Goal: Task Accomplishment & Management: Manage account settings

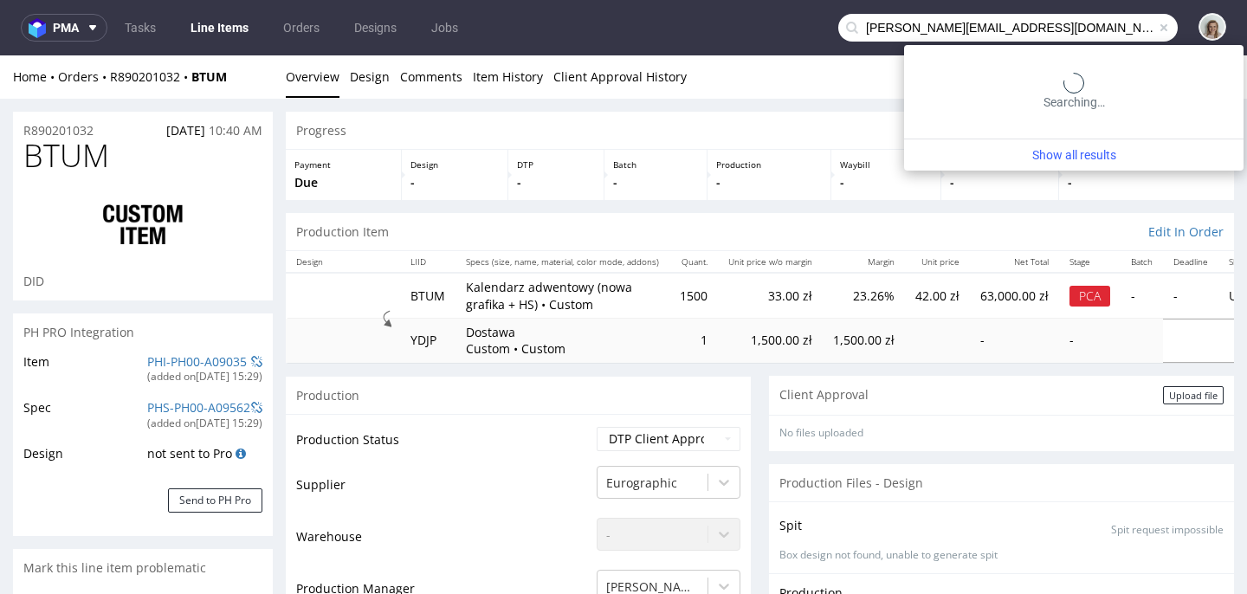
scroll to position [618, 0]
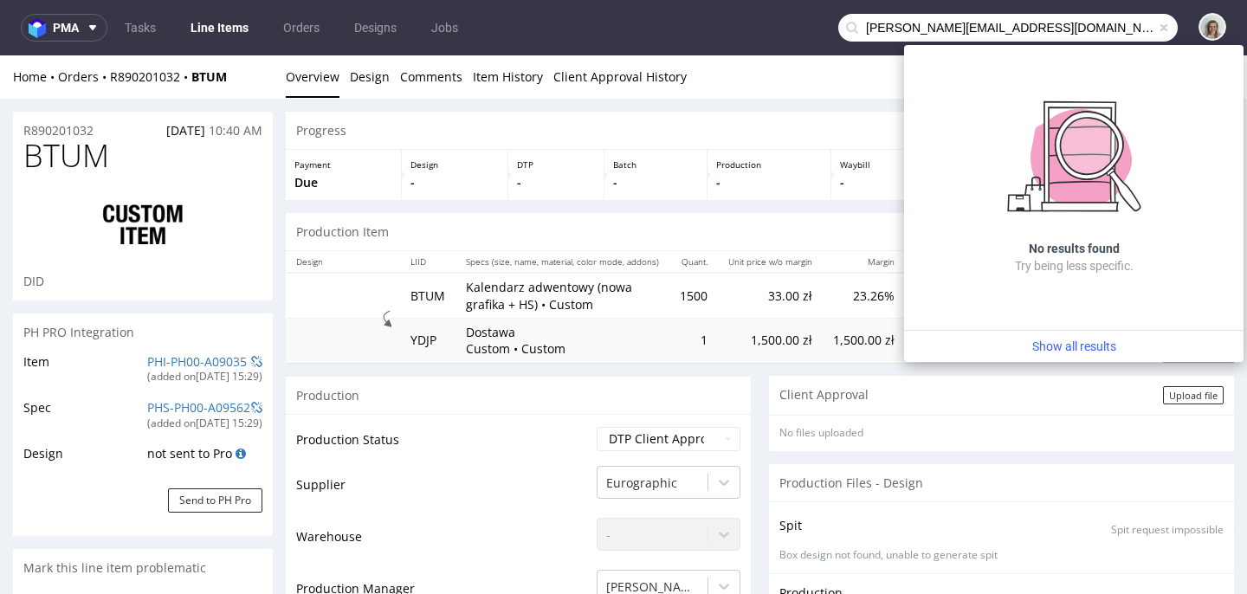
drag, startPoint x: 887, startPoint y: 25, endPoint x: 841, endPoint y: 27, distance: 45.9
click at [842, 27] on div "luna@issey-europe.com" at bounding box center [1008, 28] width 340 height 28
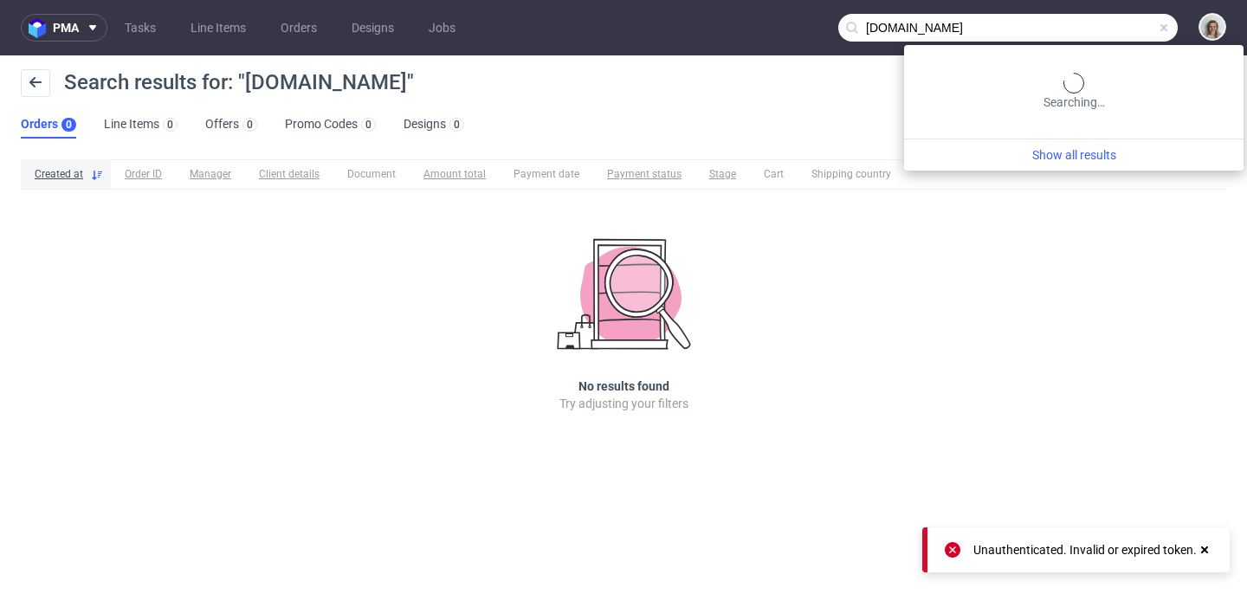
click at [1104, 28] on input "issey-europe.com" at bounding box center [1008, 28] width 340 height 28
click at [1091, 21] on input "issey-europe" at bounding box center [1008, 28] width 340 height 28
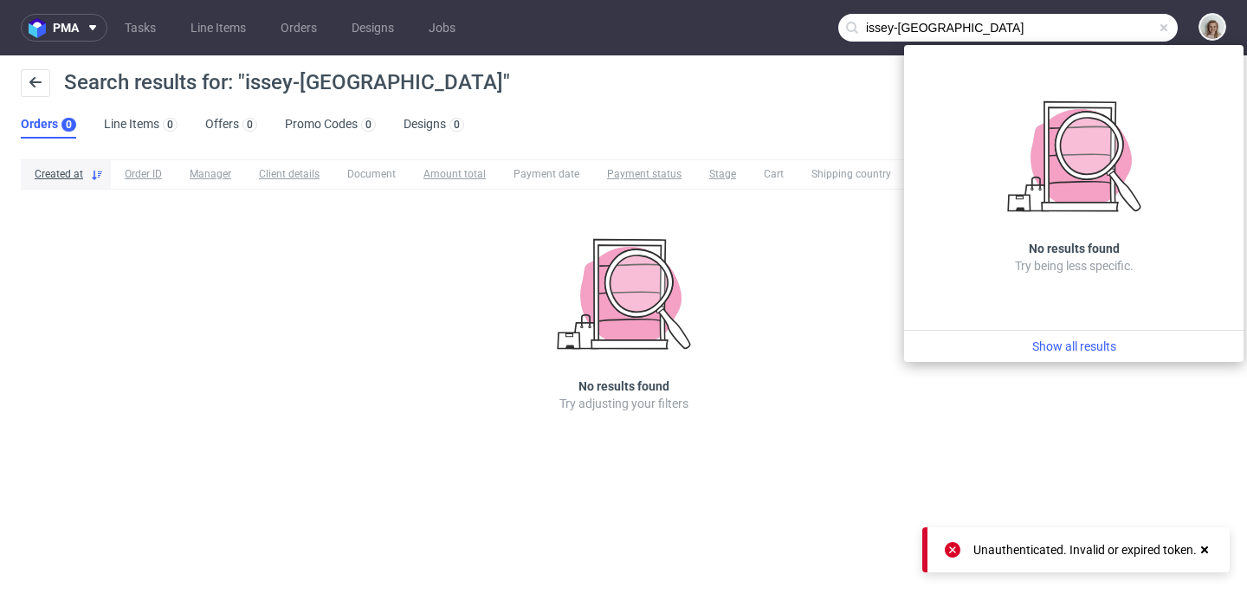
drag, startPoint x: 1058, startPoint y: 22, endPoint x: 893, endPoint y: 25, distance: 164.6
click at [893, 25] on input "issey-europe" at bounding box center [1008, 28] width 340 height 28
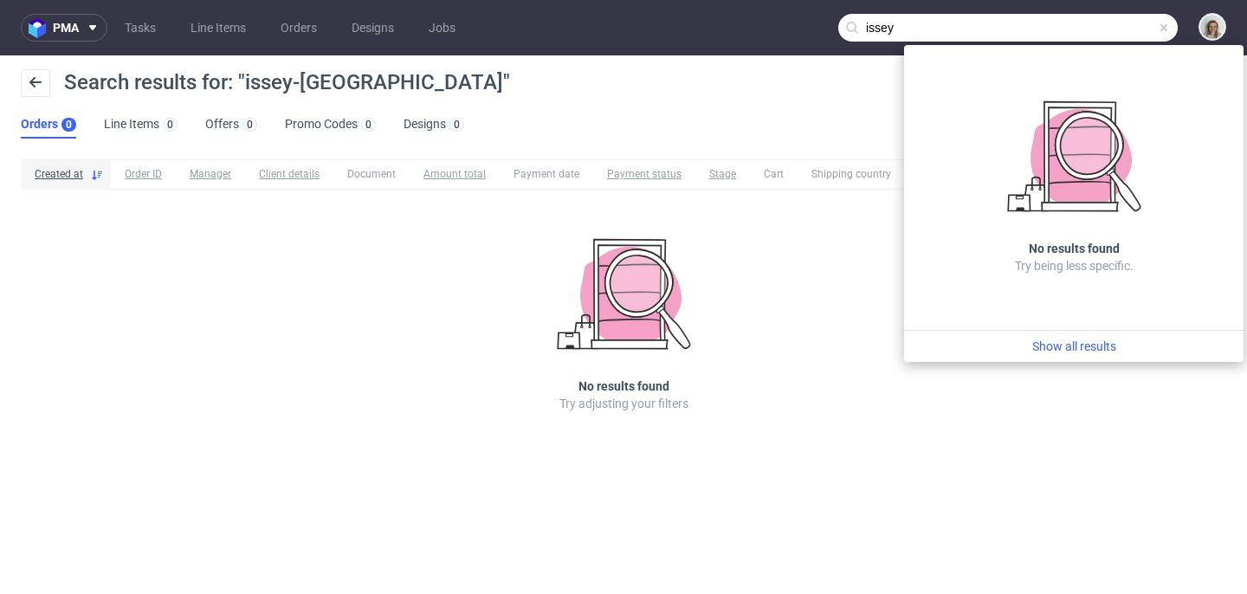
type input "issey"
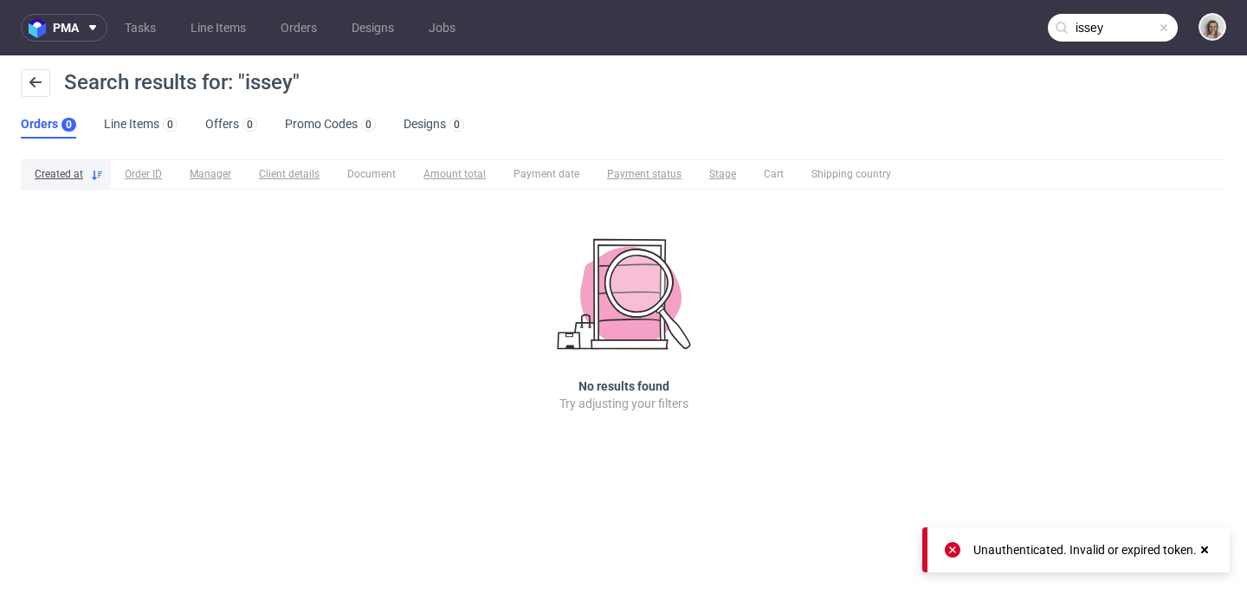
click at [1171, 23] on input "issey" at bounding box center [1113, 28] width 130 height 28
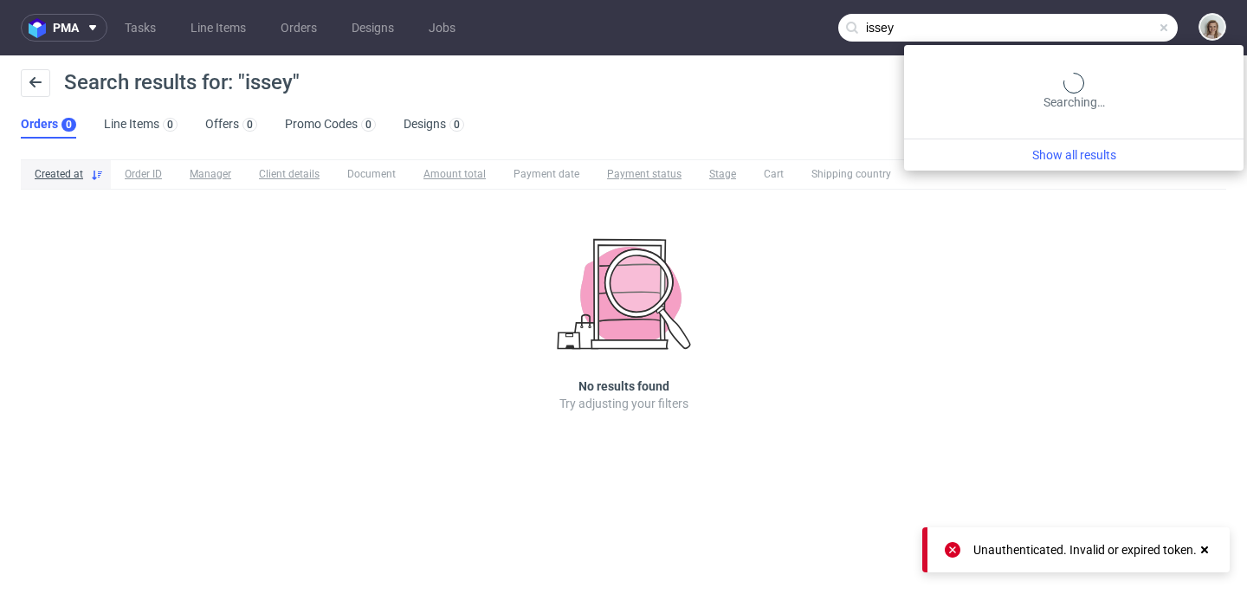
click at [1154, 23] on input "issey" at bounding box center [1008, 28] width 340 height 28
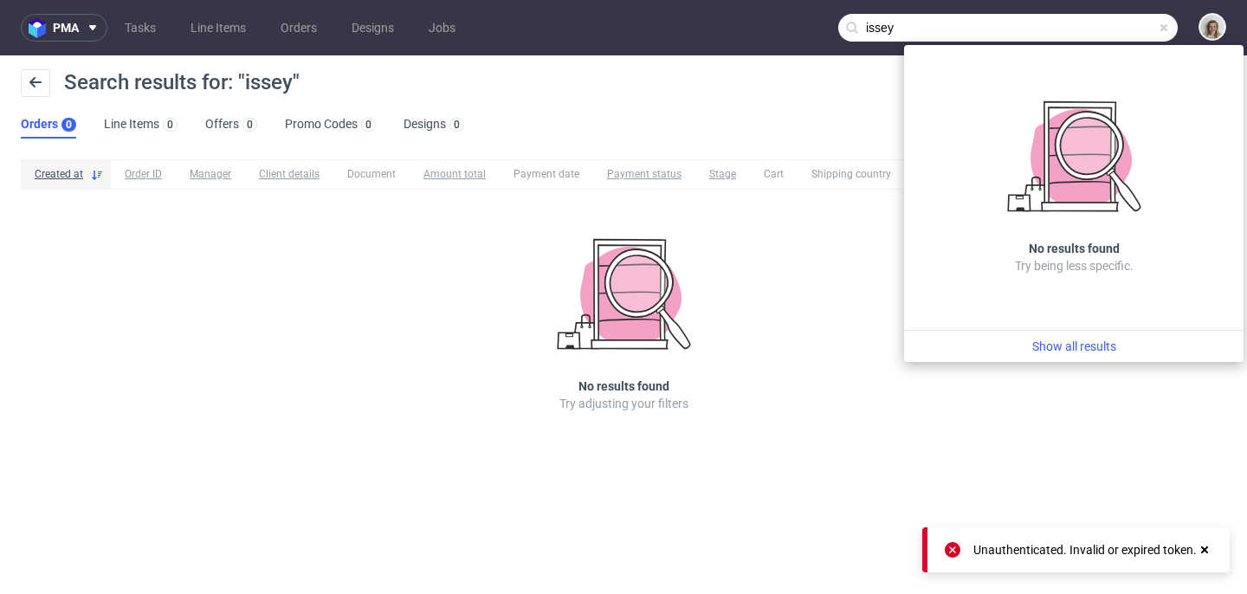
click at [1163, 22] on span at bounding box center [1164, 28] width 14 height 14
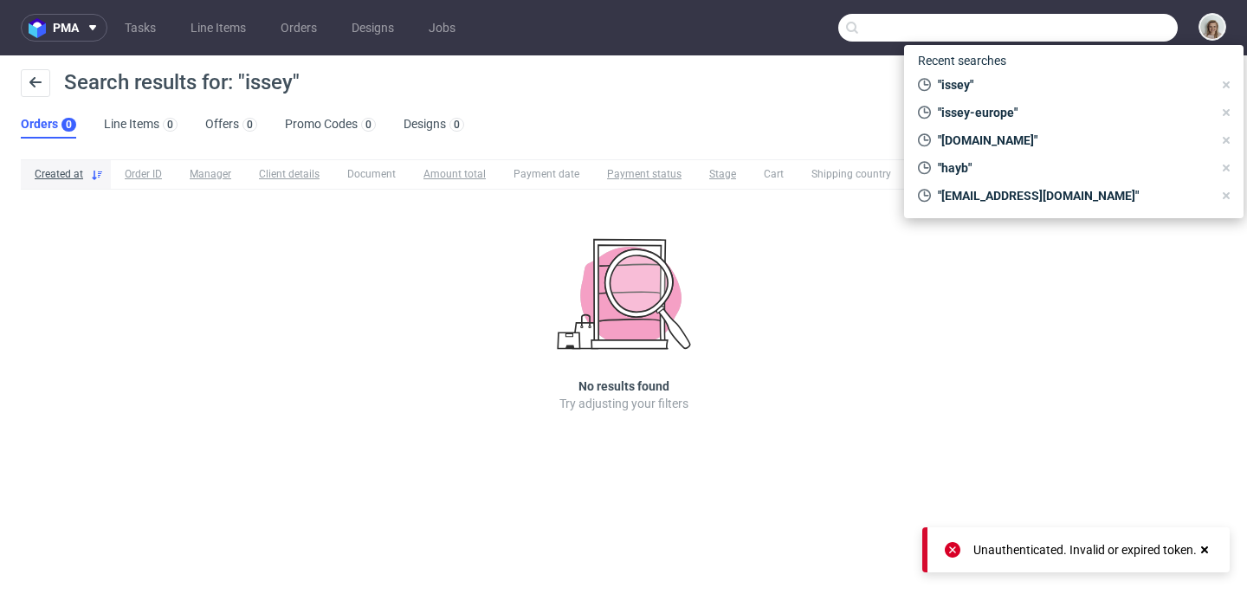
click at [1152, 22] on input "text" at bounding box center [1008, 28] width 340 height 28
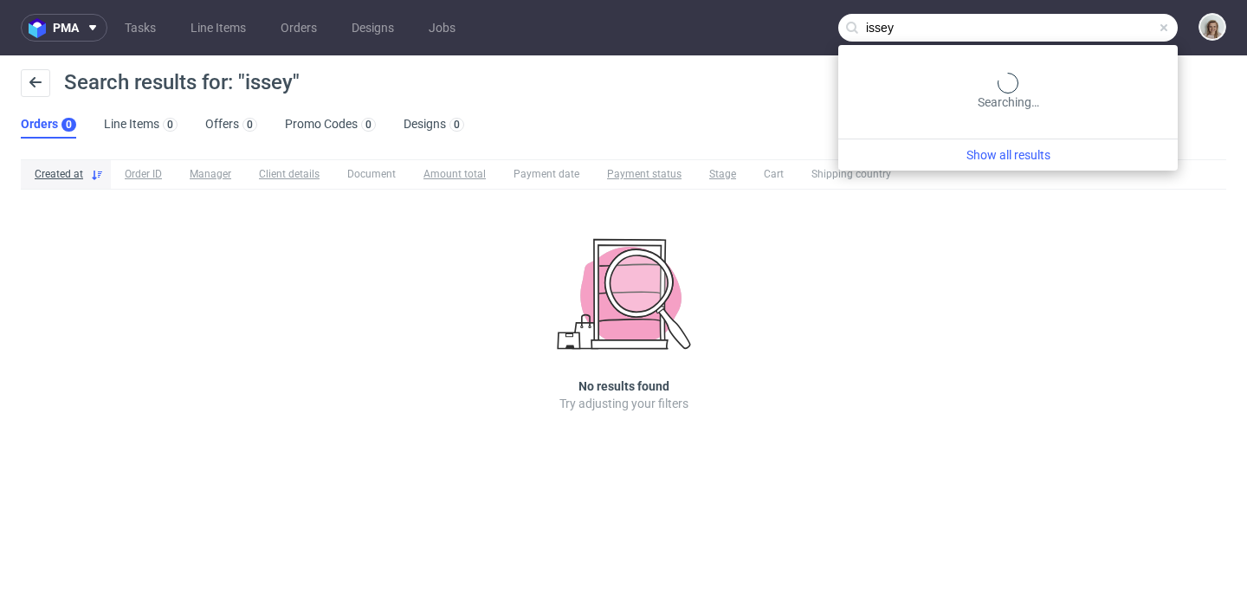
type input "issey"
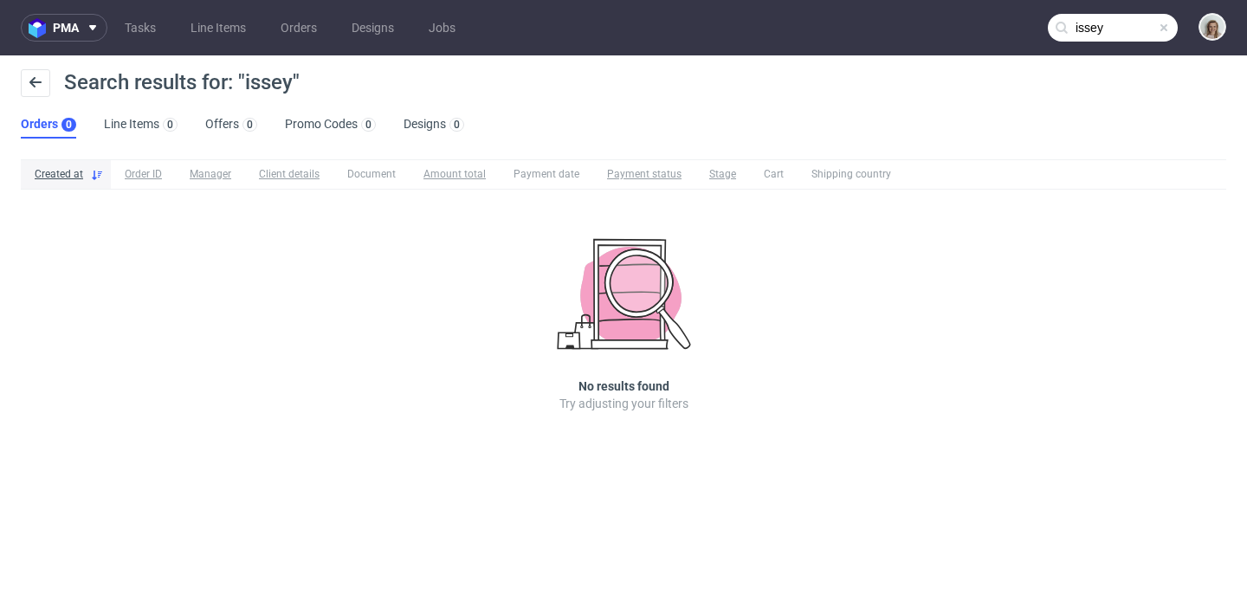
click at [1166, 28] on span at bounding box center [1164, 28] width 14 height 14
click at [1155, 26] on input "text" at bounding box center [1113, 28] width 130 height 28
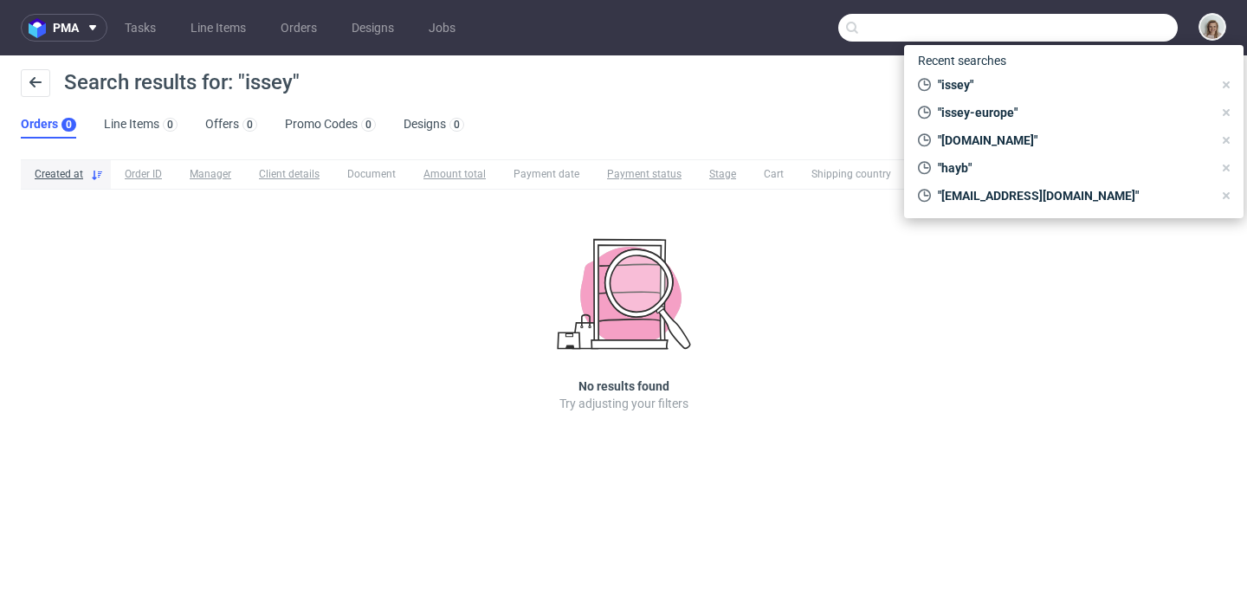
paste input "lucie.d@issey-europe.com"
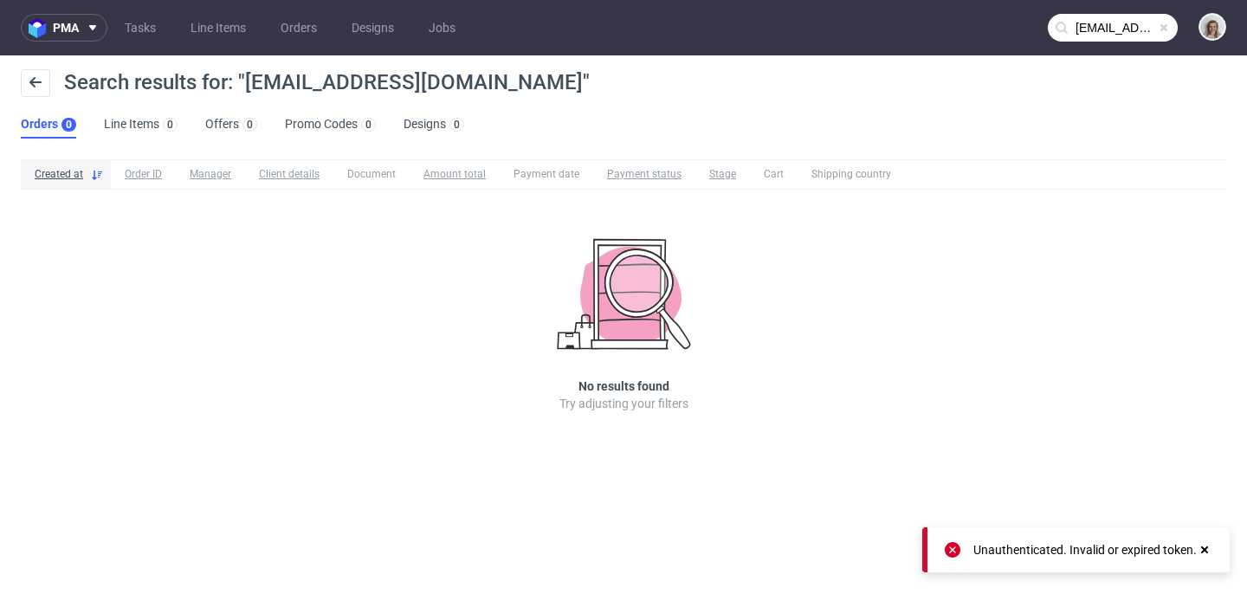
drag, startPoint x: 1137, startPoint y: 27, endPoint x: 1093, endPoint y: 23, distance: 44.4
click at [1136, 27] on input "lucie.d@issey-europe.com" at bounding box center [1113, 28] width 130 height 28
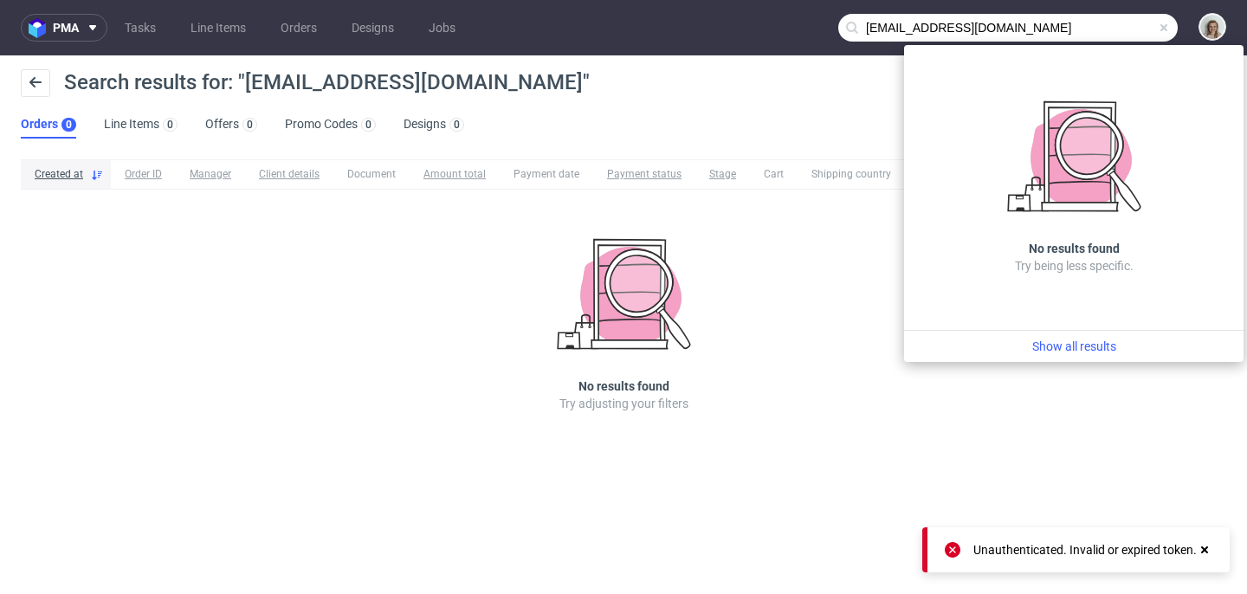
drag, startPoint x: 901, startPoint y: 26, endPoint x: 849, endPoint y: 26, distance: 52.0
click at [850, 26] on div "lucie.d@issey-europe.com" at bounding box center [1008, 28] width 340 height 28
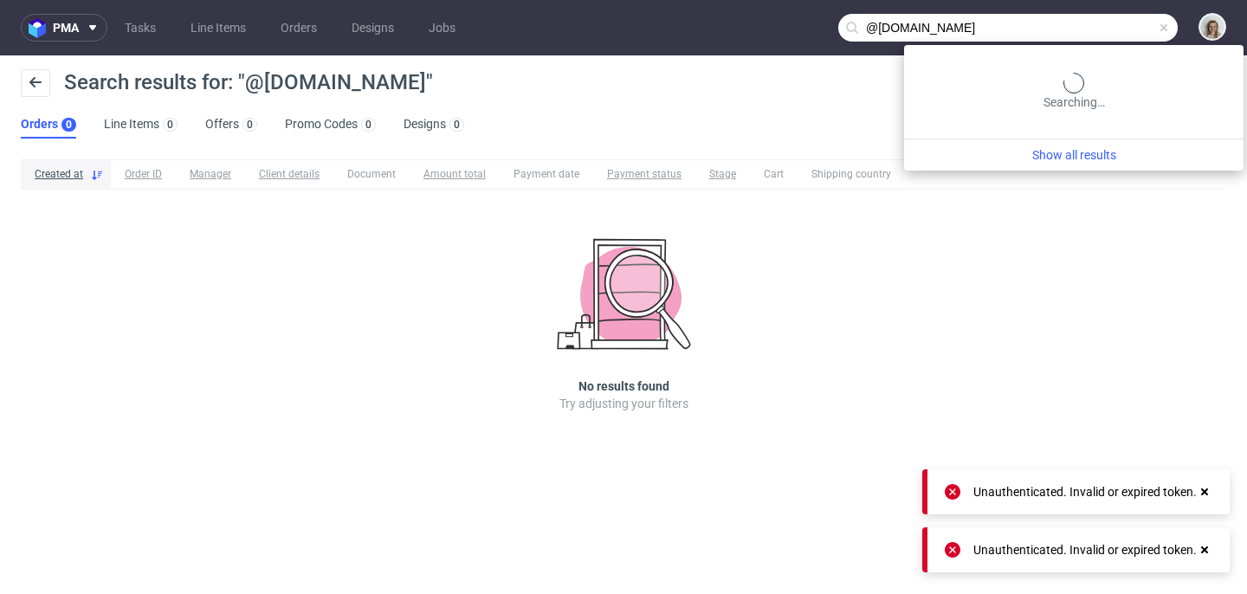
click at [1118, 32] on input "@issey-europe.com" at bounding box center [1008, 28] width 340 height 28
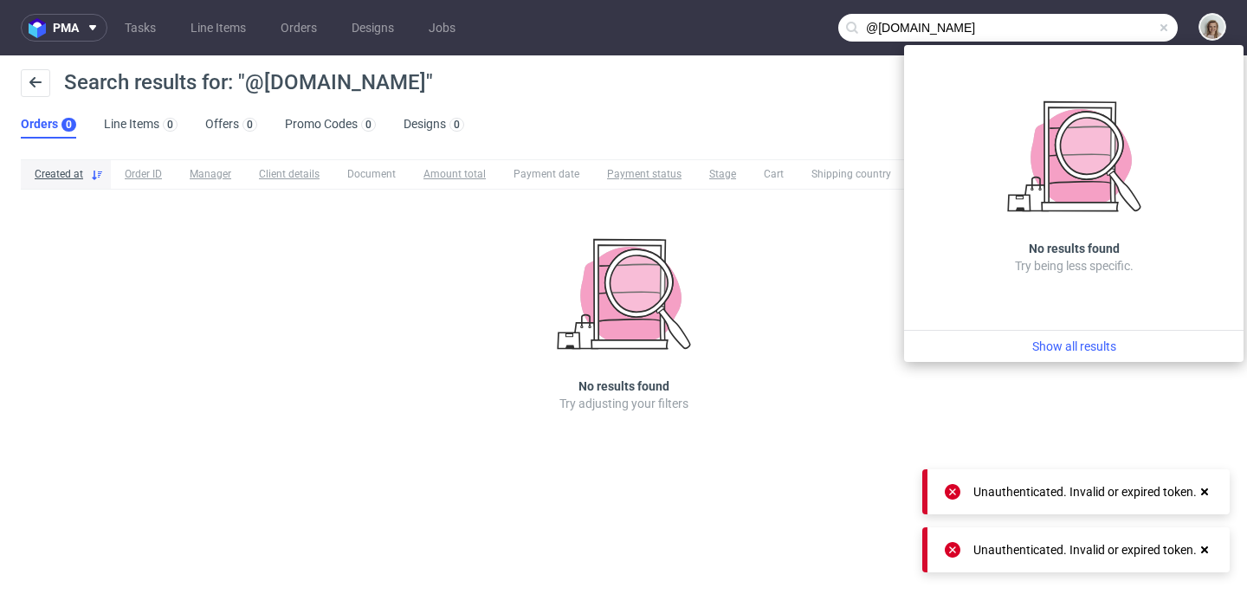
click at [1118, 30] on input "@issey-europe.com" at bounding box center [1008, 28] width 340 height 28
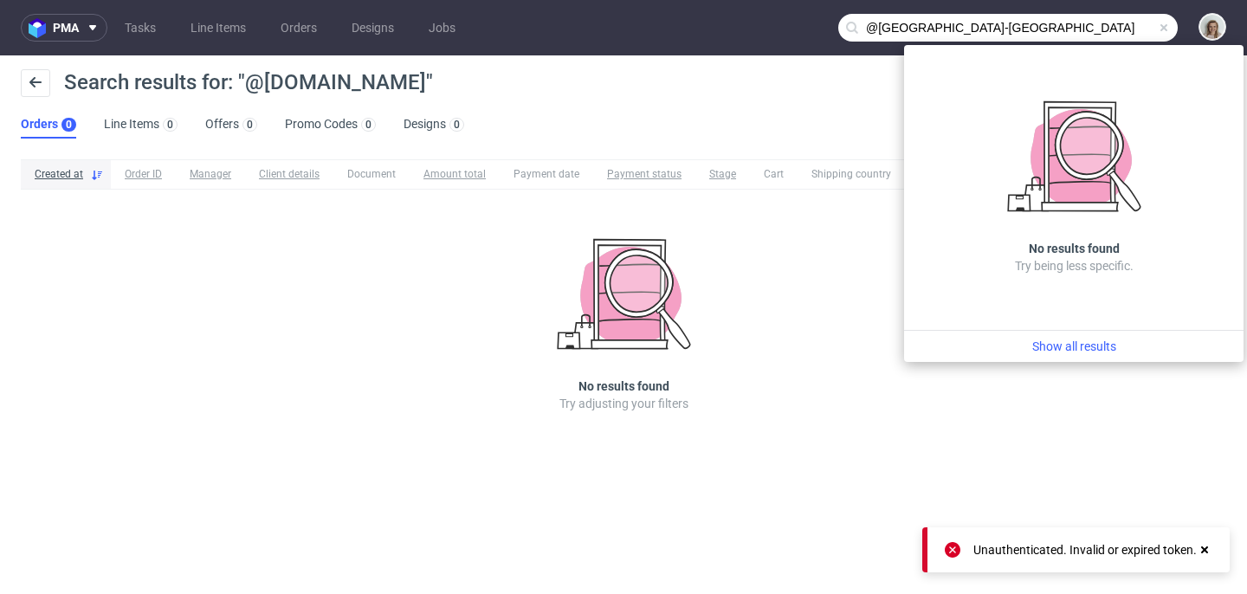
type input "@issey-europe"
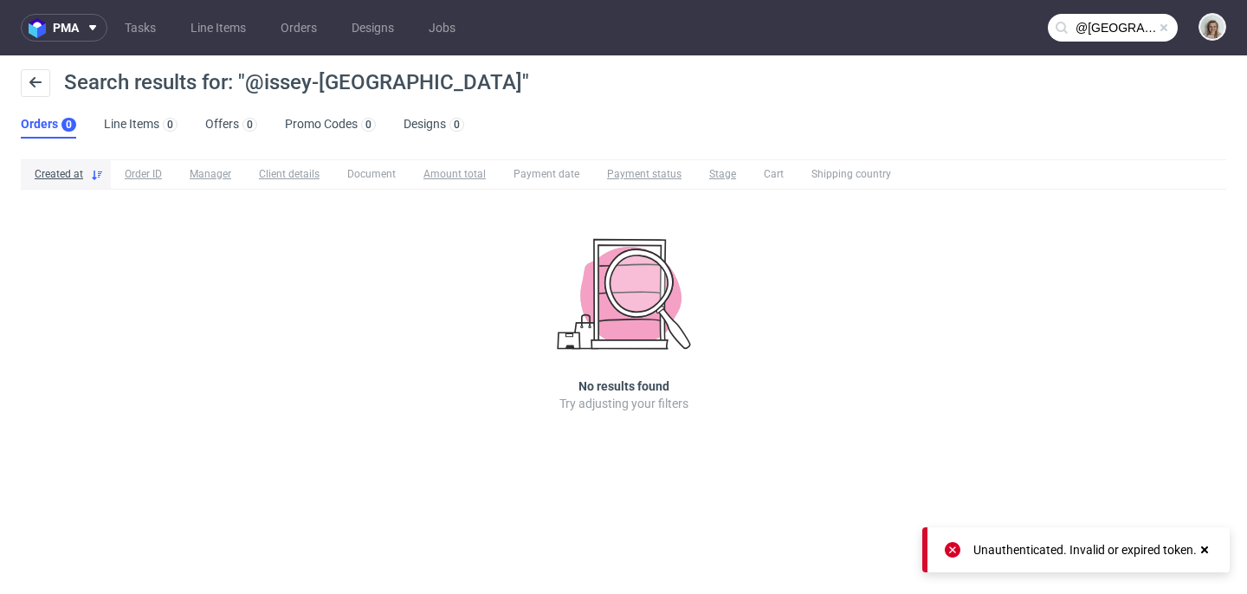
drag, startPoint x: 1169, startPoint y: 27, endPoint x: 1152, endPoint y: 25, distance: 16.5
click at [1168, 27] on span at bounding box center [1164, 28] width 14 height 14
click at [1152, 25] on input "text" at bounding box center [1113, 28] width 130 height 28
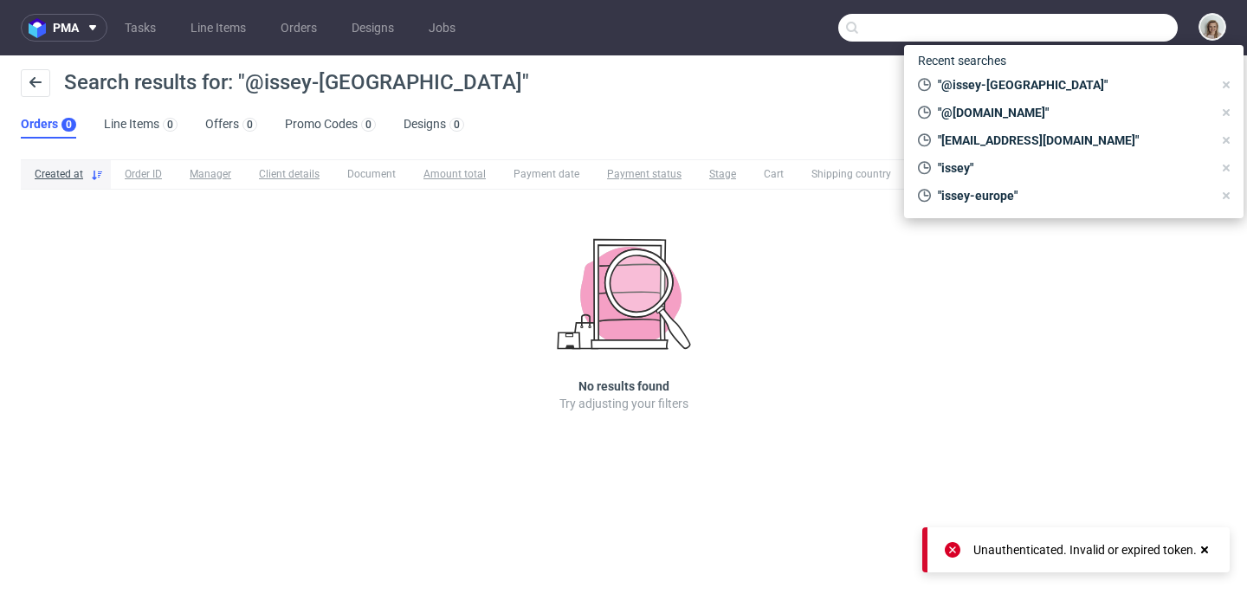
paste input "R646858461"
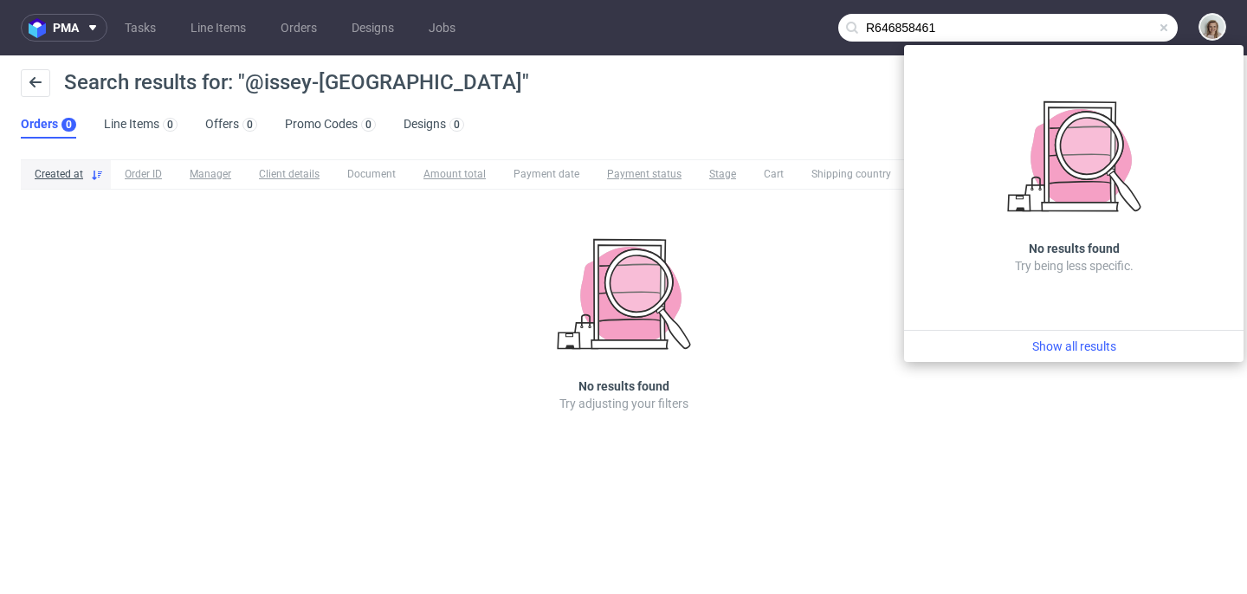
type input "R646858461"
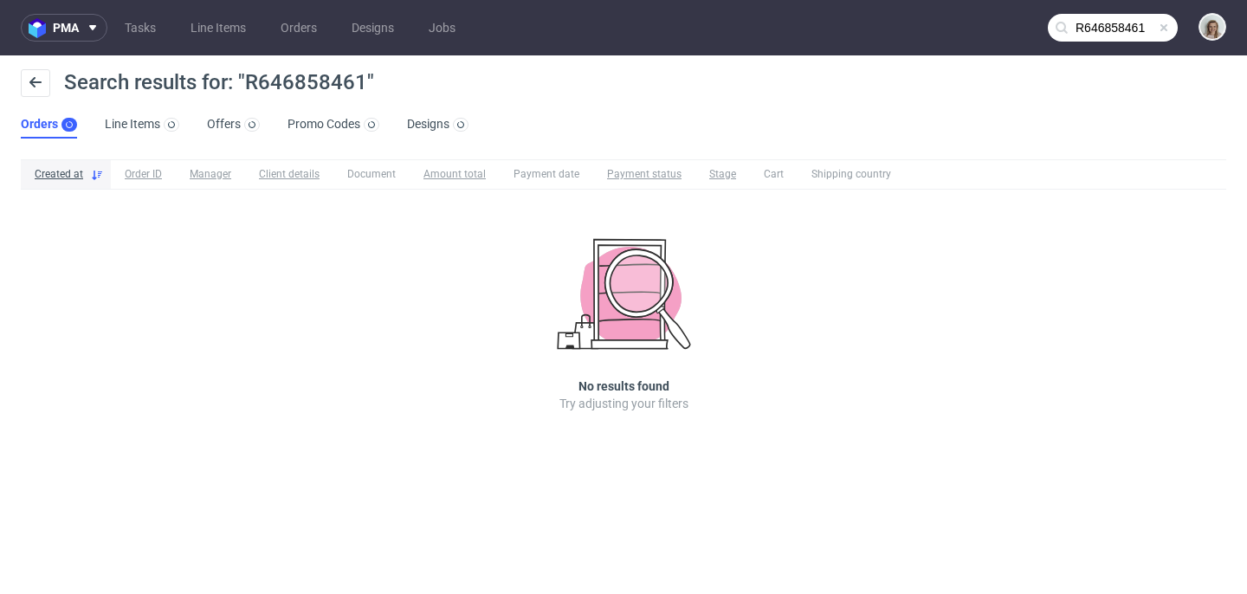
click at [1162, 25] on span at bounding box center [1164, 28] width 14 height 14
click at [1149, 28] on input "text" at bounding box center [1113, 28] width 130 height 28
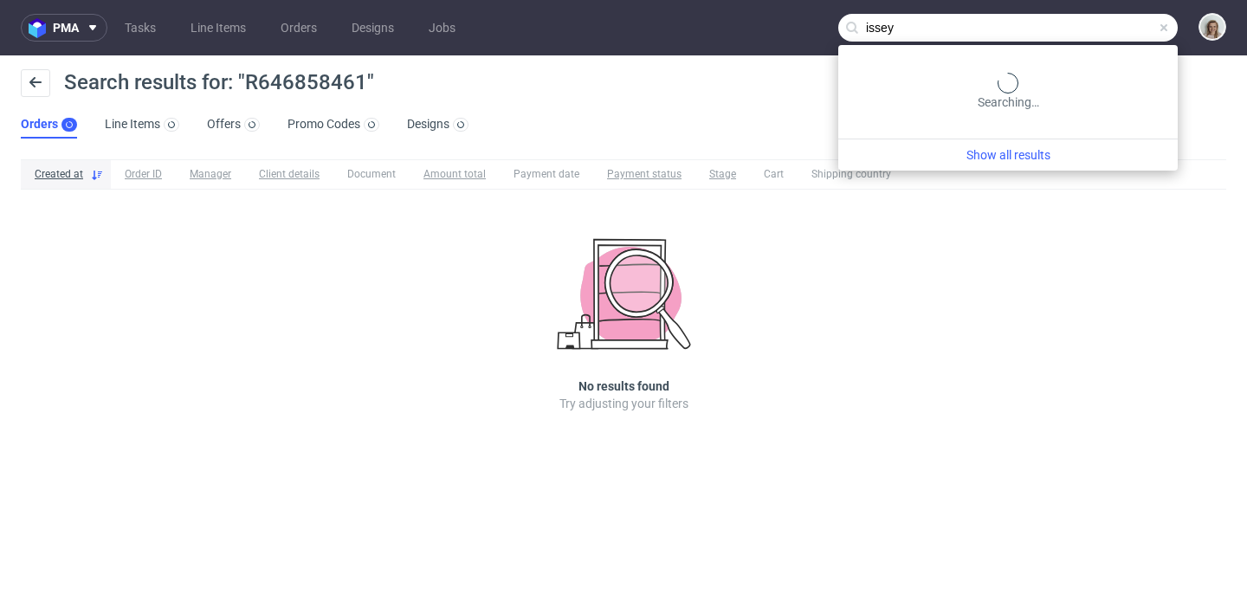
type input "issey"
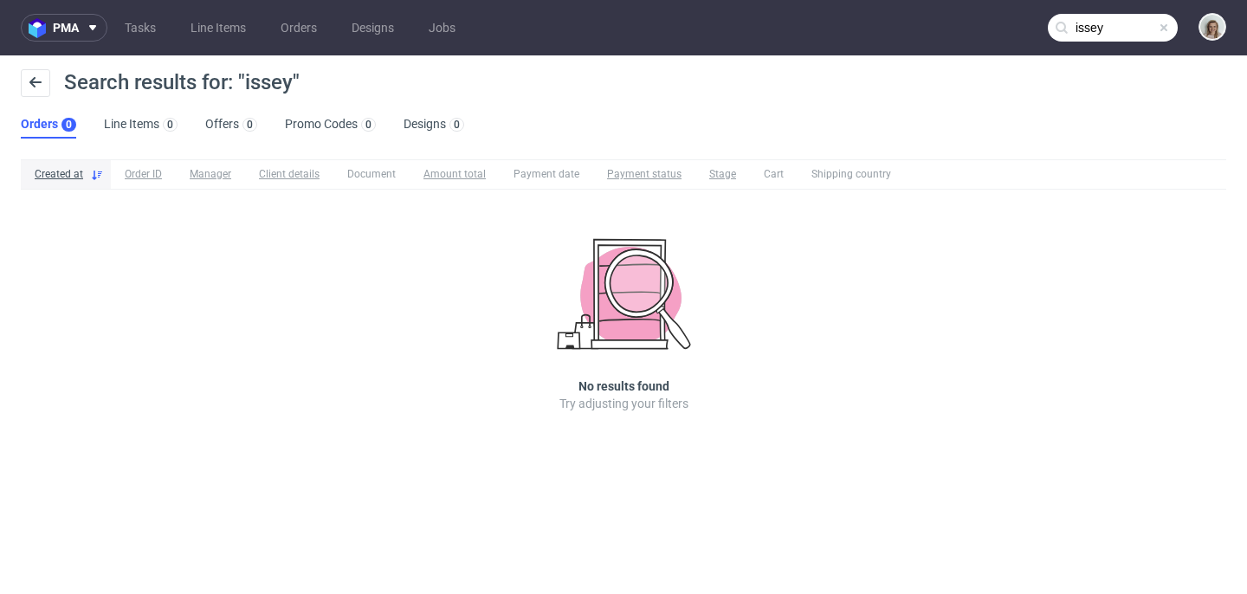
click at [1167, 22] on span at bounding box center [1164, 28] width 14 height 14
click at [1152, 22] on input "text" at bounding box center [1113, 28] width 130 height 28
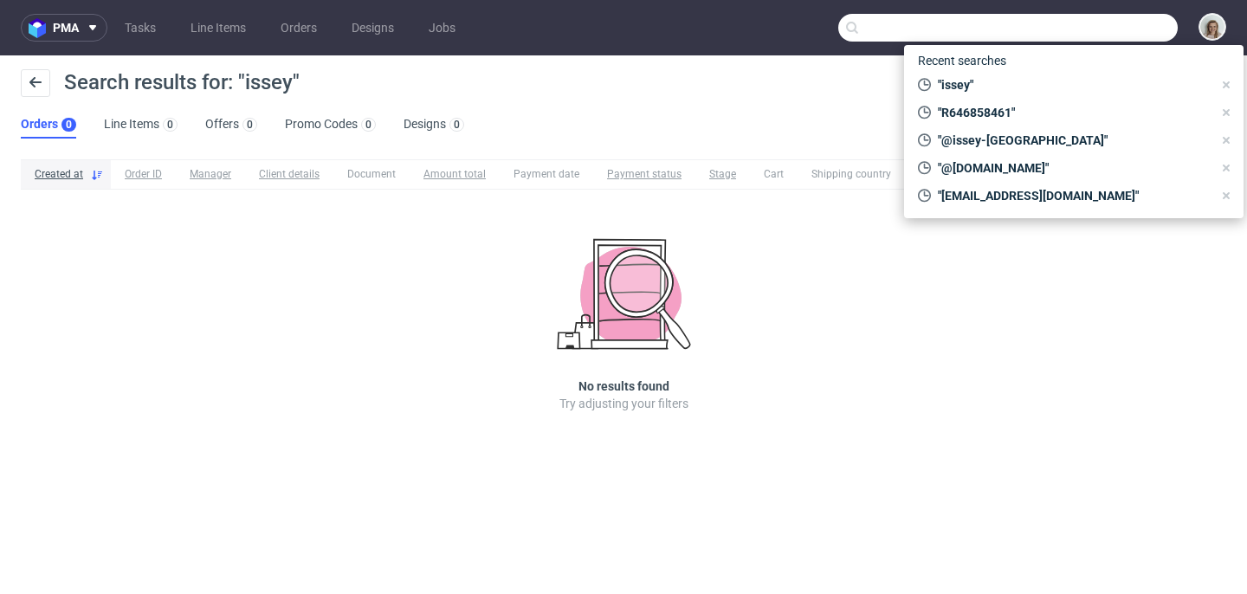
paste input "https://www.apparell.com/"
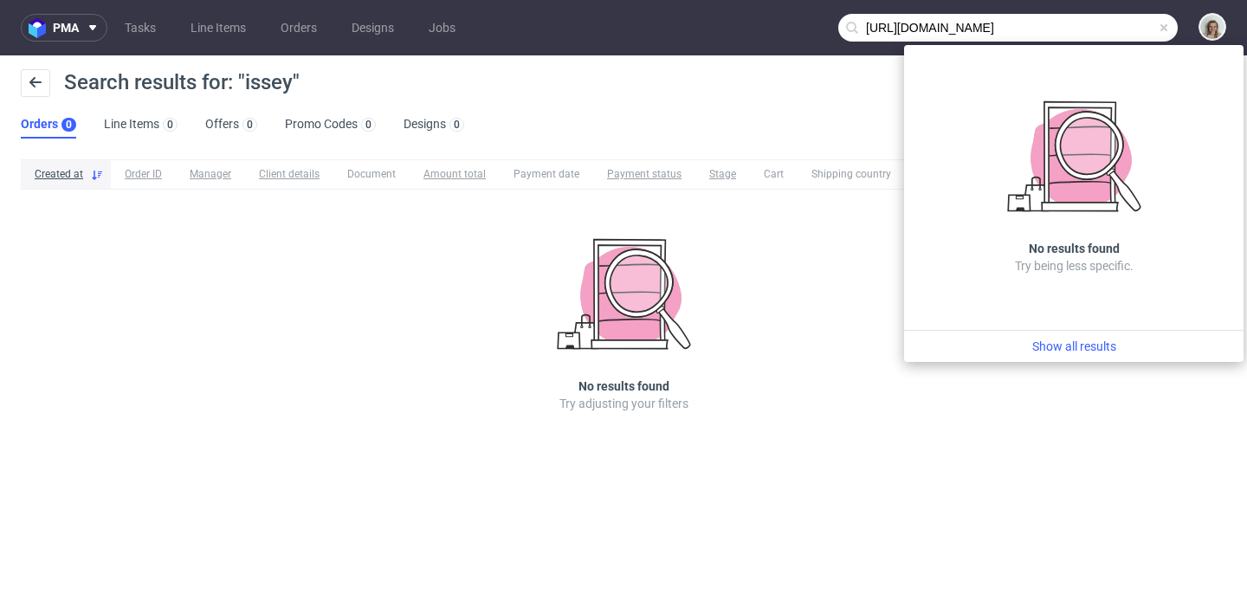
drag, startPoint x: 935, startPoint y: 23, endPoint x: 850, endPoint y: 23, distance: 84.9
click at [850, 23] on div "https://www.apparell.com/" at bounding box center [1008, 28] width 340 height 28
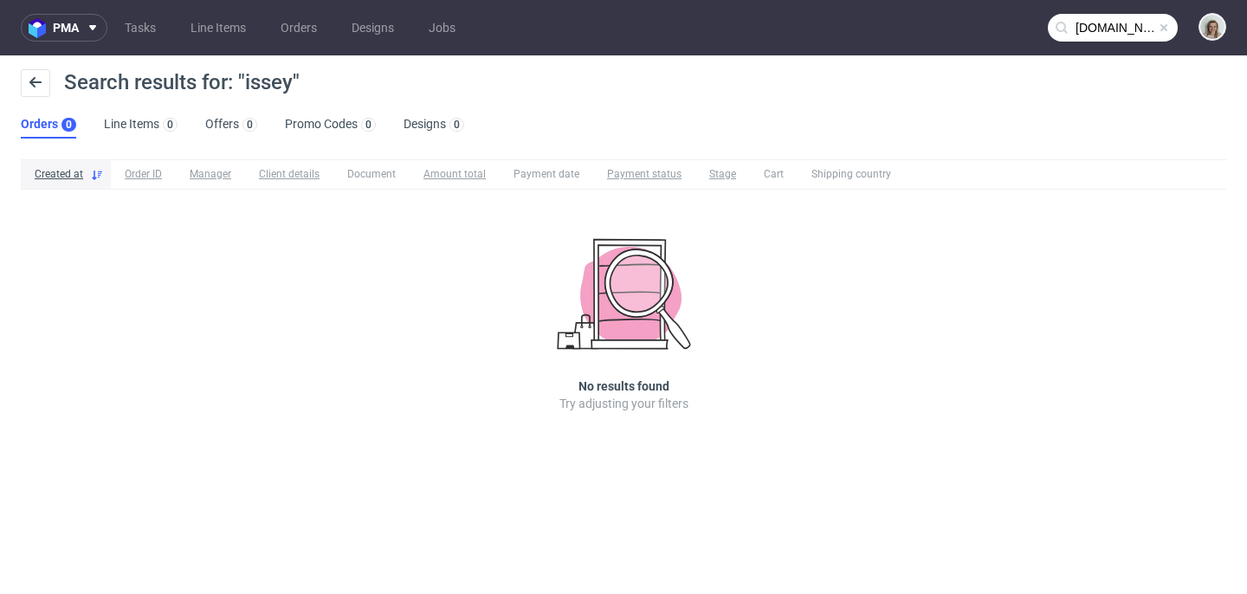
click at [1149, 35] on input "apparell.com/" at bounding box center [1113, 28] width 130 height 28
click at [1149, 26] on input "apparell.com/" at bounding box center [1113, 28] width 130 height 28
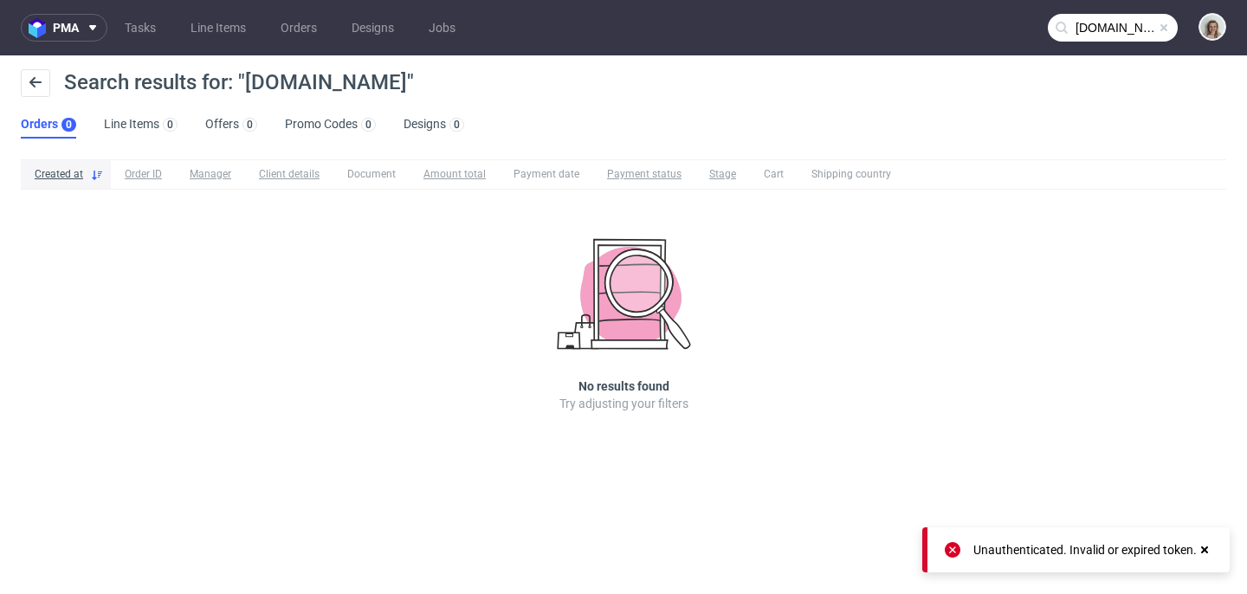
click at [1128, 23] on input "apparell.com" at bounding box center [1113, 28] width 130 height 28
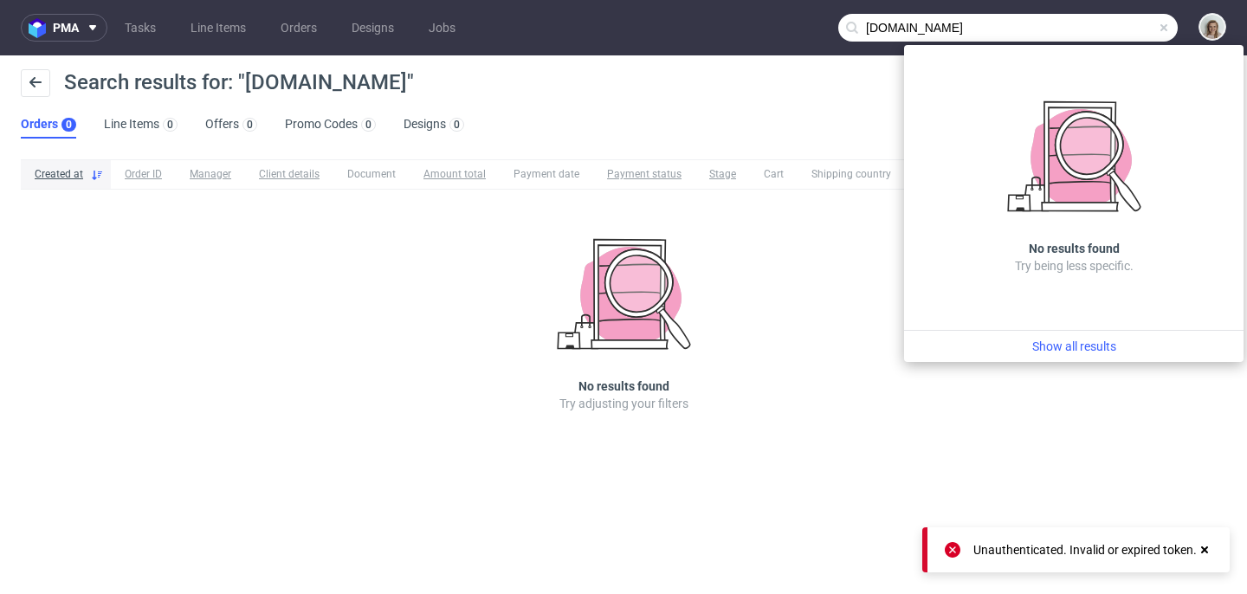
click at [1118, 24] on input "apparell.com" at bounding box center [1008, 28] width 340 height 28
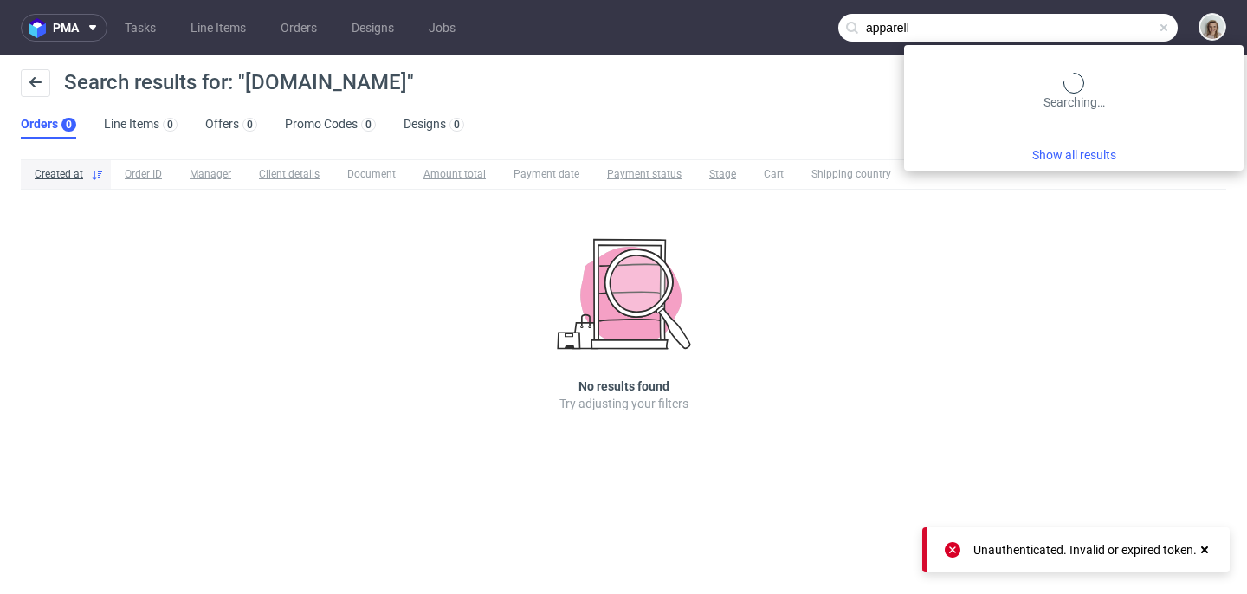
type input "apparell"
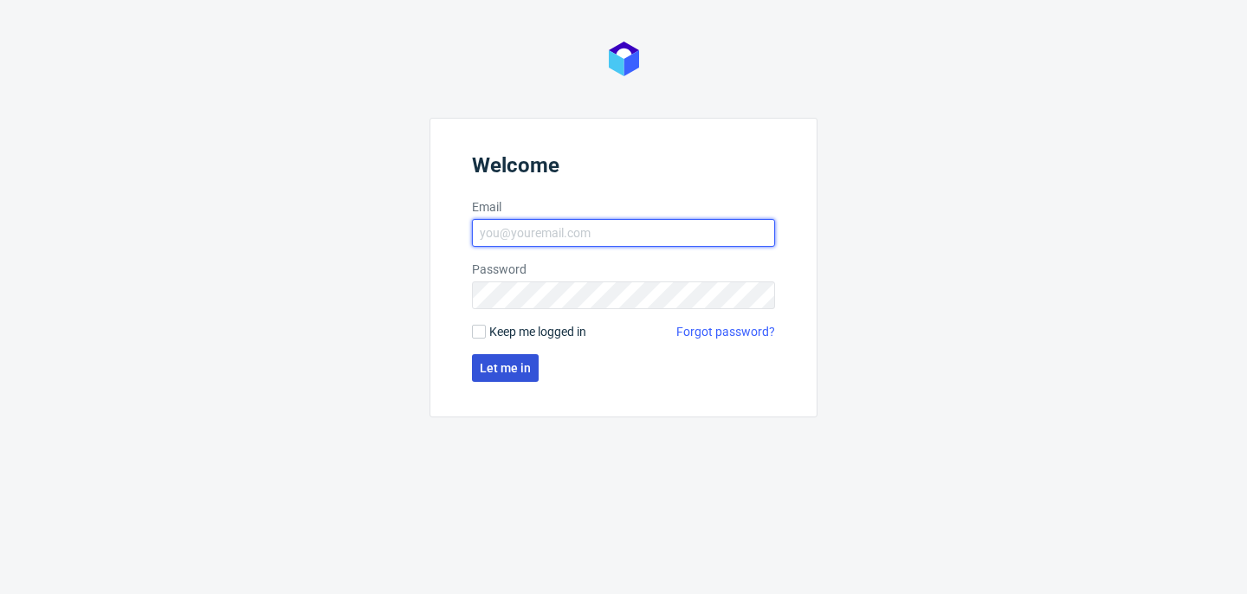
type input "[PERSON_NAME][EMAIL_ADDRESS][PERSON_NAME][DOMAIN_NAME]"
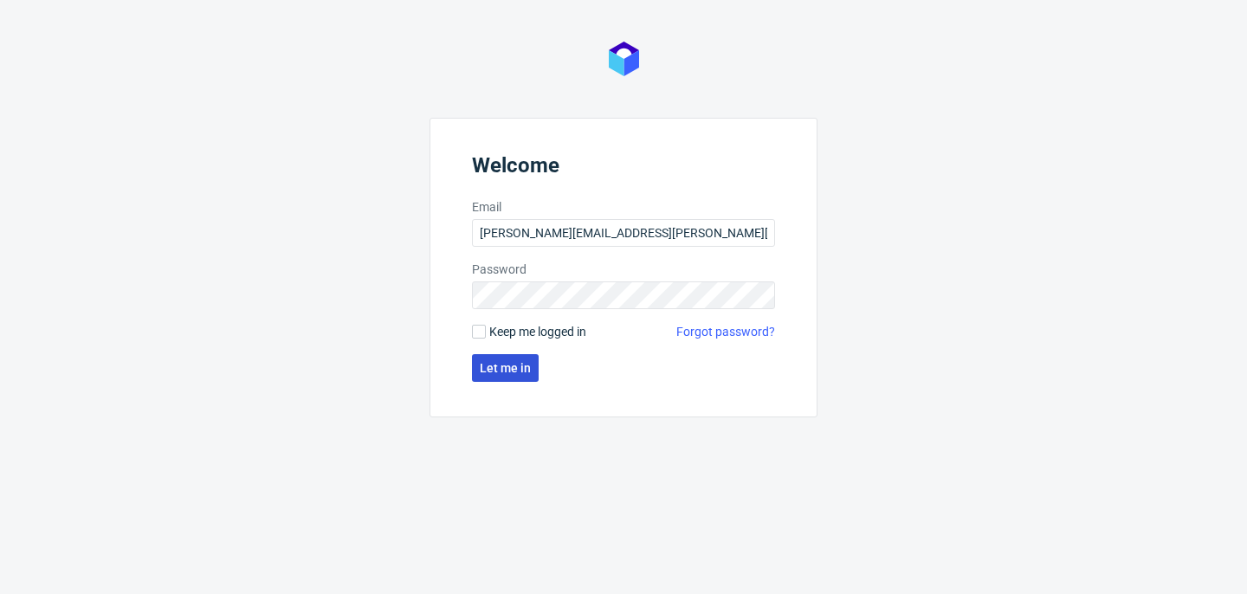
click at [488, 369] on span "Let me in" at bounding box center [505, 368] width 51 height 12
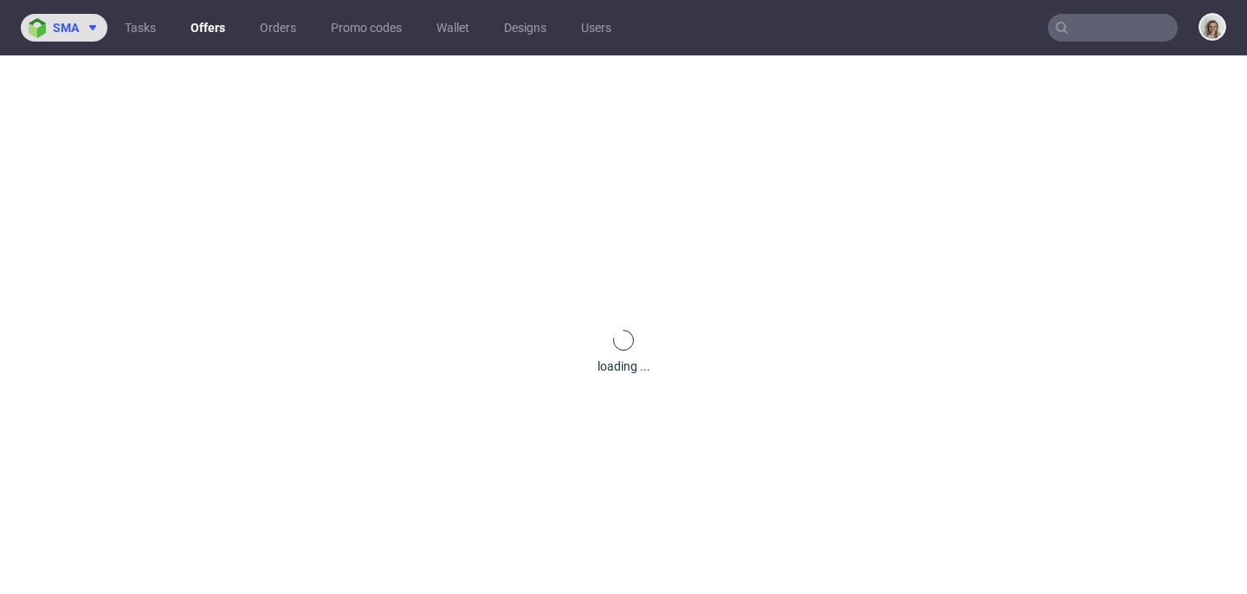
click at [64, 22] on span "sma" at bounding box center [66, 28] width 26 height 12
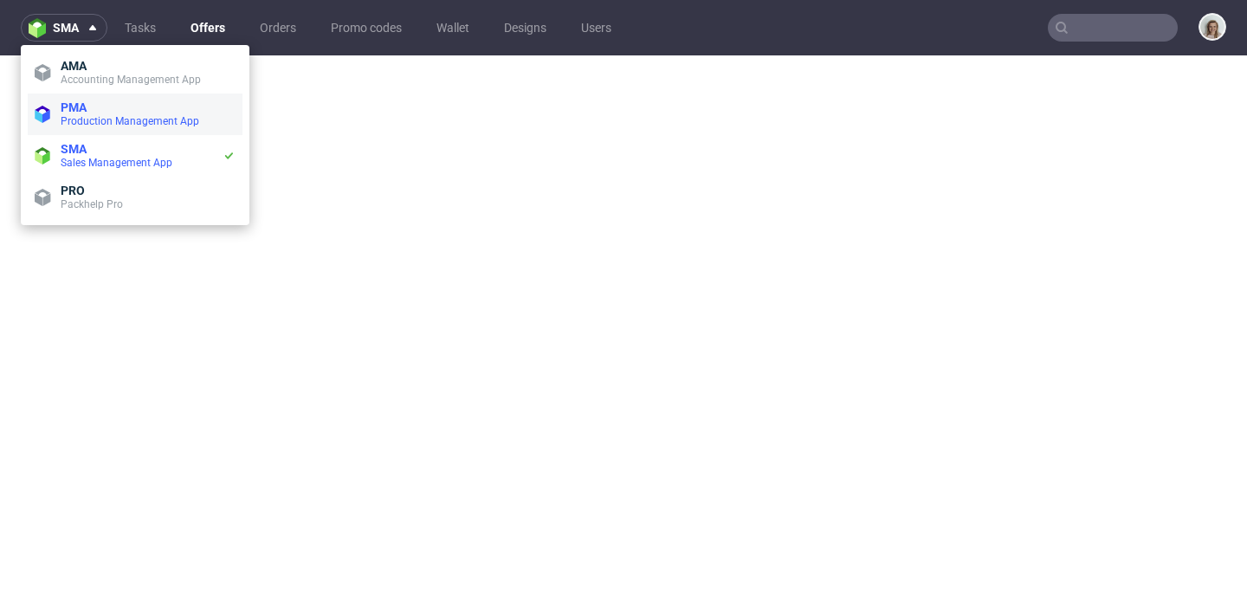
click at [72, 107] on span "PMA" at bounding box center [74, 107] width 26 height 14
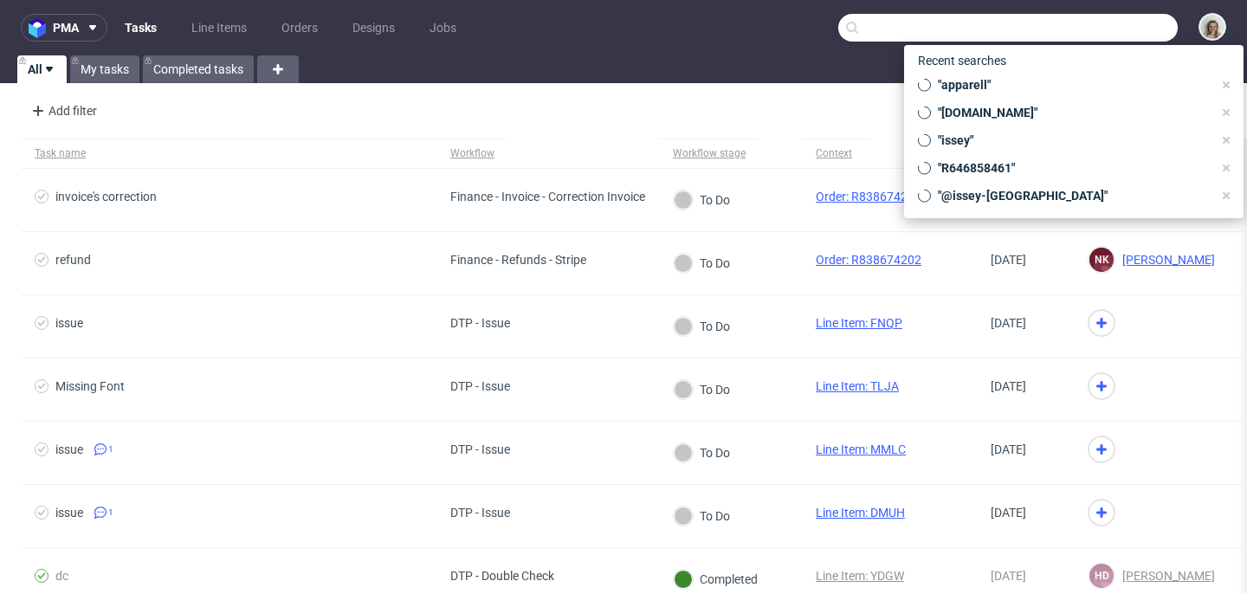
click at [1108, 27] on input "text" at bounding box center [1008, 28] width 340 height 28
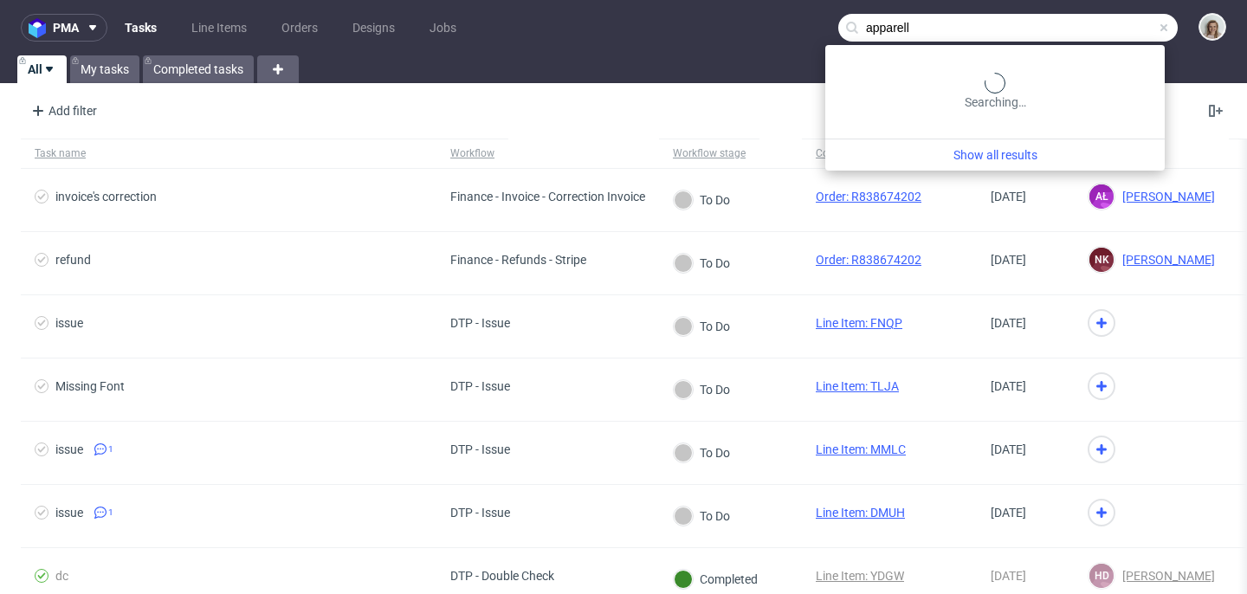
type input "apparell"
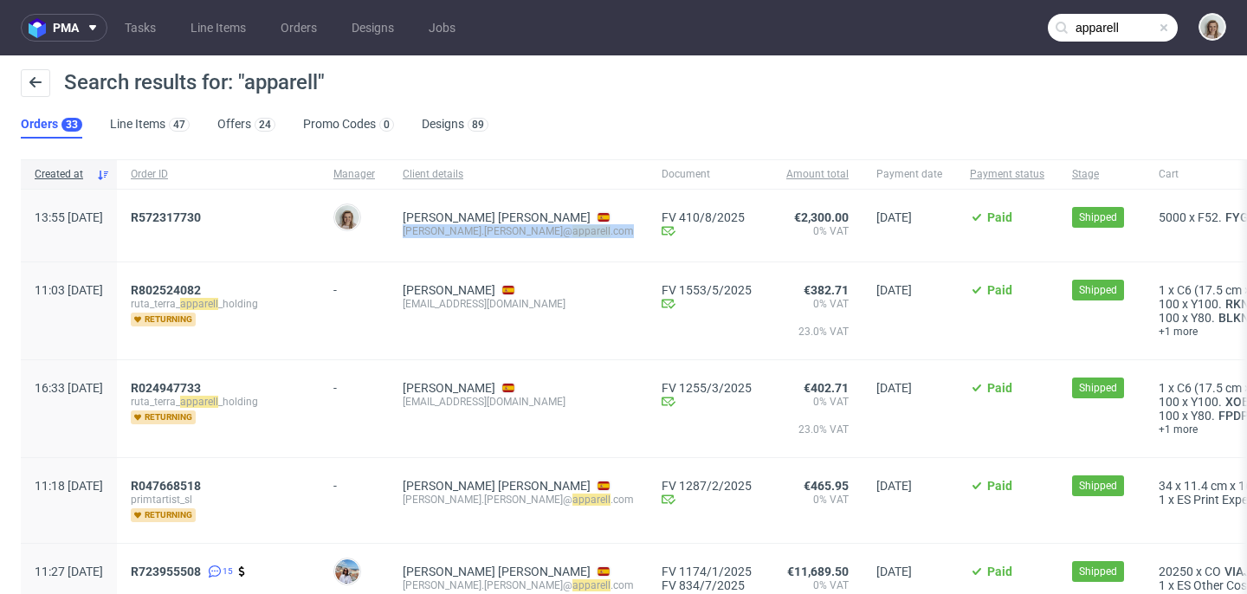
drag, startPoint x: 573, startPoint y: 231, endPoint x: 449, endPoint y: 232, distance: 123.9
click at [449, 232] on div "David Díaz Jiménez david.diaz@ apparell .com" at bounding box center [518, 226] width 259 height 72
copy div "[PERSON_NAME].[PERSON_NAME]@ apparell .com"
click at [1157, 27] on span at bounding box center [1164, 28] width 14 height 14
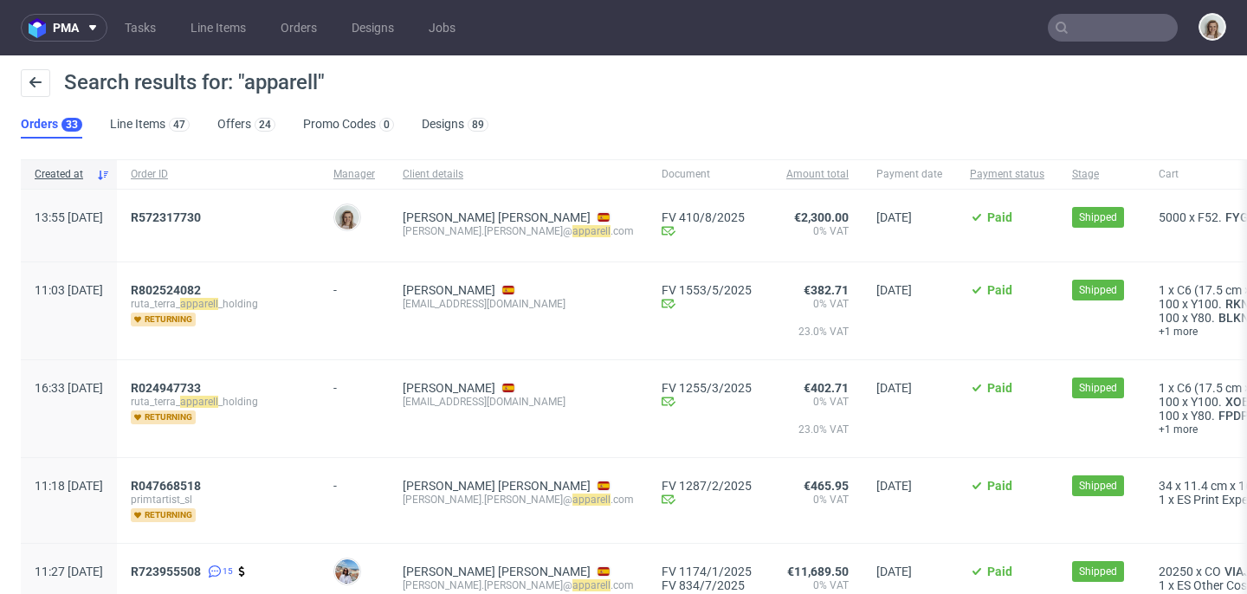
click at [1114, 27] on input "text" at bounding box center [1113, 28] width 130 height 28
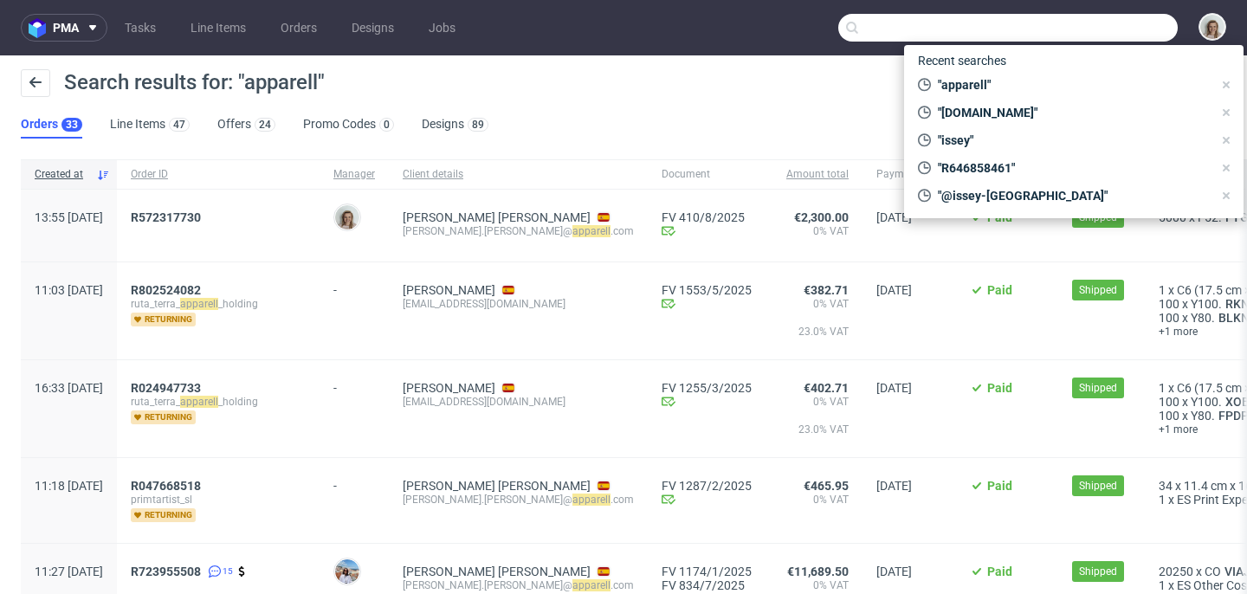
paste input "david.diaz@apparell.com"
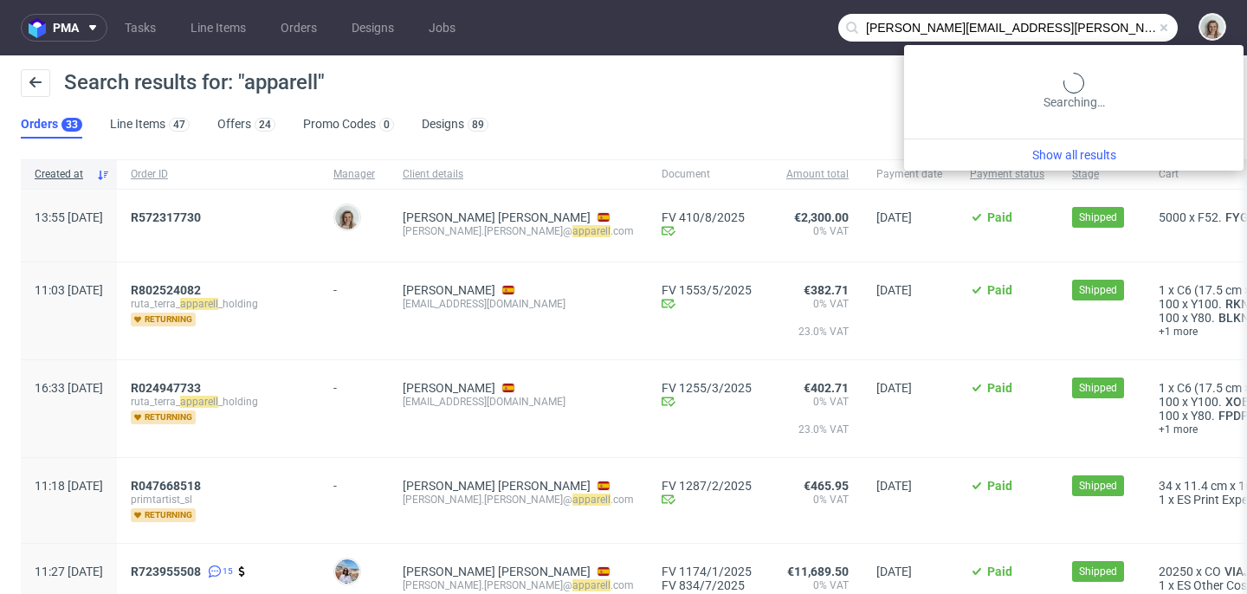
type input "david.diaz@apparell.com"
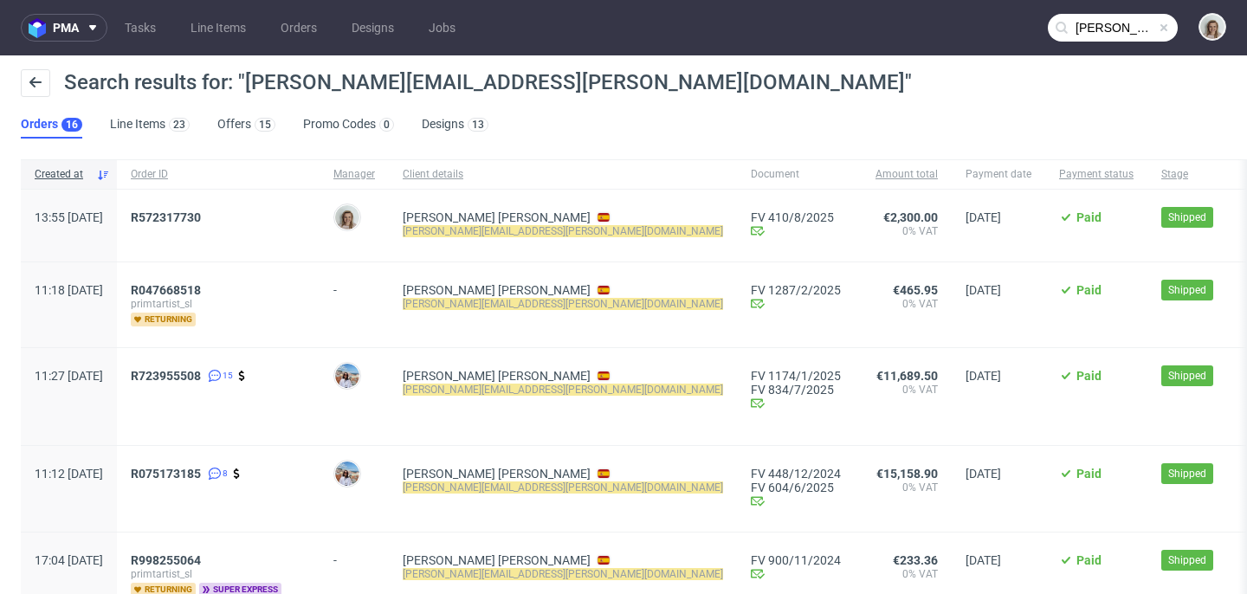
click at [259, 216] on div "R572317730" at bounding box center [218, 217] width 175 height 14
click at [201, 216] on span "R572317730" at bounding box center [166, 217] width 70 height 14
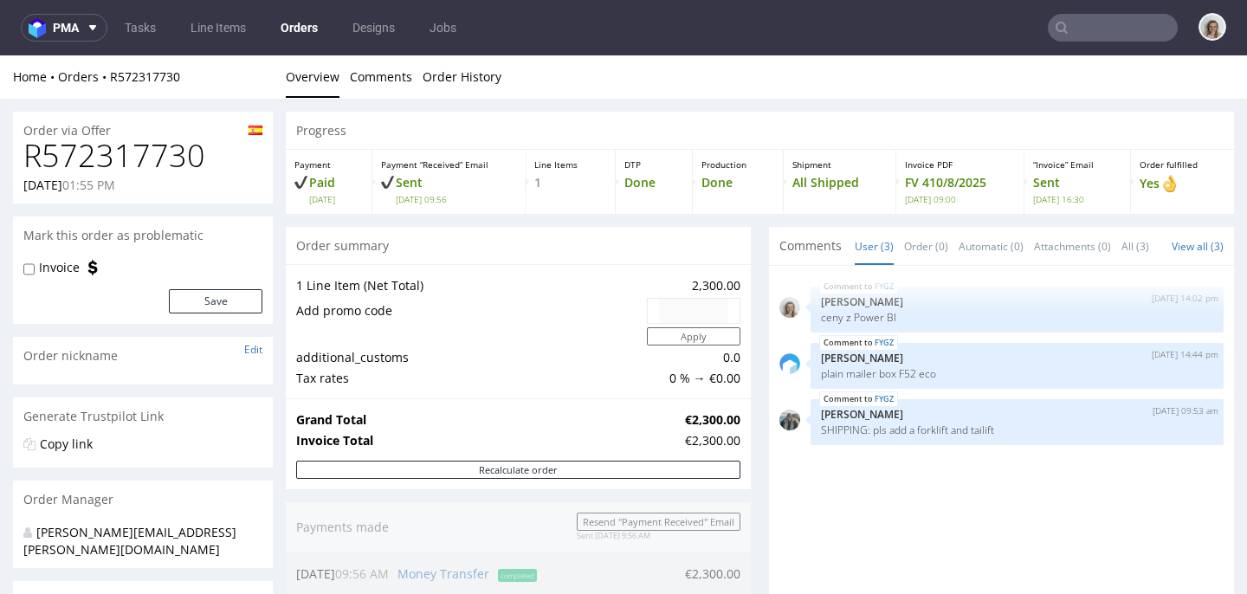
click at [225, 512] on div "Order Manager" at bounding box center [143, 500] width 260 height 38
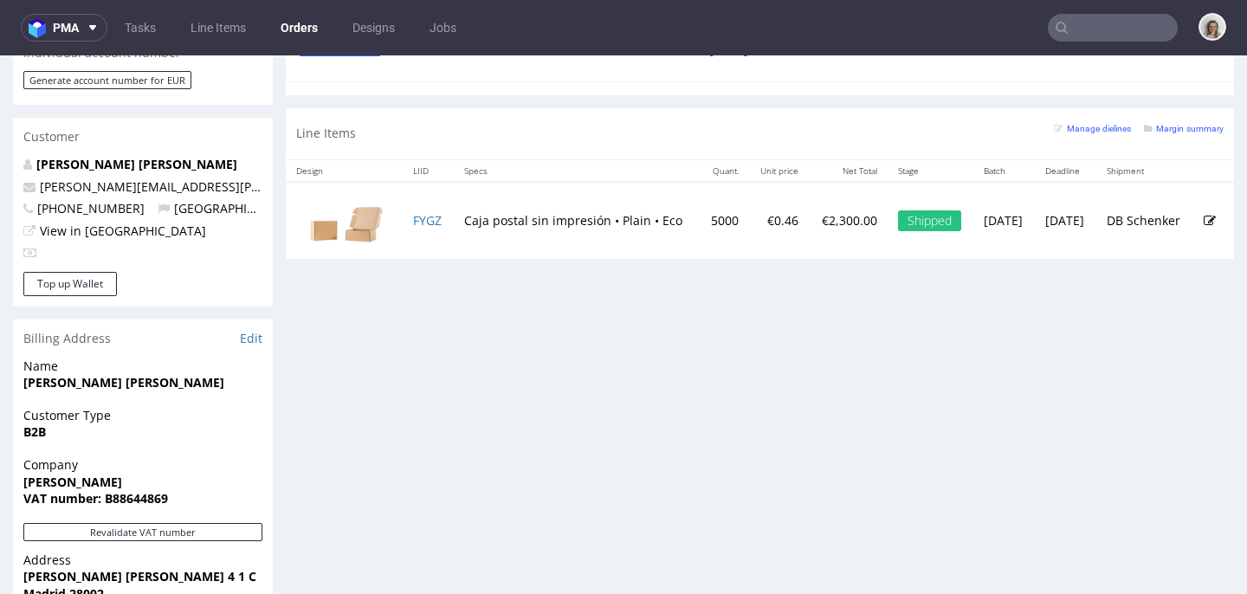
scroll to position [857, 0]
drag, startPoint x: 462, startPoint y: 210, endPoint x: 609, endPoint y: 210, distance: 147.3
click at [609, 210] on td "Caja postal sin impresión • Plain • Eco" at bounding box center [576, 220] width 245 height 77
copy td "Caja postal sin impresión •"
type input "david.diaz@apparell.com"
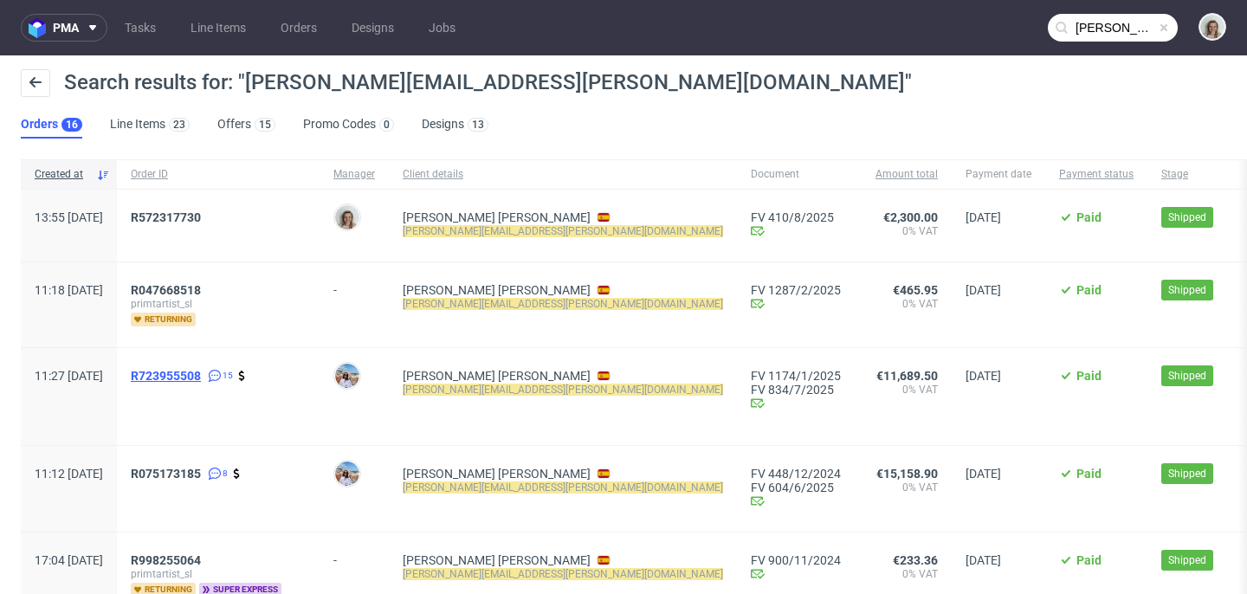
click at [187, 376] on span "R723955508" at bounding box center [166, 376] width 70 height 14
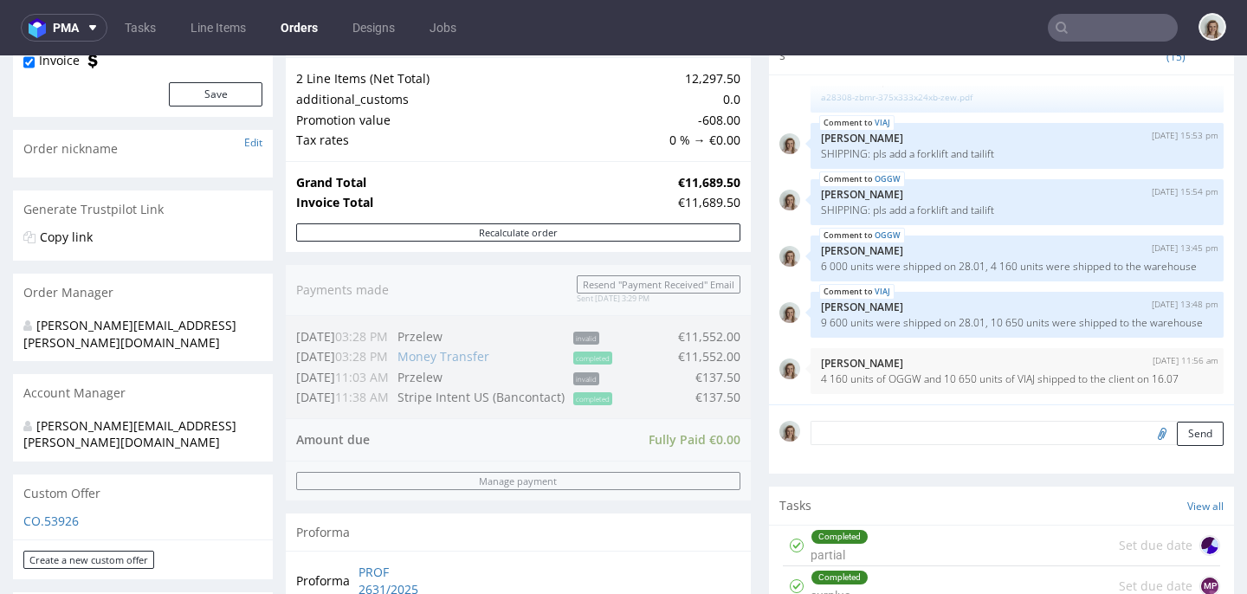
scroll to position [201, 0]
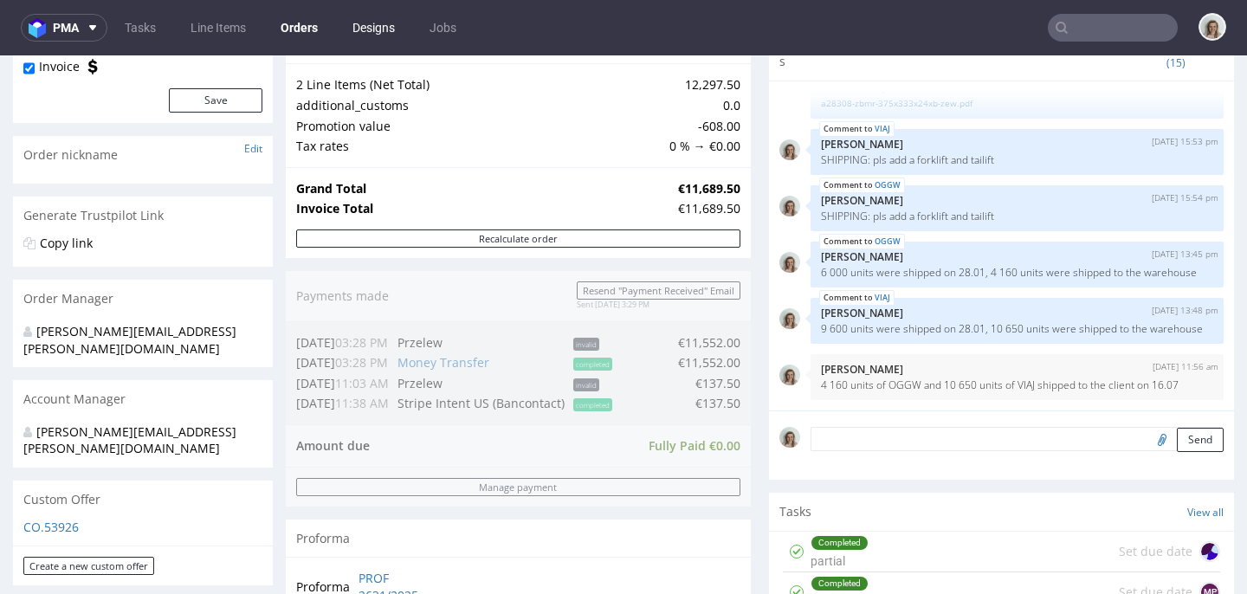
type input "david.diaz@apparell.com"
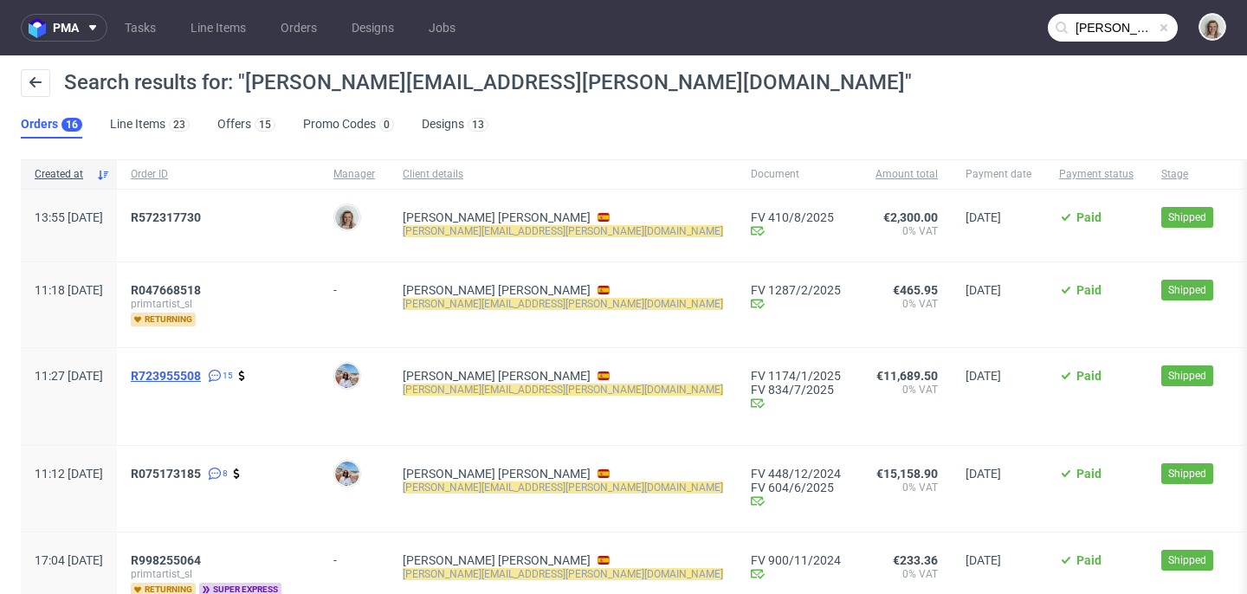
click at [201, 370] on span "R723955508" at bounding box center [166, 376] width 70 height 14
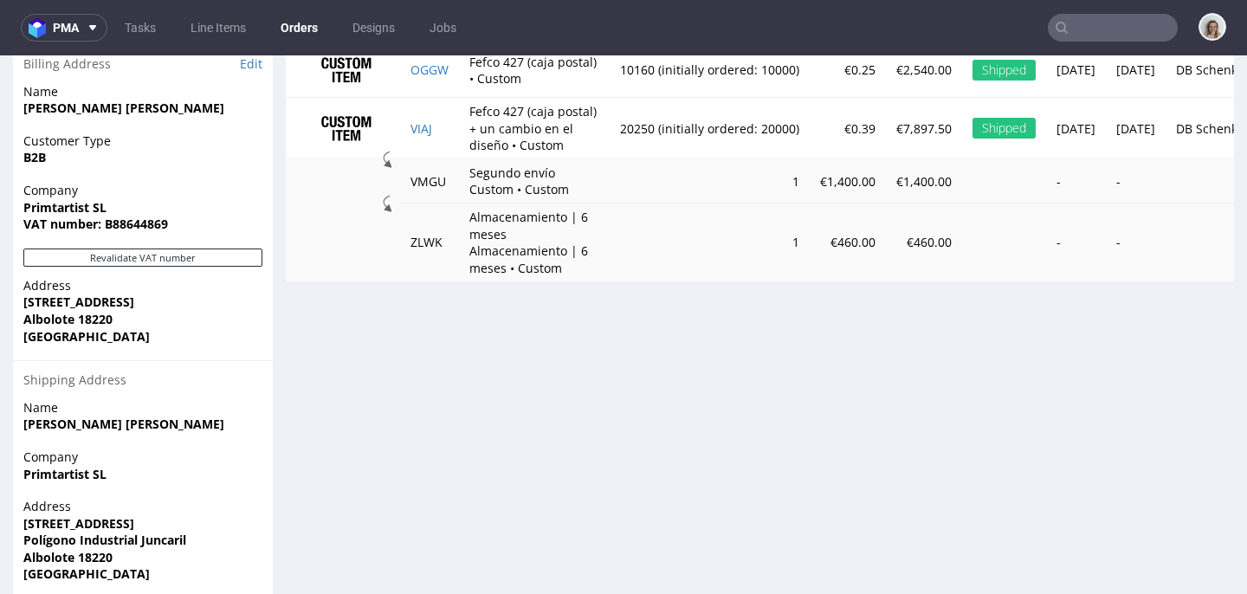
scroll to position [1136, 0]
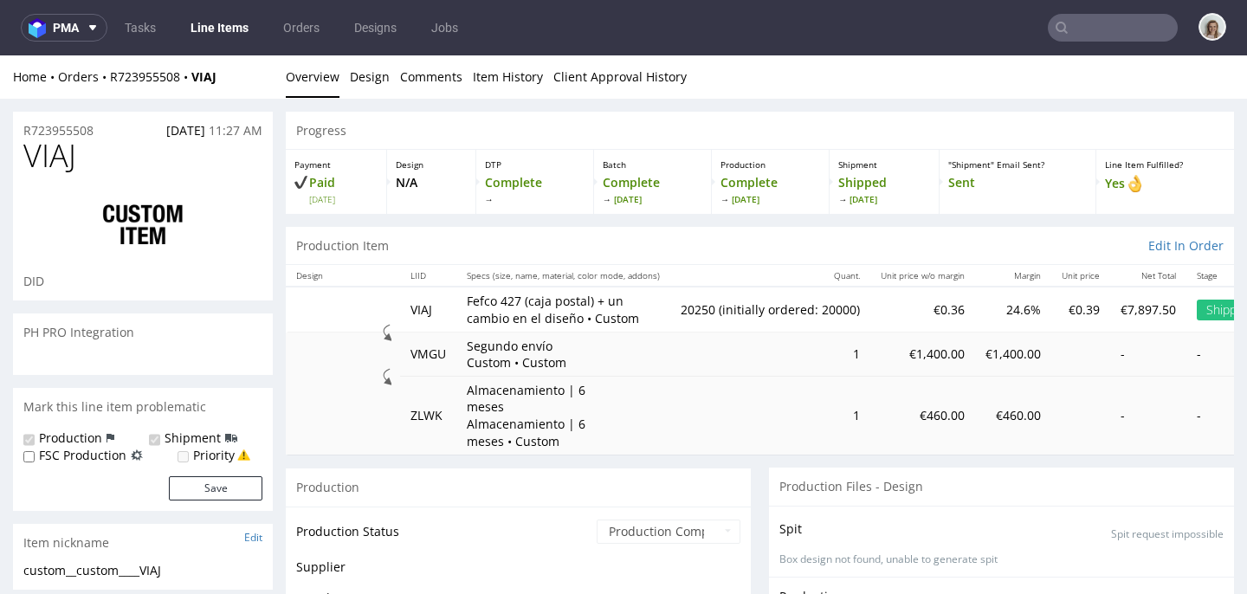
scroll to position [713, 0]
select select "in_progress"
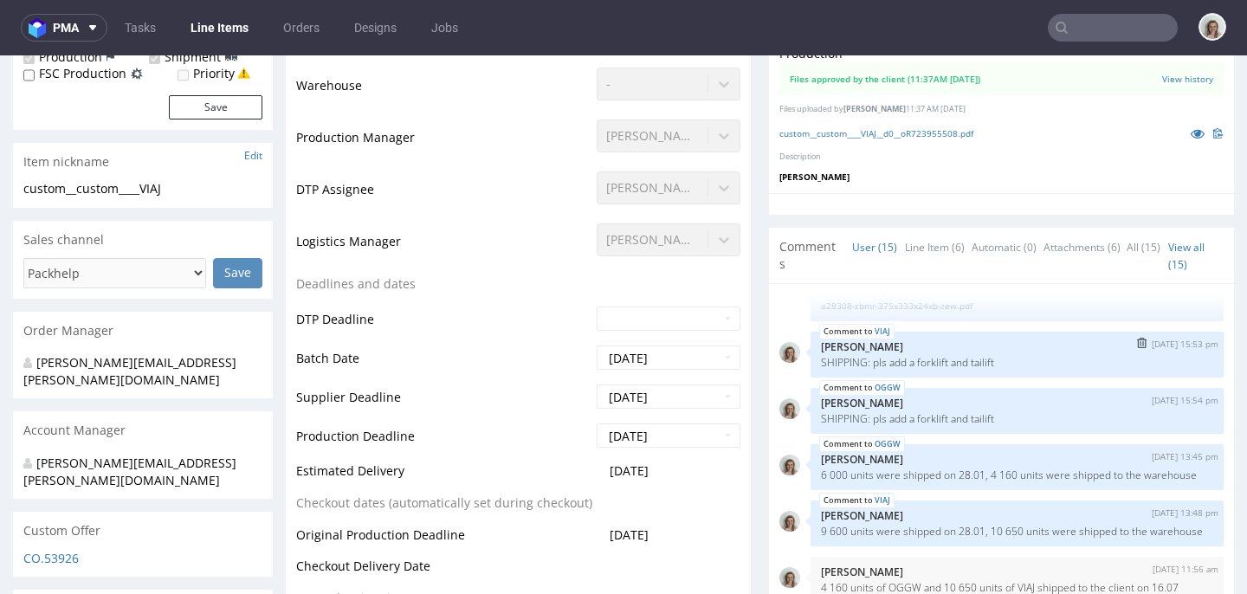
scroll to position [550, 0]
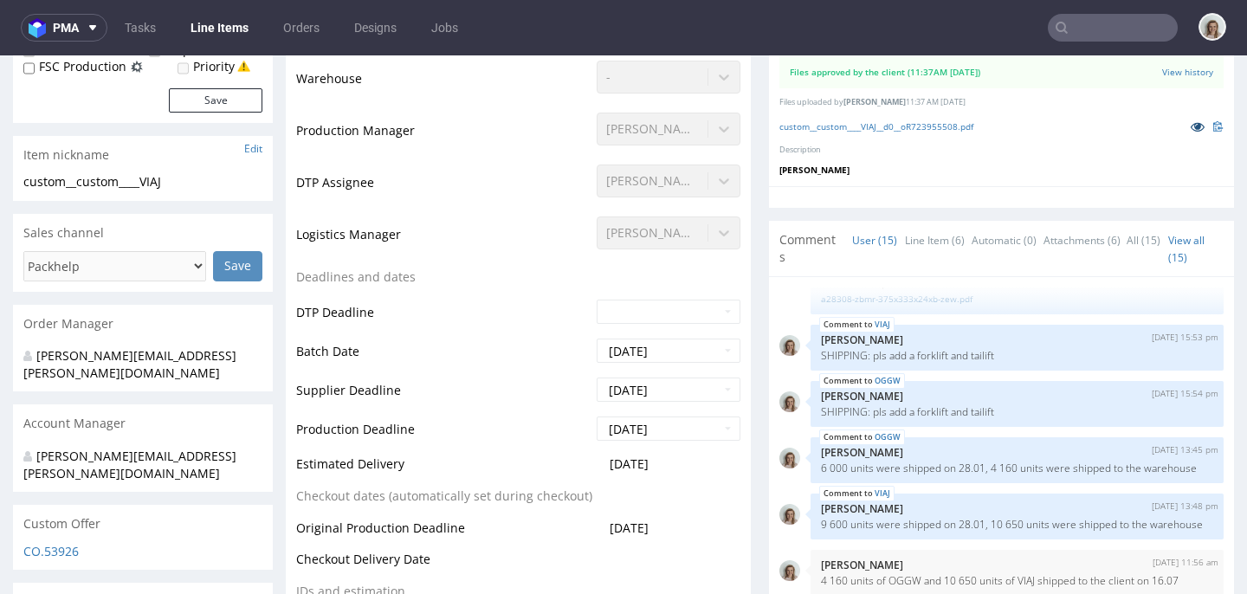
click at [1191, 123] on icon at bounding box center [1198, 126] width 14 height 12
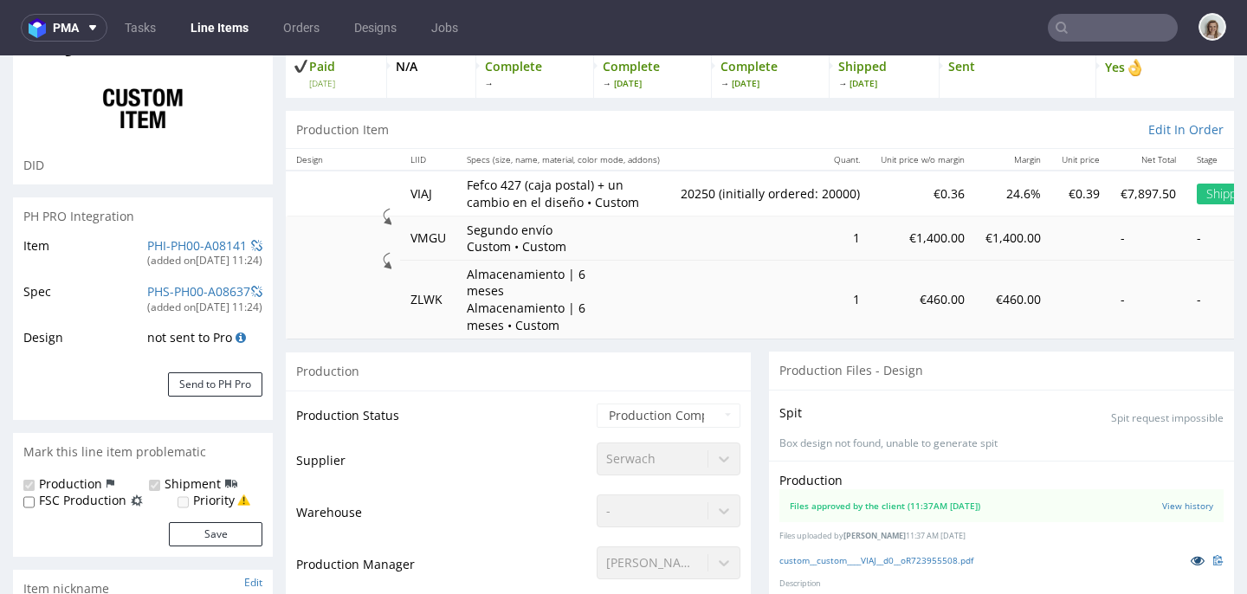
scroll to position [0, 0]
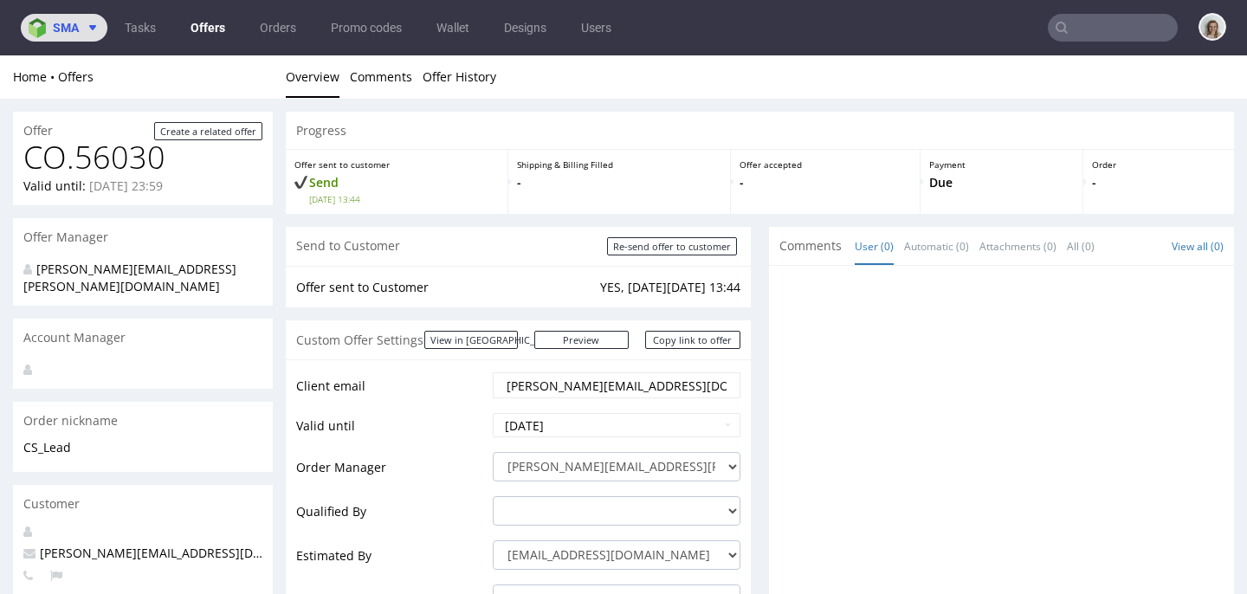
click at [35, 28] on img at bounding box center [41, 28] width 24 height 20
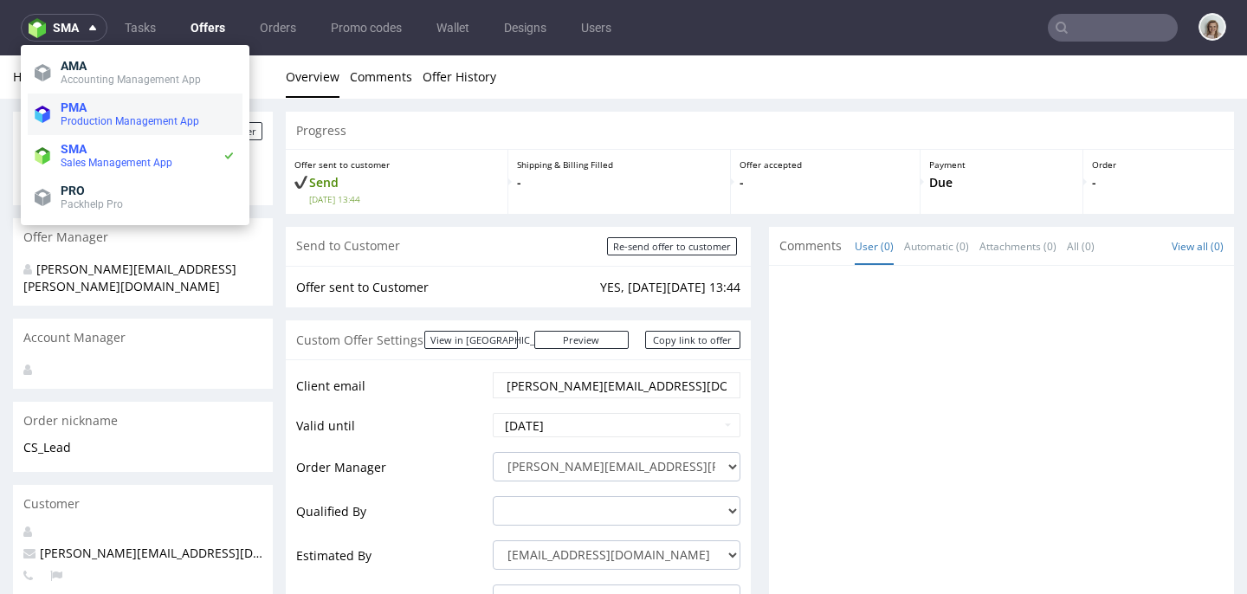
click at [73, 113] on span "PMA" at bounding box center [74, 107] width 26 height 14
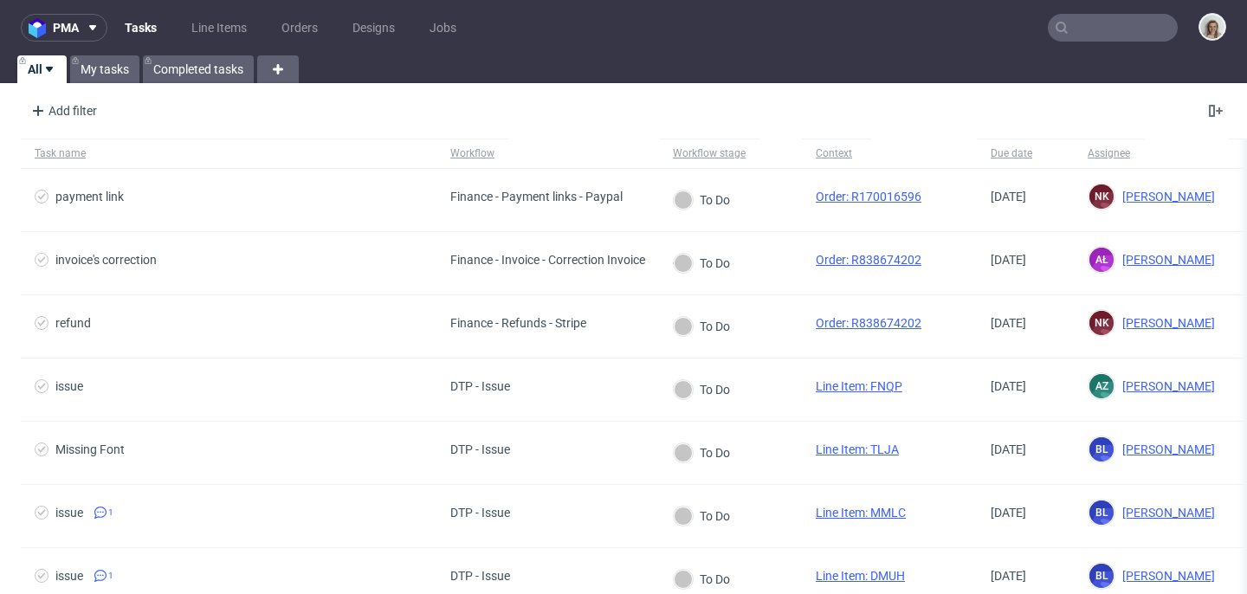
click at [1108, 30] on input "text" at bounding box center [1113, 28] width 130 height 28
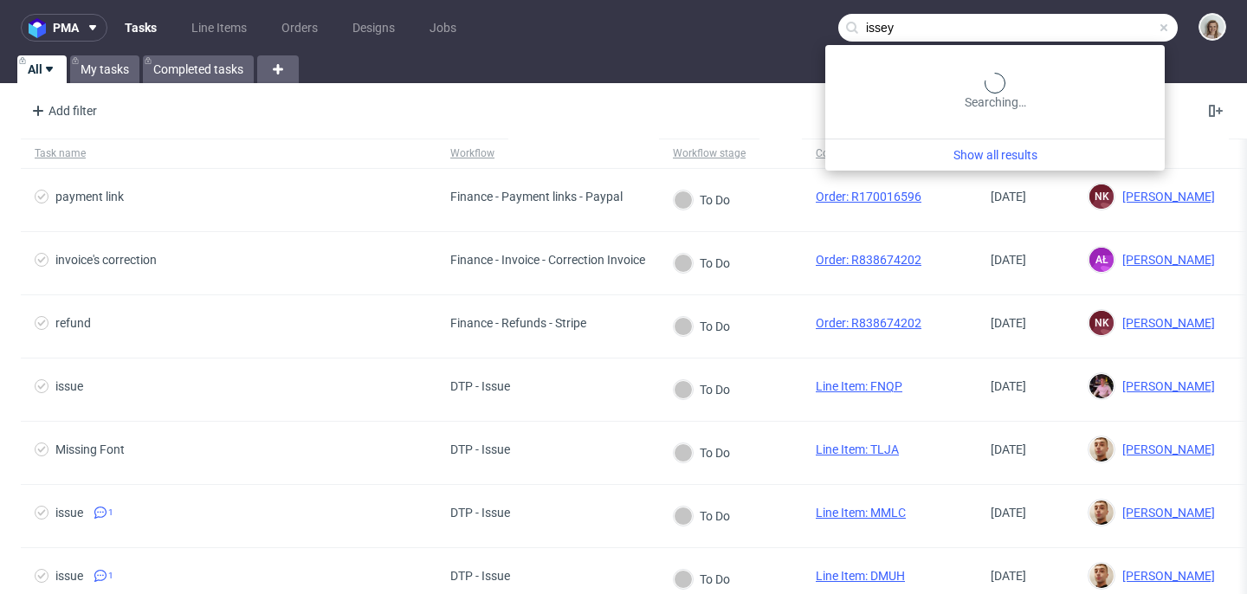
type input "issey"
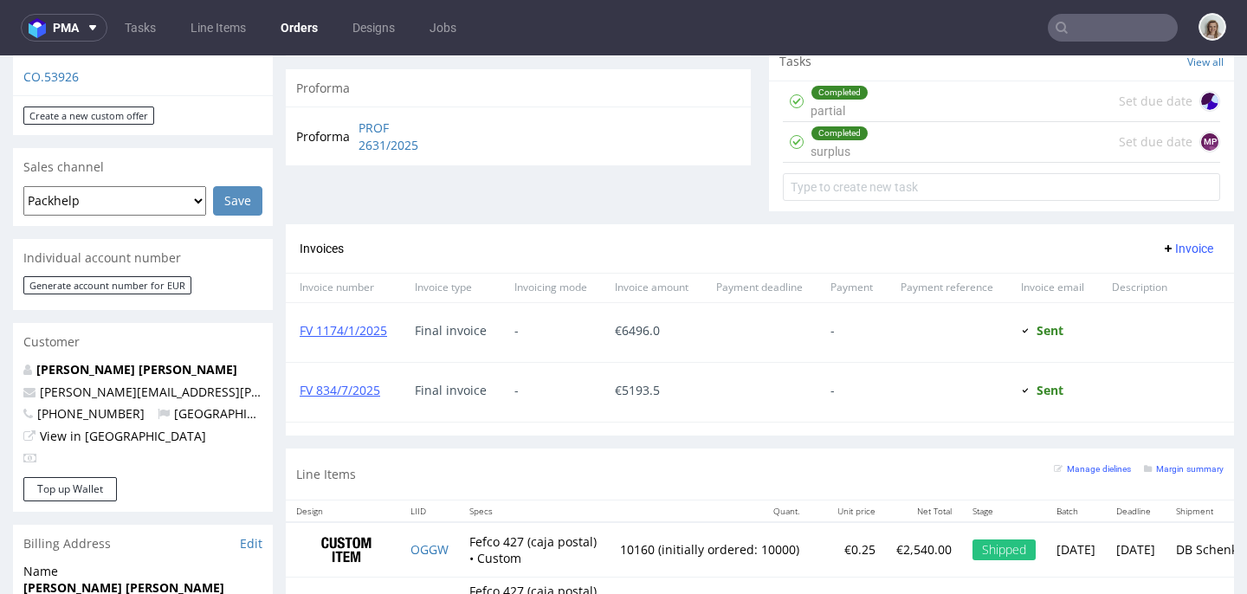
scroll to position [782, 0]
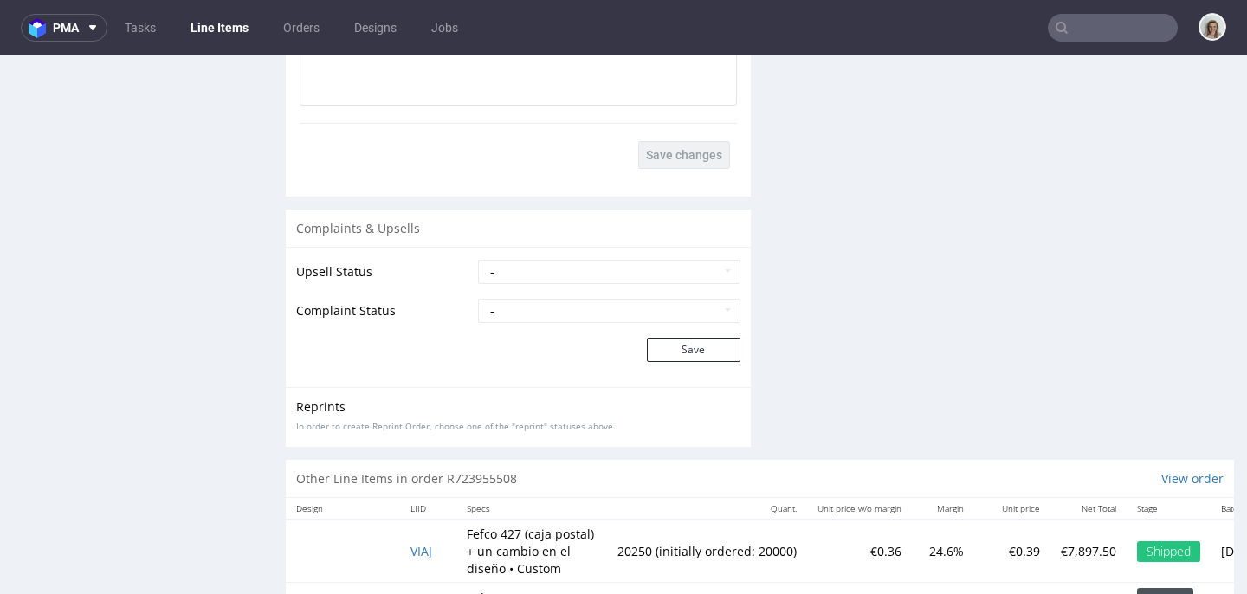
scroll to position [3254, 0]
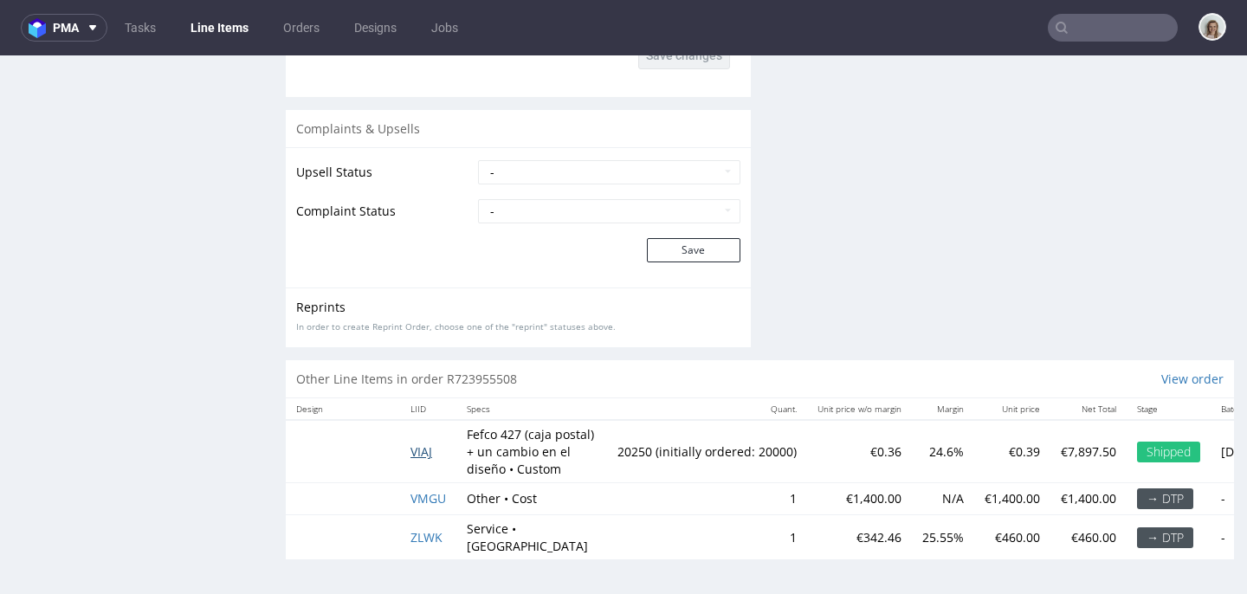
click at [427, 452] on span "VIAJ" at bounding box center [422, 452] width 22 height 16
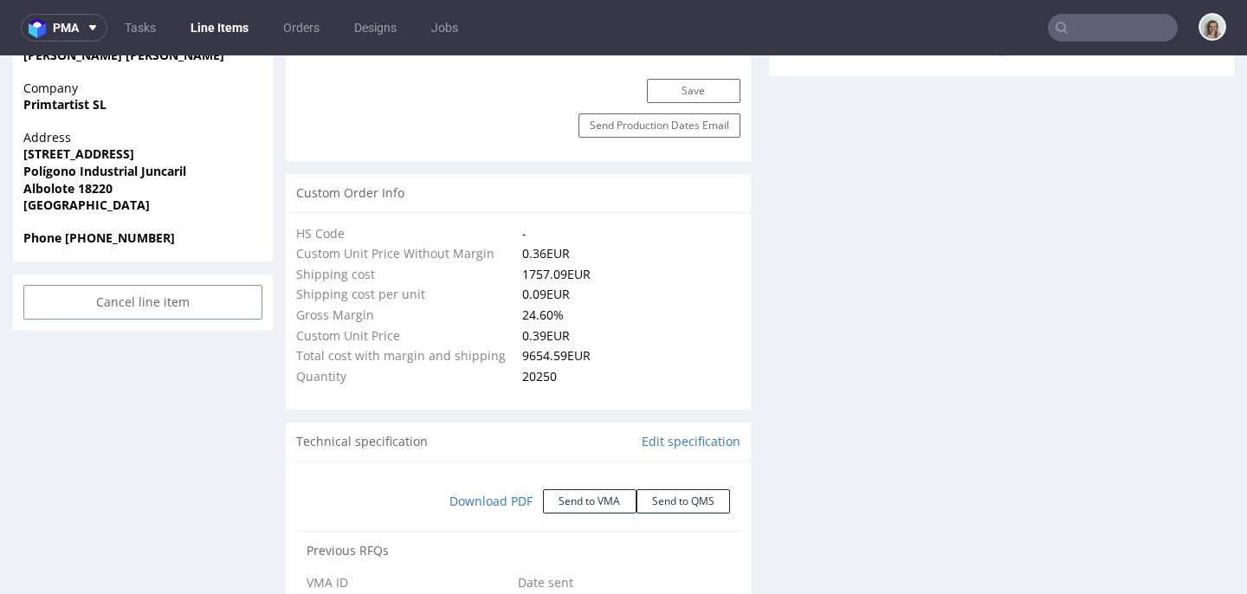
scroll to position [713, 0]
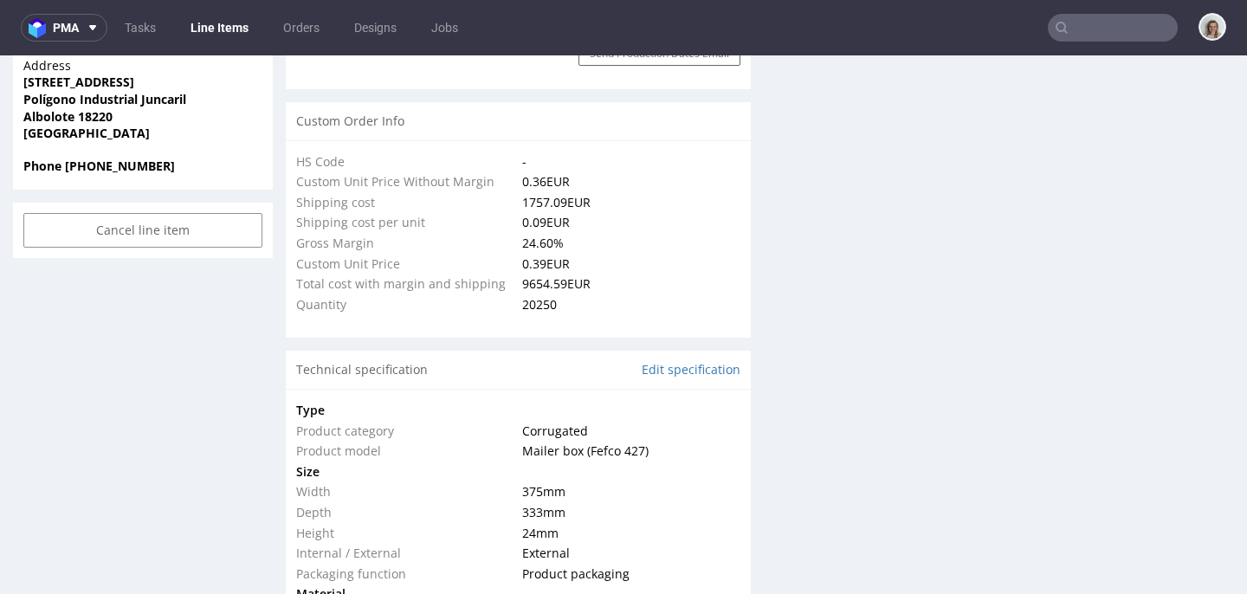
select select "in_progress"
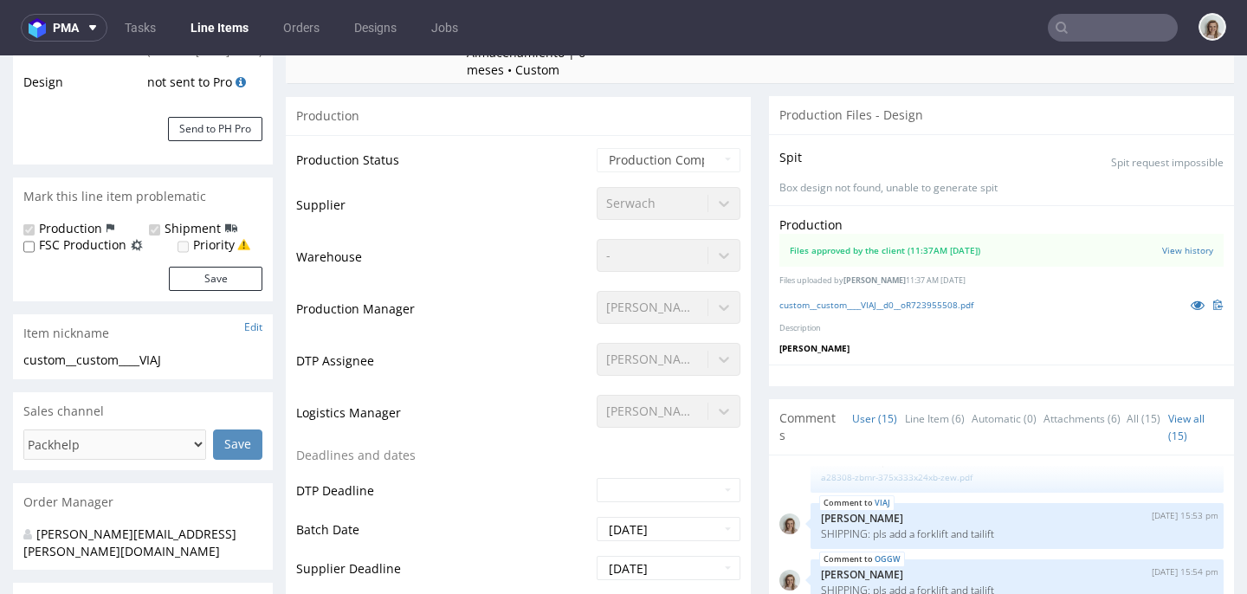
scroll to position [547, 0]
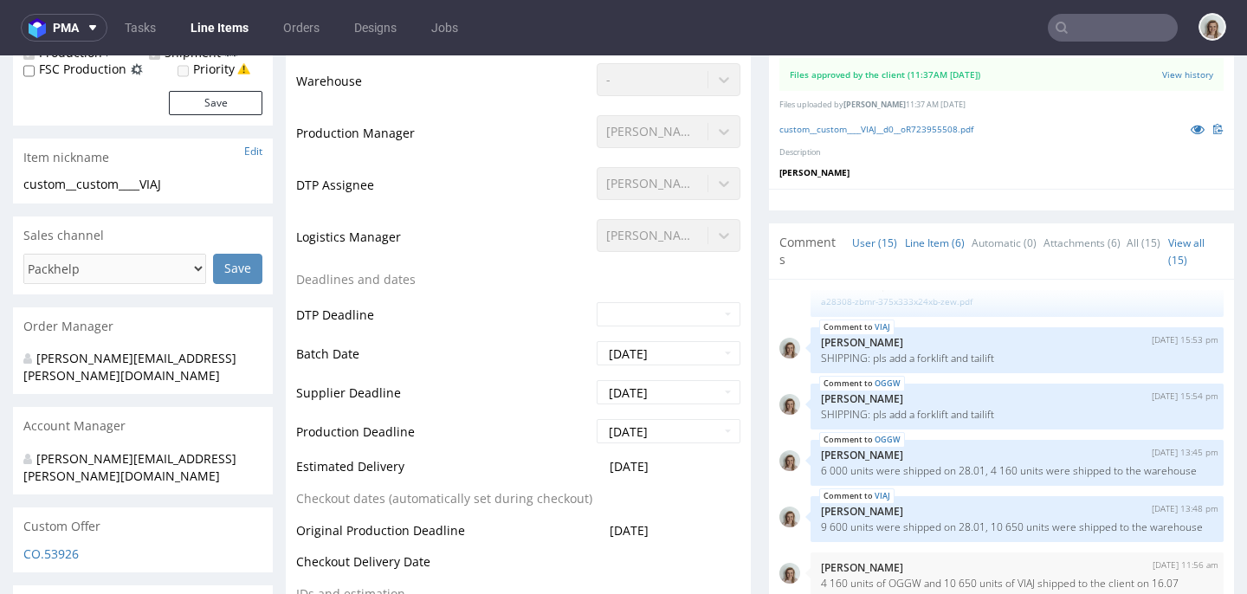
click at [927, 252] on link "Line Item (6)" at bounding box center [935, 242] width 60 height 37
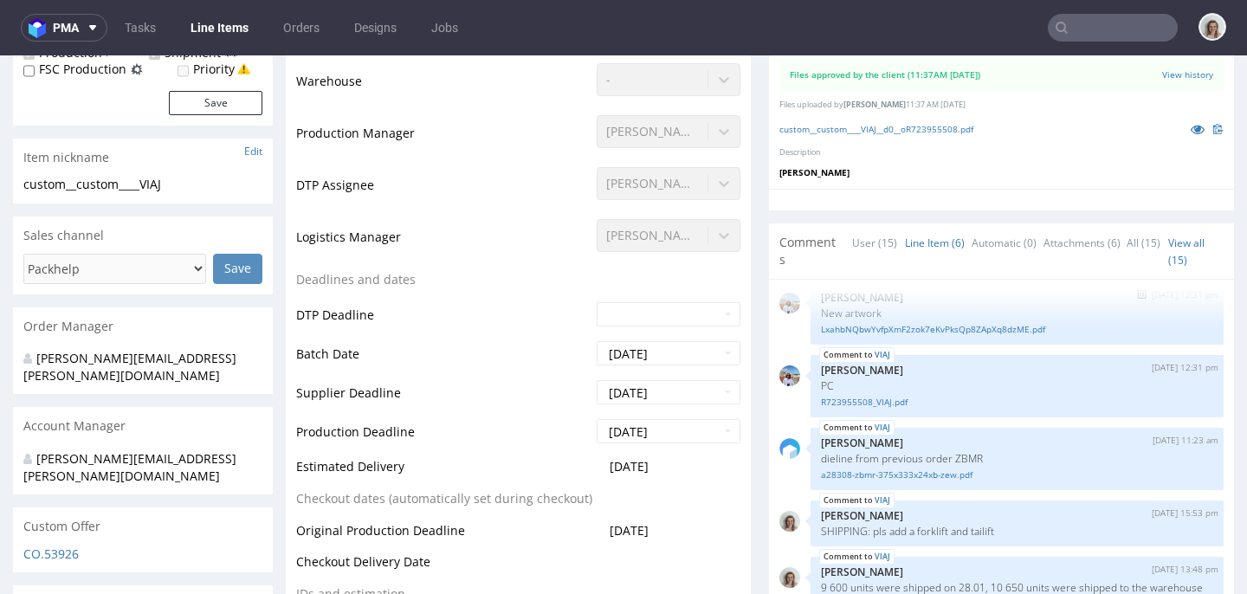
scroll to position [94, 0]
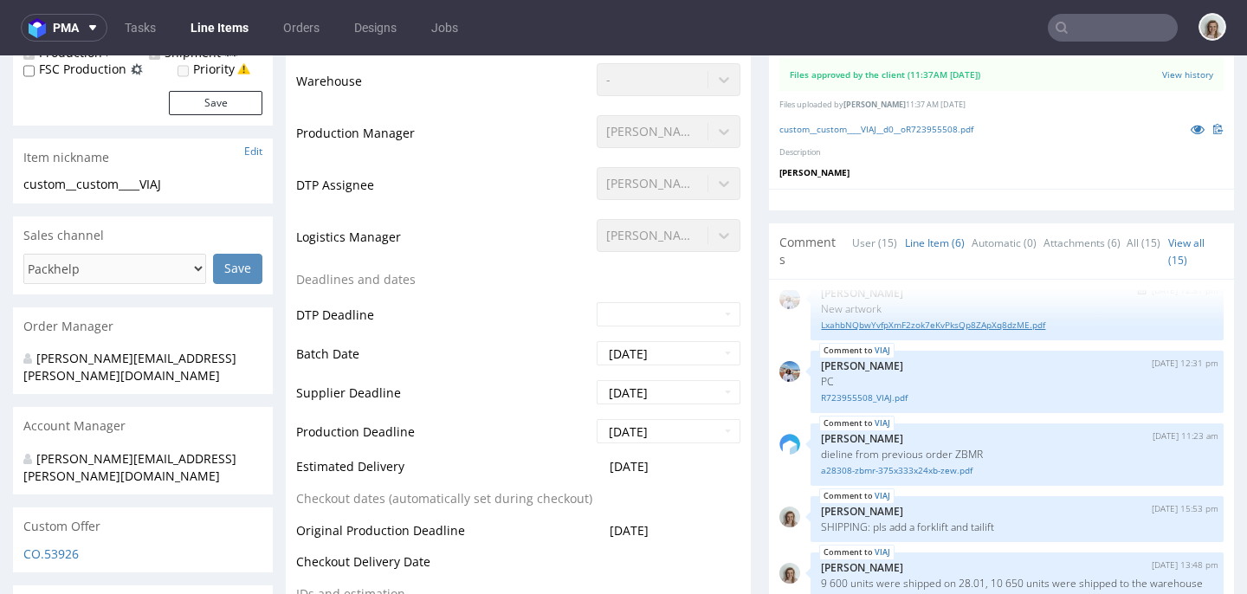
click at [881, 327] on link "LxahbNQbwYvfpXmF2zok7eKvPksQp8ZApXq8dzME.pdf" at bounding box center [1017, 325] width 392 height 13
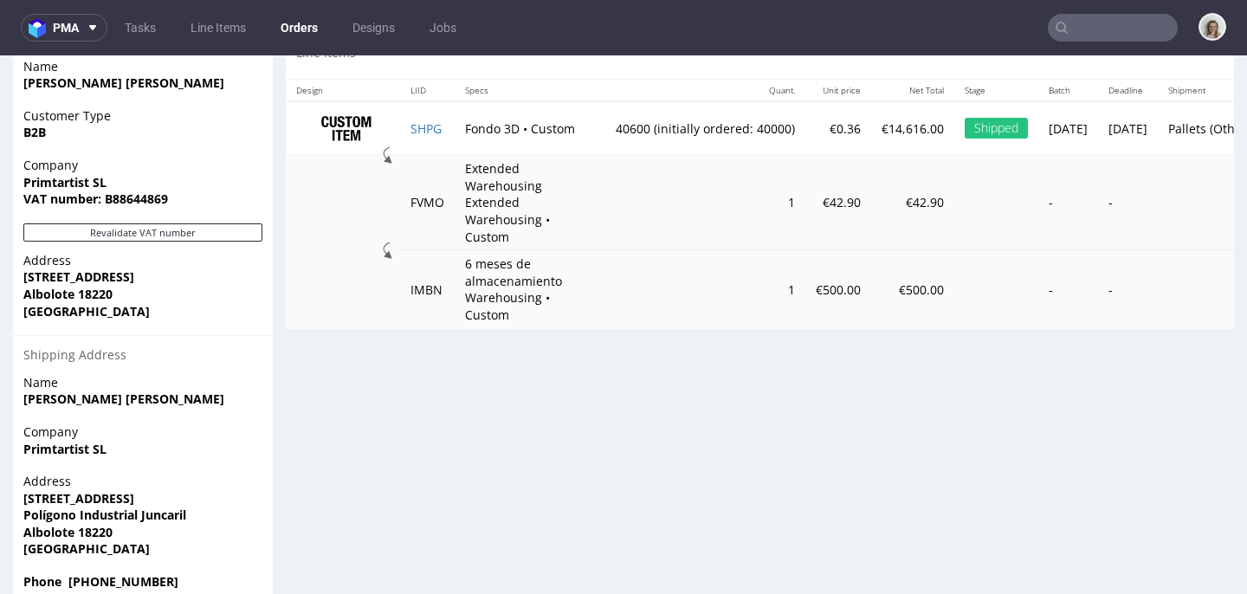
scroll to position [1136, 0]
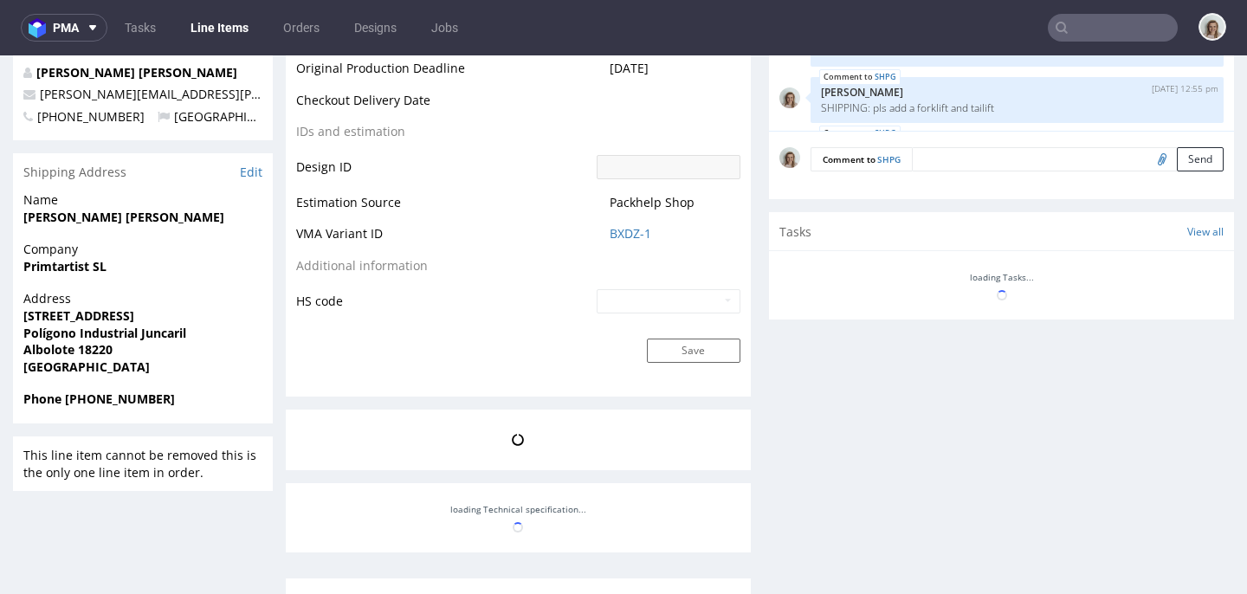
scroll to position [185, 0]
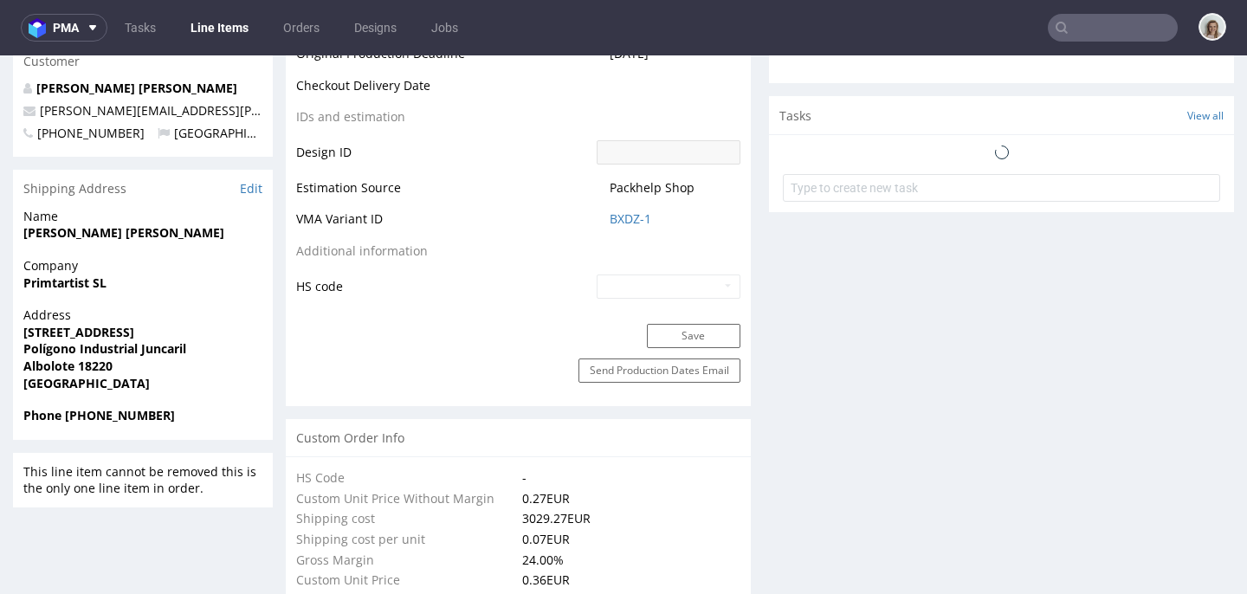
select select "in_progress"
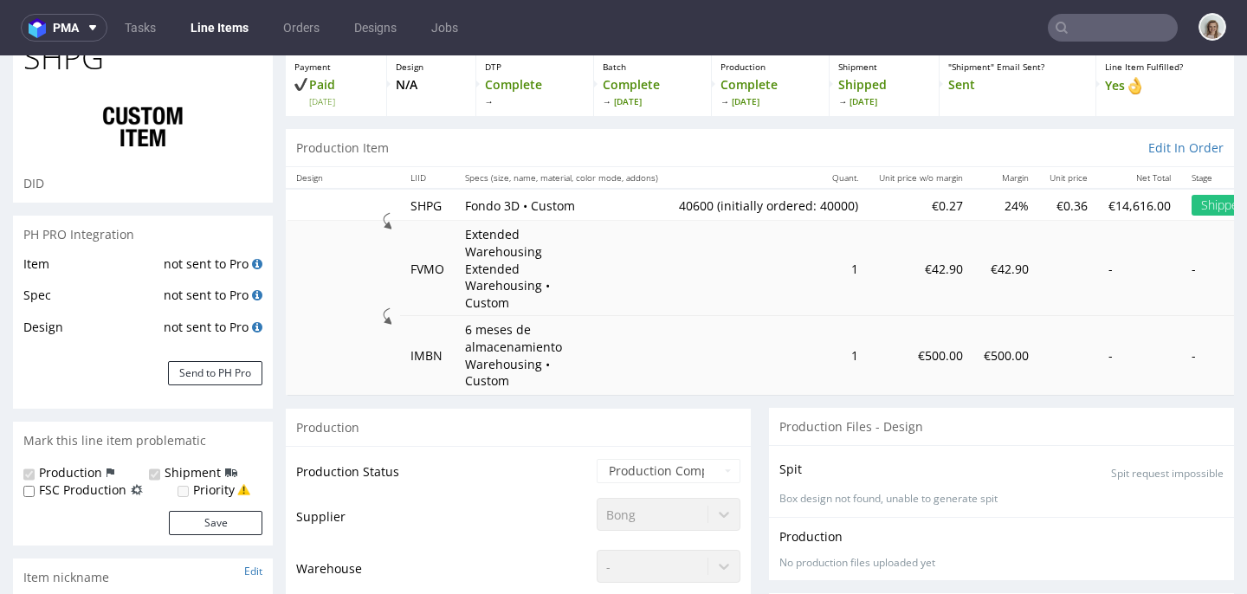
scroll to position [0, 0]
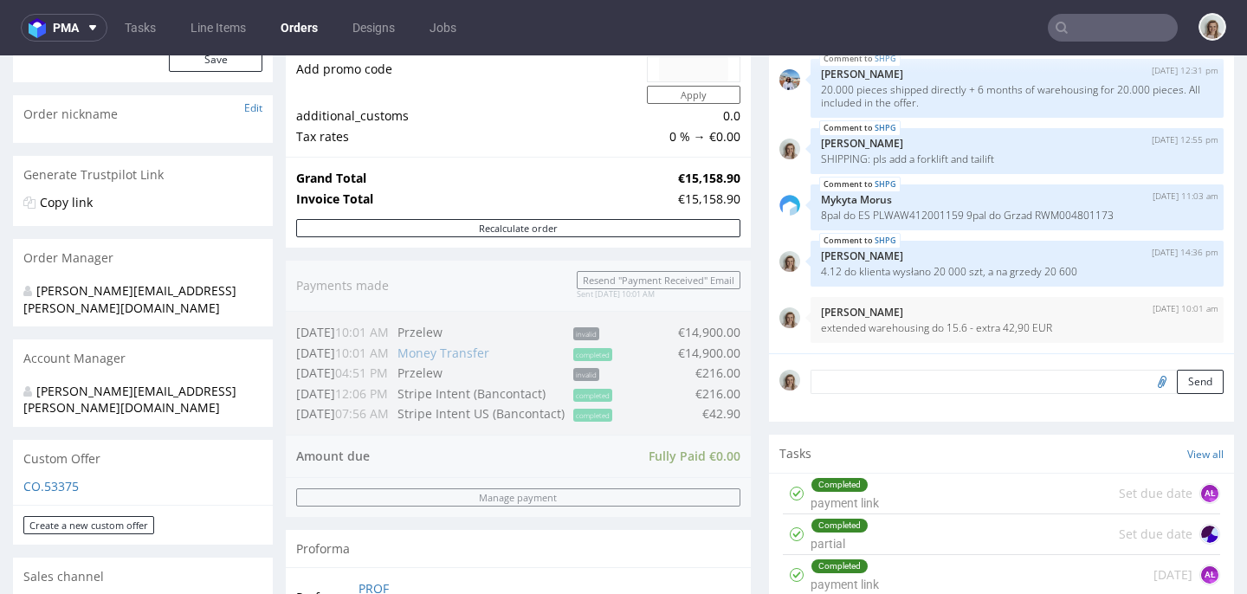
scroll to position [268, 0]
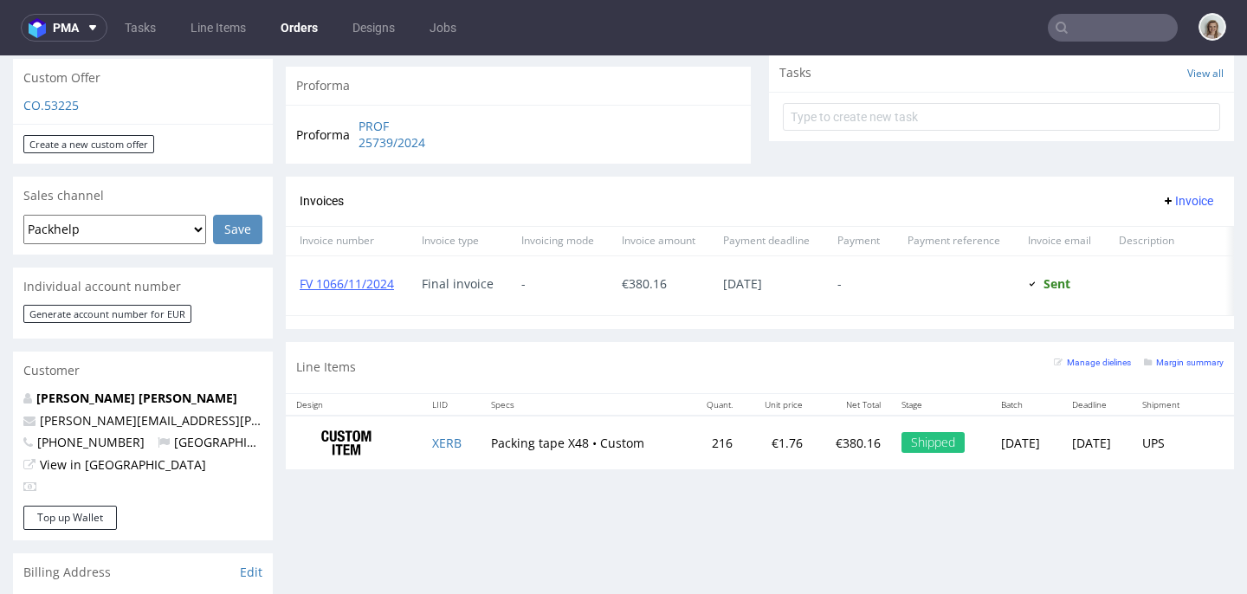
scroll to position [625, 0]
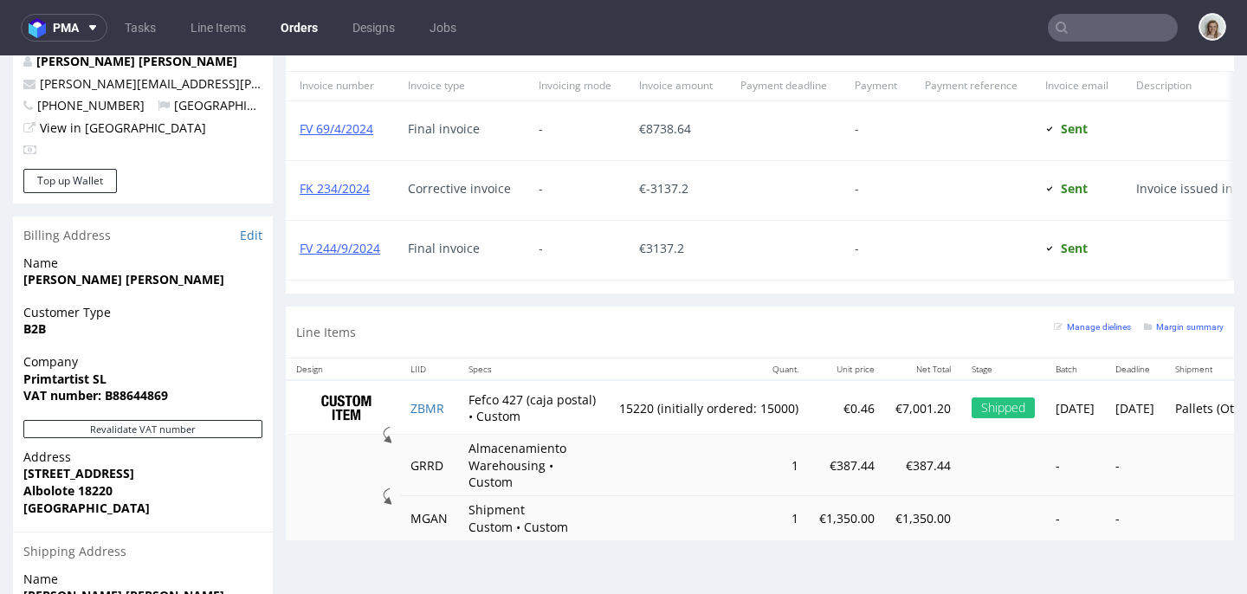
scroll to position [958, 0]
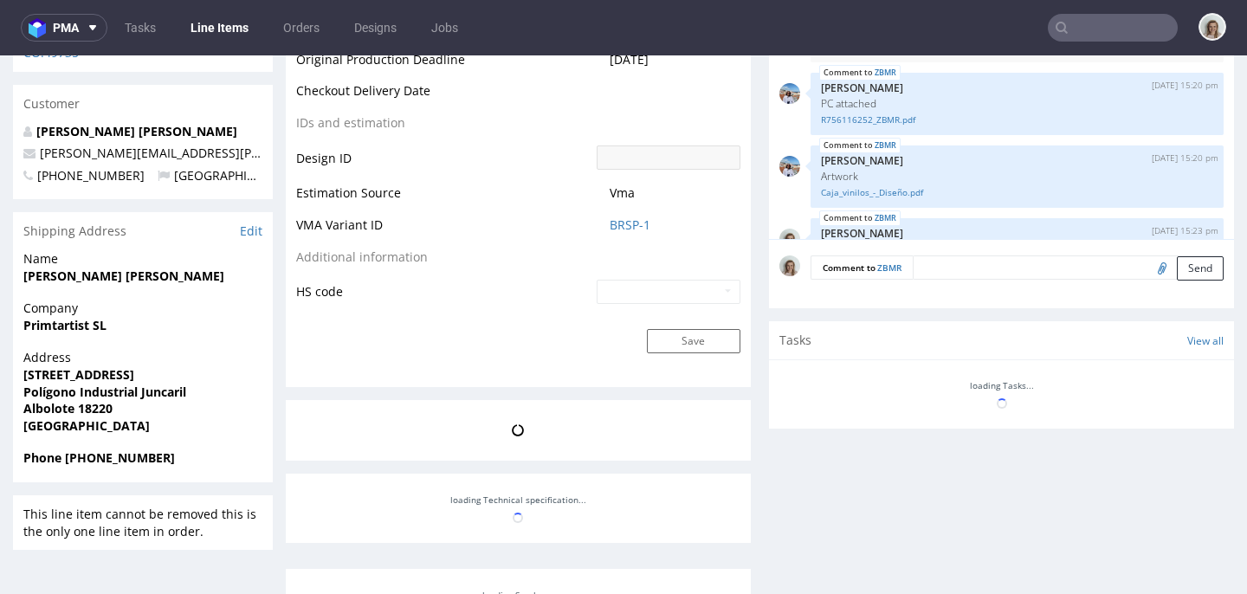
scroll to position [471, 0]
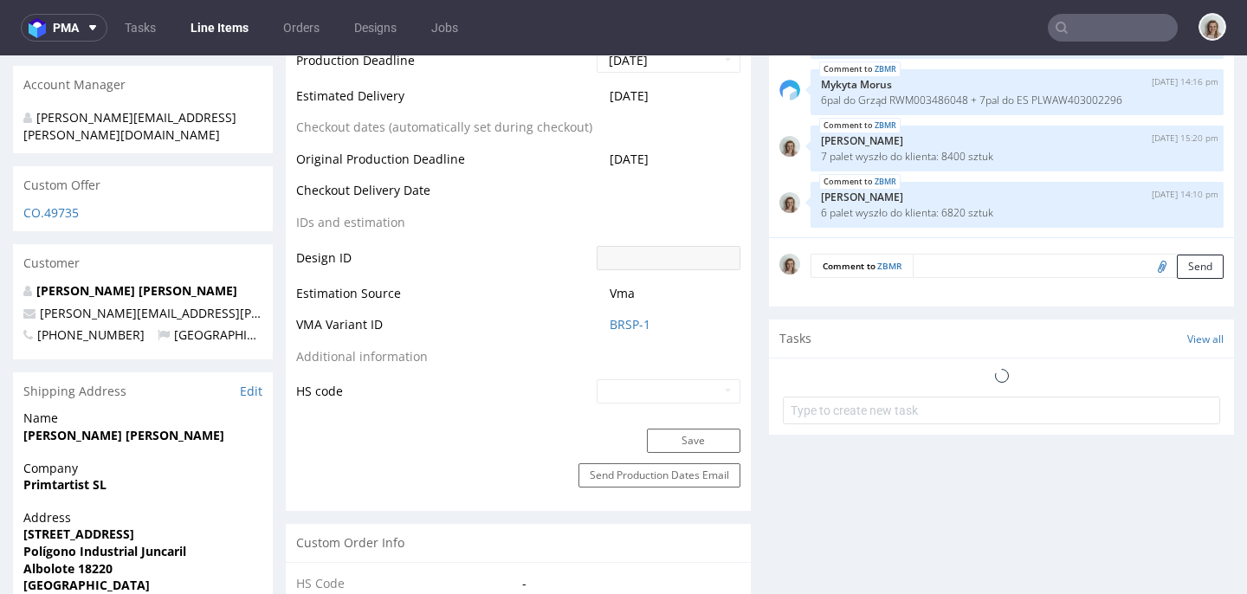
select select "in_progress"
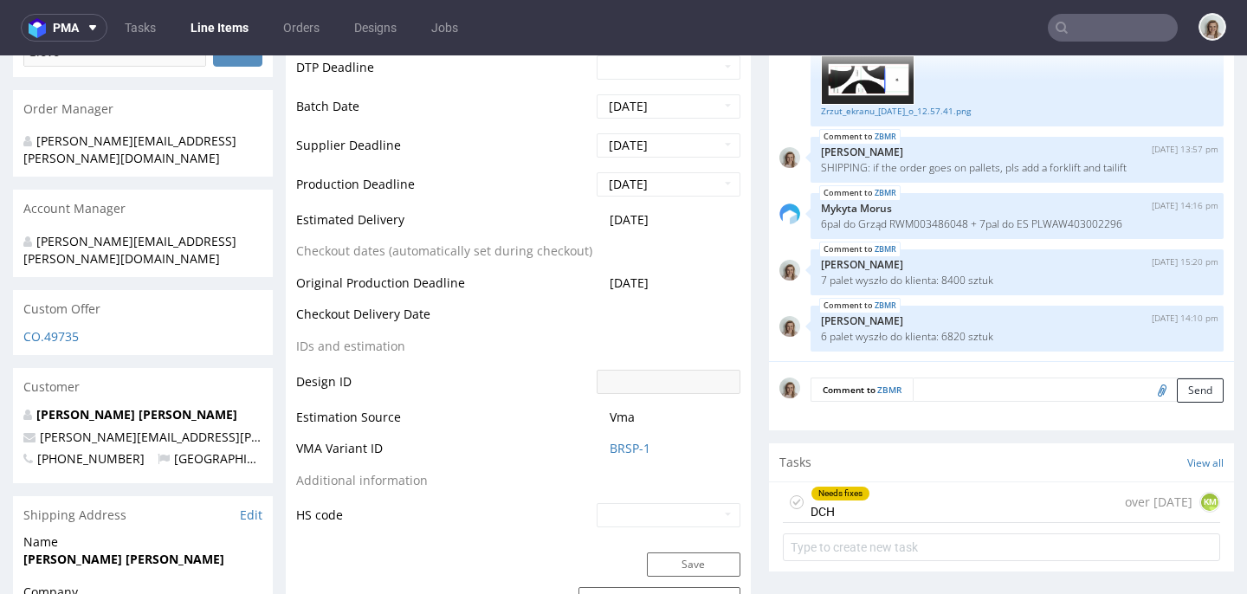
scroll to position [638, 0]
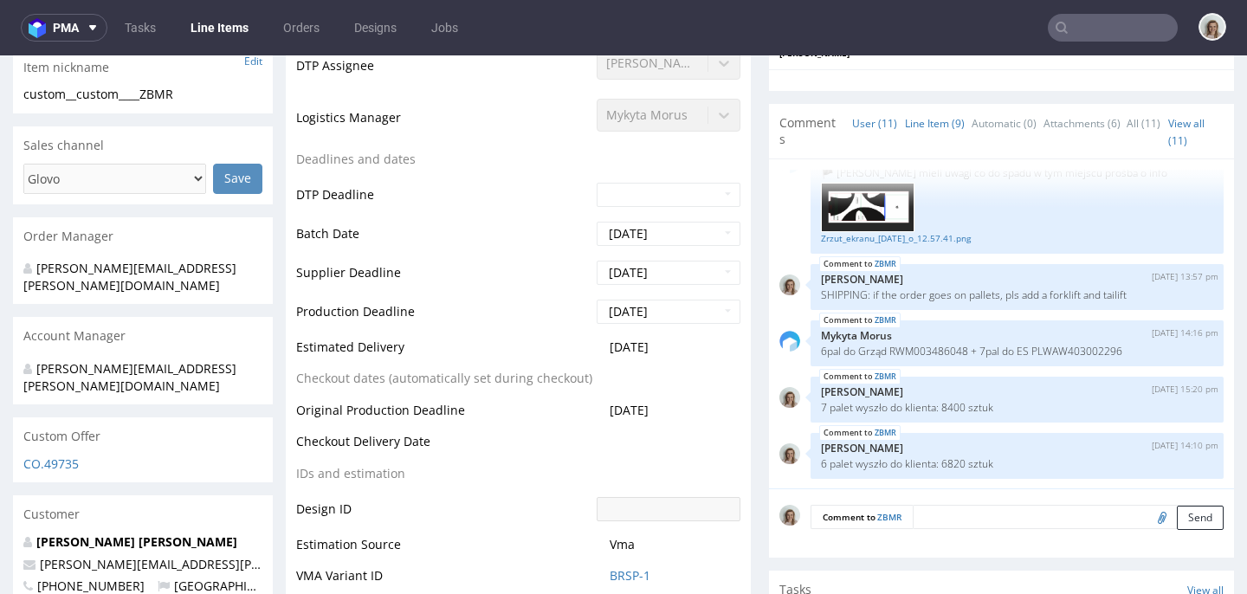
click at [929, 107] on link "Line Item (9)" at bounding box center [935, 123] width 60 height 37
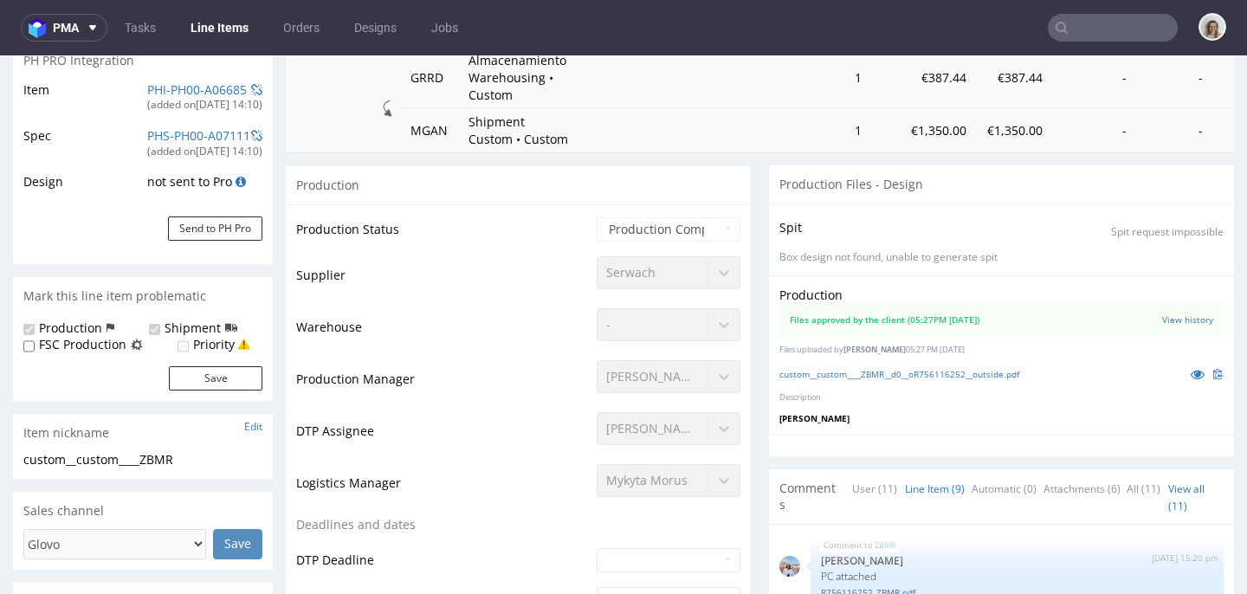
scroll to position [0, 0]
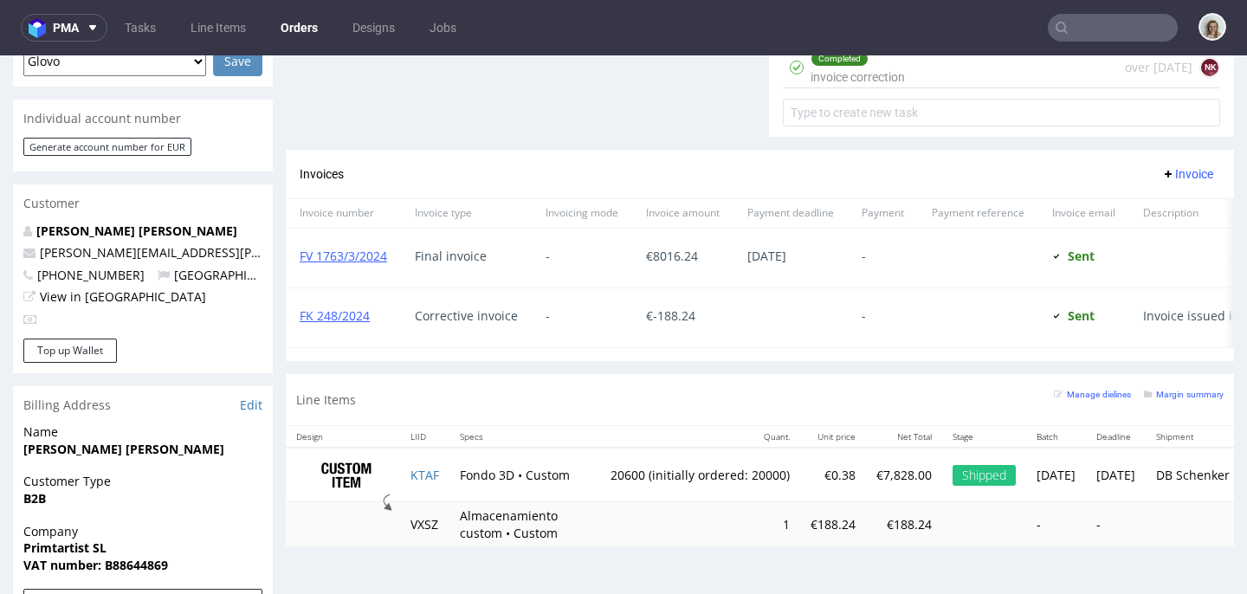
scroll to position [851, 0]
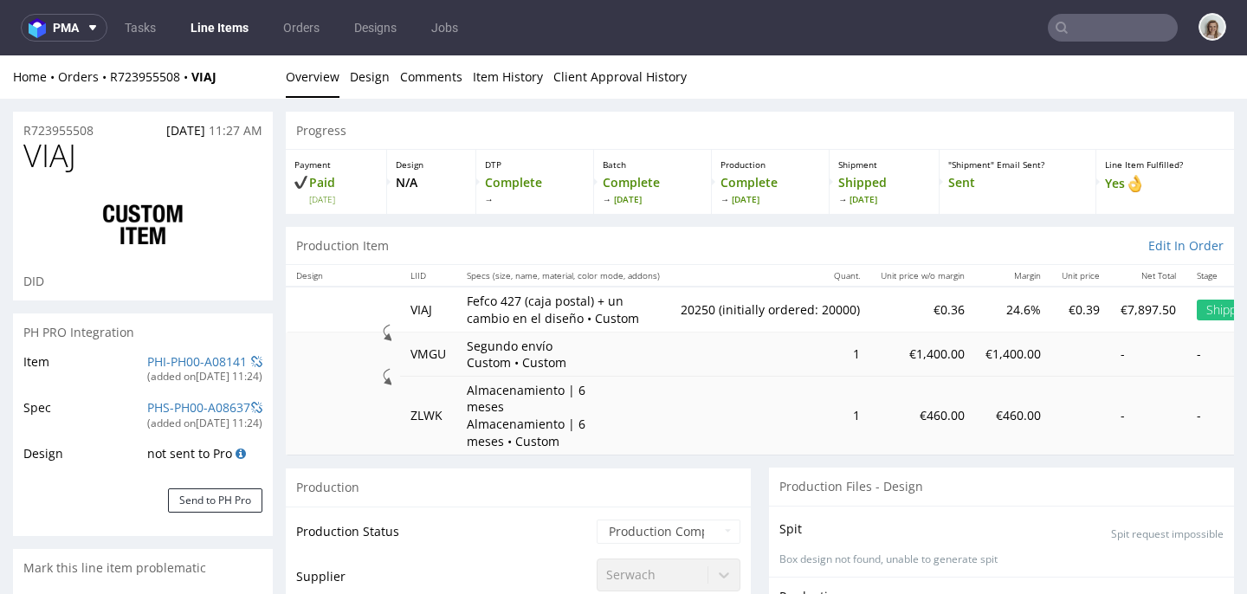
select select "in_progress"
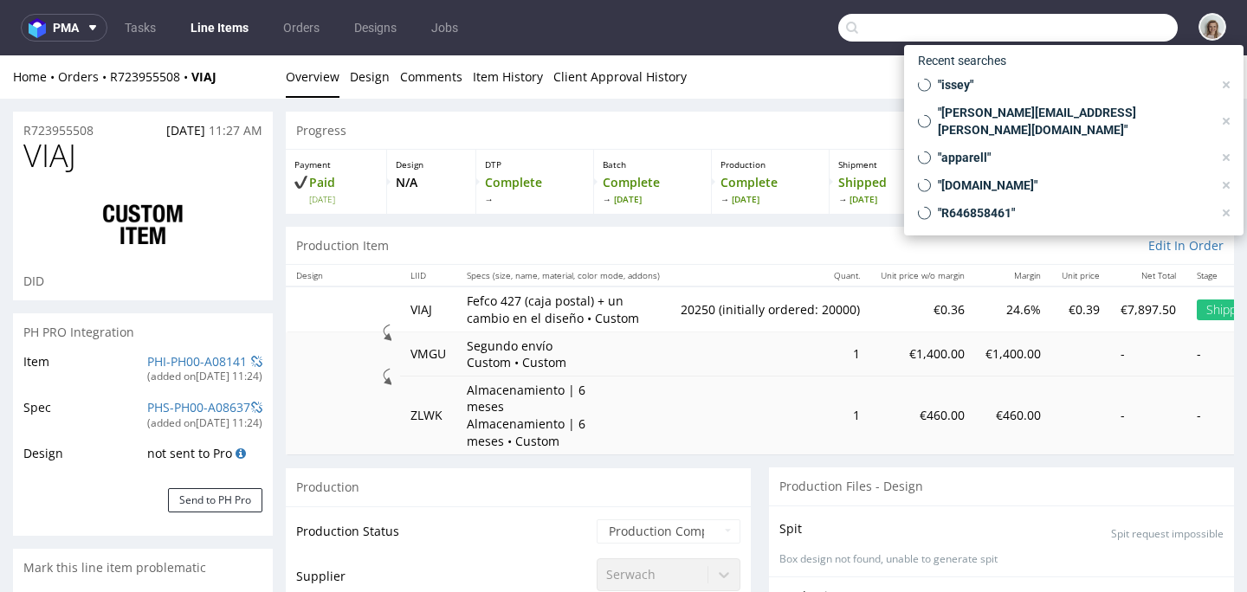
click at [1065, 26] on input "text" at bounding box center [1008, 28] width 340 height 28
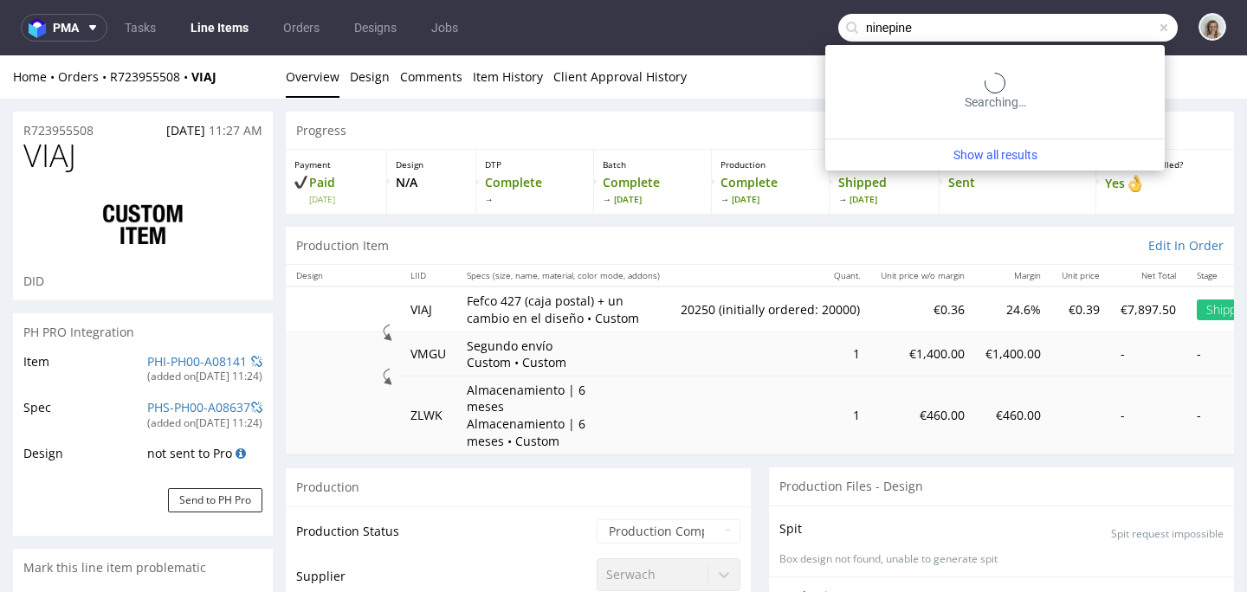
type input "ninepine"
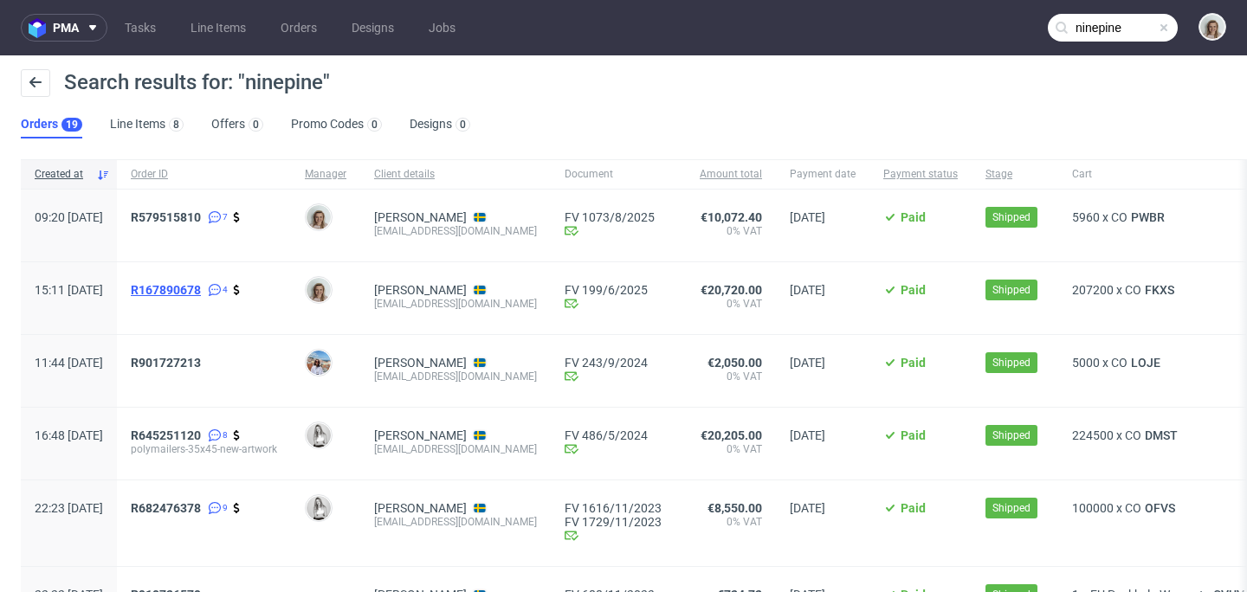
click at [198, 293] on span "R167890678" at bounding box center [166, 290] width 70 height 14
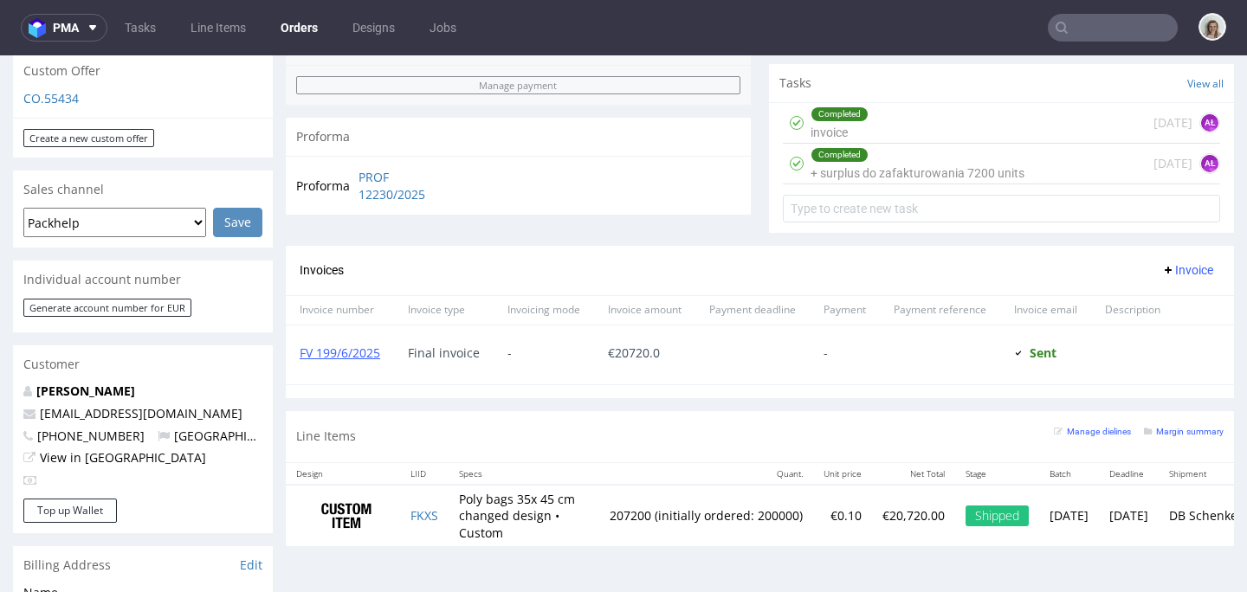
scroll to position [657, 0]
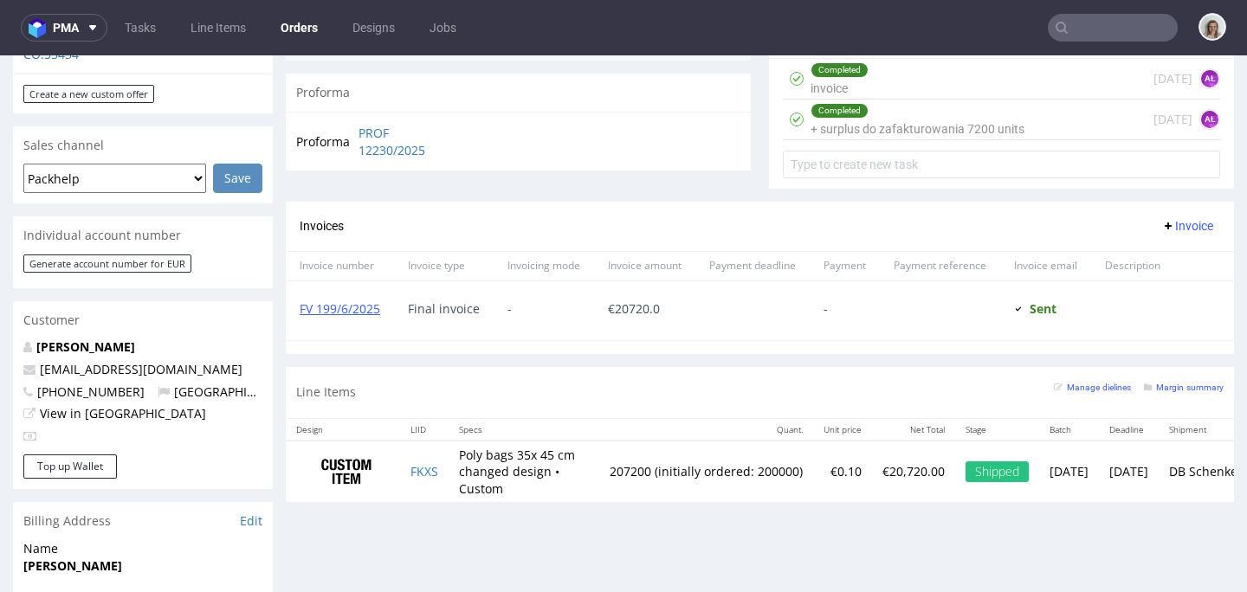
click at [1102, 27] on input "text" at bounding box center [1113, 28] width 130 height 28
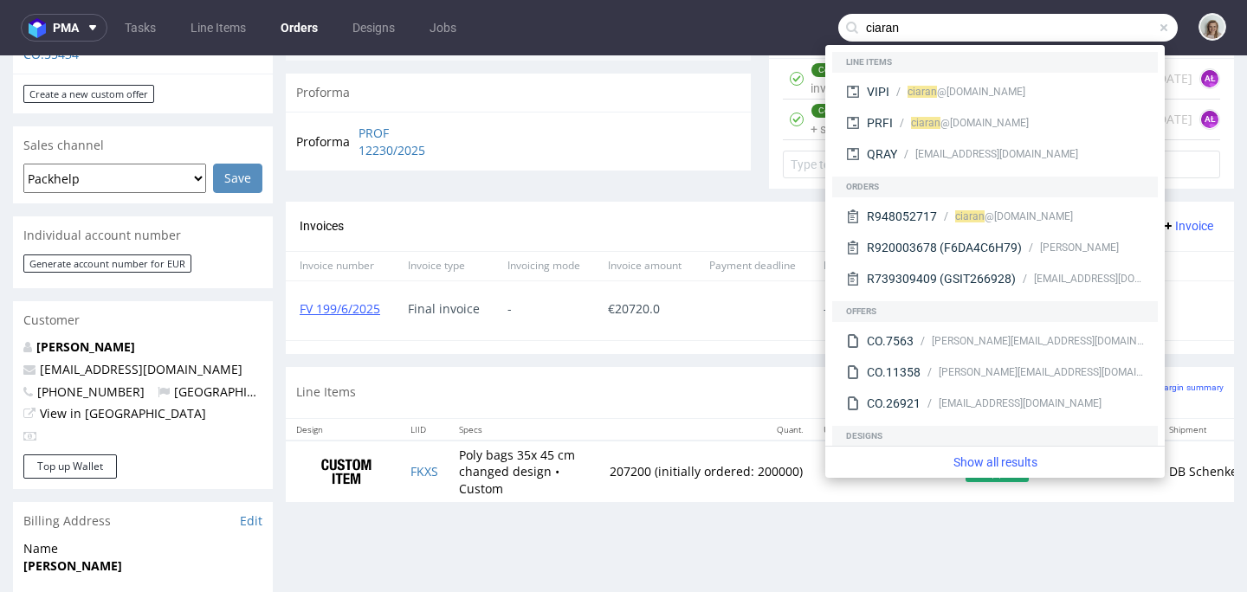
type input "ciaran"
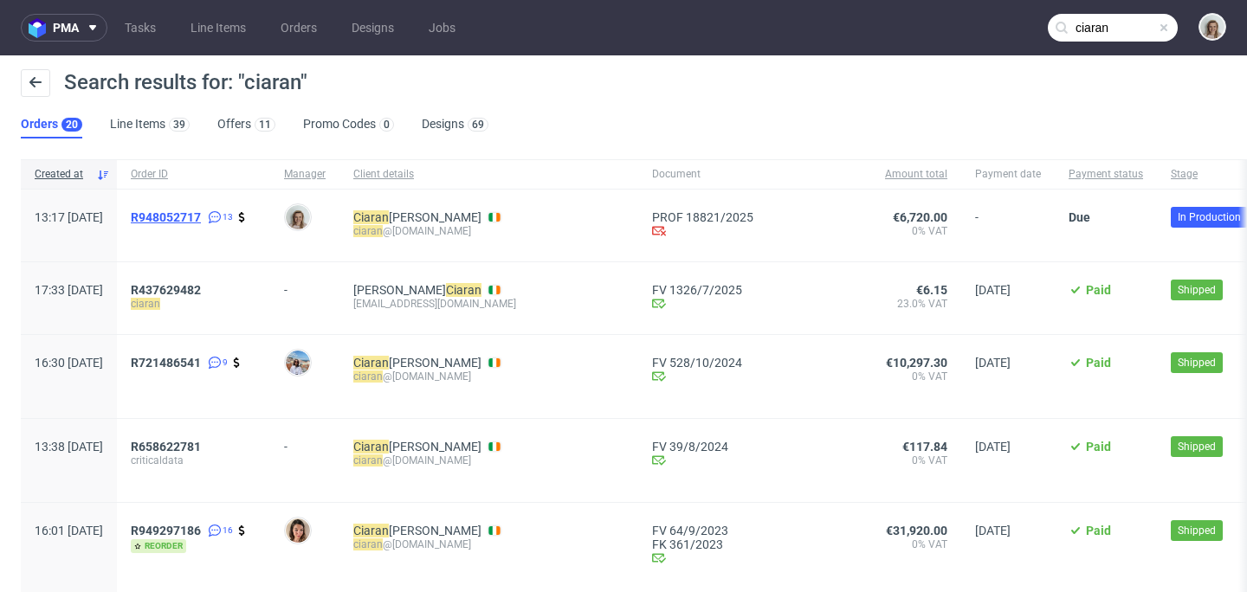
click at [201, 215] on span "R948052717" at bounding box center [166, 217] width 70 height 14
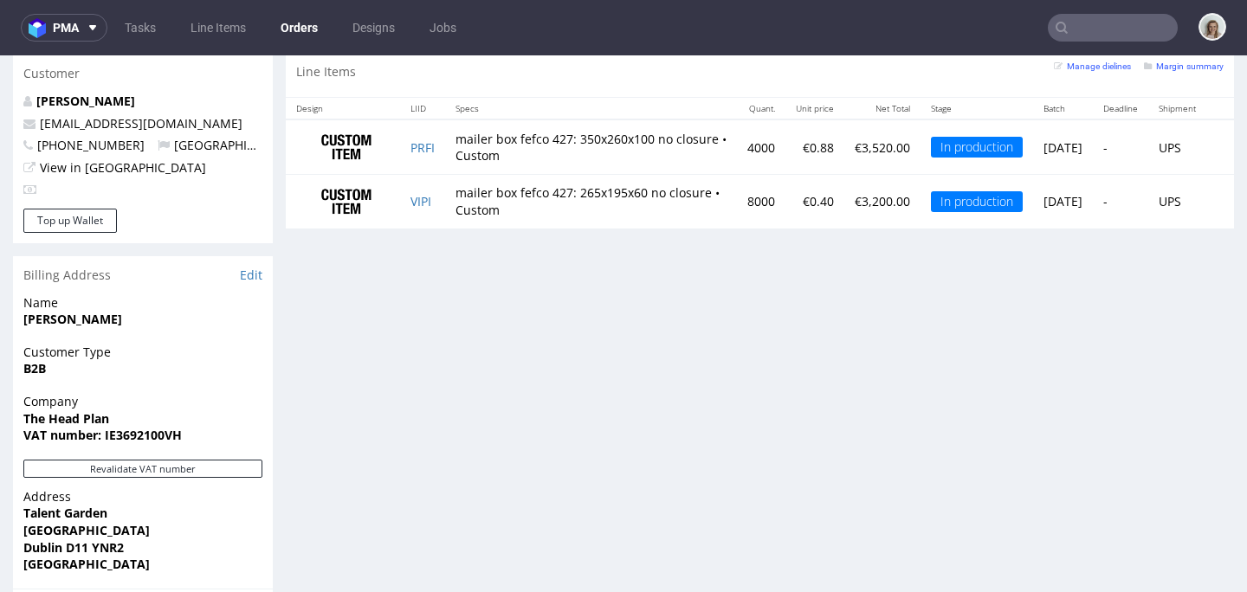
scroll to position [950, 0]
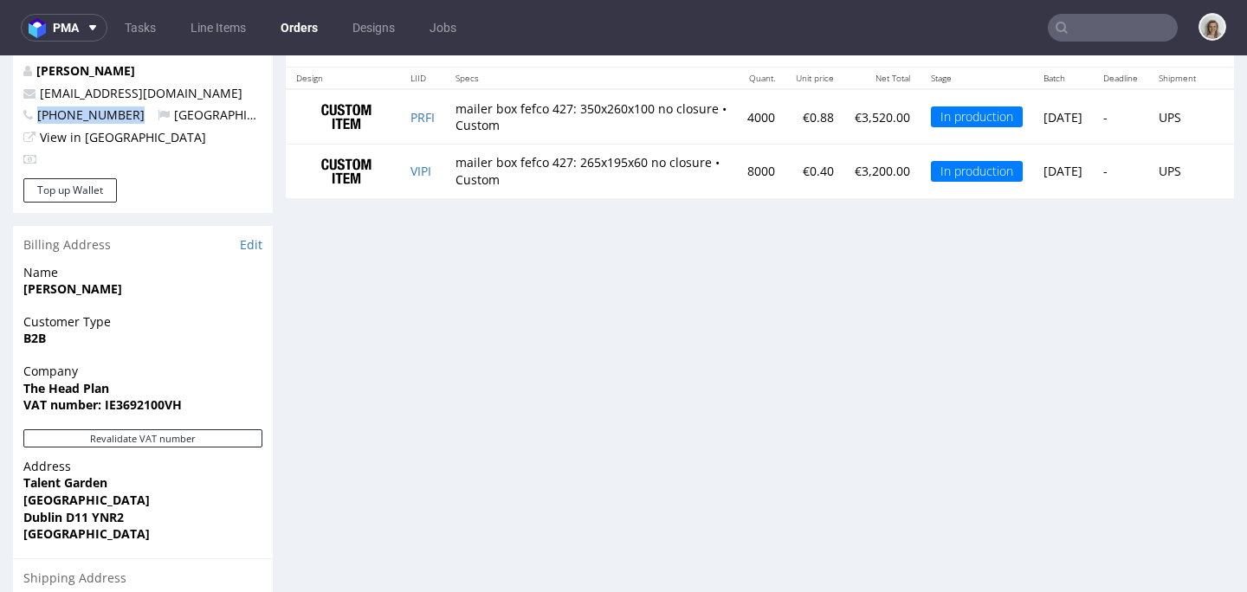
drag, startPoint x: 136, startPoint y: 78, endPoint x: 25, endPoint y: 81, distance: 110.9
click at [25, 107] on p "[PHONE_NUMBER] [GEOGRAPHIC_DATA]" at bounding box center [142, 115] width 239 height 17
copy span "[PHONE_NUMBER]"
click at [75, 32] on span "pma" at bounding box center [66, 28] width 26 height 12
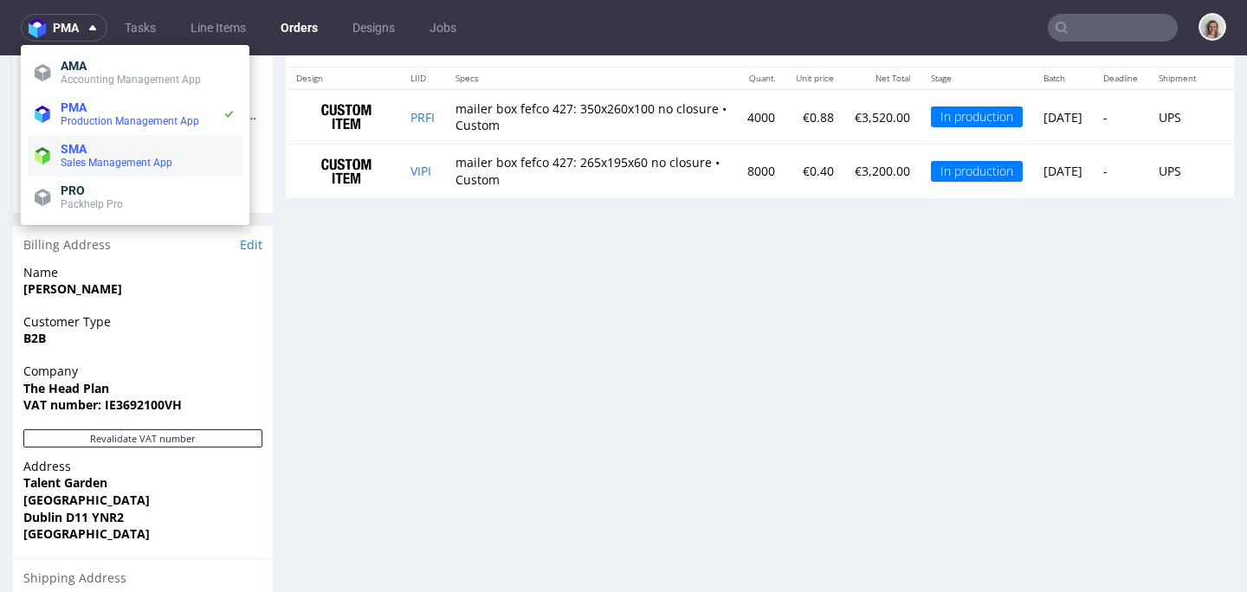
click at [67, 150] on span "SMA" at bounding box center [74, 149] width 26 height 14
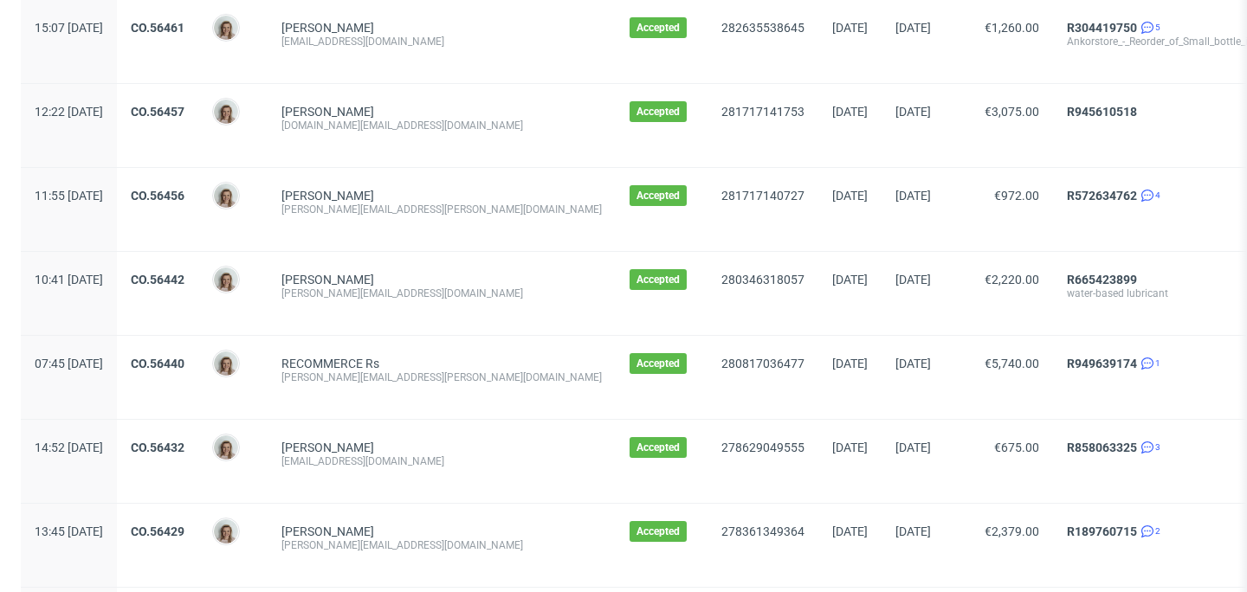
scroll to position [2048, 0]
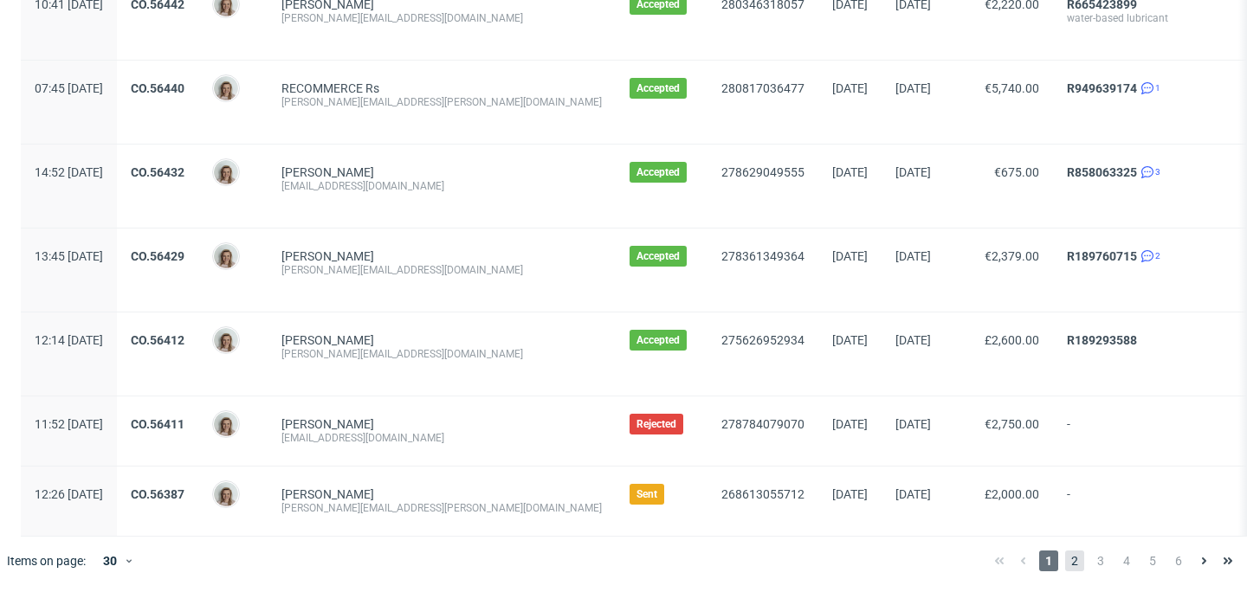
click at [1065, 558] on span "2" at bounding box center [1074, 561] width 19 height 21
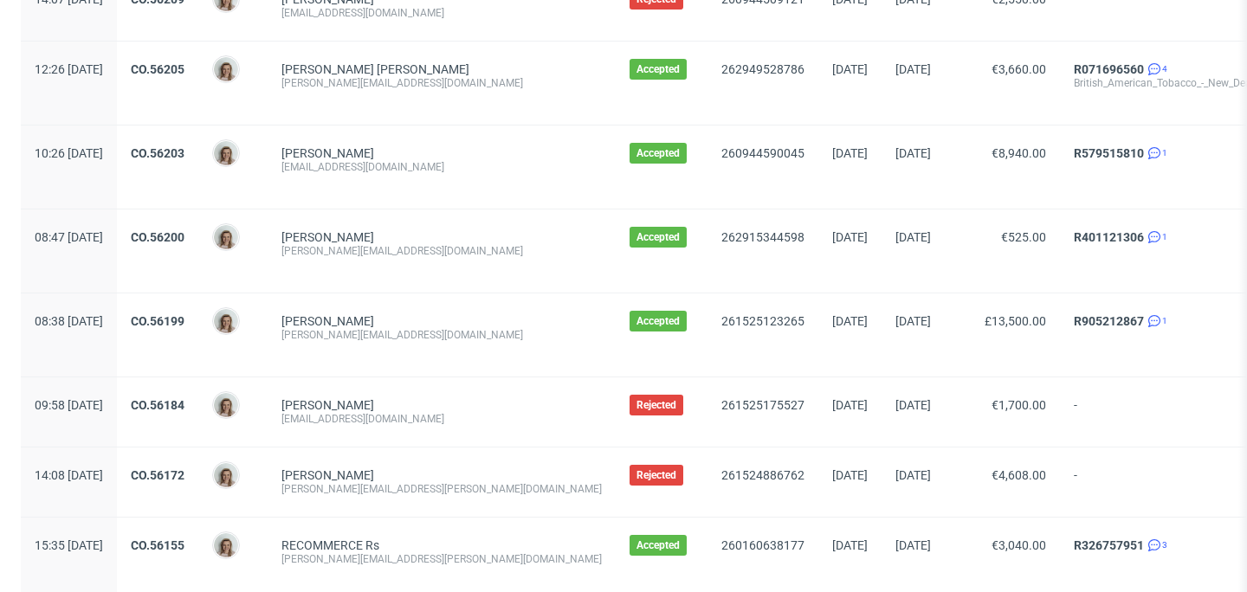
scroll to position [2062, 0]
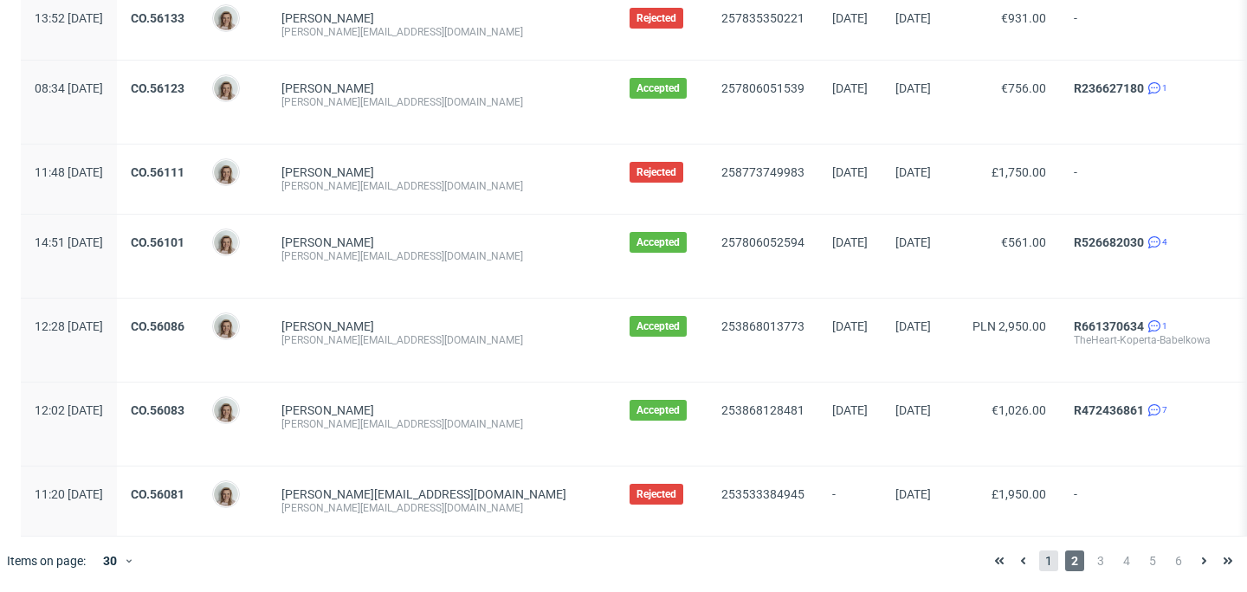
click at [1039, 563] on span "1" at bounding box center [1048, 561] width 19 height 21
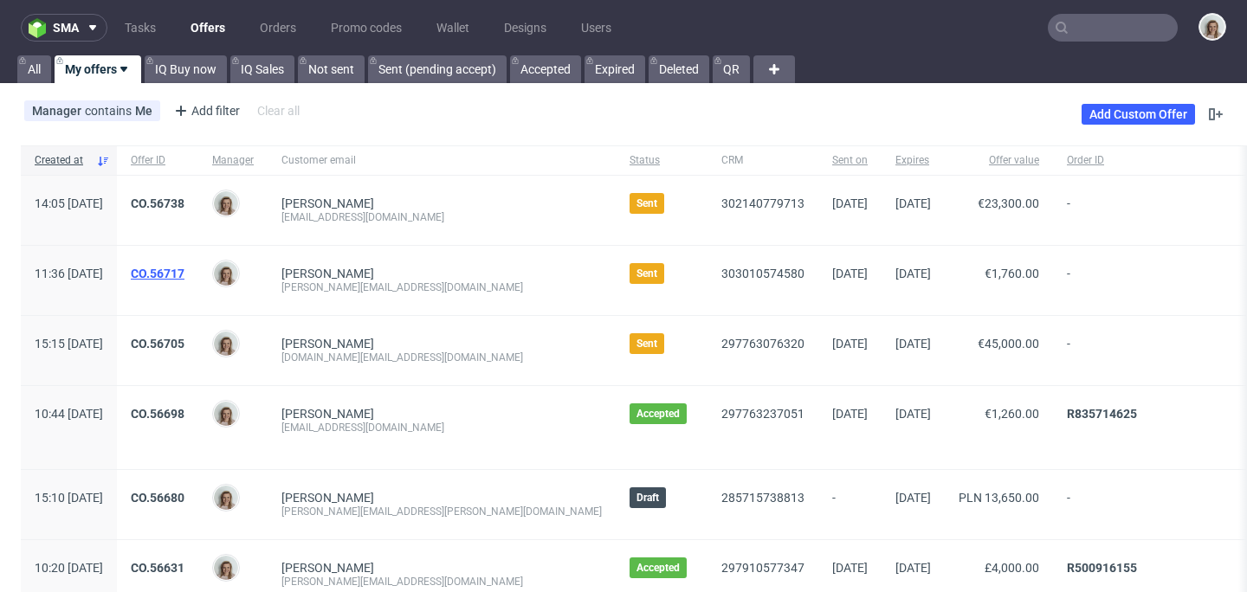
click at [185, 278] on link "CO.56717" at bounding box center [158, 274] width 54 height 14
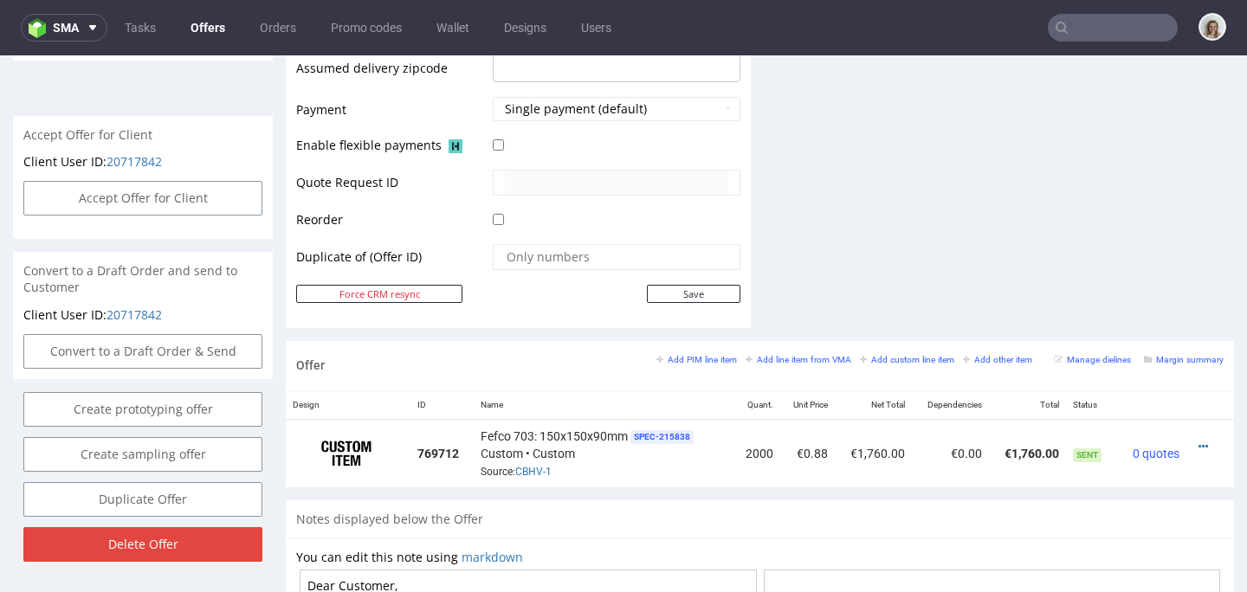
scroll to position [754, 0]
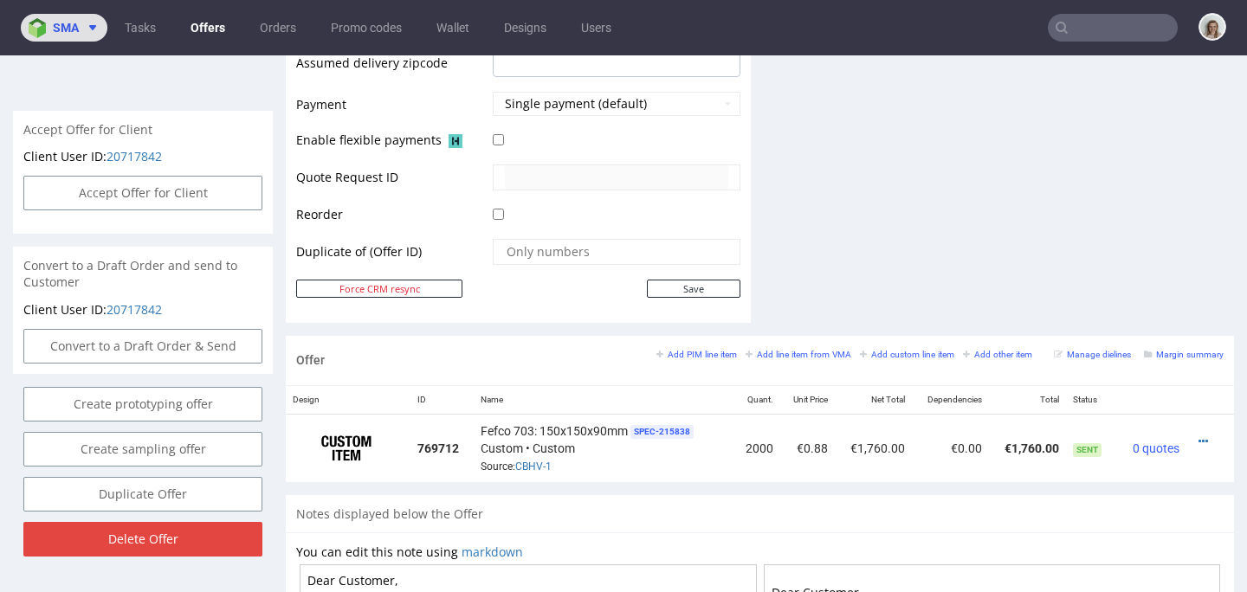
click at [73, 30] on span "sma" at bounding box center [66, 28] width 26 height 12
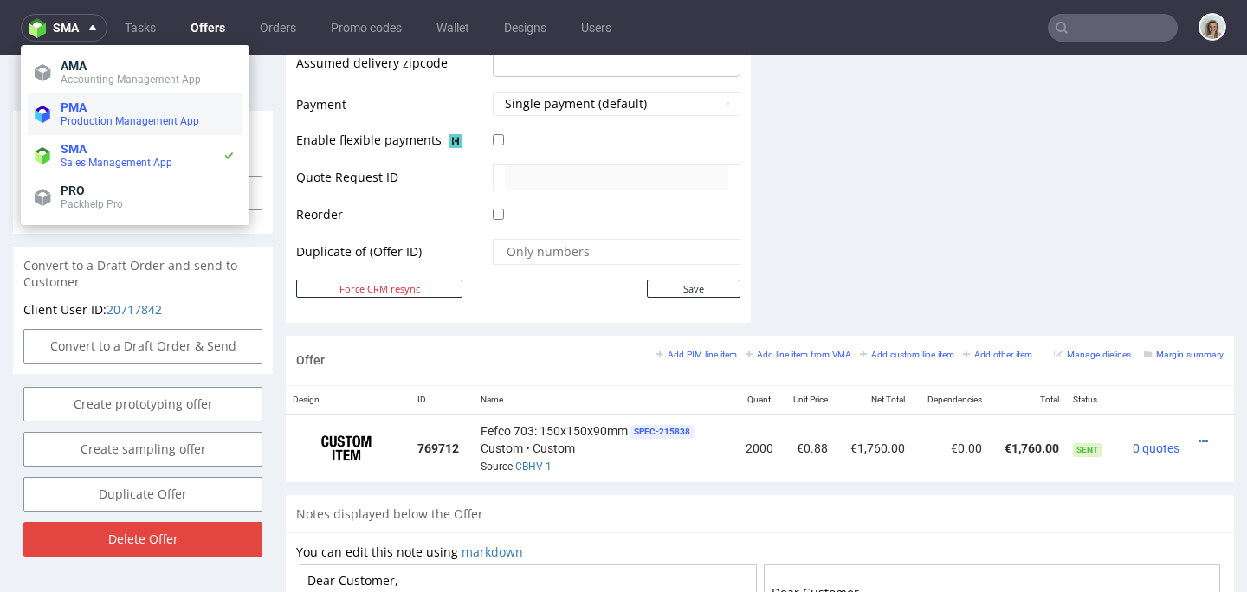
click at [67, 110] on span "PMA" at bounding box center [74, 107] width 26 height 14
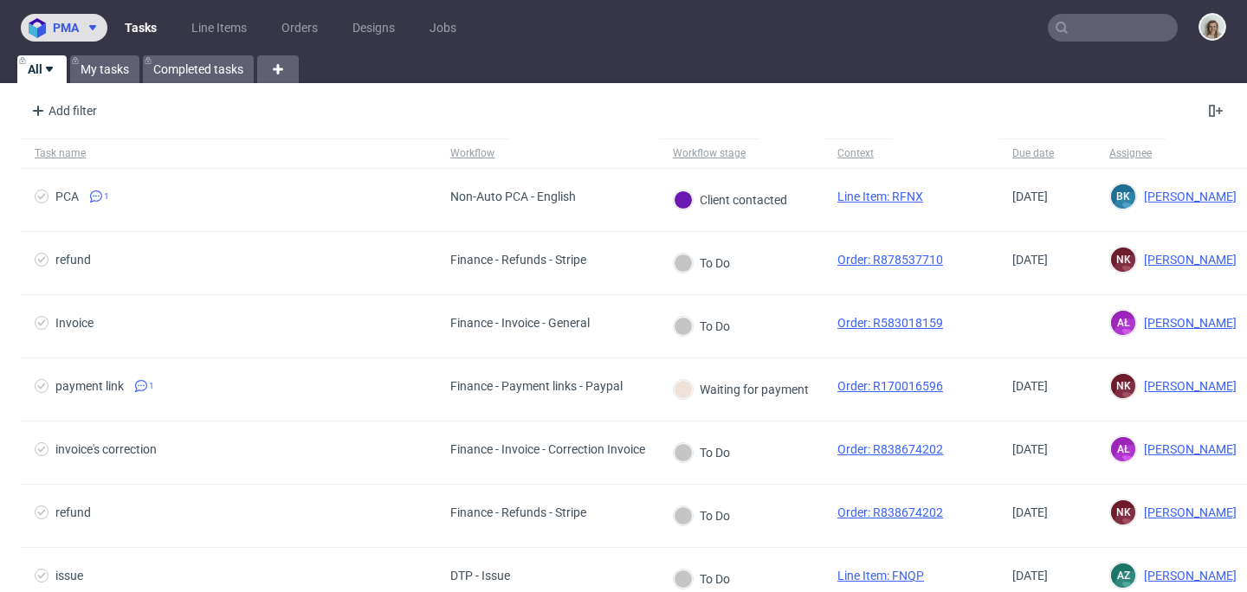
click at [81, 35] on button "pma" at bounding box center [64, 28] width 87 height 28
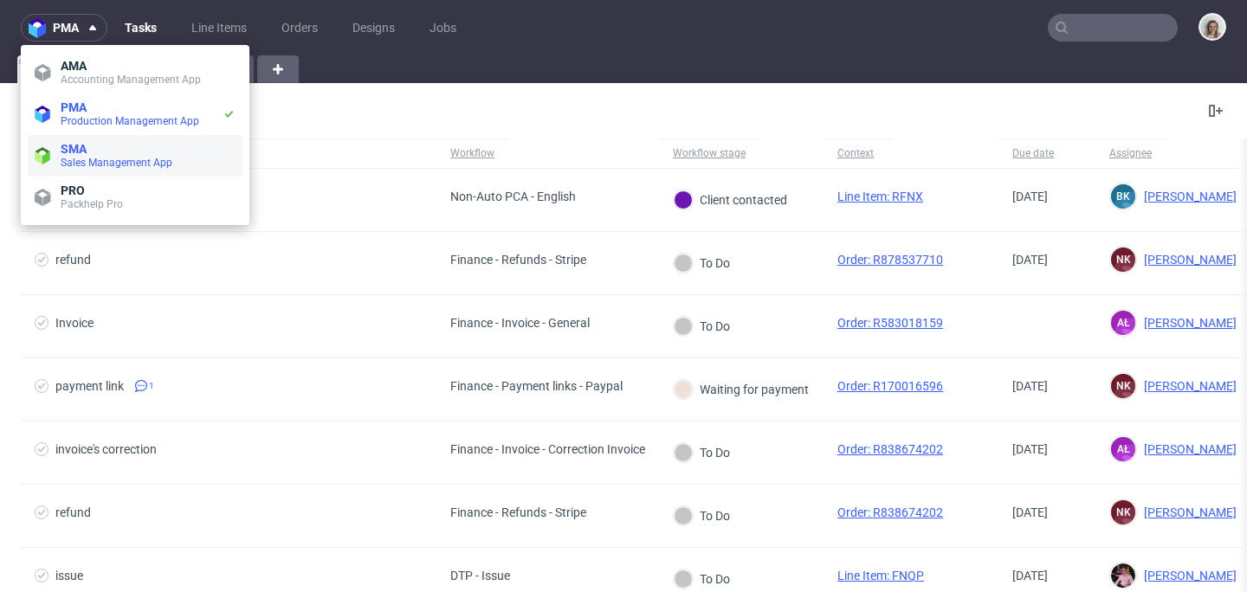
click at [81, 152] on span "SMA" at bounding box center [74, 149] width 26 height 14
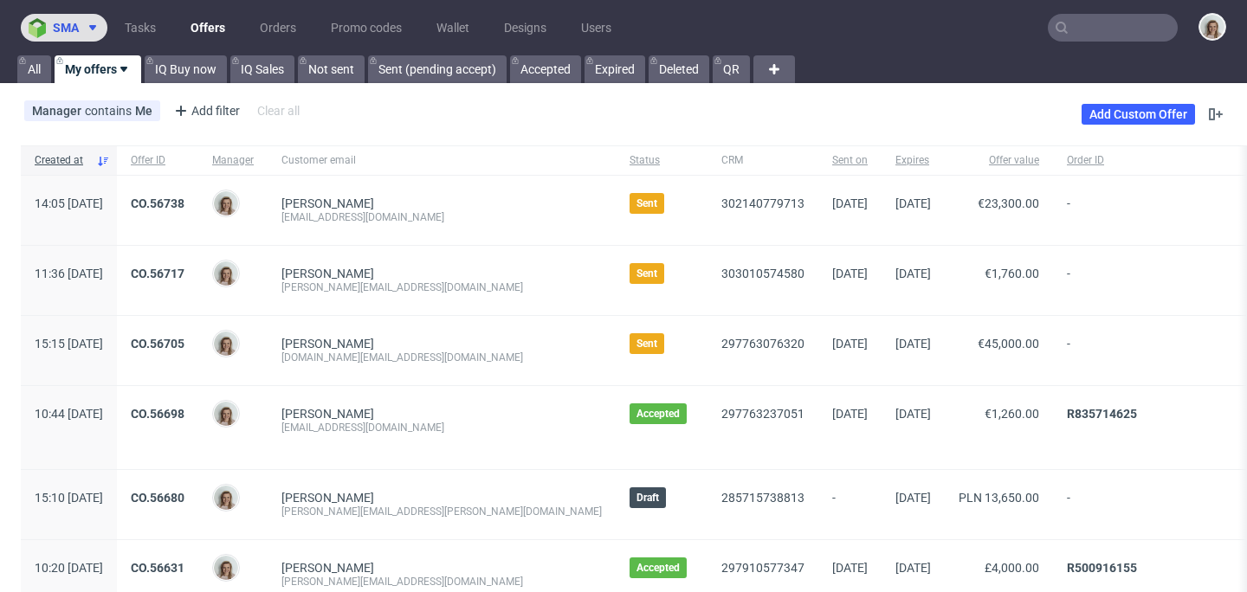
click at [70, 36] on button "sma" at bounding box center [64, 28] width 87 height 28
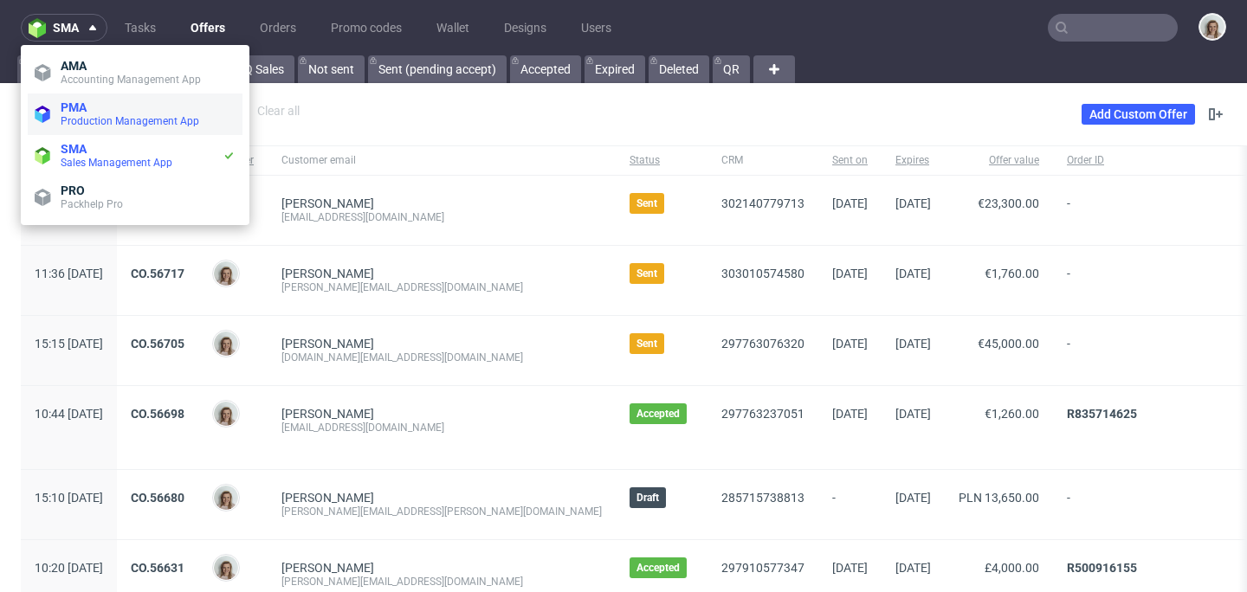
click at [85, 106] on span "PMA" at bounding box center [74, 107] width 26 height 14
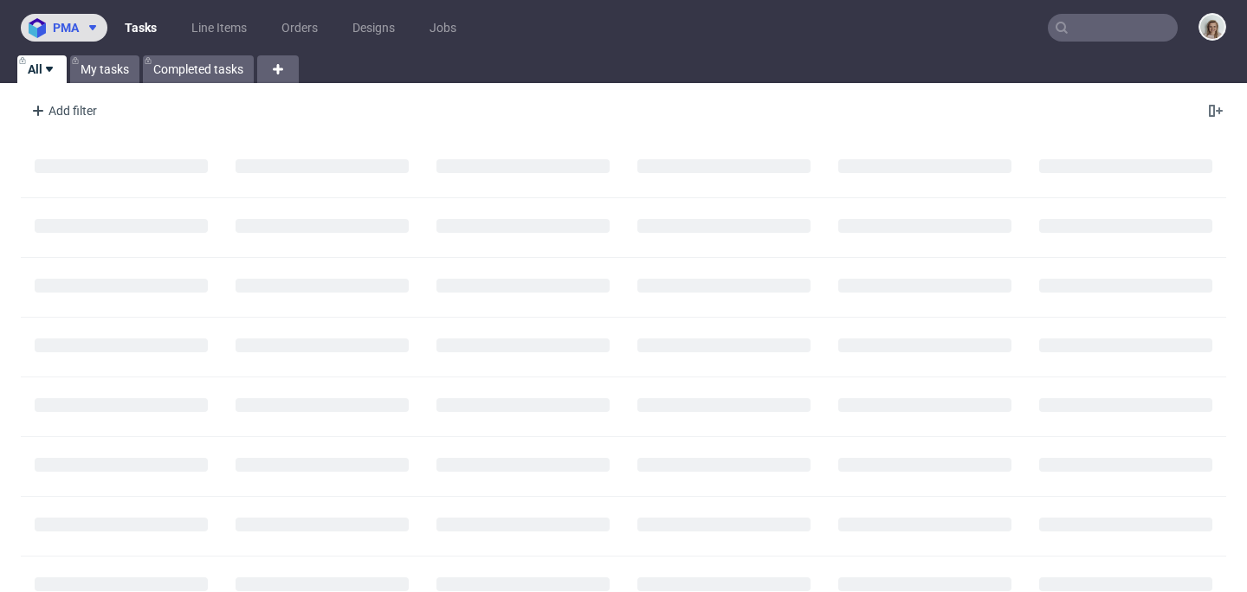
click at [78, 19] on button "pma" at bounding box center [64, 28] width 87 height 28
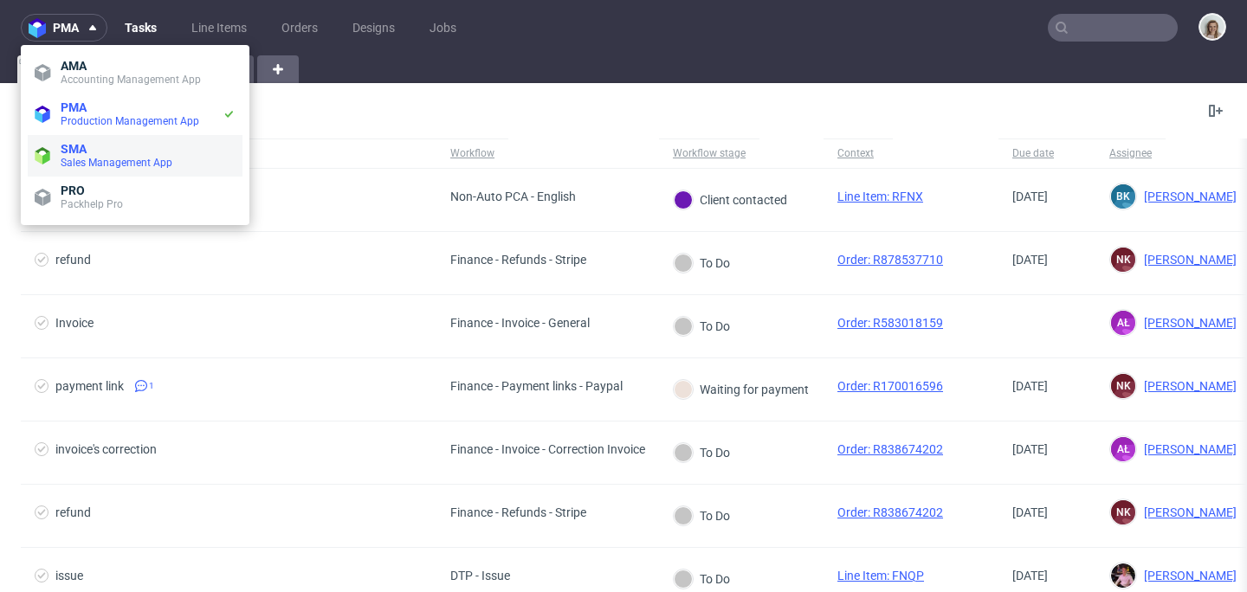
click at [110, 151] on span "SMA" at bounding box center [148, 149] width 175 height 14
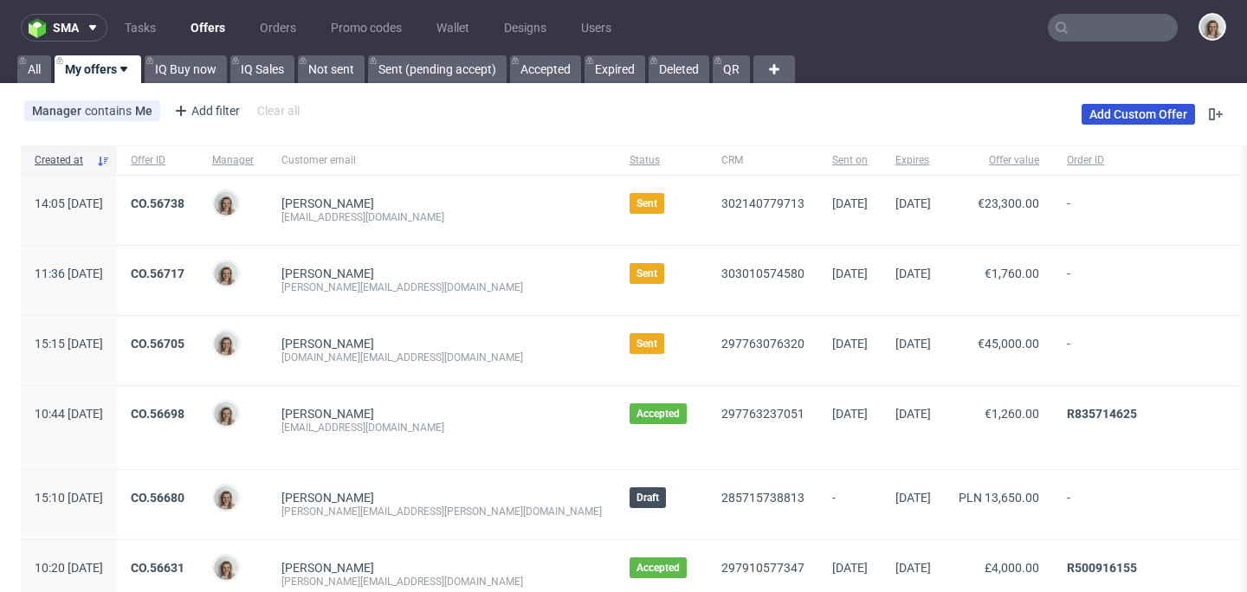
click at [1162, 117] on link "Add Custom Offer" at bounding box center [1138, 114] width 113 height 21
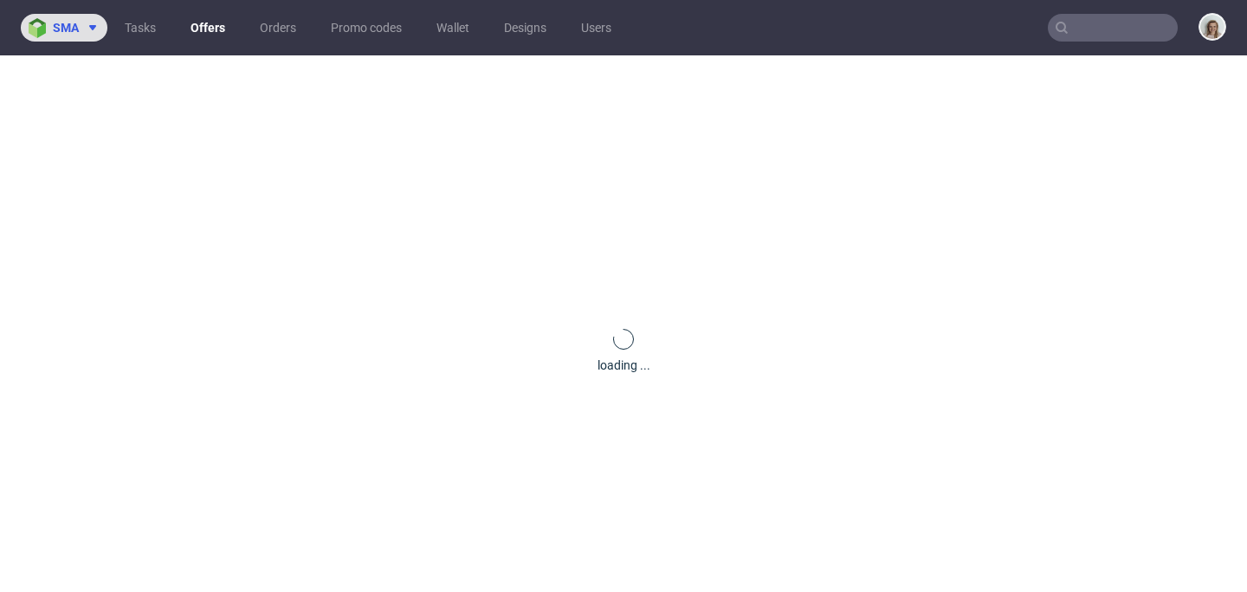
click at [71, 14] on button "sma" at bounding box center [64, 28] width 87 height 28
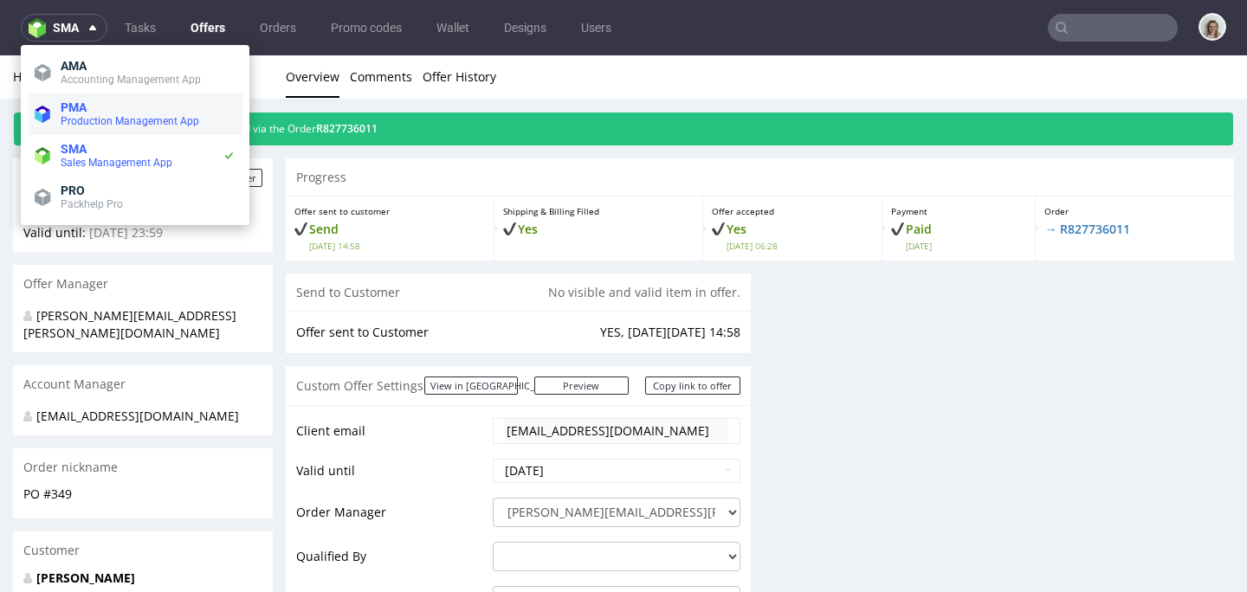
click at [75, 110] on span "PMA" at bounding box center [74, 107] width 26 height 14
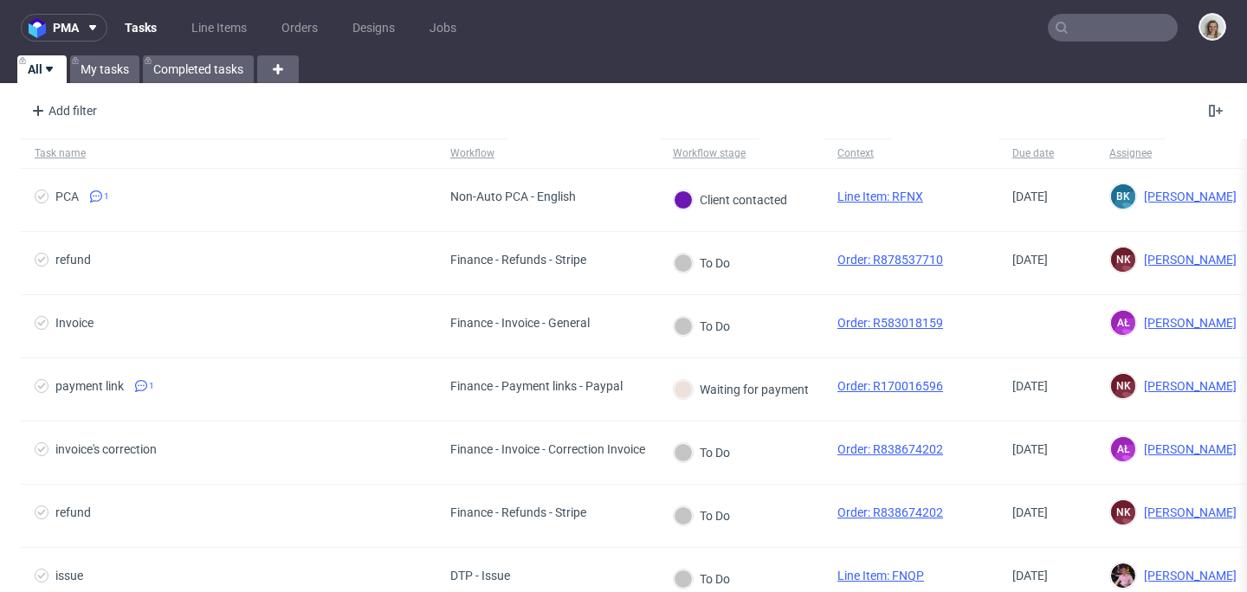
click at [1091, 28] on input "text" at bounding box center [1113, 28] width 130 height 28
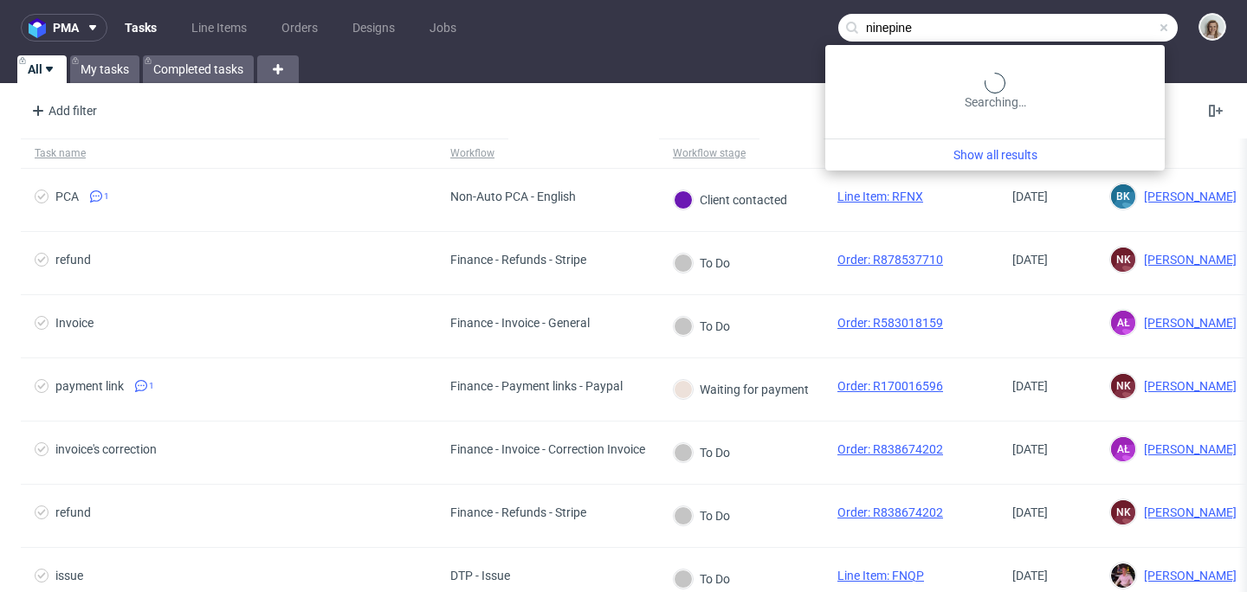
type input "ninepine"
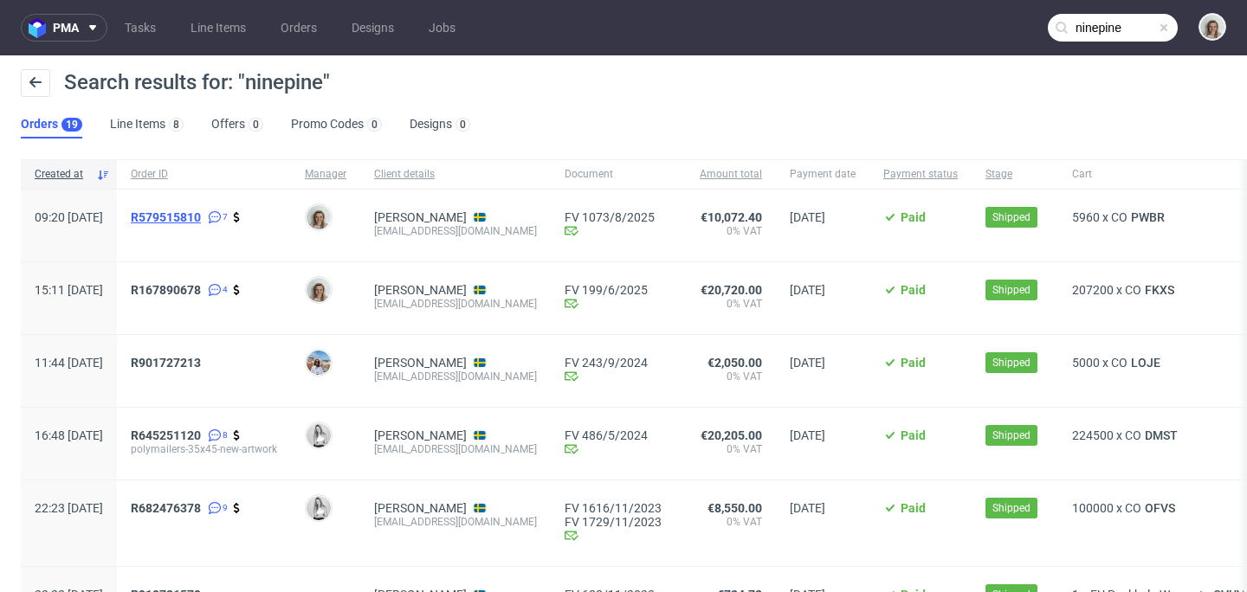
click at [201, 214] on span "R579515810" at bounding box center [166, 217] width 70 height 14
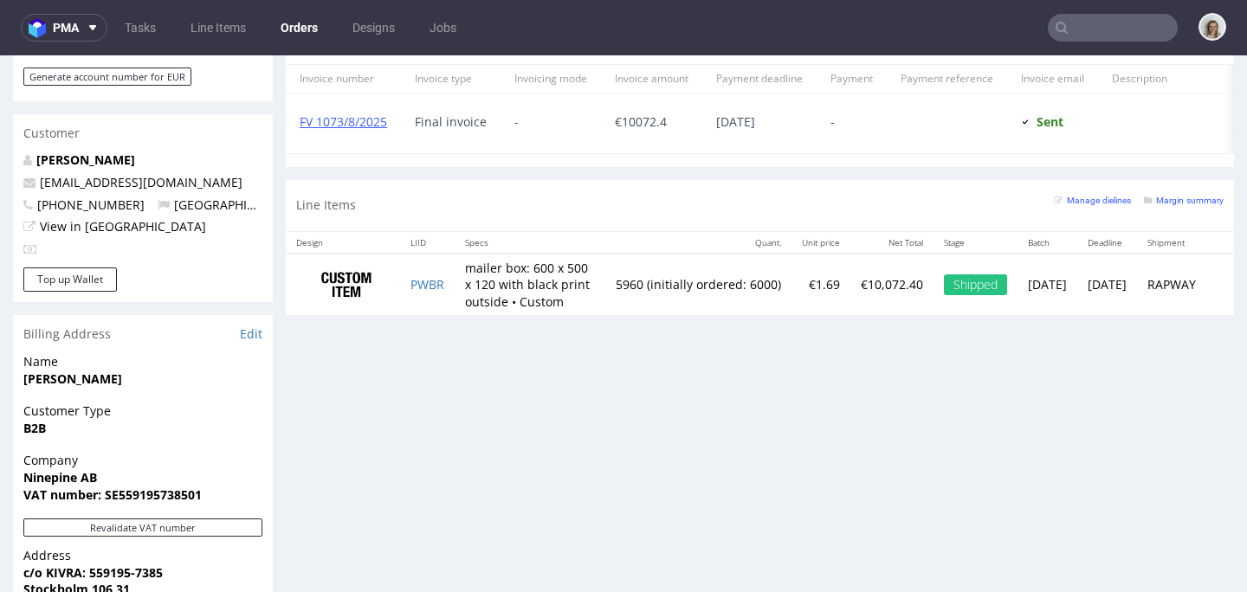
scroll to position [846, 0]
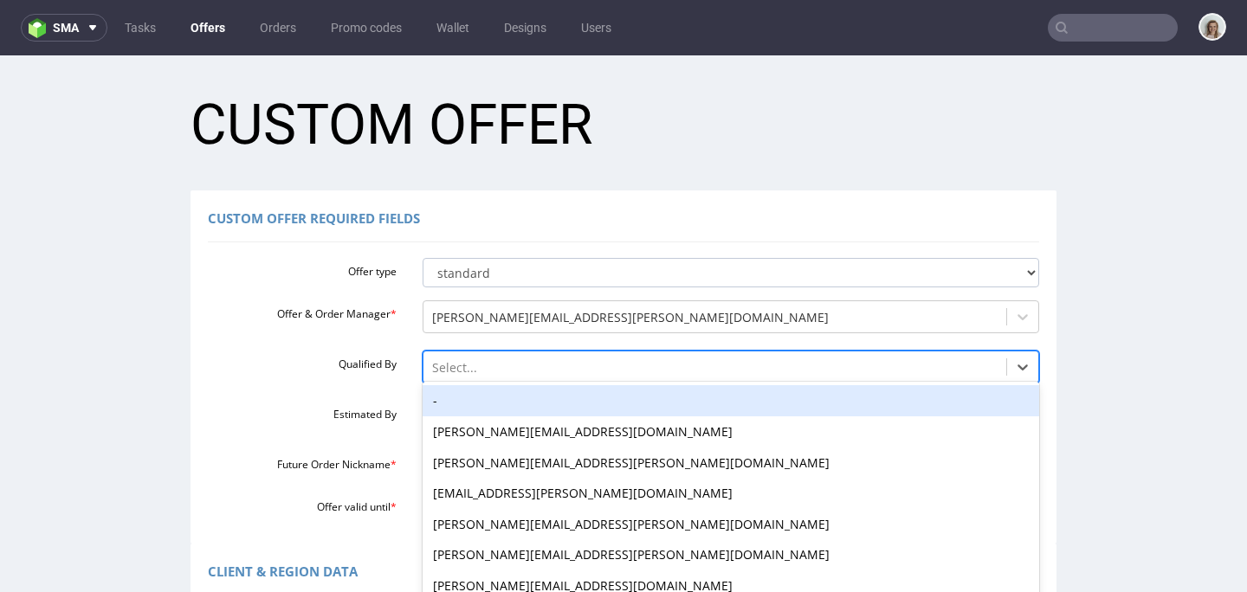
click at [464, 370] on div "-, 1 of 16. 16 results available. Use Up and Down to choose options, press Ente…" at bounding box center [732, 363] width 618 height 24
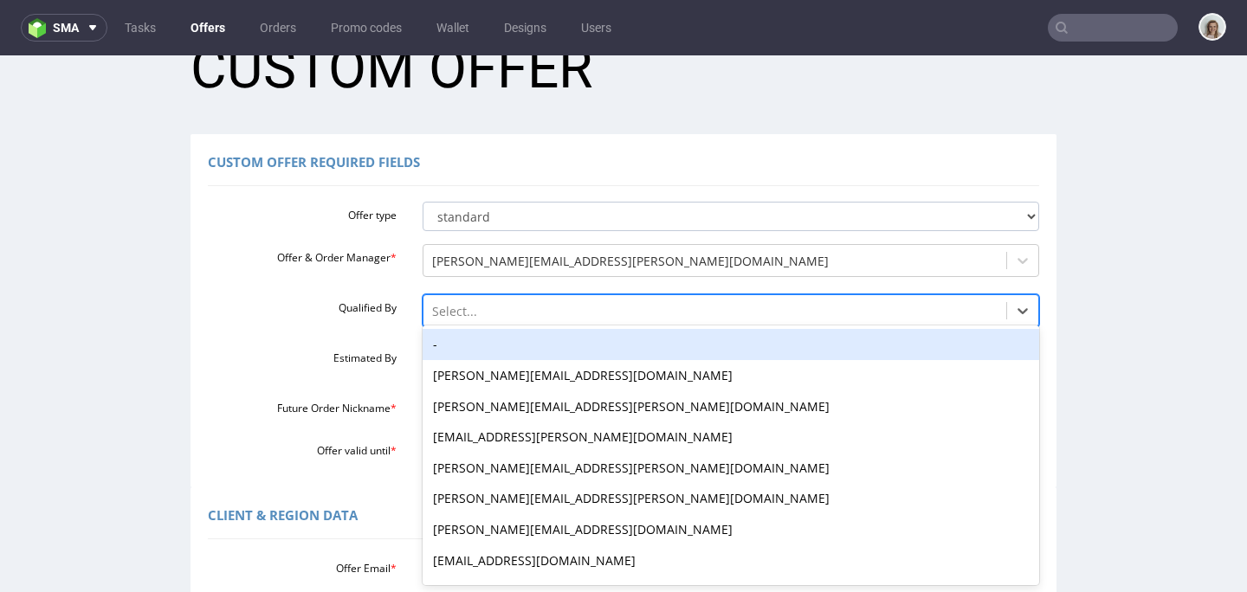
click at [455, 347] on div "-" at bounding box center [732, 344] width 618 height 31
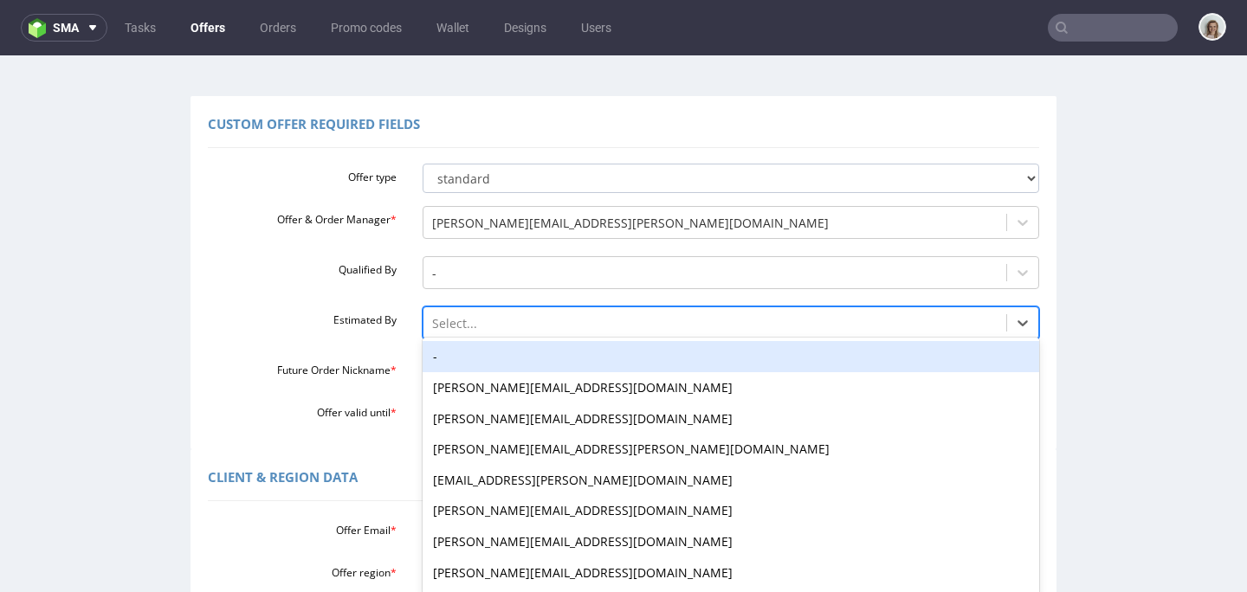
click at [459, 331] on div "-, 1 of 27. 27 results available. Use Up and Down to choose options, press Ente…" at bounding box center [732, 319] width 618 height 24
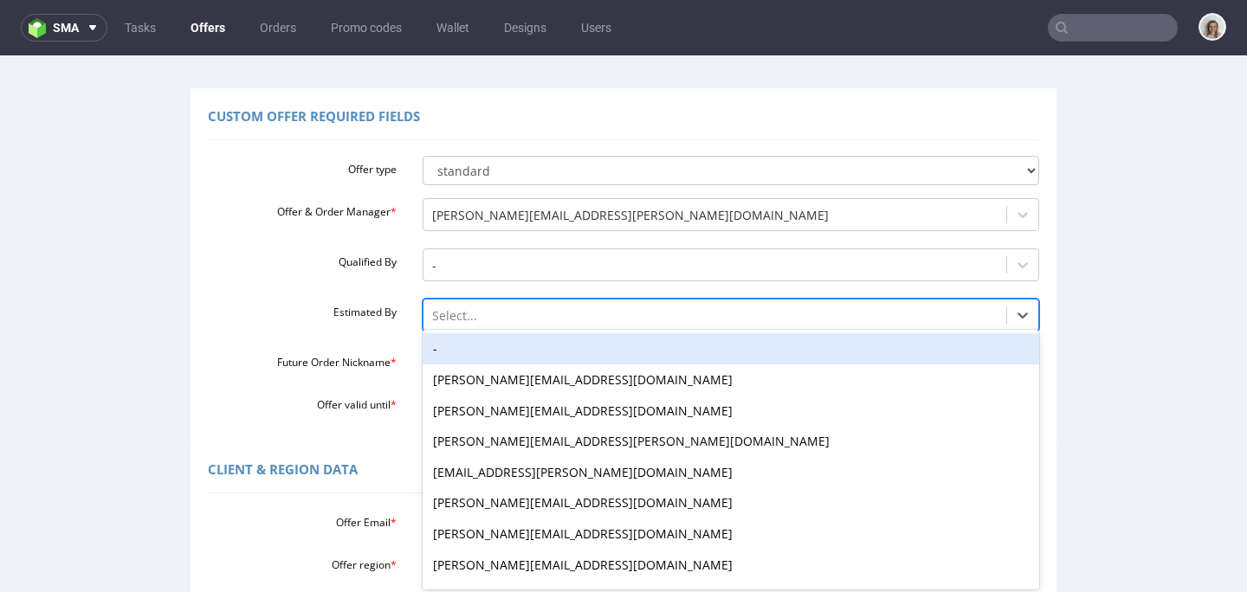
scroll to position [107, 0]
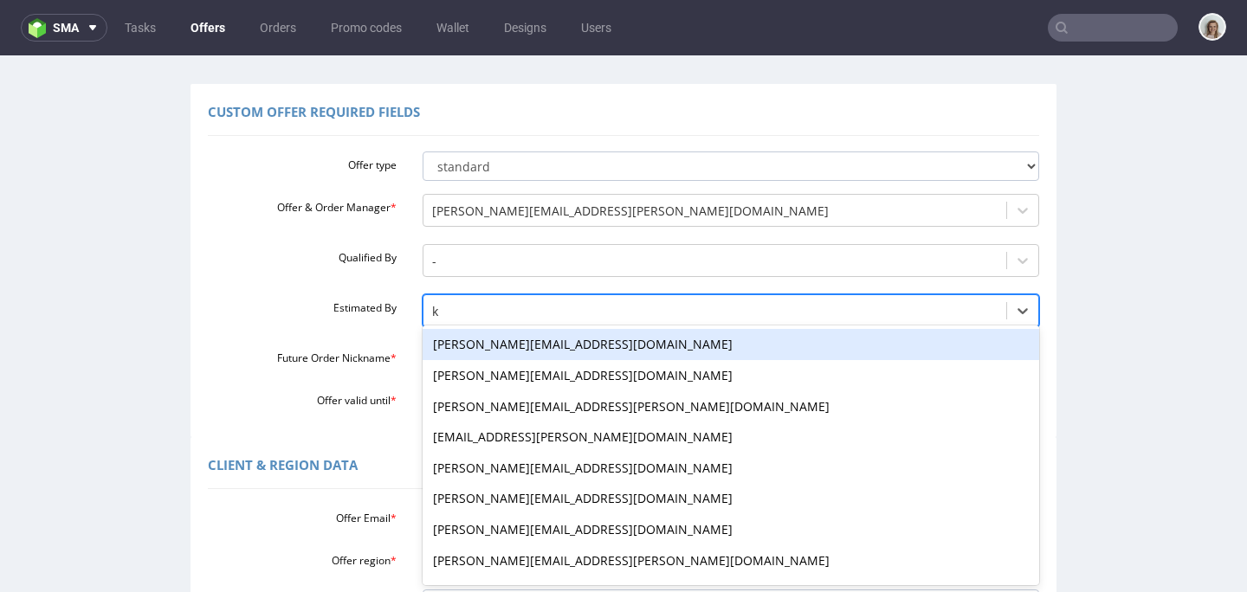
type input "kl"
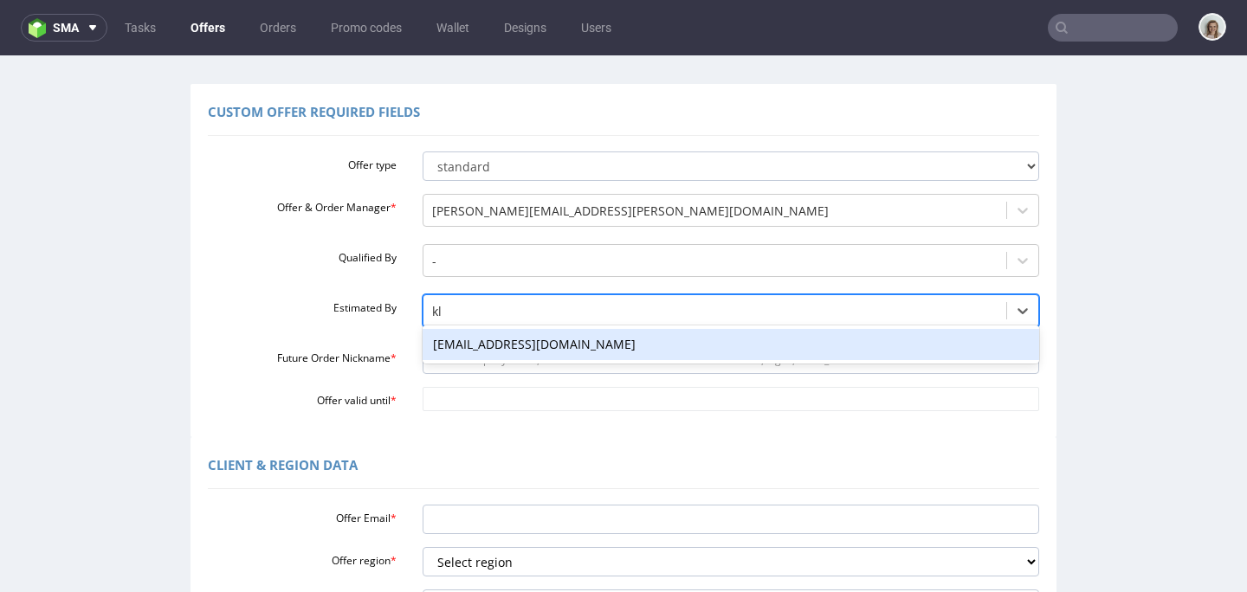
click at [456, 336] on div "[EMAIL_ADDRESS][DOMAIN_NAME]" at bounding box center [732, 344] width 618 height 31
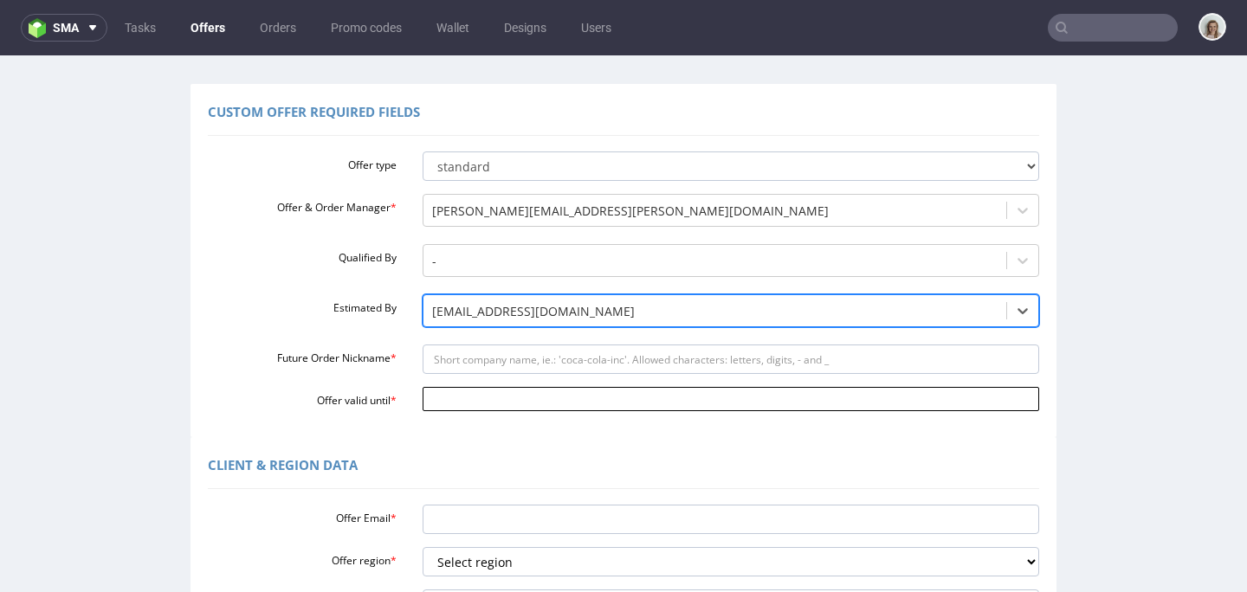
click at [430, 405] on input "Offer valid until *" at bounding box center [732, 399] width 618 height 24
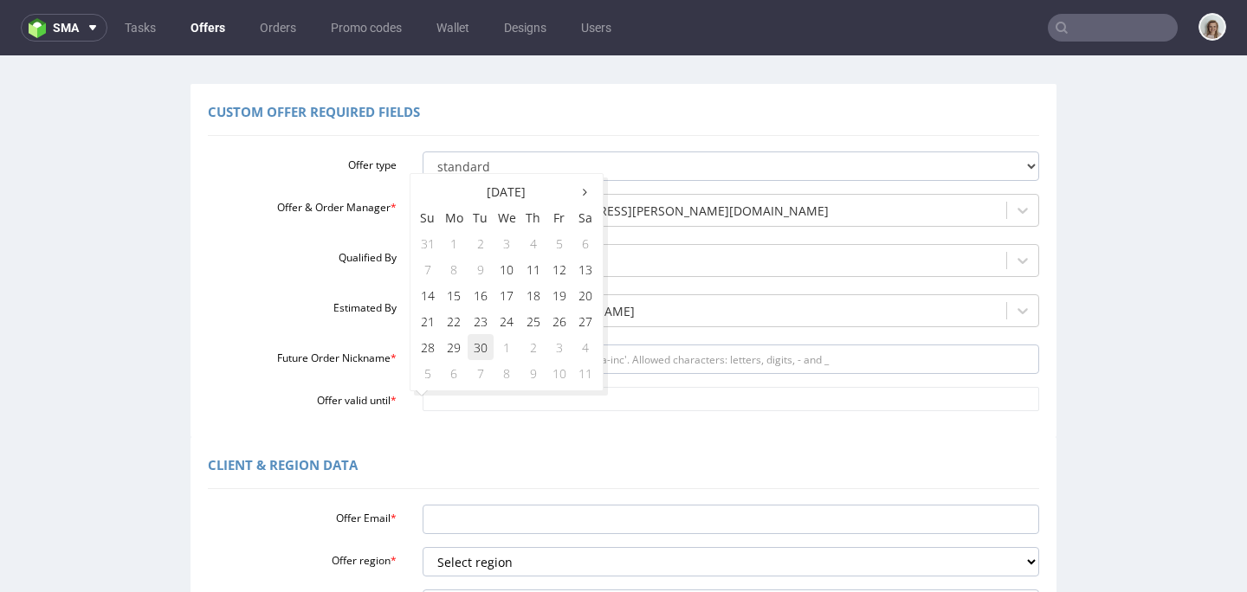
click at [482, 350] on td "30" at bounding box center [481, 347] width 26 height 26
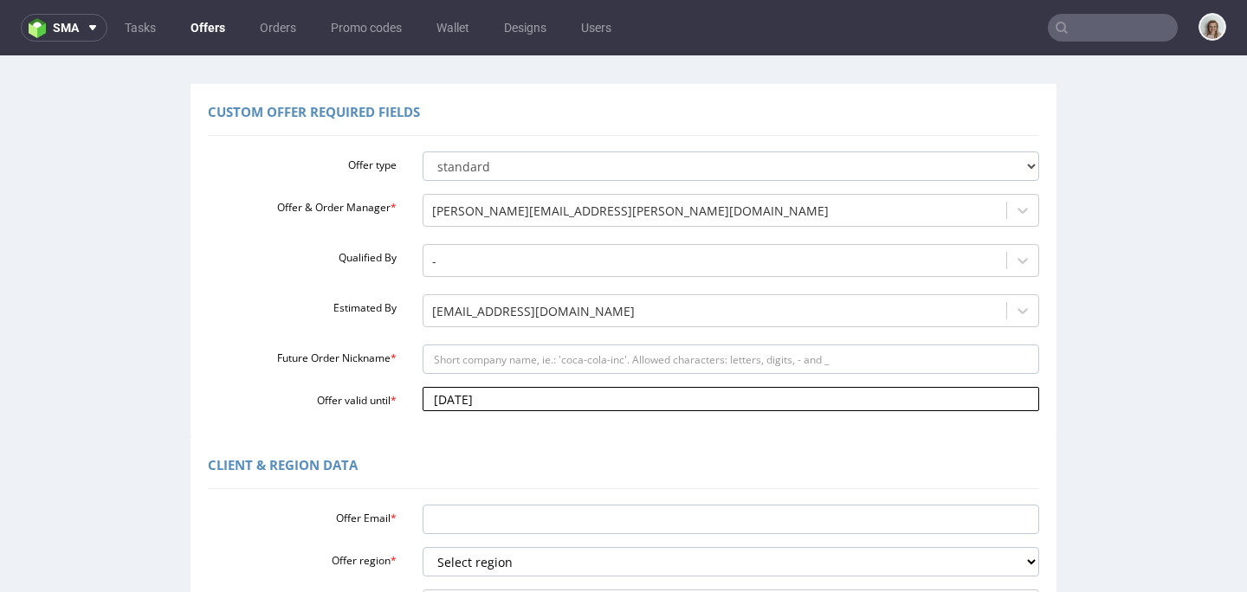
click at [509, 396] on input "2025-09-30" at bounding box center [732, 399] width 618 height 24
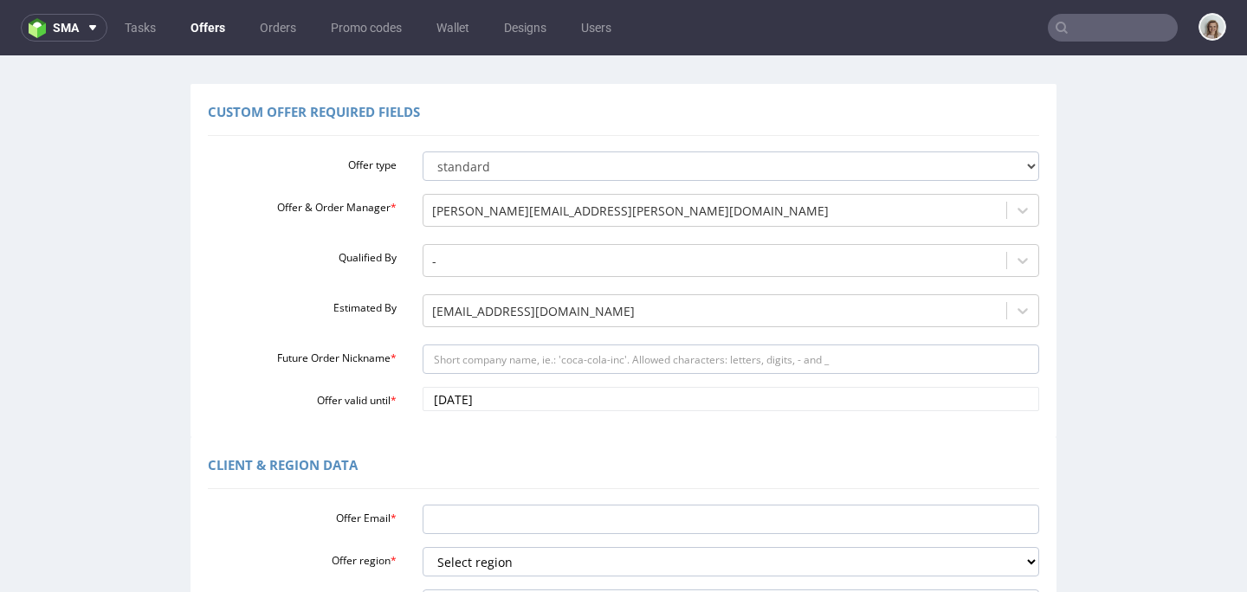
click at [500, 426] on div "Custom Offer Required Fields Offer type standard prototyping sampling Offer & O…" at bounding box center [624, 260] width 866 height 353
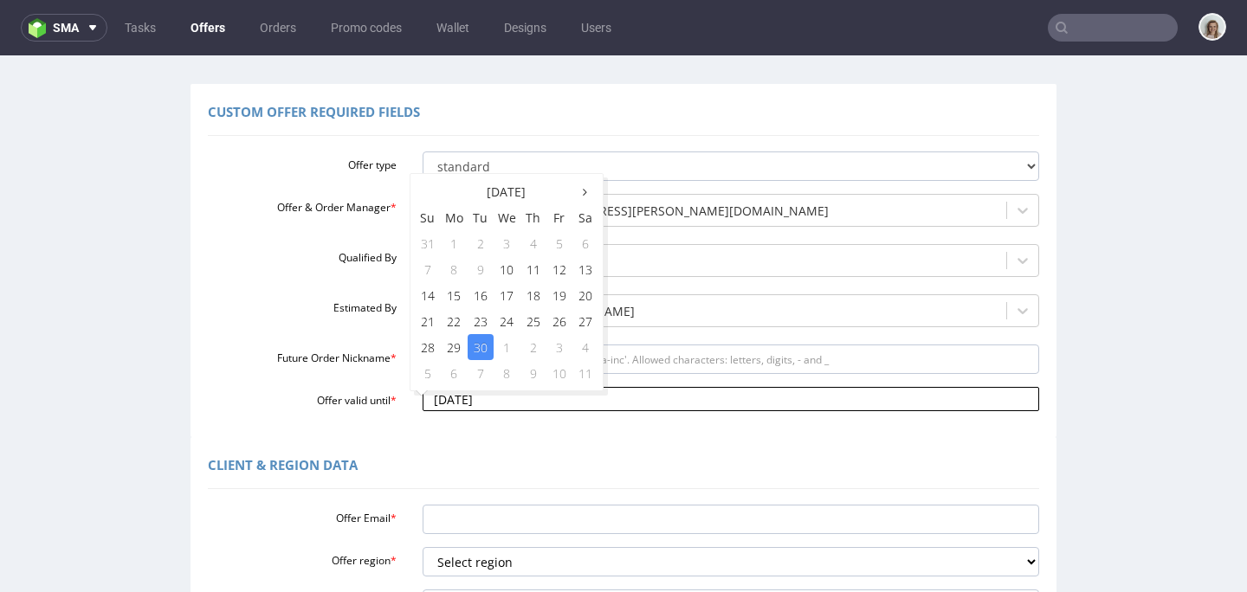
click at [504, 399] on input "2025-09-30" at bounding box center [732, 399] width 618 height 24
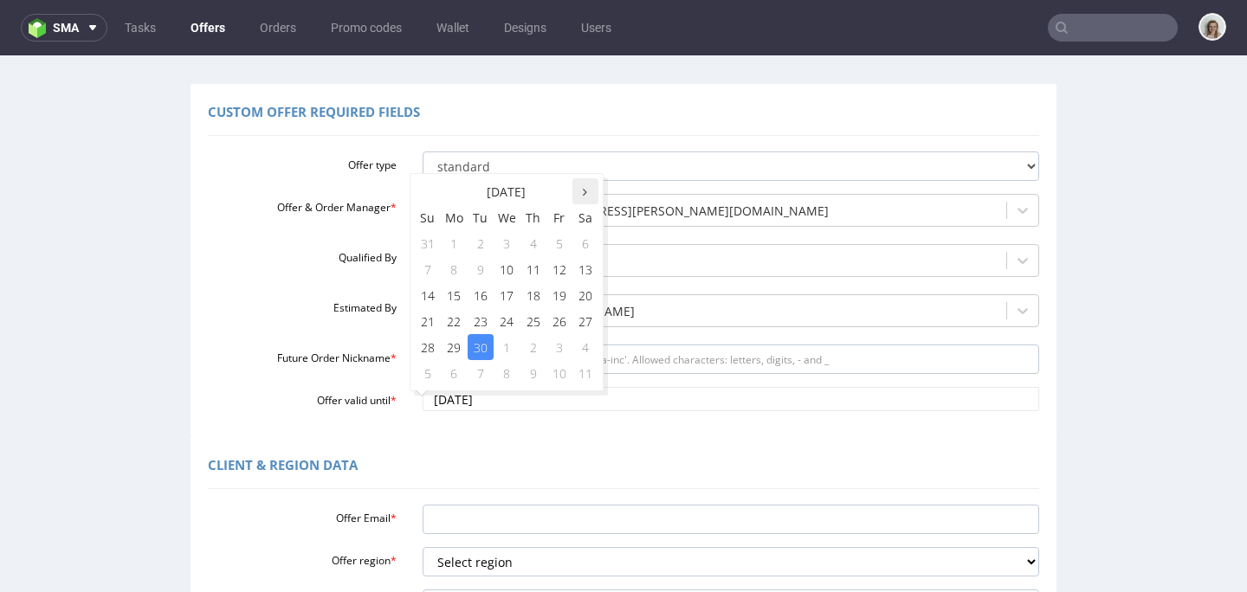
click at [584, 189] on icon at bounding box center [585, 192] width 4 height 12
click at [505, 288] on td "15" at bounding box center [507, 295] width 27 height 26
type input "2025-10-15"
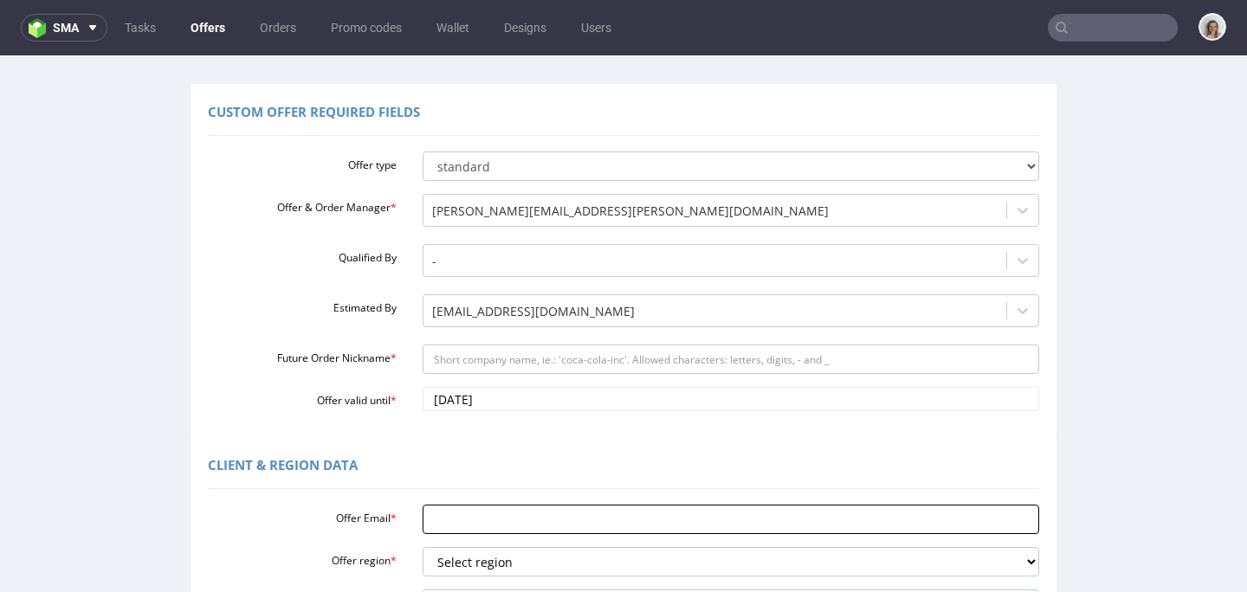
click at [456, 516] on input "Offer Email *" at bounding box center [732, 519] width 618 height 29
paste input "sarahhatton@wonderbly.com"
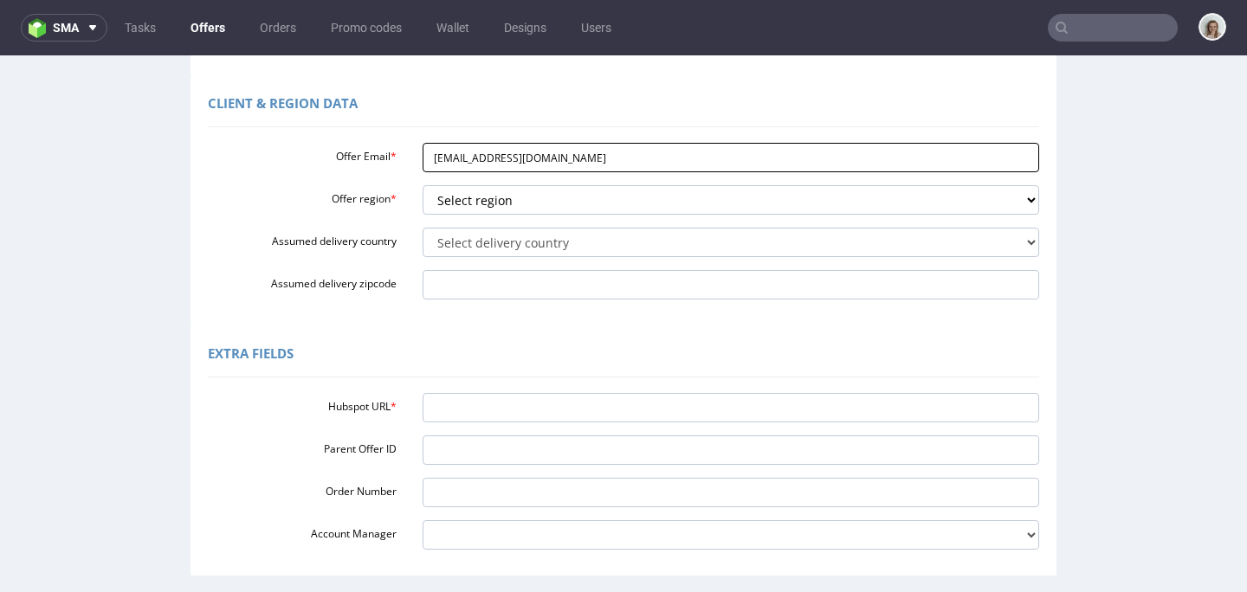
scroll to position [497, 0]
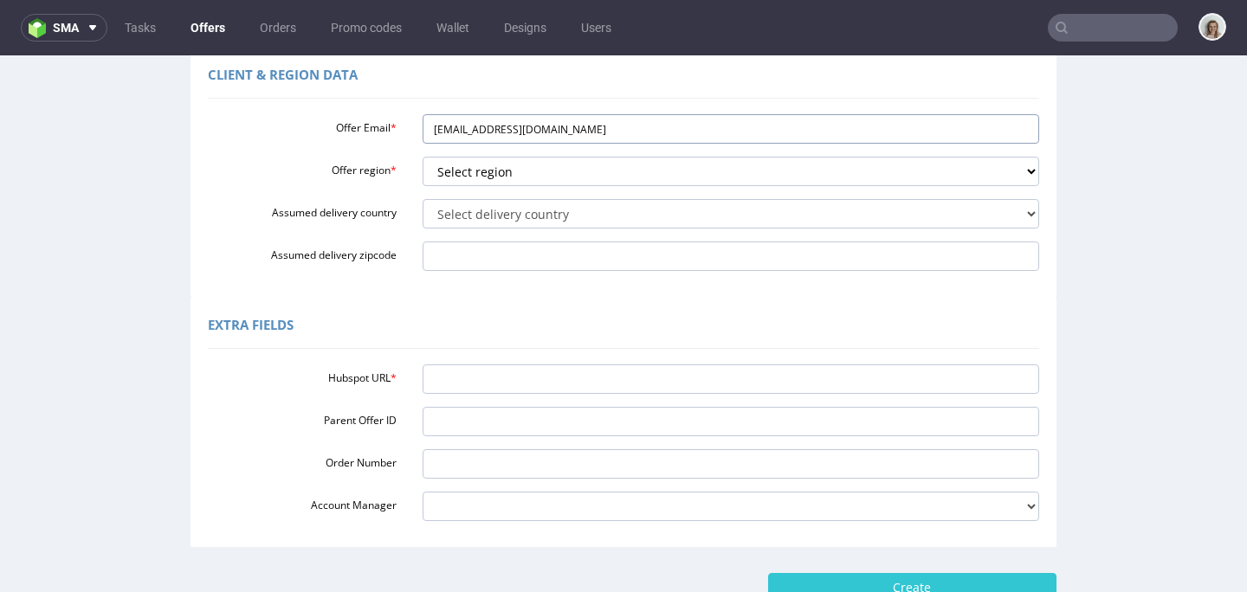
type input "sarahhatton@wonderbly.com"
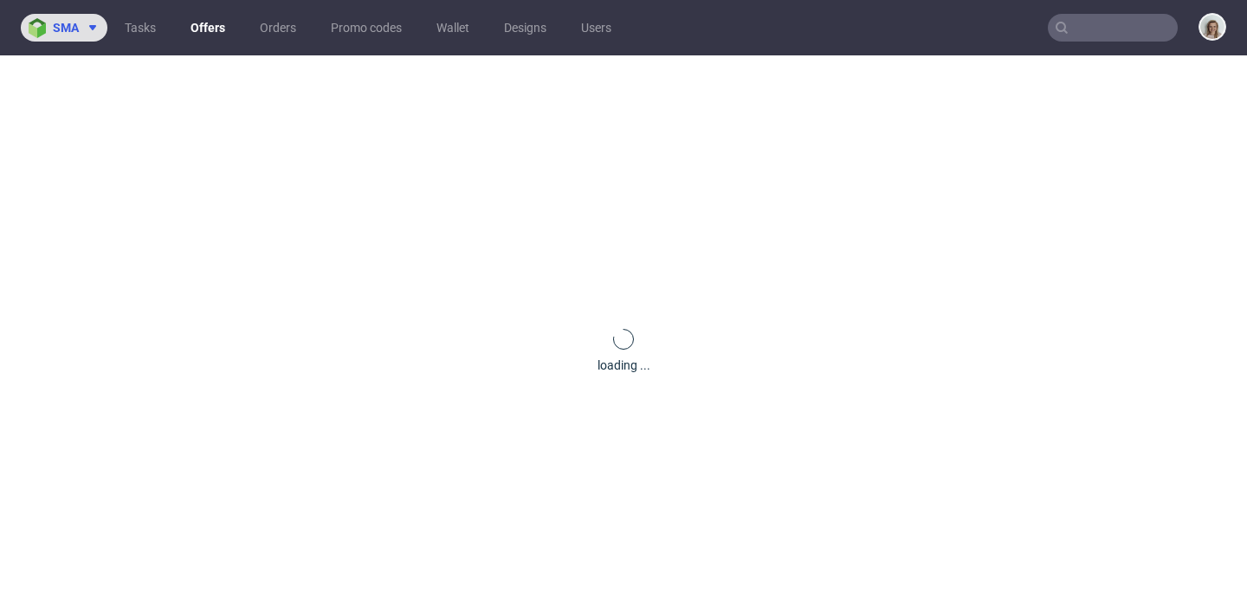
click at [90, 23] on icon at bounding box center [93, 28] width 14 height 14
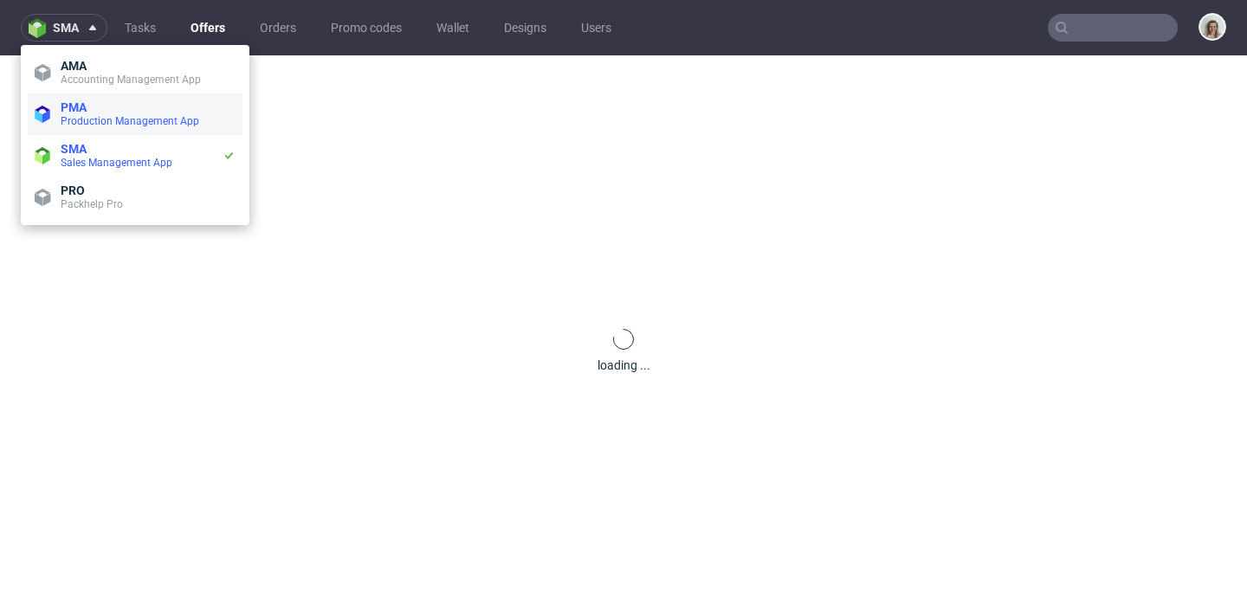
click at [123, 111] on span "PMA" at bounding box center [148, 107] width 175 height 14
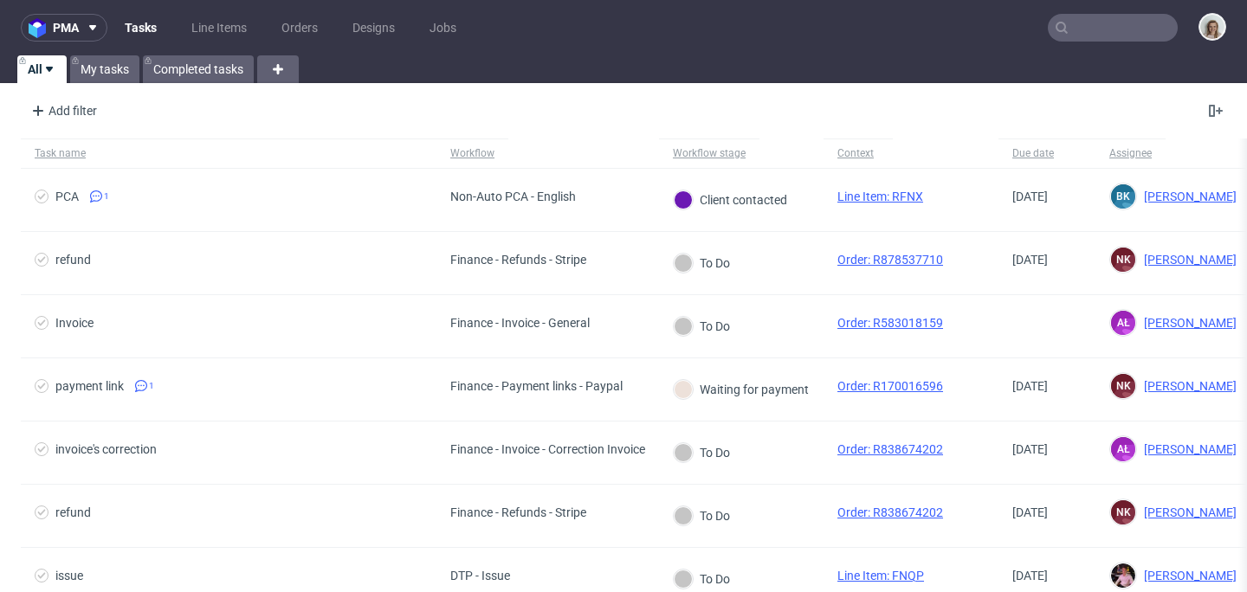
click at [1103, 18] on input "text" at bounding box center [1113, 28] width 130 height 28
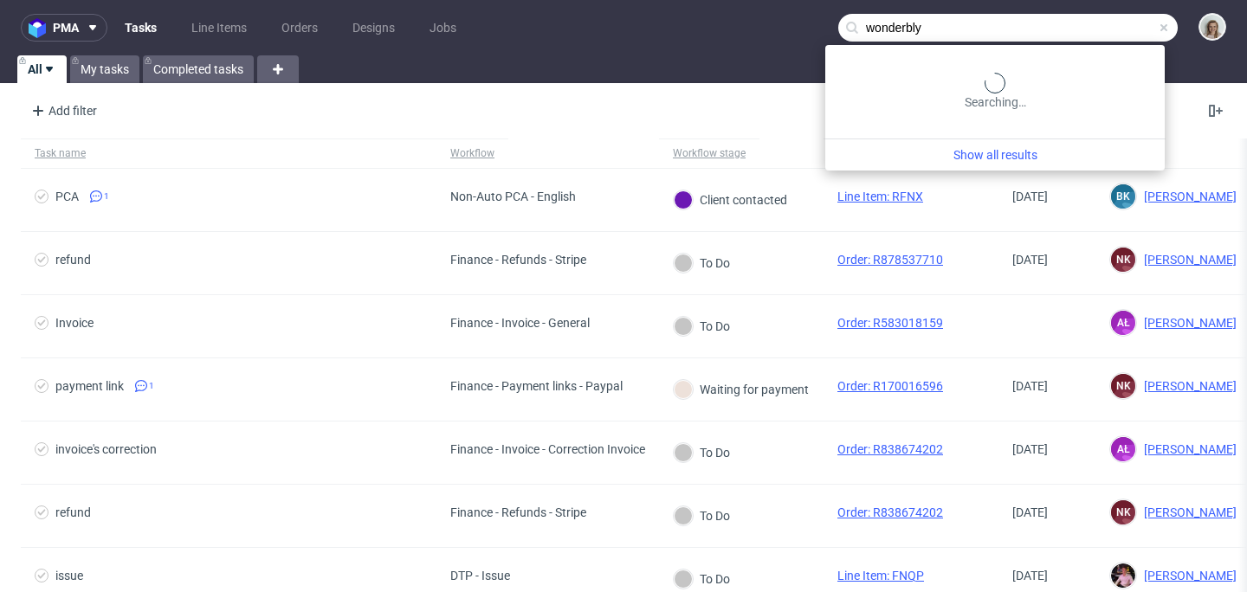
type input "wonderbly"
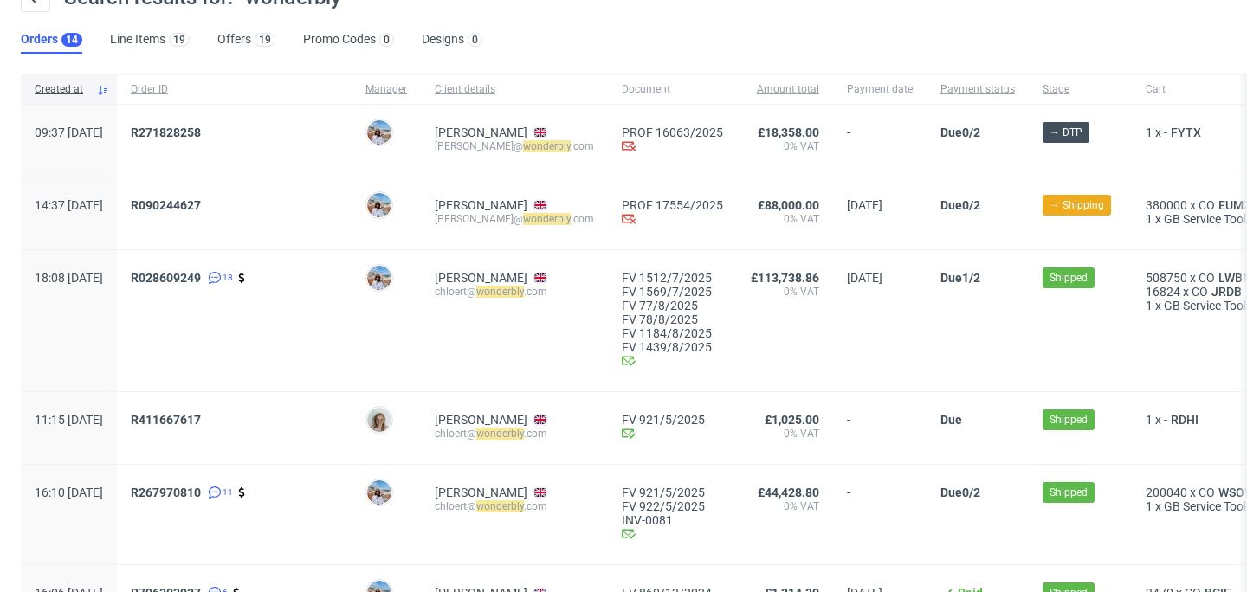
scroll to position [140, 0]
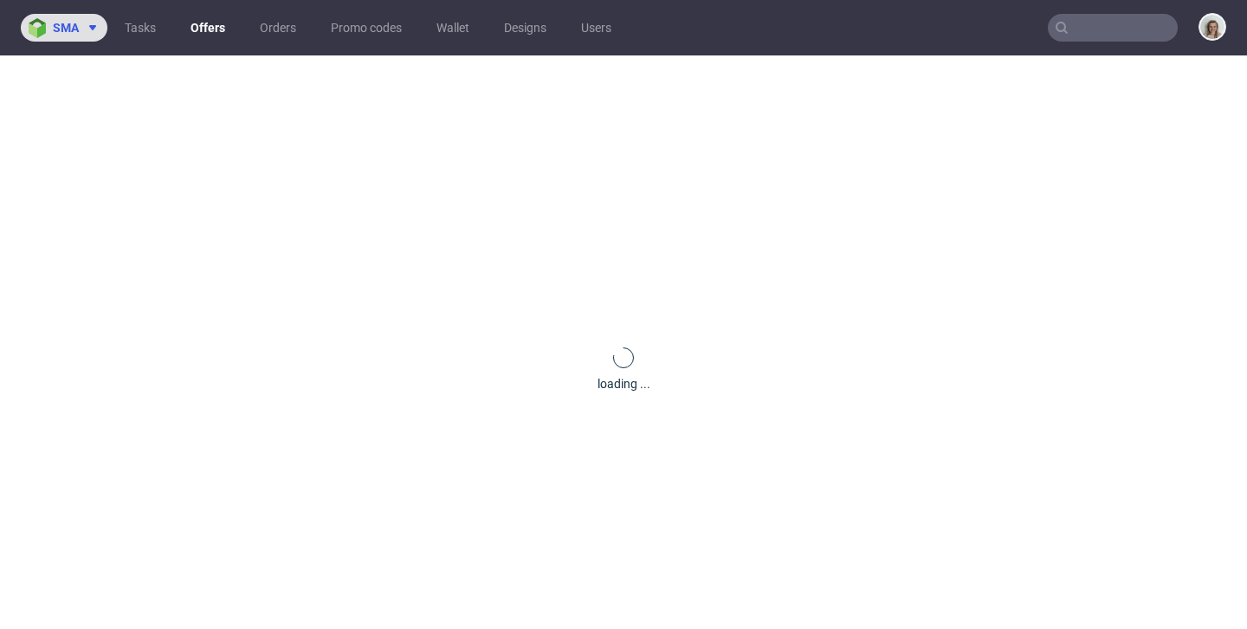
click at [60, 29] on span "sma" at bounding box center [66, 28] width 26 height 12
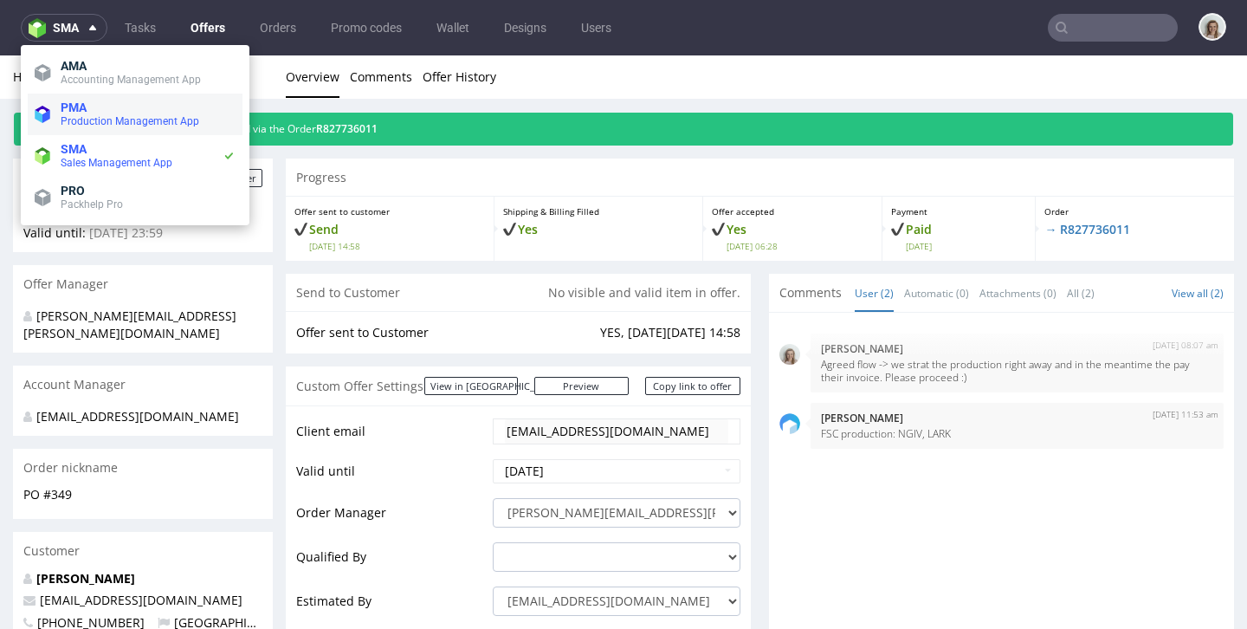
click at [102, 122] on span "Production Management App" at bounding box center [130, 121] width 139 height 12
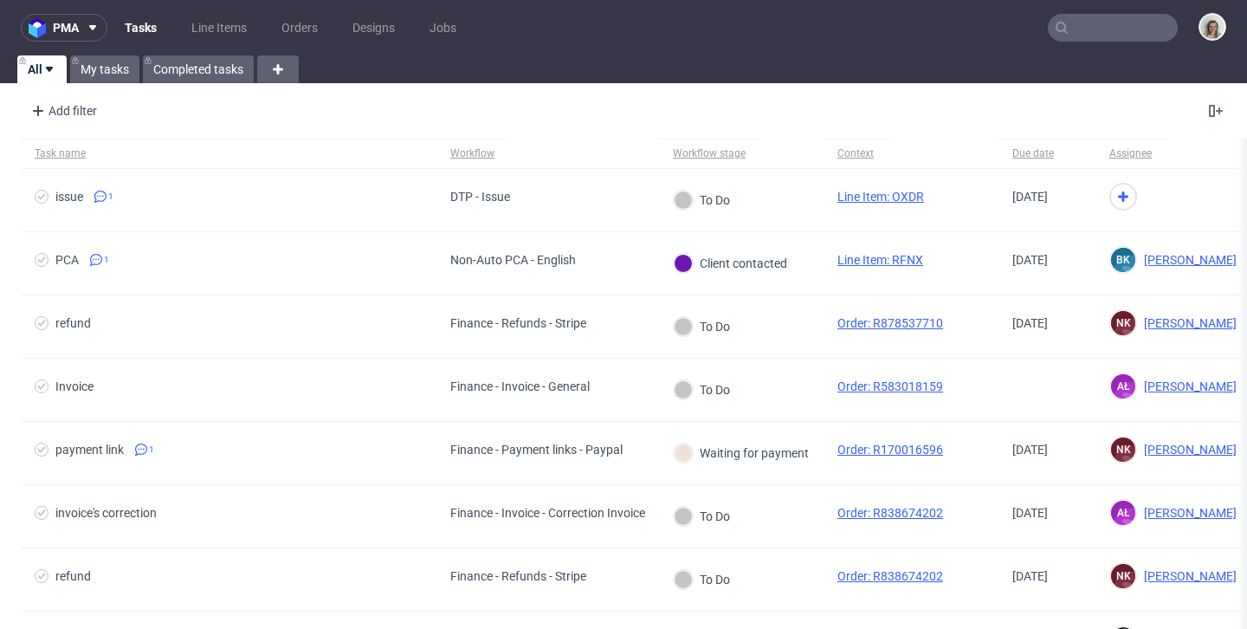
click at [1129, 23] on input "text" at bounding box center [1113, 28] width 130 height 28
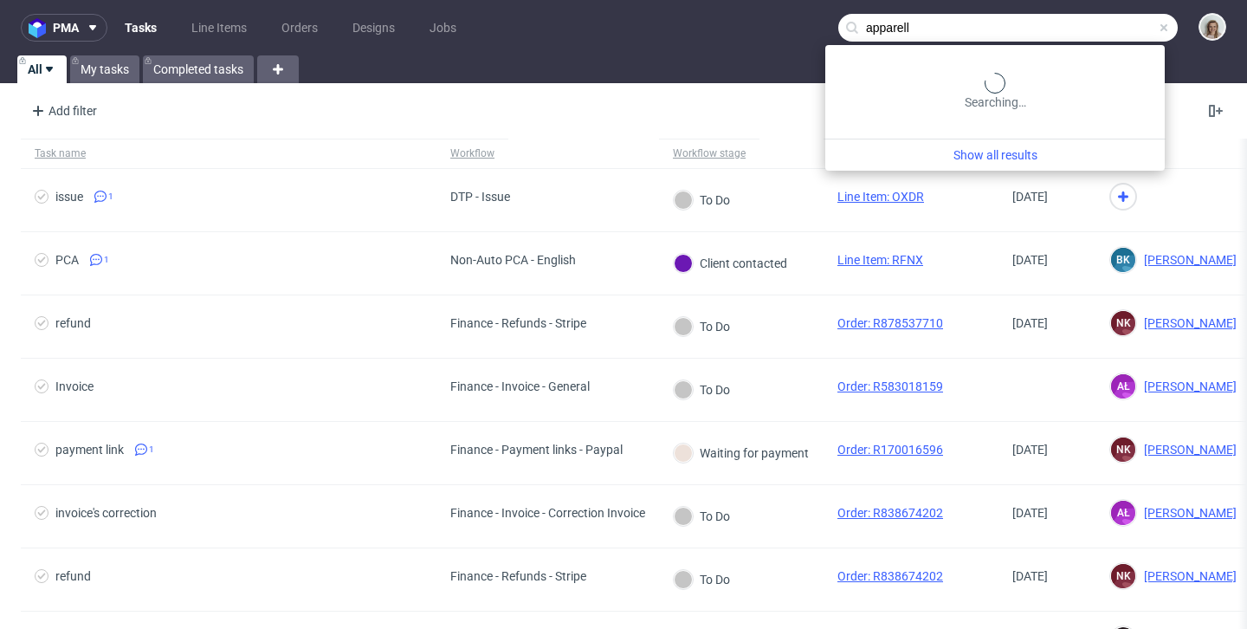
type input "apparell"
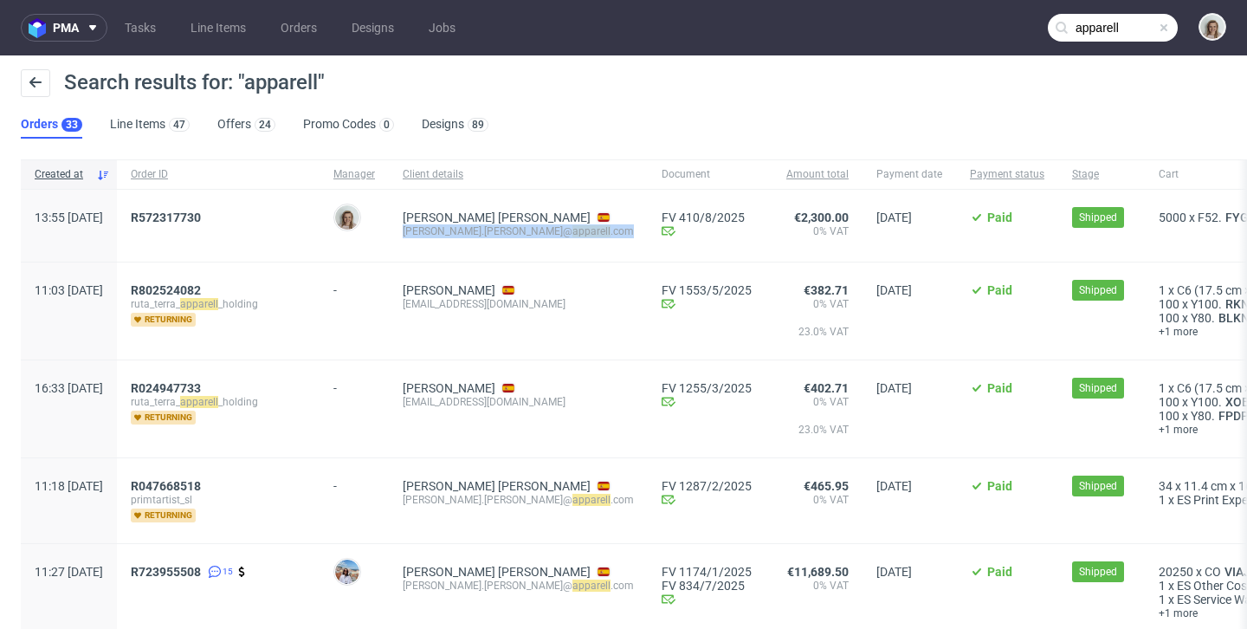
drag, startPoint x: 577, startPoint y: 233, endPoint x: 442, endPoint y: 231, distance: 135.1
click at [442, 231] on div "[PERSON_NAME] [PERSON_NAME].[PERSON_NAME]@ apparell .com" at bounding box center [518, 226] width 259 height 72
copy div "[PERSON_NAME].[PERSON_NAME]@ apparell .com"
click at [1157, 23] on span at bounding box center [1164, 28] width 14 height 14
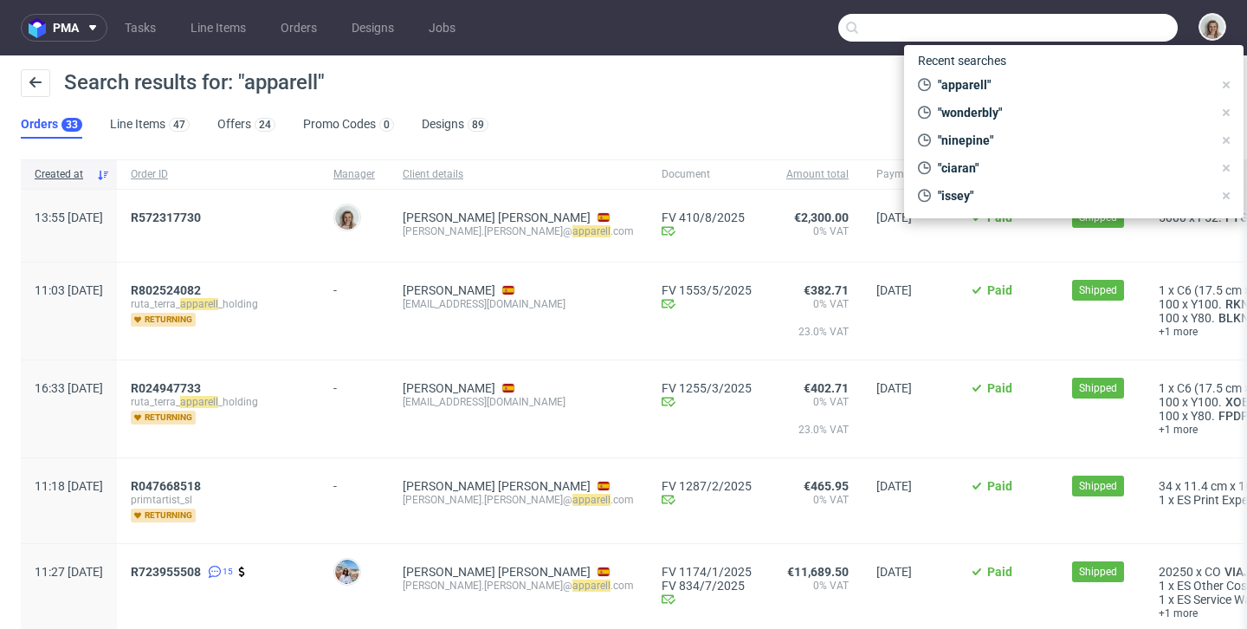
click at [1133, 23] on input "text" at bounding box center [1008, 28] width 340 height 28
paste input "david.diaz@apparell.com"
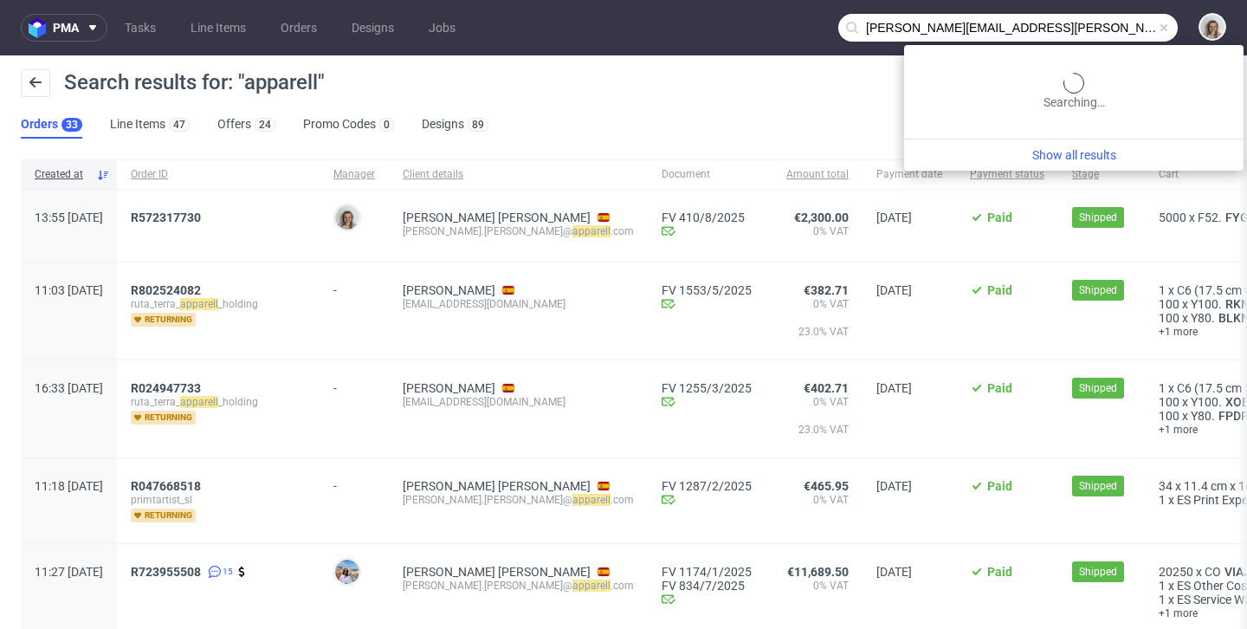
type input "david.diaz@apparell.com"
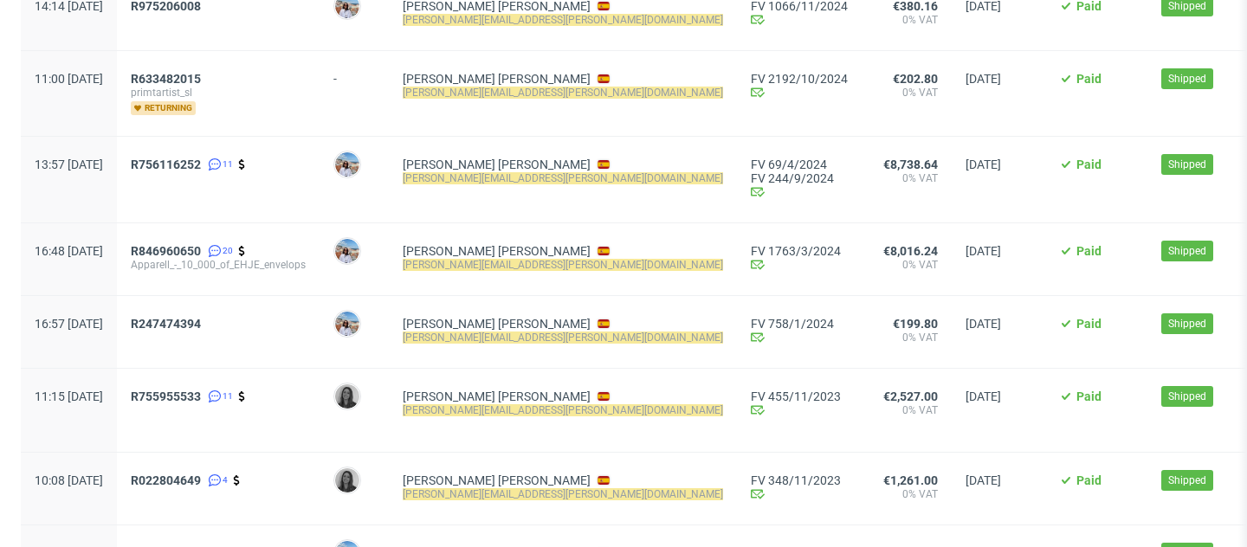
scroll to position [637, 0]
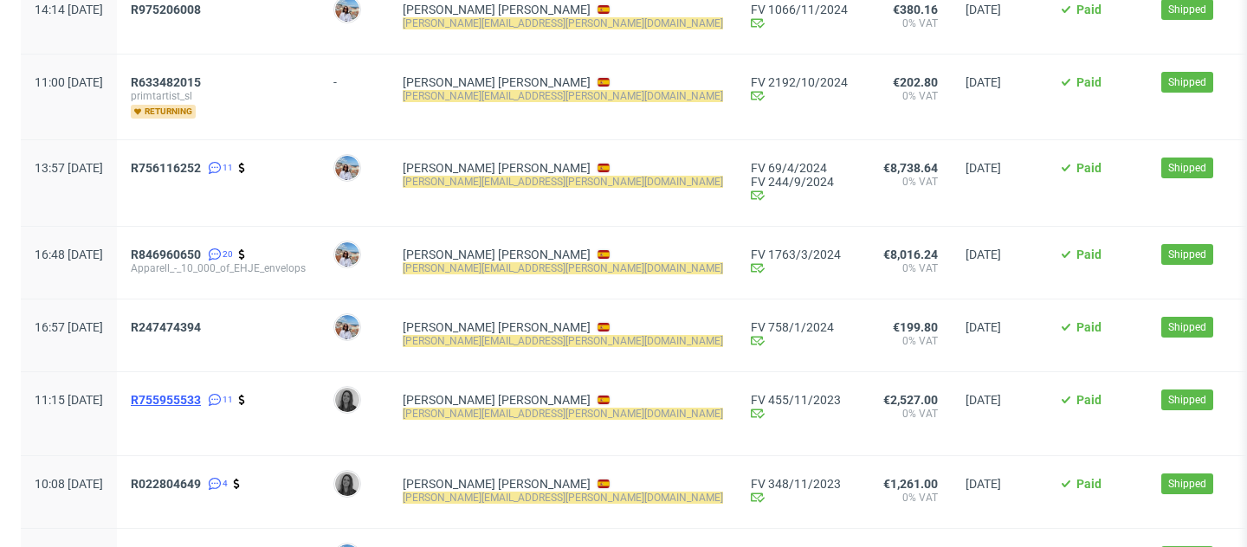
click at [201, 402] on span "R755955533" at bounding box center [166, 400] width 70 height 14
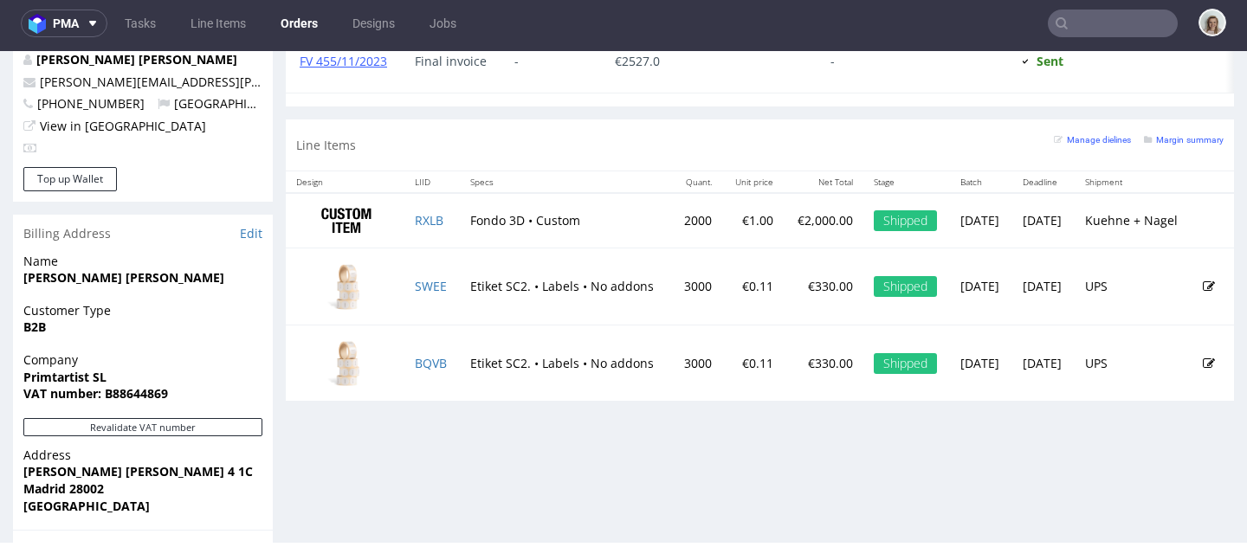
scroll to position [961, 0]
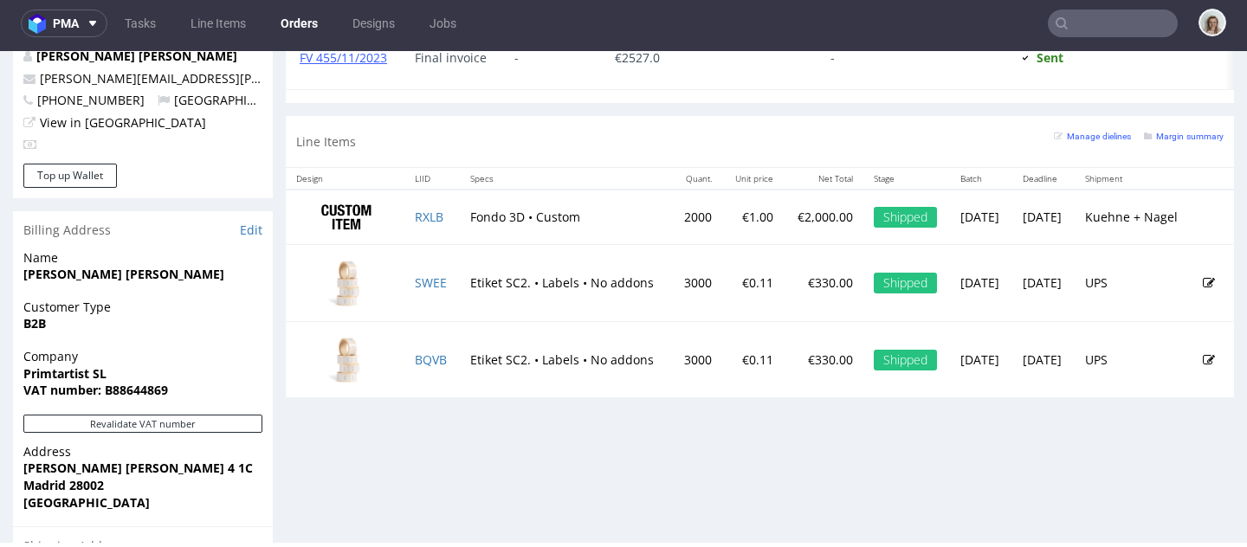
type input "david.diaz@apparell.com"
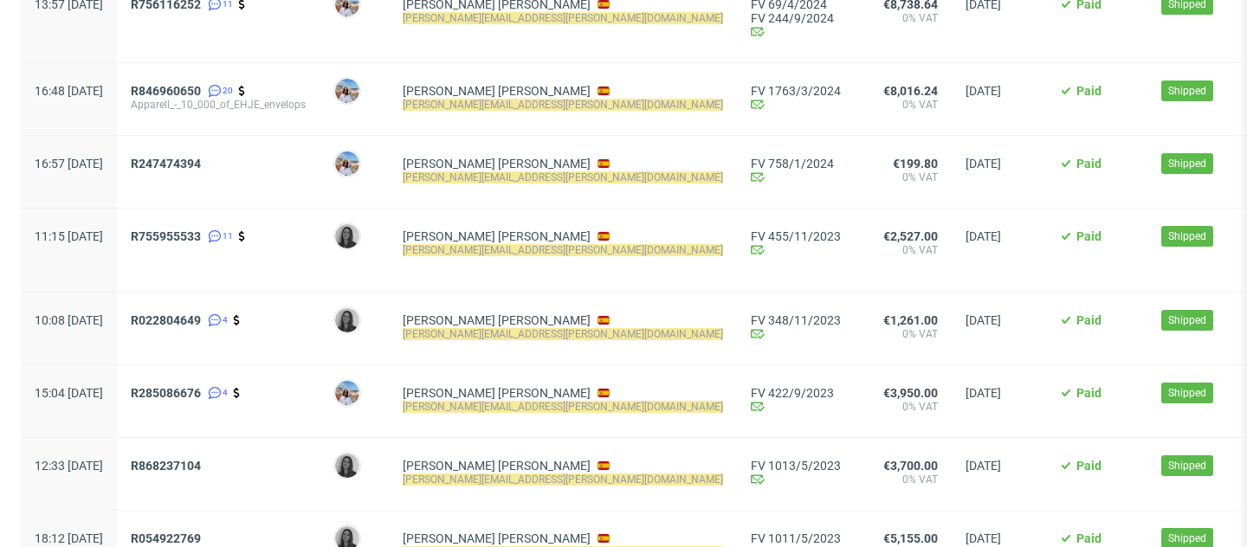
scroll to position [801, 0]
click at [201, 164] on span "R247474394" at bounding box center [166, 163] width 70 height 14
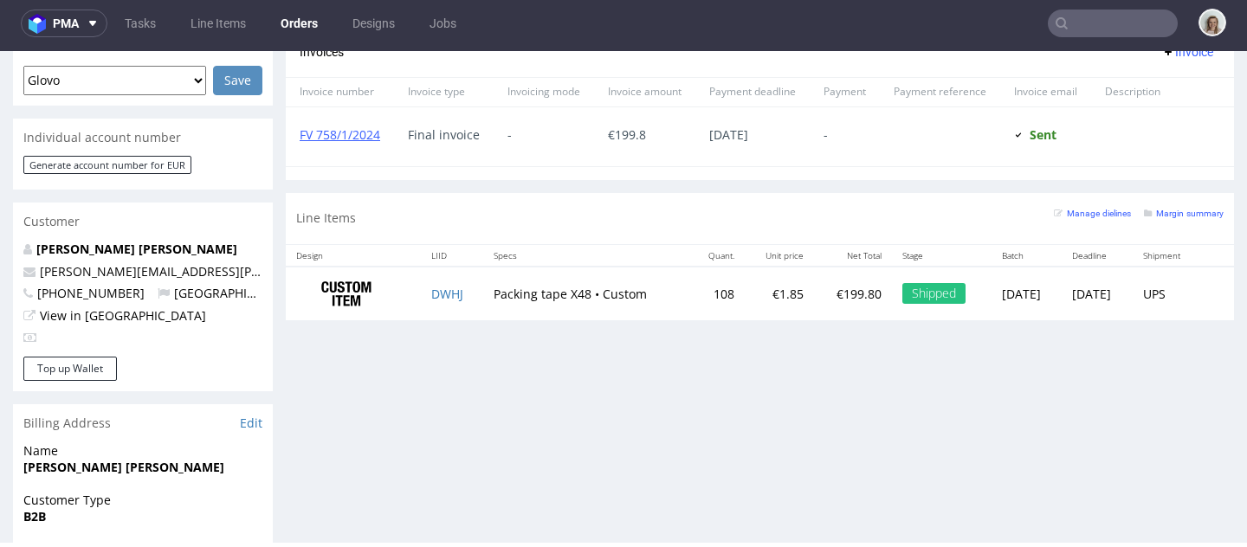
scroll to position [780, 0]
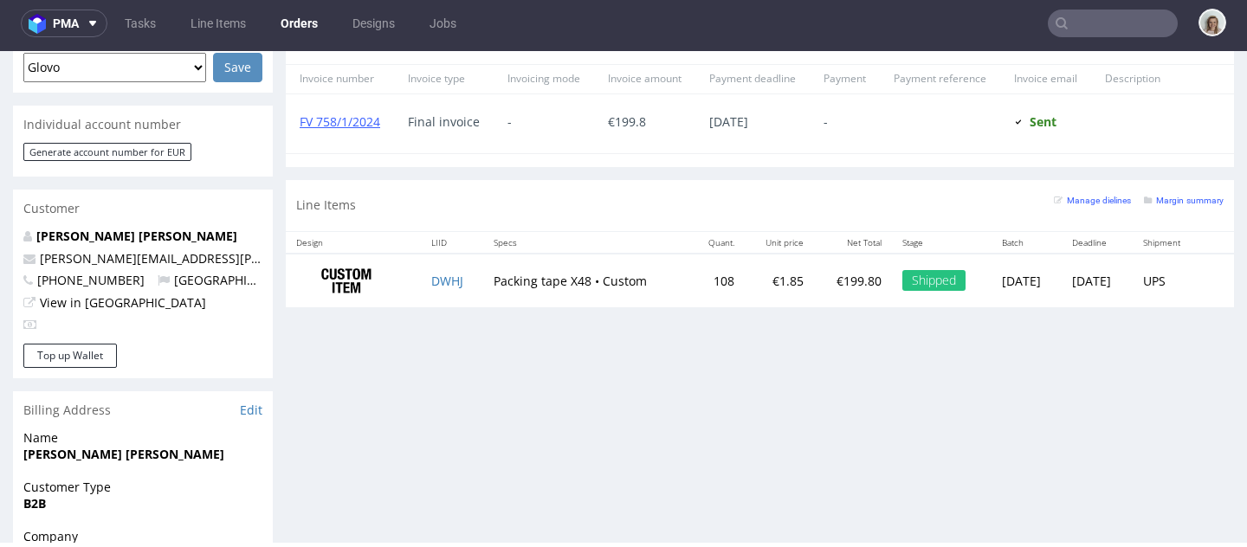
type input "david.diaz@apparell.com"
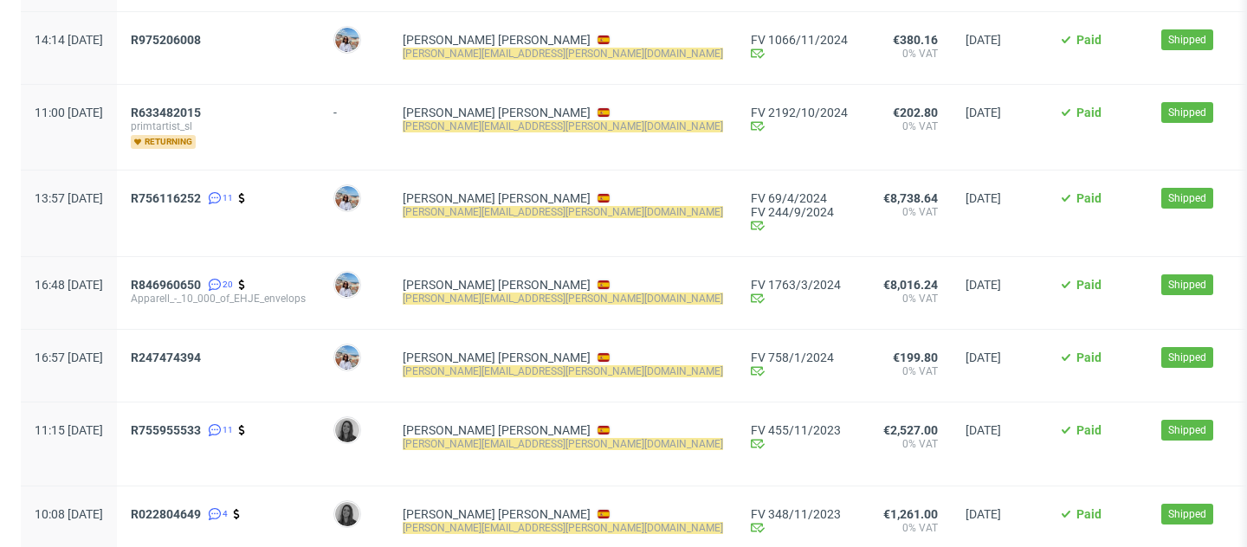
scroll to position [676, 0]
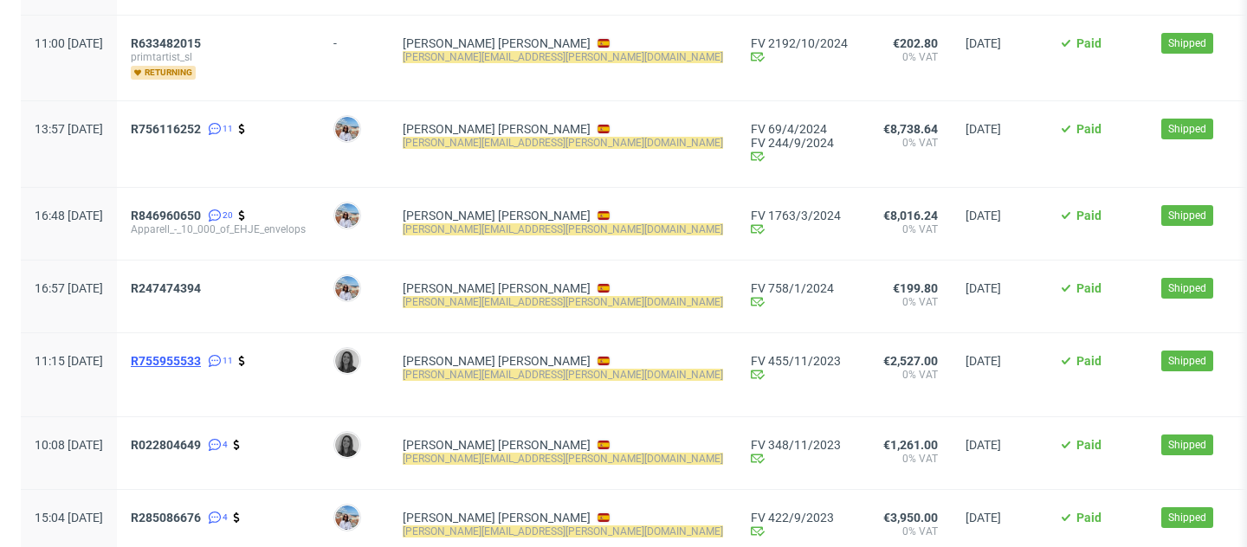
click at [201, 363] on span "R755955533" at bounding box center [166, 361] width 70 height 14
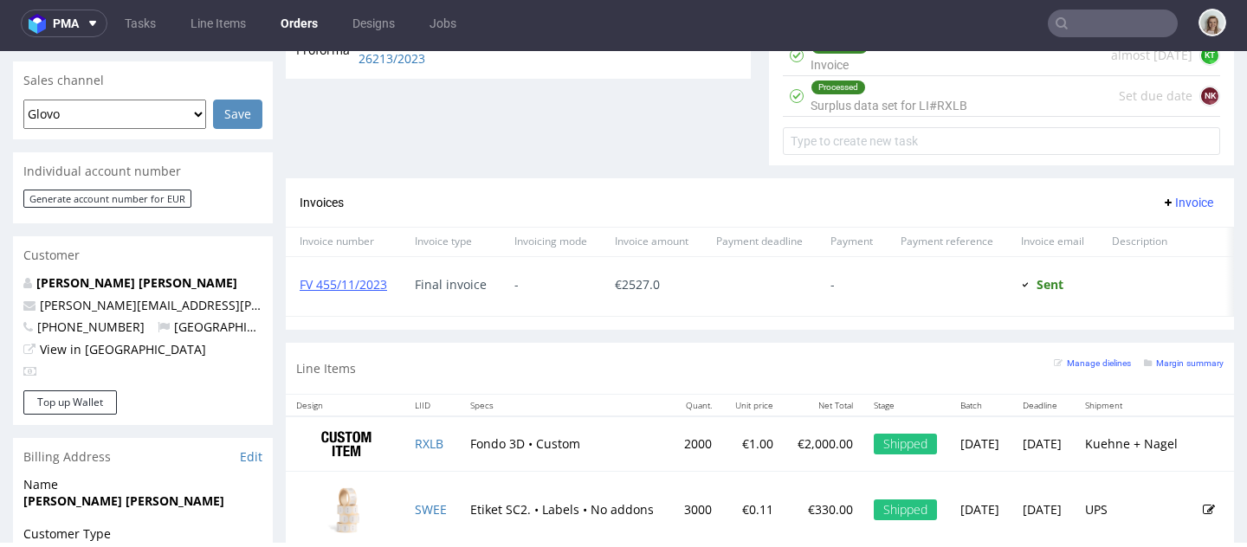
scroll to position [869, 0]
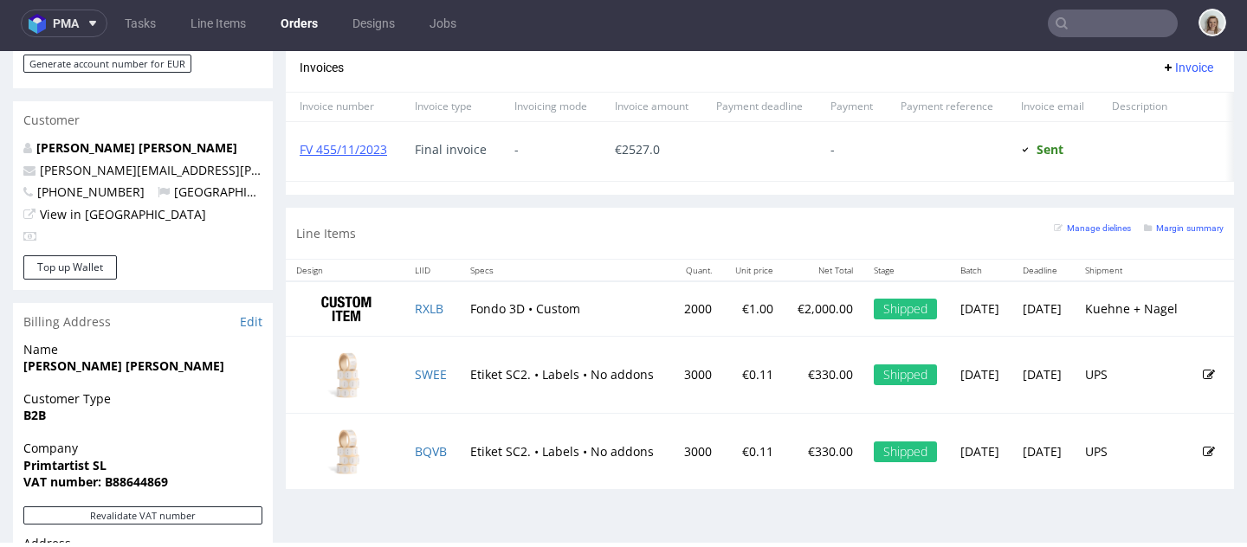
type input "david.diaz@apparell.com"
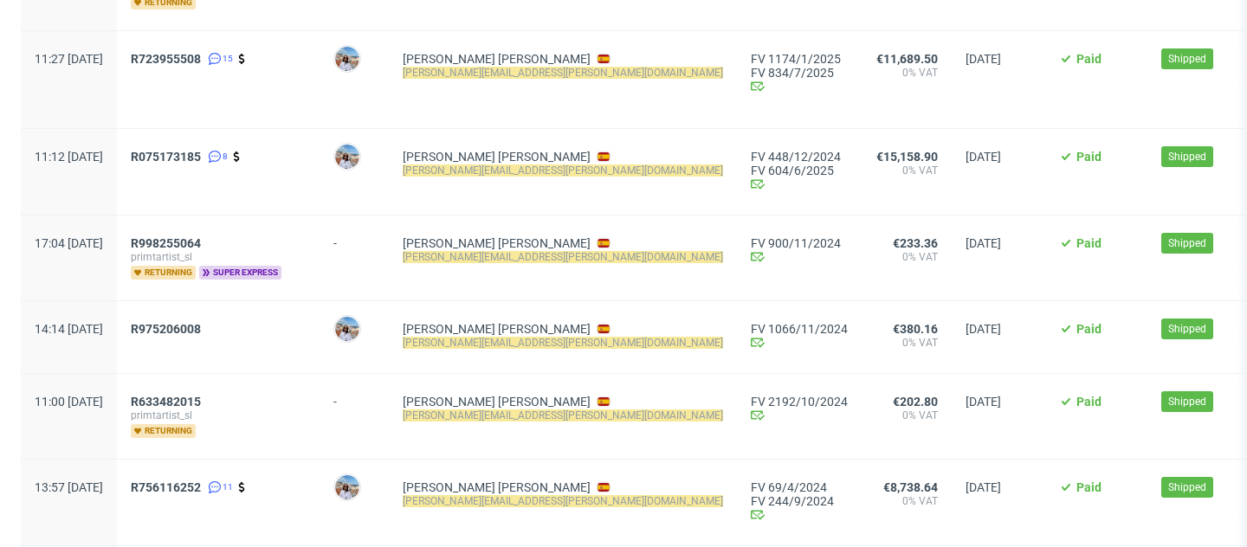
scroll to position [321, 0]
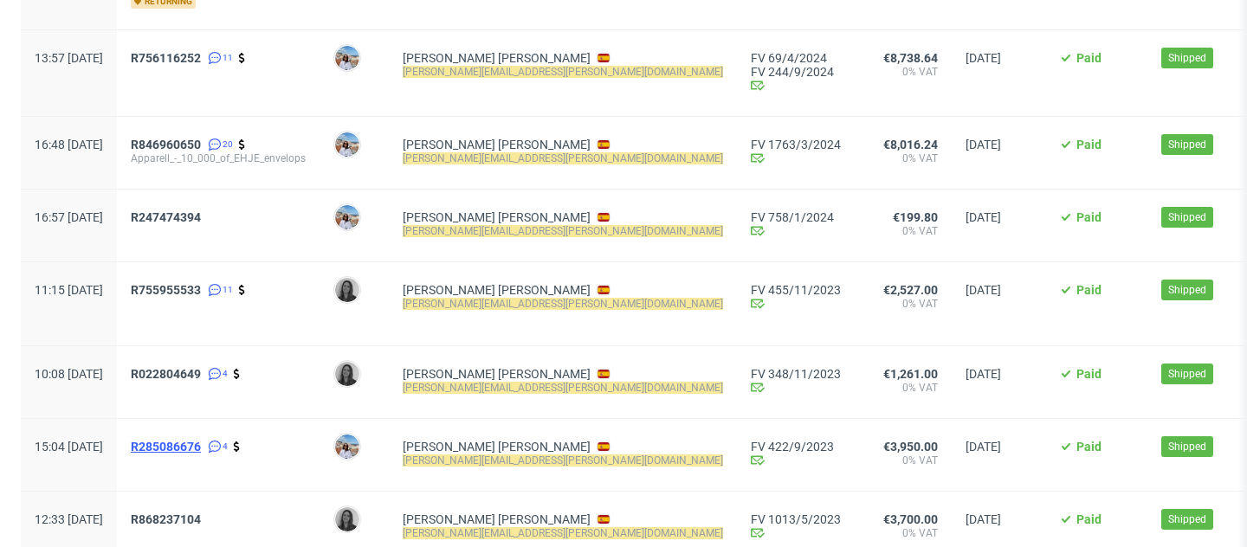
click at [201, 442] on span "R285086676" at bounding box center [166, 447] width 70 height 14
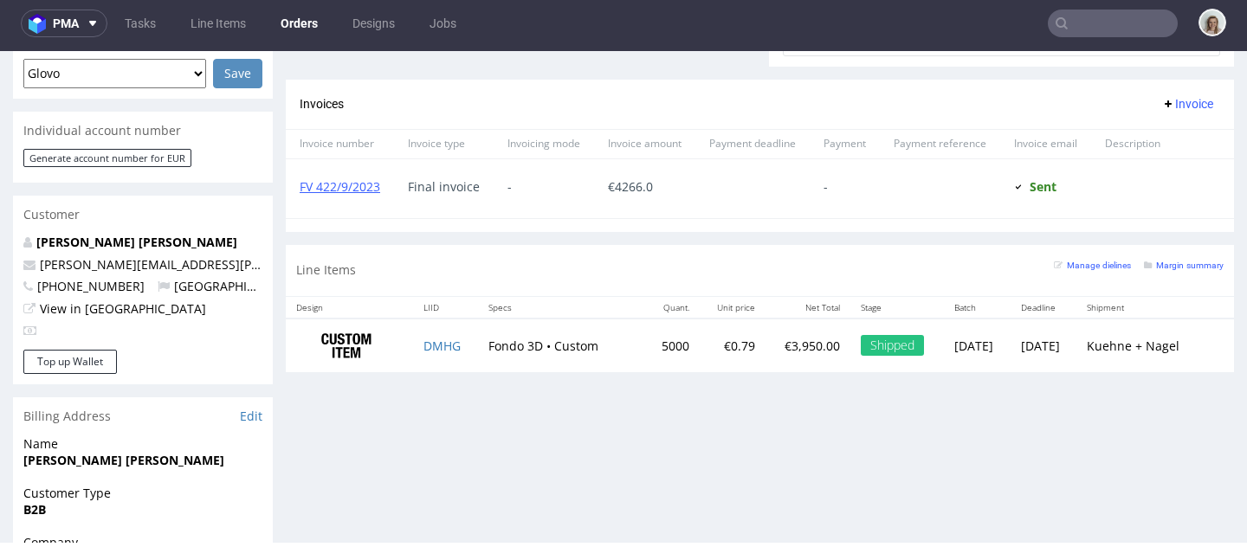
scroll to position [776, 0]
type input "david.diaz@apparell.com"
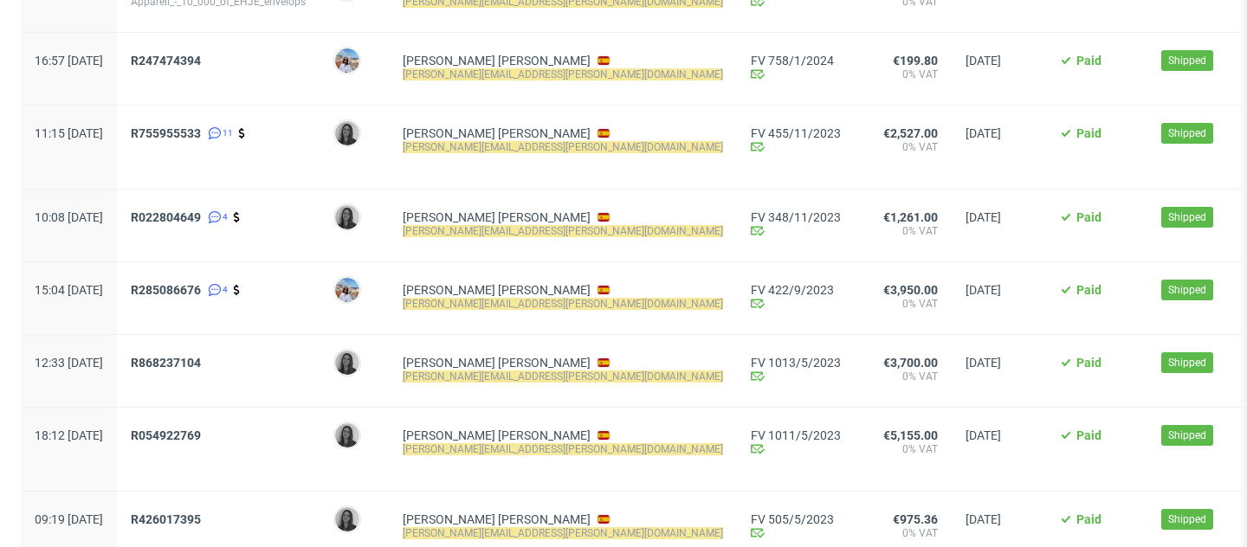
scroll to position [912, 0]
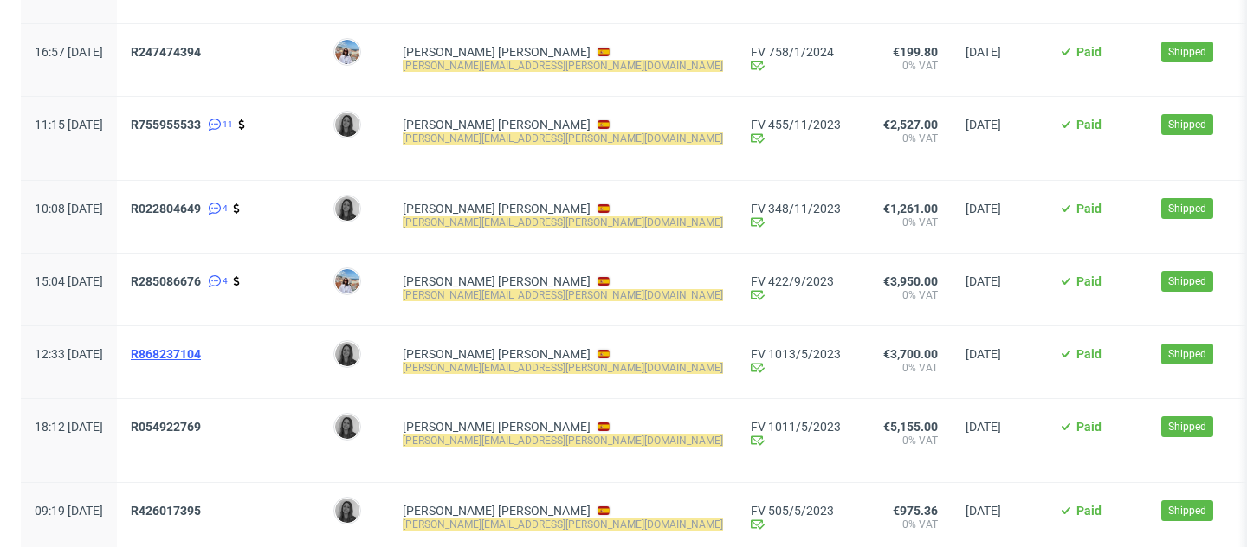
click at [191, 353] on span "R868237104" at bounding box center [166, 354] width 70 height 14
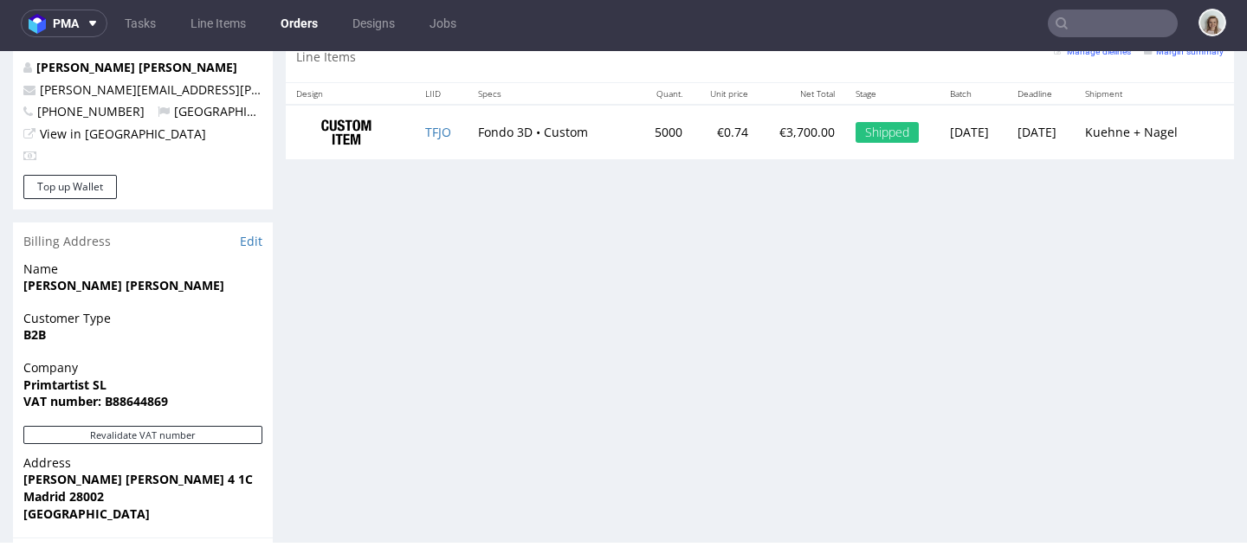
scroll to position [925, 0]
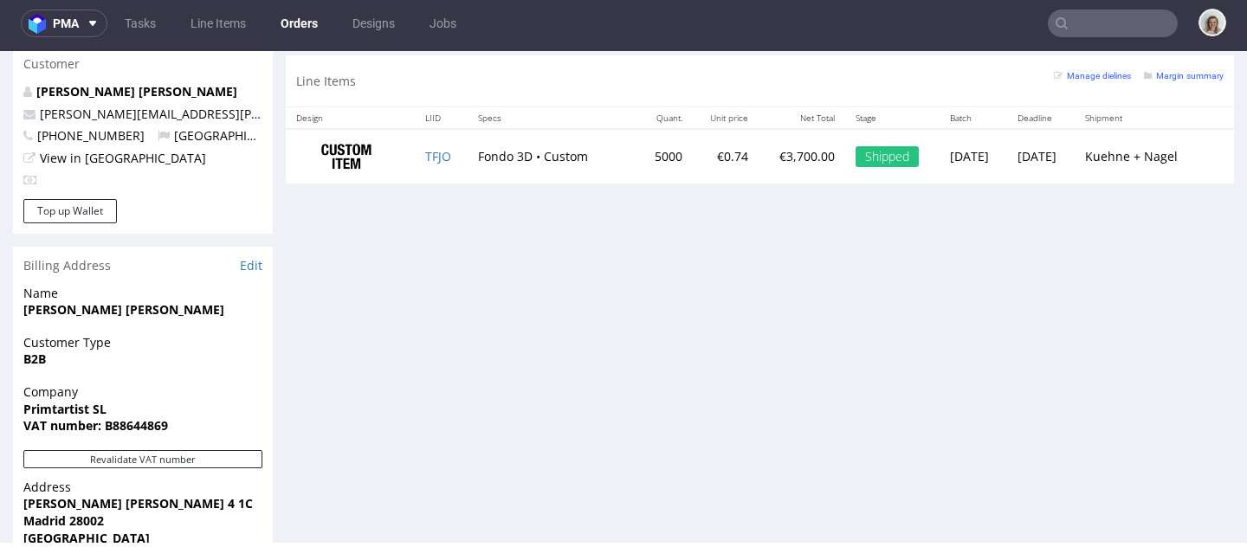
type input "david.diaz@apparell.com"
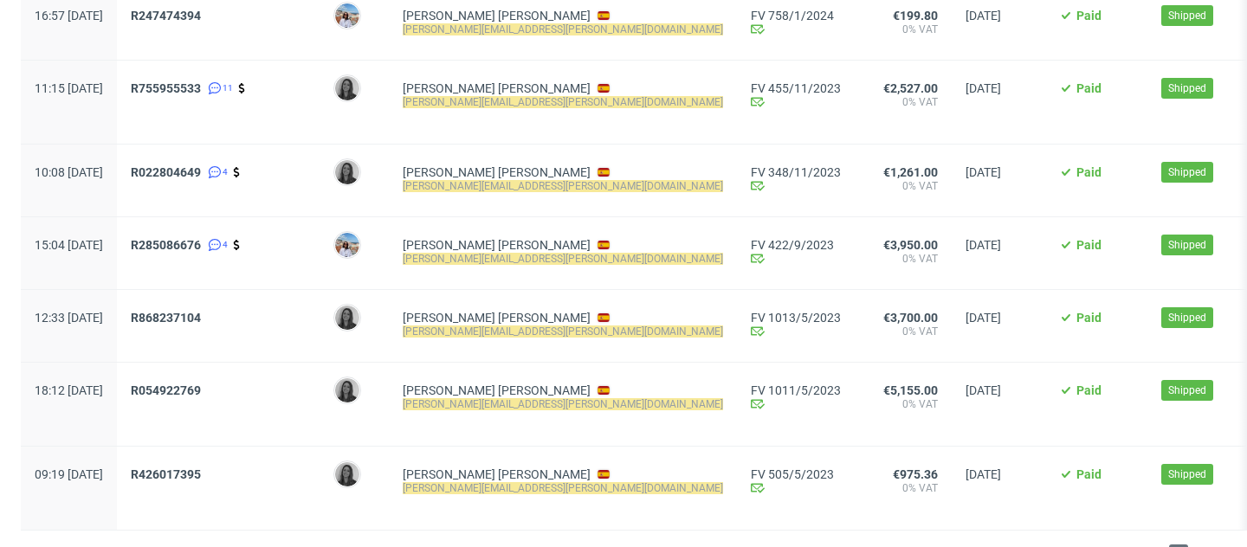
scroll to position [949, 0]
click at [201, 390] on span "R054922769" at bounding box center [166, 390] width 70 height 14
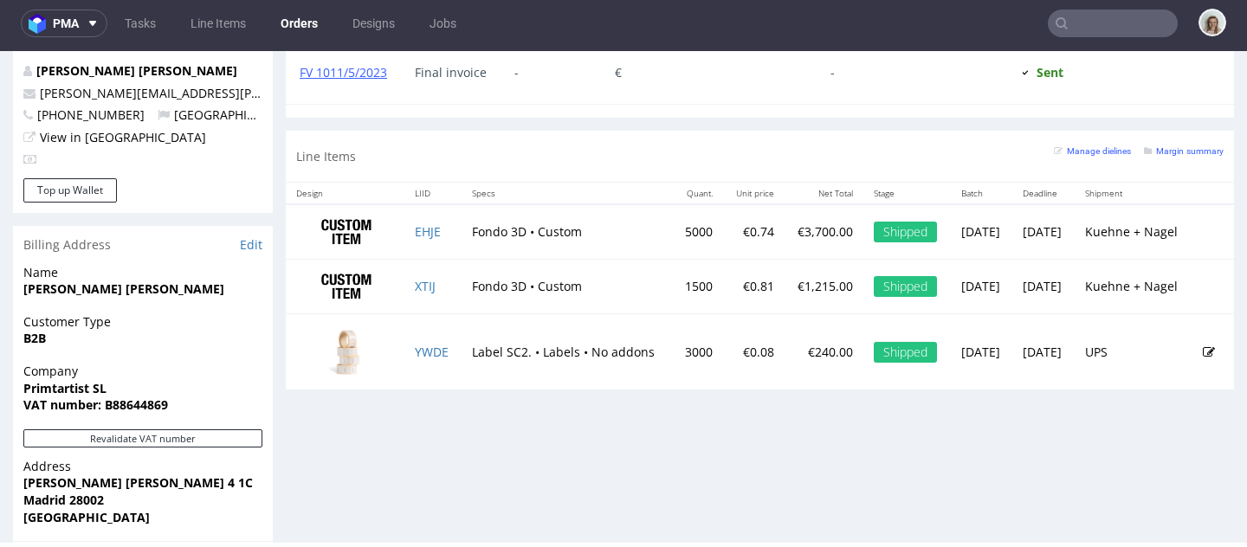
scroll to position [949, 0]
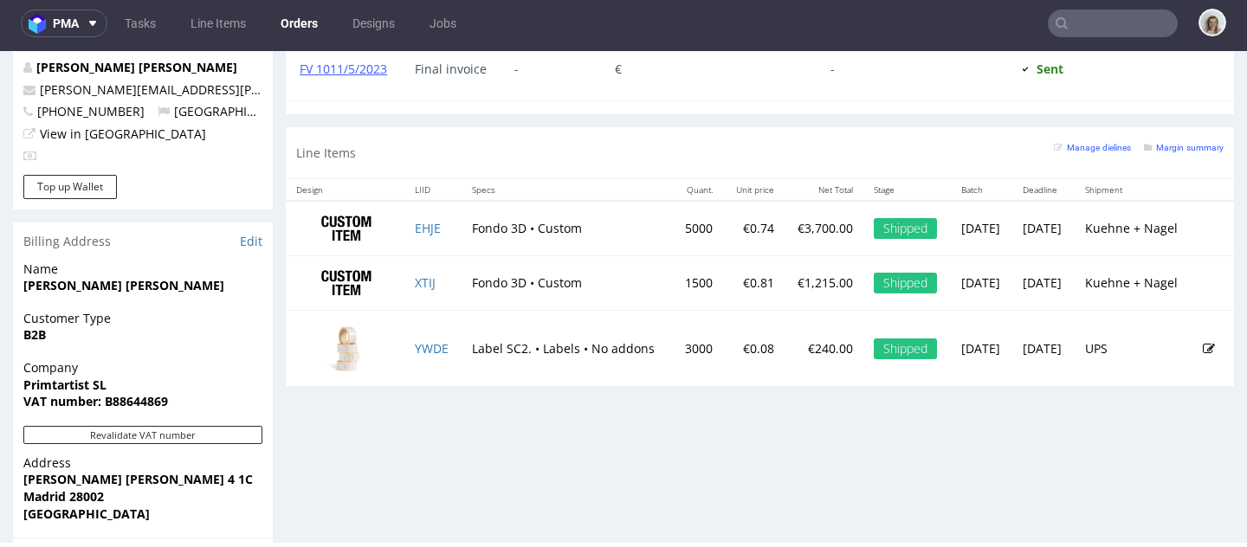
type input "[PERSON_NAME][EMAIL_ADDRESS][PERSON_NAME][DOMAIN_NAME]"
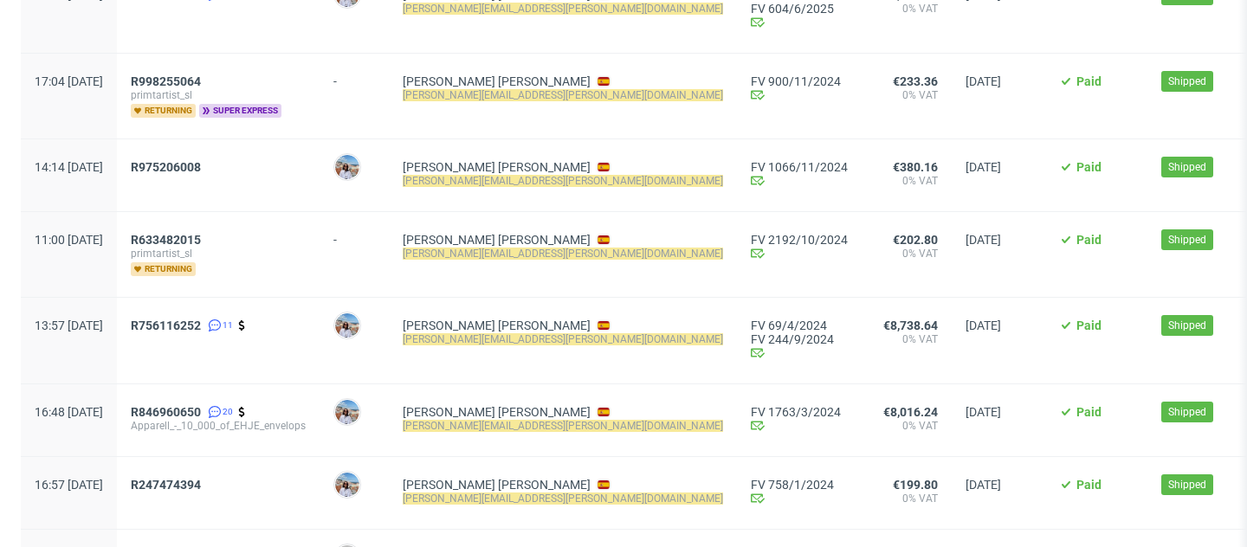
scroll to position [1003, 0]
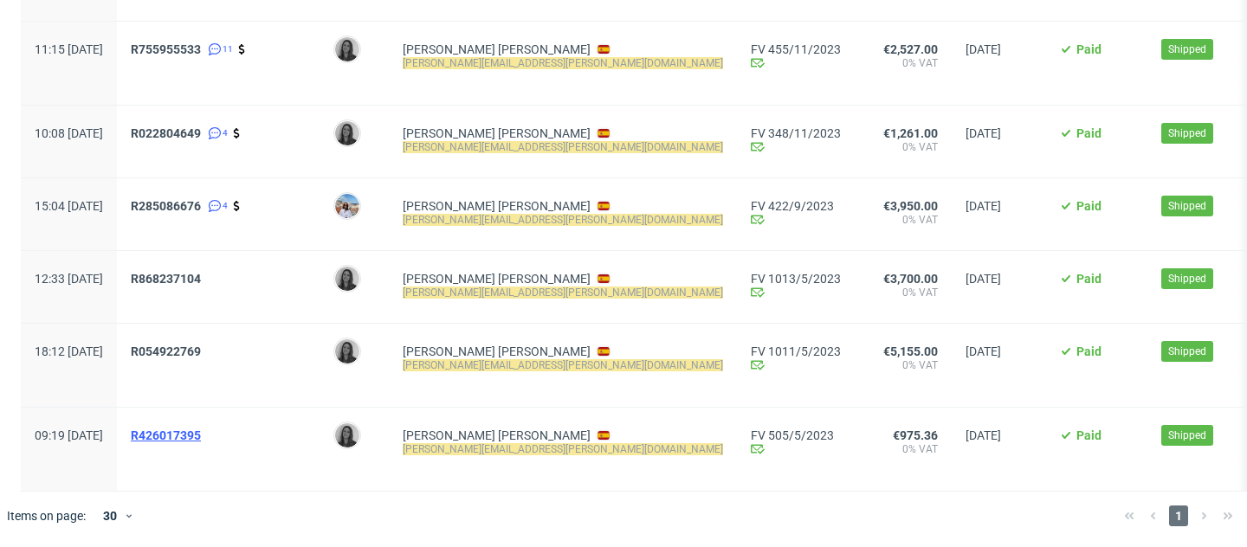
click at [201, 429] on span "R426017395" at bounding box center [166, 436] width 70 height 14
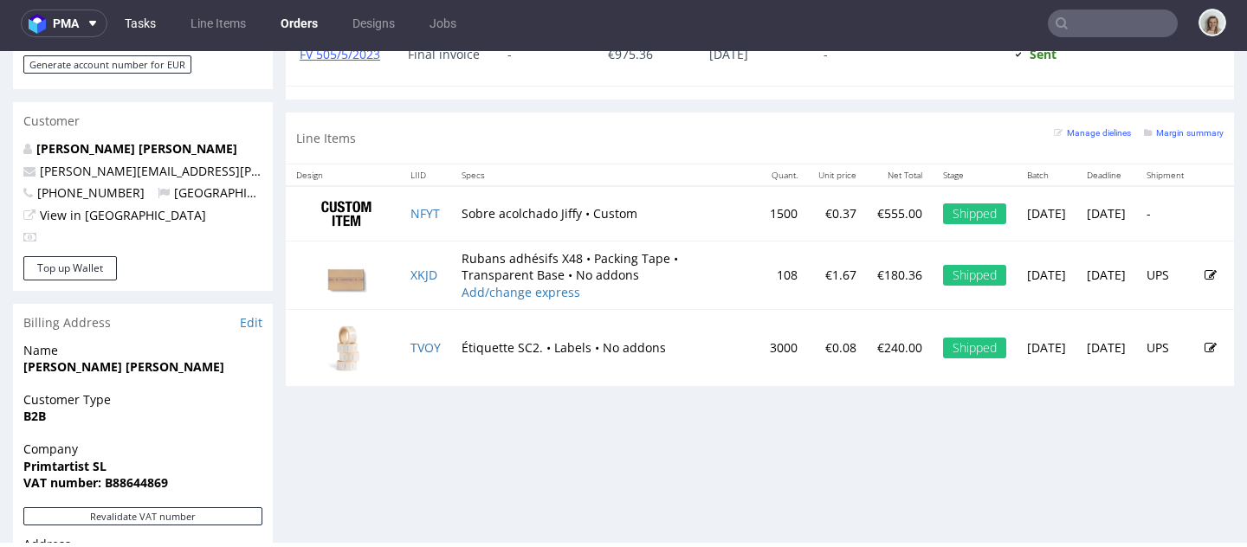
type input "david.diaz@apparell.com"
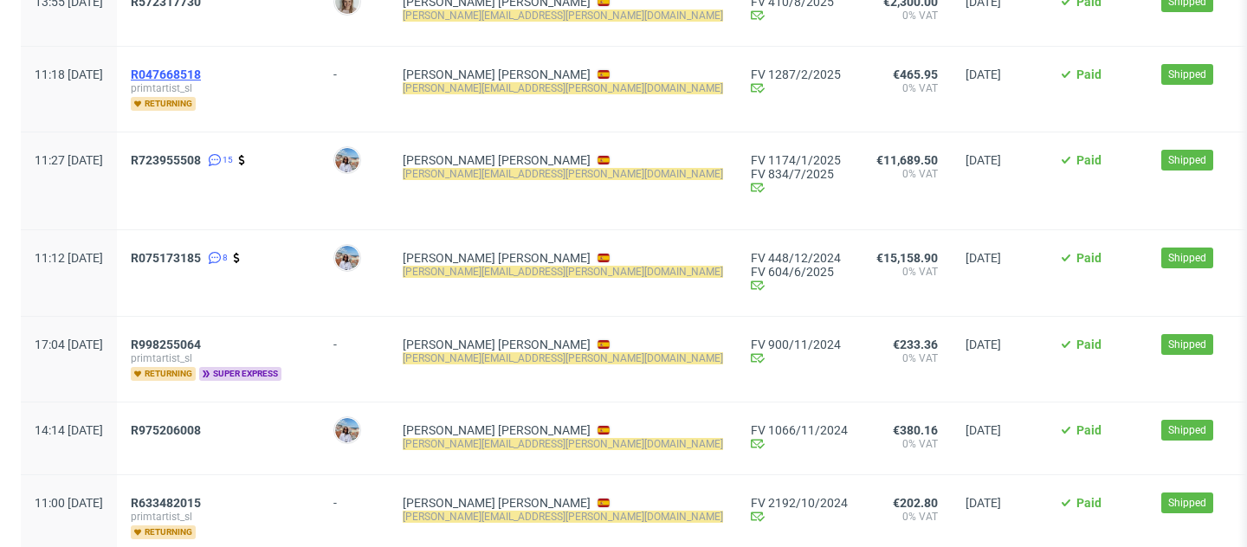
click at [201, 74] on span "R047668518" at bounding box center [166, 75] width 70 height 14
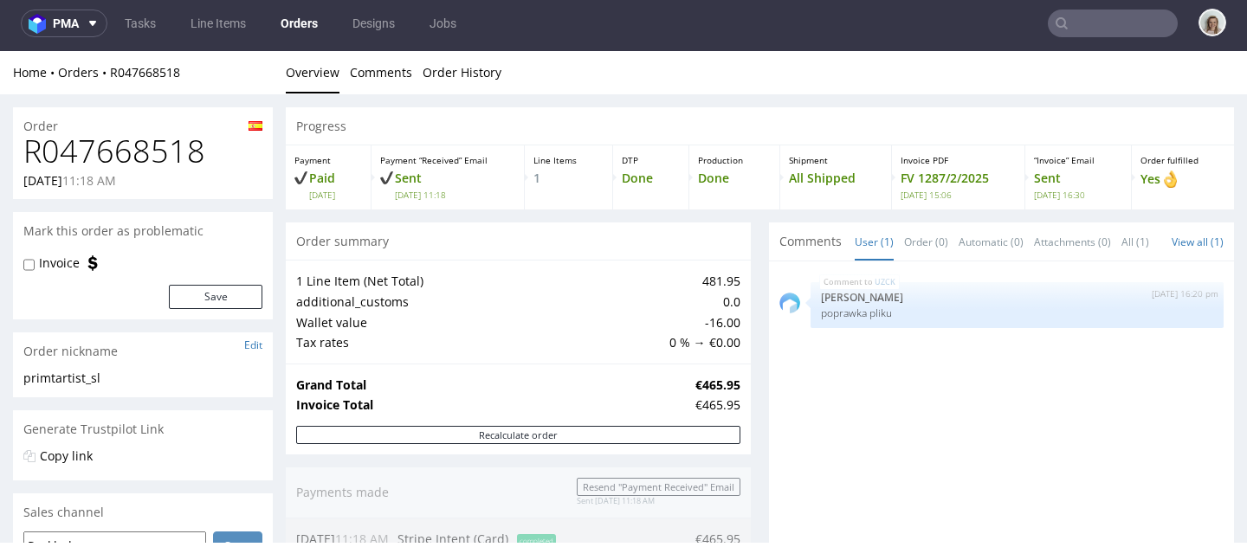
type input "[PERSON_NAME][EMAIL_ADDRESS][PERSON_NAME][DOMAIN_NAME]"
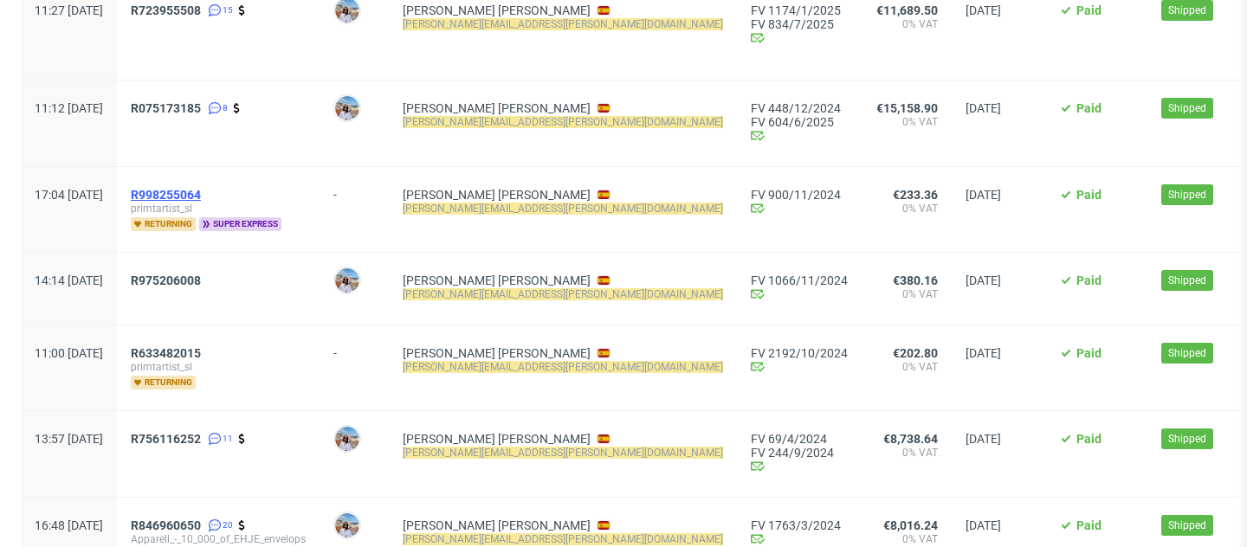
click at [199, 190] on span "R998255064" at bounding box center [166, 195] width 70 height 14
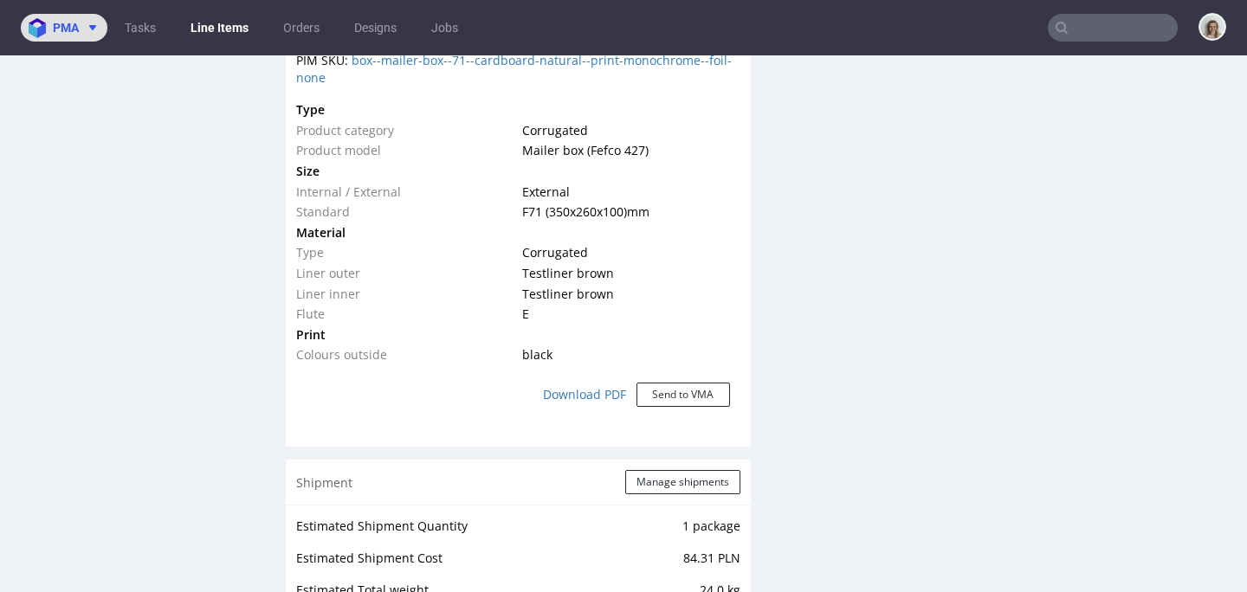
click at [86, 27] on span at bounding box center [89, 28] width 21 height 14
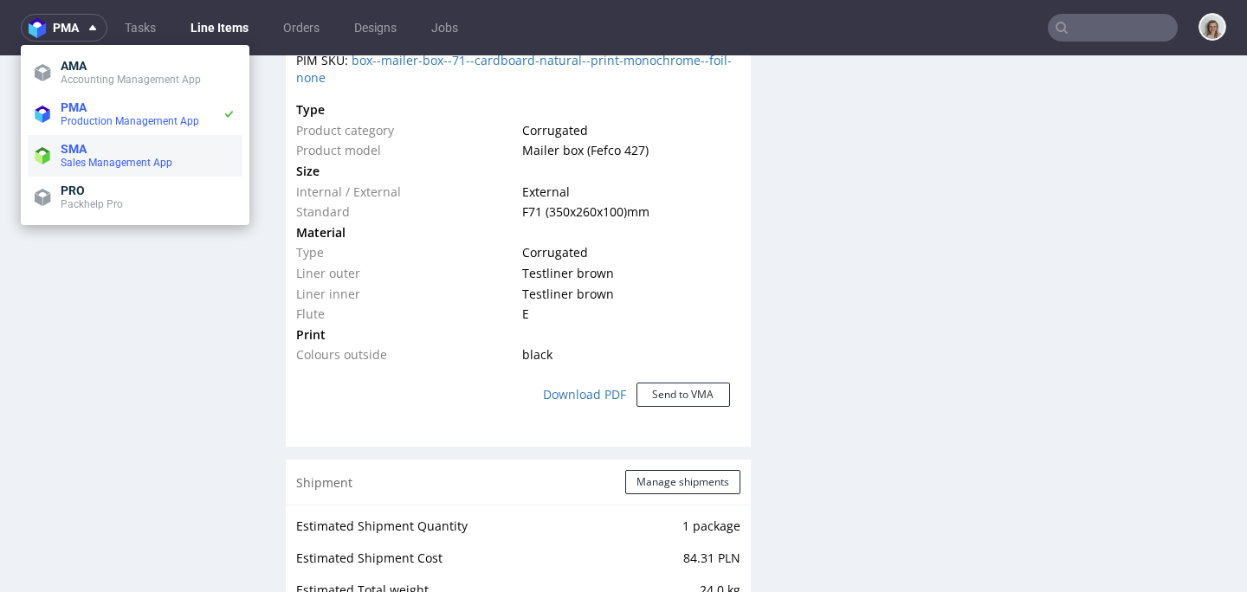
click at [93, 150] on span "SMA" at bounding box center [148, 149] width 175 height 14
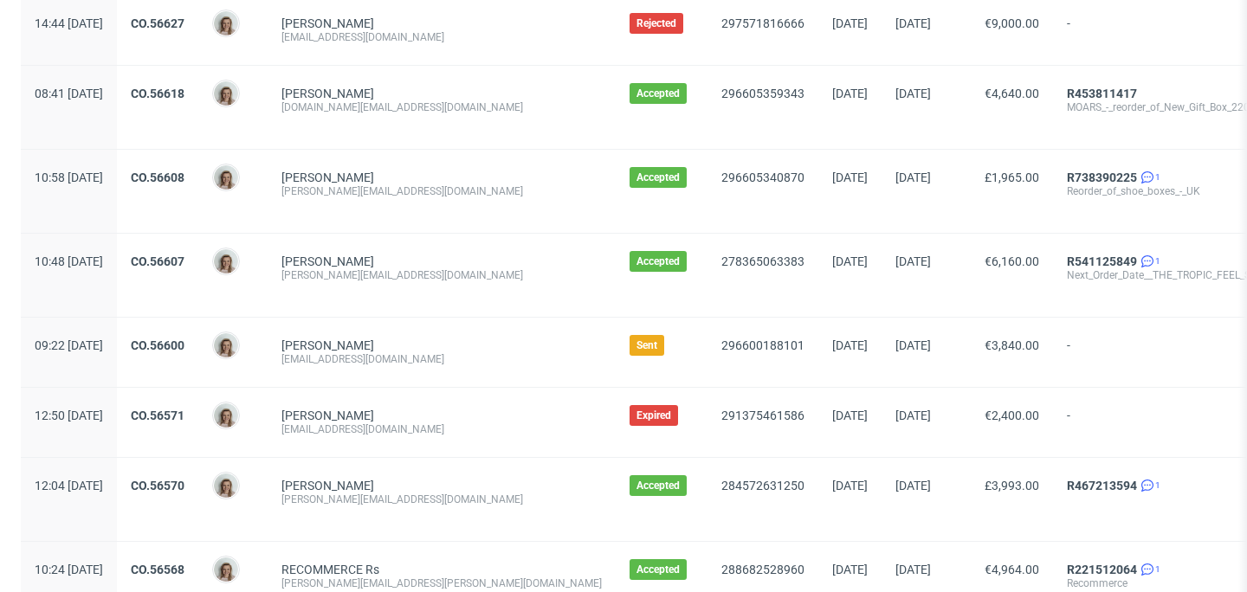
scroll to position [636, 0]
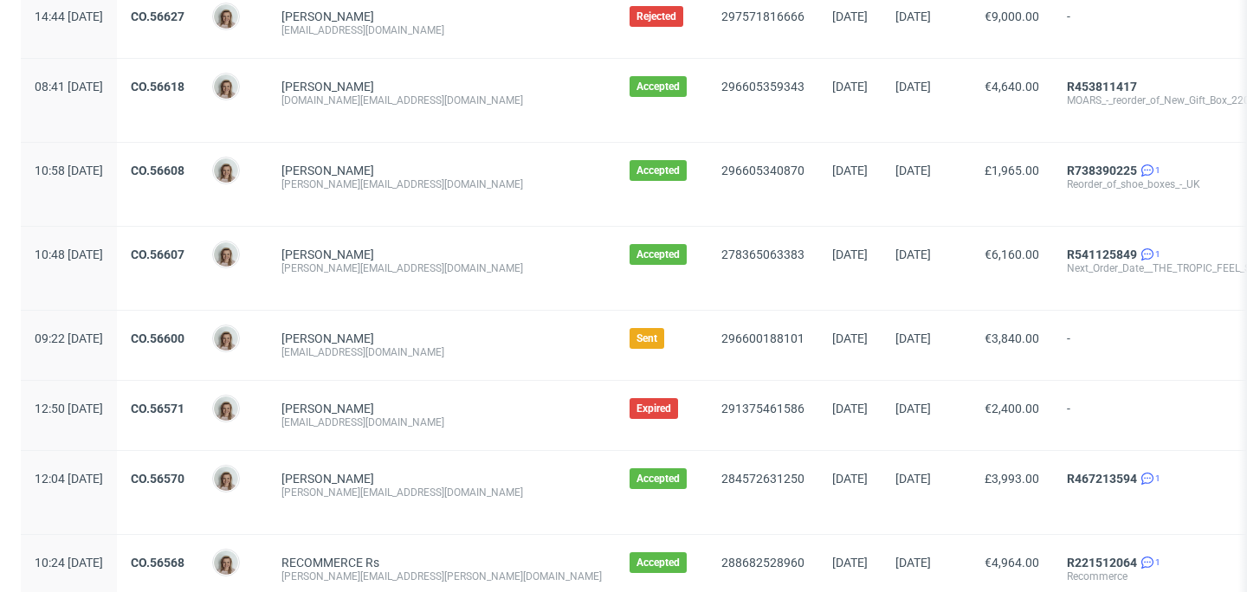
click at [426, 356] on div "[EMAIL_ADDRESS][DOMAIN_NAME]" at bounding box center [442, 353] width 320 height 14
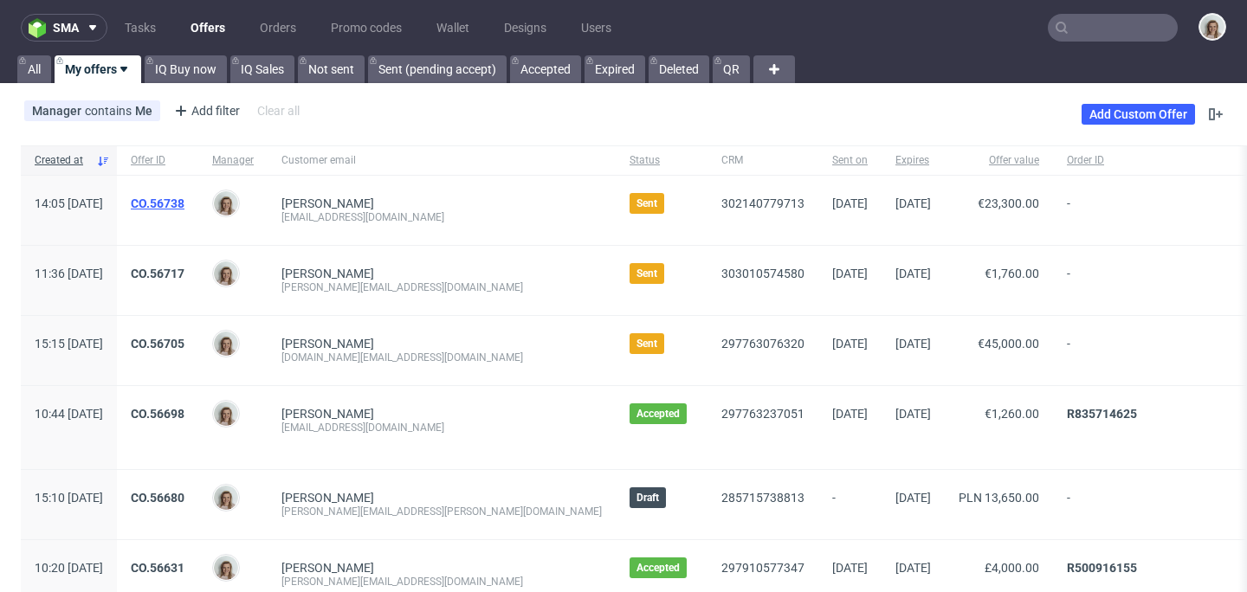
click at [185, 201] on link "CO.56738" at bounding box center [158, 204] width 54 height 14
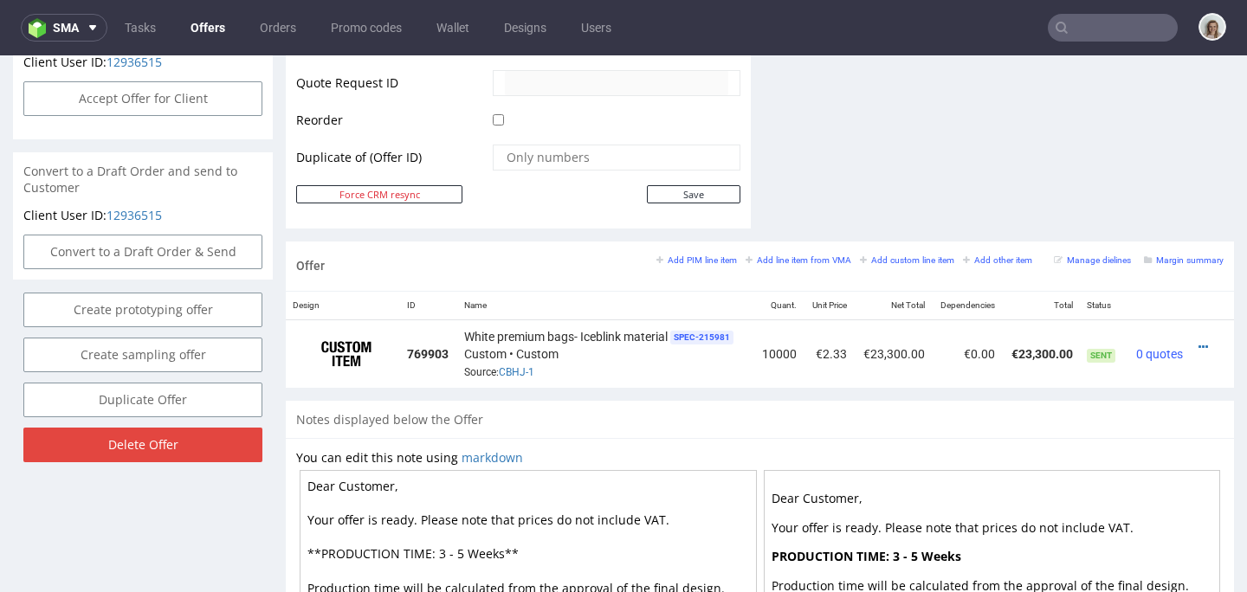
scroll to position [851, 0]
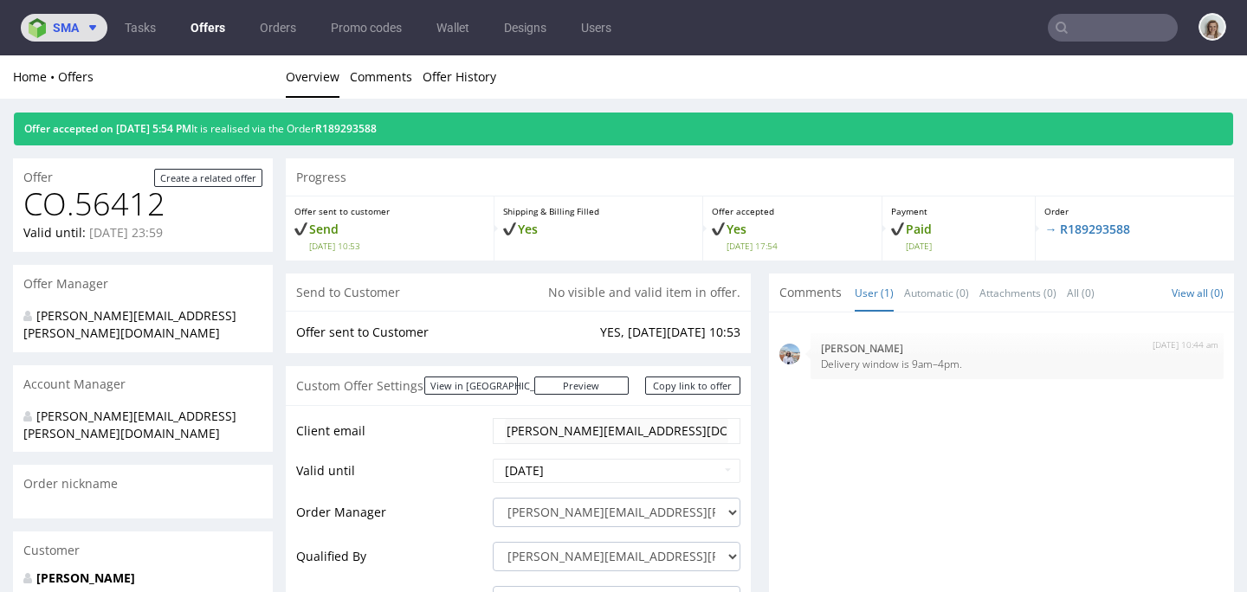
click at [87, 29] on icon at bounding box center [93, 28] width 14 height 14
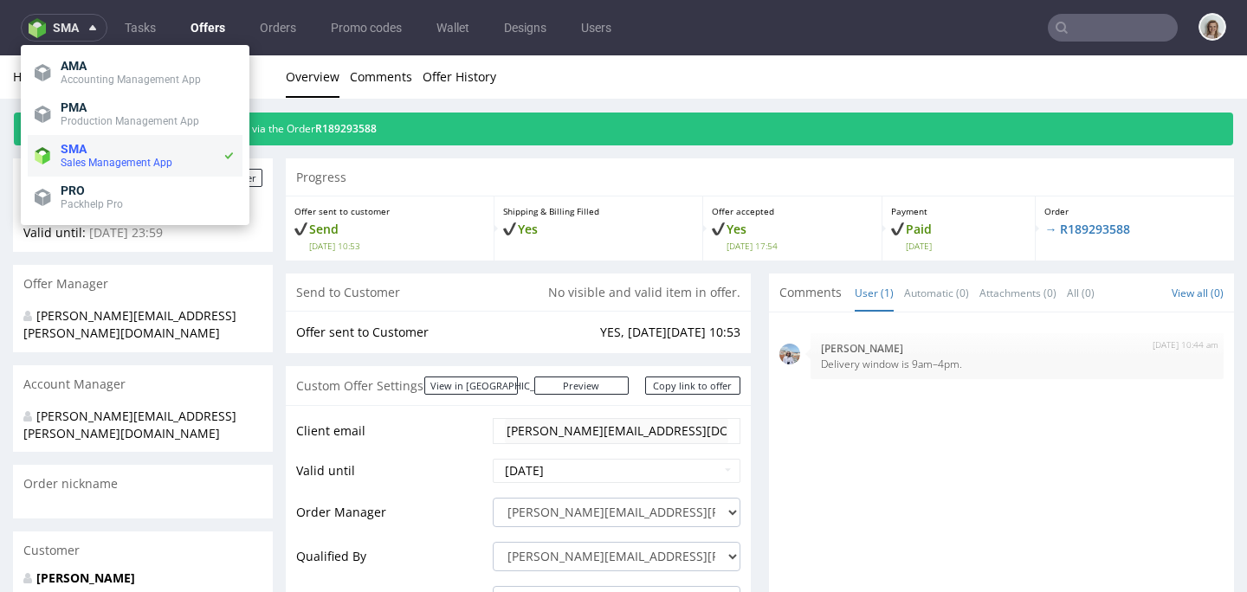
click at [112, 163] on span "Sales Management App" at bounding box center [117, 163] width 112 height 12
click at [112, 146] on span "SMA" at bounding box center [142, 149] width 162 height 14
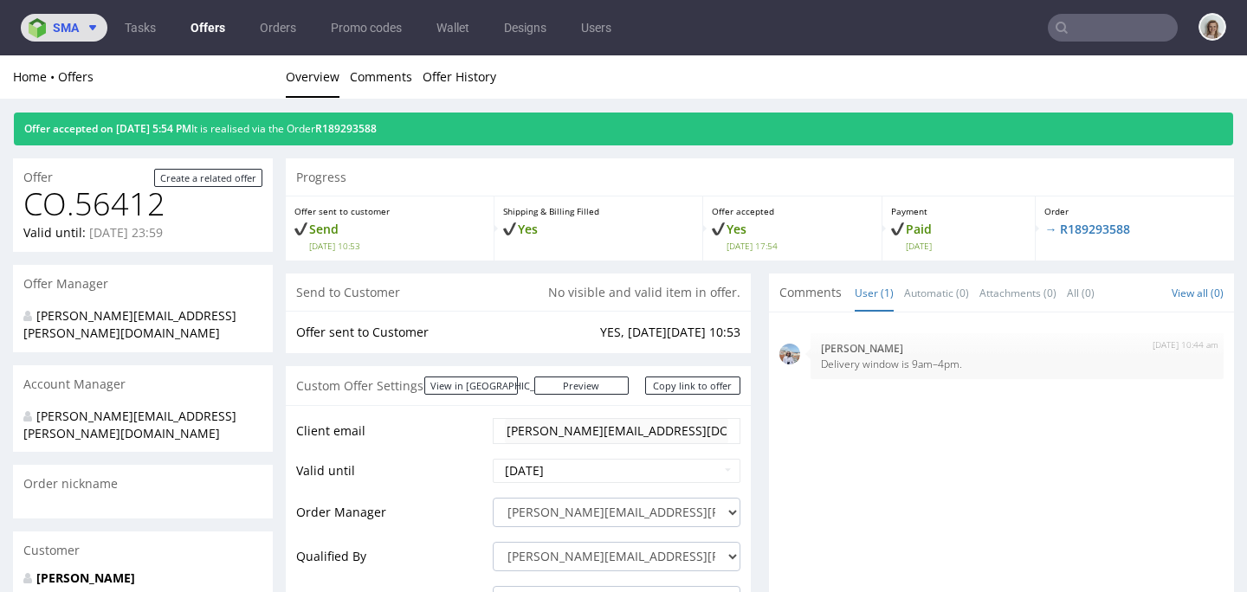
click at [79, 32] on span at bounding box center [89, 28] width 21 height 14
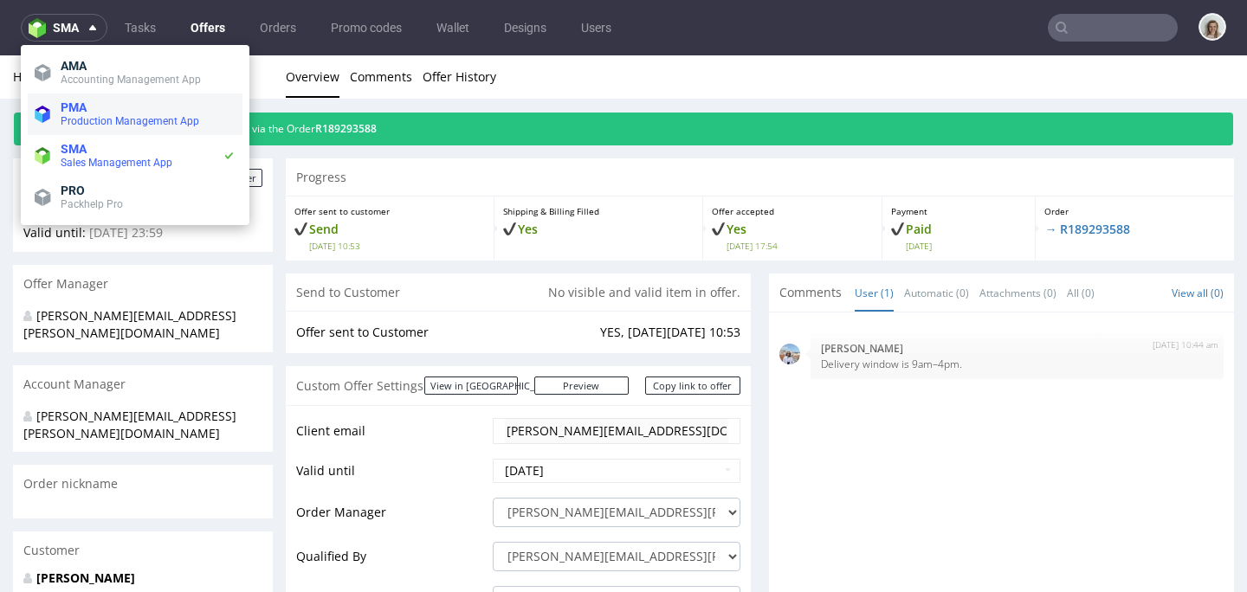
click at [87, 122] on span "Production Management App" at bounding box center [130, 121] width 139 height 12
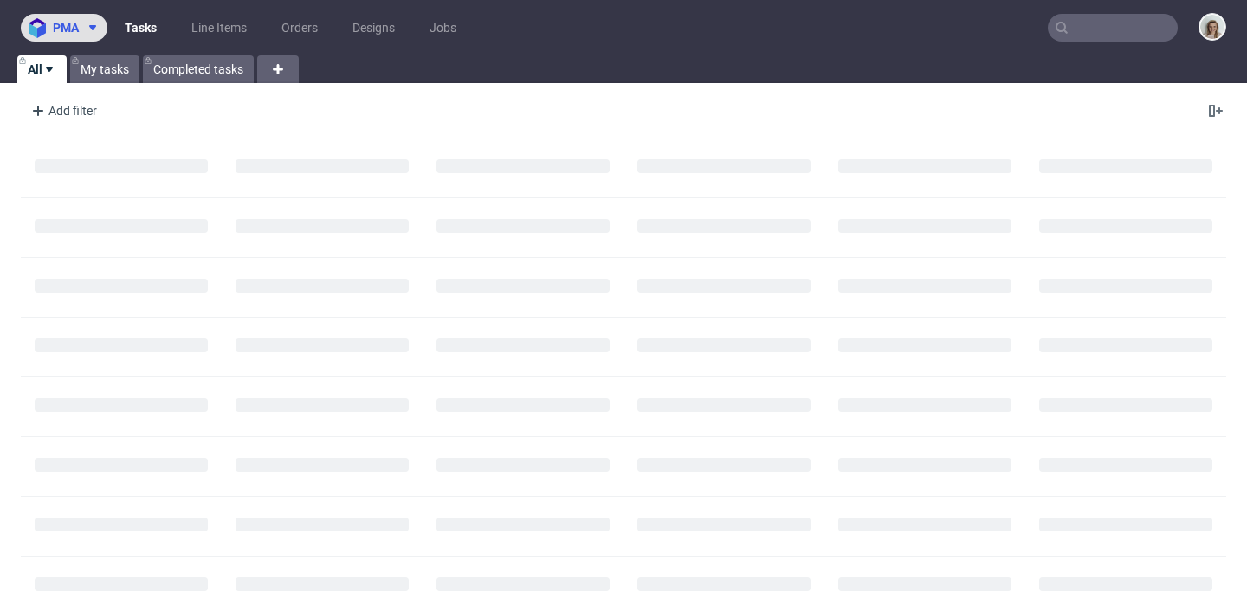
click at [90, 17] on button "pma" at bounding box center [64, 28] width 87 height 28
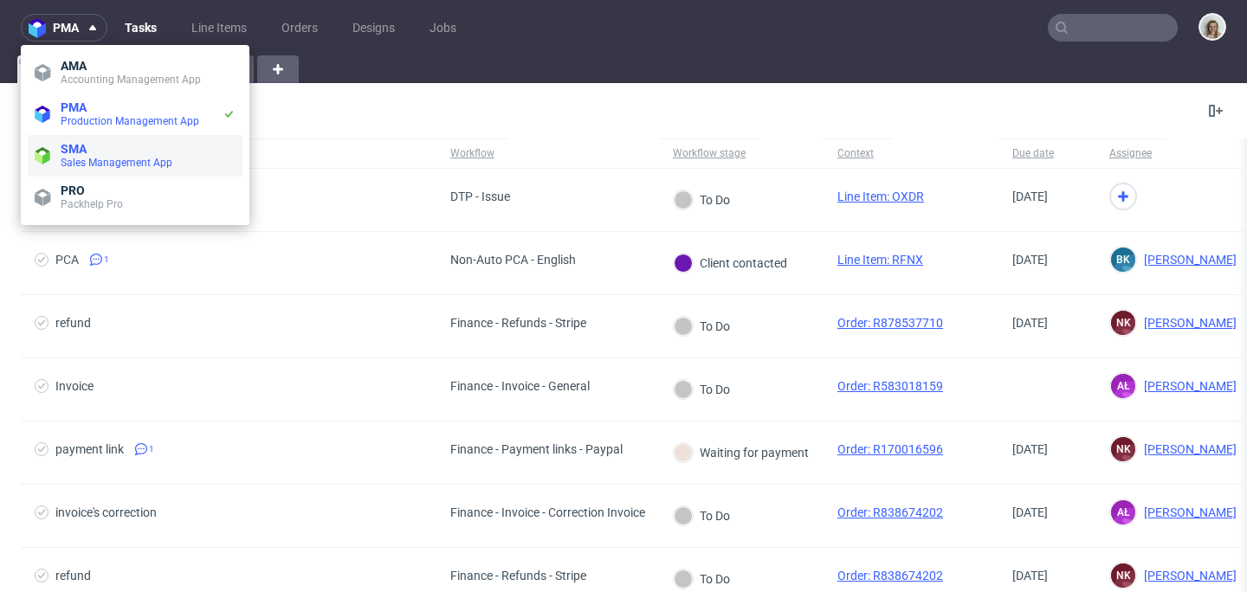
click at [85, 160] on span "Sales Management App" at bounding box center [117, 163] width 112 height 12
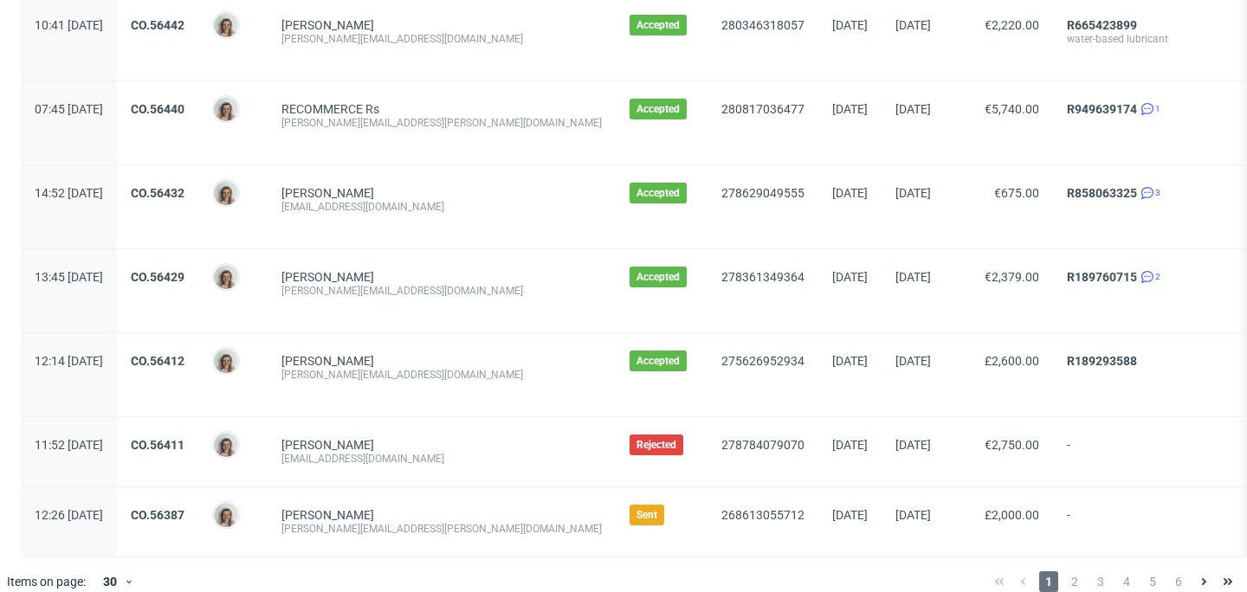
scroll to position [2048, 0]
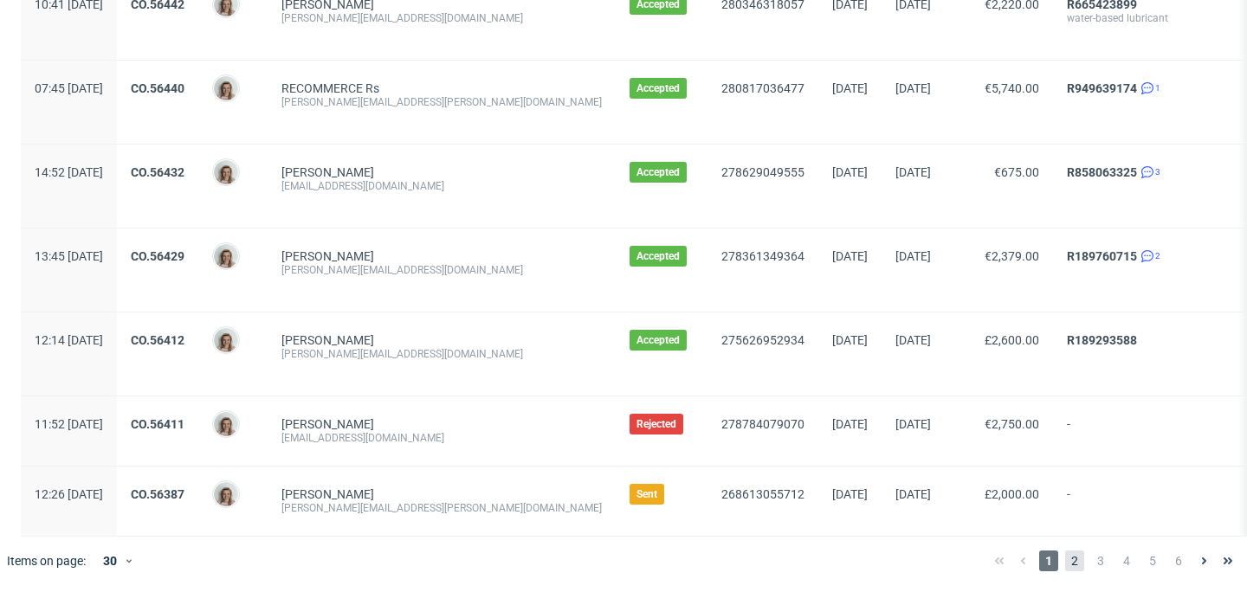
click at [1065, 553] on span "2" at bounding box center [1074, 561] width 19 height 21
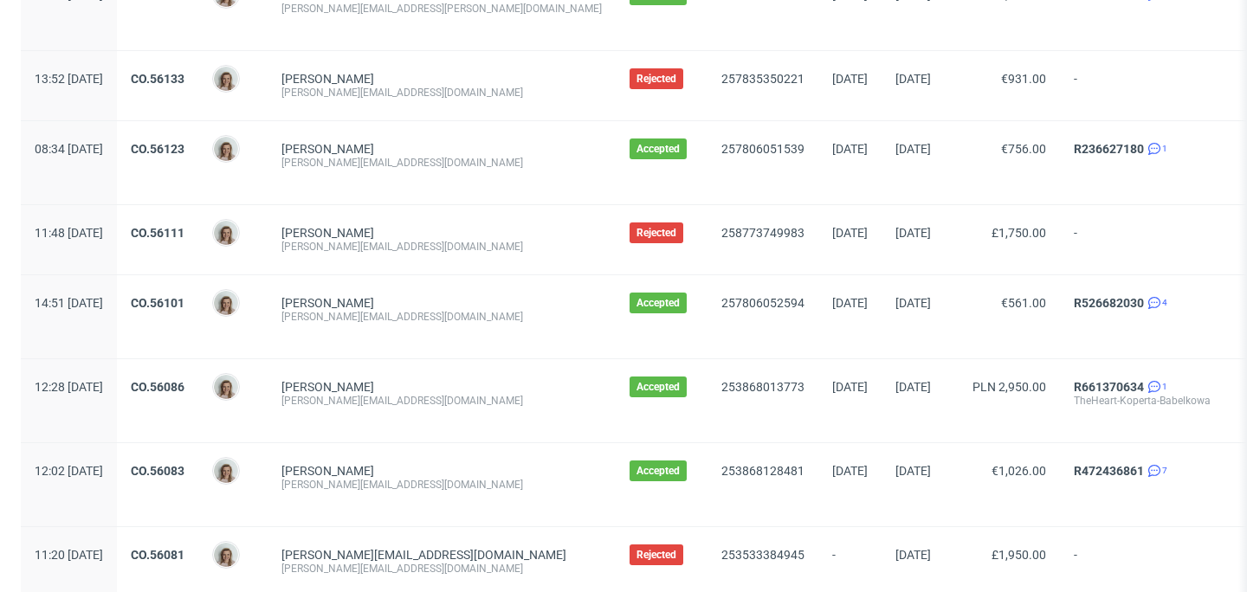
scroll to position [2062, 0]
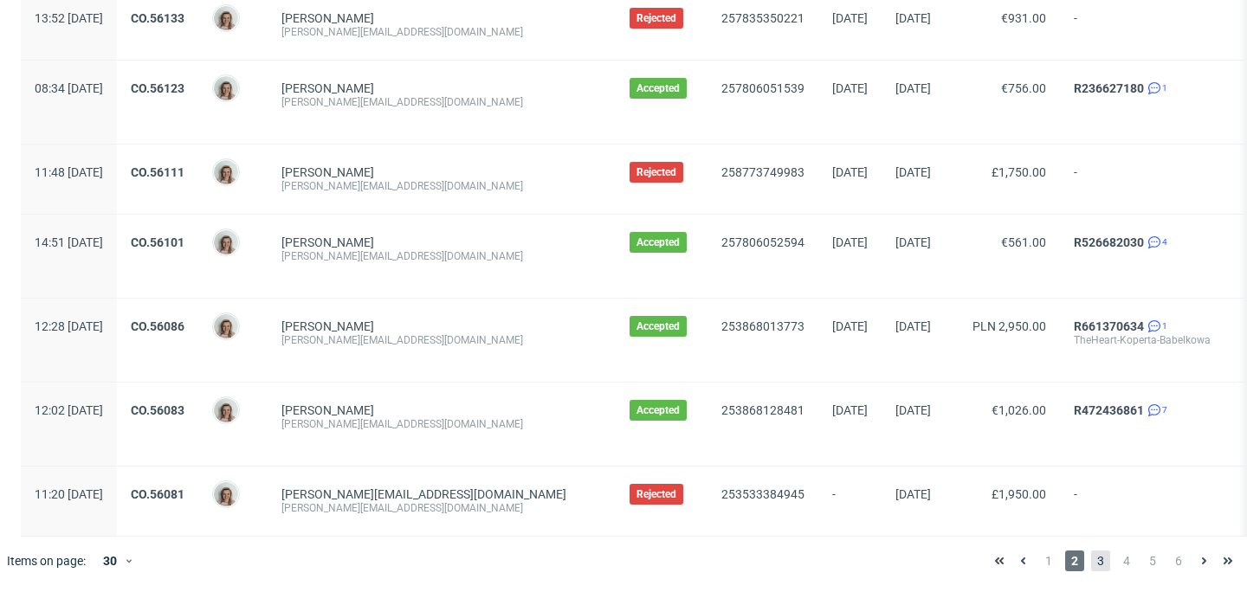
click at [1091, 557] on span "3" at bounding box center [1100, 561] width 19 height 21
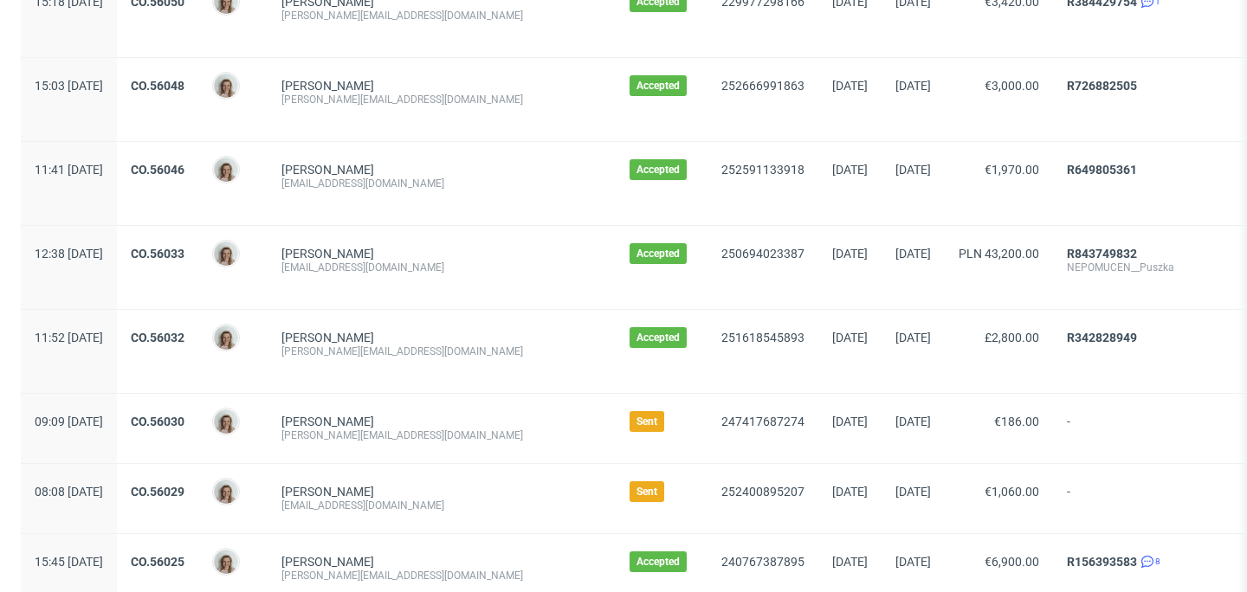
scroll to position [411, 0]
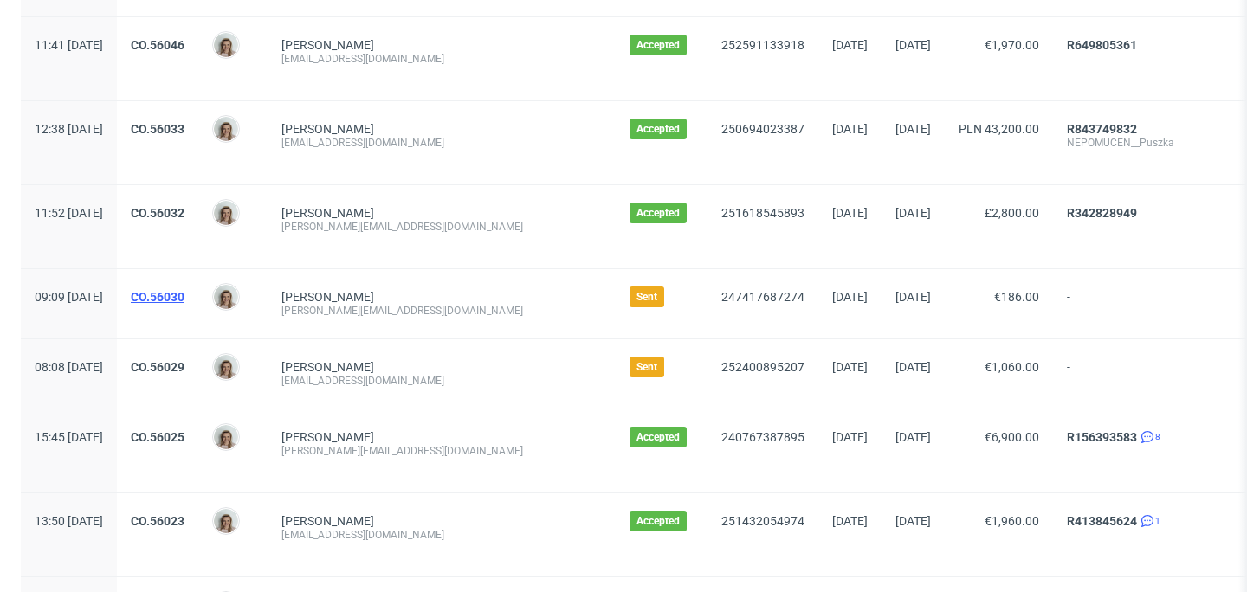
click at [185, 300] on link "CO.56030" at bounding box center [158, 297] width 54 height 14
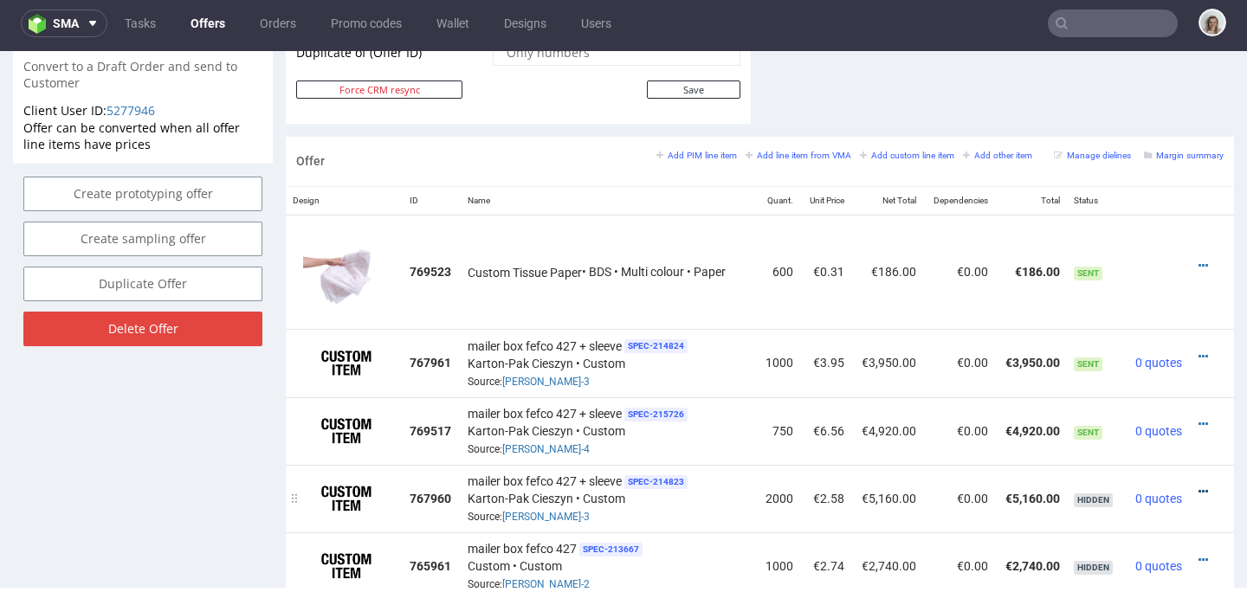
scroll to position [944, 0]
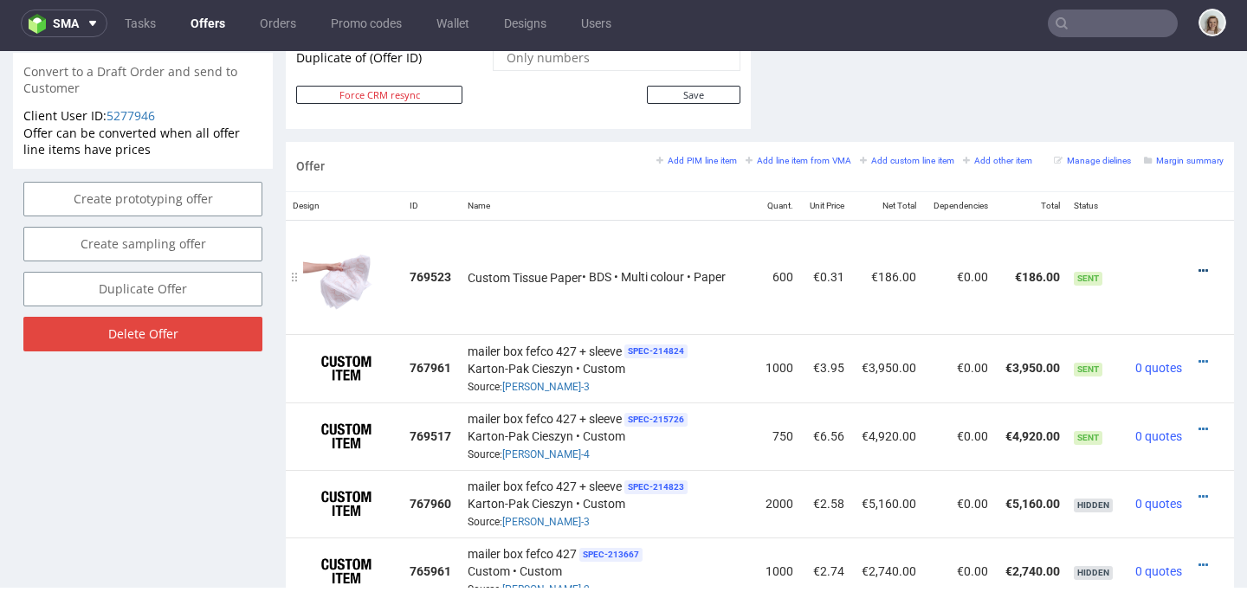
click at [1199, 267] on icon at bounding box center [1204, 271] width 10 height 12
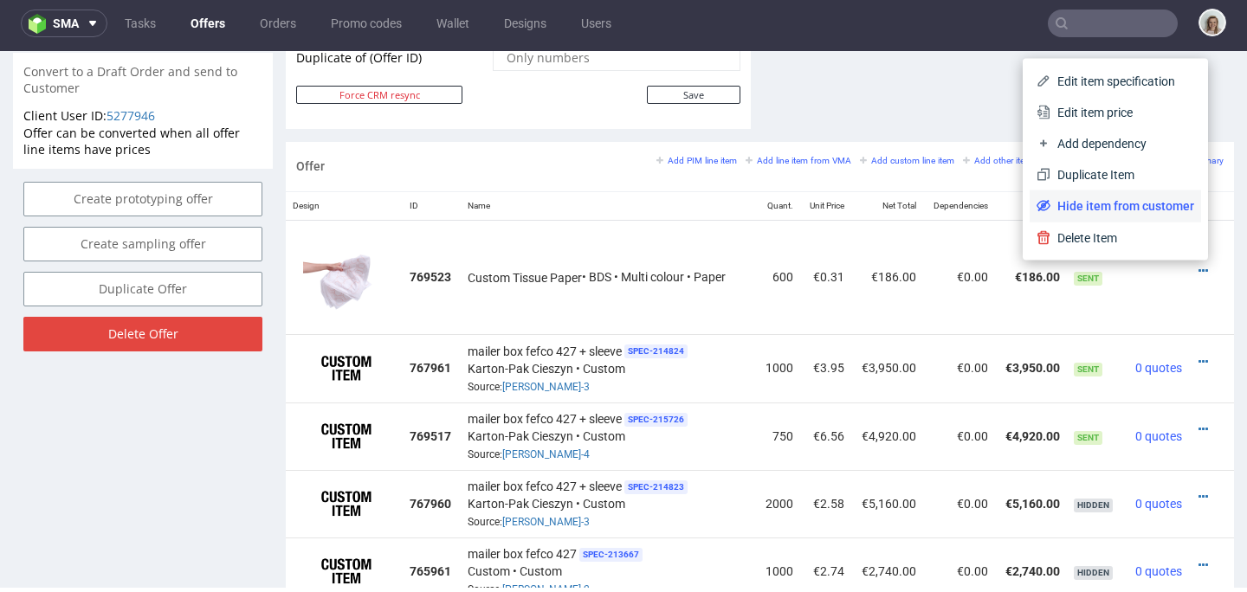
click at [1093, 208] on span "Hide item from customer" at bounding box center [1123, 205] width 144 height 17
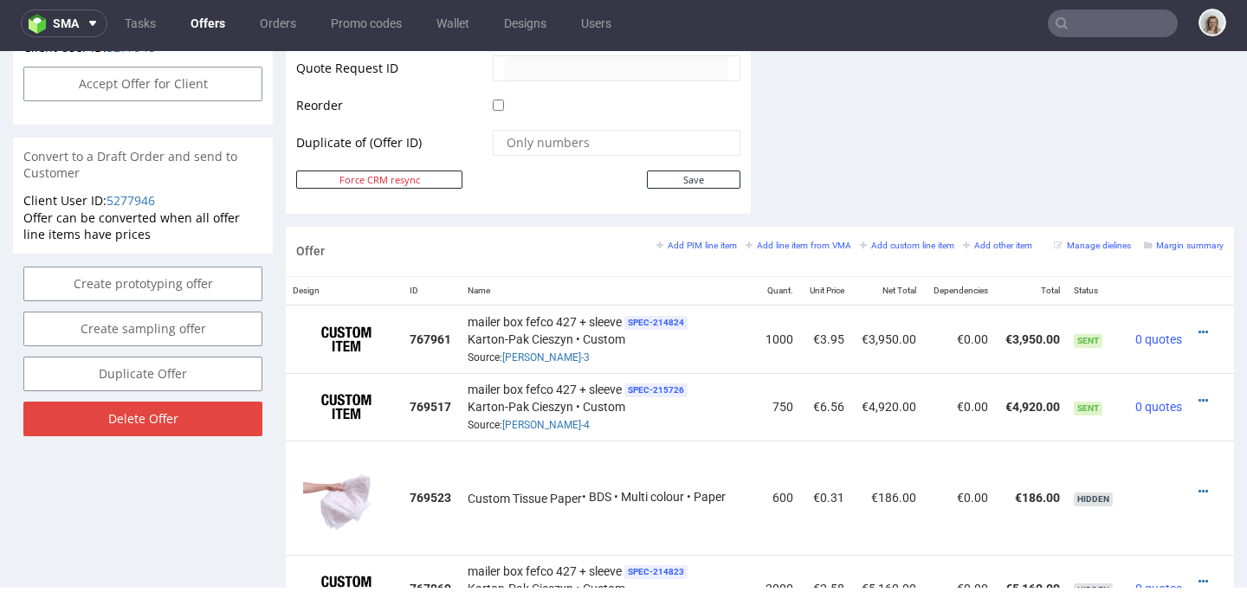
scroll to position [846, 0]
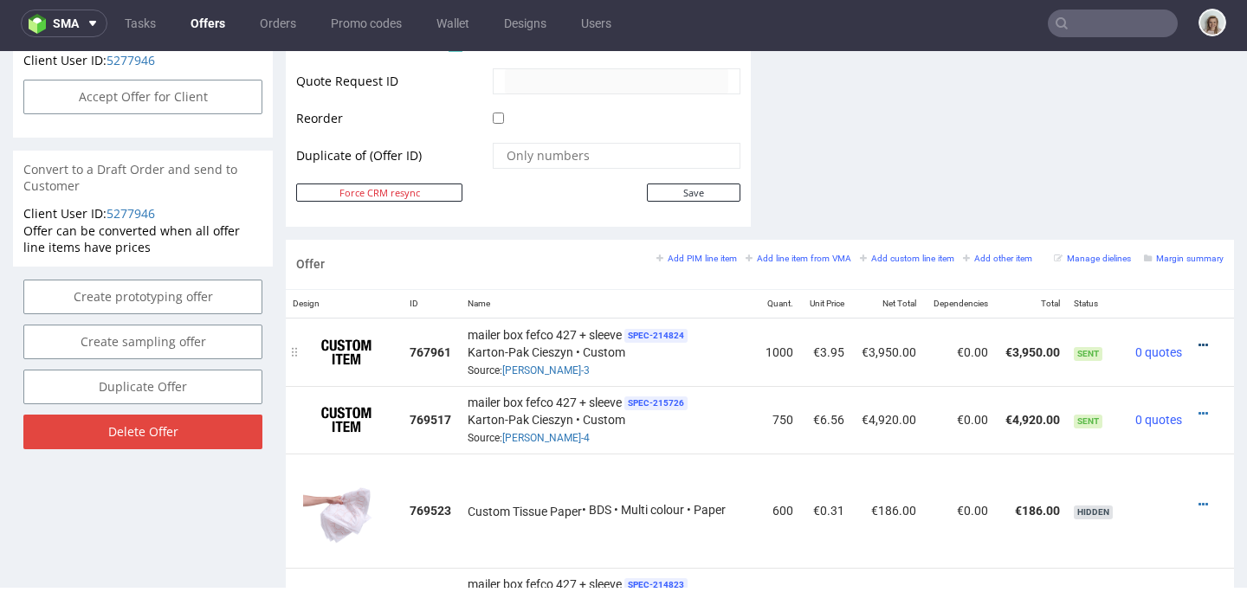
click at [1199, 345] on icon at bounding box center [1204, 346] width 10 height 12
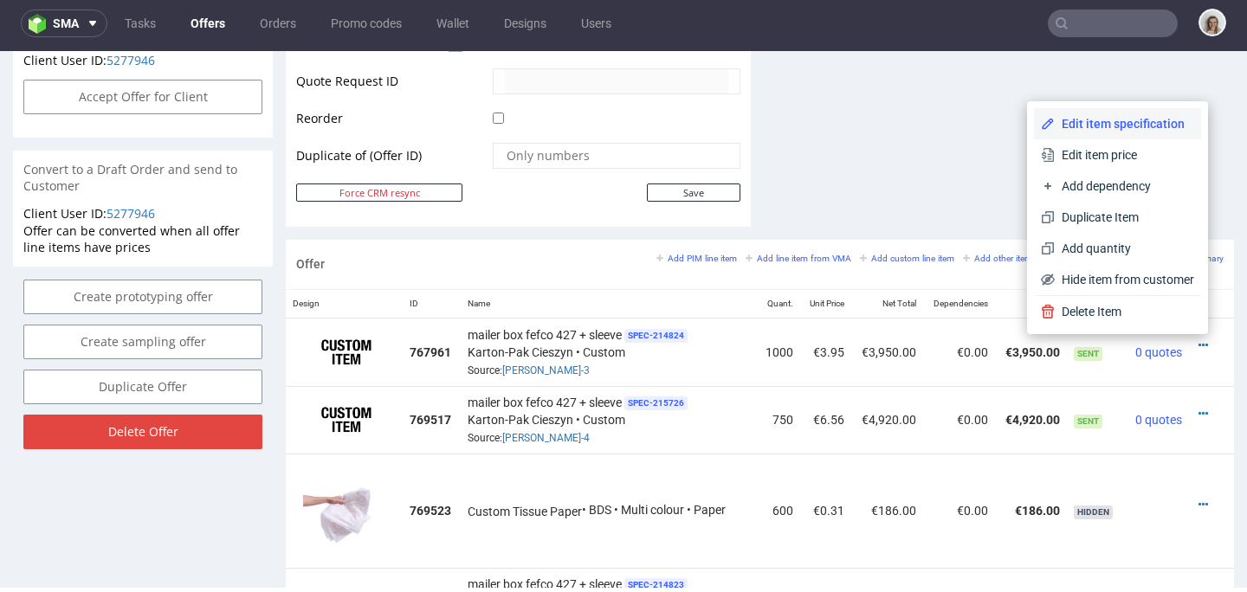
click at [1117, 130] on span "Edit item specification" at bounding box center [1124, 123] width 139 height 17
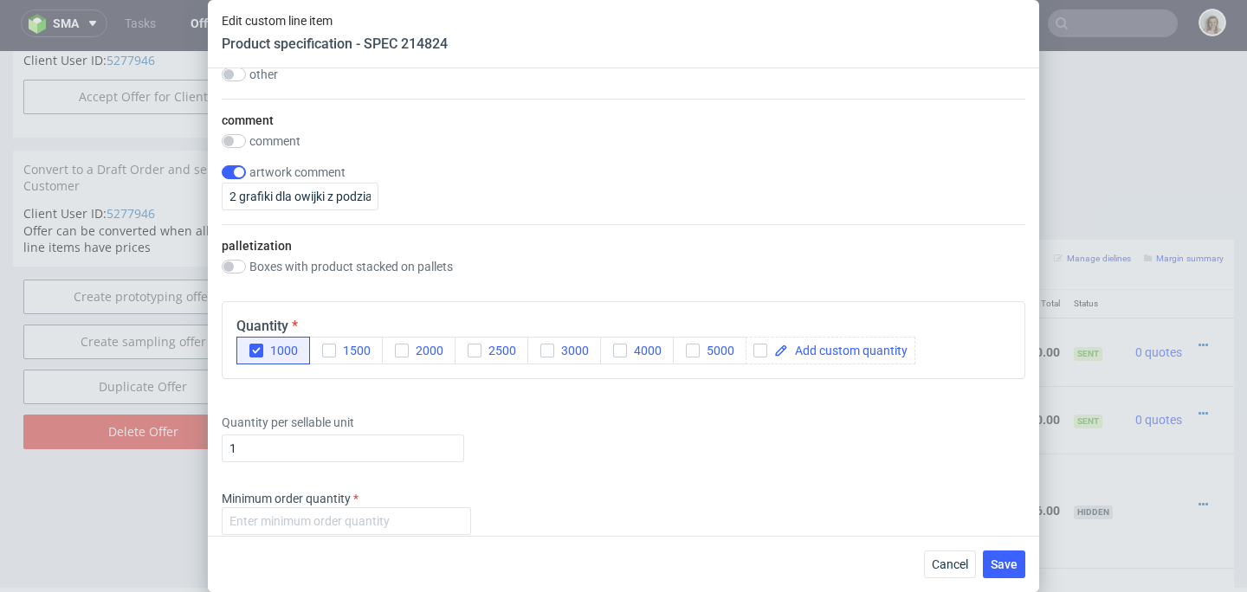
scroll to position [2667, 0]
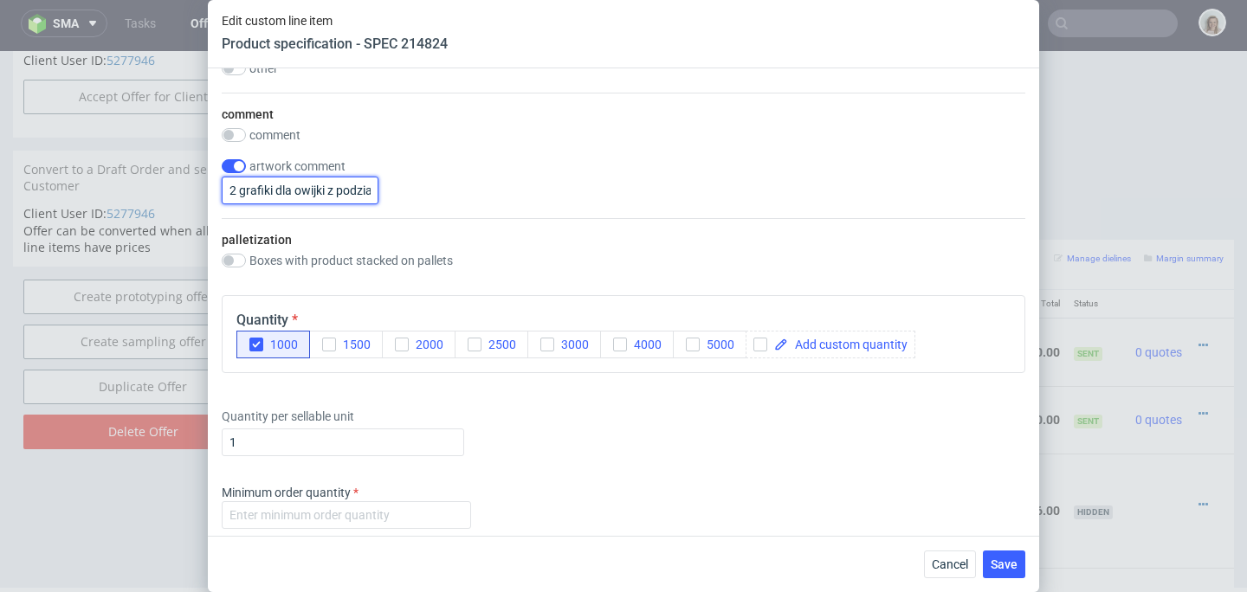
click at [342, 196] on input "2 grafiki dla owijki z podziałem: 800/200 oraz 1600/400" at bounding box center [300, 191] width 157 height 28
drag, startPoint x: 274, startPoint y: 192, endPoint x: 398, endPoint y: 194, distance: 124.7
click at [398, 197] on div "artwork comment 2 grafiki dla owijki z podziałem: 800/200 oraz 1600/400" at bounding box center [624, 181] width 804 height 45
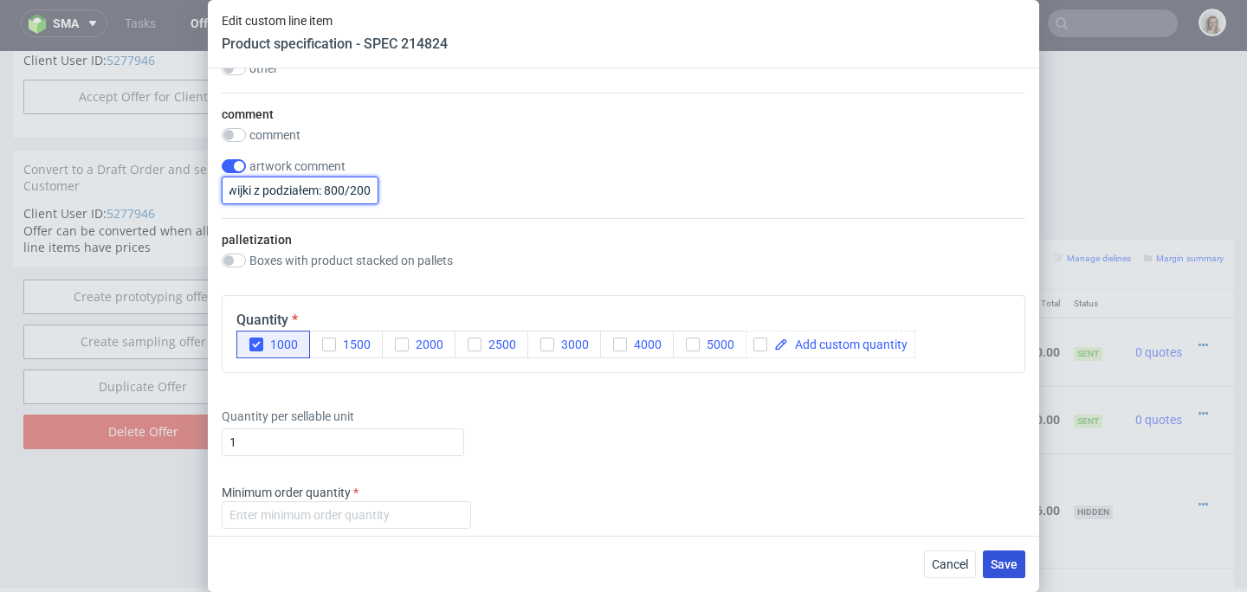
type input "2 grafiki dla owijki z podziałem: 800/200"
click at [1006, 560] on span "Save" at bounding box center [1004, 565] width 27 height 12
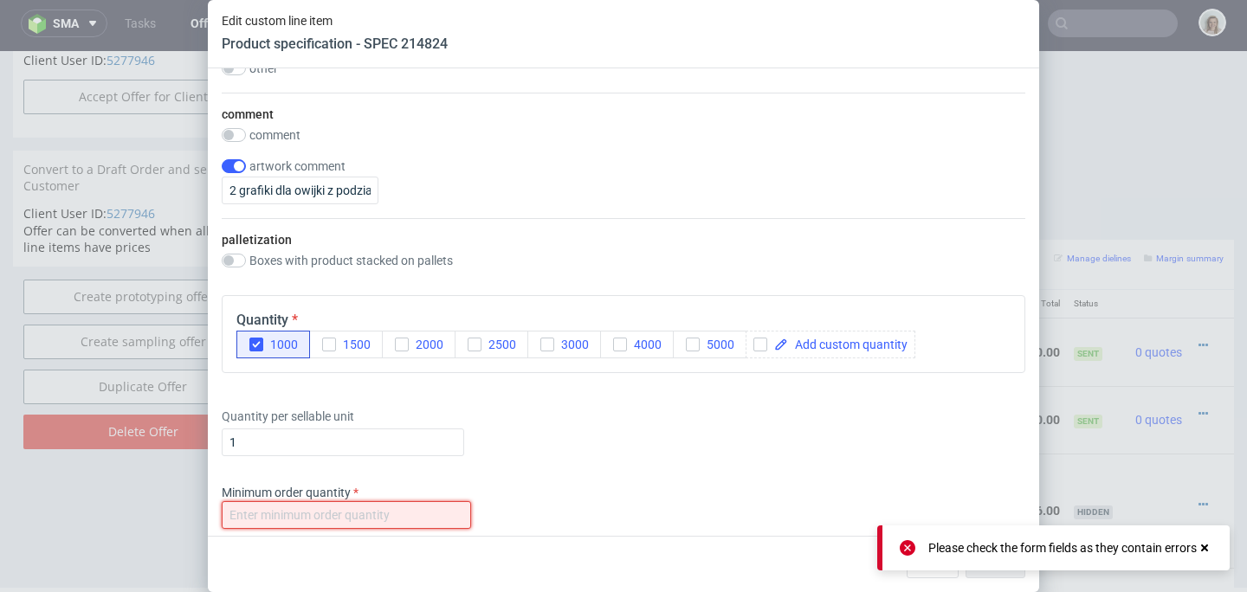
click at [375, 520] on input "number" at bounding box center [346, 516] width 249 height 28
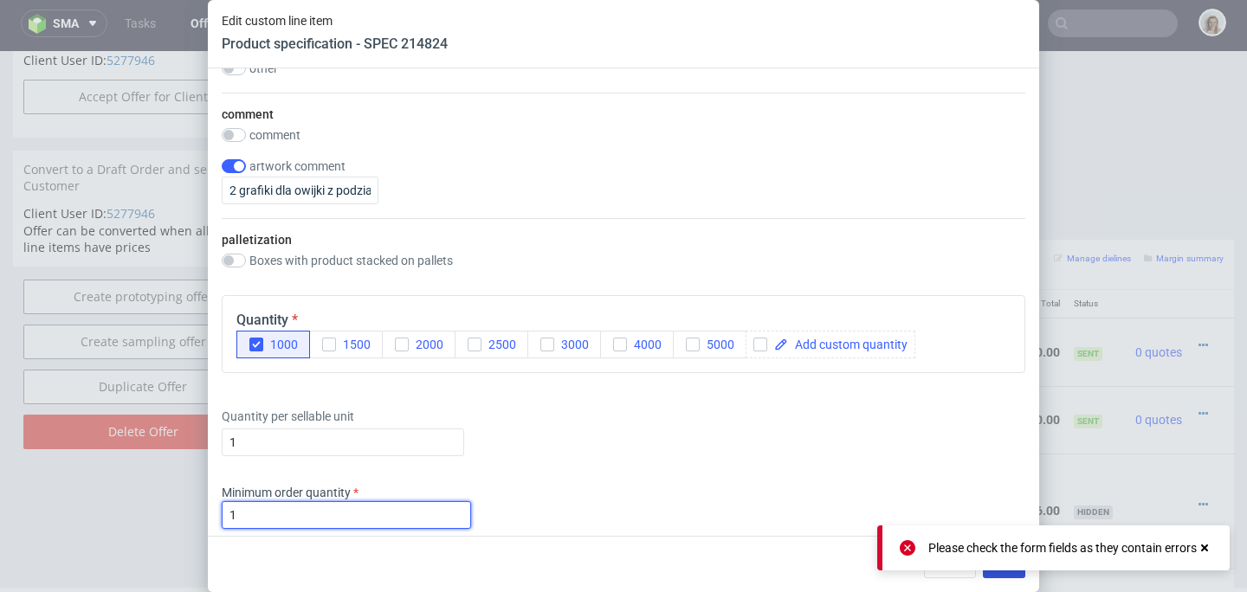
type input "1"
click at [1010, 573] on button "Save" at bounding box center [1004, 565] width 42 height 28
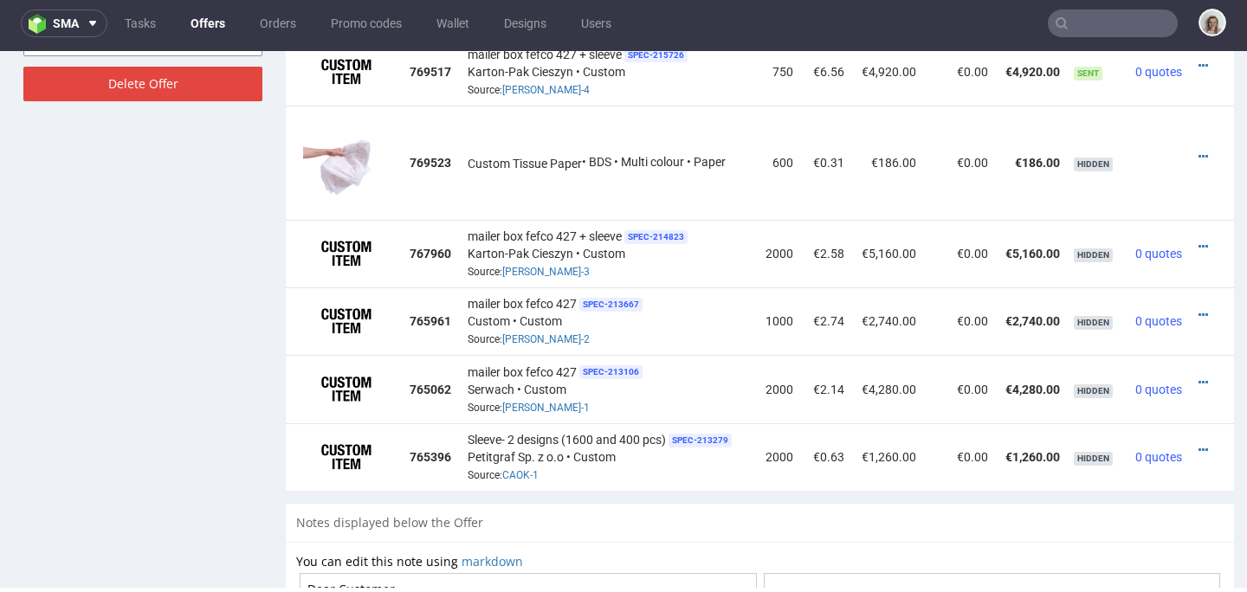
scroll to position [975, 0]
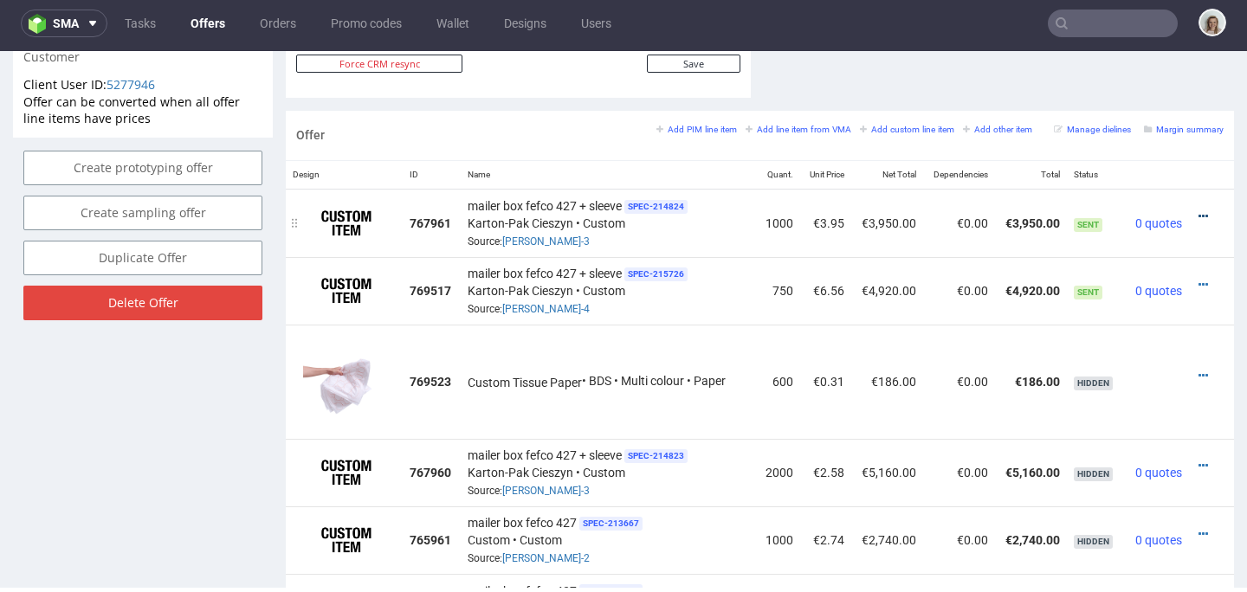
click at [1199, 217] on icon at bounding box center [1204, 216] width 10 height 12
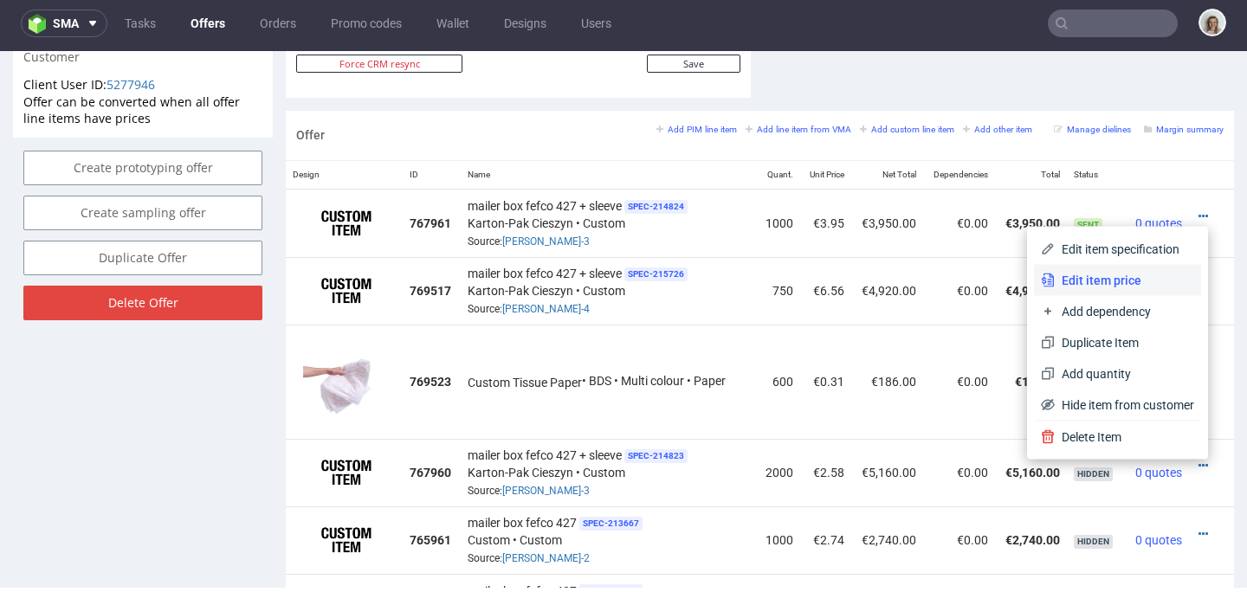
click at [1090, 276] on span "Edit item price" at bounding box center [1124, 280] width 139 height 17
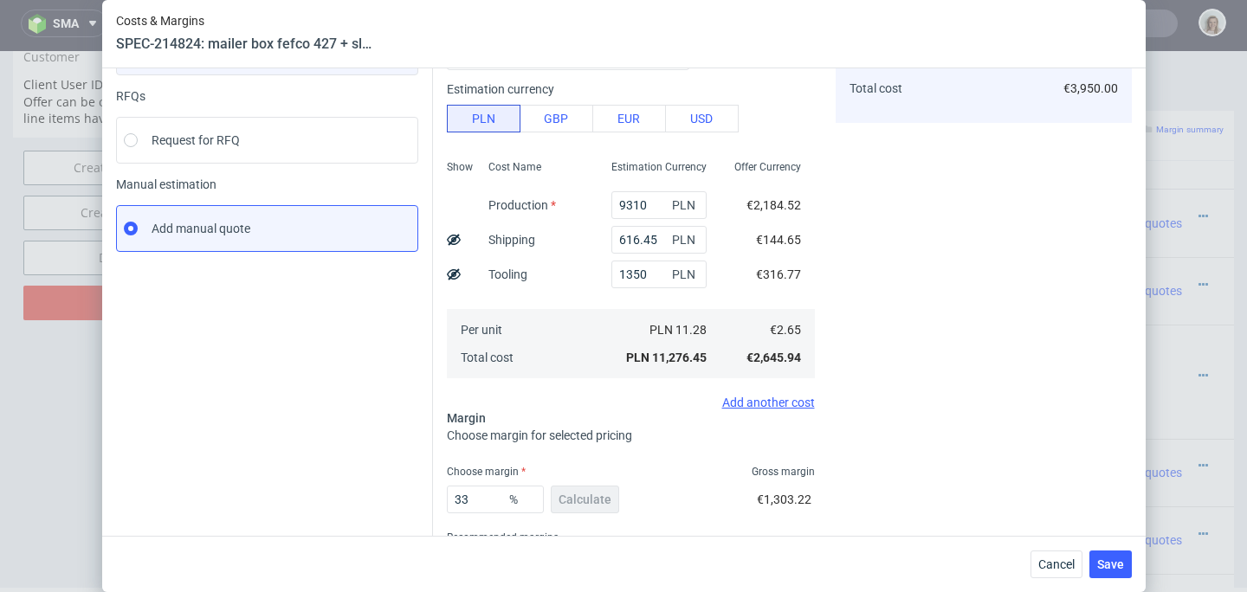
scroll to position [249, 0]
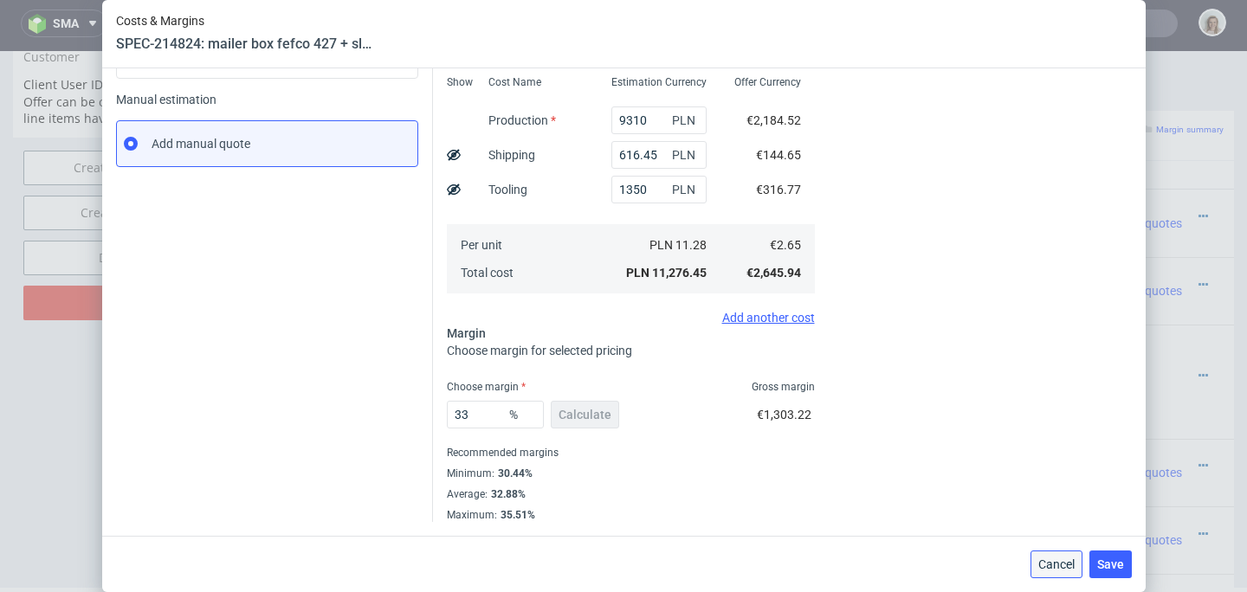
click at [1059, 568] on span "Cancel" at bounding box center [1057, 565] width 36 height 12
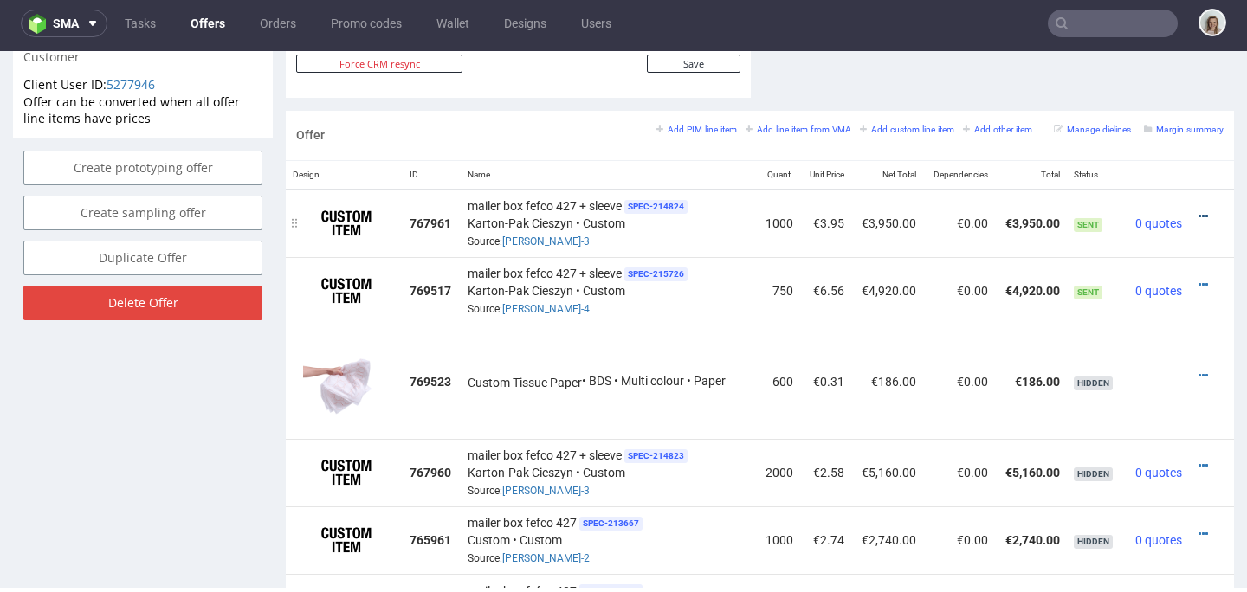
click at [1199, 218] on icon at bounding box center [1204, 216] width 10 height 12
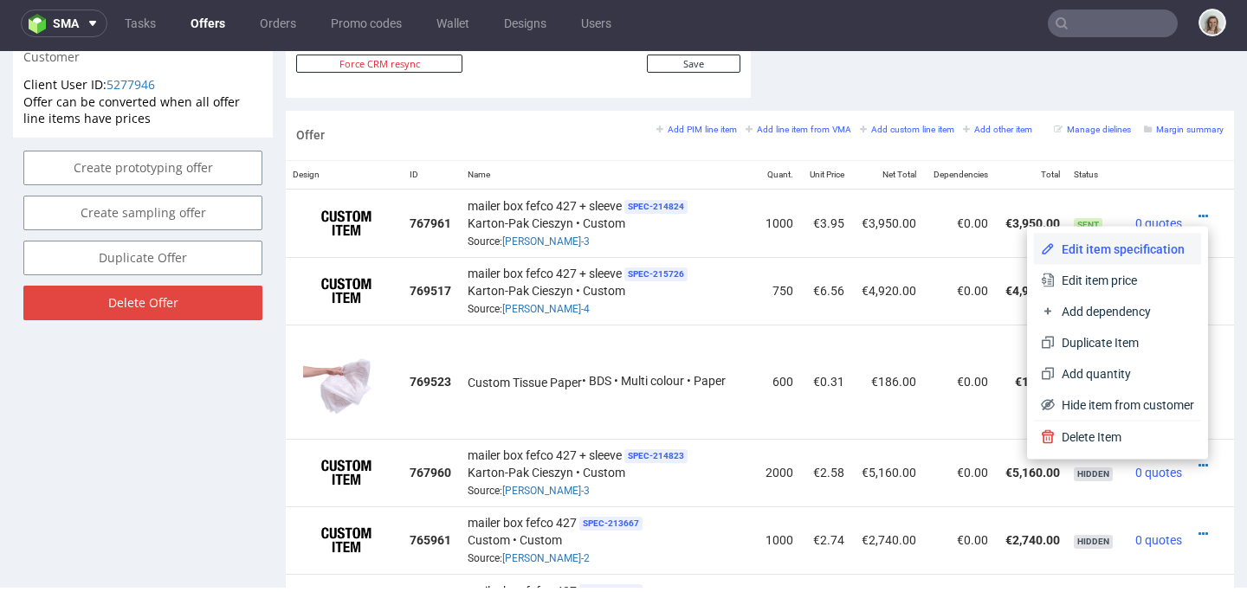
click at [1084, 241] on span "Edit item specification" at bounding box center [1124, 249] width 139 height 17
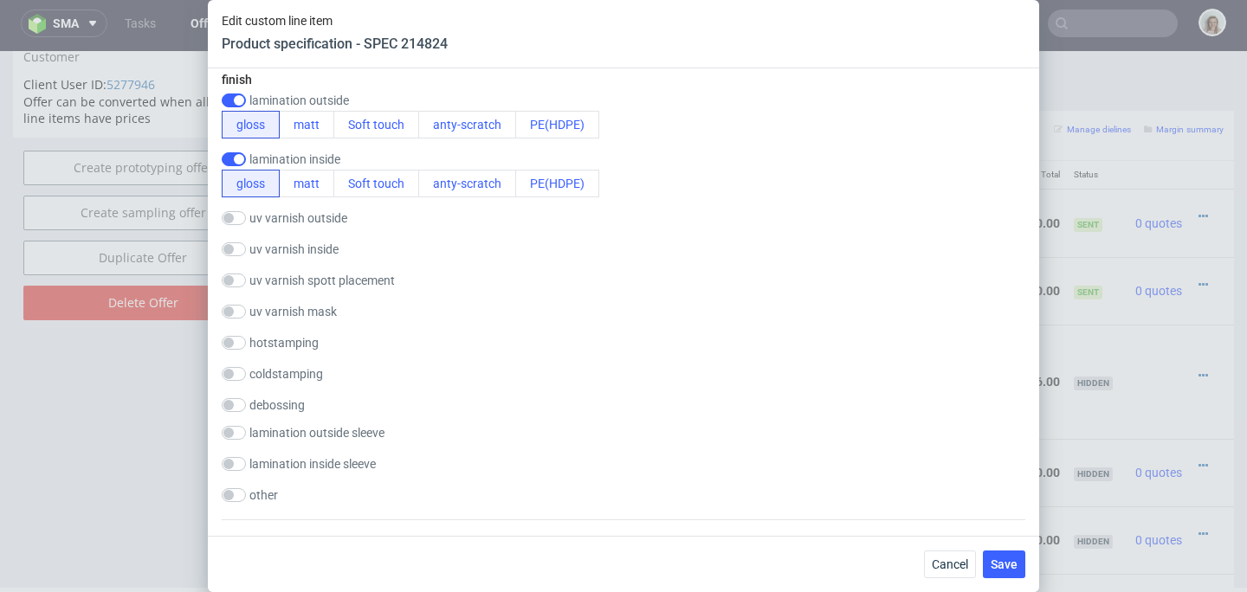
scroll to position [1818, 0]
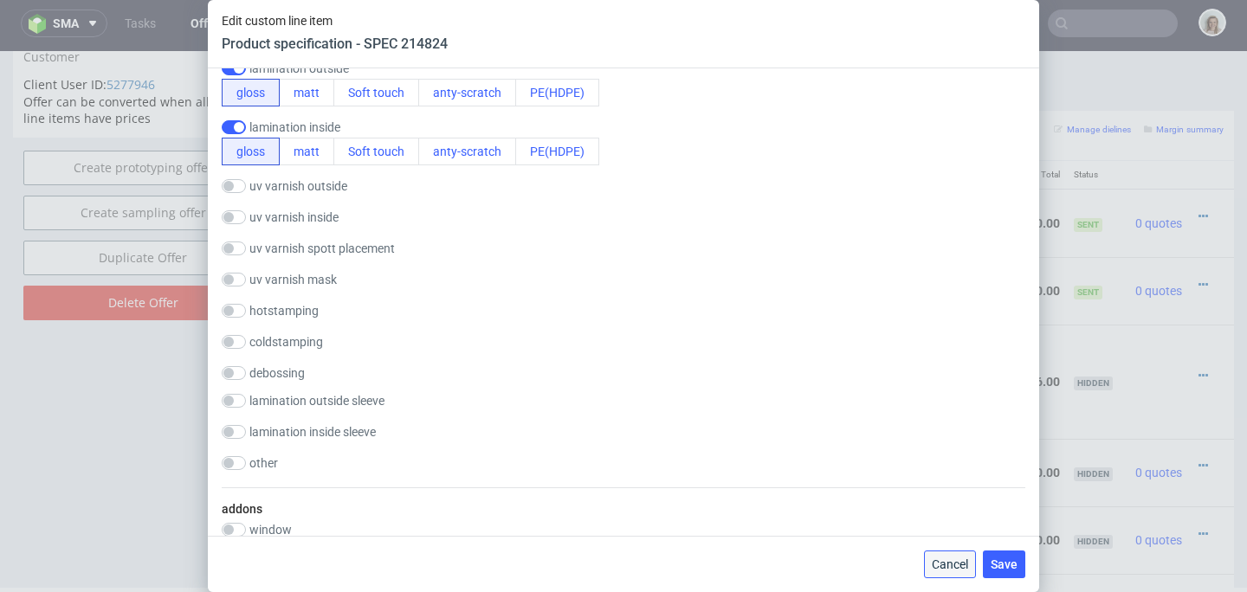
click at [968, 564] on span "Cancel" at bounding box center [950, 565] width 36 height 12
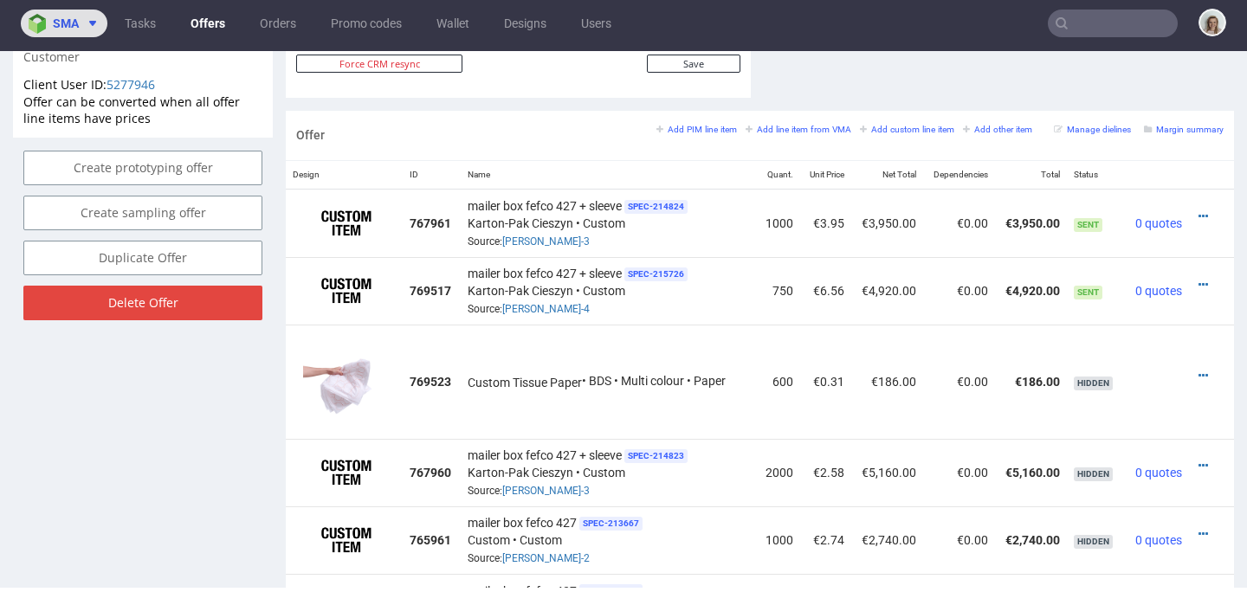
click at [74, 17] on span "sma" at bounding box center [66, 23] width 26 height 12
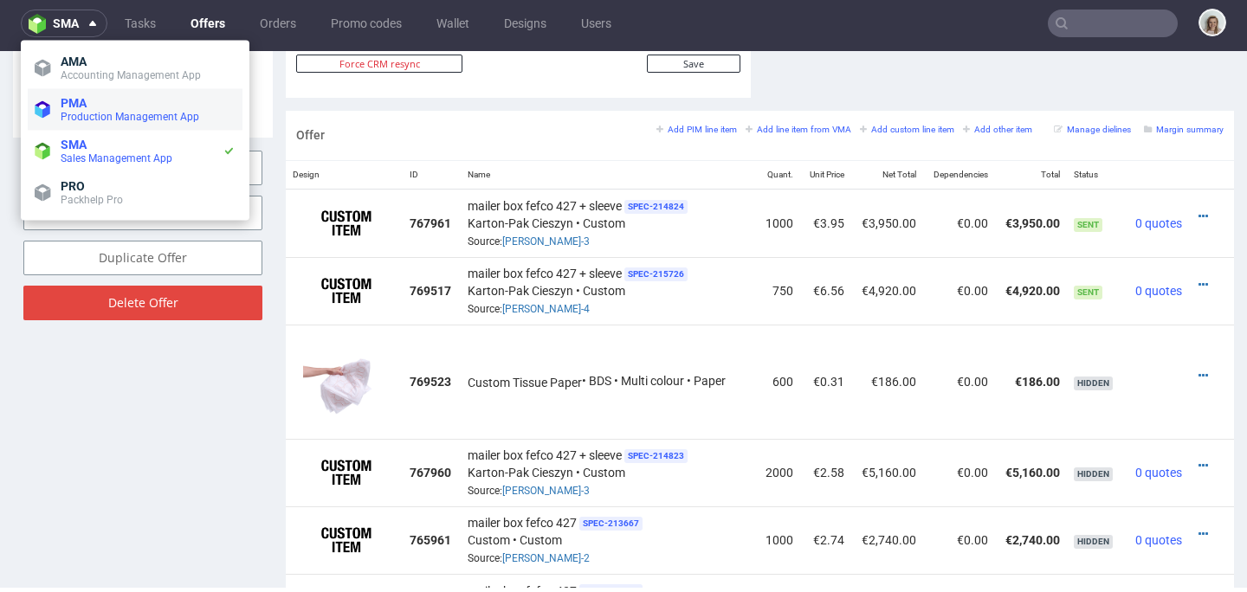
click at [89, 100] on span "PMA" at bounding box center [148, 103] width 175 height 14
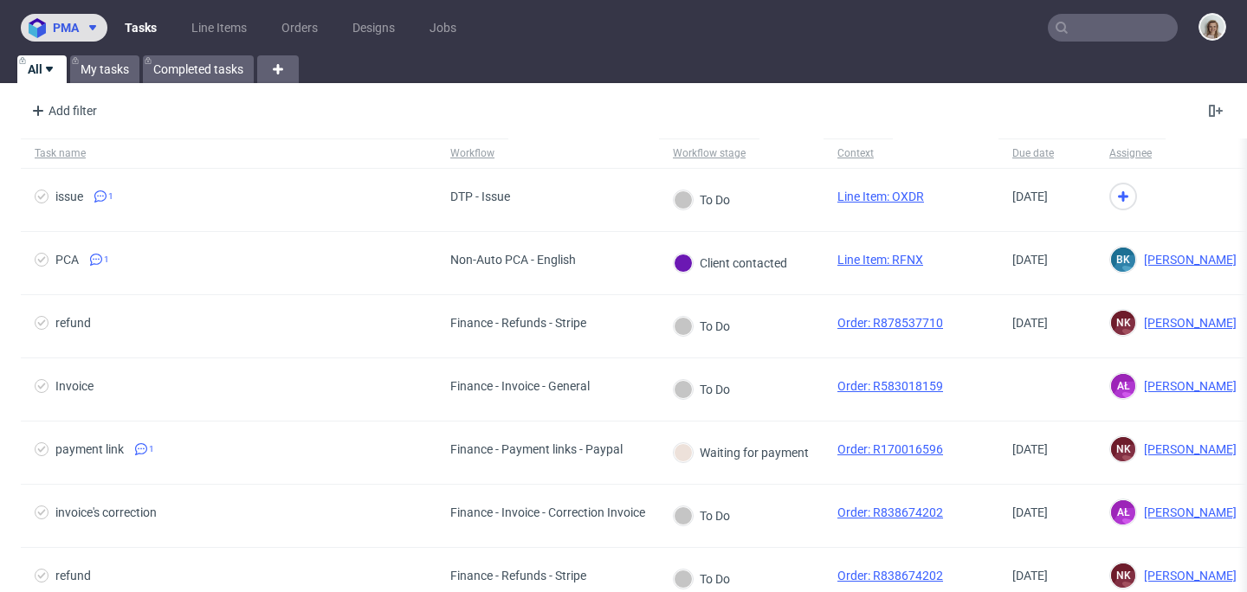
click at [79, 21] on span at bounding box center [89, 28] width 21 height 14
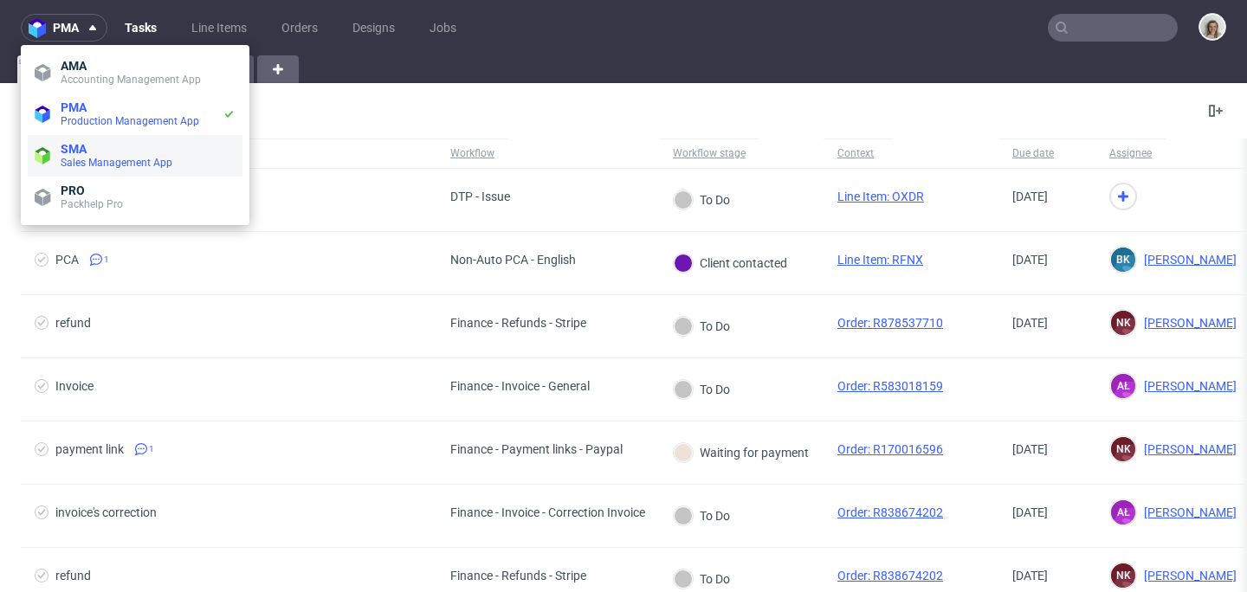
click at [91, 138] on li "SMA Sales Management App" at bounding box center [135, 156] width 215 height 42
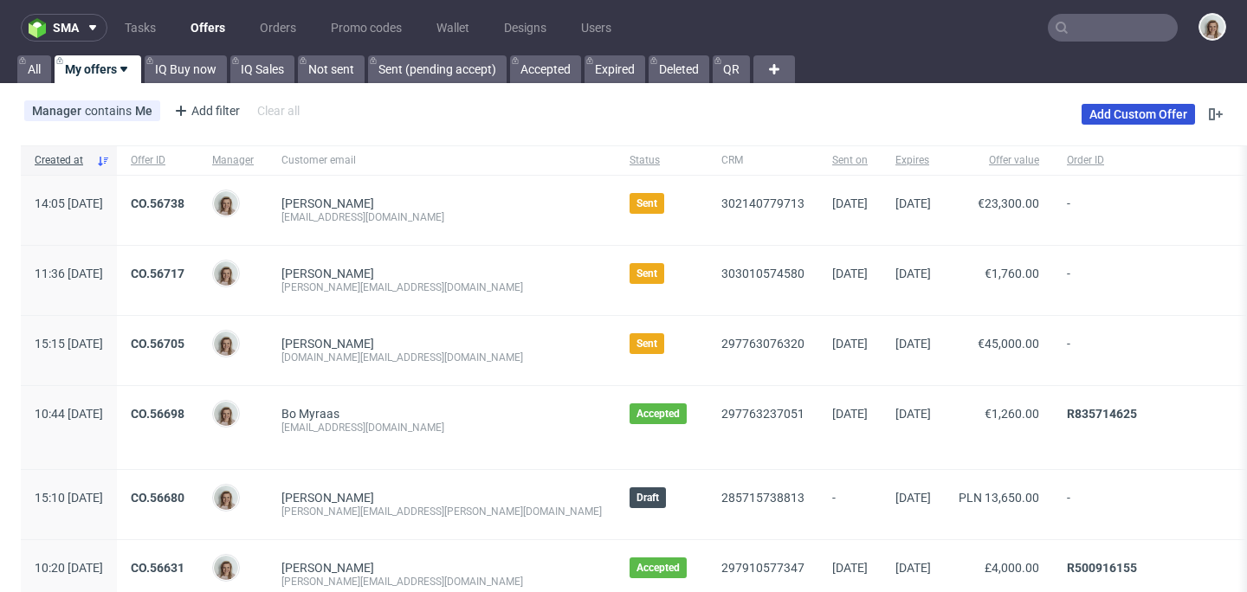
click at [1084, 120] on link "Add Custom Offer" at bounding box center [1138, 114] width 113 height 21
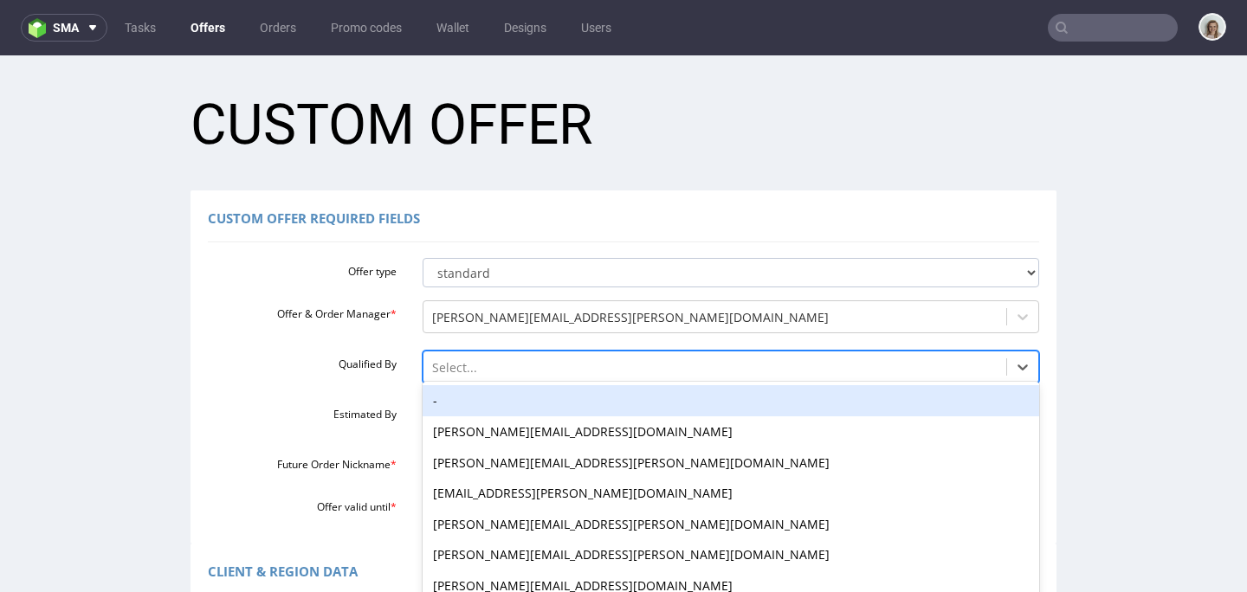
click at [432, 365] on div "-, 1 of 16. 16 results available. Use Up and Down to choose options, press Ente…" at bounding box center [732, 363] width 618 height 24
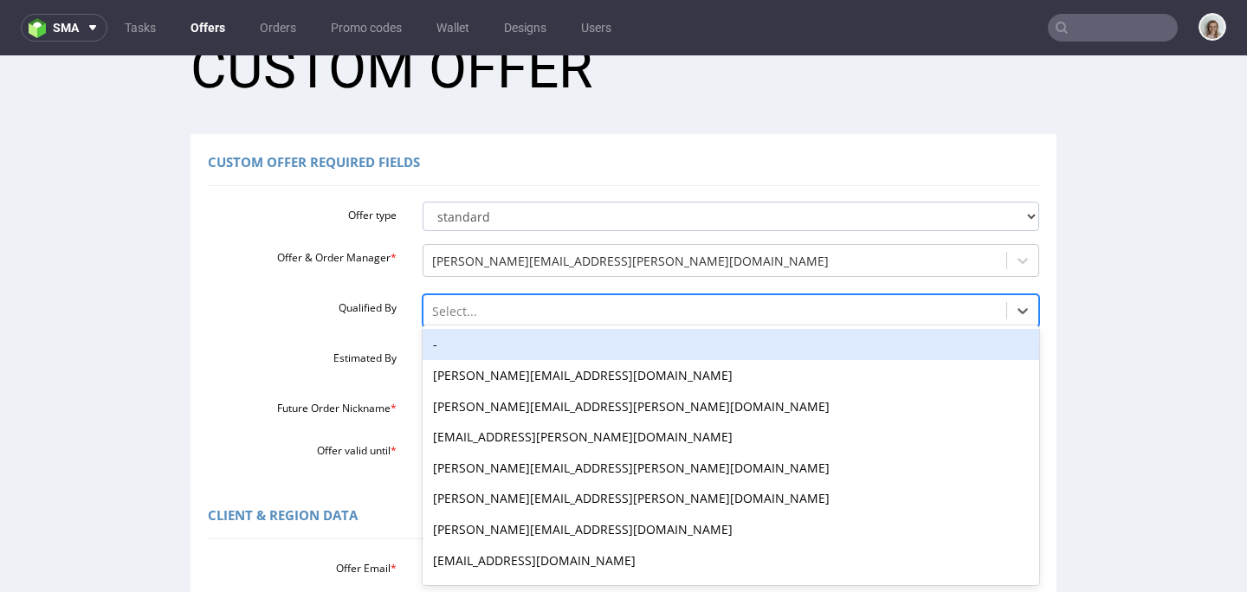
click at [432, 353] on div "-" at bounding box center [732, 344] width 618 height 31
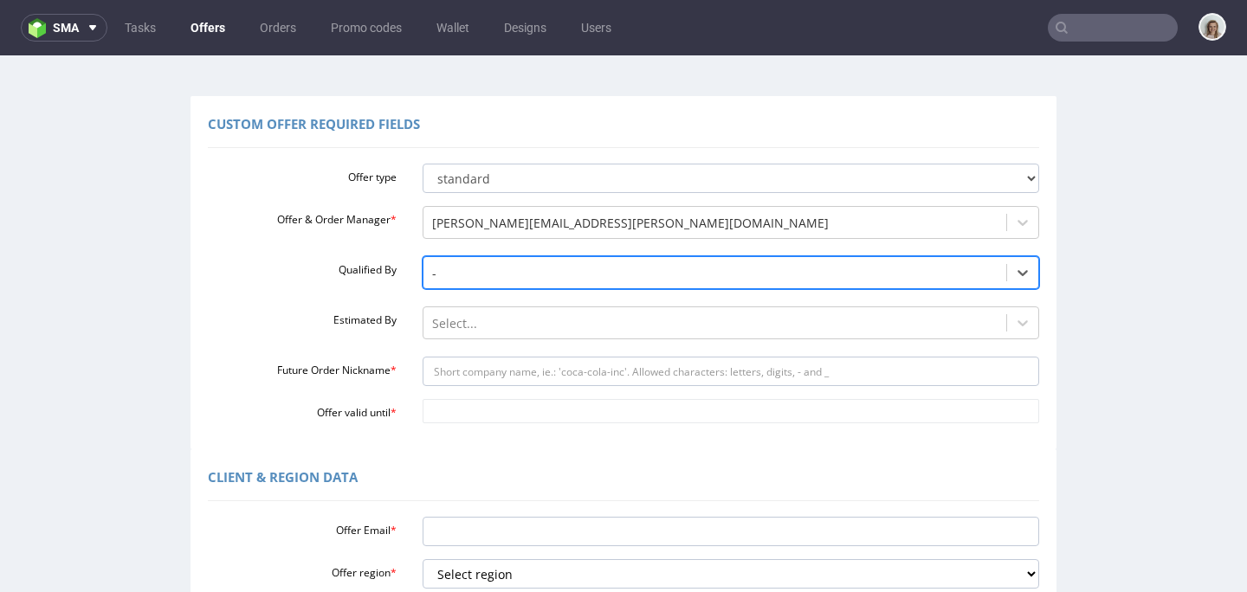
click at [432, 331] on div "Select..." at bounding box center [732, 319] width 618 height 24
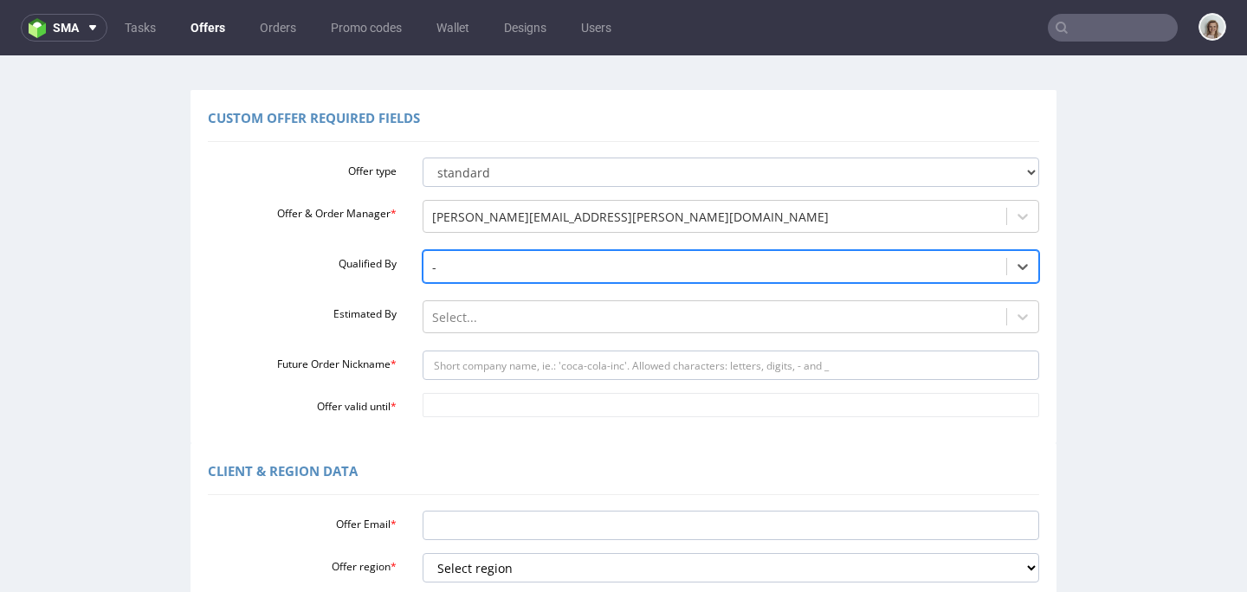
scroll to position [107, 0]
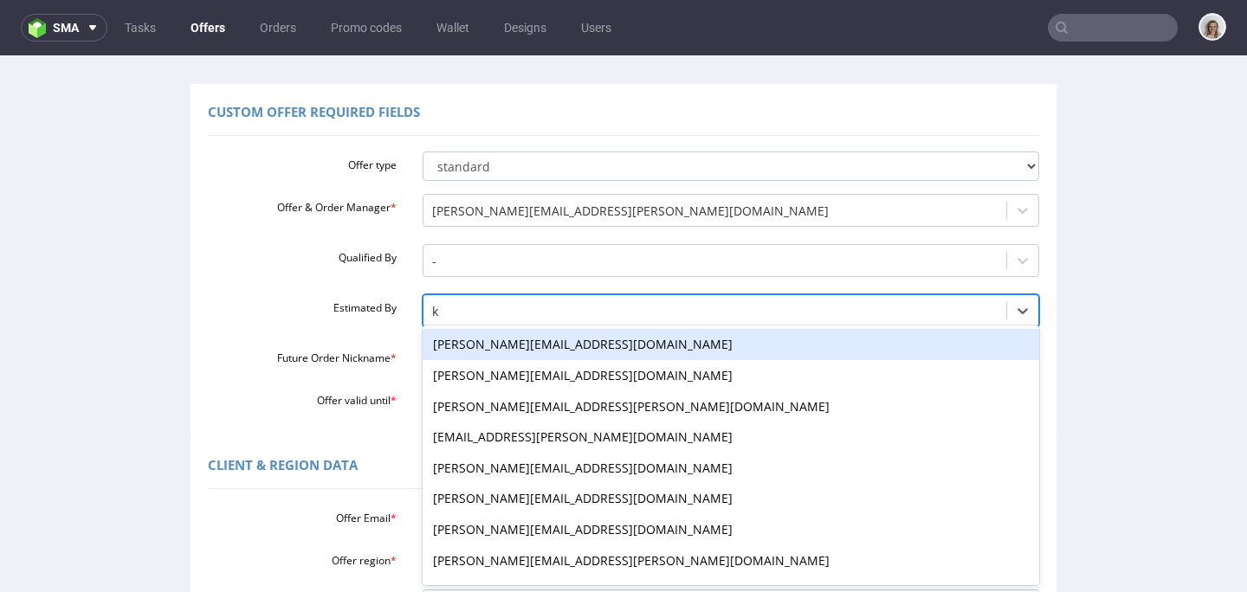
type input "kl"
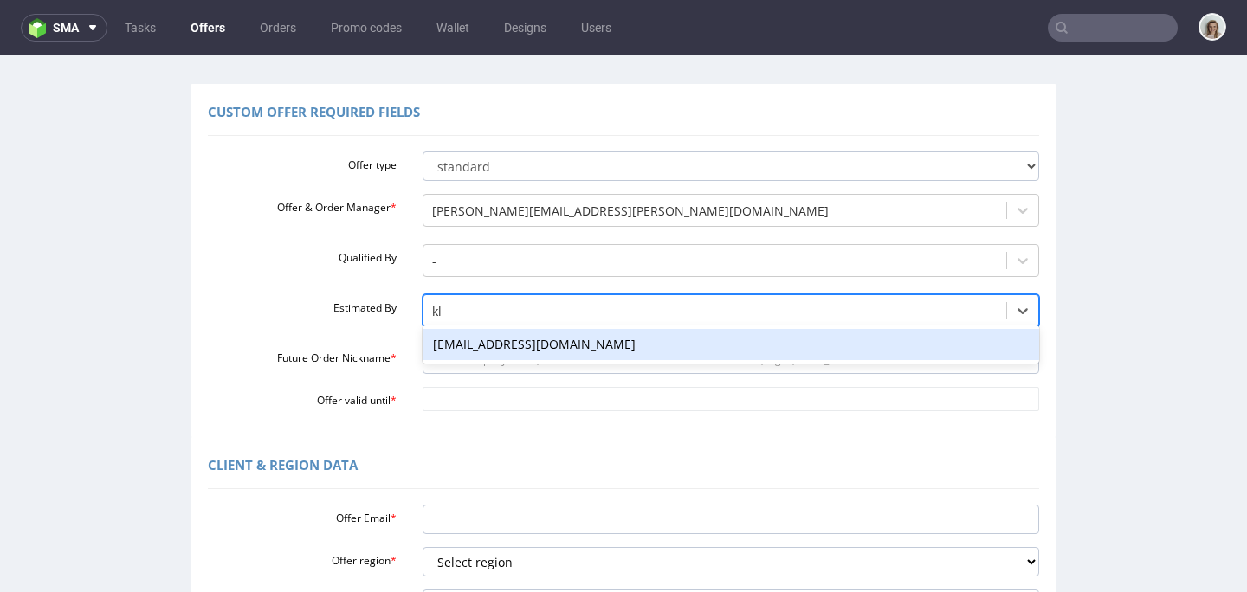
click at [462, 351] on div "[EMAIL_ADDRESS][DOMAIN_NAME]" at bounding box center [732, 344] width 618 height 31
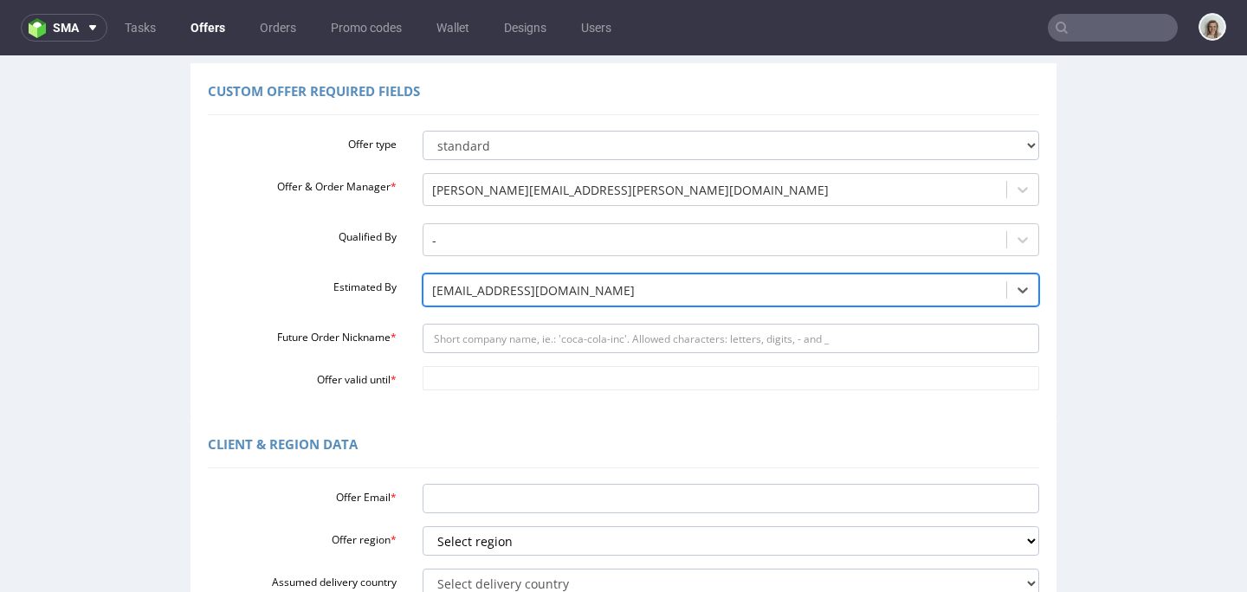
scroll to position [133, 0]
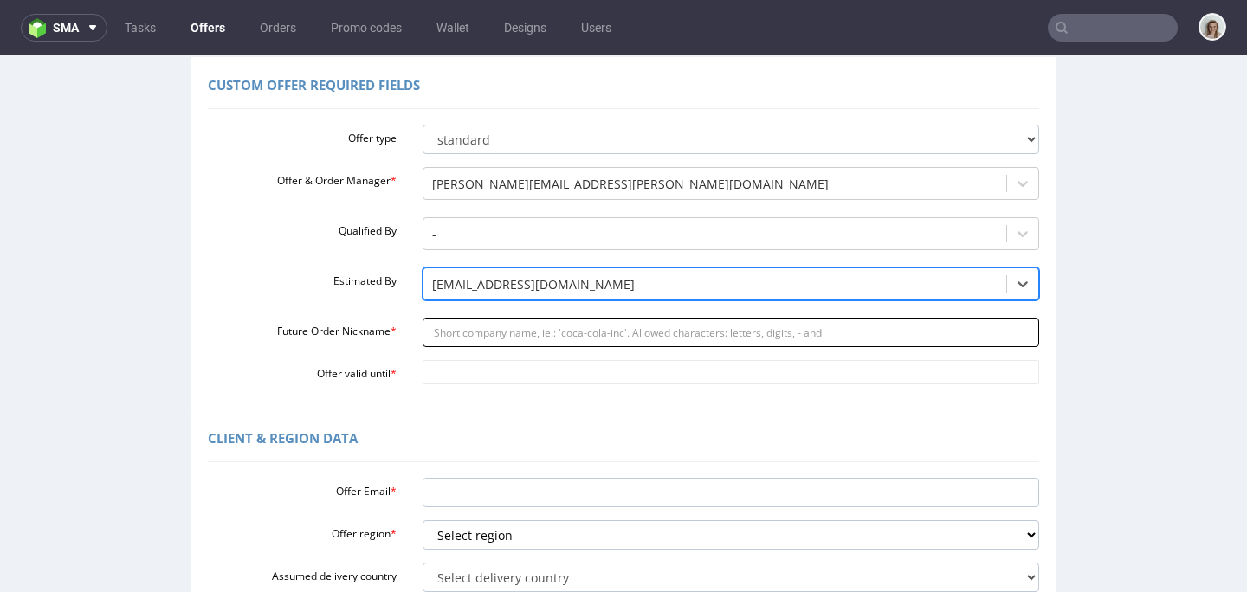
click at [501, 329] on input "Future Order Nickname *" at bounding box center [732, 332] width 618 height 29
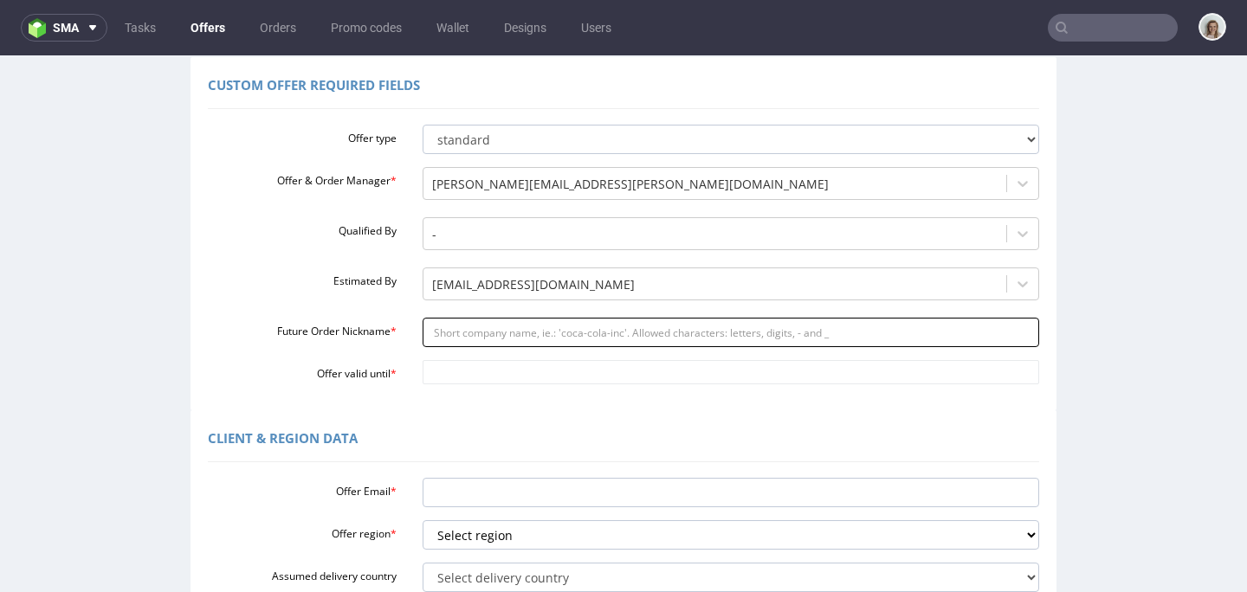
paste input "httpsapp-eu1hubspotcomcontacts25600958record0-3300721474772"
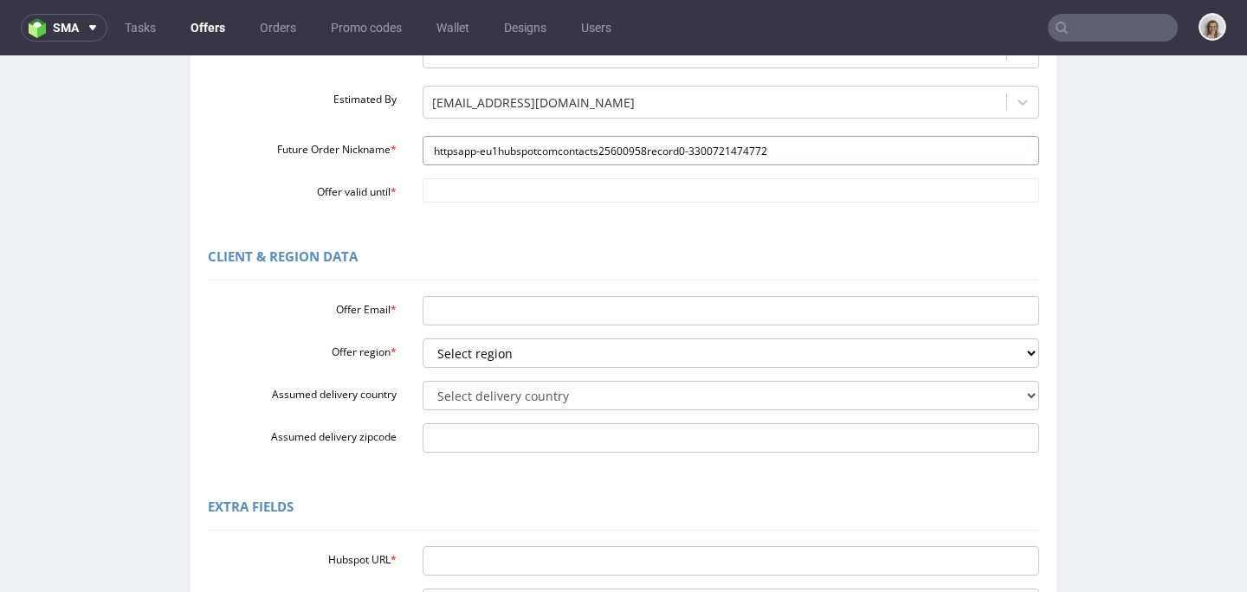
scroll to position [342, 0]
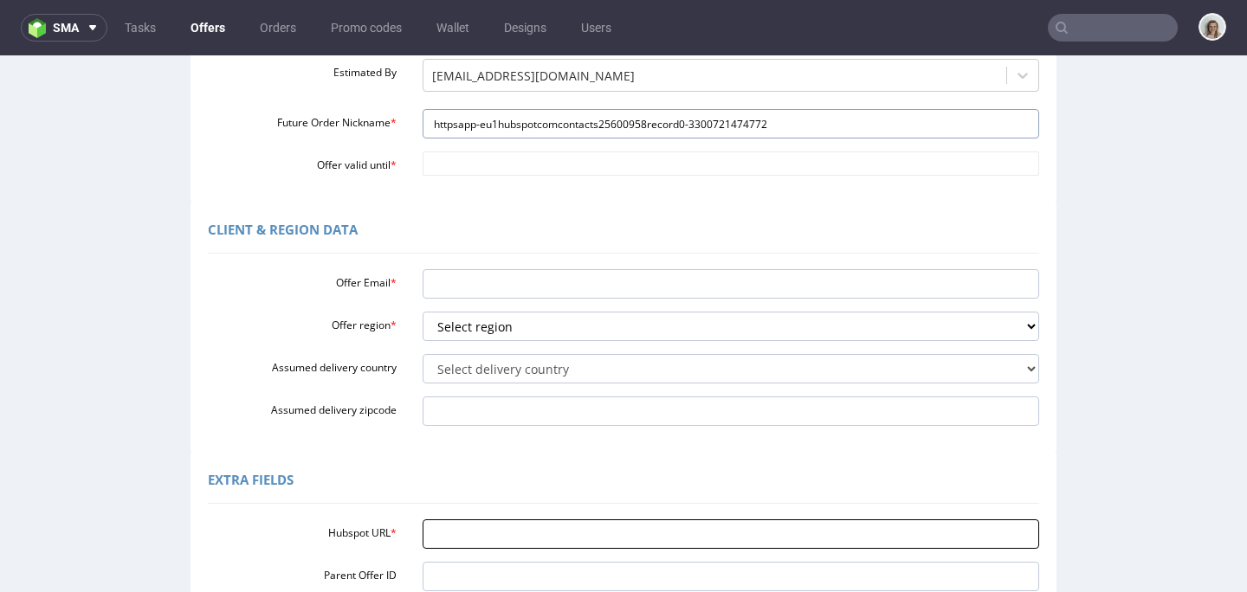
type input "httpsapp-eu1hubspotcomcontacts25600958record0-3300721474772"
click at [444, 524] on input "Hubspot URL *" at bounding box center [732, 534] width 618 height 29
paste input "[URL][DOMAIN_NAME]"
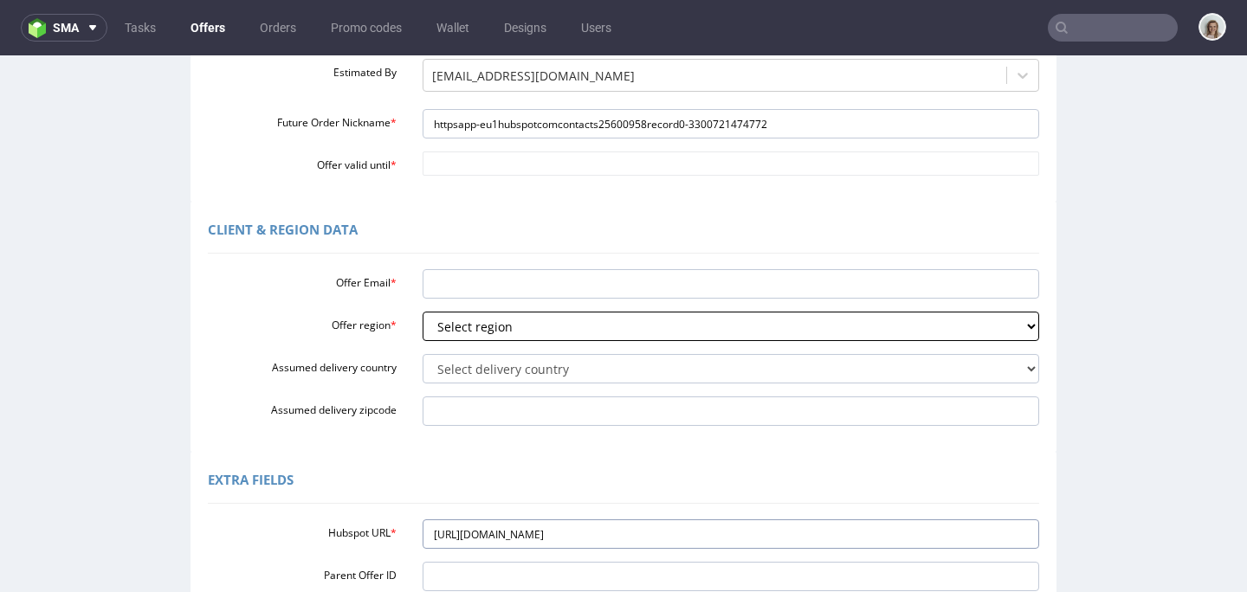
type input "[URL][DOMAIN_NAME]"
click at [476, 325] on select "Select region eu gb de pl fr it es" at bounding box center [732, 326] width 618 height 29
select select "gb"
click at [423, 312] on select "Select region eu gb de pl fr it es" at bounding box center [732, 326] width 618 height 29
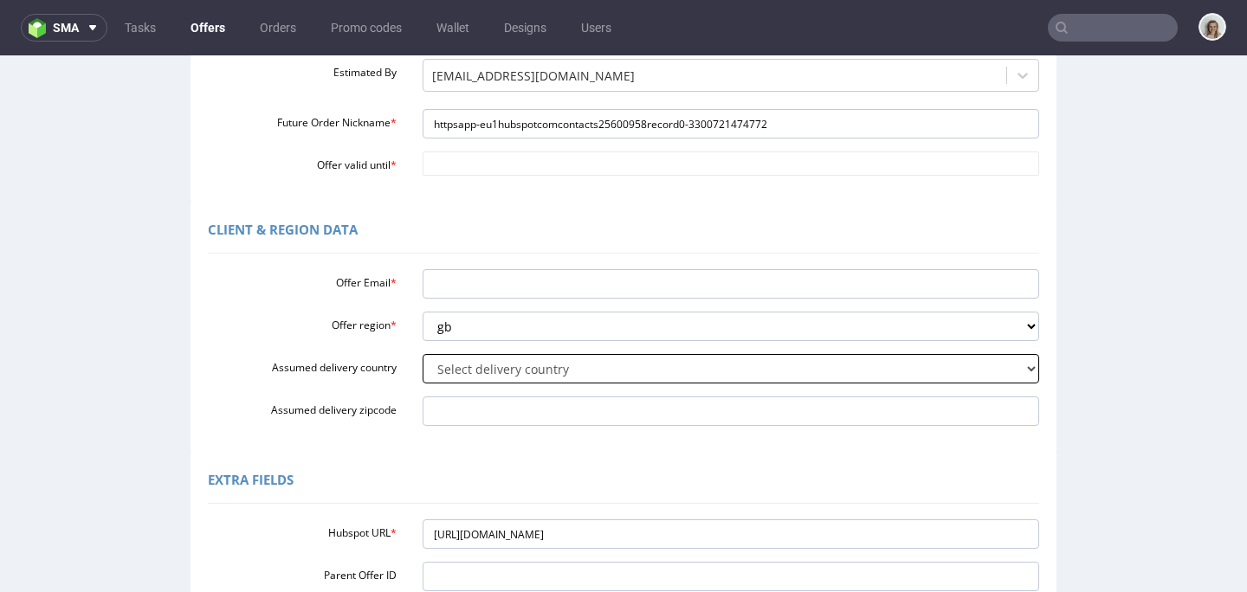
click at [459, 364] on select "Select delivery country [GEOGRAPHIC_DATA] [GEOGRAPHIC_DATA] [GEOGRAPHIC_DATA] […" at bounding box center [732, 368] width 618 height 29
select select "77"
click at [423, 354] on select "Select delivery country [GEOGRAPHIC_DATA] [GEOGRAPHIC_DATA] [GEOGRAPHIC_DATA] […" at bounding box center [732, 368] width 618 height 29
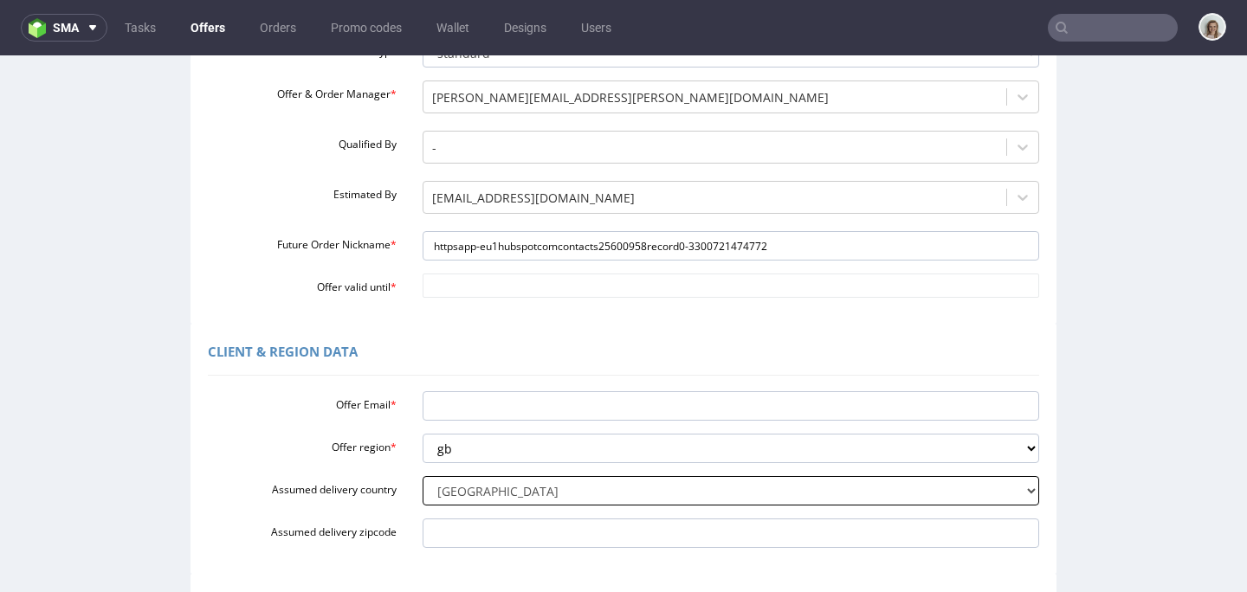
scroll to position [181, 0]
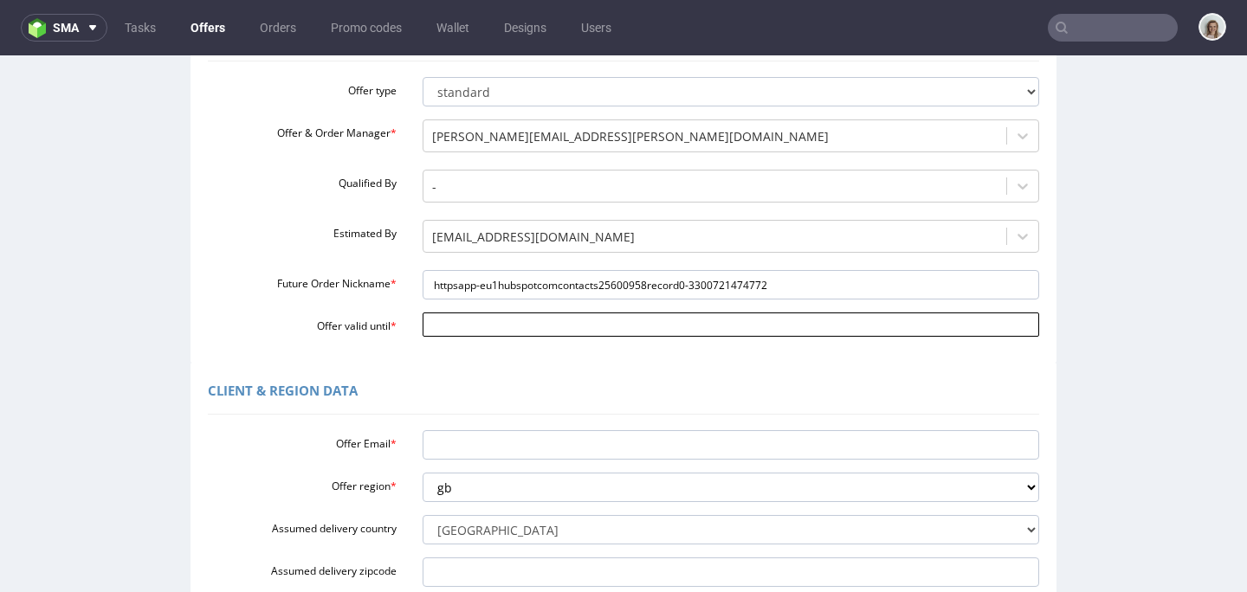
click at [458, 322] on input "Offer valid until *" at bounding box center [732, 325] width 618 height 24
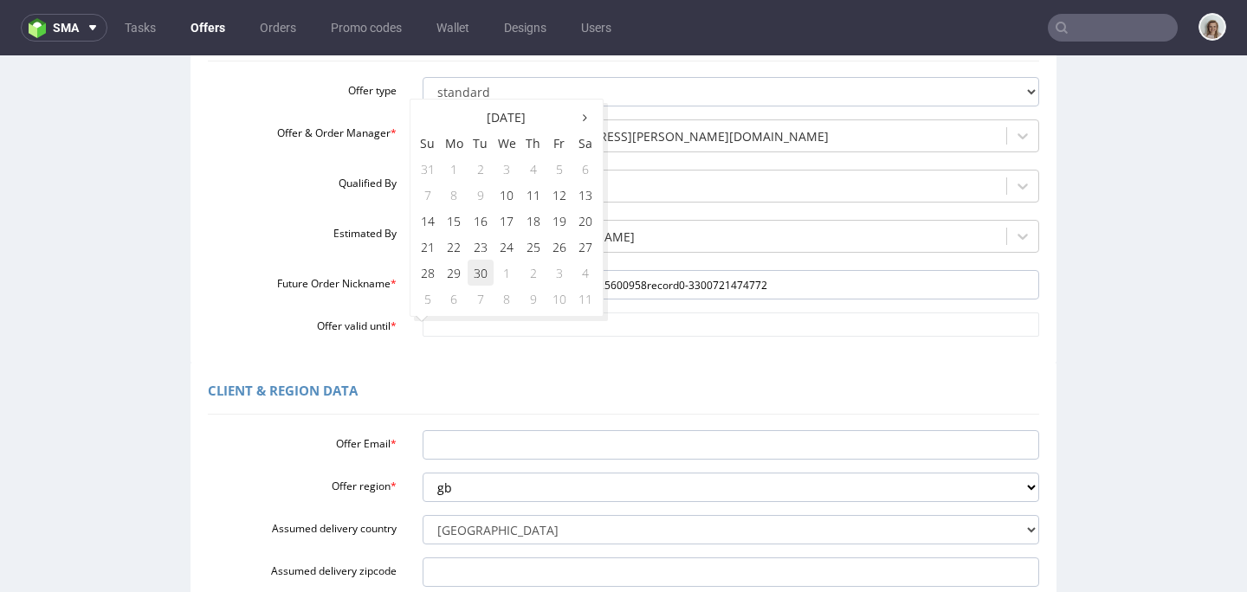
click at [476, 276] on td "30" at bounding box center [481, 273] width 26 height 26
type input "[DATE]"
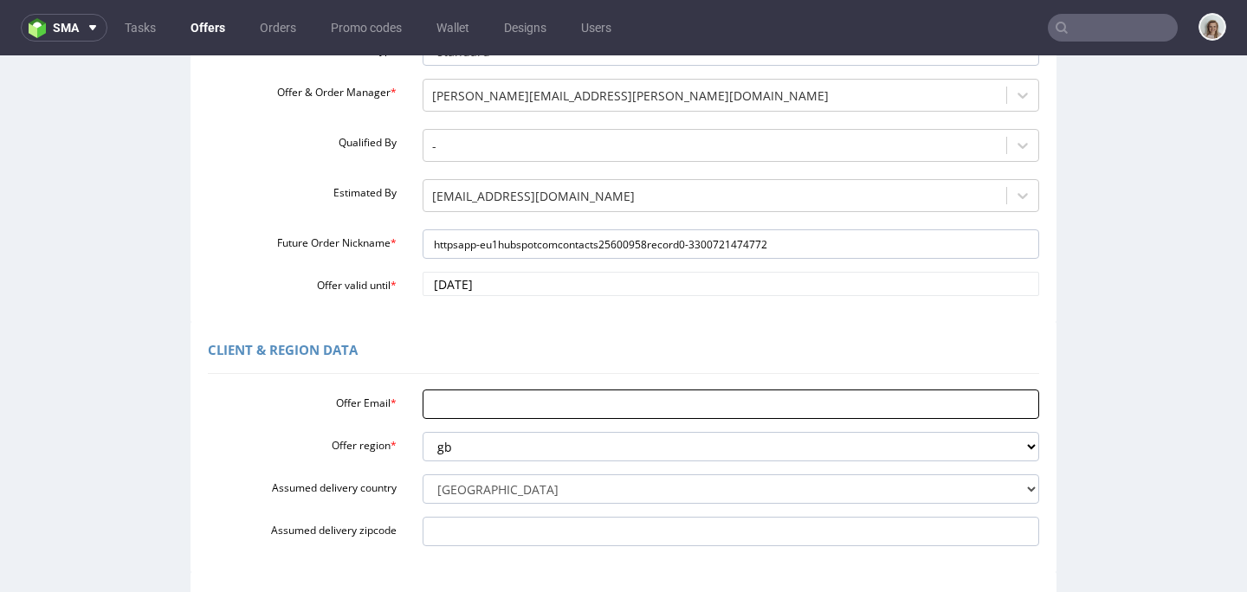
scroll to position [231, 0]
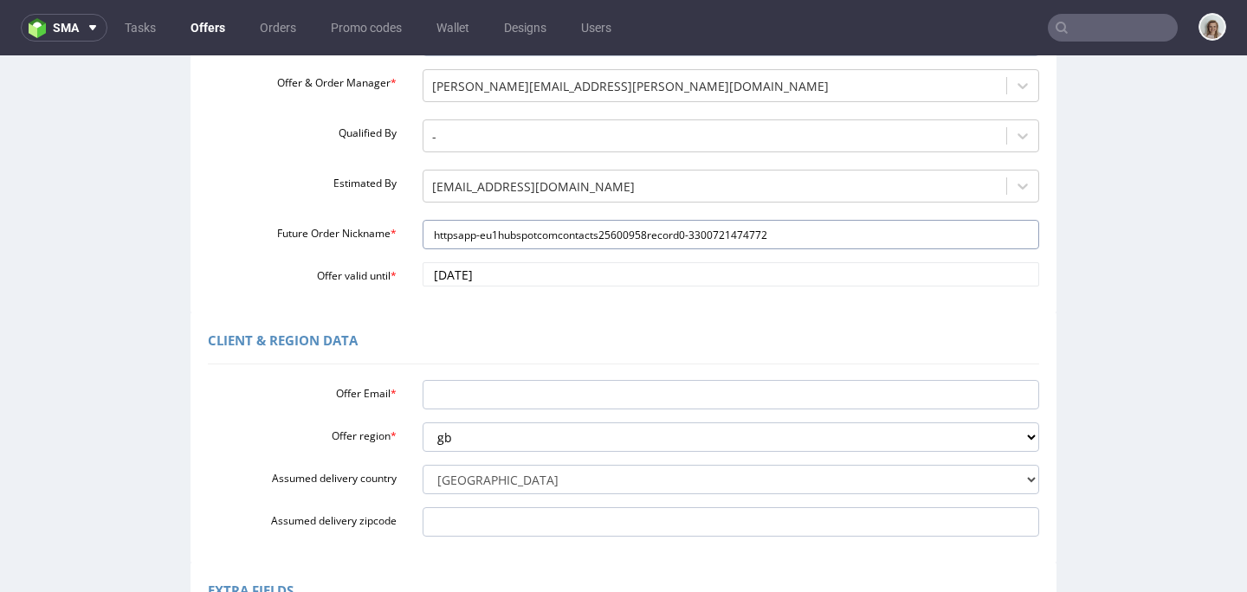
drag, startPoint x: 782, startPoint y: 231, endPoint x: 397, endPoint y: 229, distance: 385.5
click at [410, 229] on div "httpsapp-eu1hubspotcomcontacts25600958record0-3300721474772" at bounding box center [732, 234] width 644 height 29
paste input "Wonderbly_-_Reorder_of_Wonderbly_Twistwrap_re_order_350k_units"
type input "Wonderbly_-_Reorder_of_Wonderbly_Twistwrap_re_order_350k_units"
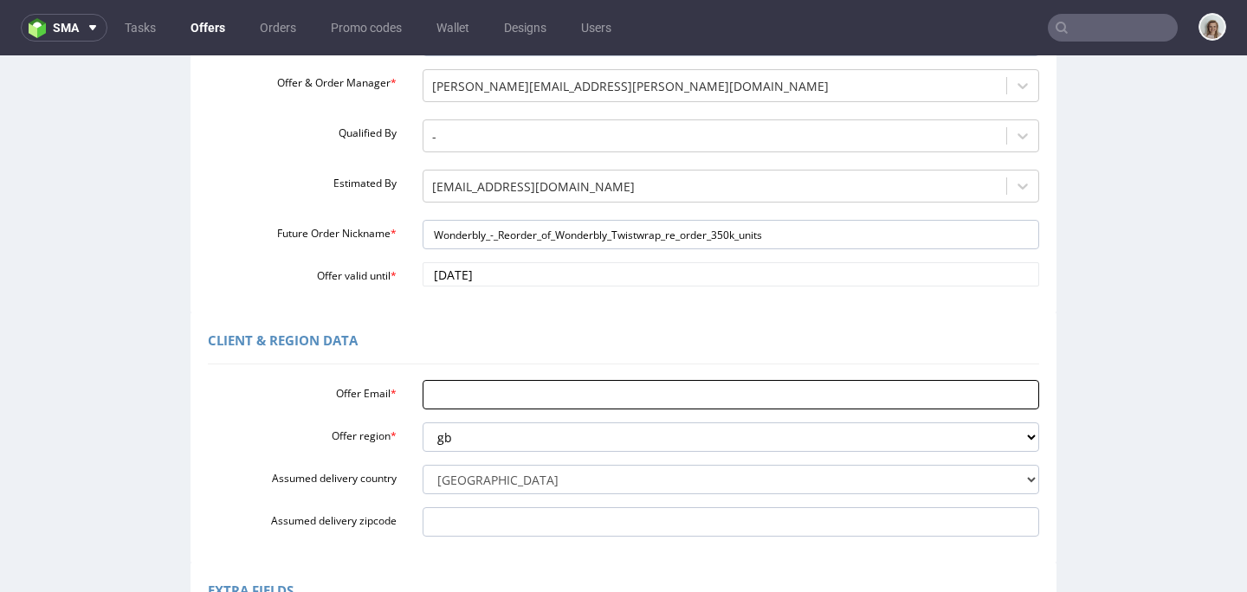
click at [444, 395] on input "Offer Email *" at bounding box center [732, 394] width 618 height 29
paste input "[EMAIL_ADDRESS][DOMAIN_NAME]"
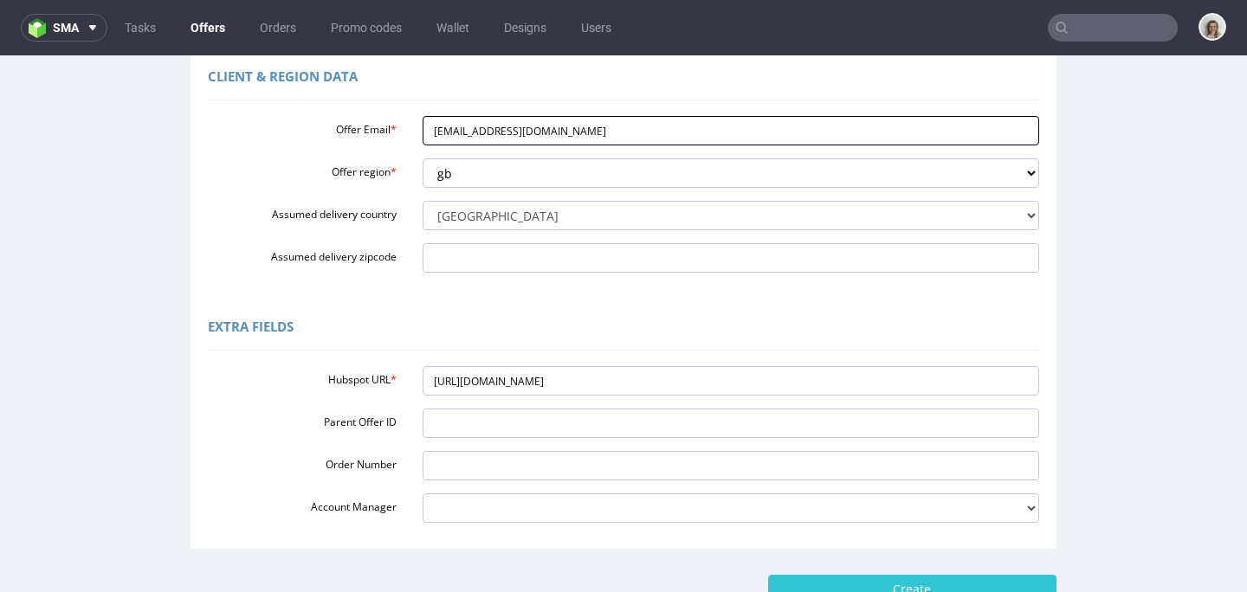
scroll to position [620, 0]
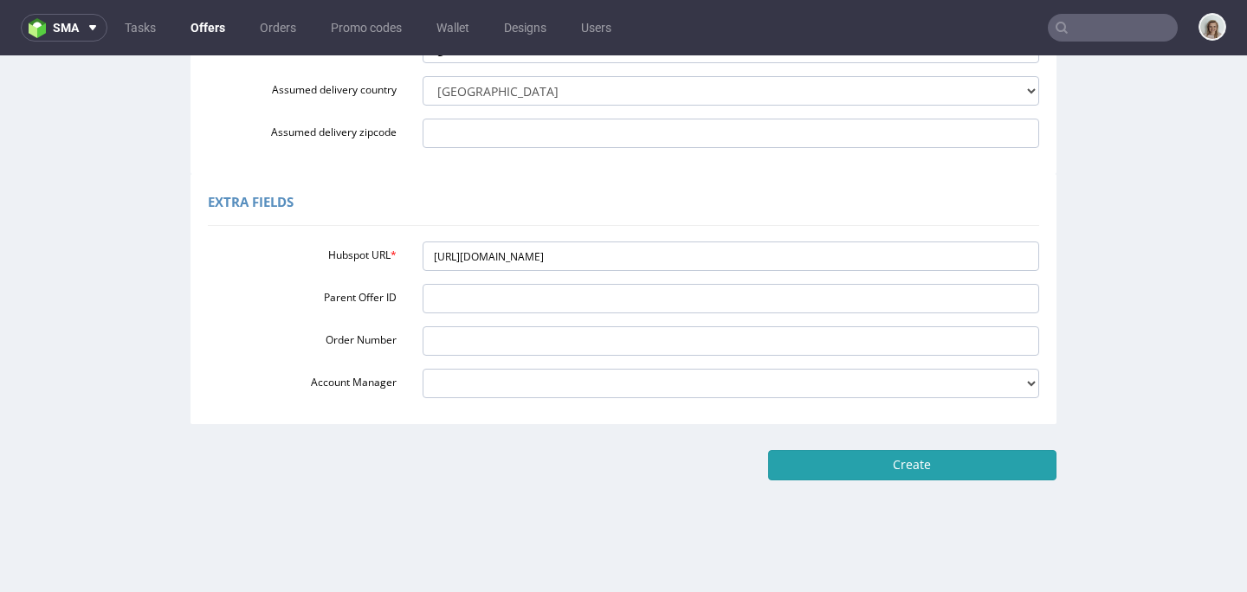
type input "[EMAIL_ADDRESS][DOMAIN_NAME]"
click at [845, 463] on input "Create" at bounding box center [912, 464] width 288 height 29
type input "Please wait..."
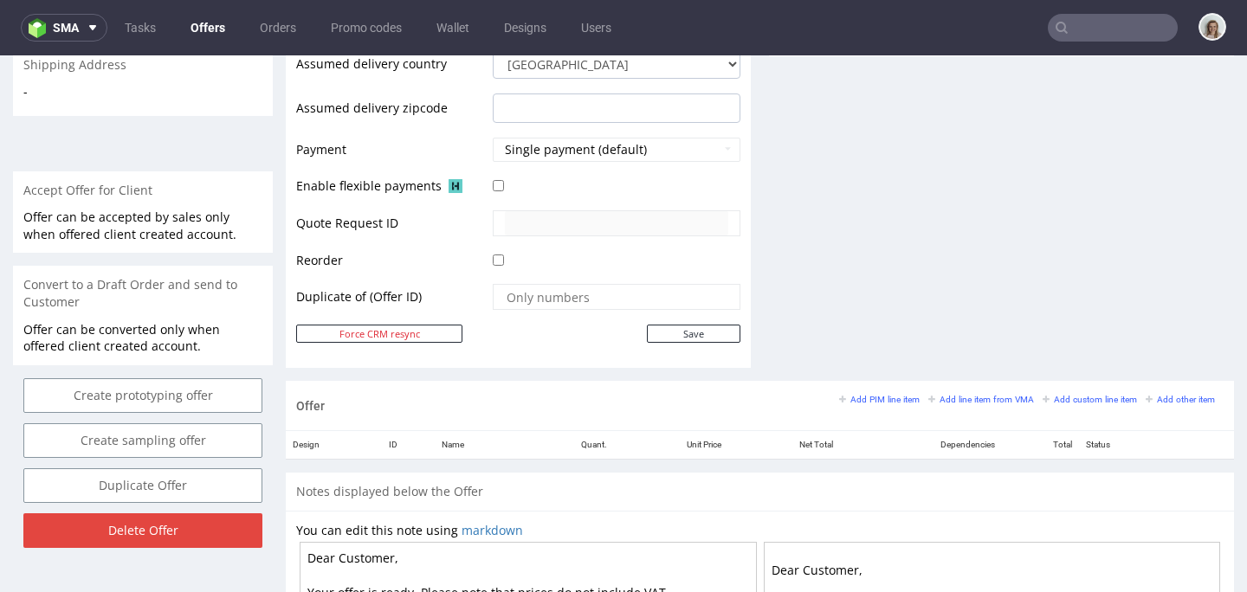
scroll to position [696, 0]
click at [964, 395] on small "Add line item from VMA" at bounding box center [982, 398] width 106 height 10
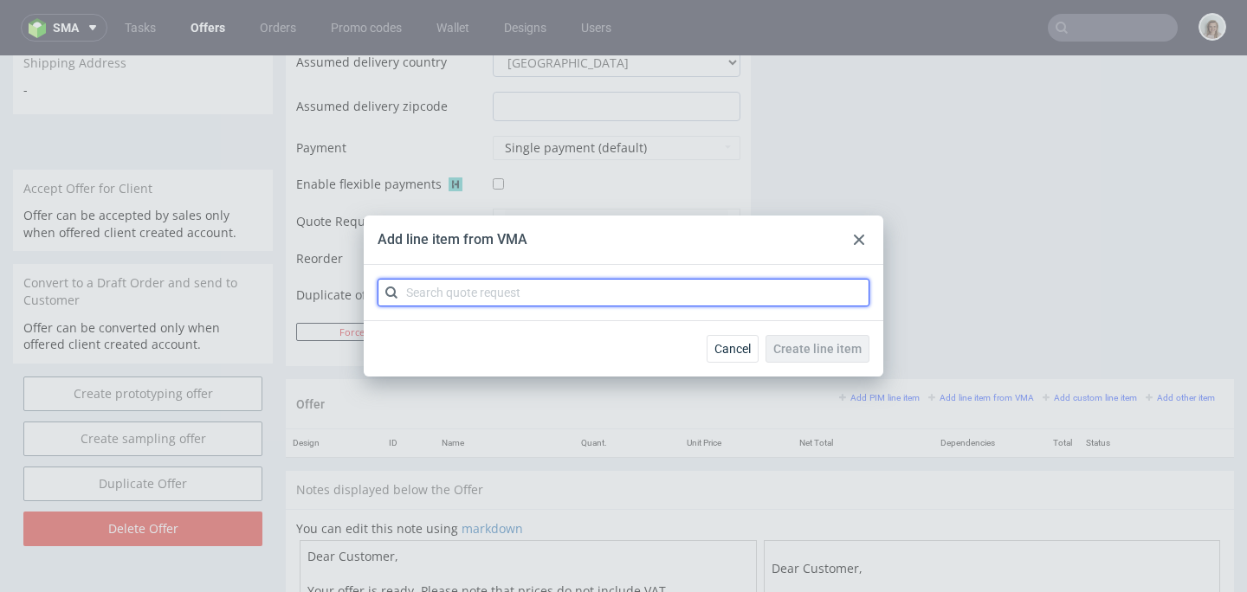
click at [584, 288] on input "text" at bounding box center [624, 293] width 492 height 28
paste input "CBGQ"
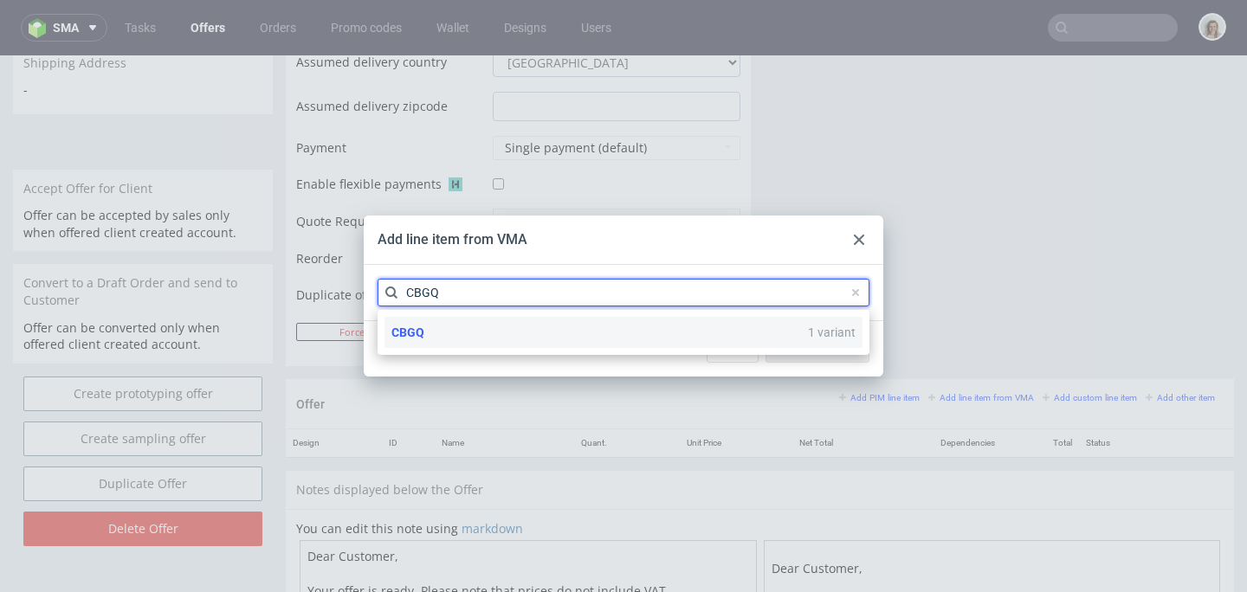
type input "CBGQ"
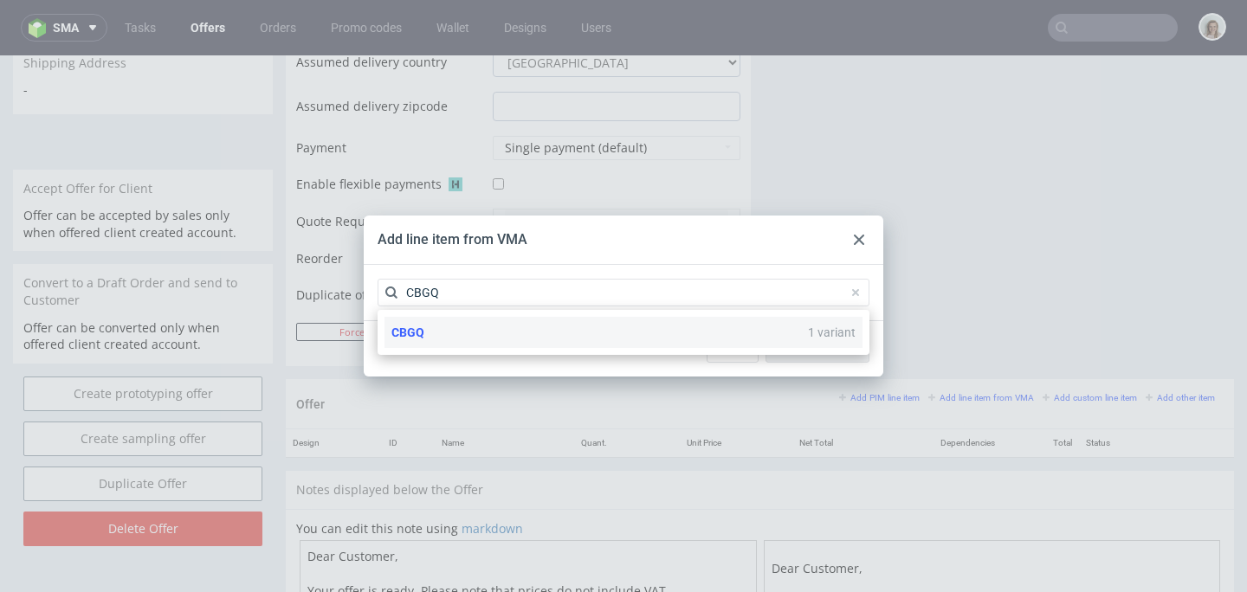
click at [566, 322] on div "CBGQ 1 variant" at bounding box center [624, 332] width 478 height 31
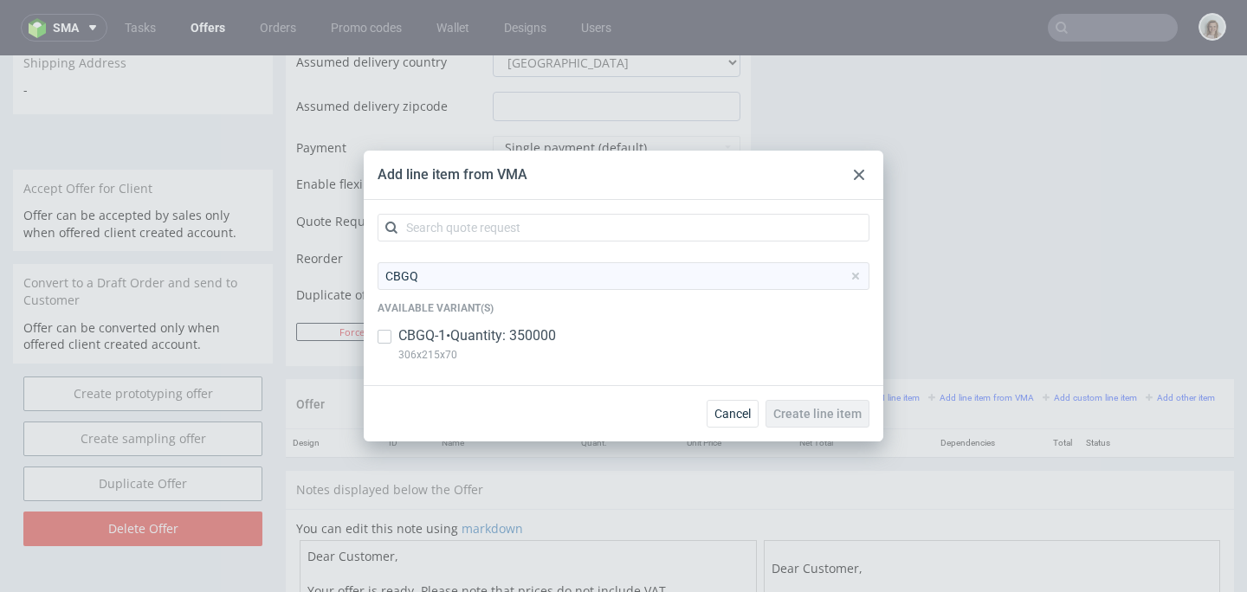
click at [502, 330] on p "CBGQ-1 • Quantity: 350000" at bounding box center [477, 336] width 158 height 19
checkbox input "true"
click at [816, 408] on span "Create line item" at bounding box center [818, 414] width 88 height 12
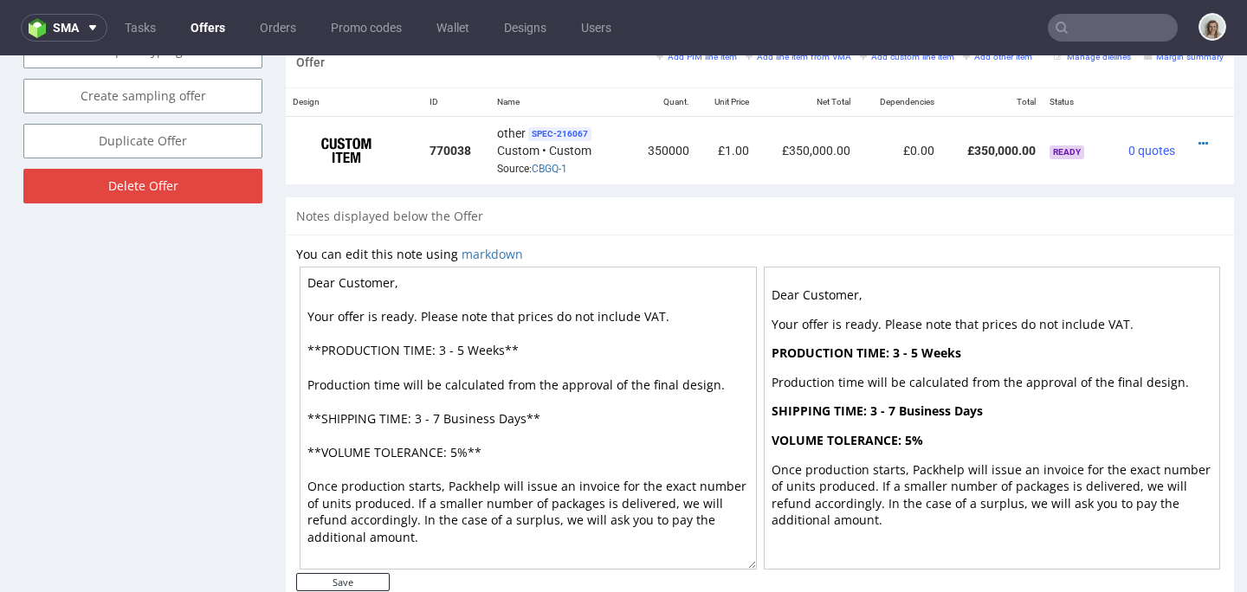
scroll to position [1052, 0]
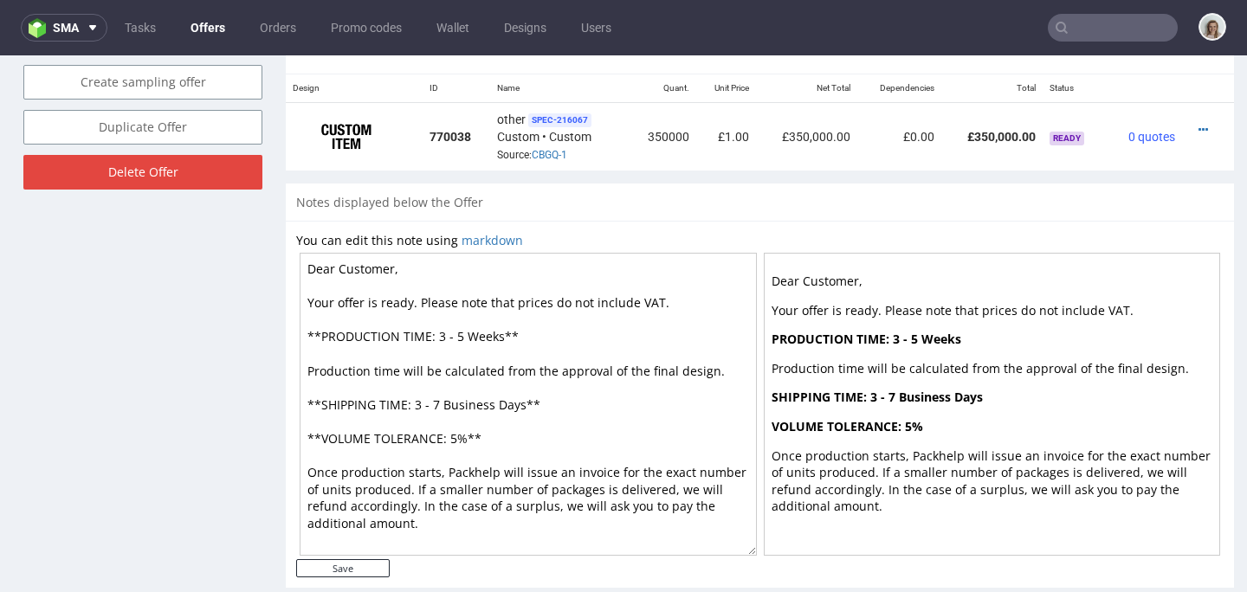
click at [293, 445] on div "You can edit this note using markdown Dear Customer, Your offer is ready. Pleas…" at bounding box center [760, 404] width 949 height 367
click at [1189, 125] on div at bounding box center [1203, 129] width 28 height 17
click at [1199, 126] on icon at bounding box center [1204, 130] width 10 height 12
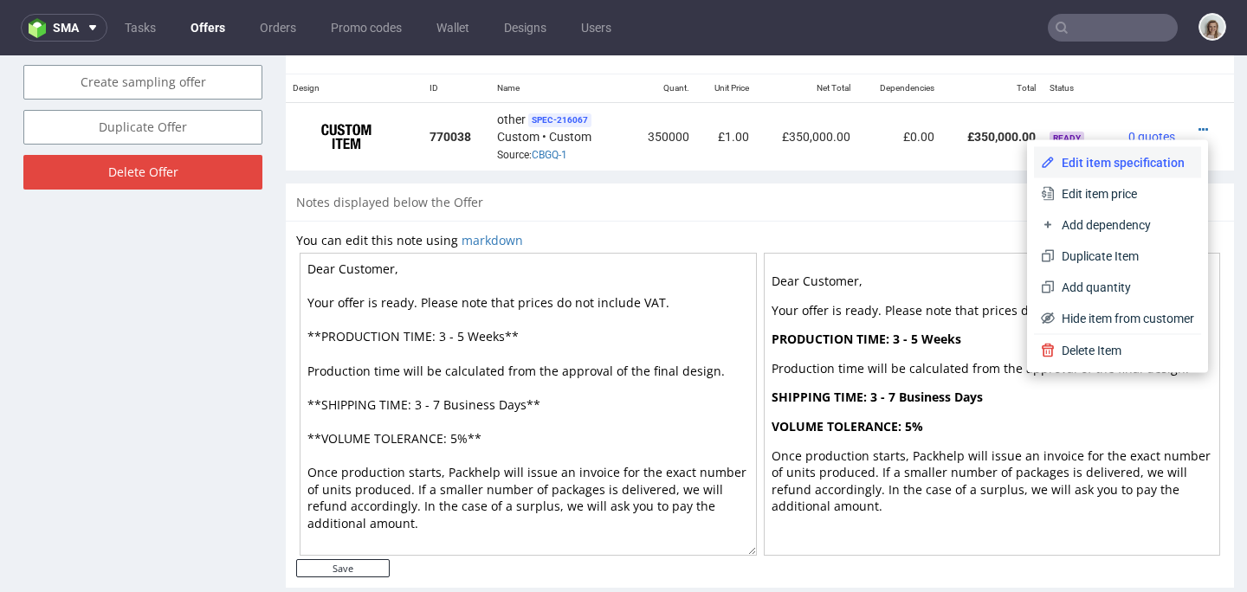
click at [1151, 154] on span "Edit item specification" at bounding box center [1124, 162] width 139 height 17
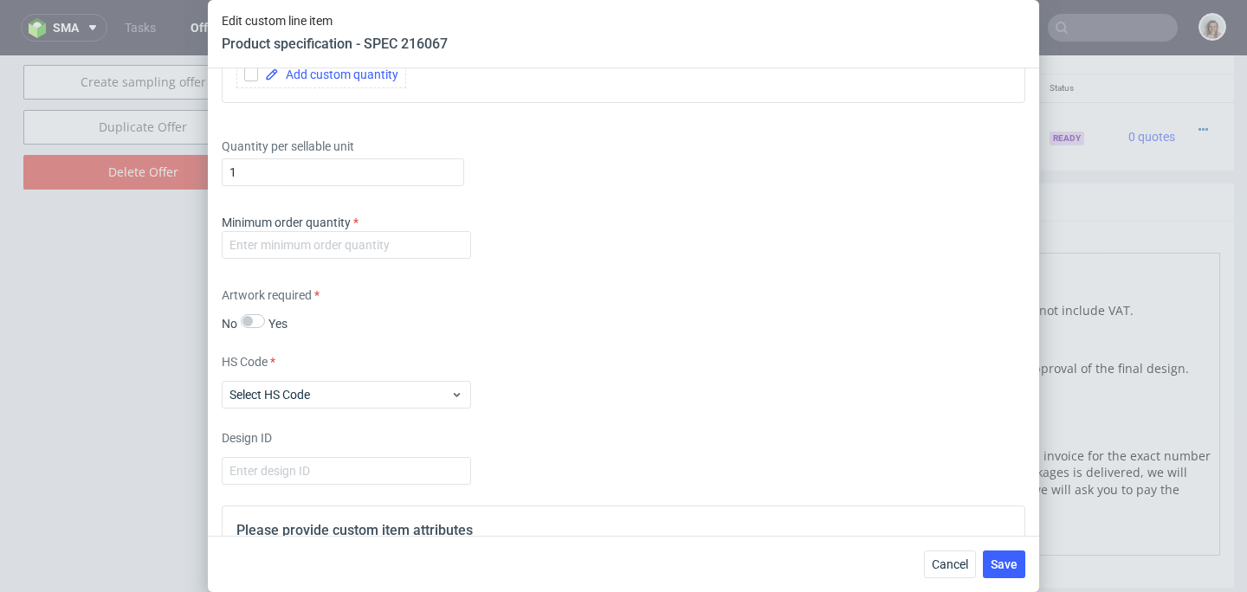
scroll to position [2281, 0]
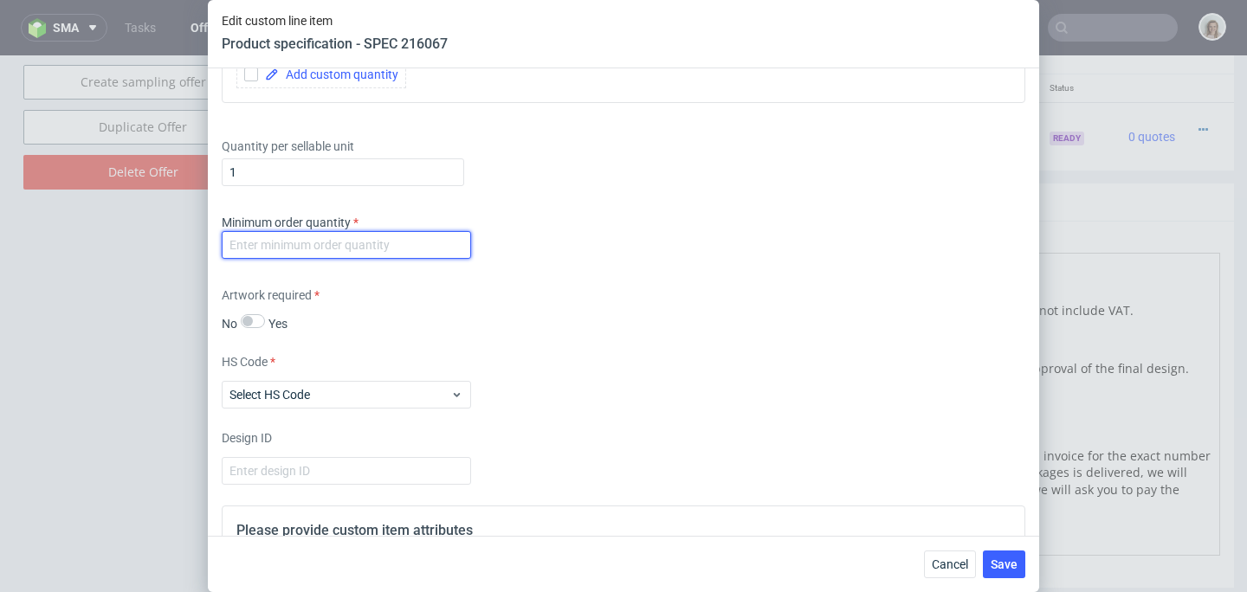
click at [305, 249] on input "number" at bounding box center [346, 245] width 249 height 28
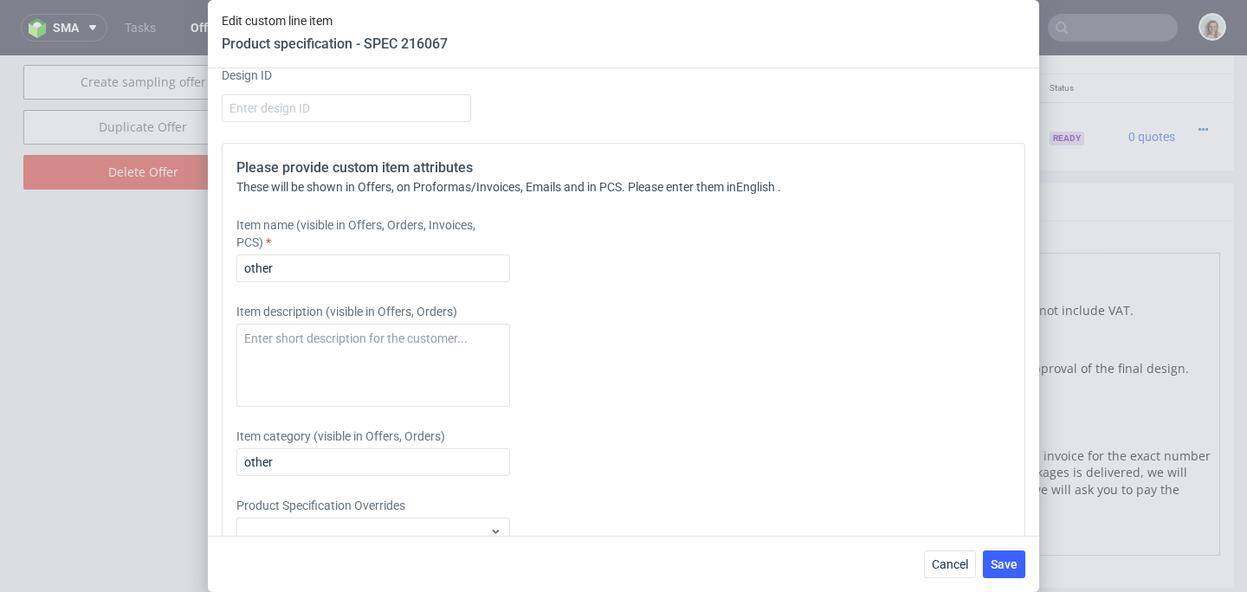
scroll to position [2645, 0]
type input "1"
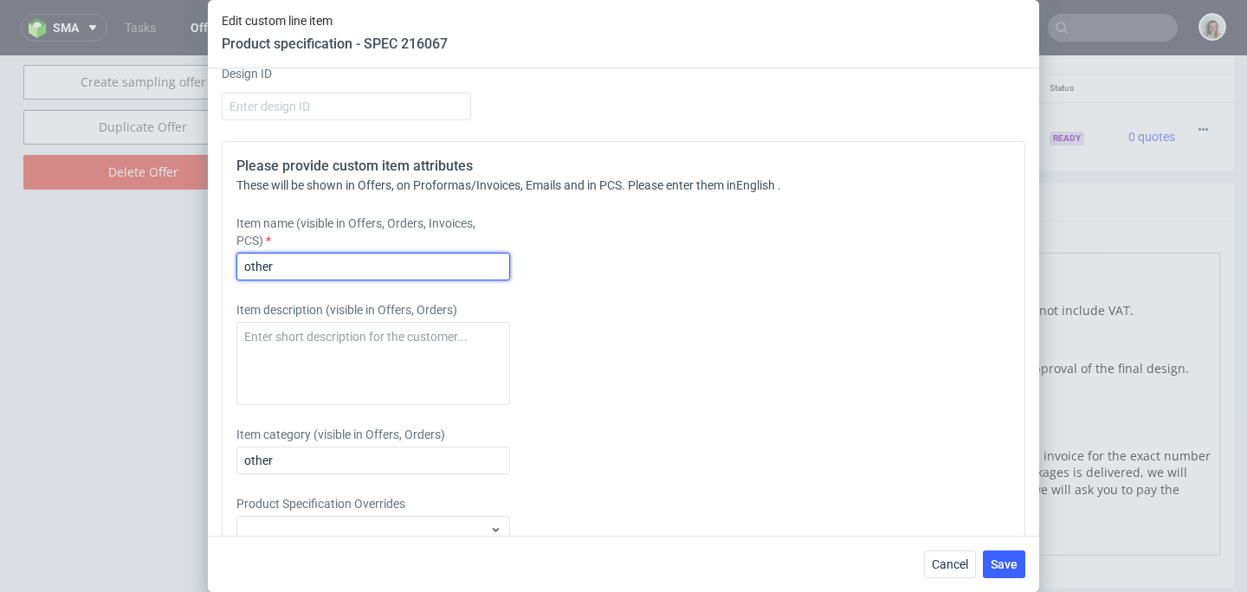
drag, startPoint x: 303, startPoint y: 269, endPoint x: 217, endPoint y: 269, distance: 85.8
click at [217, 269] on div "Supplier TFP Sp. z o.o. Technical specification Instant price RFQ Type Product …" at bounding box center [624, 302] width 832 height 468
paste input "twistwrap_wonderbly | white print + TRIMAN LOGO"
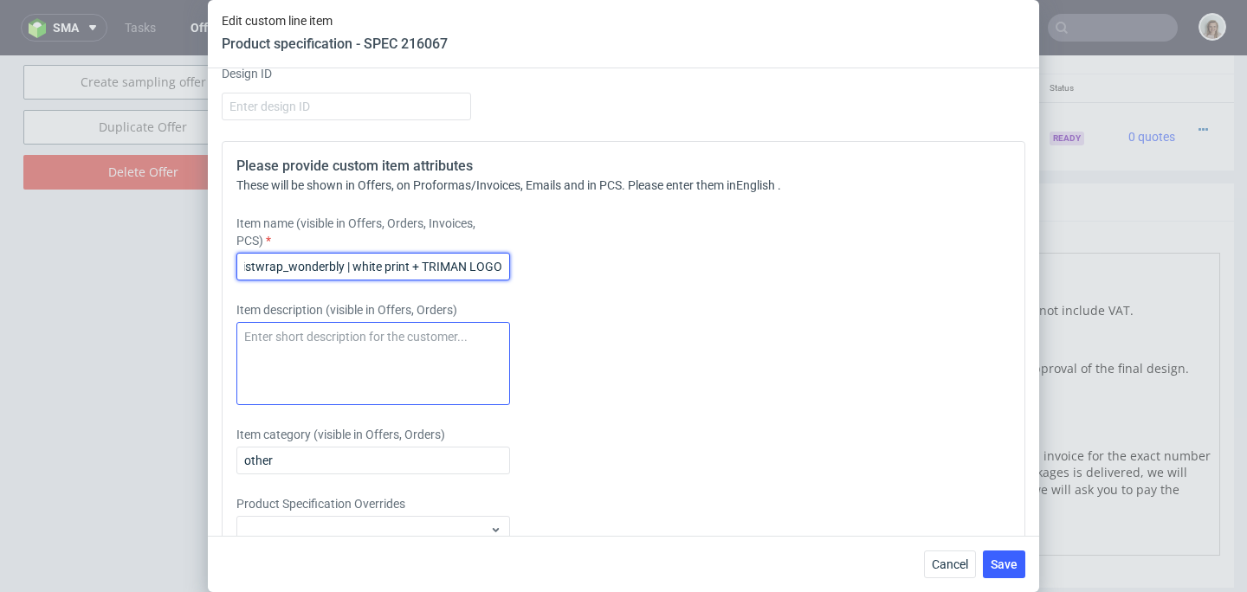
type input "twistwrap_wonderbly | white print + TRIMAN LOGO"
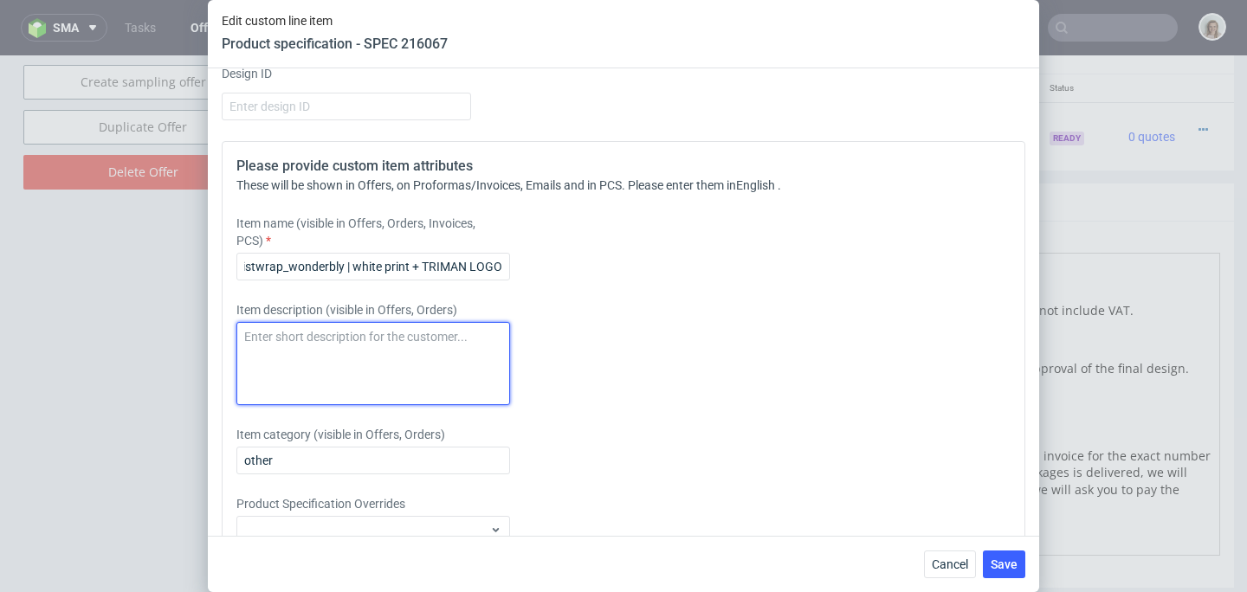
click at [263, 331] on textarea at bounding box center [373, 363] width 274 height 83
paste textarea "twistwrap_wonderbly | white print + TRIMAN LOGO"
type textarea "twistwrap_wonderbly | white print + TRIMAN LOGO"
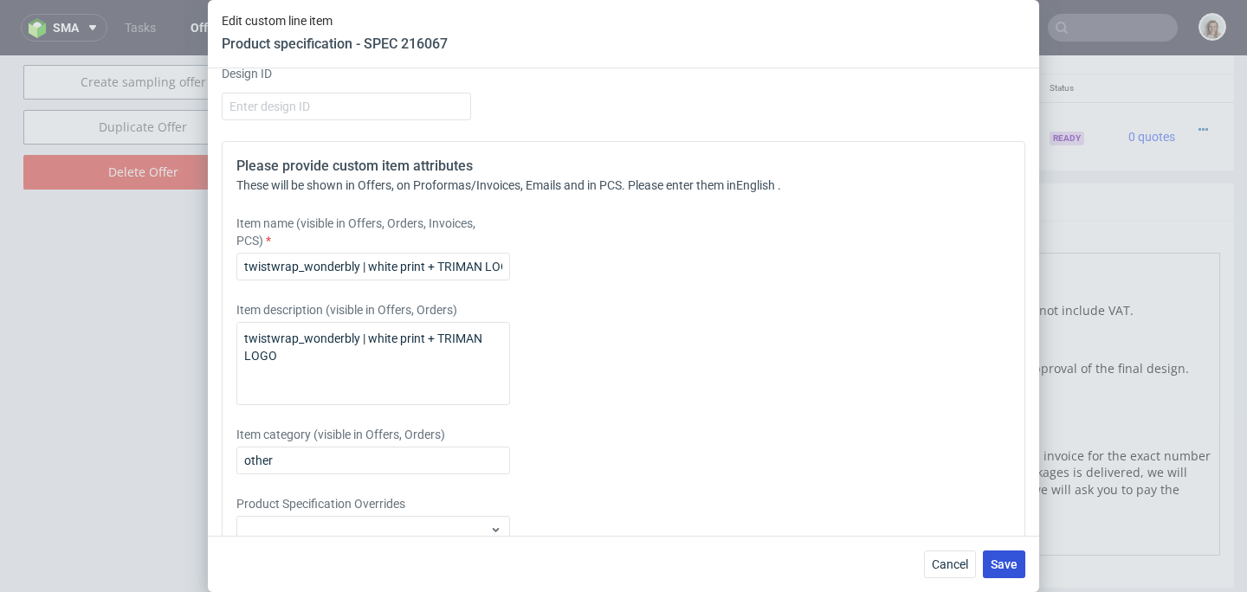
click at [1006, 554] on button "Save" at bounding box center [1004, 565] width 42 height 28
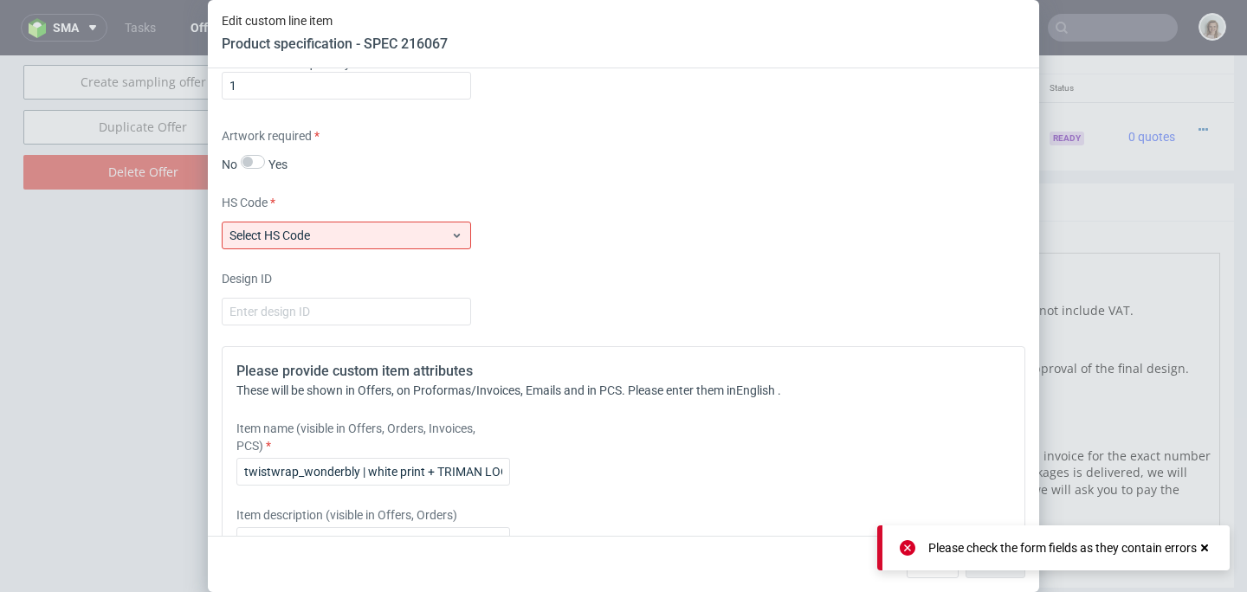
scroll to position [2284, 0]
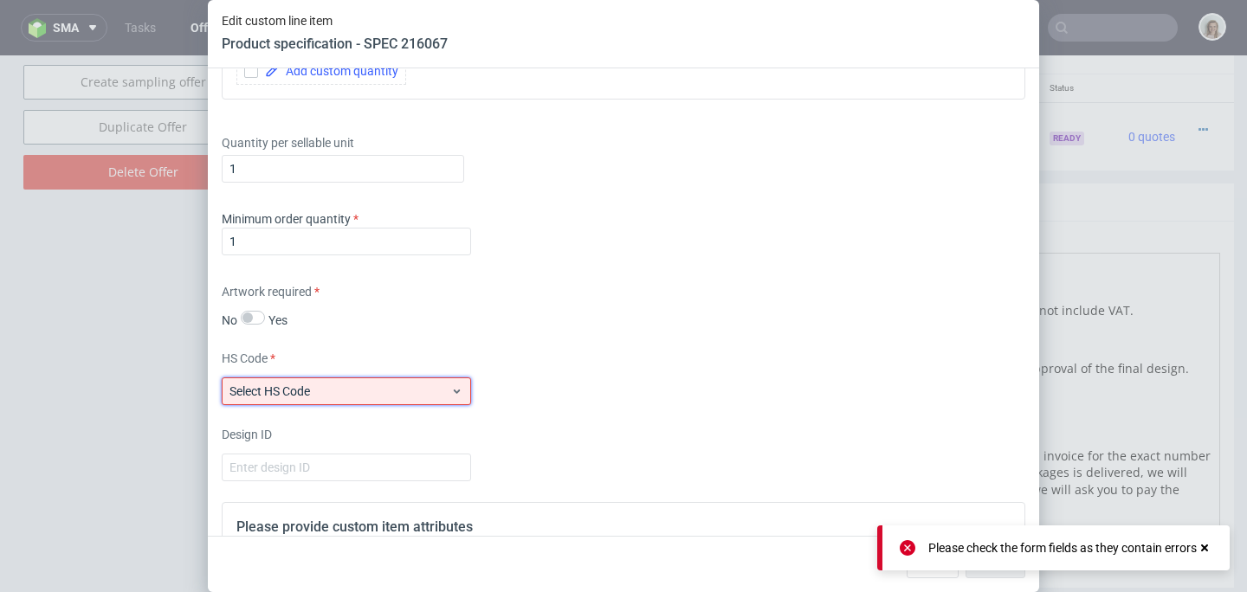
click at [275, 389] on label "Select HS Code" at bounding box center [270, 392] width 81 height 14
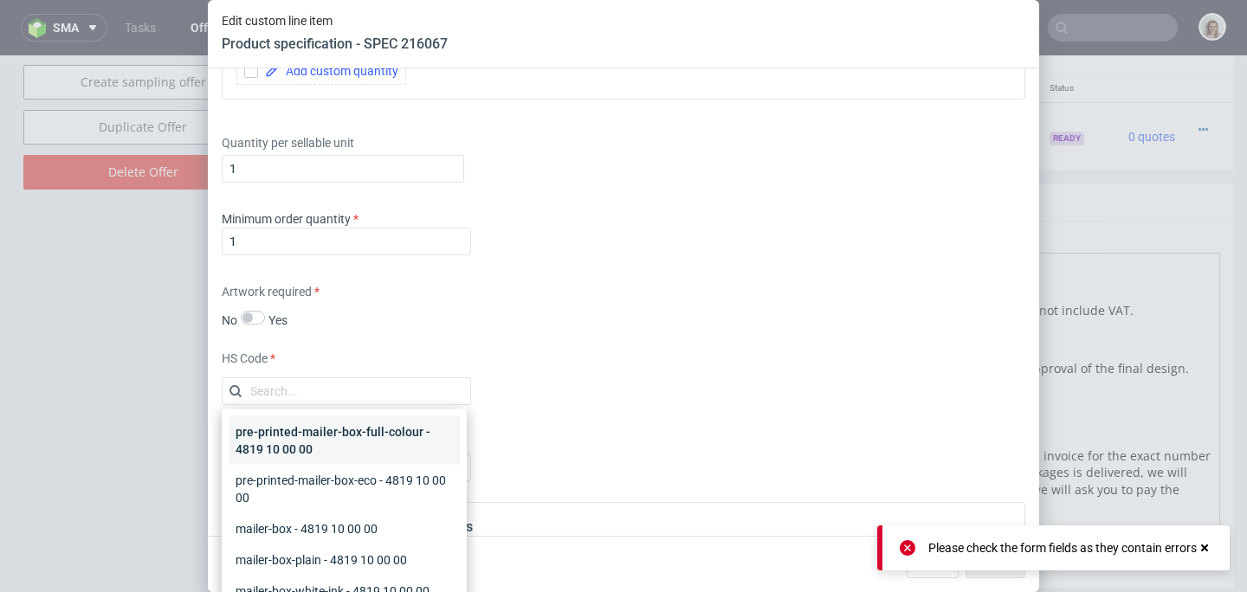
click at [273, 424] on div "pre-printed-mailer-box-full-colour - 4819 10 00 00" at bounding box center [344, 441] width 231 height 49
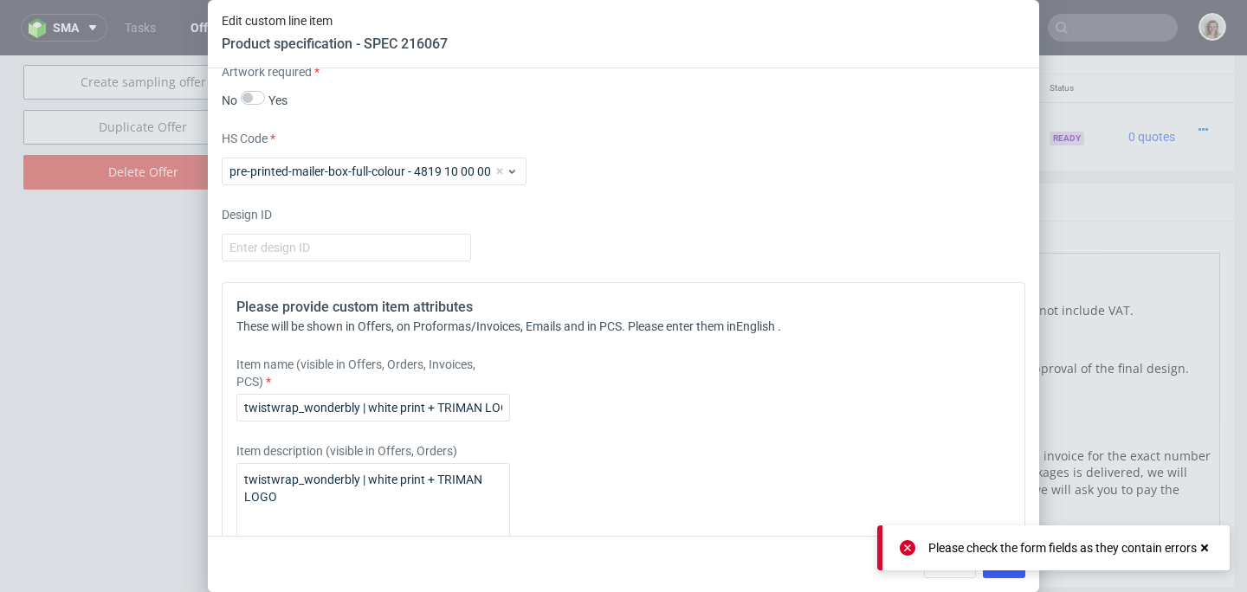
scroll to position [2633, 0]
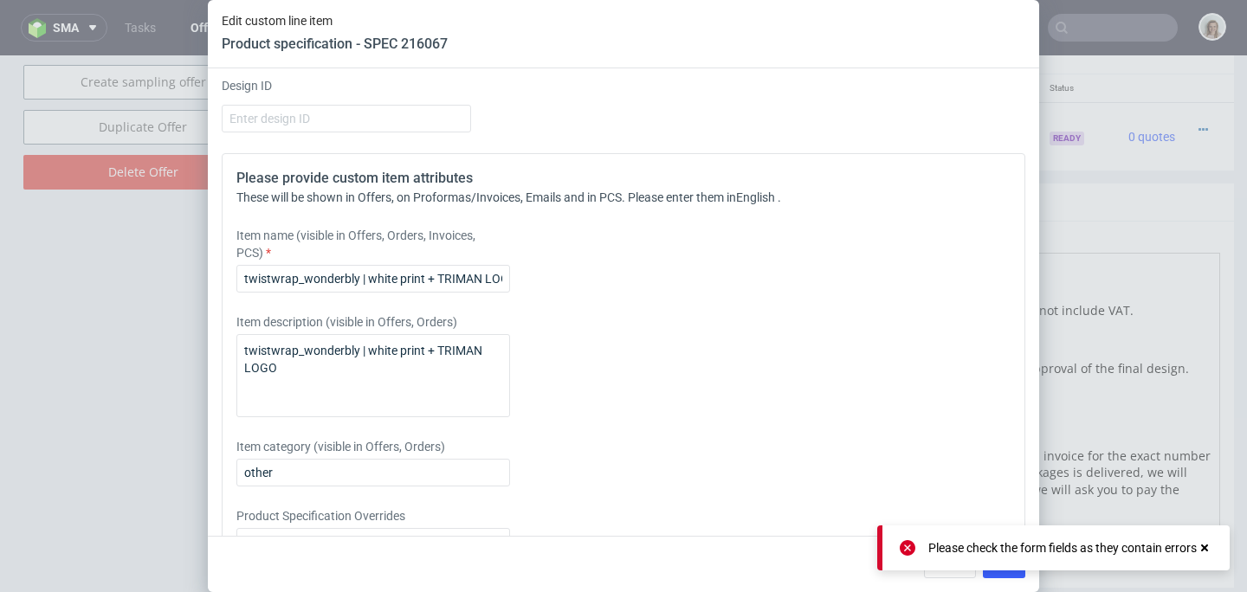
drag, startPoint x: 905, startPoint y: 546, endPoint x: 953, endPoint y: 558, distance: 49.2
click at [906, 546] on icon at bounding box center [908, 549] width 16 height 16
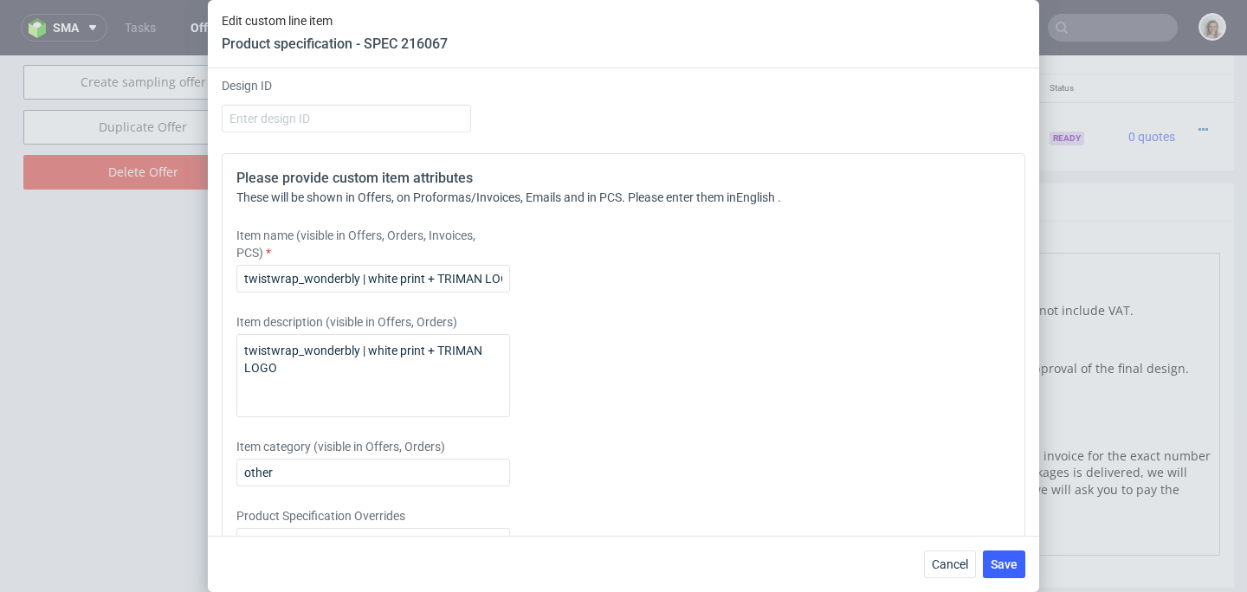
click at [995, 574] on div "Please check the form fields as they contain errors" at bounding box center [1053, 574] width 353 height 45
click at [998, 571] on span "Save" at bounding box center [1004, 565] width 27 height 12
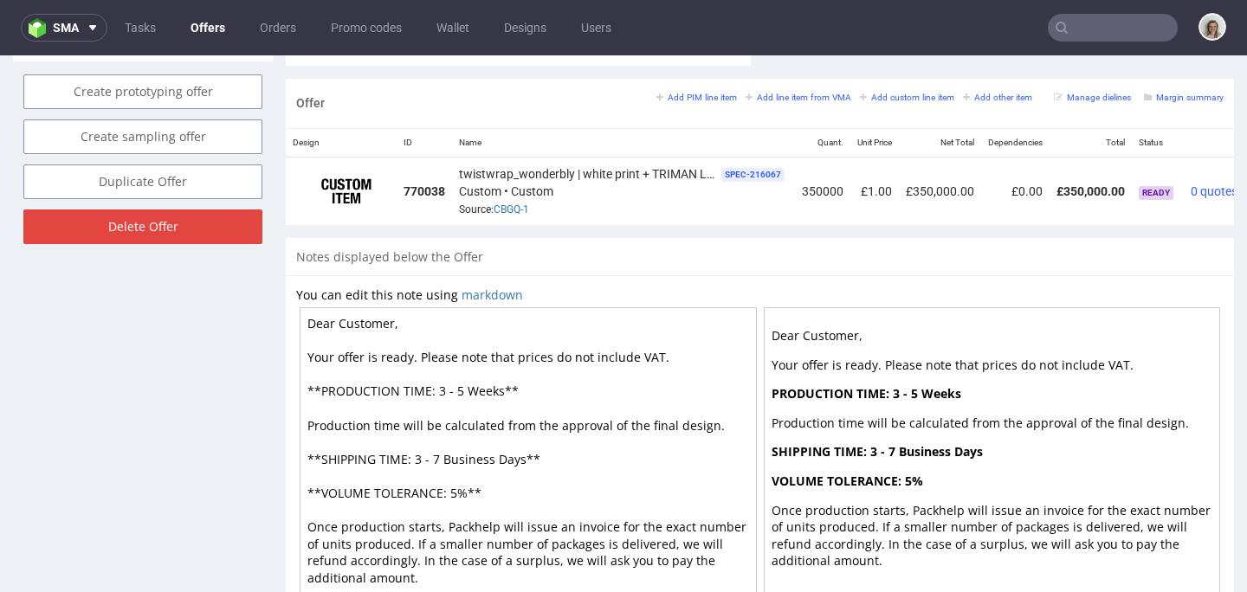
scroll to position [0, 79]
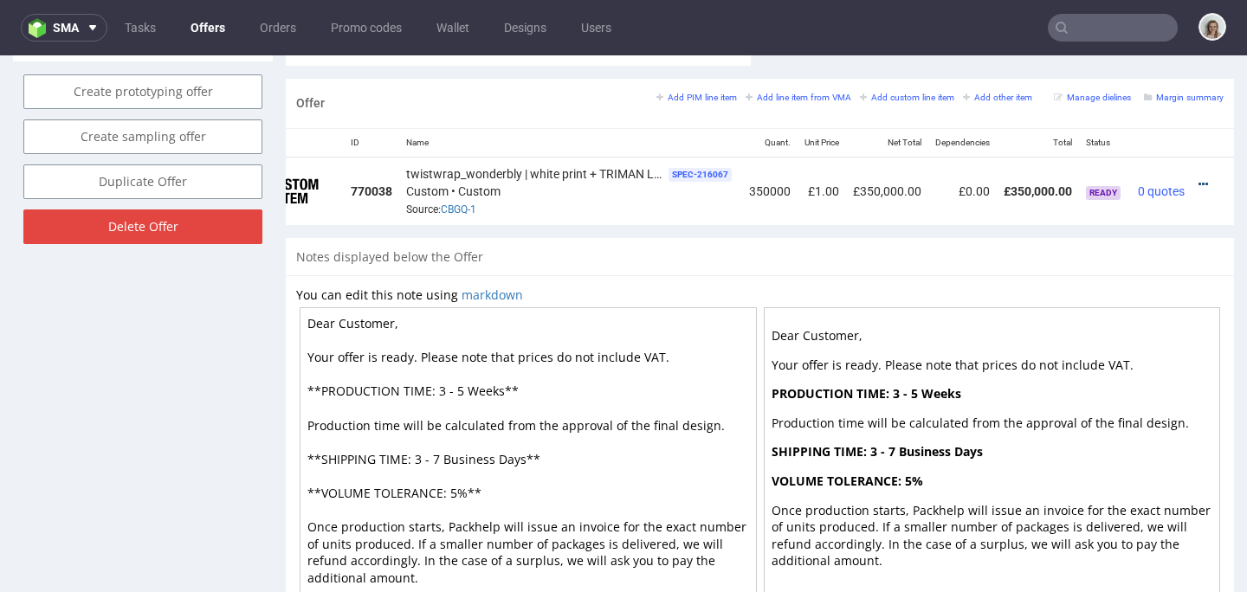
click at [1199, 187] on icon at bounding box center [1204, 184] width 10 height 12
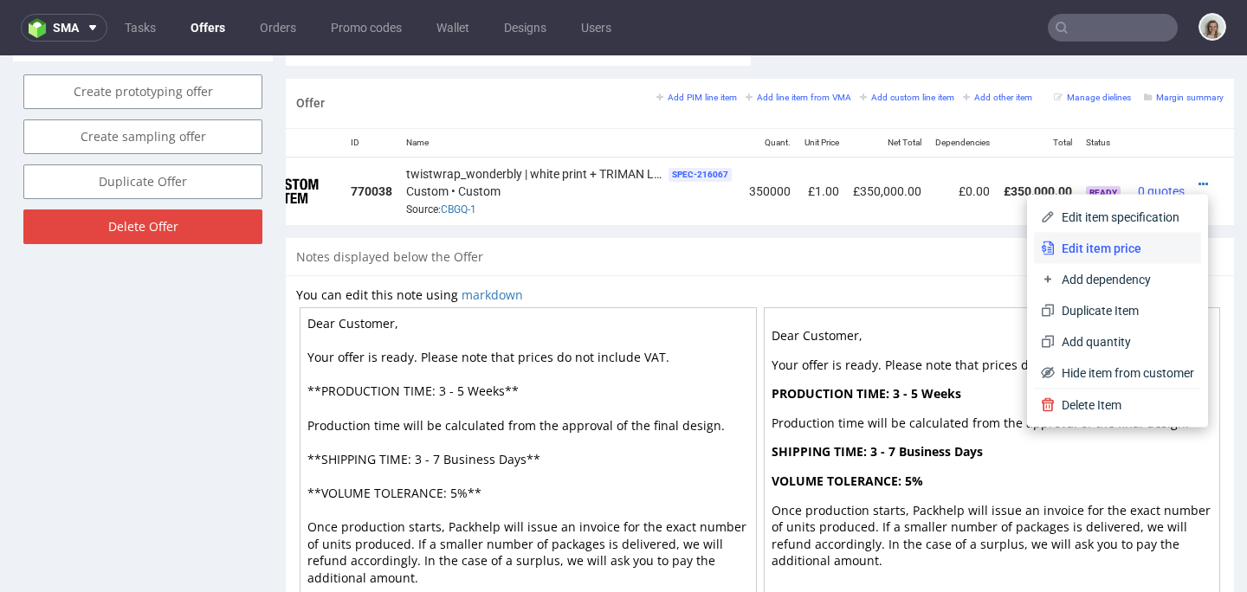
click at [1112, 243] on span "Edit item price" at bounding box center [1124, 248] width 139 height 17
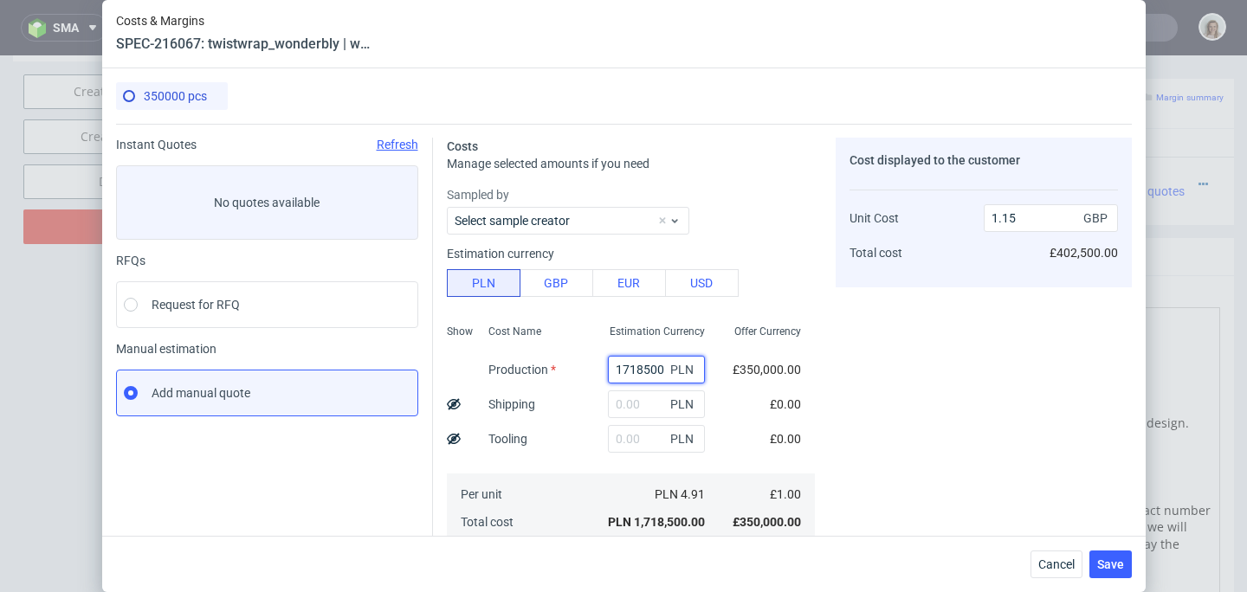
drag, startPoint x: 641, startPoint y: 368, endPoint x: 560, endPoint y: 366, distance: 80.6
click at [560, 366] on div "Show Cost Name Production Shipping Tooling Per unit Total cost Estimation Curre…" at bounding box center [631, 432] width 368 height 229
paste input "318500"
type input "318500"
type input "0.21"
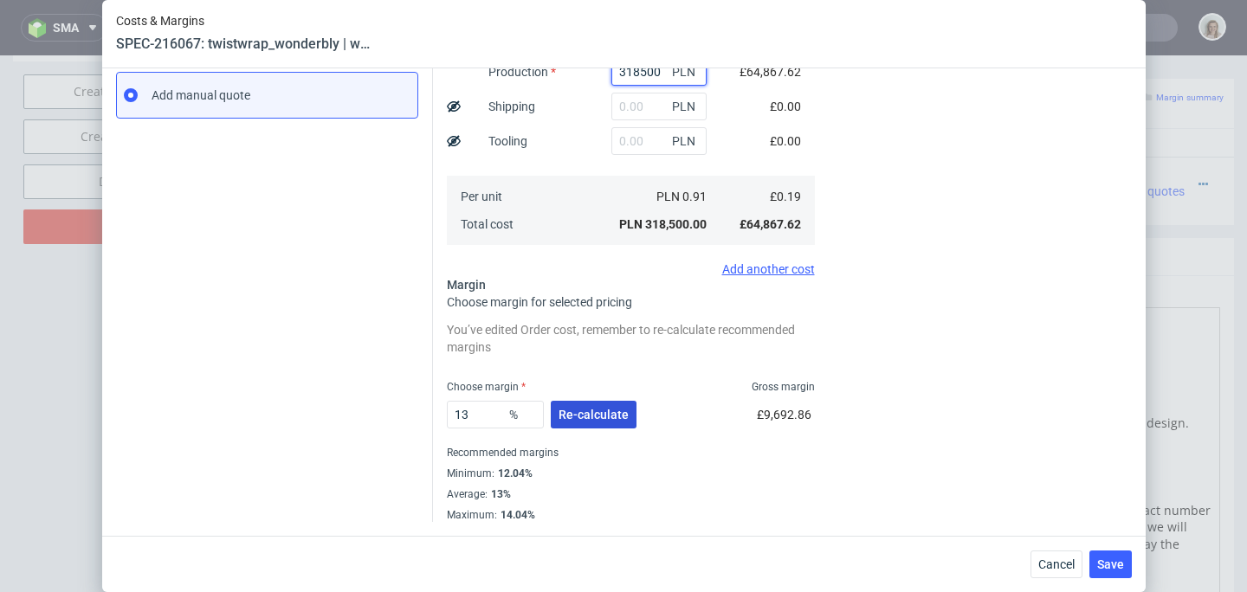
type input "318500"
click at [598, 416] on span "Re-calculate" at bounding box center [594, 415] width 70 height 12
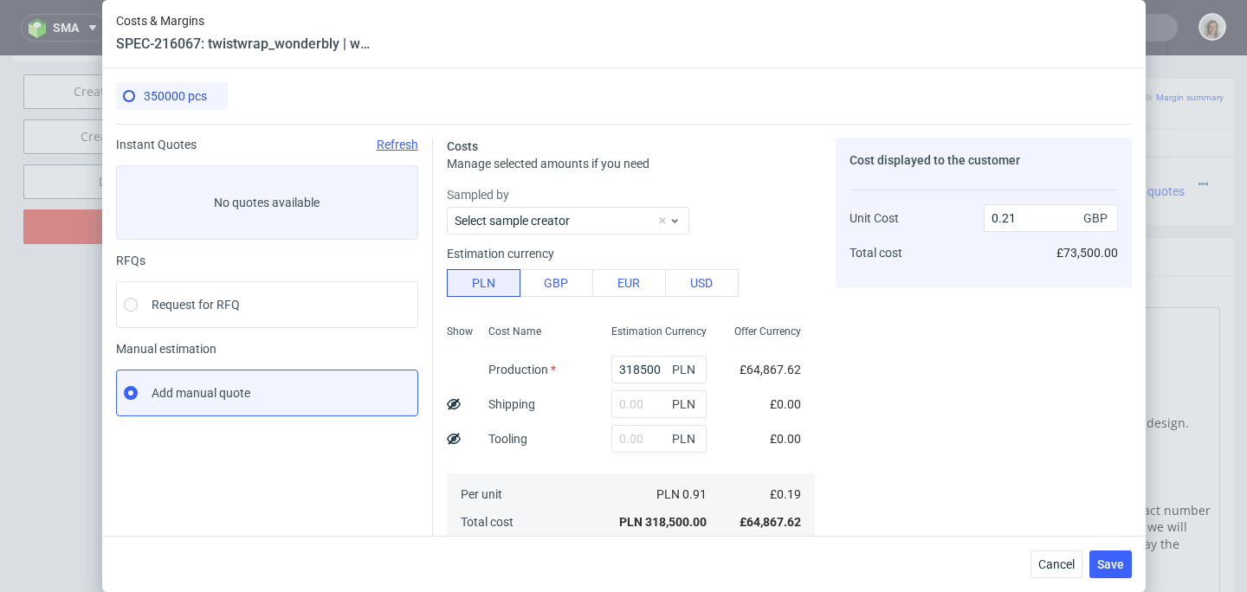
scroll to position [249, 0]
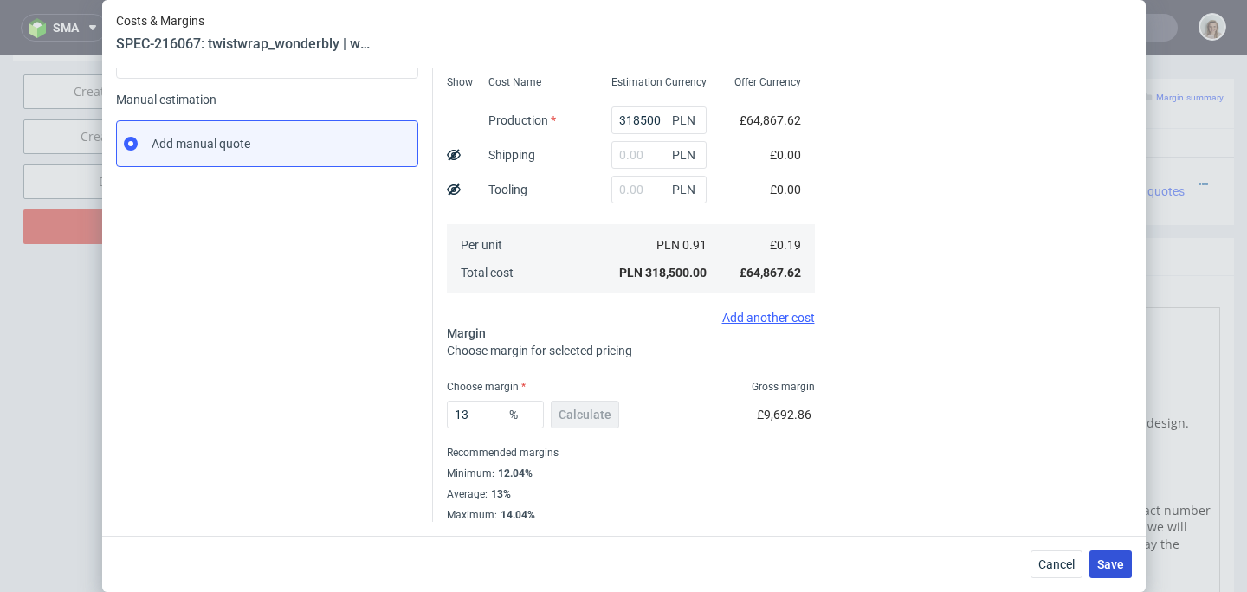
click at [1127, 577] on button "Save" at bounding box center [1111, 565] width 42 height 28
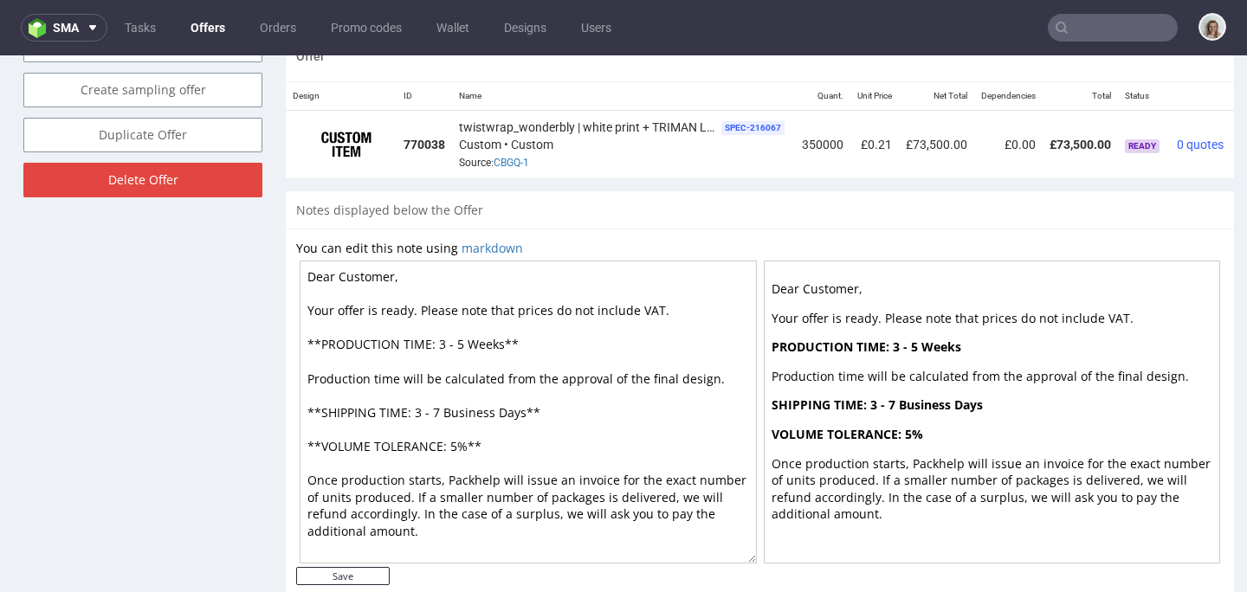
scroll to position [800, 0]
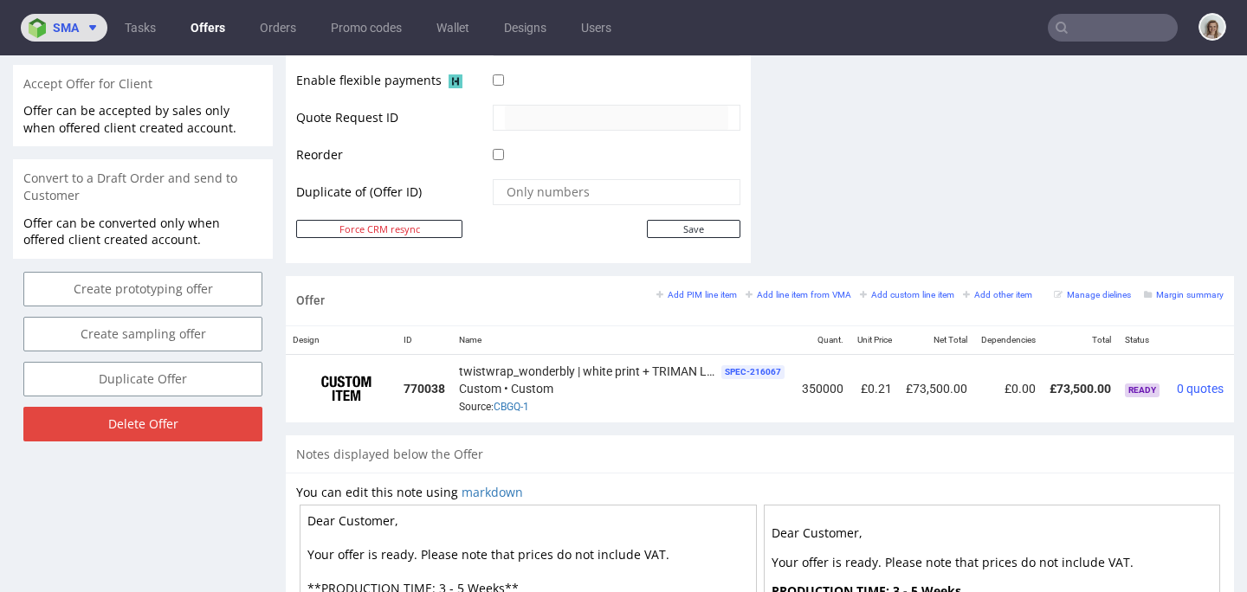
click at [35, 27] on img at bounding box center [41, 28] width 24 height 20
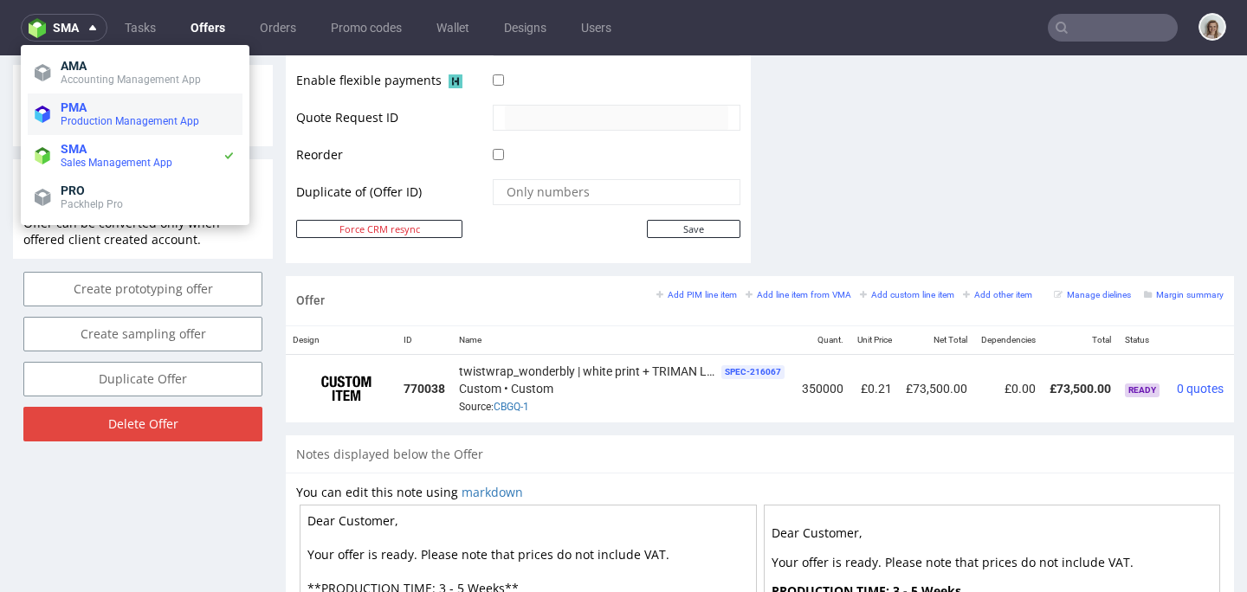
click at [68, 111] on span "PMA" at bounding box center [74, 107] width 26 height 14
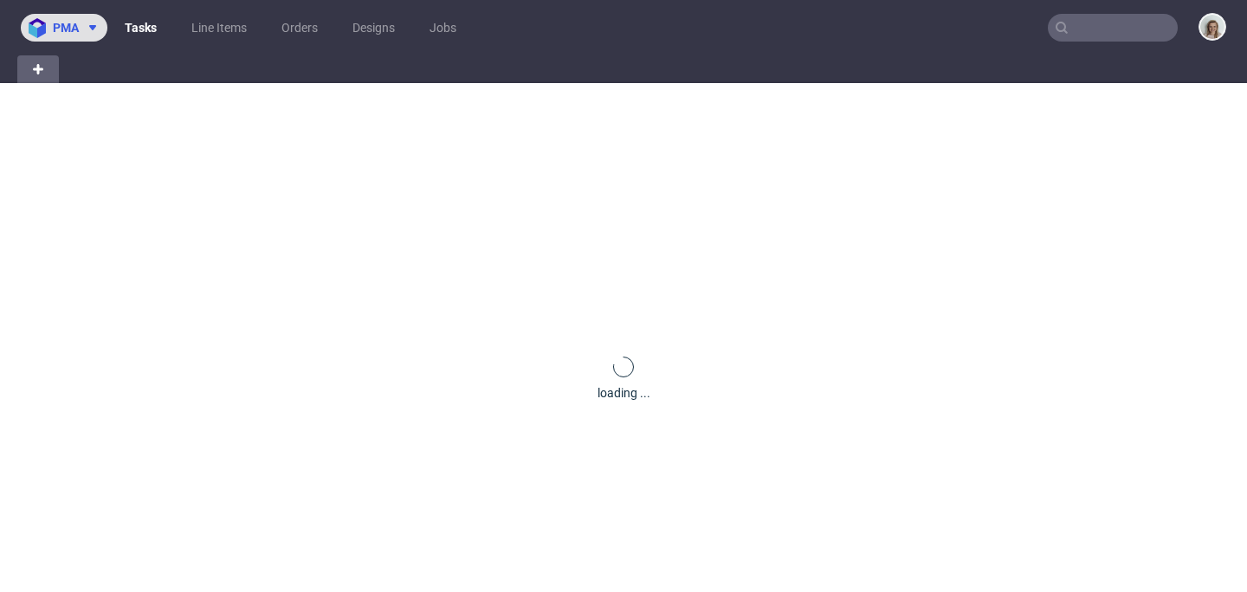
click at [58, 30] on span "pma" at bounding box center [66, 28] width 26 height 12
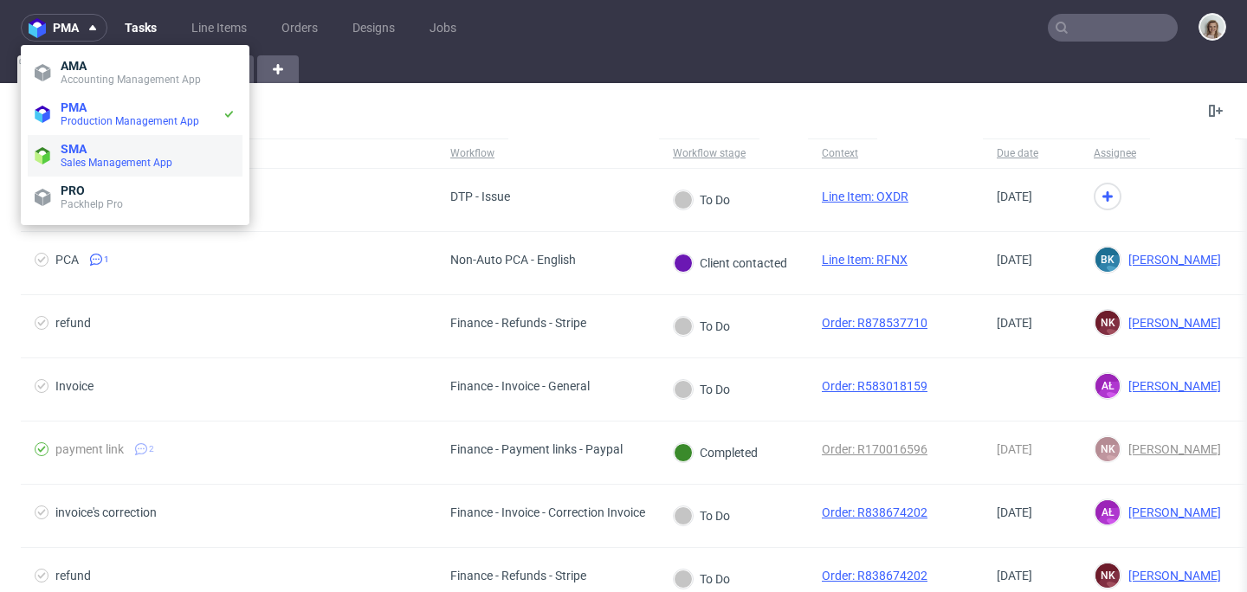
click at [111, 159] on span "Sales Management App" at bounding box center [117, 163] width 112 height 12
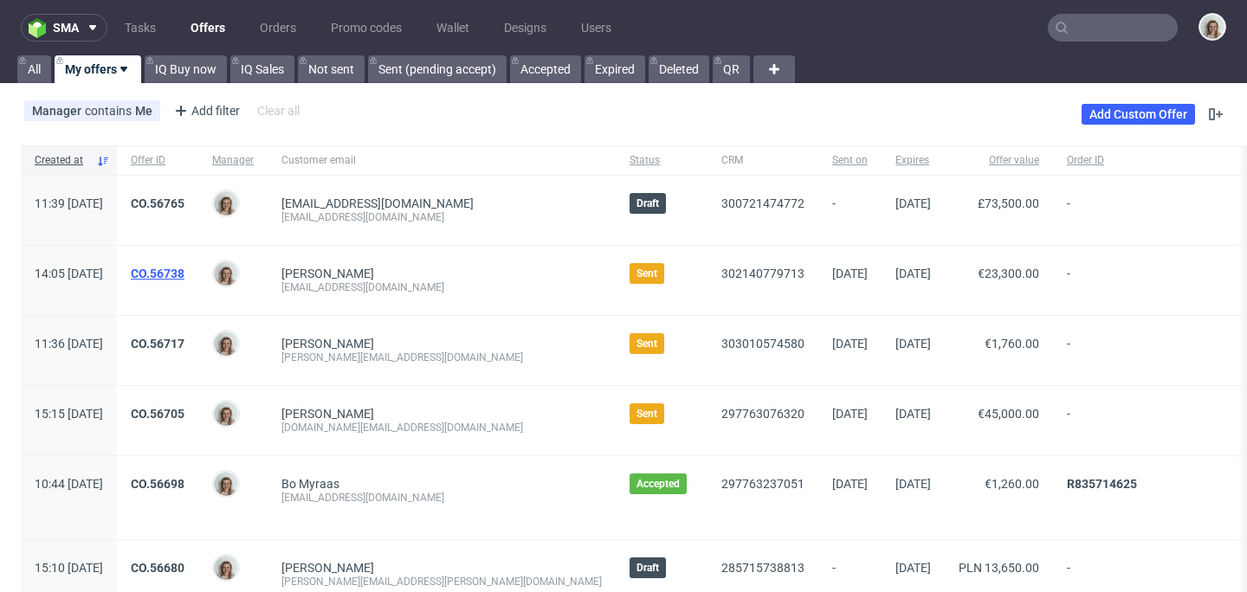
click at [185, 270] on link "CO.56738" at bounding box center [158, 274] width 54 height 14
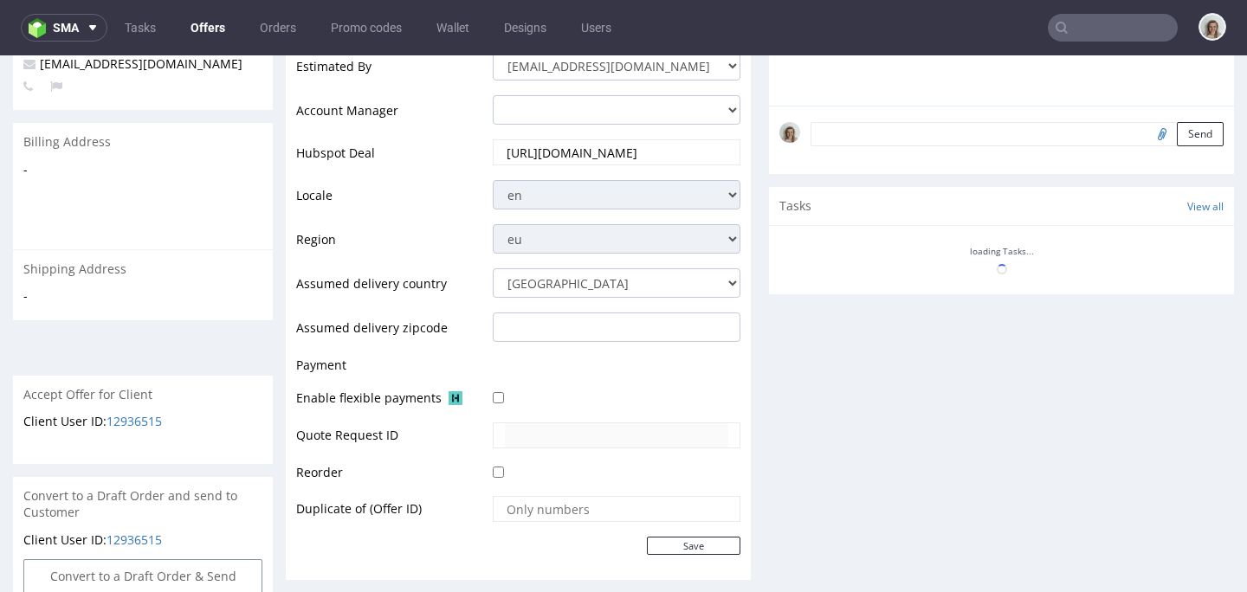
scroll to position [699, 0]
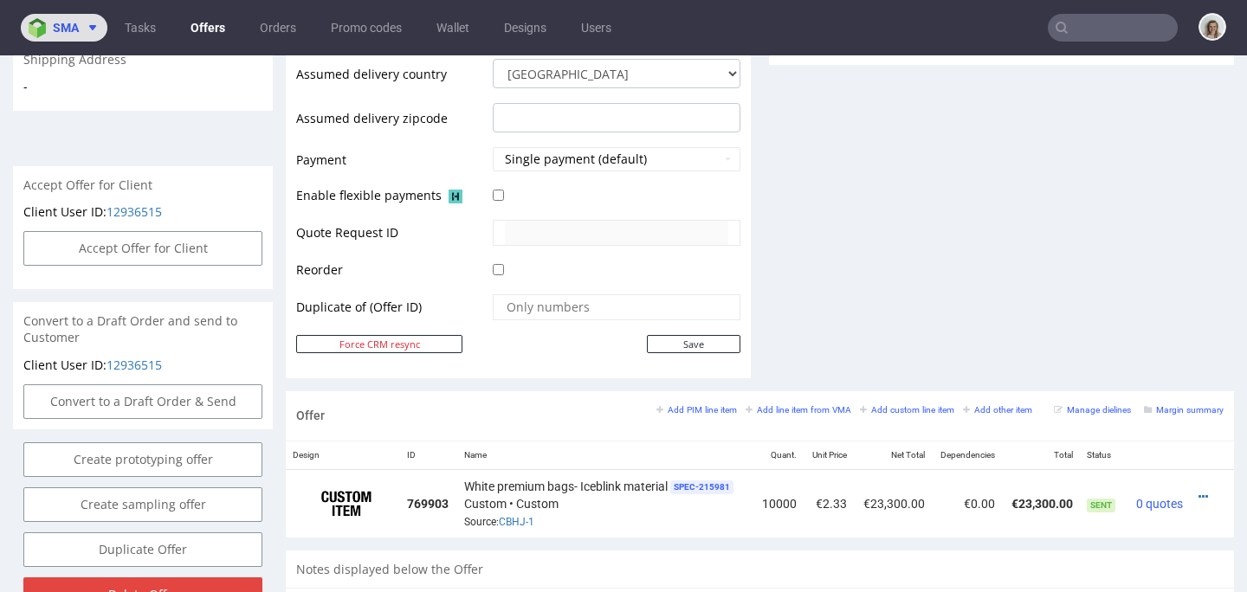
click at [70, 22] on span "sma" at bounding box center [66, 28] width 26 height 12
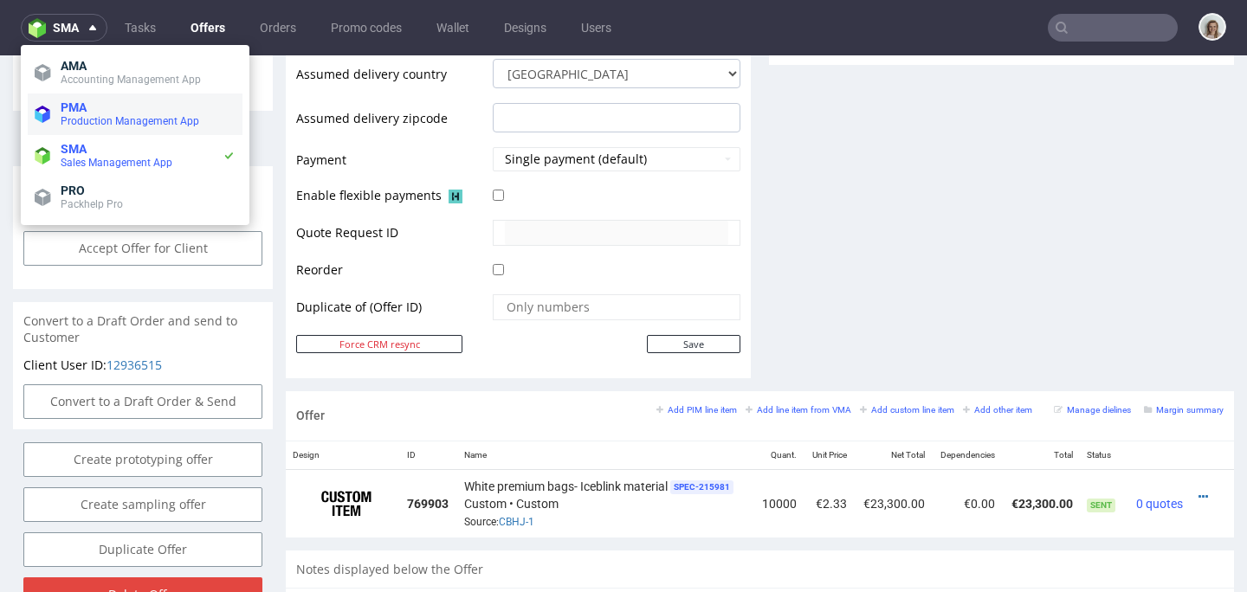
click at [79, 98] on li "PMA Production Management App" at bounding box center [135, 115] width 215 height 42
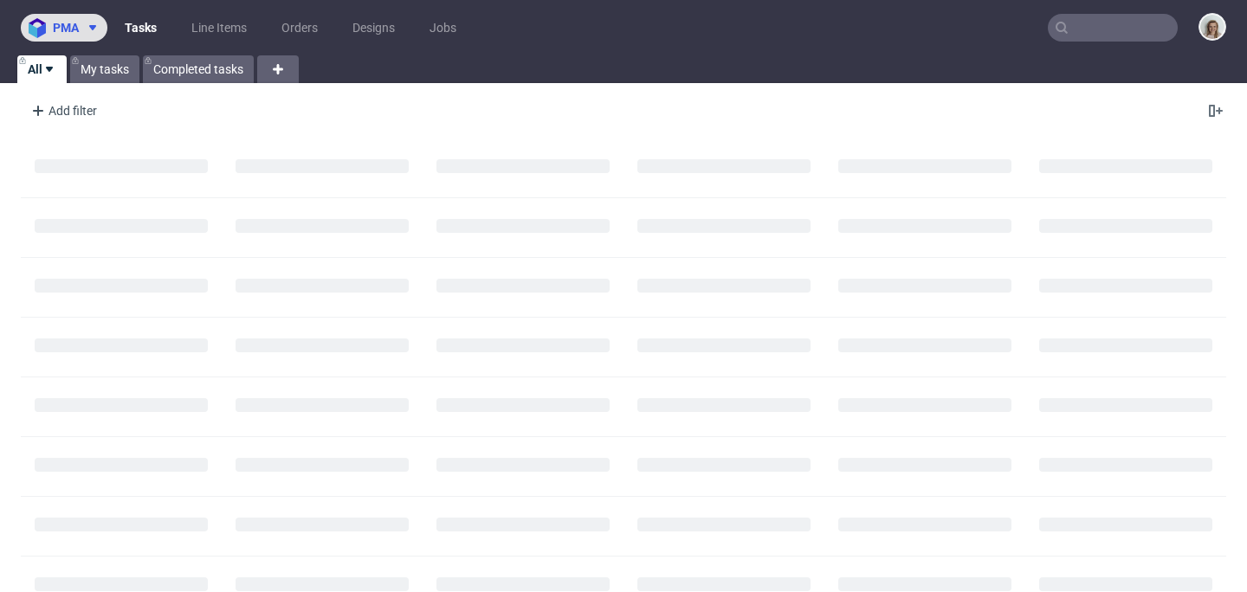
click at [75, 31] on span "pma" at bounding box center [66, 28] width 26 height 12
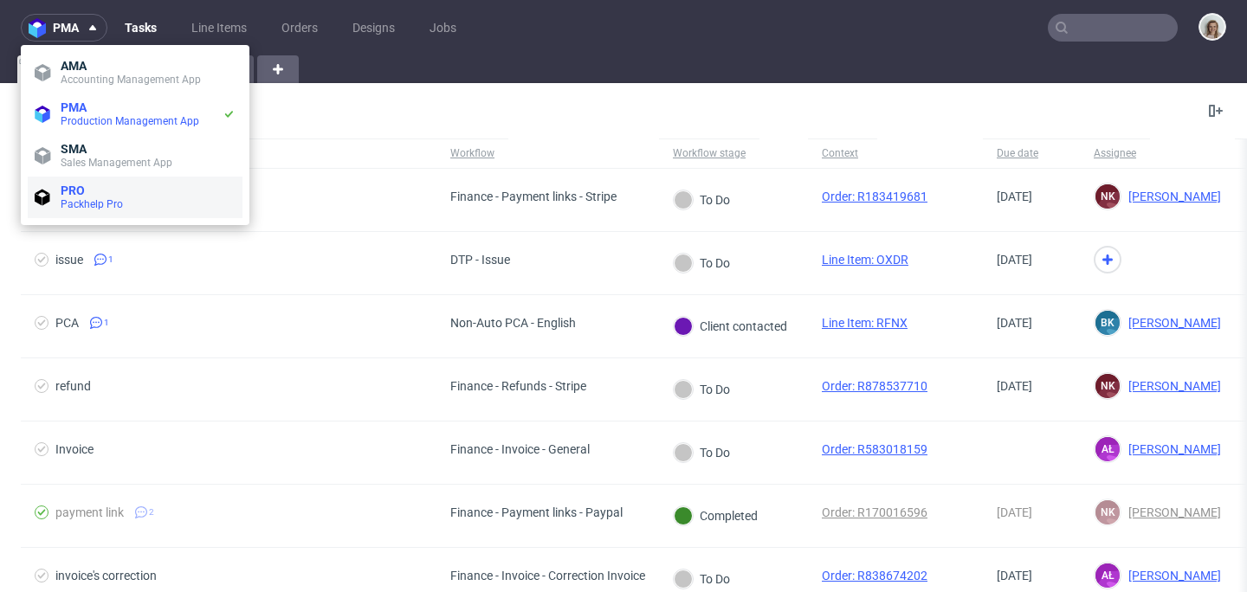
click at [80, 184] on span "PRO" at bounding box center [73, 191] width 24 height 14
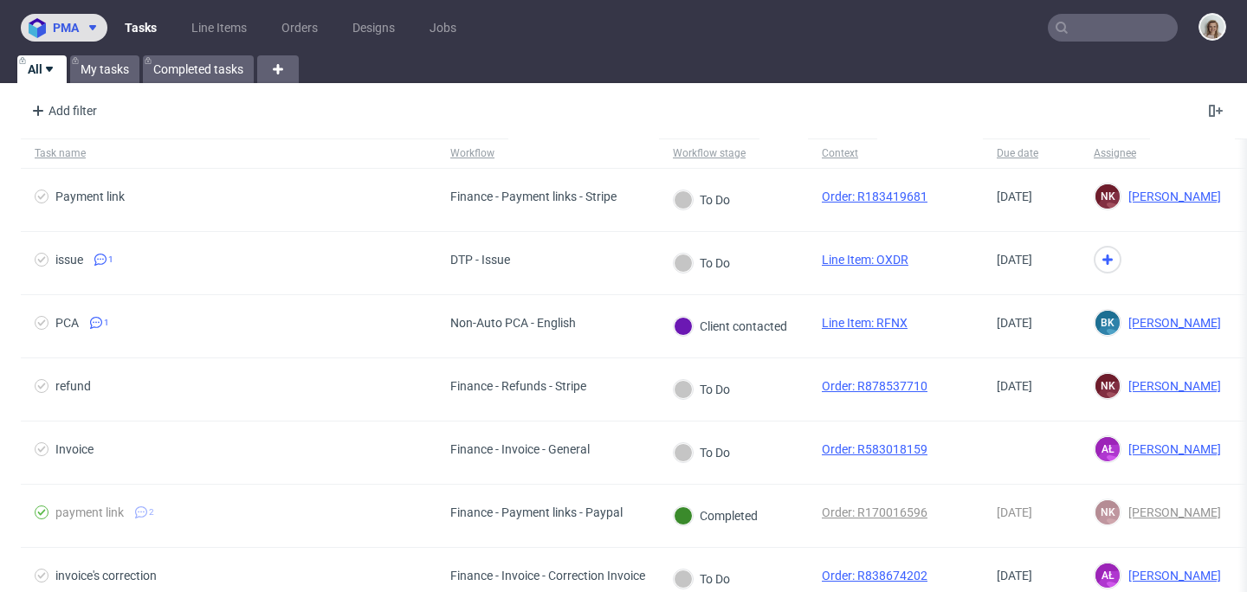
click at [72, 14] on button "pma" at bounding box center [64, 28] width 87 height 28
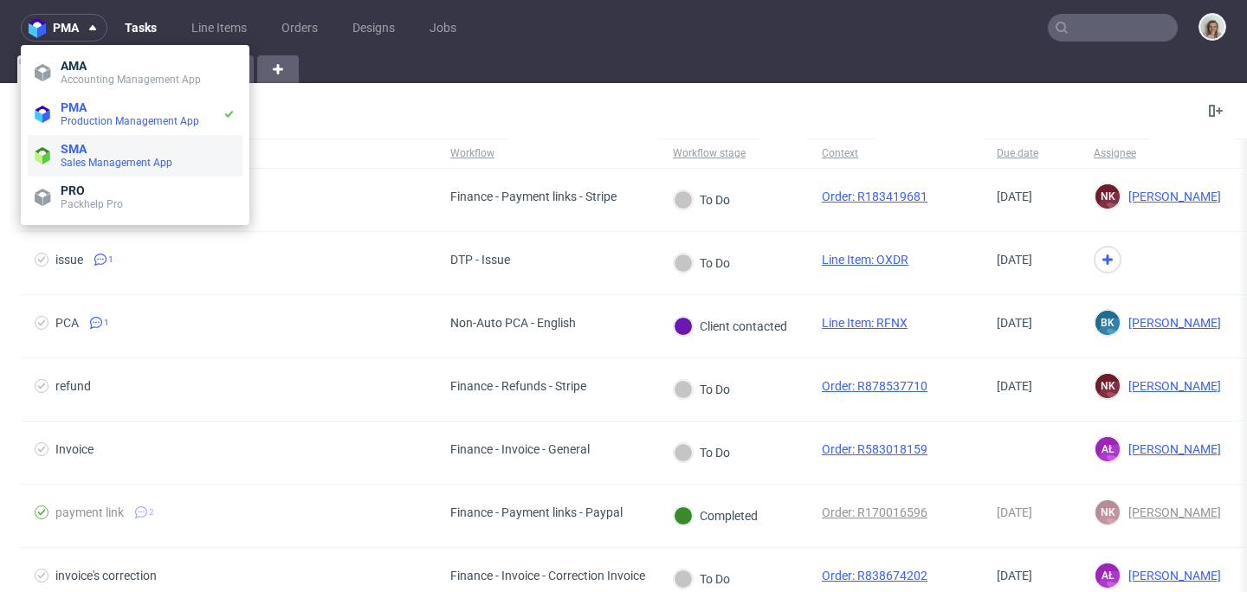
click at [79, 143] on span "SMA" at bounding box center [74, 149] width 26 height 14
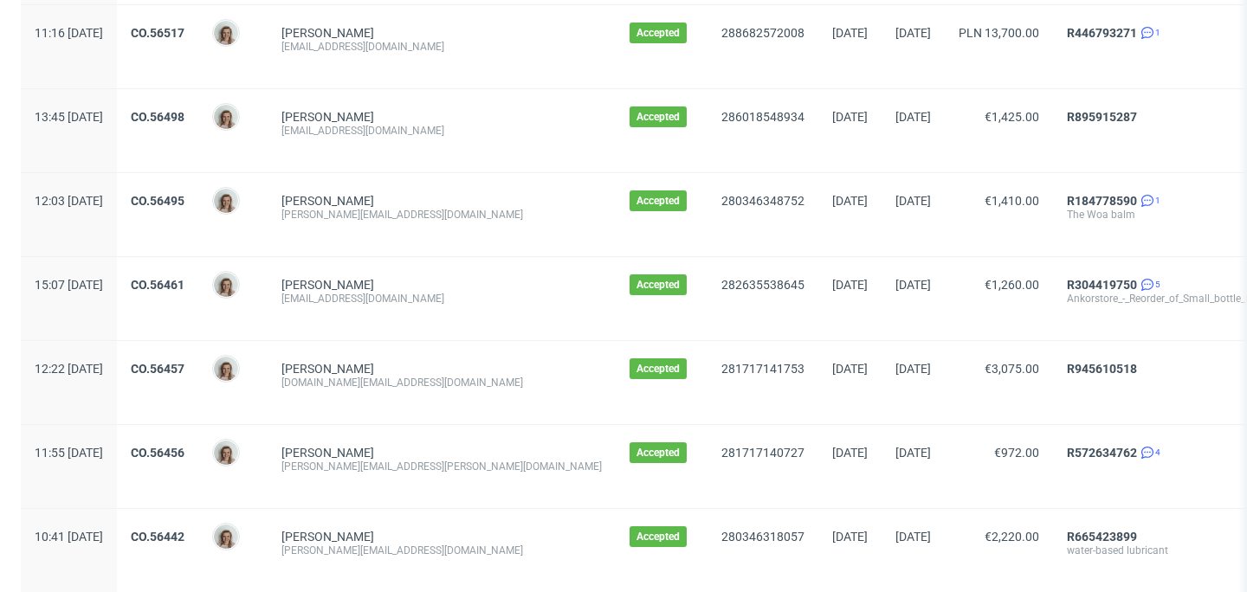
scroll to position [2048, 0]
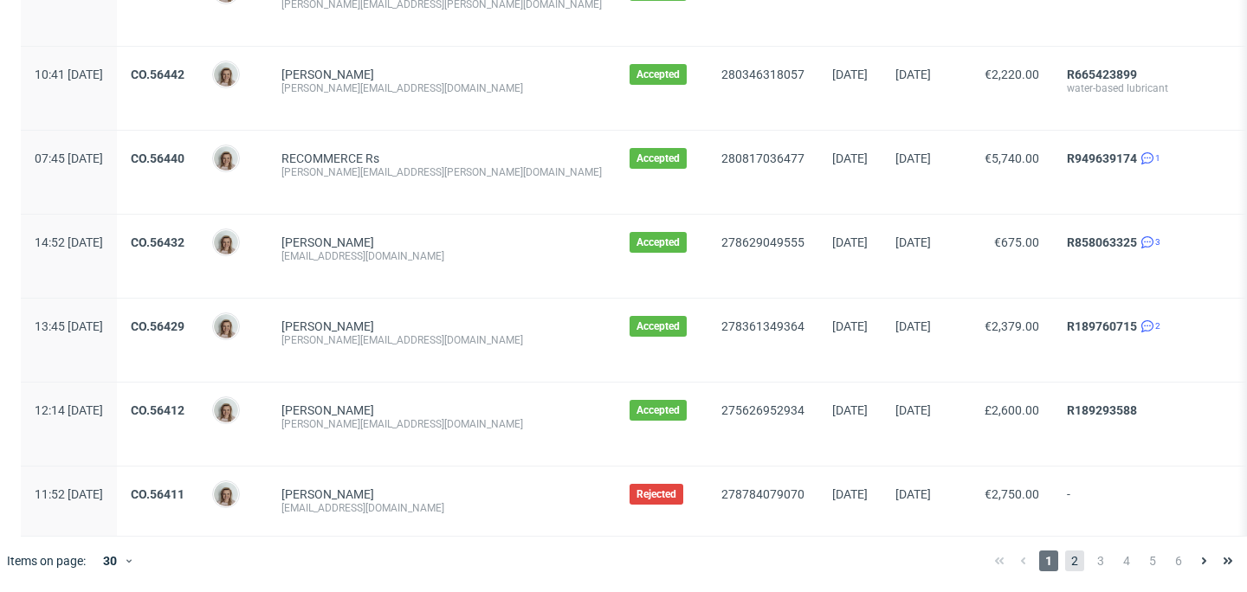
click at [1065, 556] on span "2" at bounding box center [1074, 561] width 19 height 21
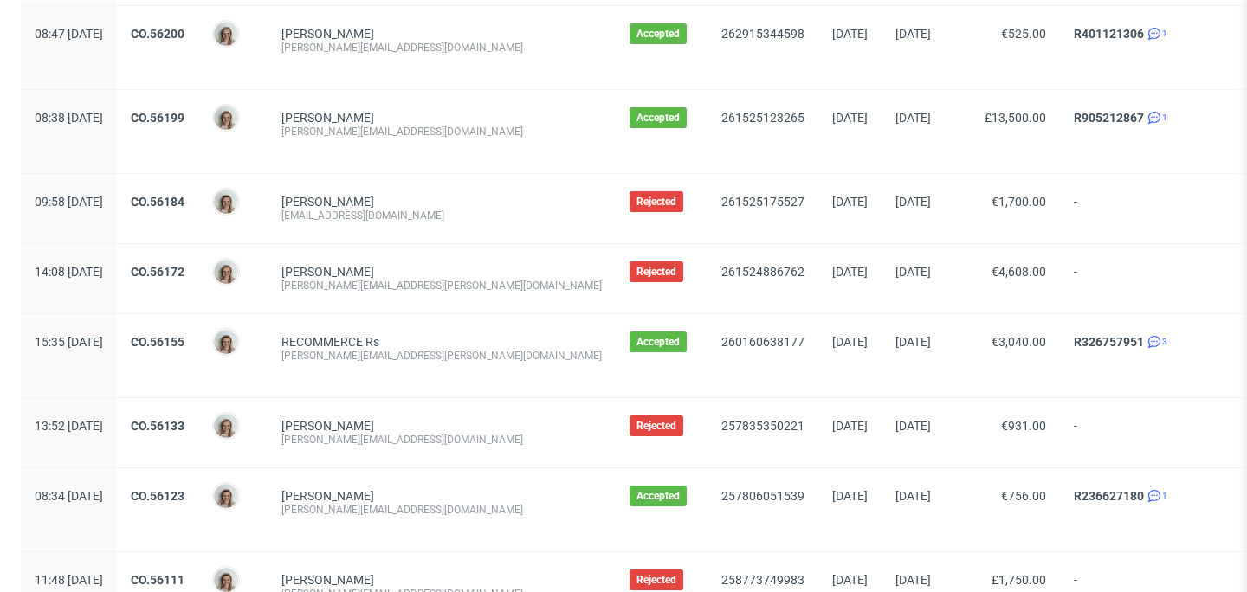
scroll to position [2062, 0]
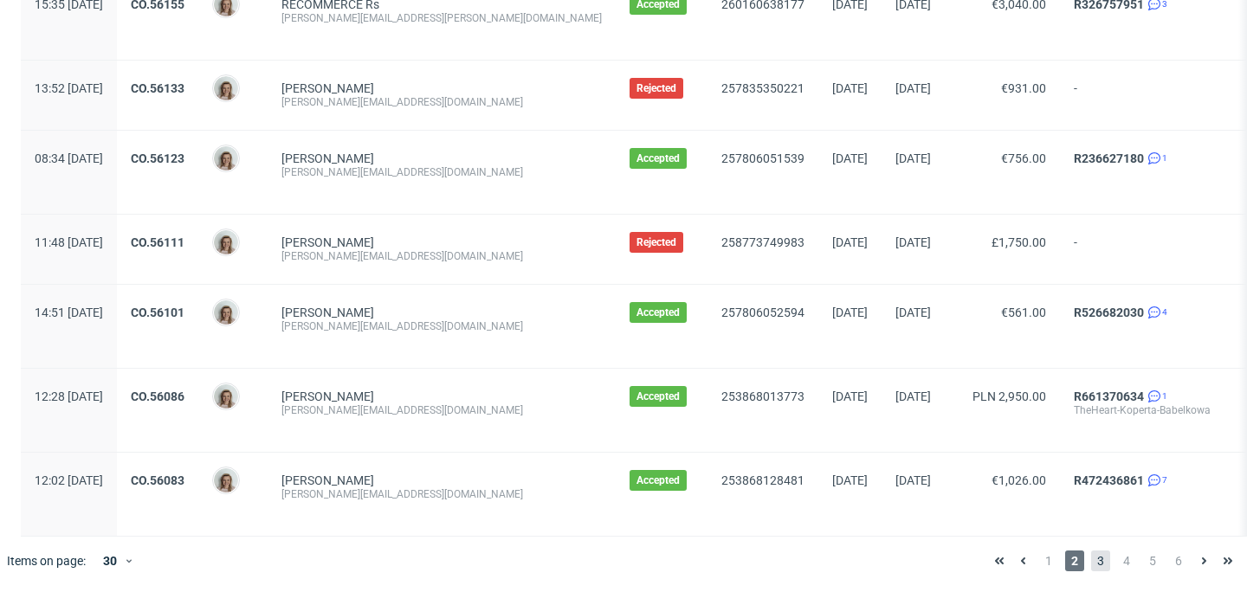
click at [1091, 551] on span "3" at bounding box center [1100, 561] width 19 height 21
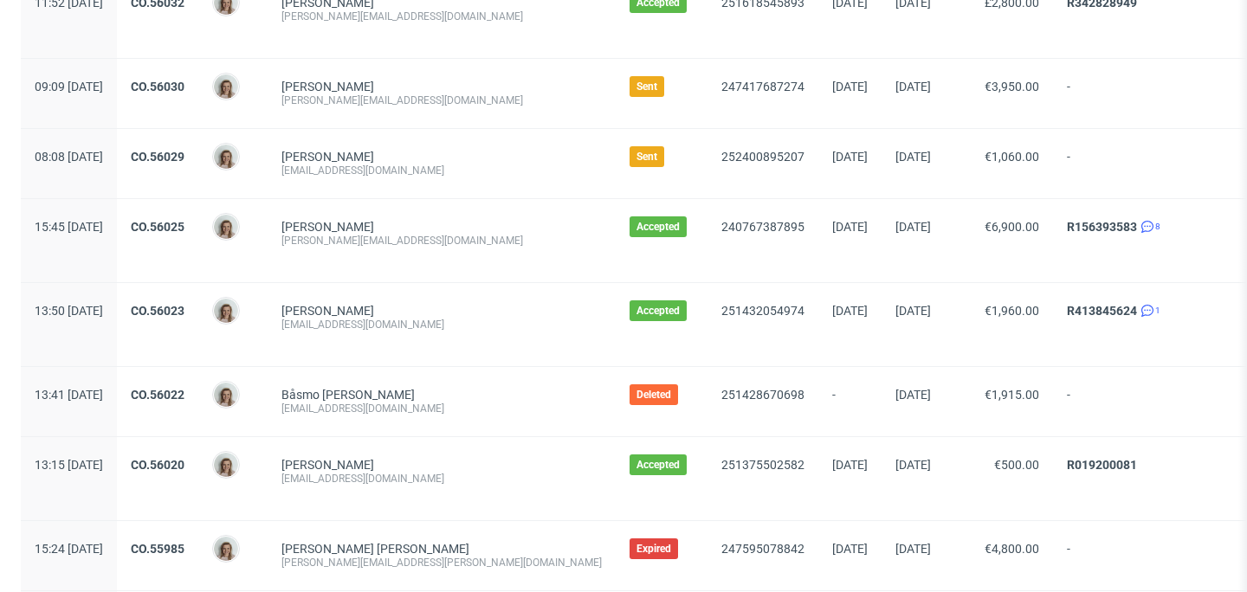
scroll to position [664, 0]
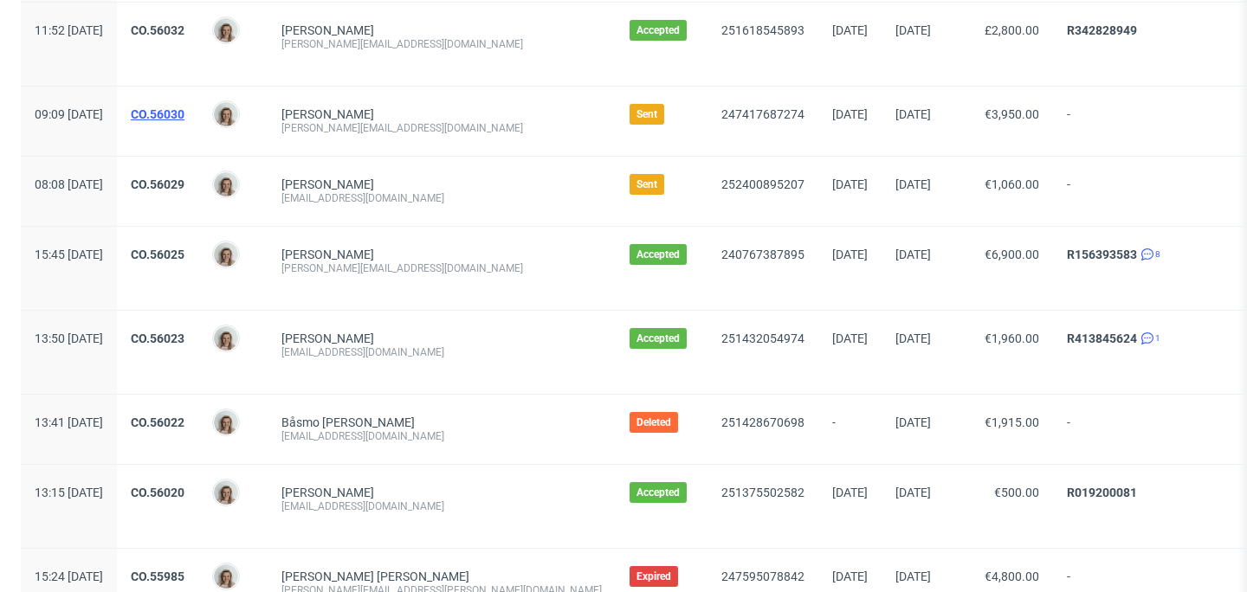
click at [185, 113] on link "CO.56030" at bounding box center [158, 114] width 54 height 14
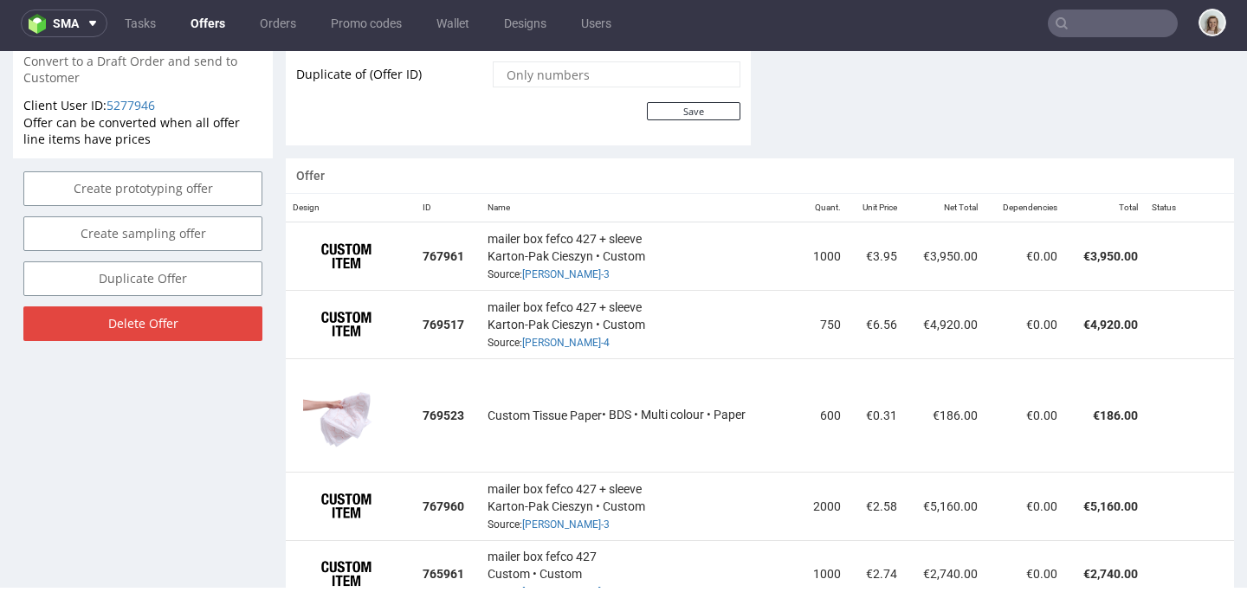
scroll to position [955, 0]
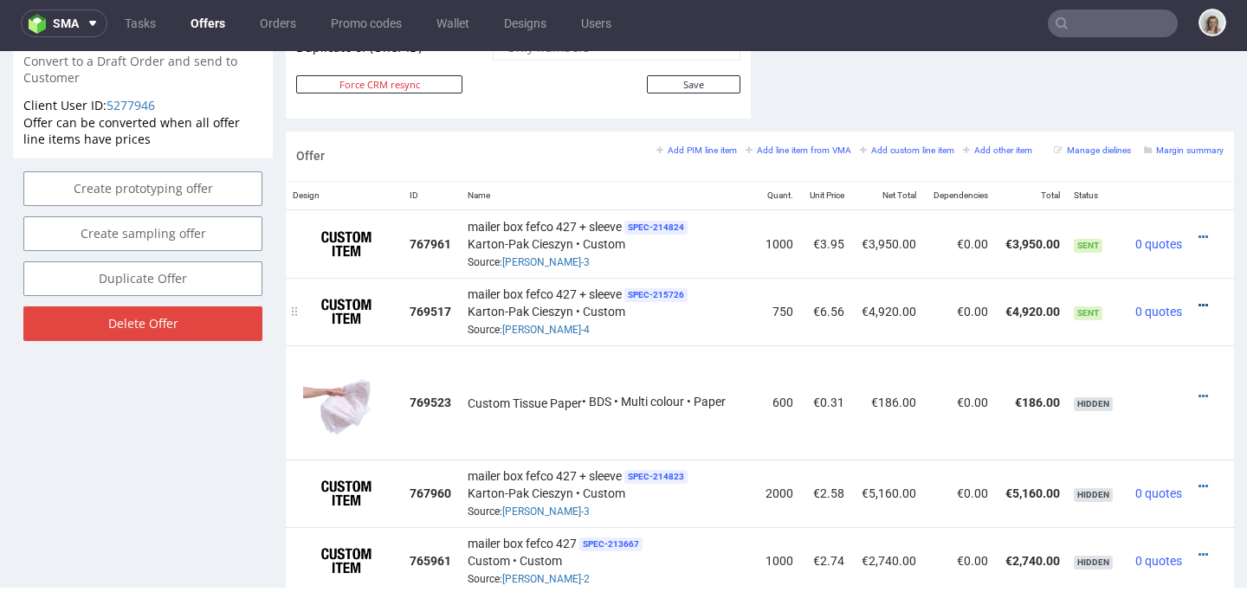
click at [1199, 306] on icon at bounding box center [1204, 306] width 10 height 12
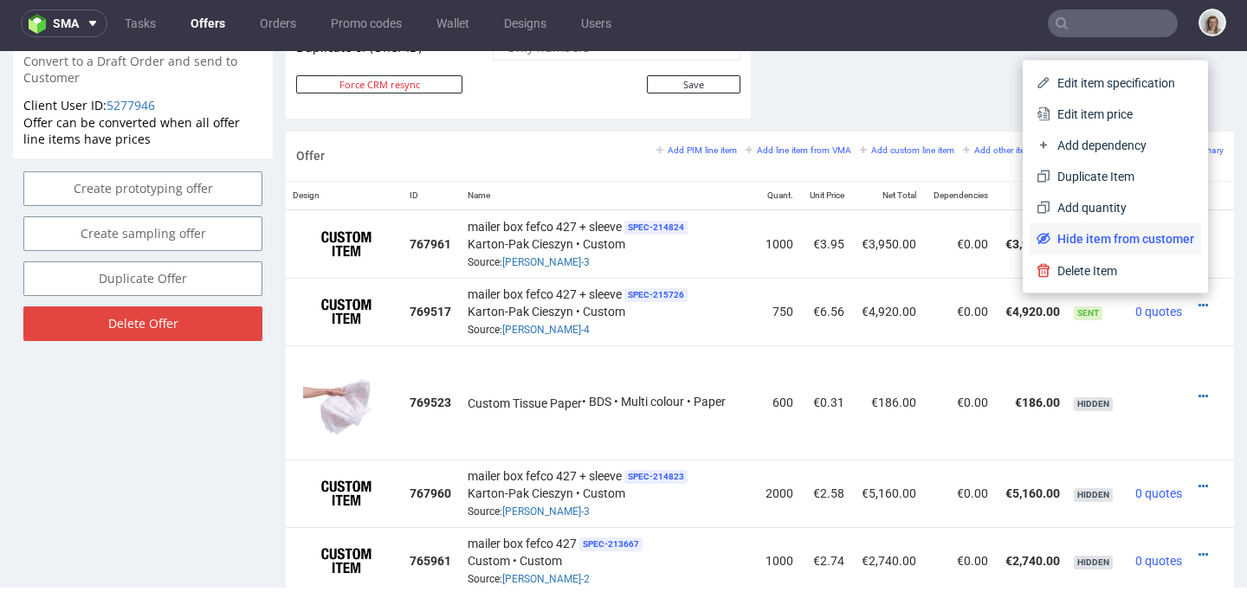
click at [1110, 229] on li "Hide item from customer" at bounding box center [1116, 238] width 172 height 31
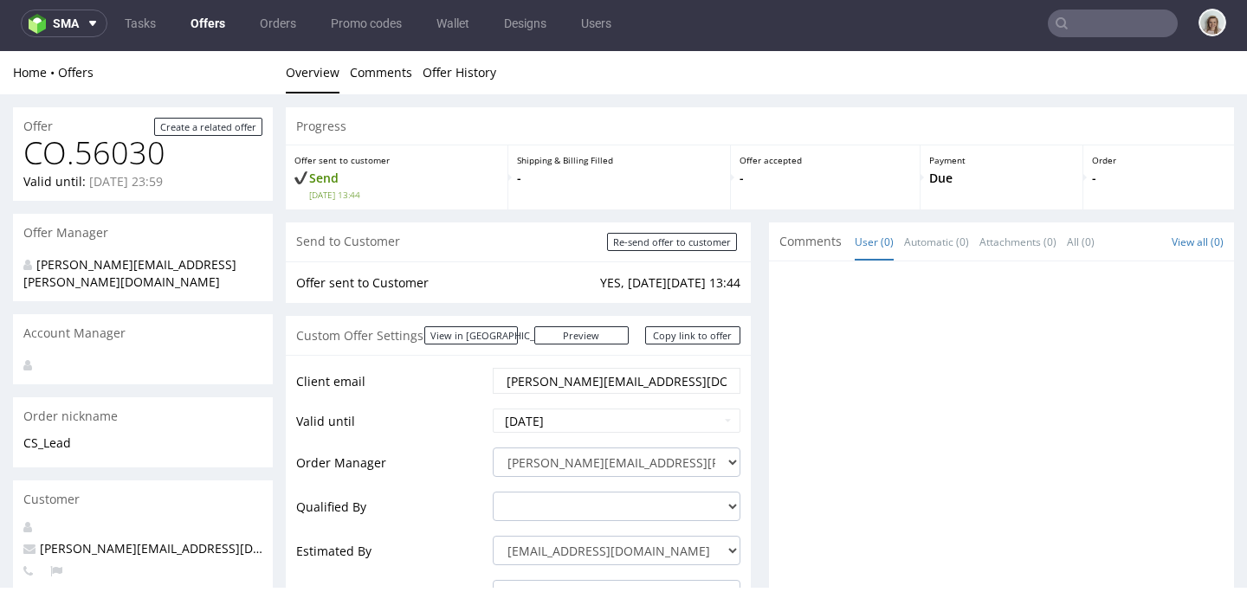
scroll to position [0, 0]
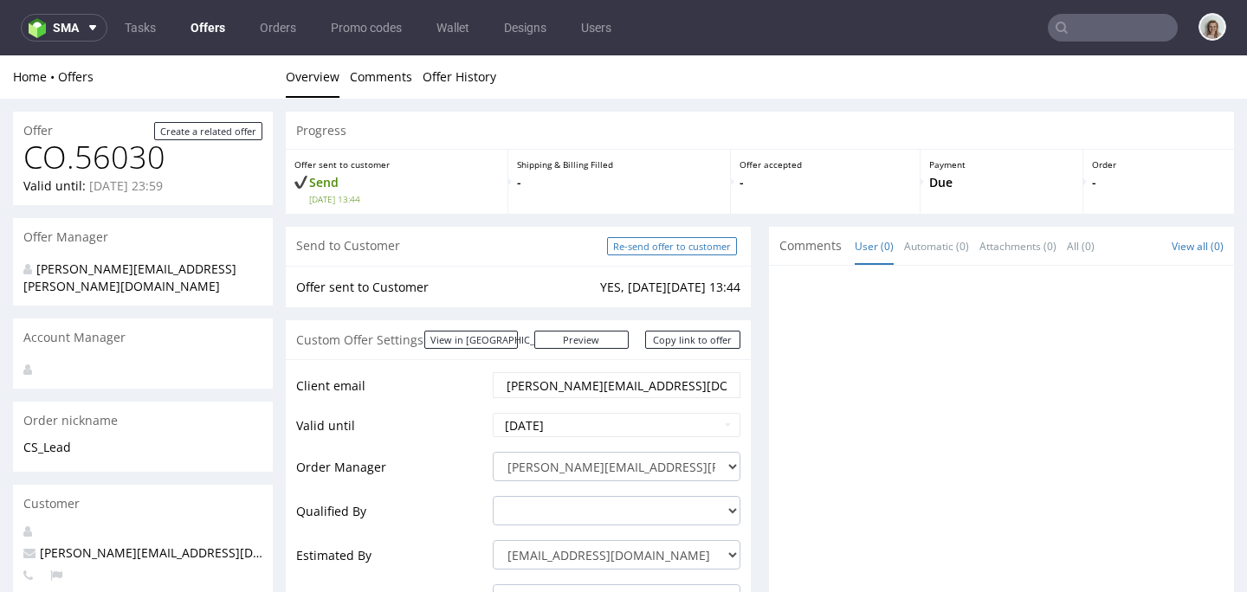
click at [683, 249] on input "Re-send offer to customer" at bounding box center [672, 246] width 130 height 18
type input "In progress..."
click at [700, 344] on link "Copy link to offer" at bounding box center [692, 340] width 95 height 18
click at [678, 345] on link "Copy link to offer" at bounding box center [692, 340] width 95 height 18
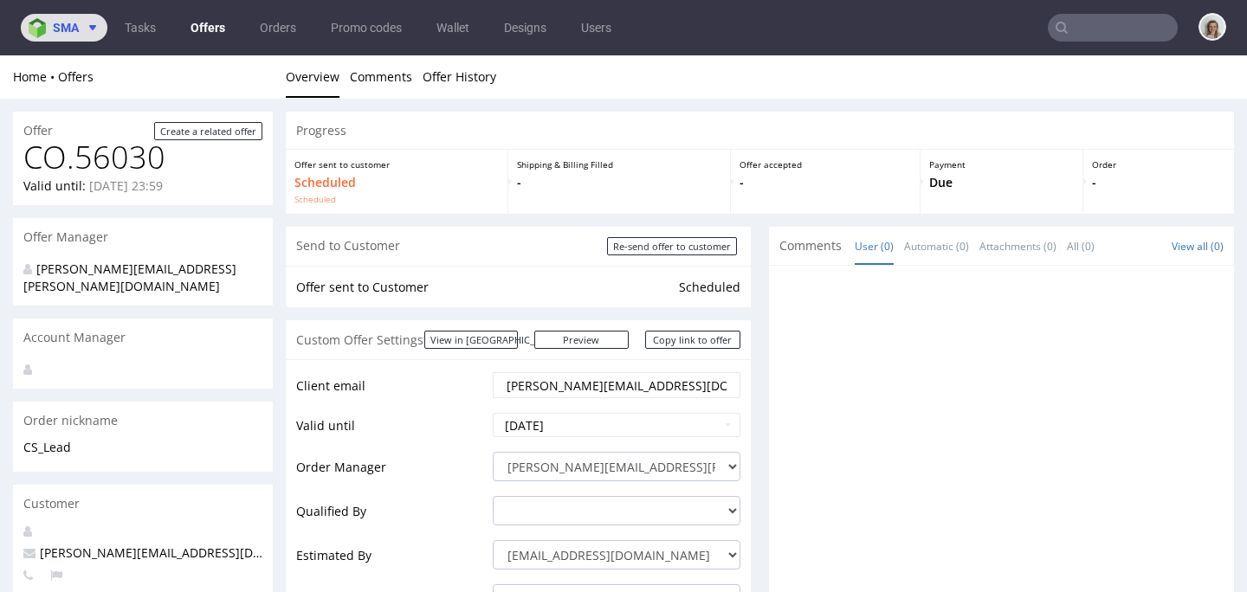
click at [49, 32] on img at bounding box center [41, 28] width 24 height 20
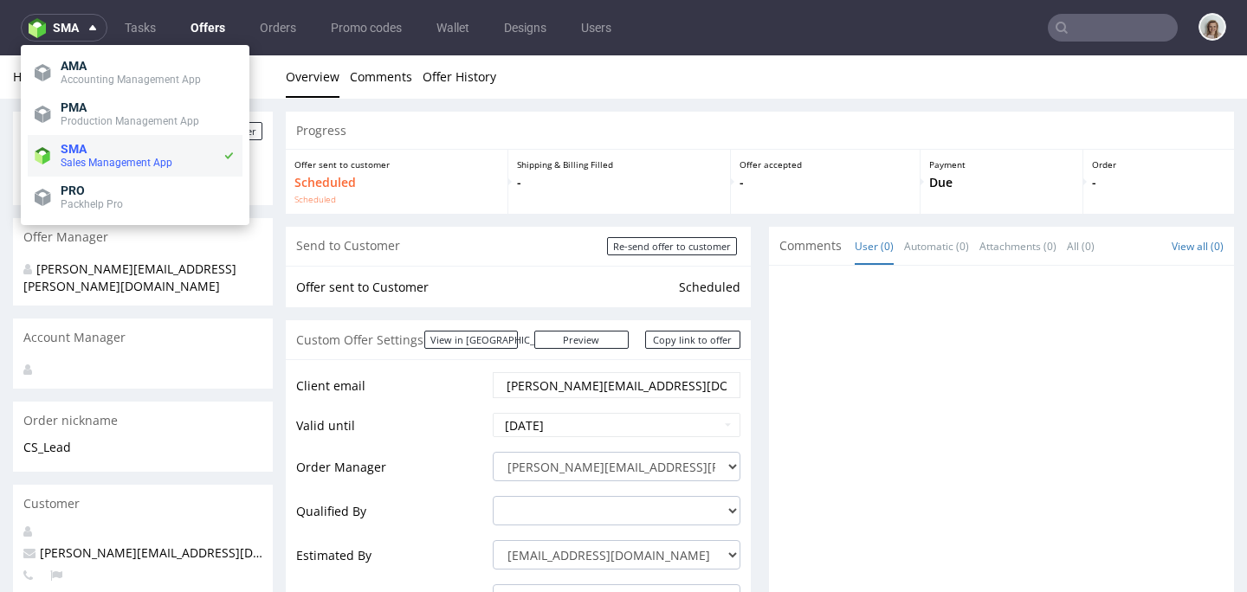
click at [74, 146] on span "SMA" at bounding box center [74, 149] width 26 height 14
click at [84, 148] on span "SMA" at bounding box center [74, 149] width 26 height 14
click at [177, 150] on span "SMA" at bounding box center [142, 149] width 162 height 14
click at [170, 122] on span "Production Management App" at bounding box center [130, 121] width 139 height 12
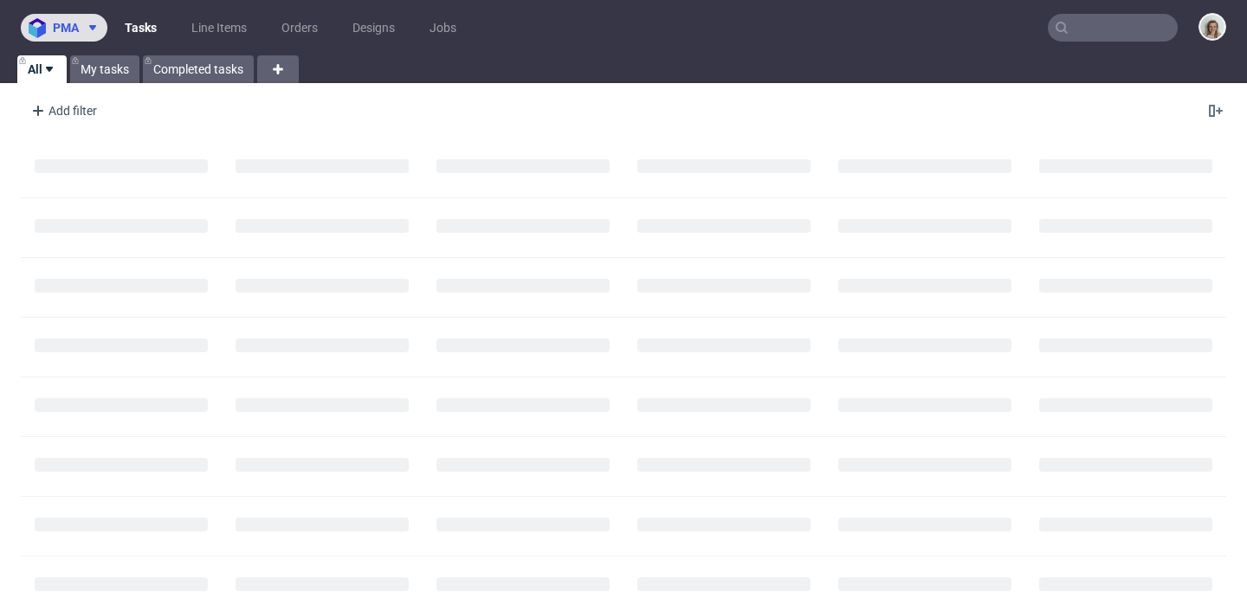
click at [84, 19] on button "pma" at bounding box center [64, 28] width 87 height 28
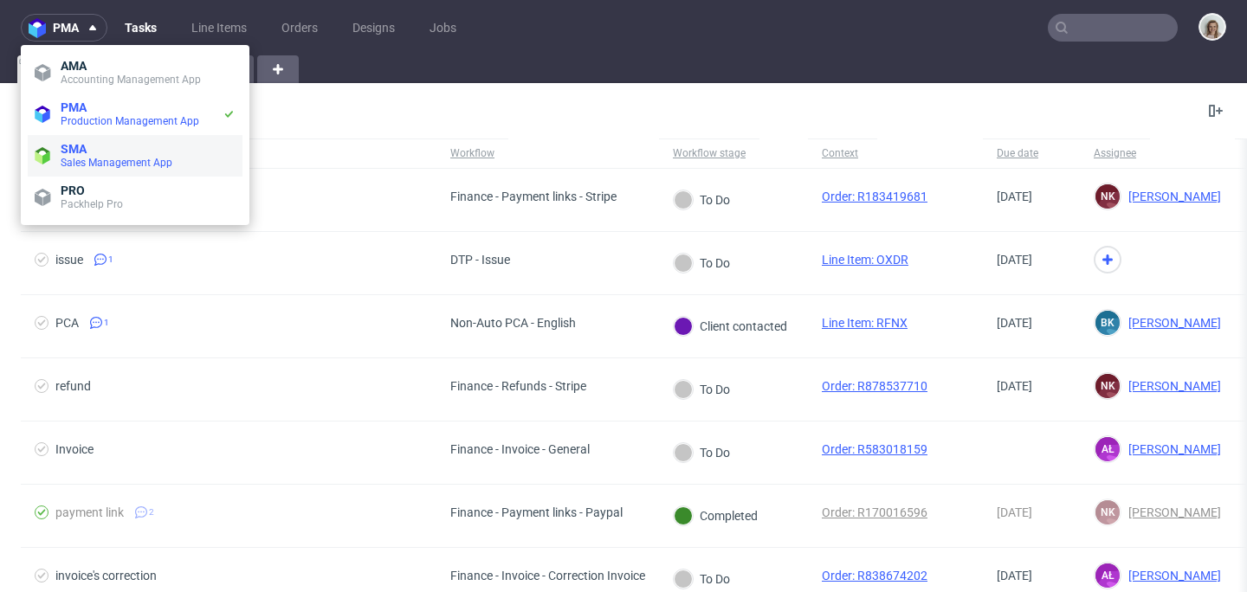
click at [124, 146] on span "SMA" at bounding box center [148, 149] width 175 height 14
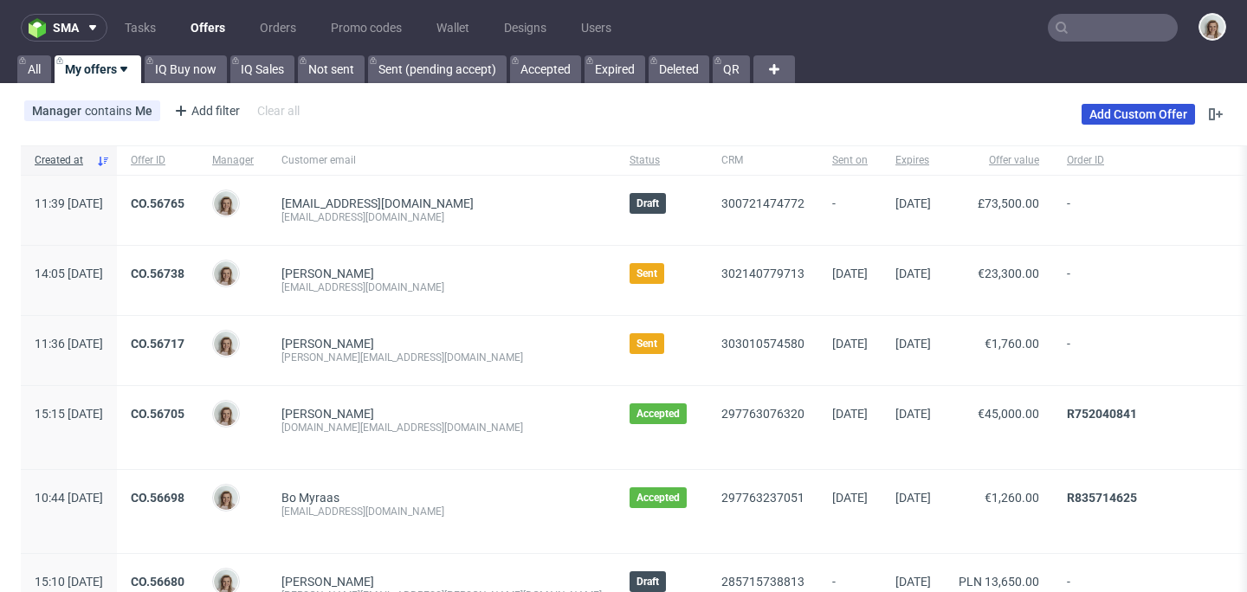
click at [1104, 119] on link "Add Custom Offer" at bounding box center [1138, 114] width 113 height 21
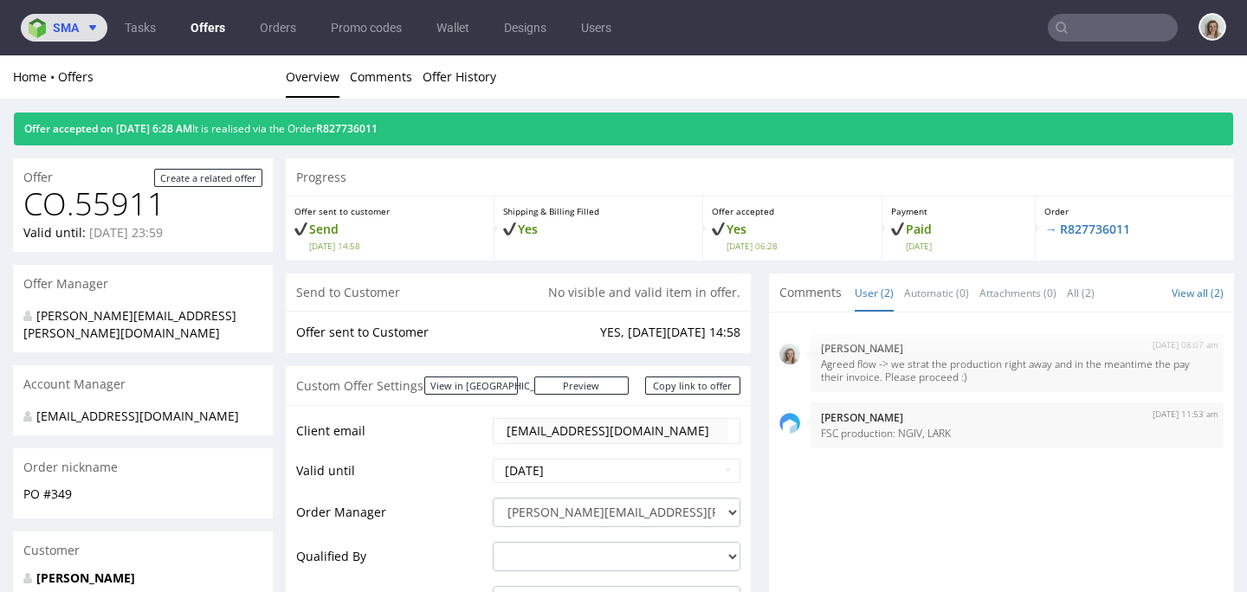
click at [93, 29] on use at bounding box center [92, 27] width 7 height 5
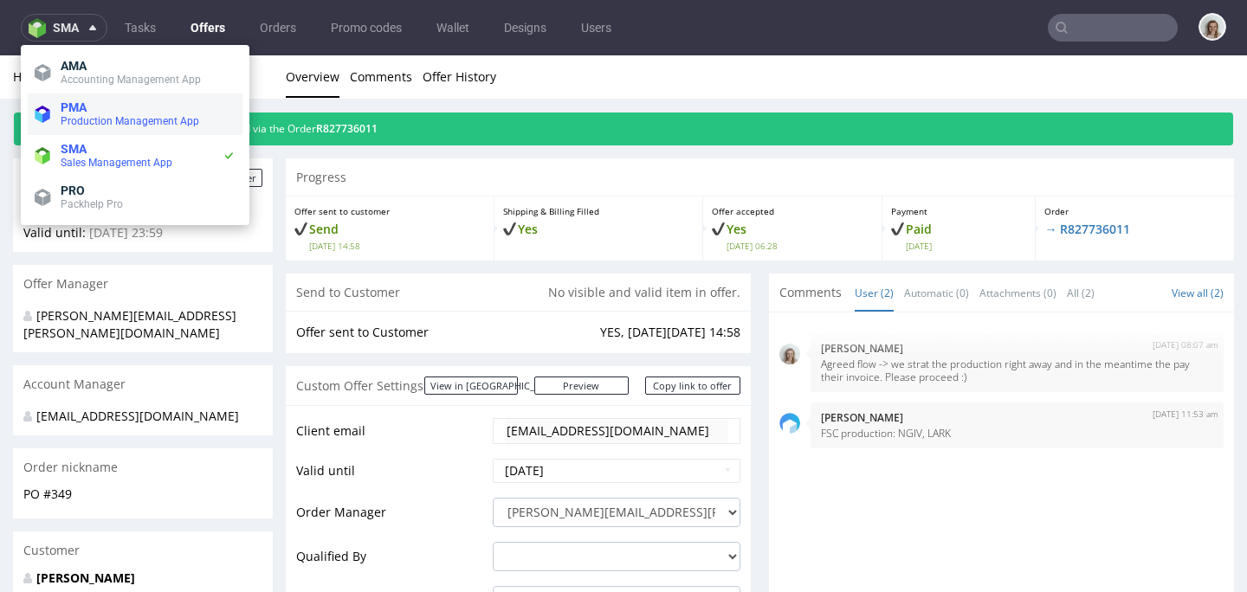
click at [111, 122] on span "Production Management App" at bounding box center [130, 121] width 139 height 12
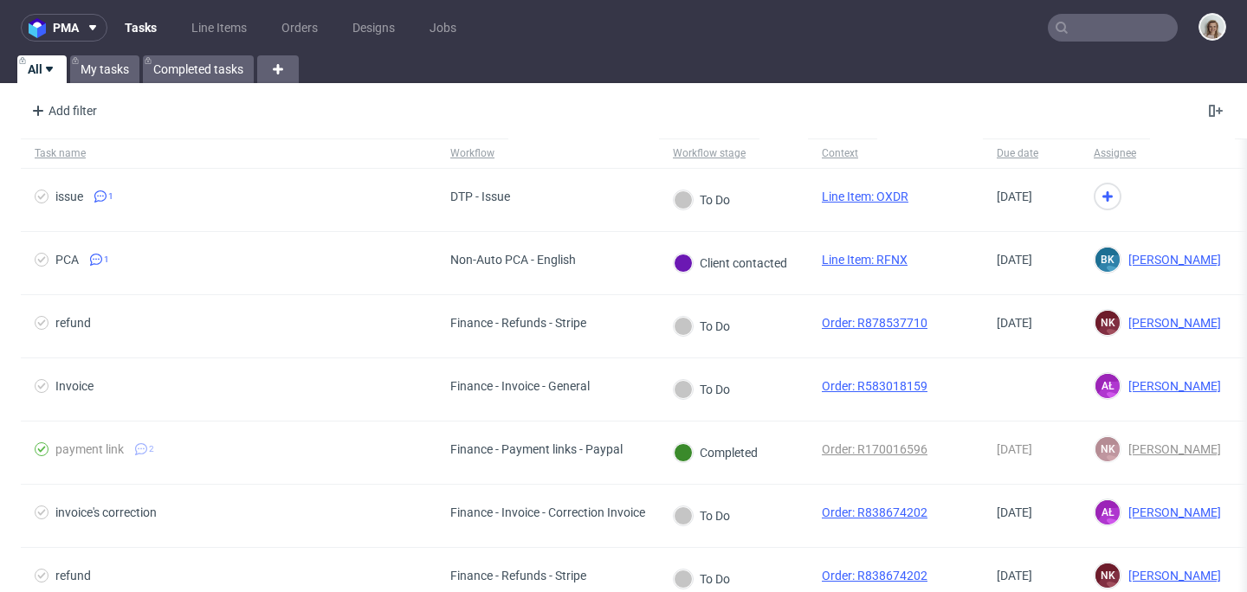
click at [1123, 23] on input "text" at bounding box center [1113, 28] width 130 height 28
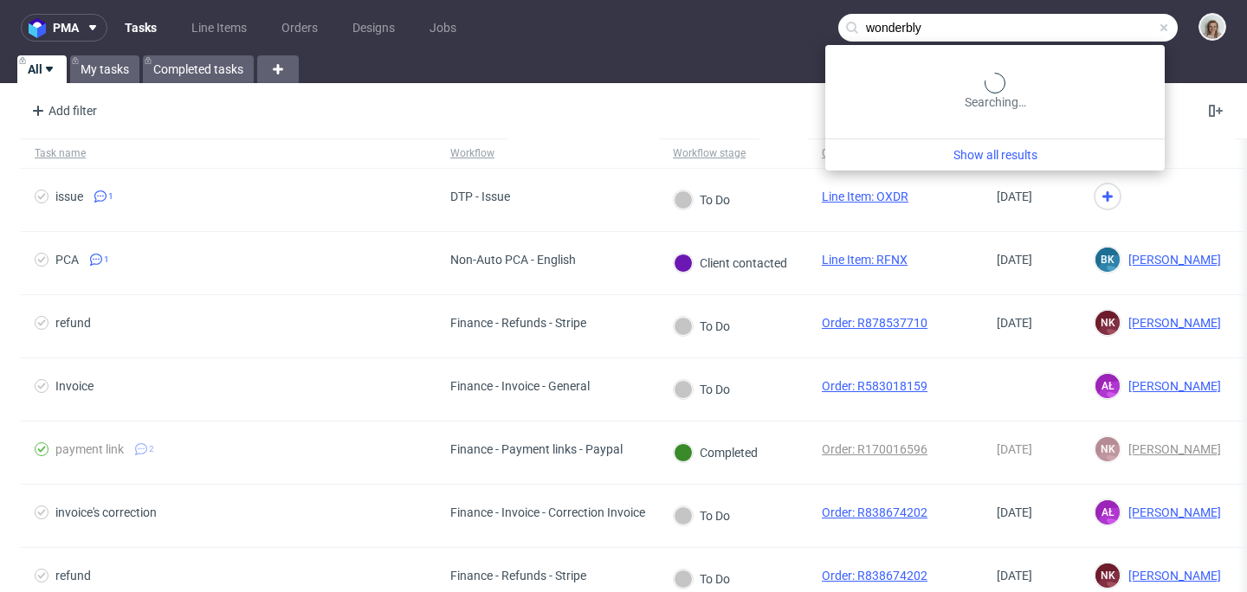
type input "wonderbly"
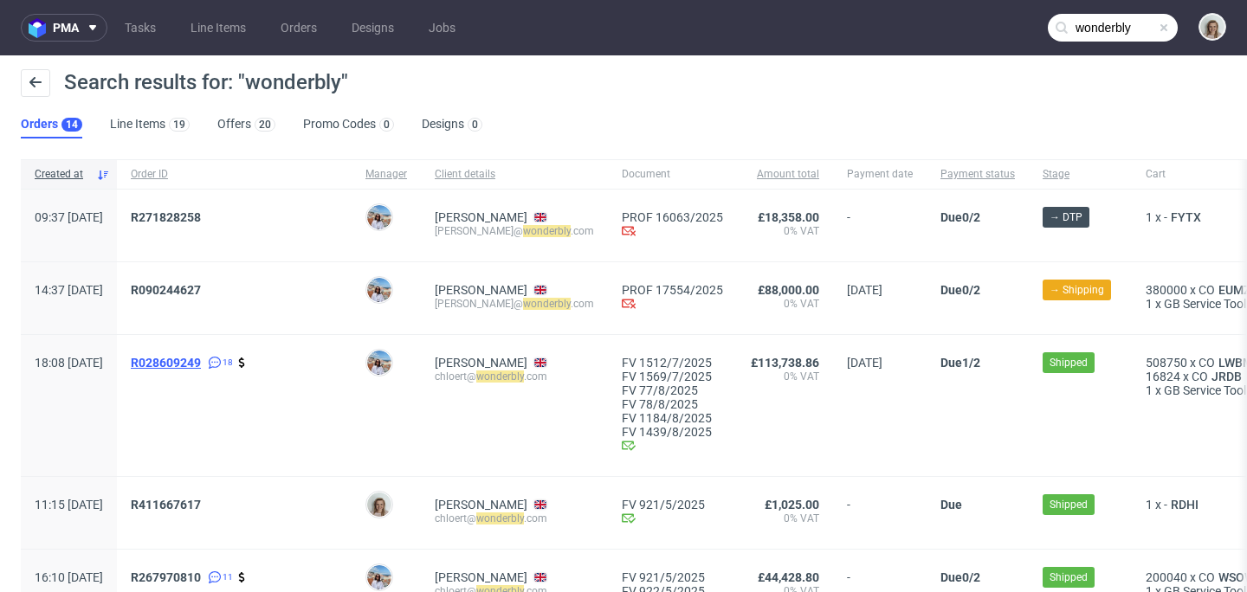
click at [201, 356] on span "R028609249" at bounding box center [166, 363] width 70 height 14
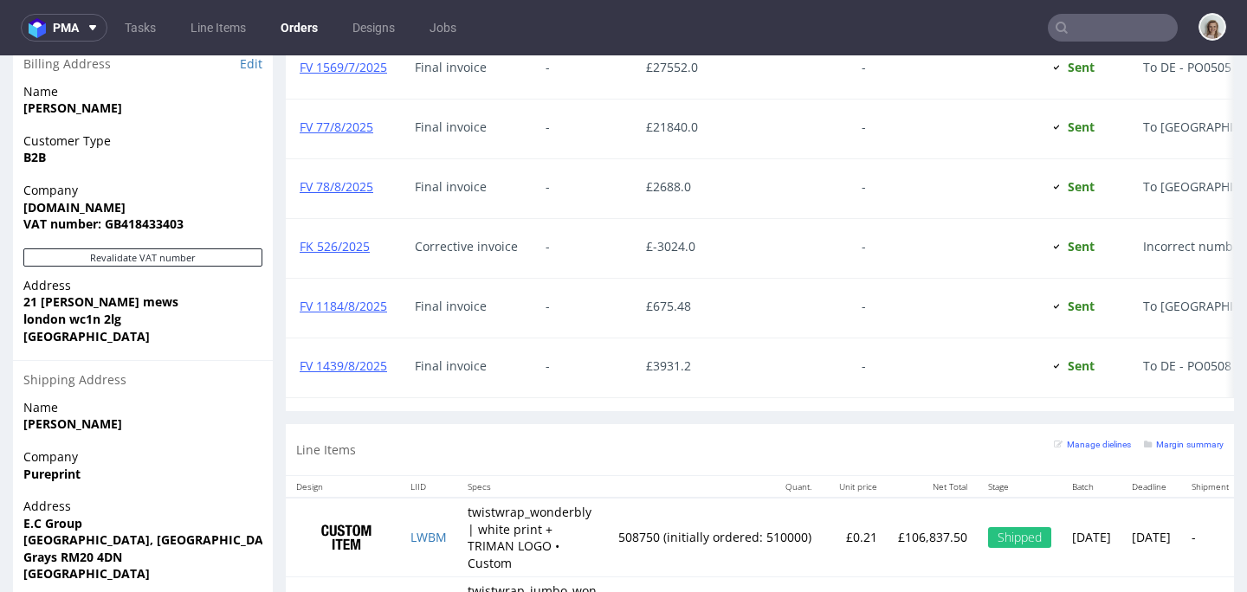
scroll to position [1266, 0]
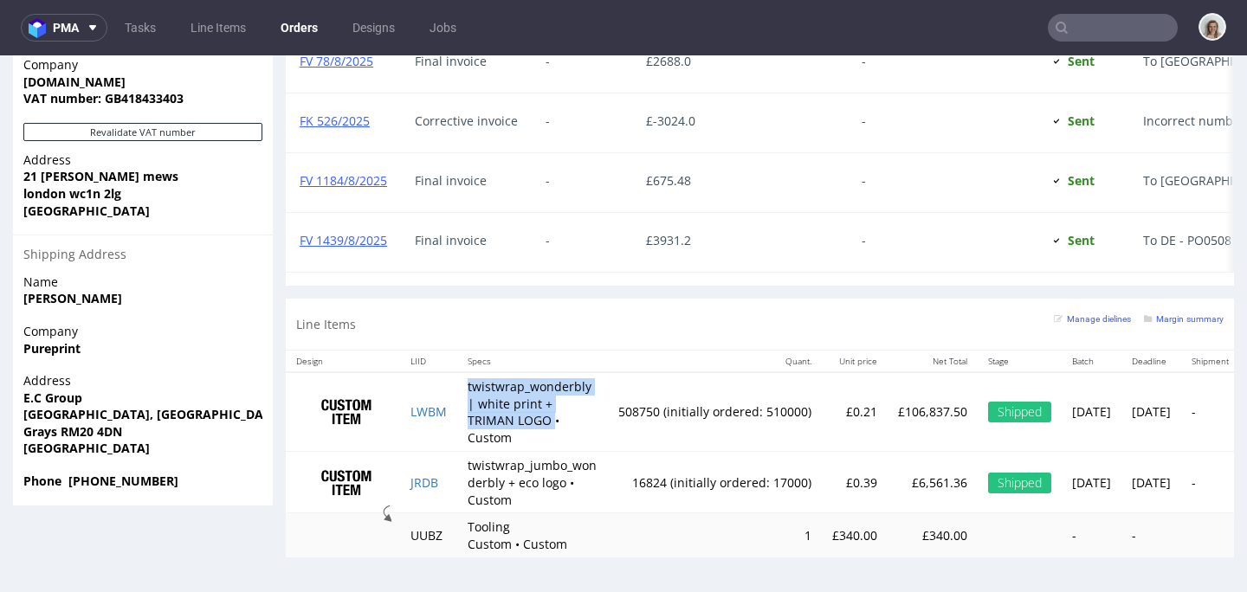
drag, startPoint x: 469, startPoint y: 387, endPoint x: 503, endPoint y: 422, distance: 49.0
click at [503, 422] on td "twistwrap_wonderbly | white print + TRIMAN LOGO • Custom" at bounding box center [532, 412] width 151 height 80
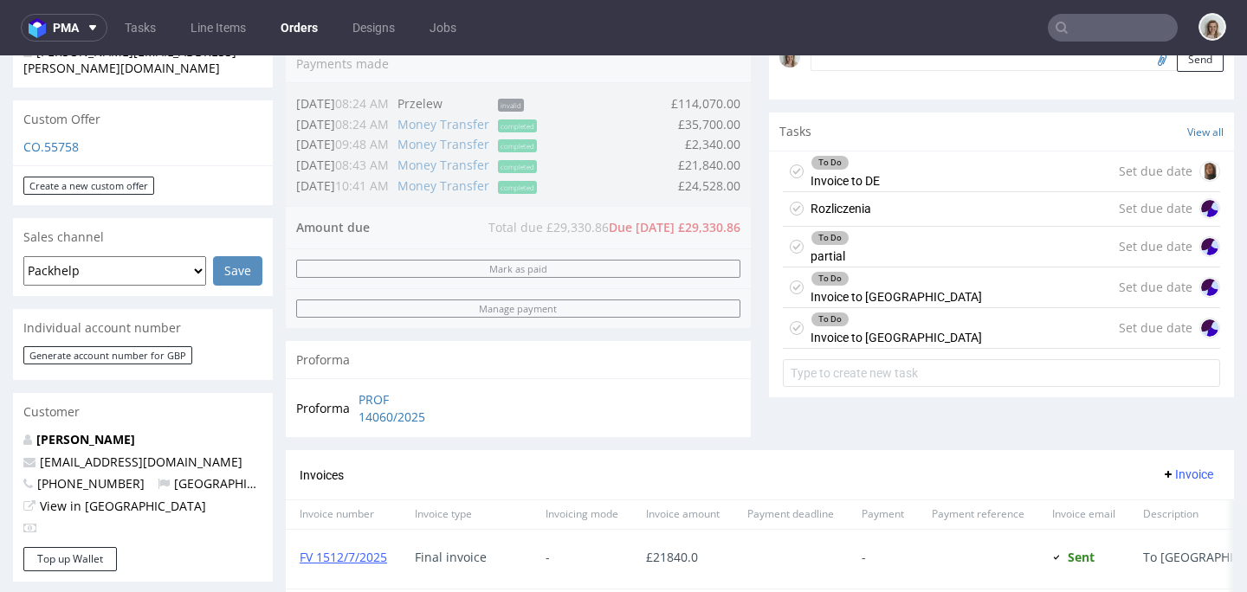
scroll to position [485, 0]
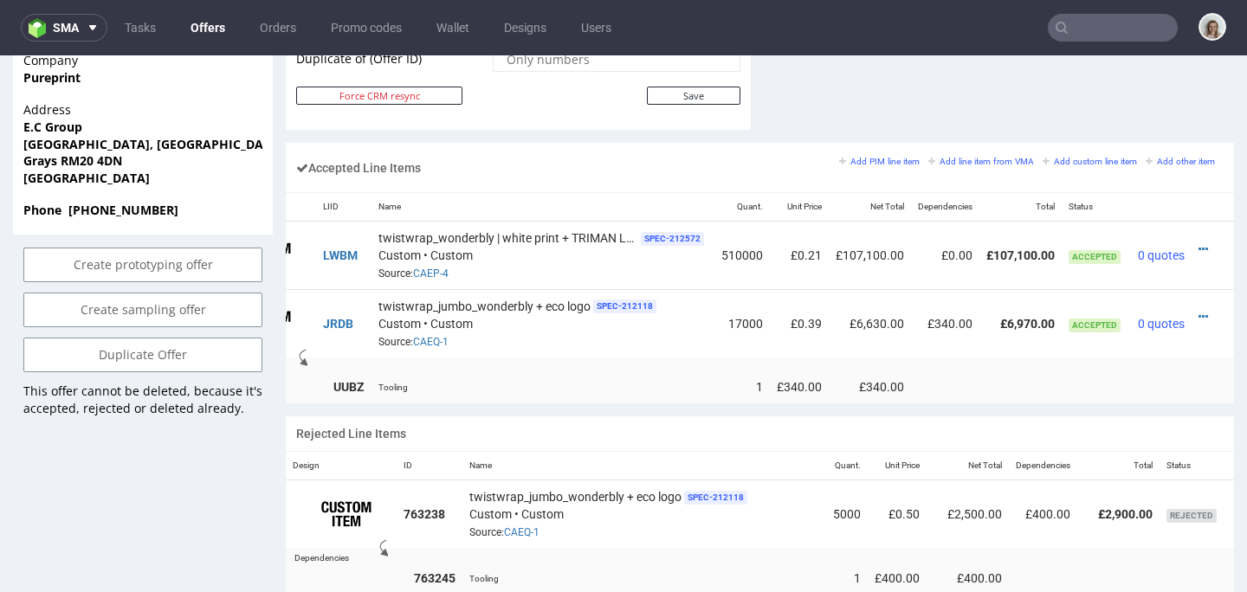
scroll to position [0, 102]
click at [1199, 244] on icon at bounding box center [1204, 249] width 10 height 12
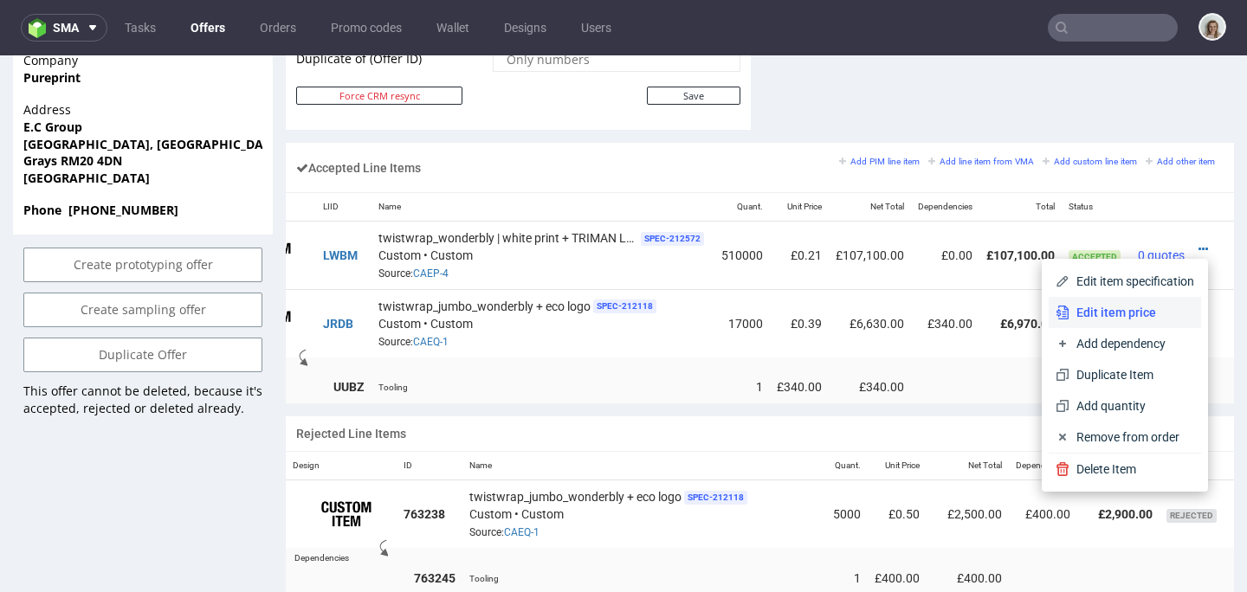
click at [1115, 311] on span "Edit item price" at bounding box center [1132, 312] width 125 height 17
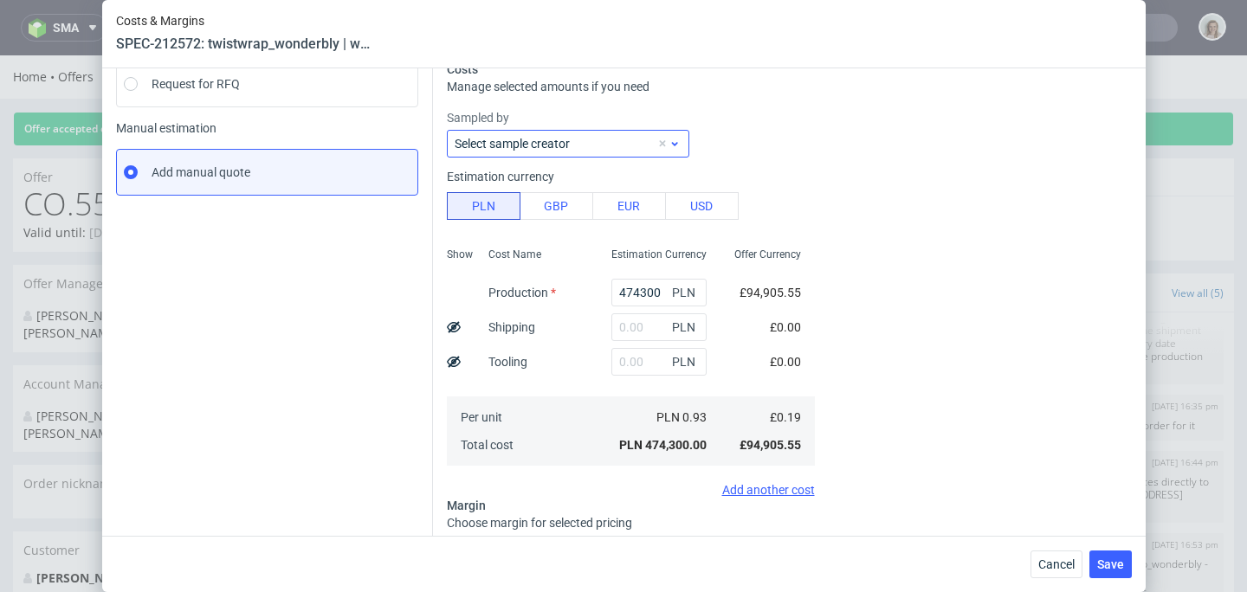
scroll to position [352, 0]
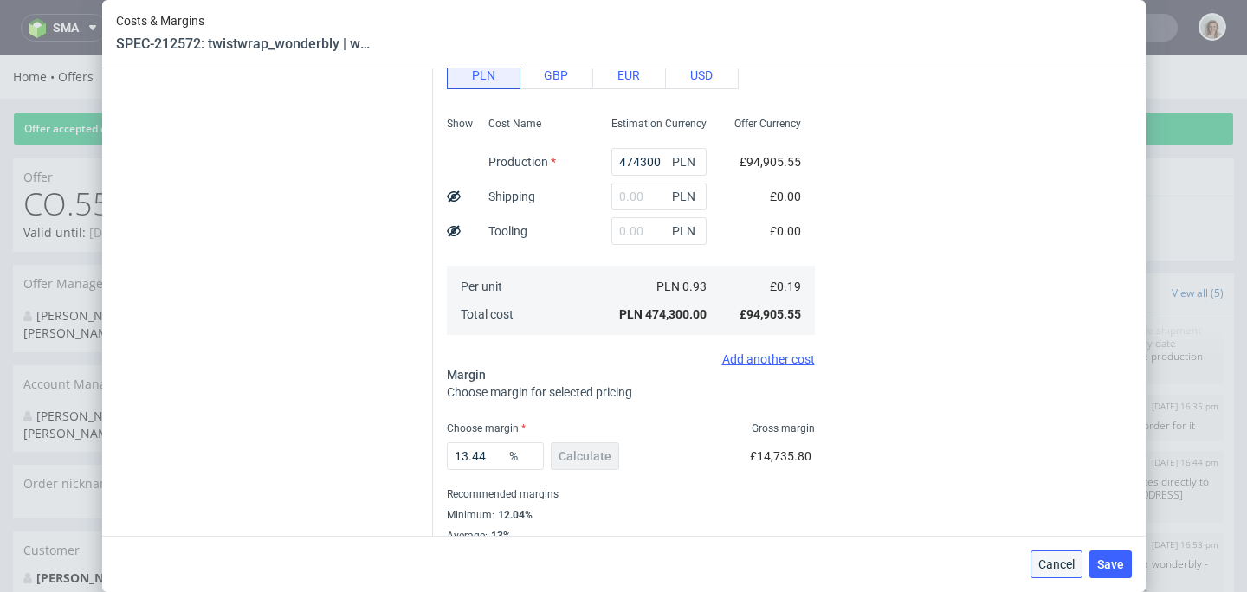
click at [1071, 568] on span "Cancel" at bounding box center [1057, 565] width 36 height 12
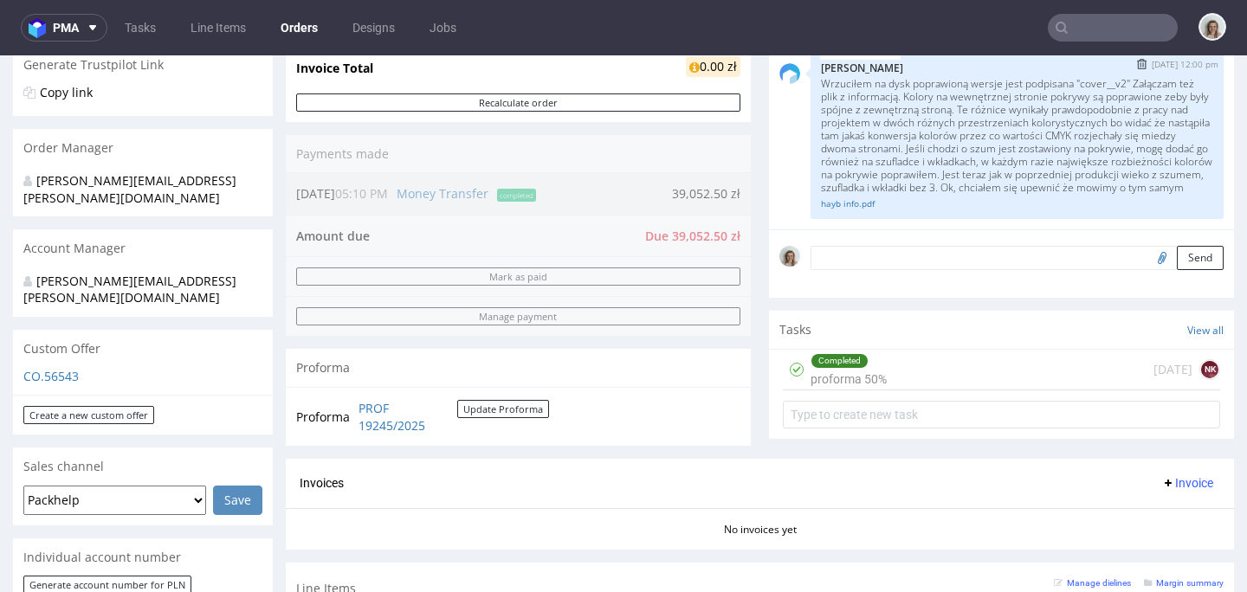
scroll to position [820, 0]
click at [842, 219] on div "BTUM [DATE] 12:00 pm [PERSON_NAME] Wrzuciłem na dysk poprawioną wersje jest pod…" at bounding box center [1017, 136] width 413 height 166
click at [839, 210] on link "hayb info.pdf" at bounding box center [1017, 203] width 392 height 13
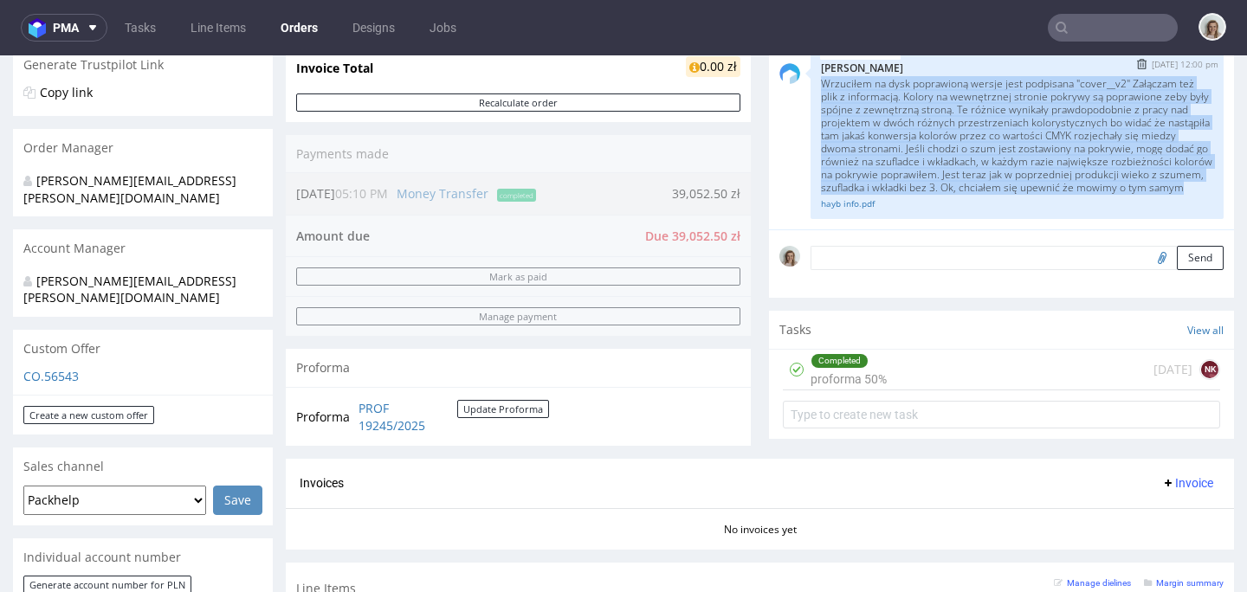
drag, startPoint x: 808, startPoint y: 145, endPoint x: 858, endPoint y: 197, distance: 72.3
click at [858, 194] on p "Wrzuciłem na dysk poprawioną wersje jest podpisana "cover__v2" Załączam też pli…" at bounding box center [1017, 135] width 392 height 117
copy p "Wrzuciłem na dysk poprawioną wersje jest podpisana "cover__v2" Załączam też pli…"
click at [853, 210] on link "hayb info.pdf" at bounding box center [1017, 203] width 392 height 13
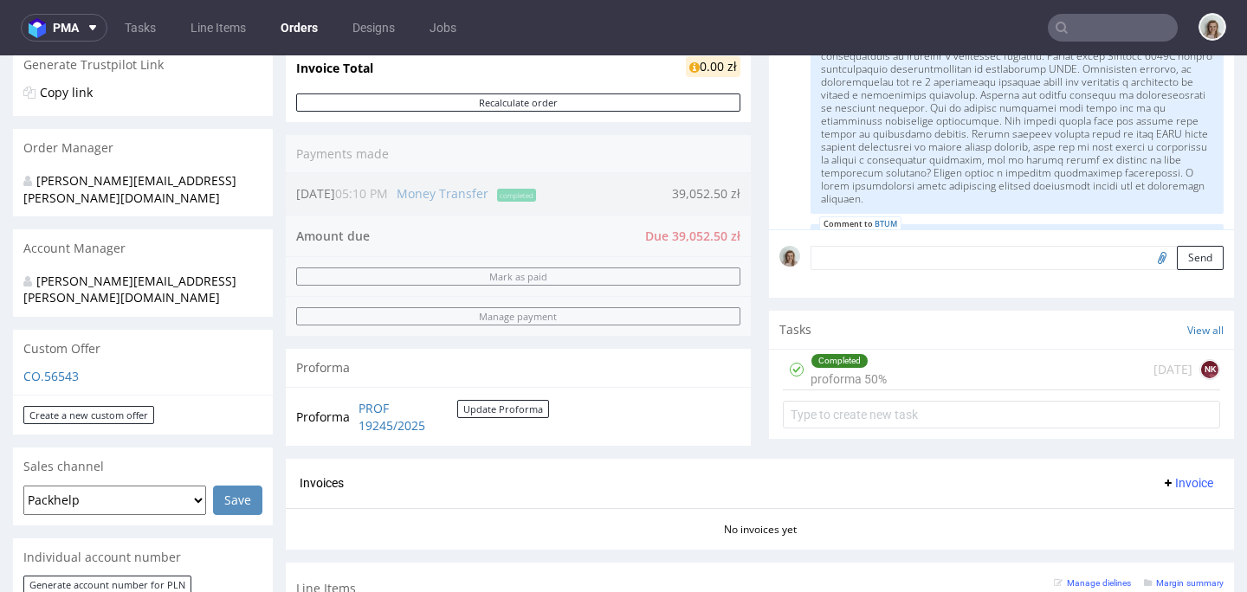
scroll to position [202, 0]
click at [886, 38] on link "[URL][DOMAIN_NAME]" at bounding box center [874, 30] width 106 height 15
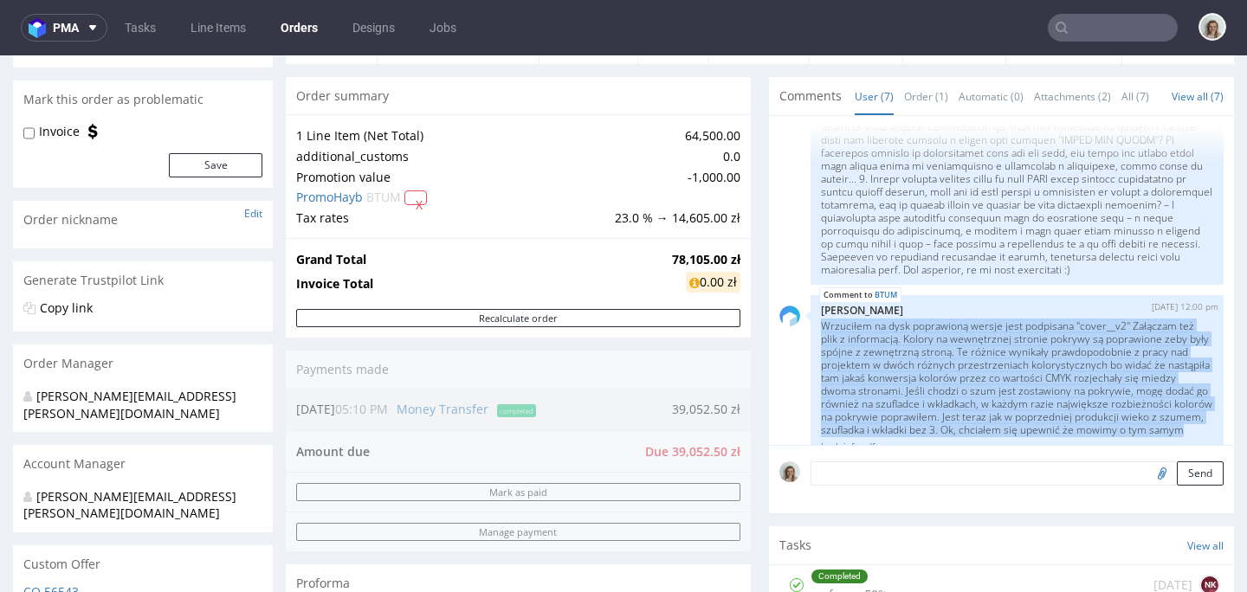
scroll to position [680, 0]
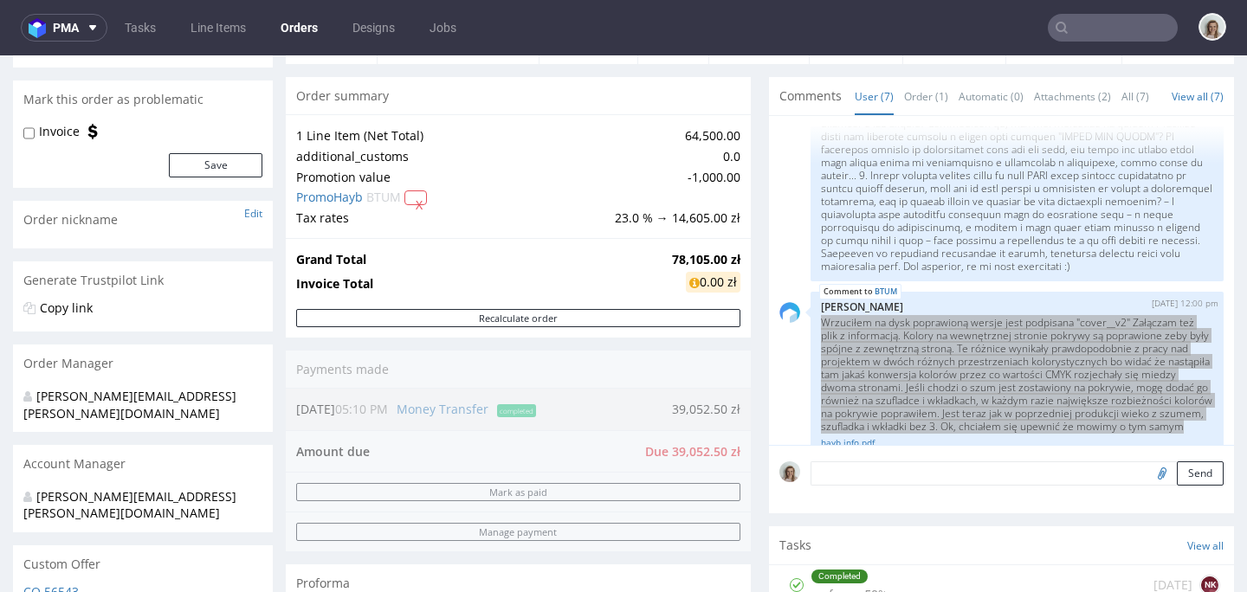
click at [1063, 27] on input "text" at bounding box center [1113, 28] width 130 height 28
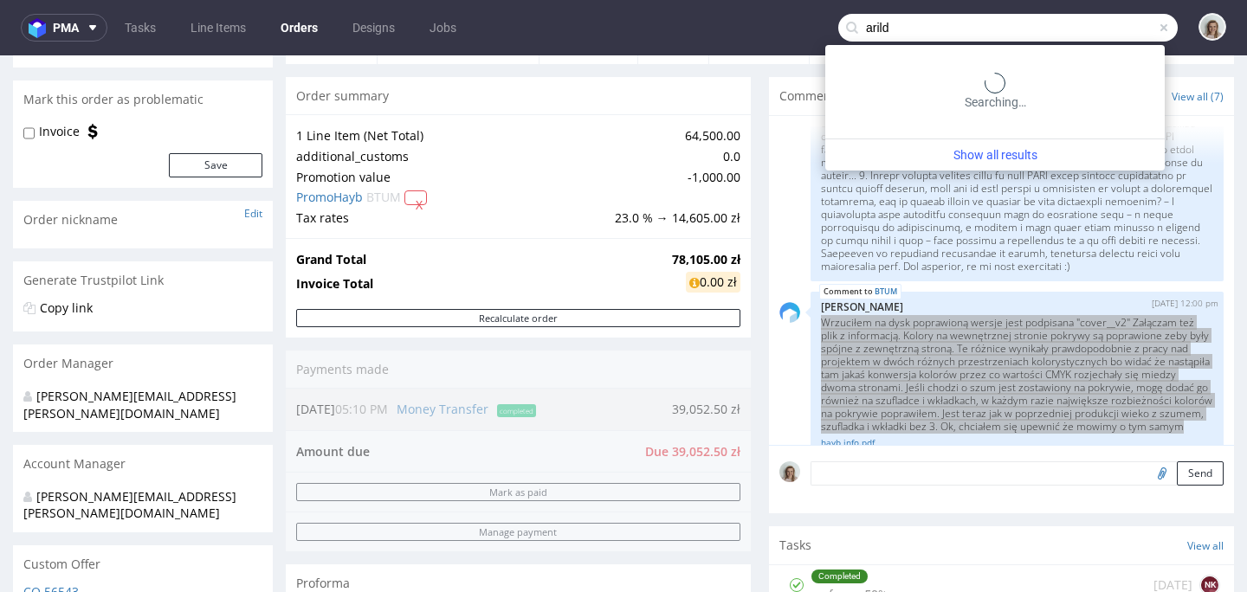
type input "arild"
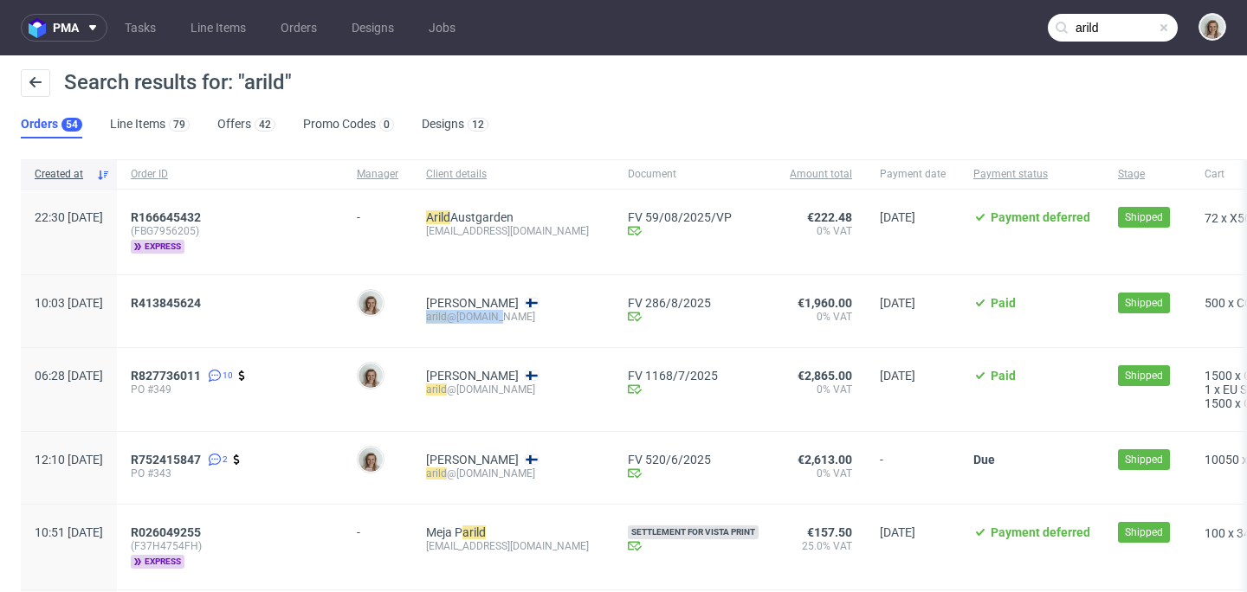
drag, startPoint x: 554, startPoint y: 316, endPoint x: 467, endPoint y: 315, distance: 87.5
click at [467, 315] on div "Nuno Rissanen arild @valoi.co" at bounding box center [513, 311] width 202 height 72
copy div "arild @valoi.co"
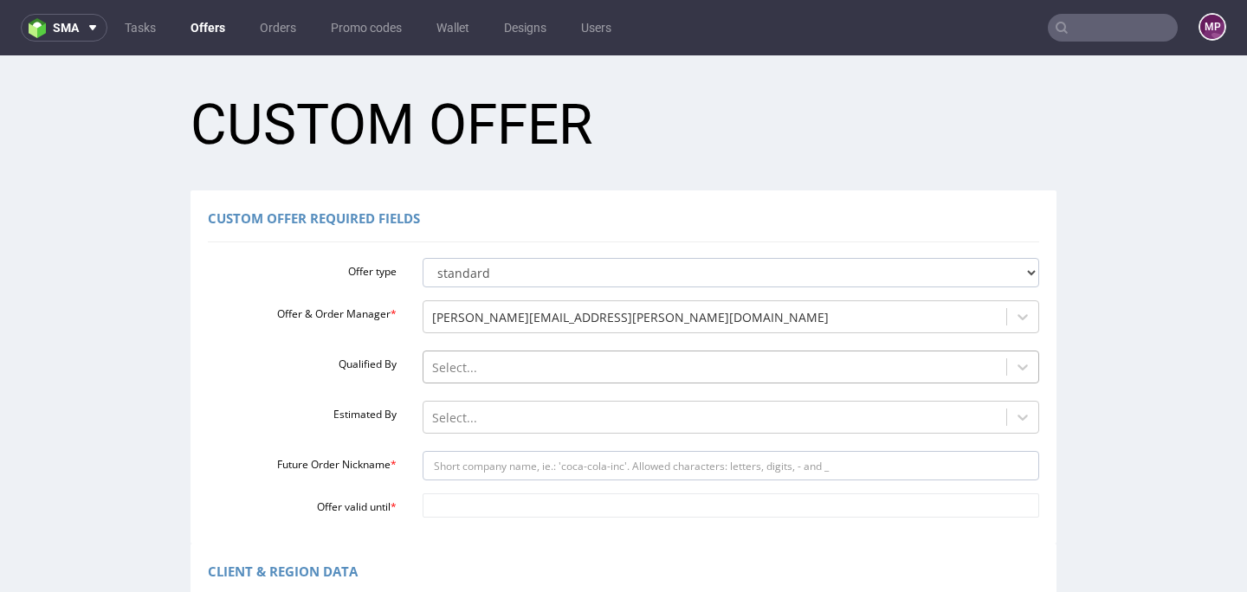
click at [486, 363] on div "Select..." at bounding box center [732, 363] width 618 height 24
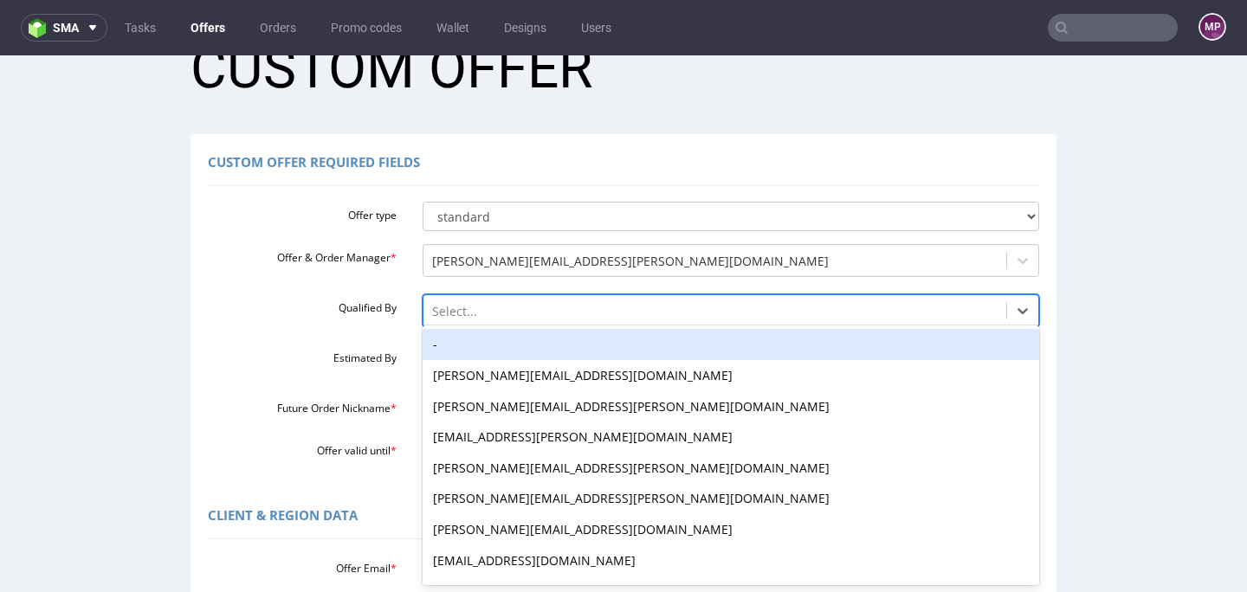
click at [473, 350] on div "-" at bounding box center [732, 344] width 618 height 31
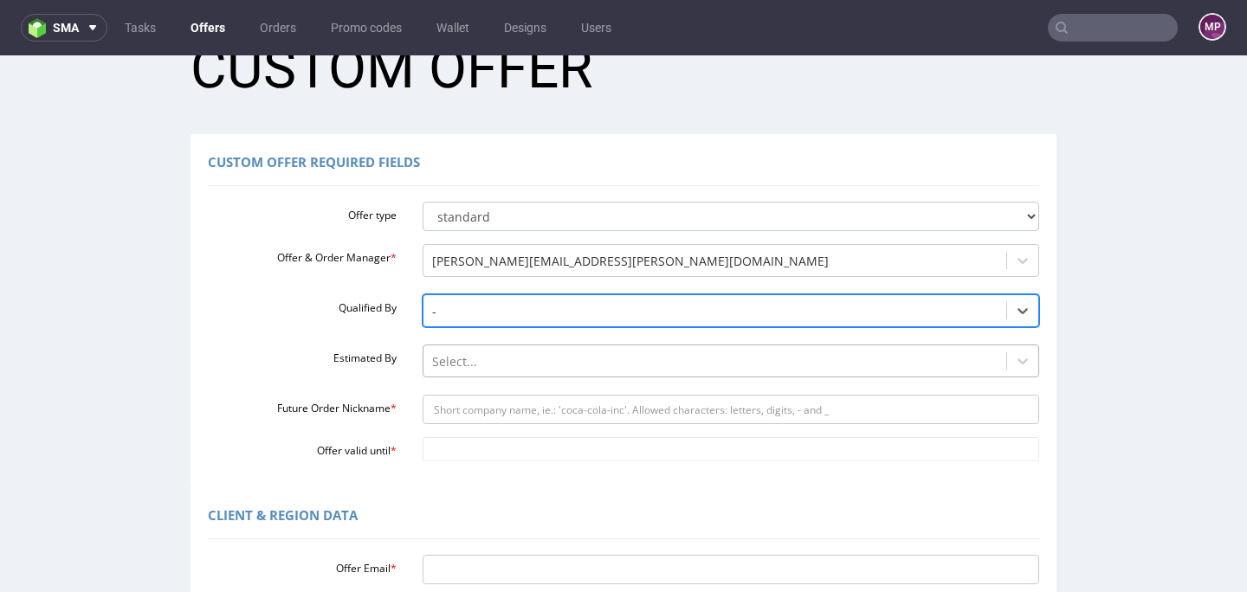
click at [473, 366] on div "Select..." at bounding box center [732, 357] width 618 height 24
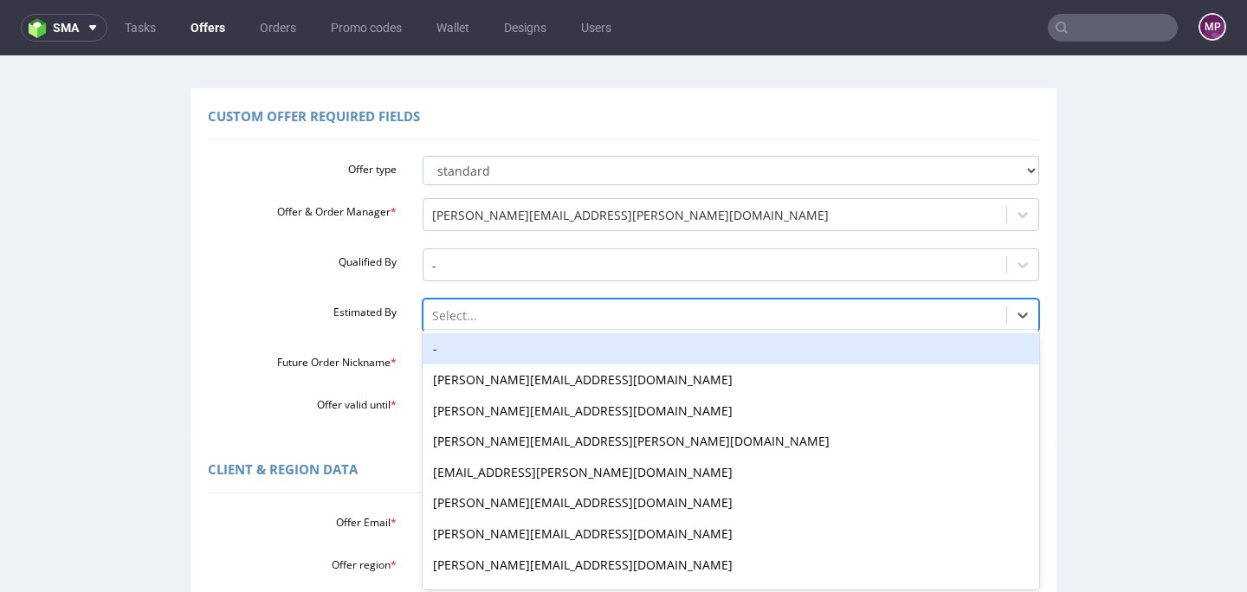
scroll to position [107, 0]
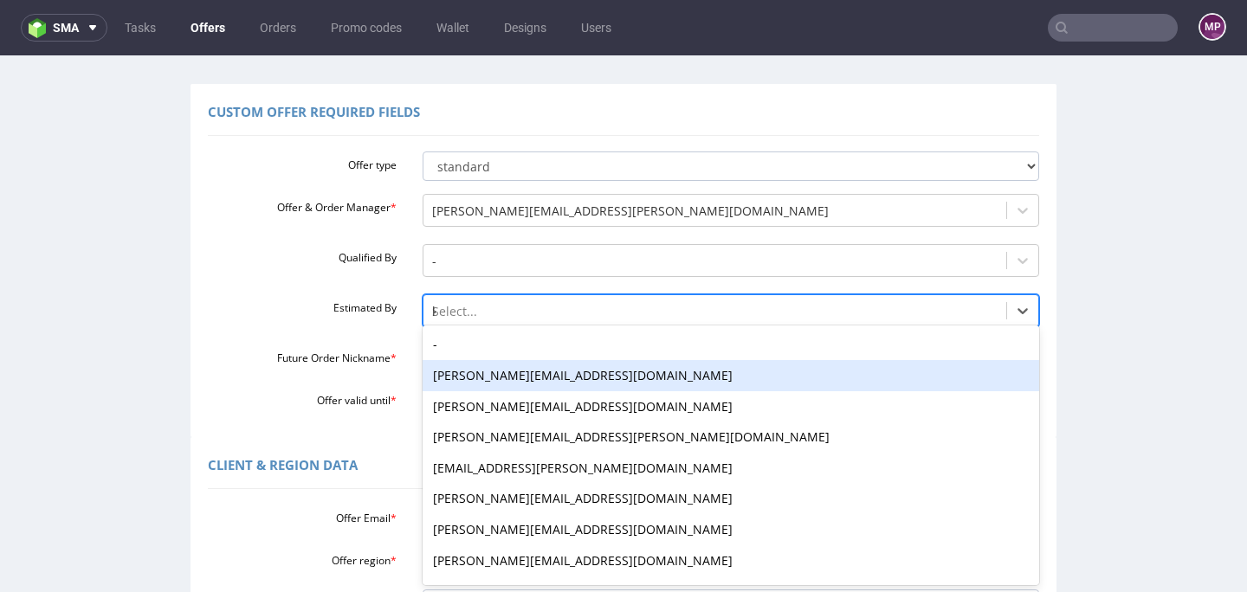
type input "kl"
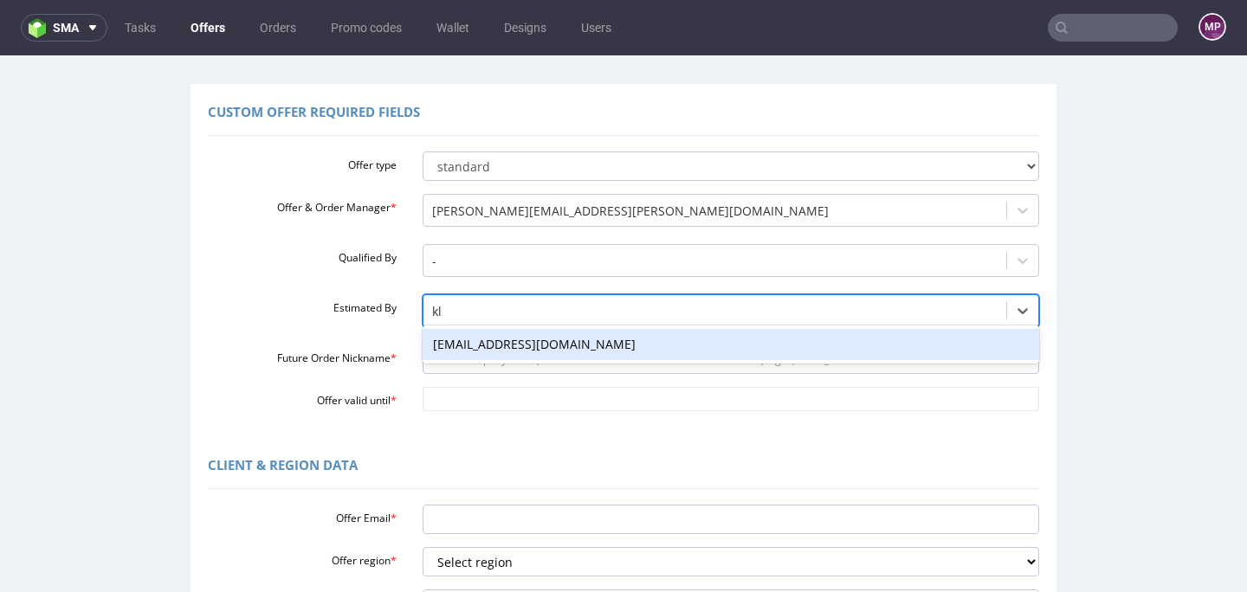
click at [476, 345] on div "[EMAIL_ADDRESS][DOMAIN_NAME]" at bounding box center [732, 344] width 618 height 31
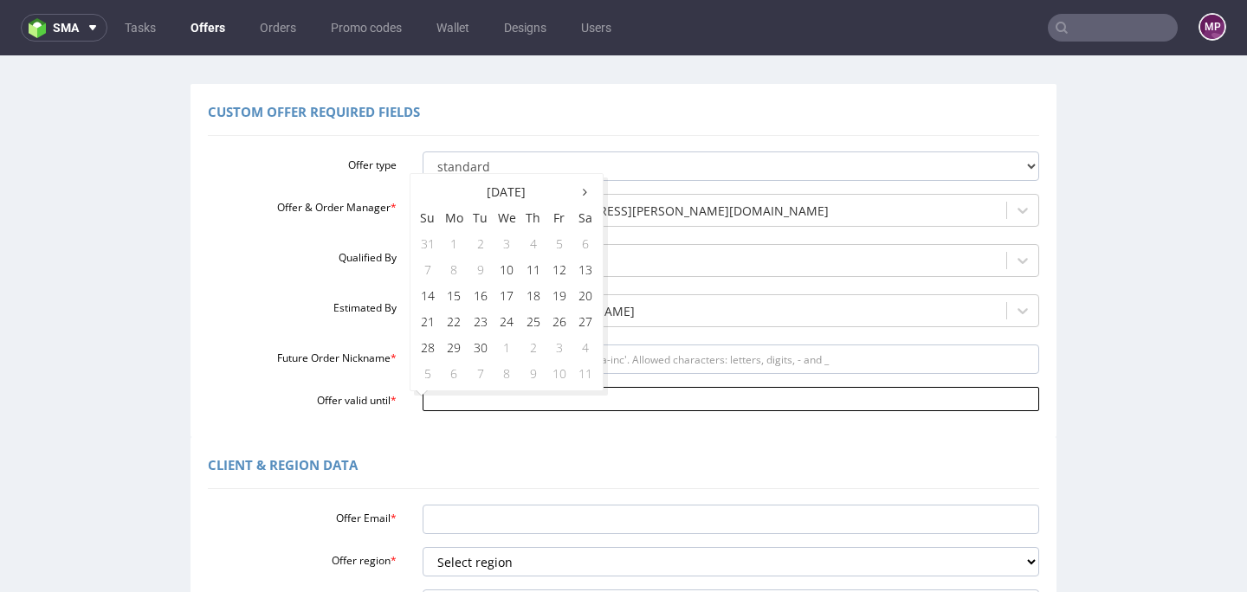
click at [462, 409] on input "Offer valid until *" at bounding box center [732, 399] width 618 height 24
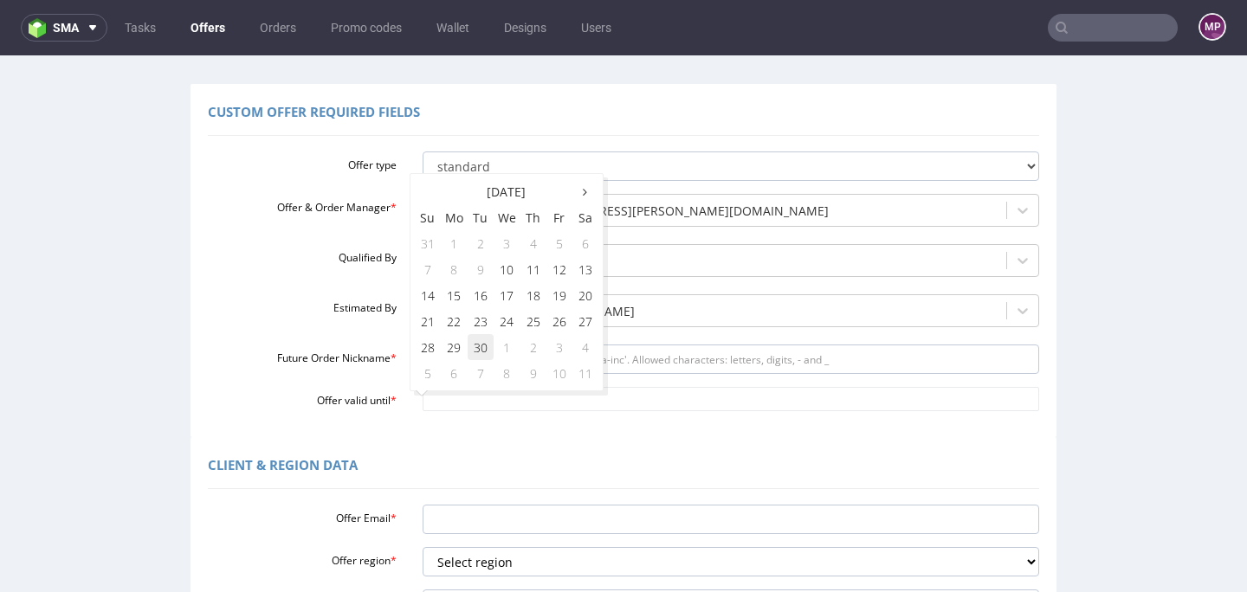
click at [479, 353] on td "30" at bounding box center [481, 347] width 26 height 26
type input "2025-09-30"
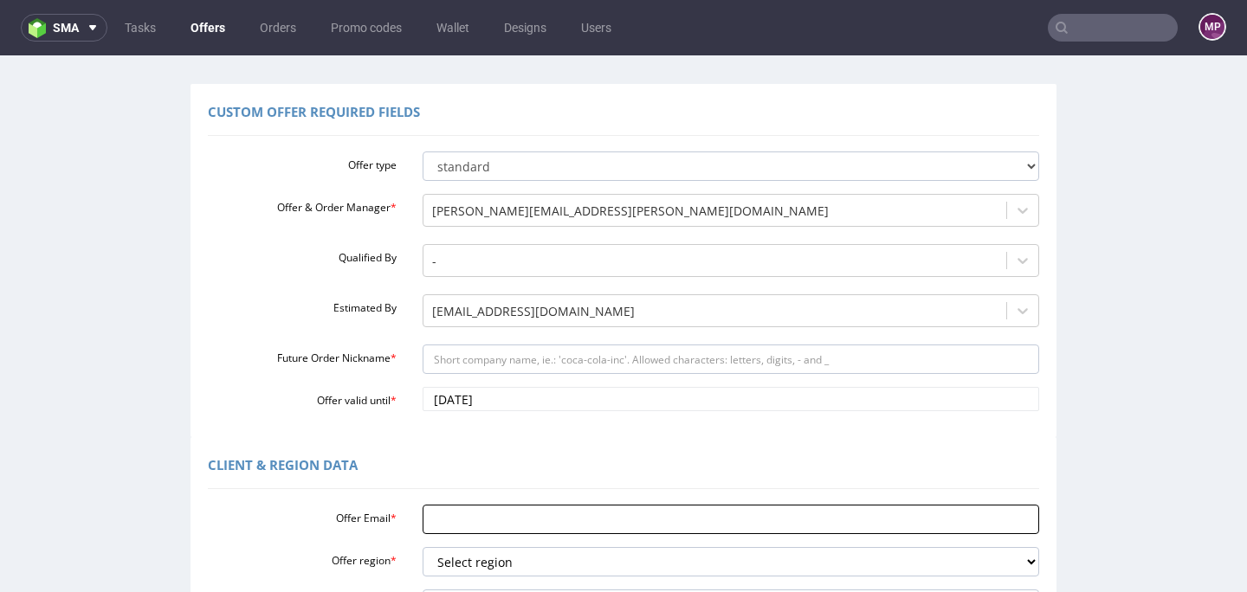
click at [445, 519] on input "Offer Email *" at bounding box center [732, 519] width 618 height 29
paste input "[EMAIL_ADDRESS][DOMAIN_NAME]"
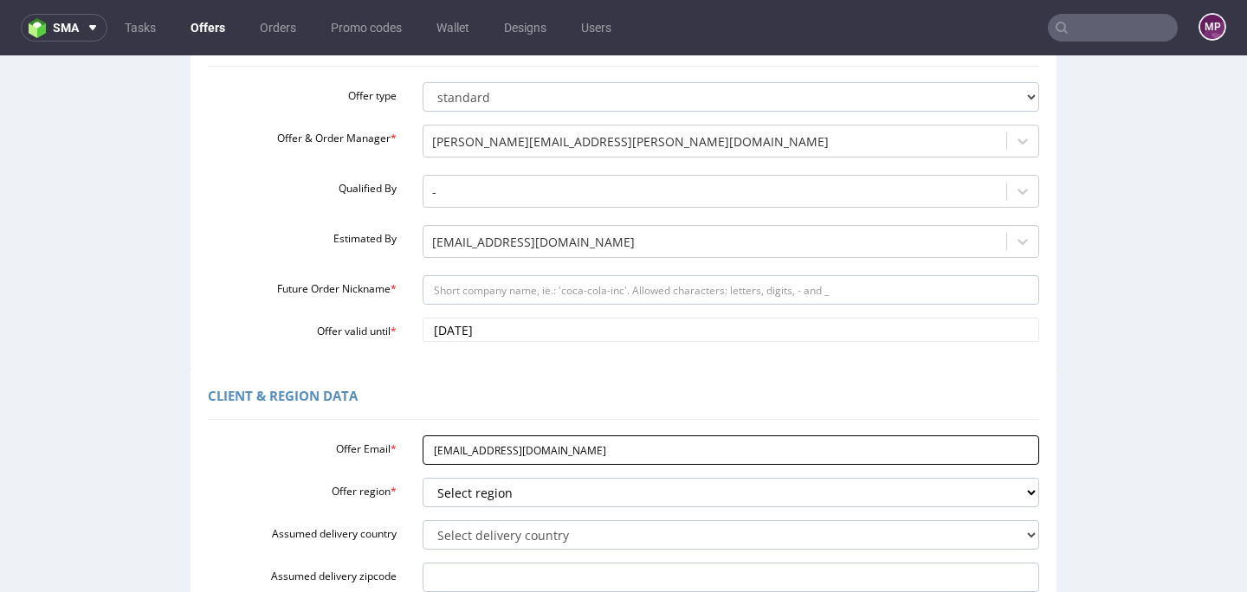
scroll to position [197, 0]
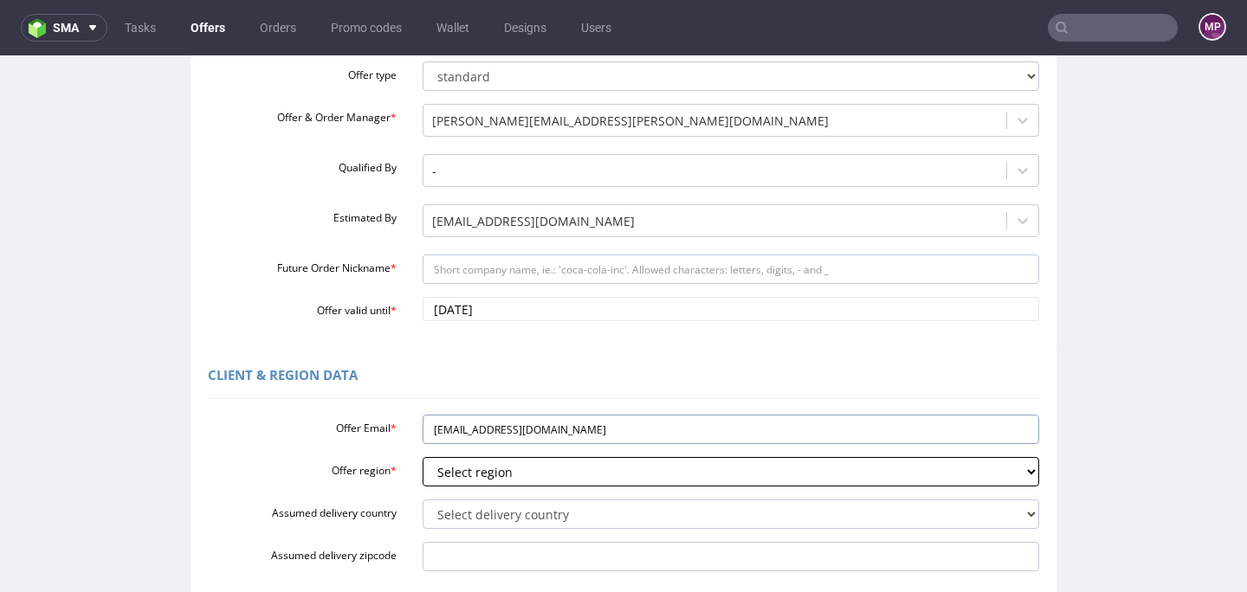
type input "[EMAIL_ADDRESS][DOMAIN_NAME]"
click at [437, 482] on select "Select region eu gb de pl fr it es" at bounding box center [732, 471] width 618 height 29
select select "eu"
click at [423, 457] on select "Select region eu gb de pl fr it es" at bounding box center [732, 471] width 618 height 29
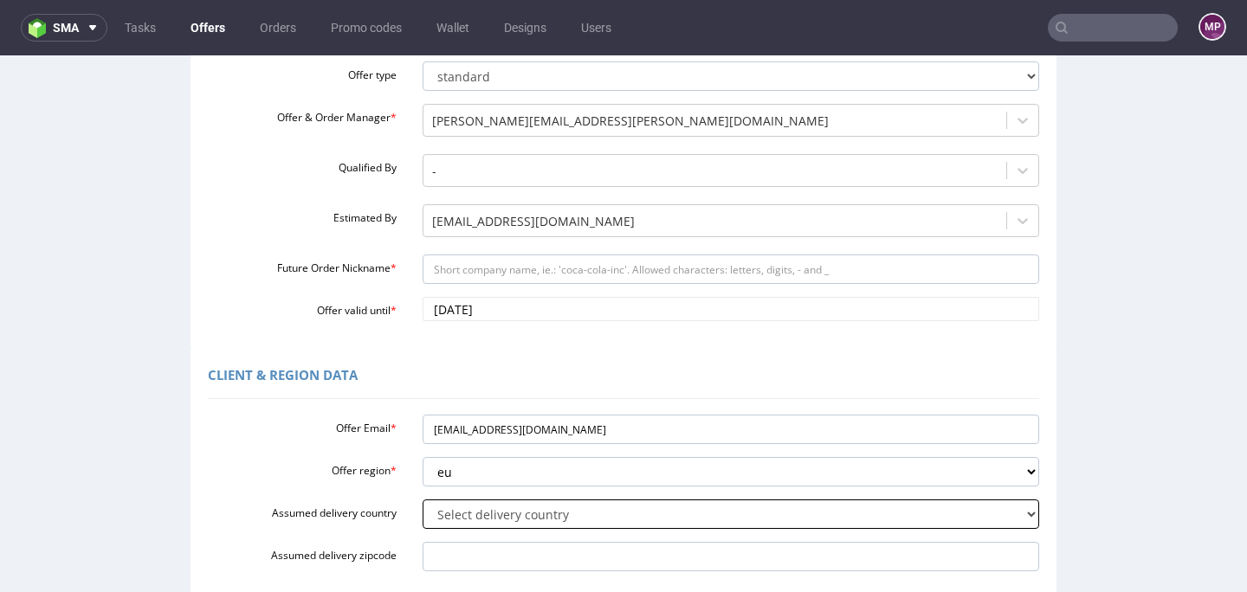
click at [437, 517] on select "Select delivery country Andorra Afghanistan Anguilla Albania Armenia Antarctica…" at bounding box center [732, 514] width 618 height 29
select select "70"
click at [423, 500] on select "Select delivery country Andorra Afghanistan Anguilla Albania Armenia Antarctica…" at bounding box center [732, 514] width 618 height 29
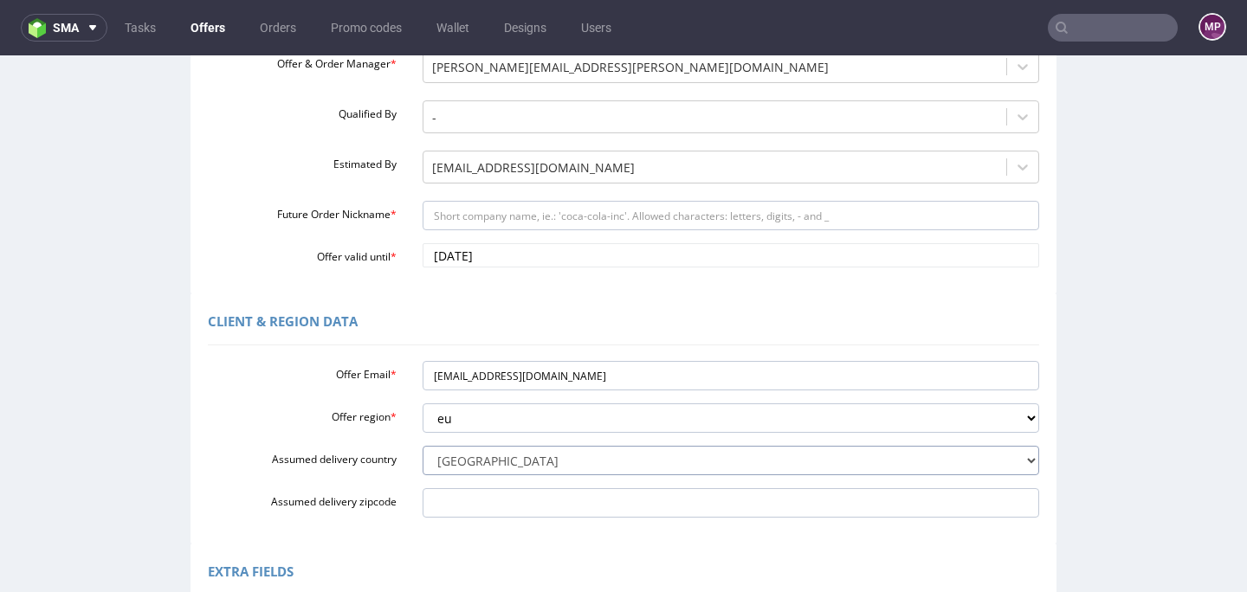
scroll to position [349, 0]
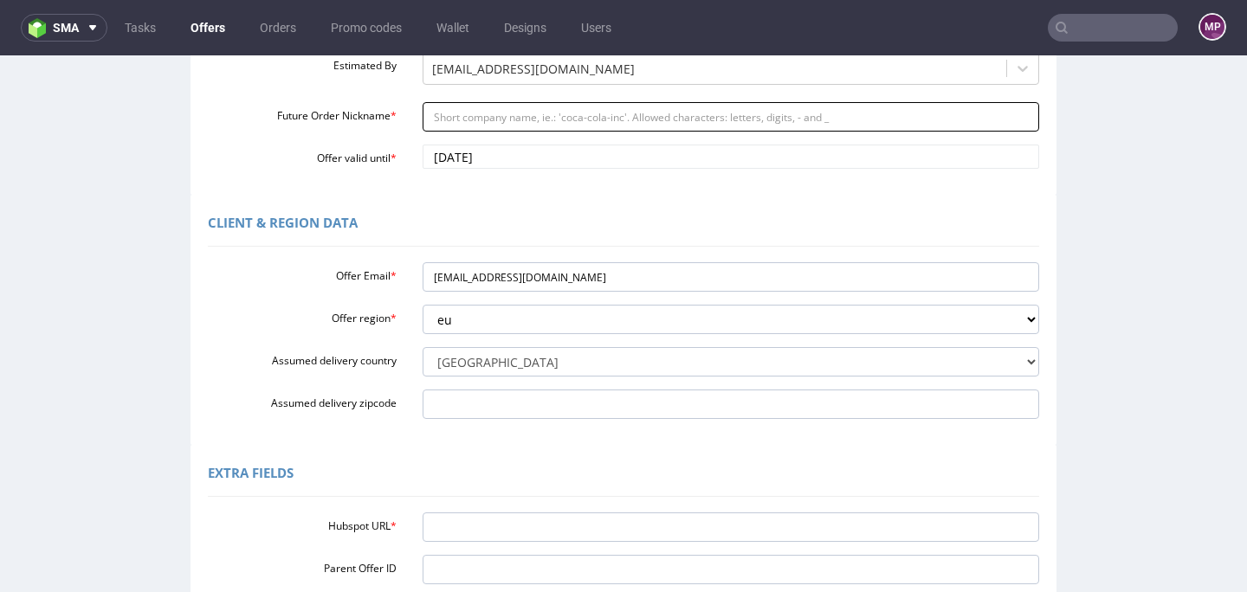
click at [437, 113] on input "Future Order Nickname *" at bounding box center [732, 116] width 618 height 29
paste input "Valoico_-_Reorder_of_35_boxes_and_small_envelopes"
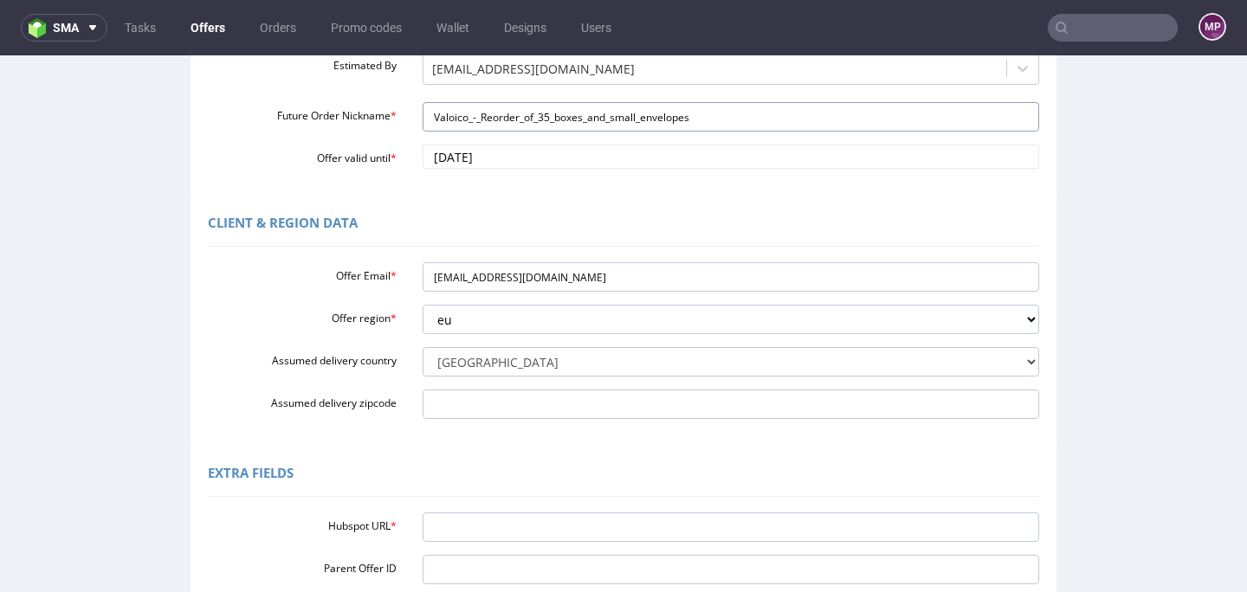
type input "Valoico_-_Reorder_of_35_boxes_and_small_envelopes"
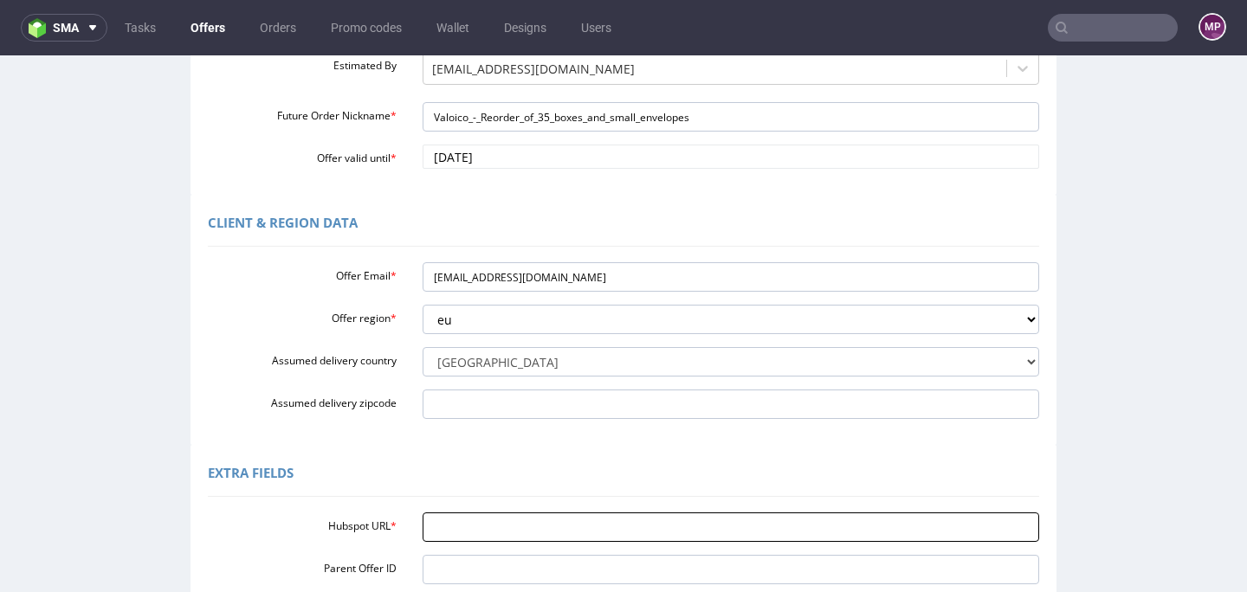
click at [442, 533] on input "Hubspot URL *" at bounding box center [732, 527] width 618 height 29
paste input "https://app-eu1.hubspot.com/contacts/25600958/record/0-3/304599920832/"
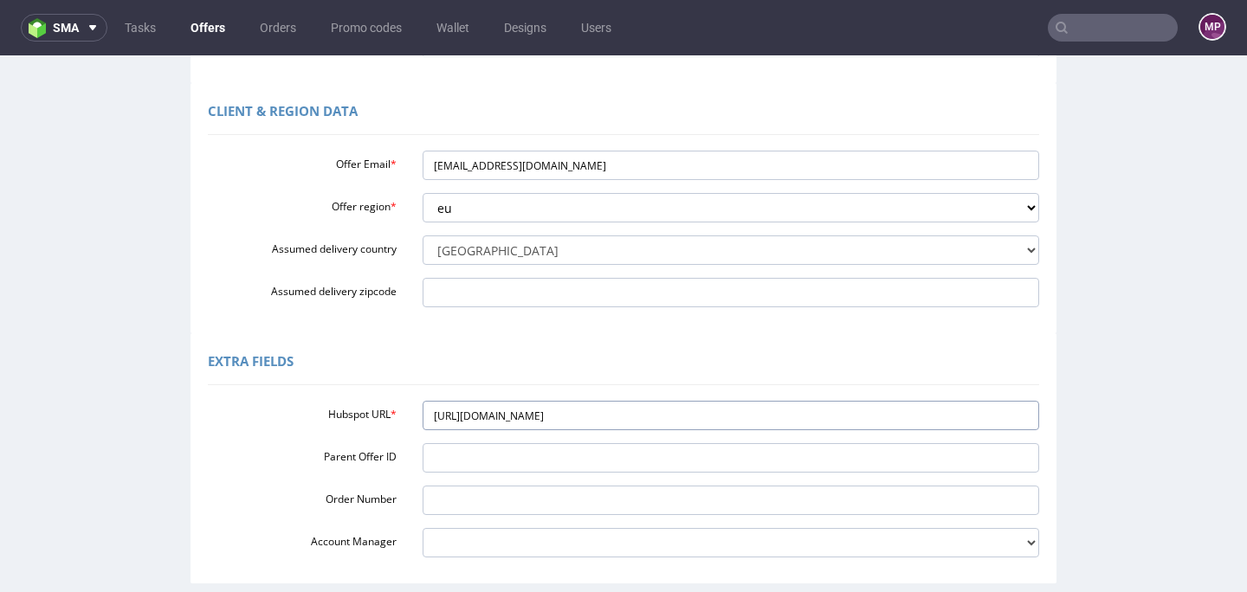
scroll to position [620, 0]
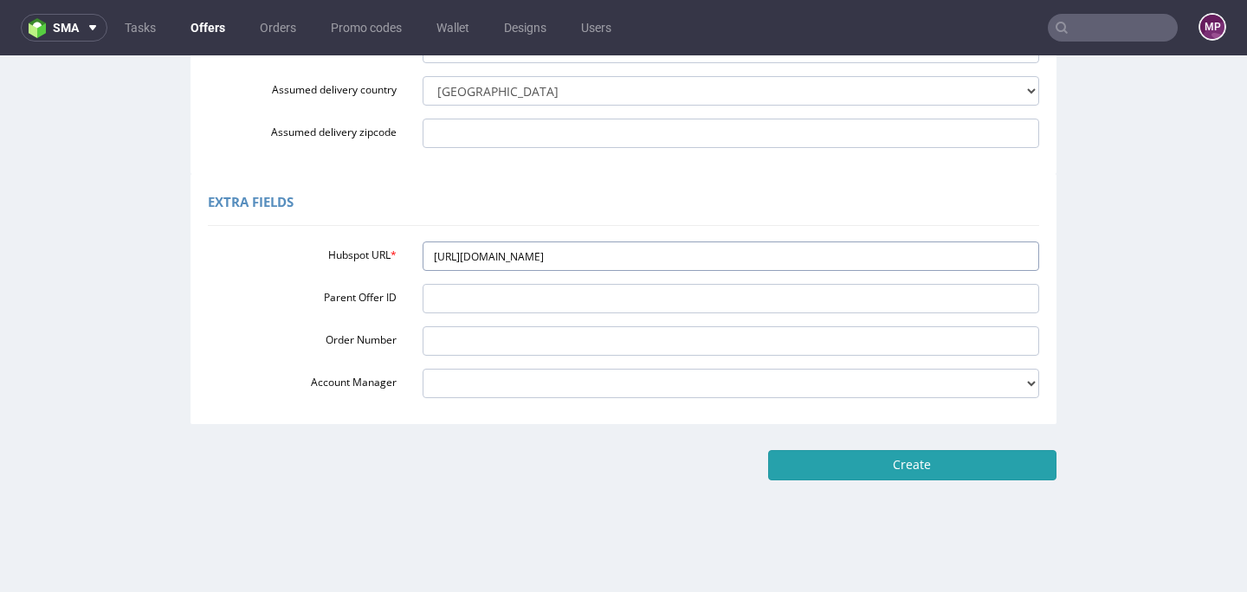
type input "https://app-eu1.hubspot.com/contacts/25600958/record/0-3/304599920832/"
click at [940, 469] on input "Create" at bounding box center [912, 464] width 288 height 29
type input "Please wait..."
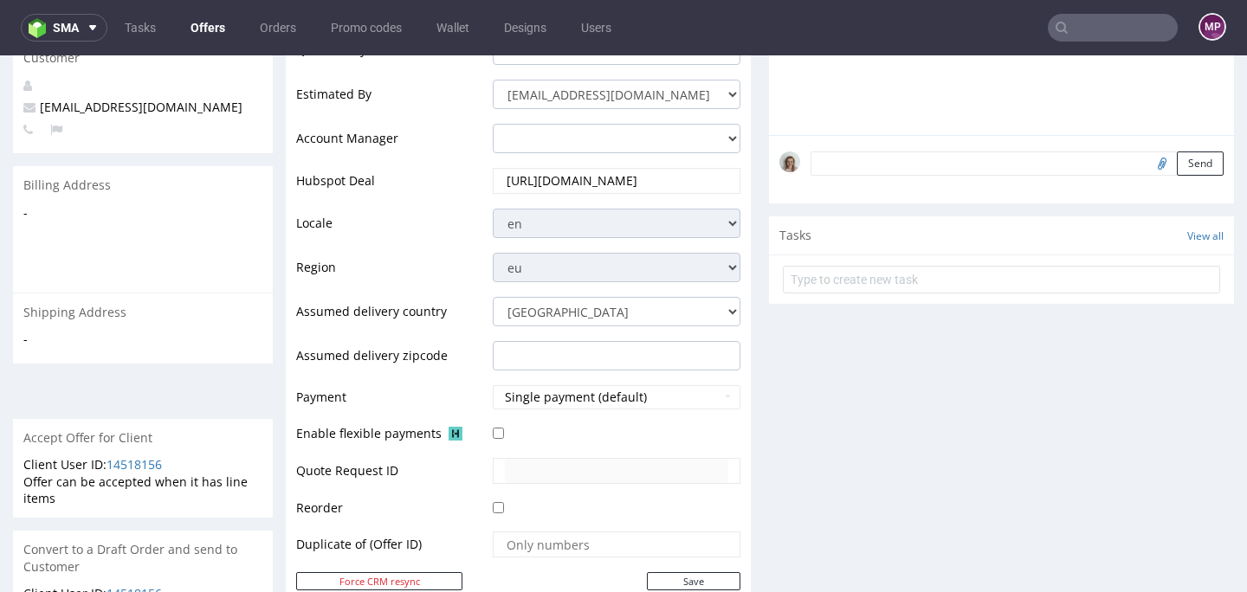
scroll to position [826, 0]
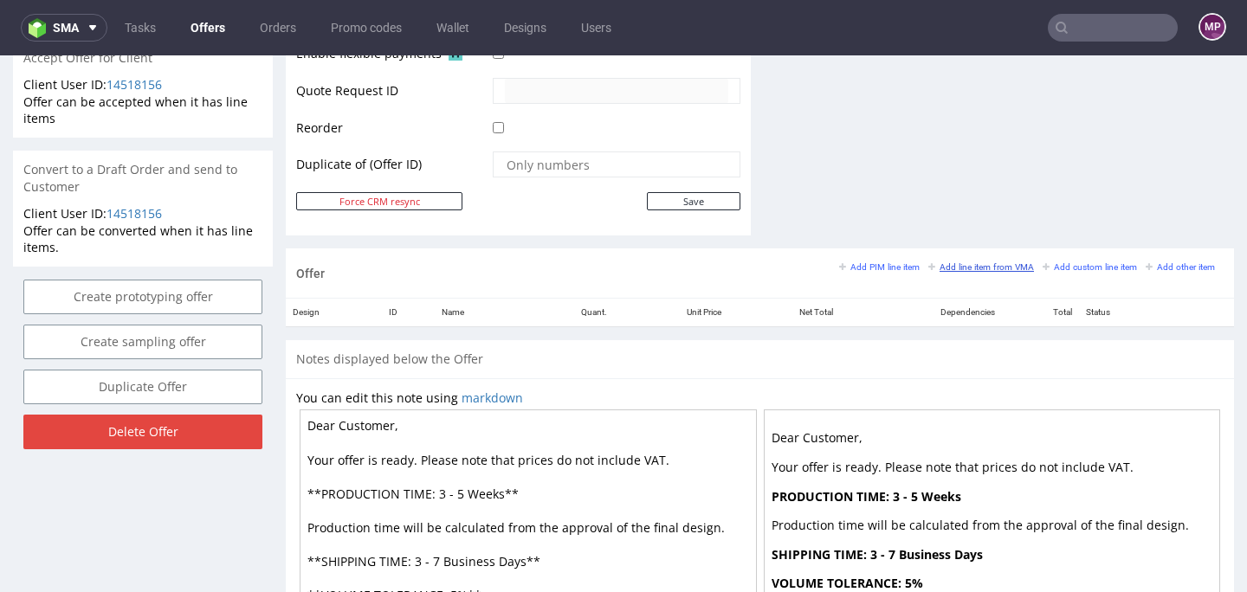
click at [940, 272] on link "Add line item from VMA" at bounding box center [982, 267] width 106 height 12
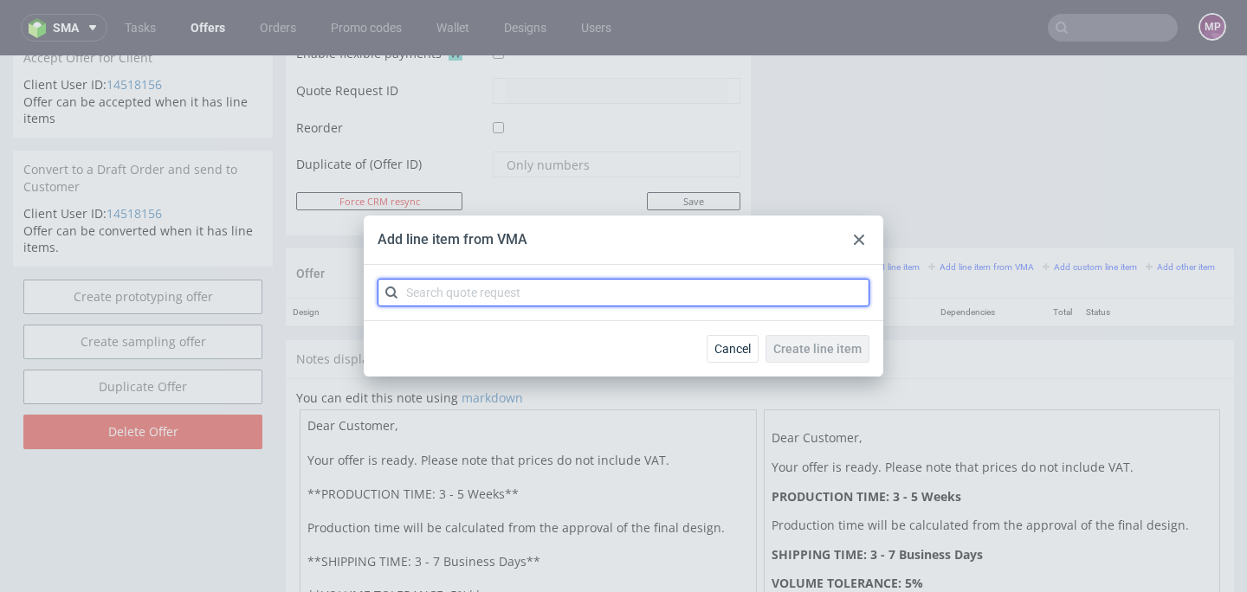
click at [685, 291] on input "text" at bounding box center [624, 293] width 492 height 28
paste input "CBJE"
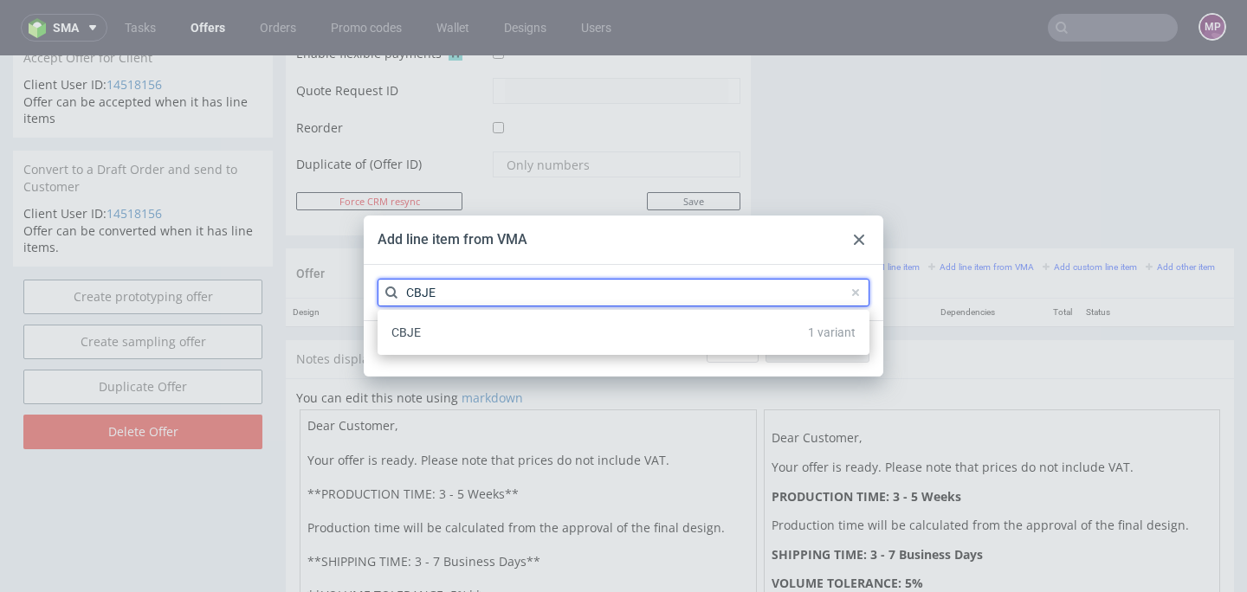
type input "CBJE"
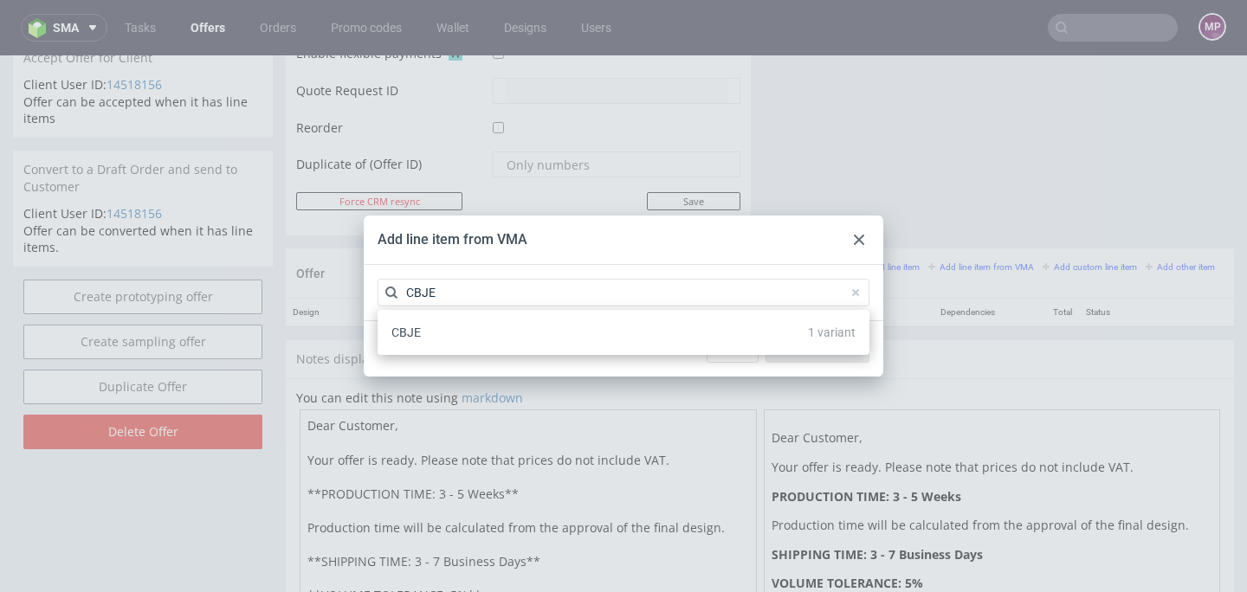
click at [488, 331] on div "CBJE 1 variant" at bounding box center [624, 332] width 478 height 31
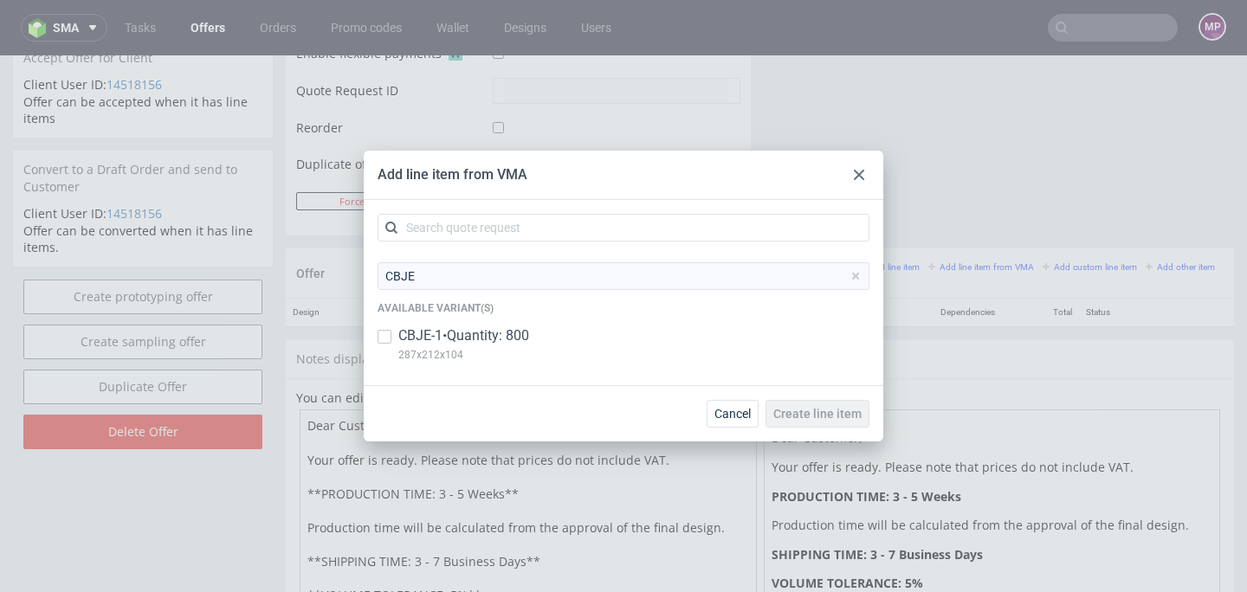
click at [477, 338] on p "CBJE-1 • Quantity: 800" at bounding box center [463, 336] width 131 height 19
checkbox input "true"
click at [819, 400] on button "Create line item" at bounding box center [818, 414] width 104 height 28
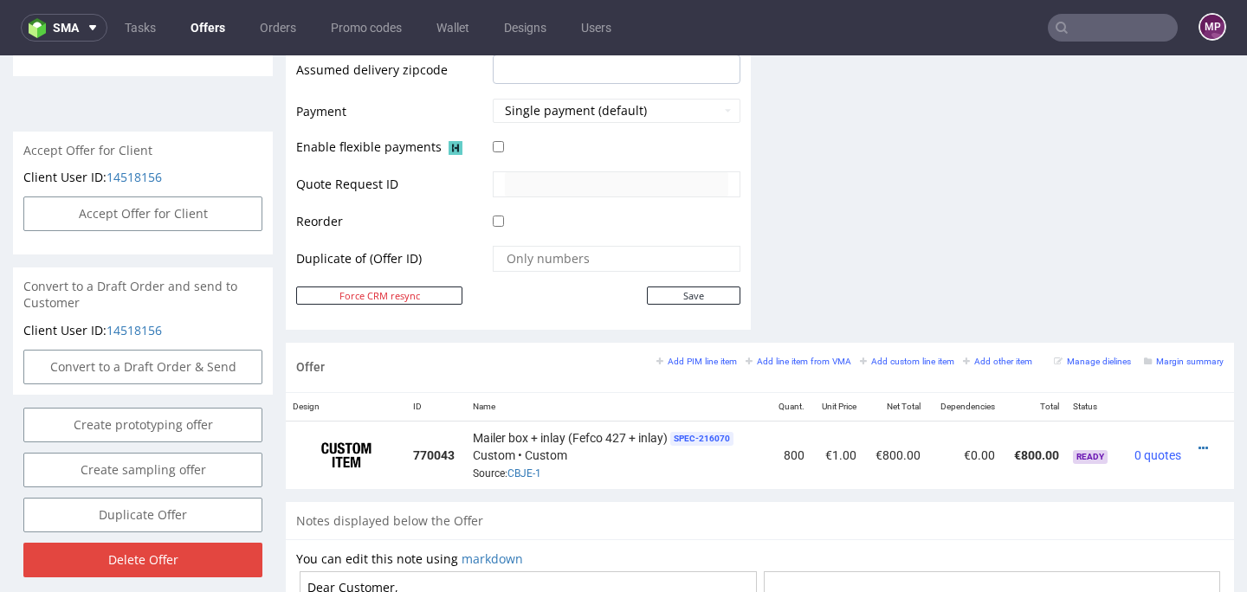
scroll to position [902, 0]
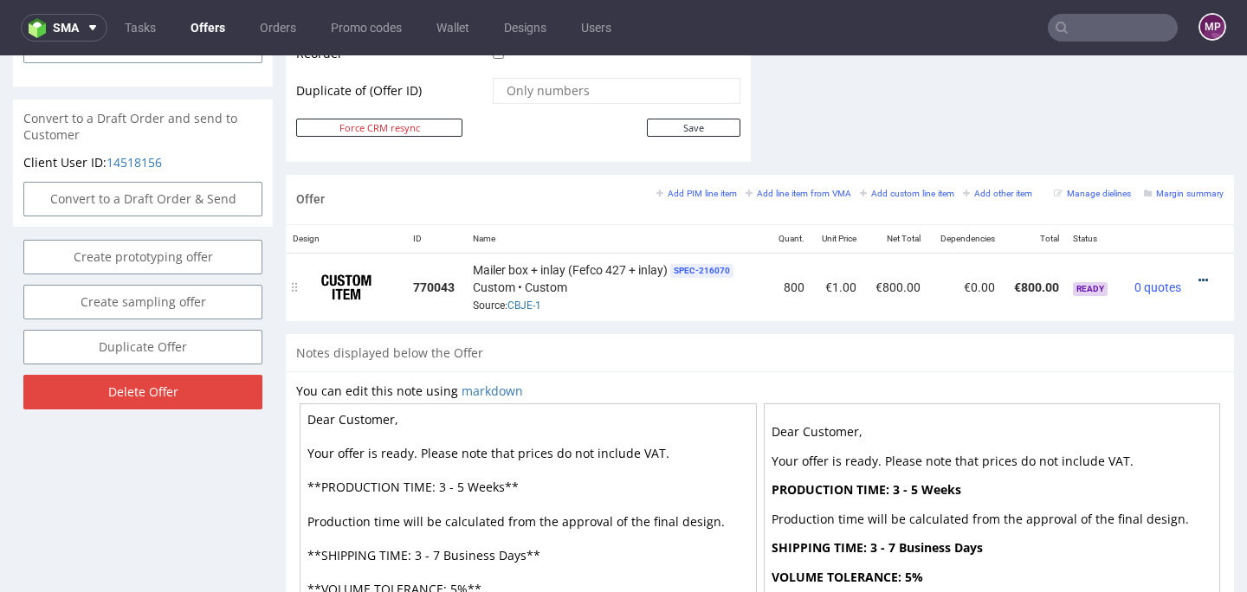
click at [1199, 282] on icon at bounding box center [1204, 281] width 10 height 12
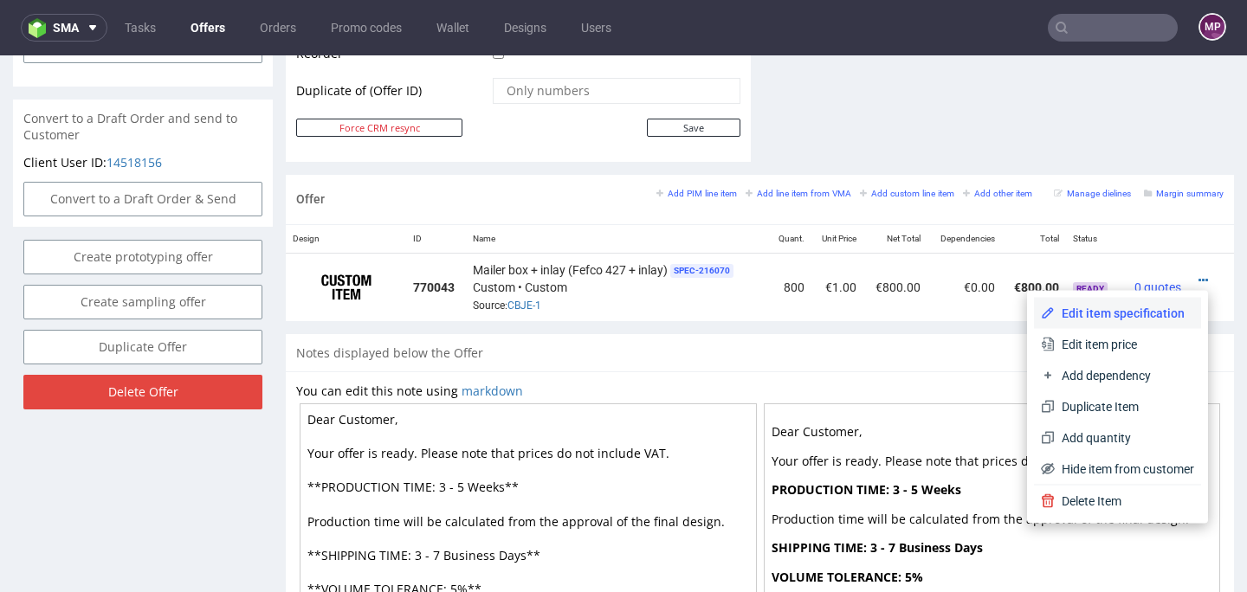
click at [1119, 302] on li "Edit item specification" at bounding box center [1117, 313] width 167 height 31
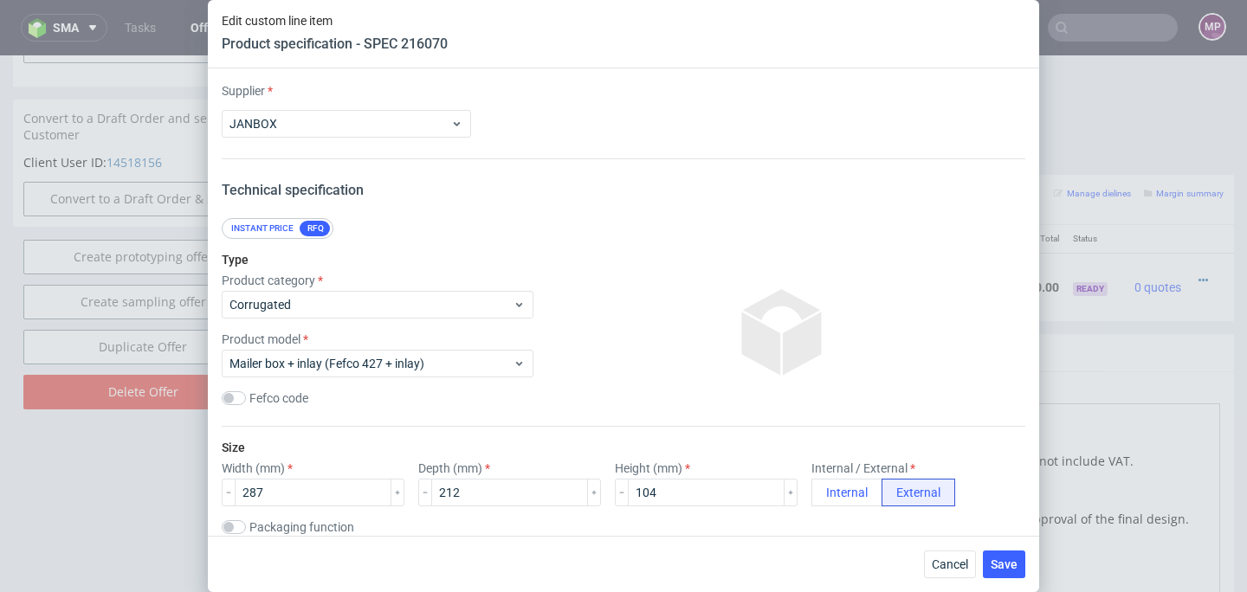
click at [960, 548] on div "Cancel Save" at bounding box center [624, 564] width 832 height 56
click at [961, 559] on span "Cancel" at bounding box center [950, 565] width 36 height 12
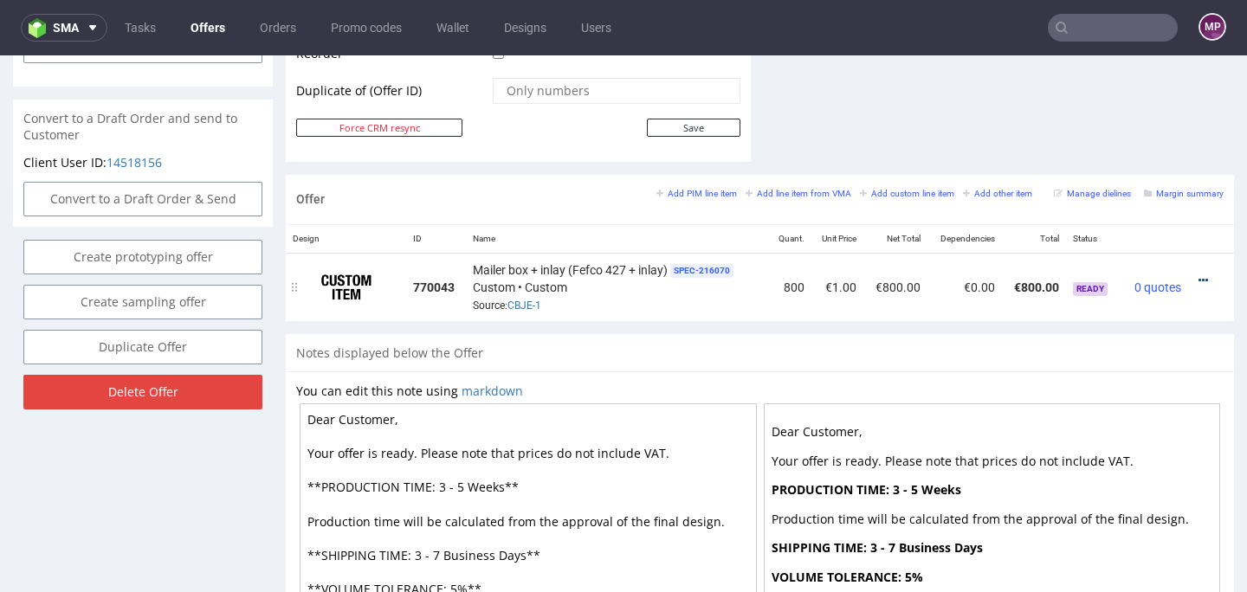
click at [1199, 277] on icon at bounding box center [1204, 281] width 10 height 12
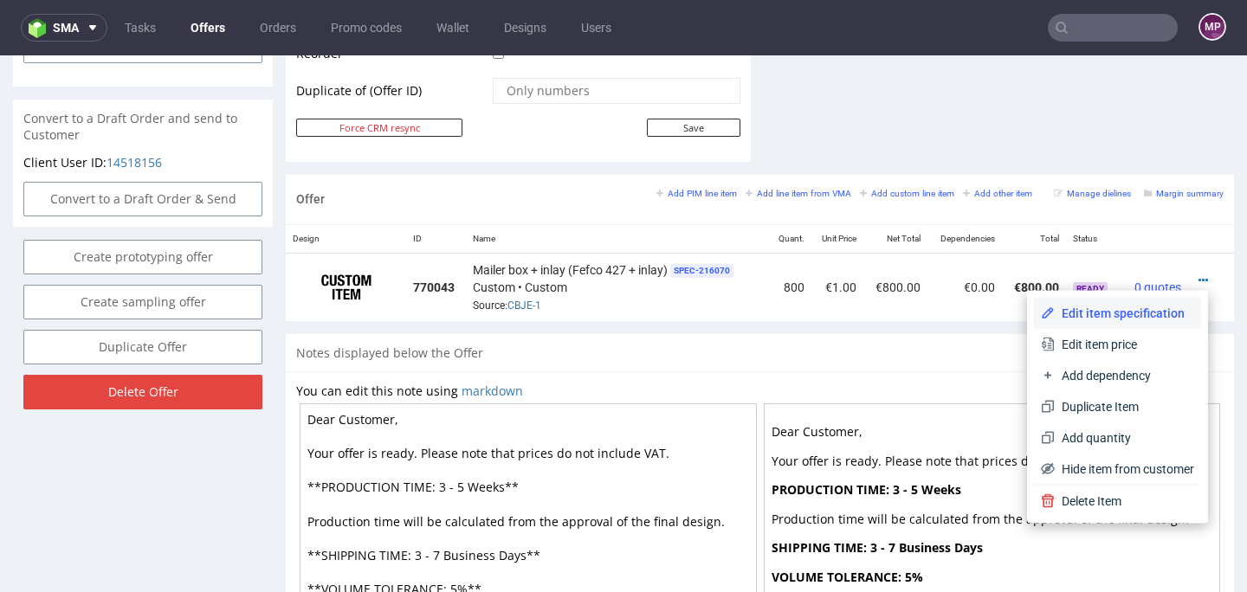
click at [1147, 305] on span "Edit item specification" at bounding box center [1124, 313] width 139 height 17
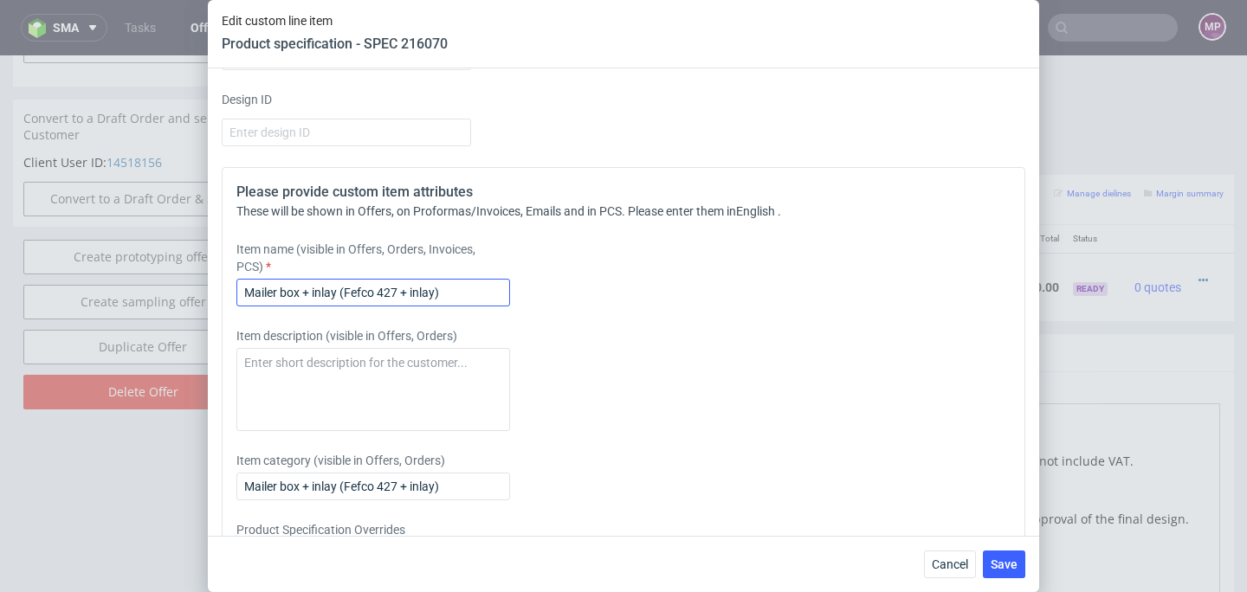
scroll to position [2945, 0]
drag, startPoint x: 443, startPoint y: 290, endPoint x: 211, endPoint y: 292, distance: 231.3
click at [211, 292] on div "Supplier JANBOX Technical specification Instant price RFQ Type Product category…" at bounding box center [624, 302] width 832 height 468
paste input "Easy35 - Eco mailer box + inlay"
type input "Easy35 - Eco mailer box + inlay"
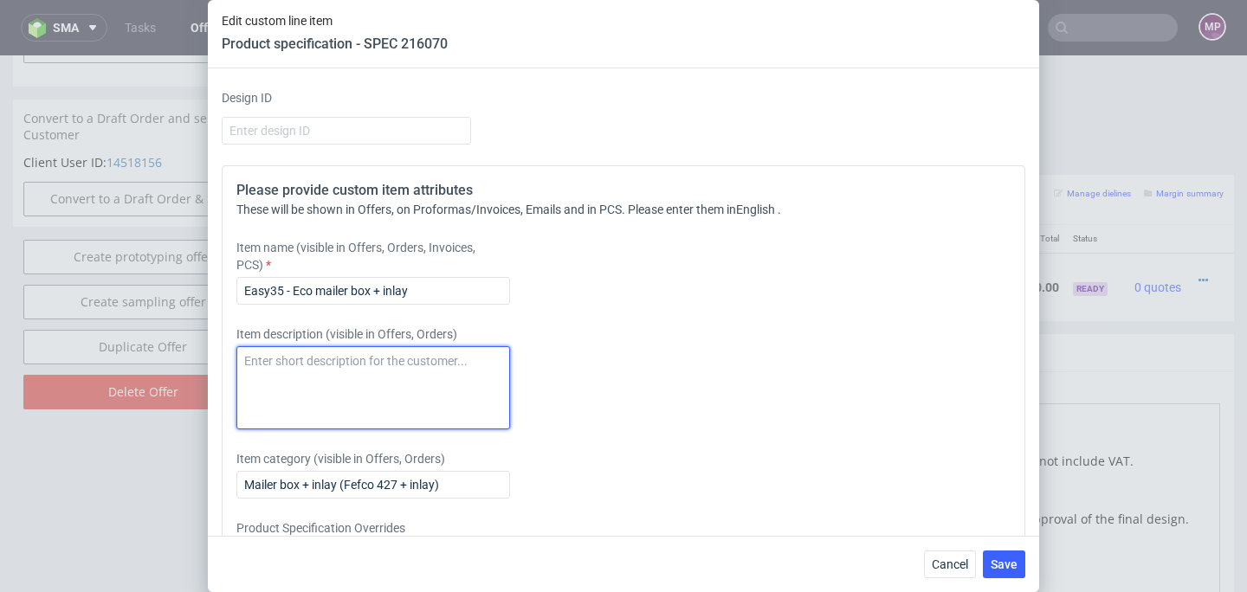
click at [281, 354] on textarea at bounding box center [373, 387] width 274 height 83
paste textarea "Easy35 - Eco mailer box + inlay"
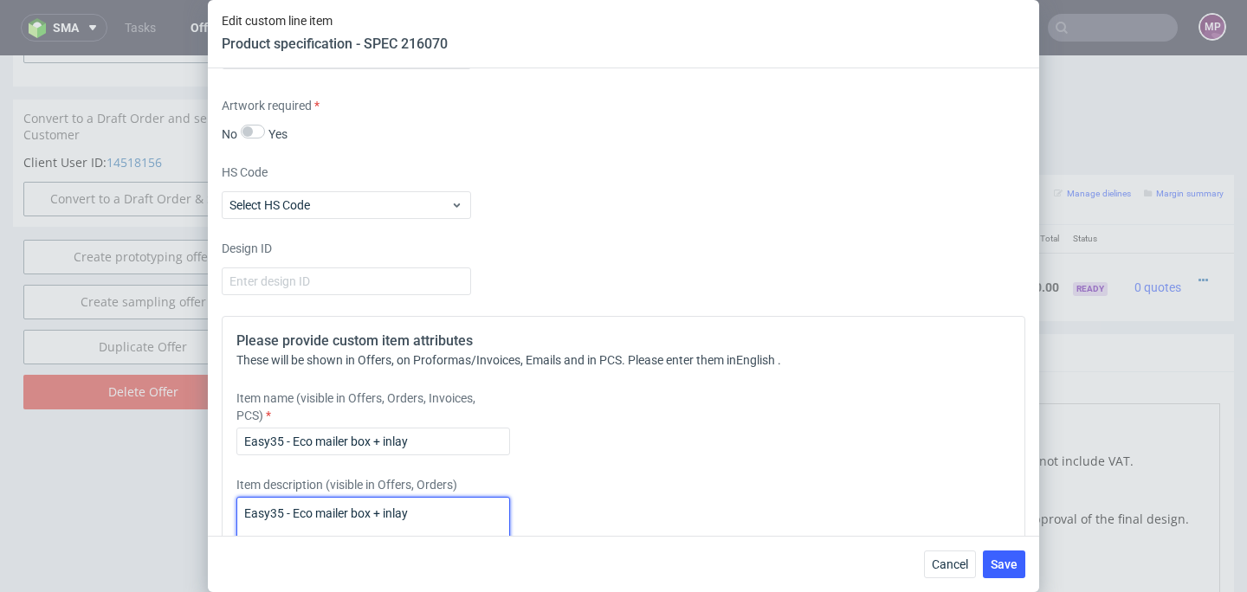
scroll to position [2741, 0]
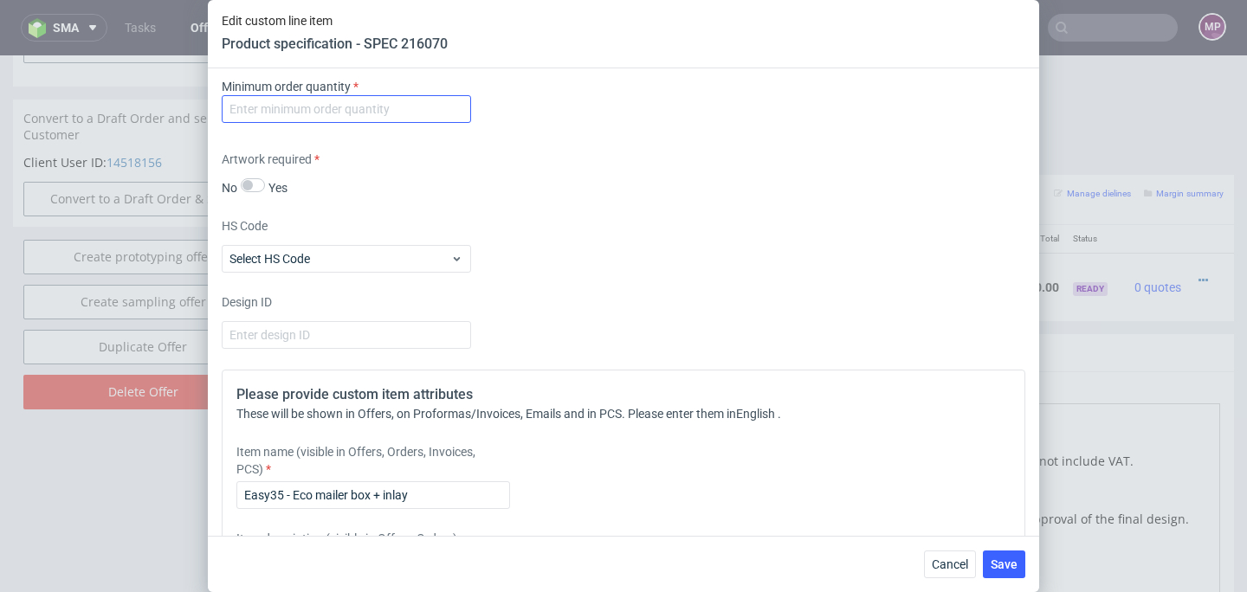
type textarea "Easy35 - Eco mailer box + inlay"
click at [292, 109] on input "number" at bounding box center [346, 109] width 249 height 28
type input "1"
click at [985, 565] on button "Save" at bounding box center [1004, 565] width 42 height 28
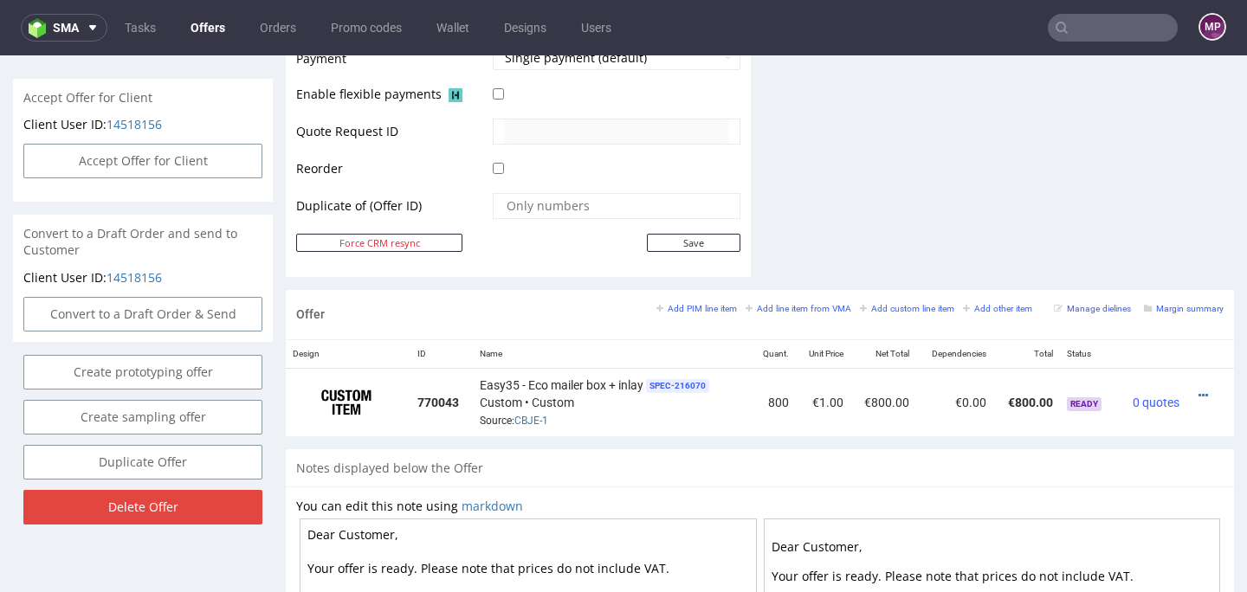
scroll to position [813, 0]
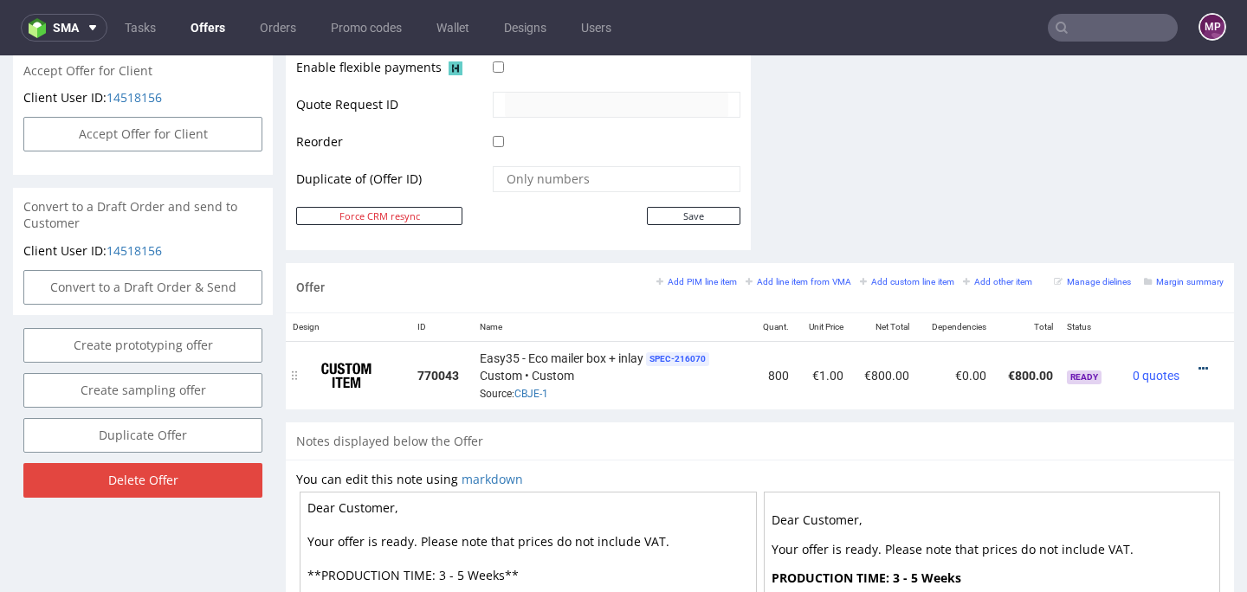
click at [1199, 367] on icon at bounding box center [1204, 369] width 10 height 12
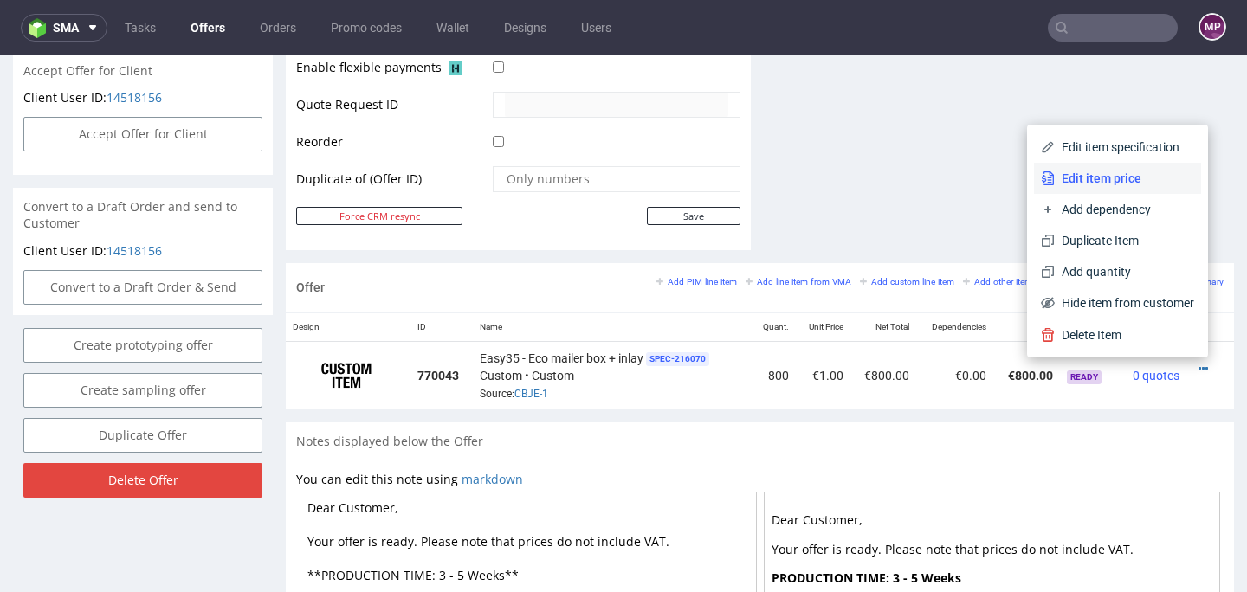
click at [1094, 184] on span "Edit item price" at bounding box center [1124, 178] width 139 height 17
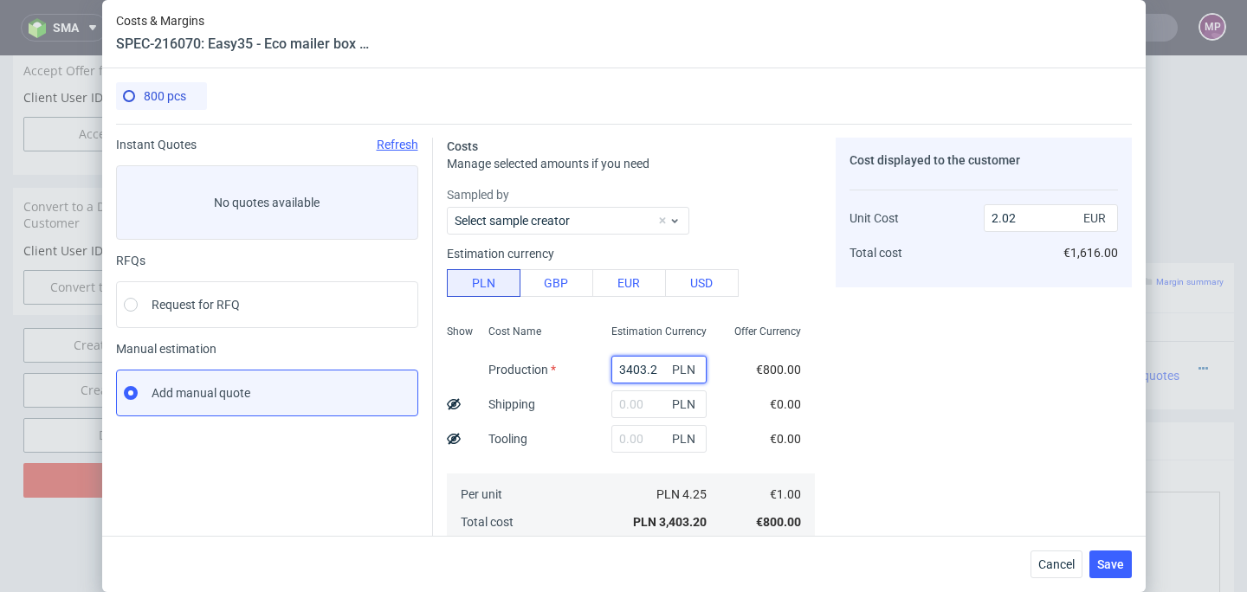
drag, startPoint x: 640, startPoint y: 368, endPoint x: 595, endPoint y: 369, distance: 45.1
click at [612, 369] on input "3403.2" at bounding box center [659, 370] width 95 height 28
paste input "3040"
type input "3040"
type input "1.8"
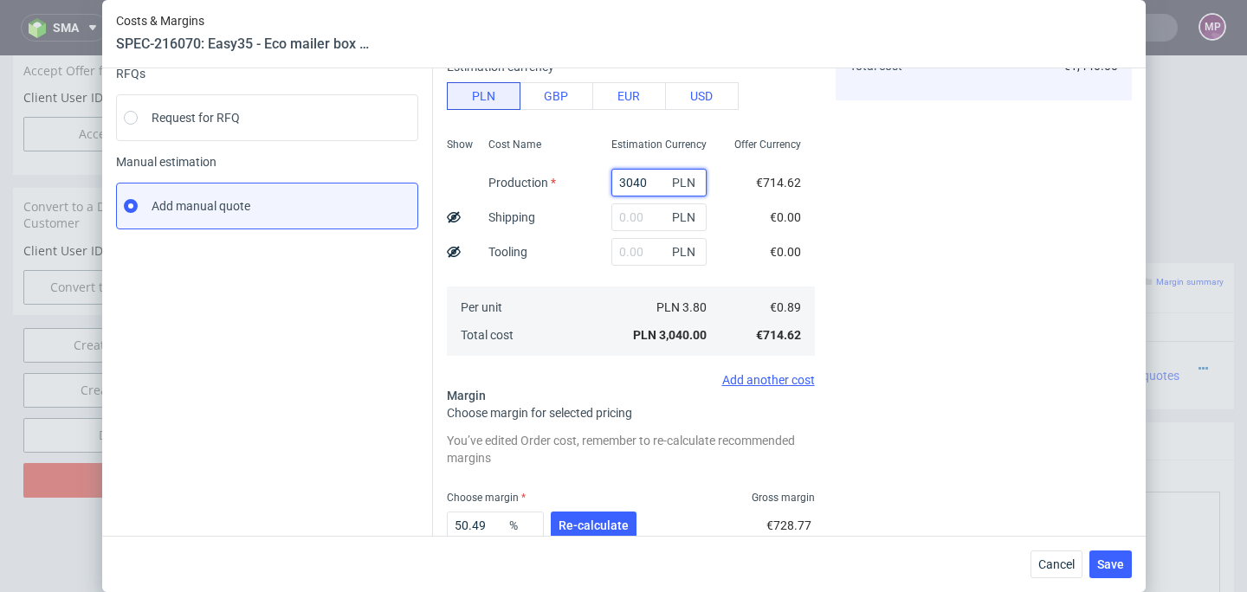
scroll to position [298, 0]
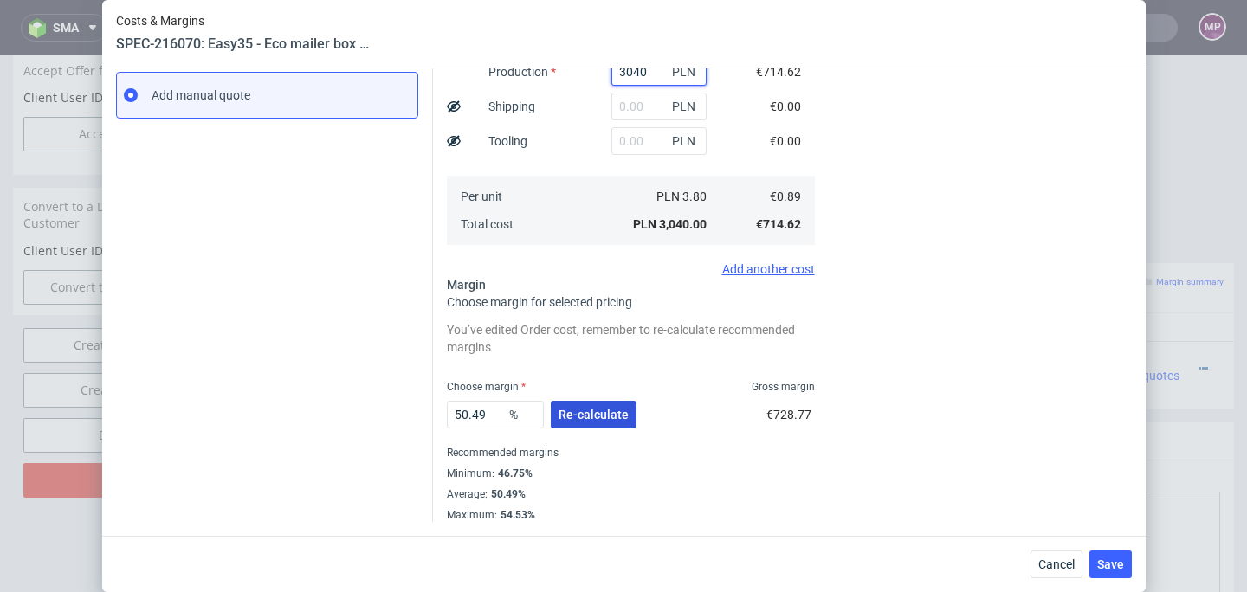
type input "3040"
click at [605, 413] on span "Re-calculate" at bounding box center [594, 415] width 70 height 12
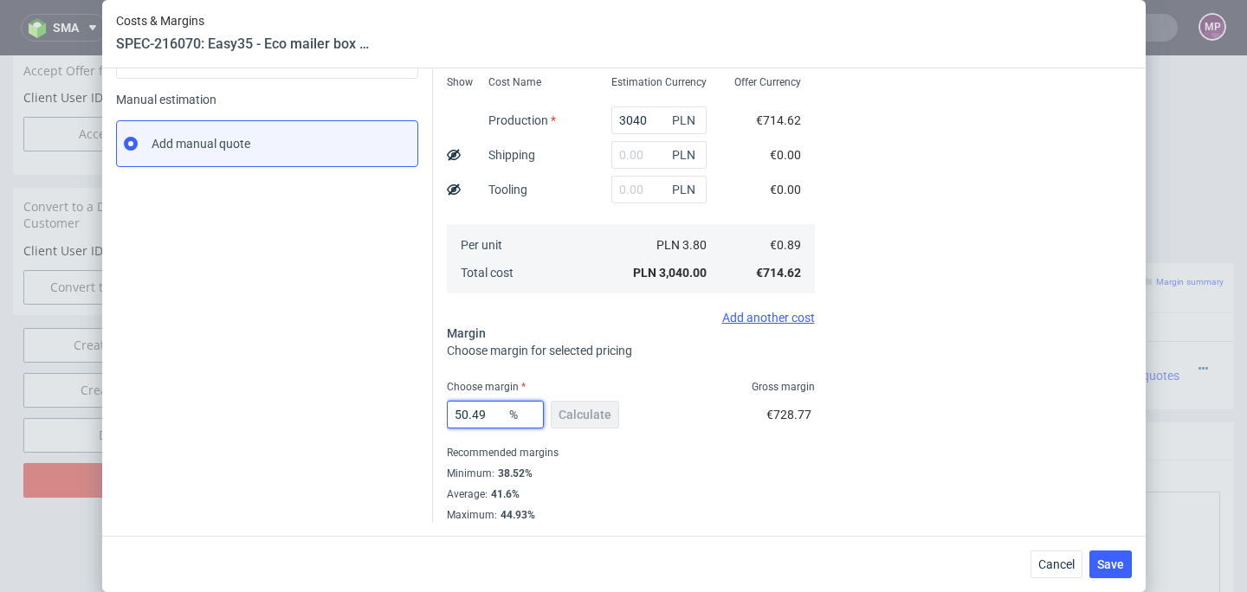
drag, startPoint x: 485, startPoint y: 411, endPoint x: 437, endPoint y: 411, distance: 48.5
click at [437, 411] on div "Costs Manage selected amounts if you need Sampled by Select sample creator Esti…" at bounding box center [782, 198] width 699 height 648
type input "38"
type input "1.44"
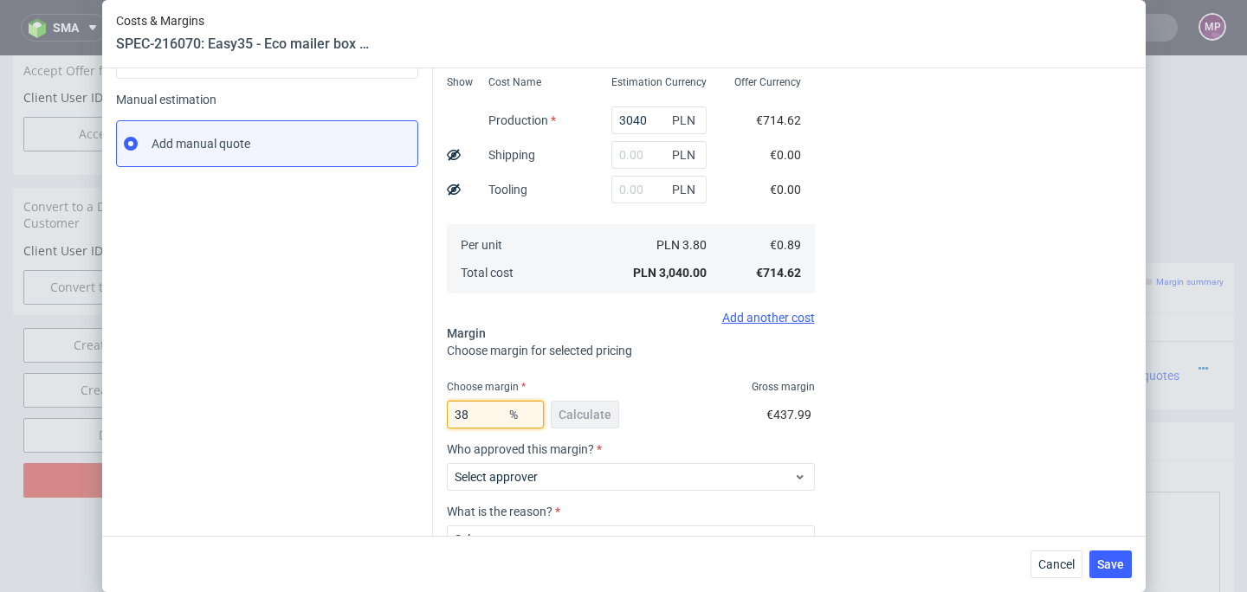
type input "3"
type input "0"
type input "0.89"
type input "40"
type input "1.49"
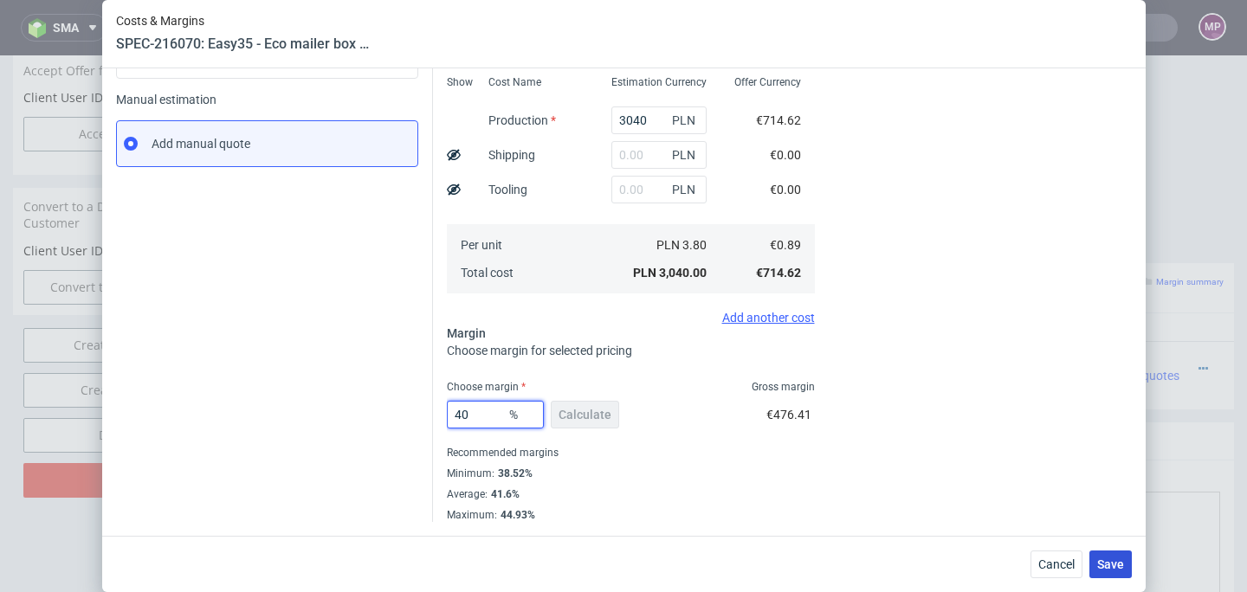
type input "40"
click at [1121, 560] on span "Save" at bounding box center [1110, 565] width 27 height 12
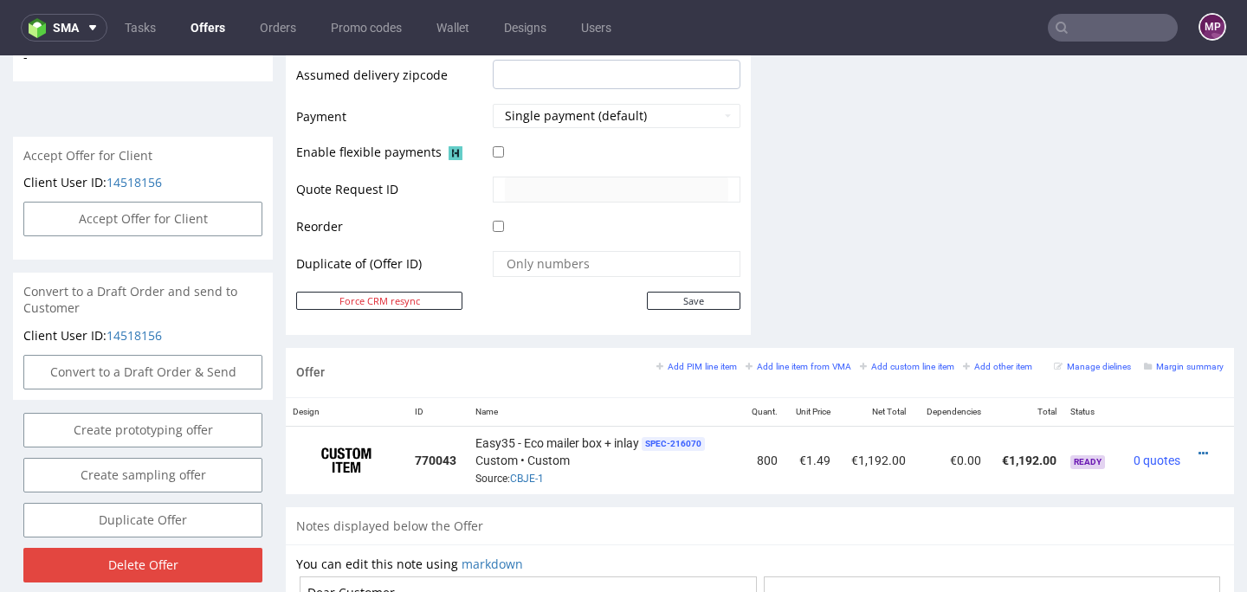
scroll to position [743, 0]
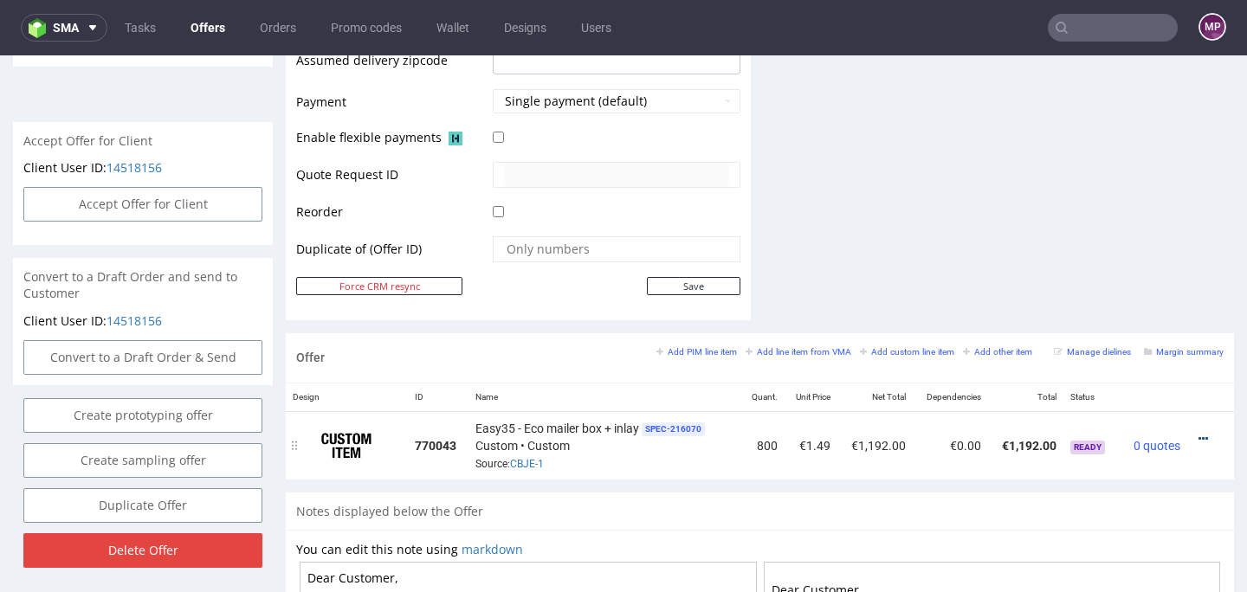
click at [1199, 432] on link at bounding box center [1204, 439] width 10 height 14
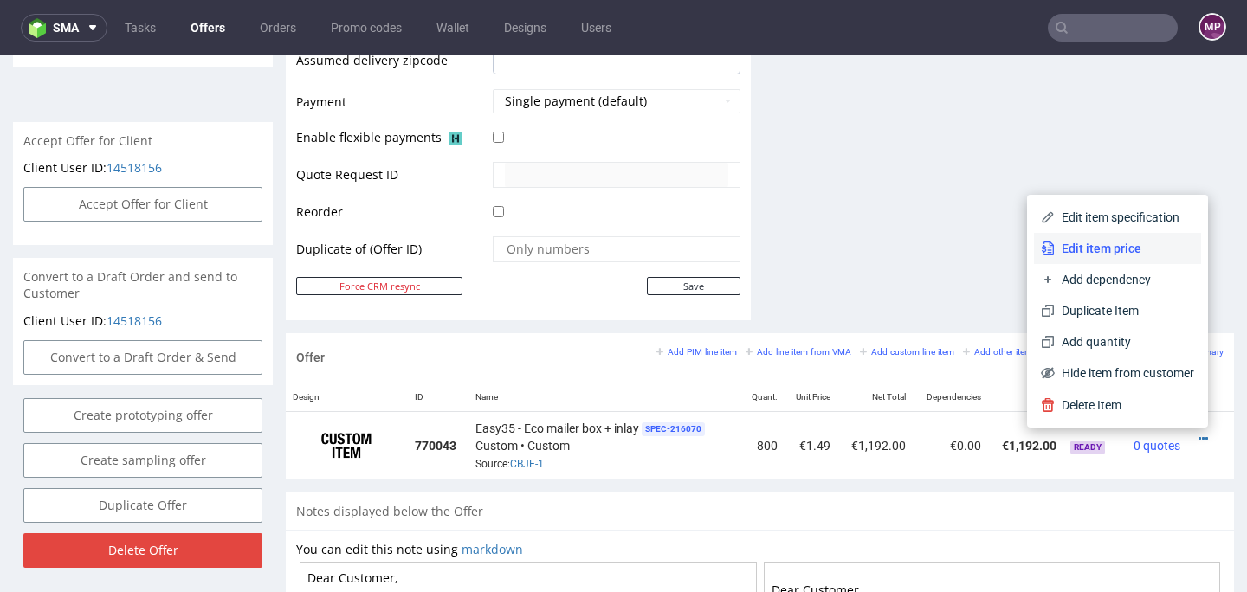
click at [1120, 243] on span "Edit item price" at bounding box center [1124, 248] width 139 height 17
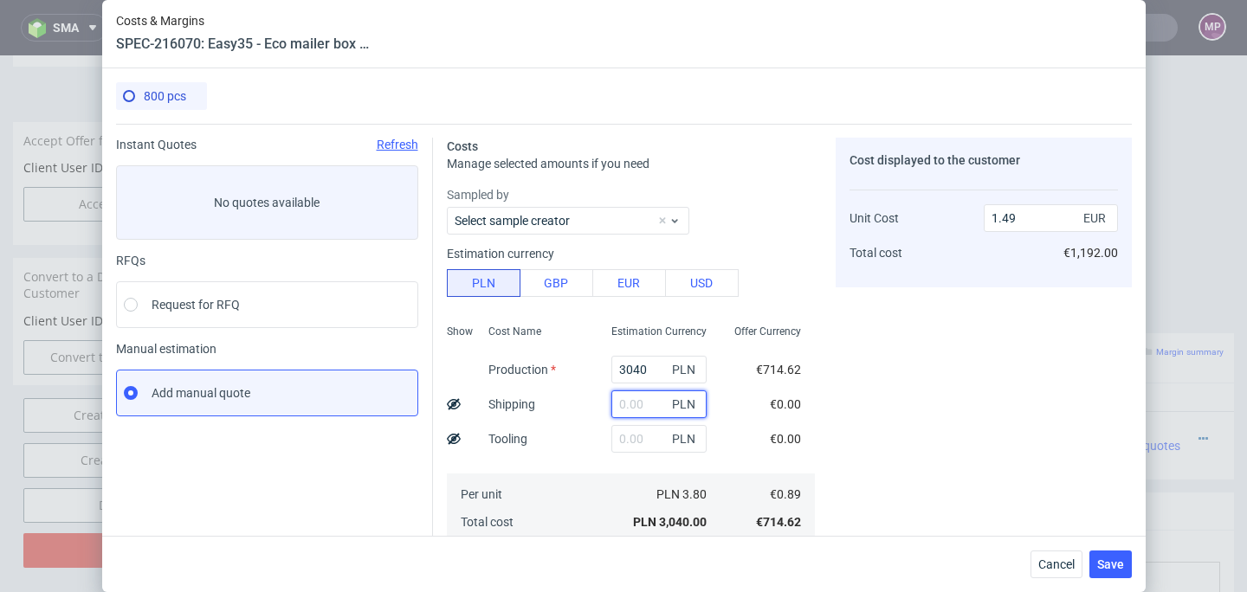
click at [618, 405] on input "text" at bounding box center [659, 405] width 95 height 28
paste input "834,53"
type input "834.53"
type input "1.9"
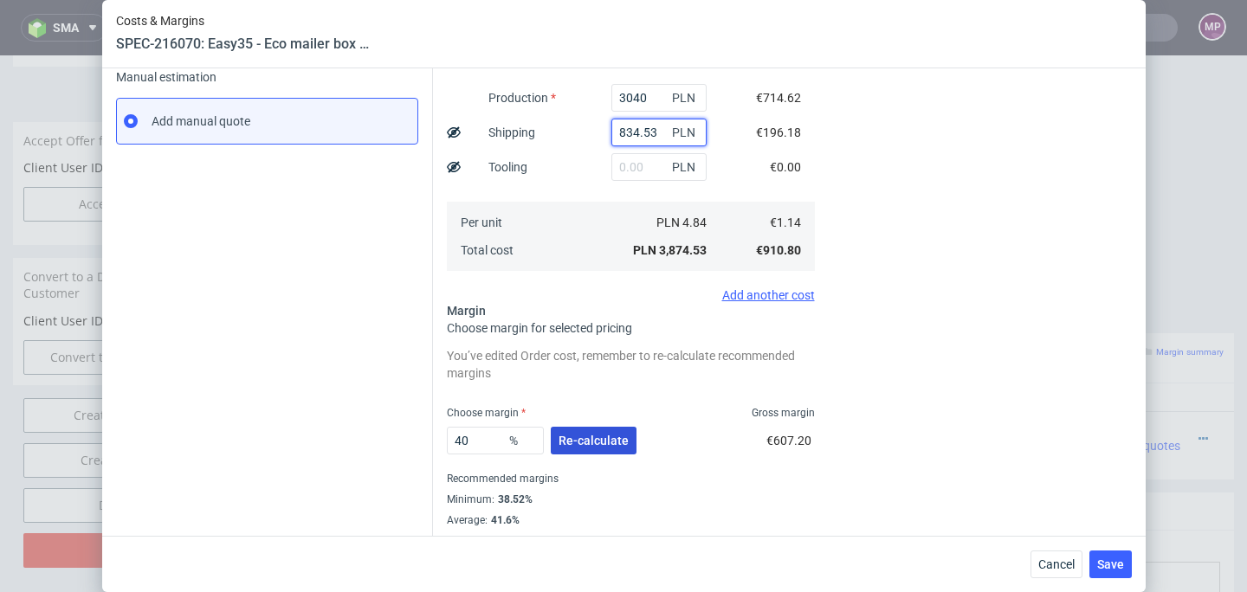
type input "834.53"
click at [617, 439] on span "Re-calculate" at bounding box center [594, 441] width 70 height 12
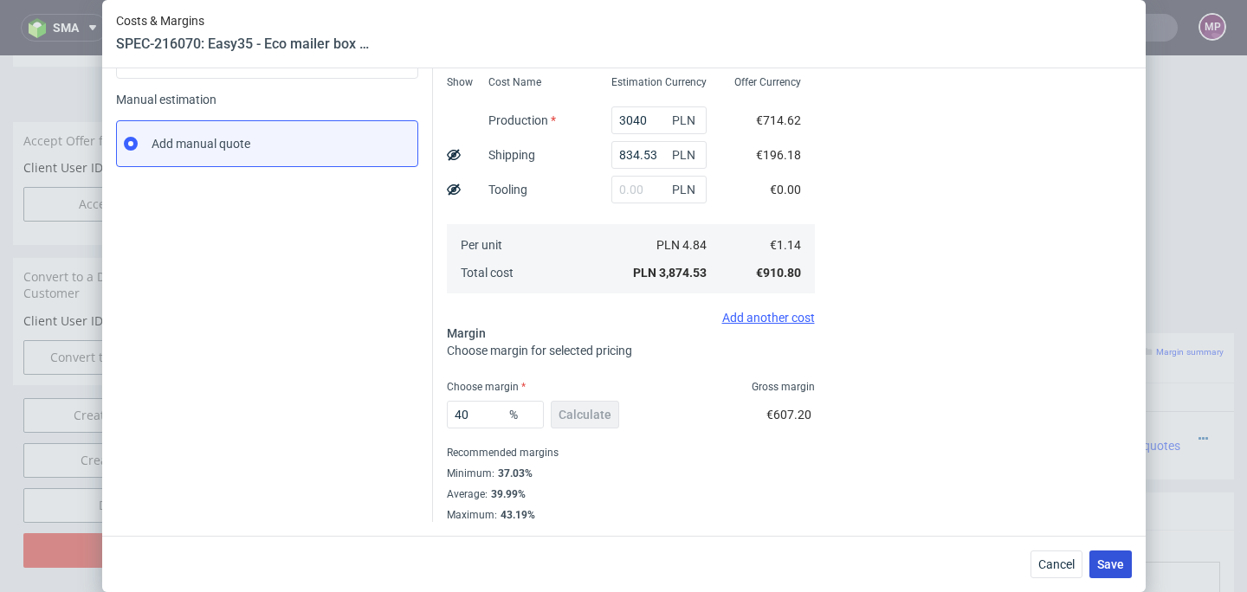
click at [1122, 568] on span "Save" at bounding box center [1110, 565] width 27 height 12
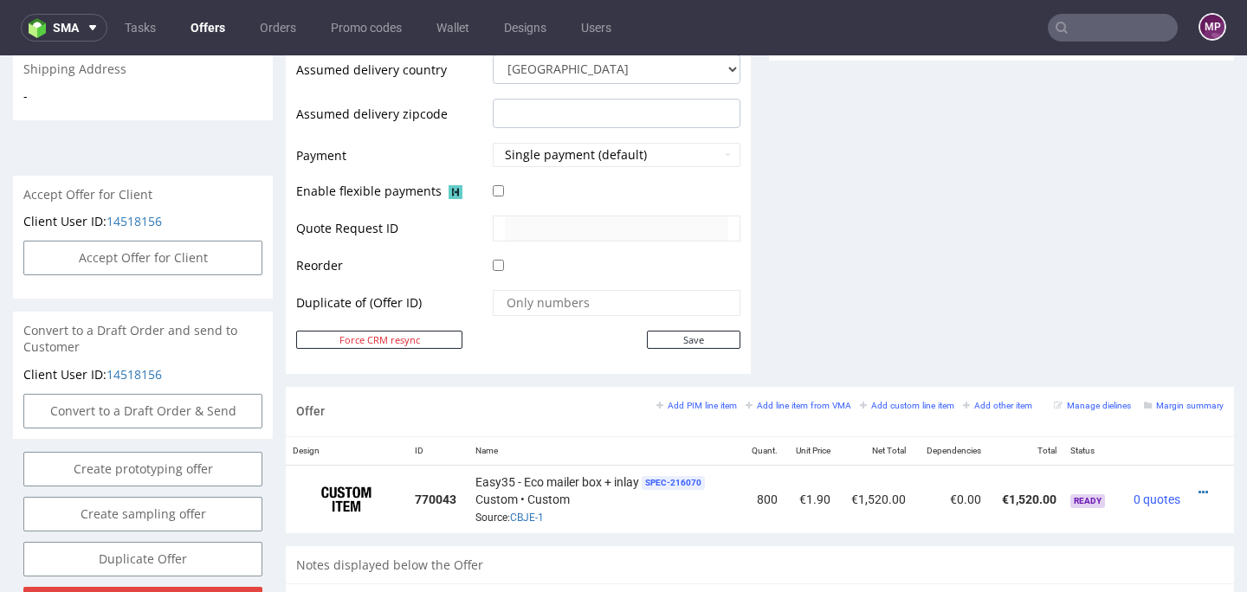
scroll to position [818, 0]
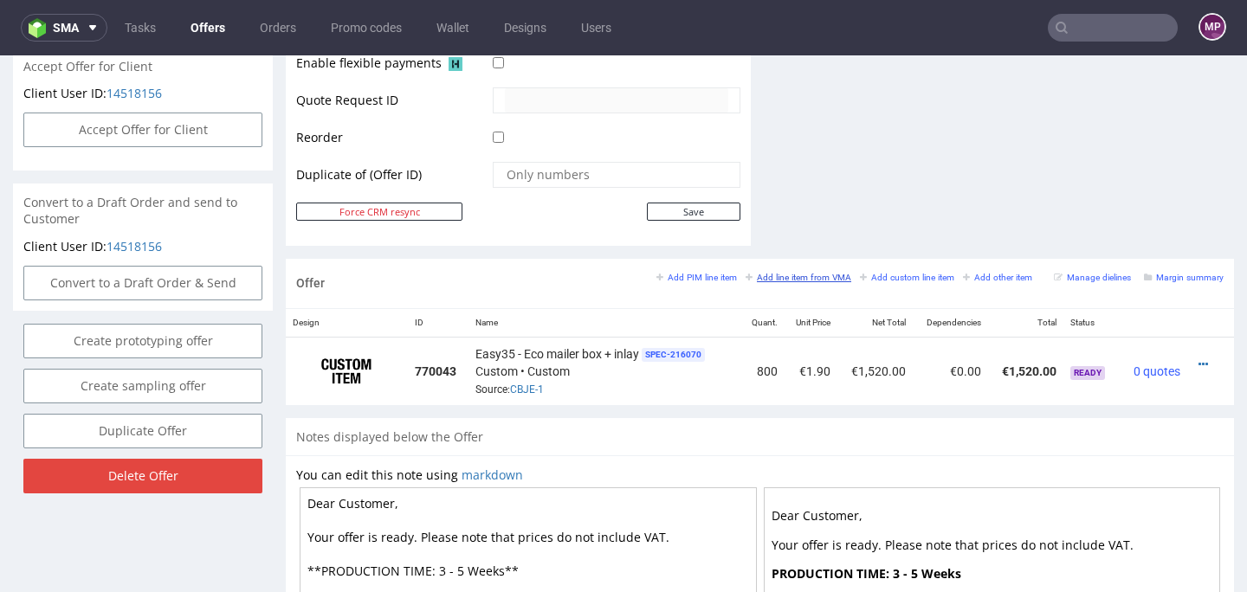
click at [816, 275] on small "Add line item from VMA" at bounding box center [799, 278] width 106 height 10
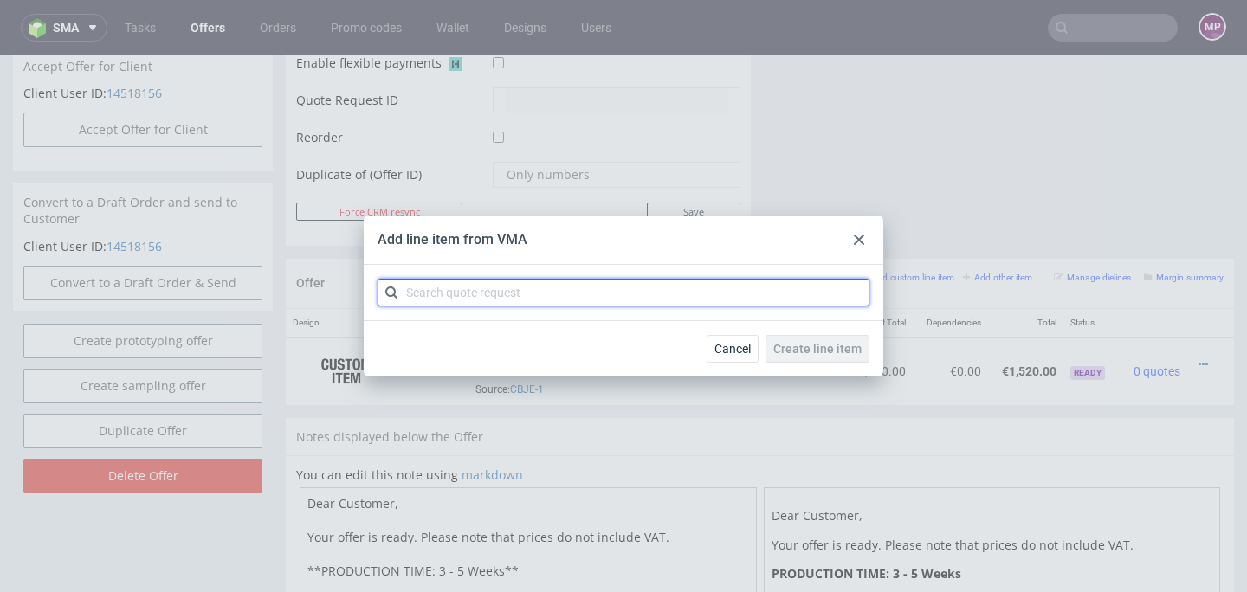
click at [643, 300] on input "text" at bounding box center [624, 293] width 492 height 28
paste input "CBJF-1"
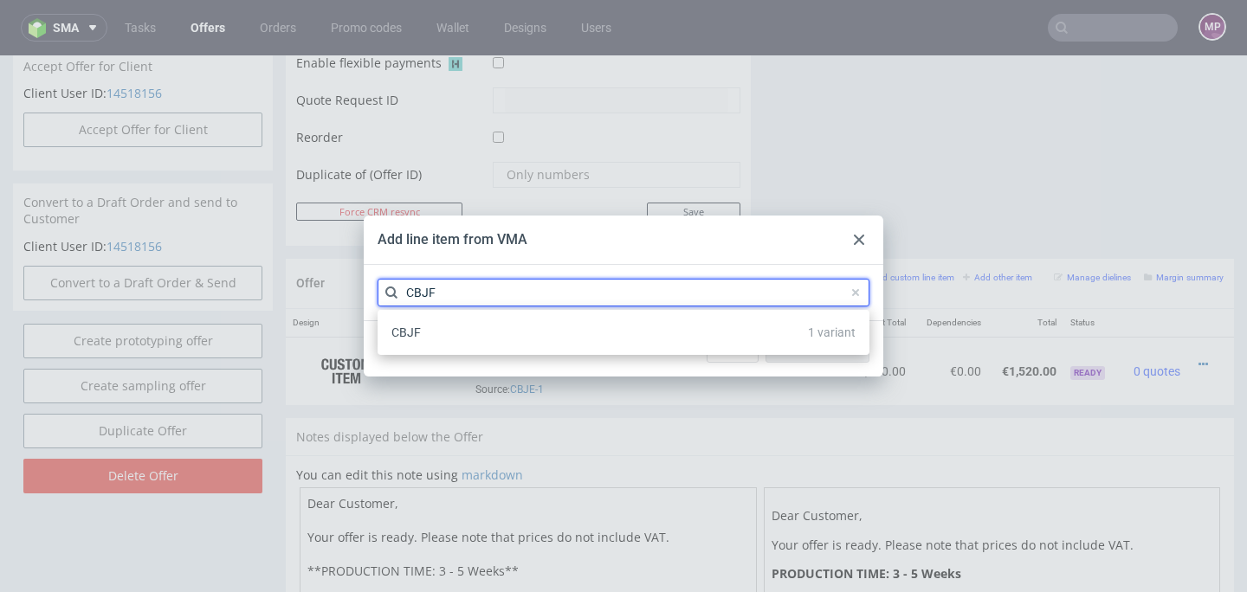
type input "CBJF"
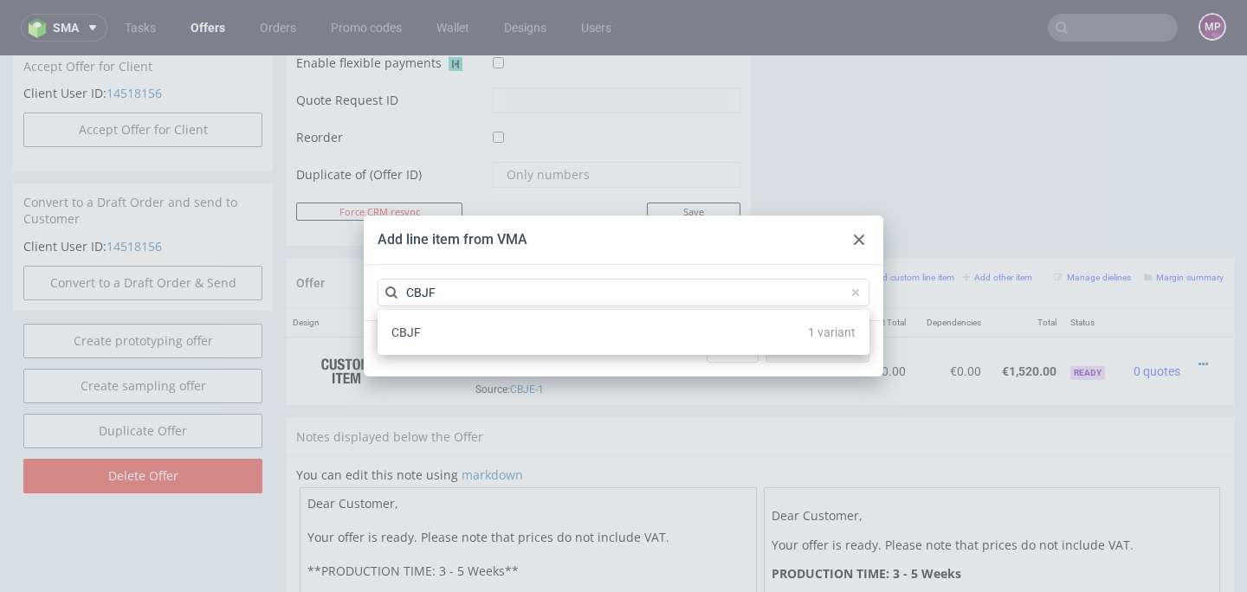
click at [578, 333] on div "CBJF 1 variant" at bounding box center [624, 332] width 478 height 31
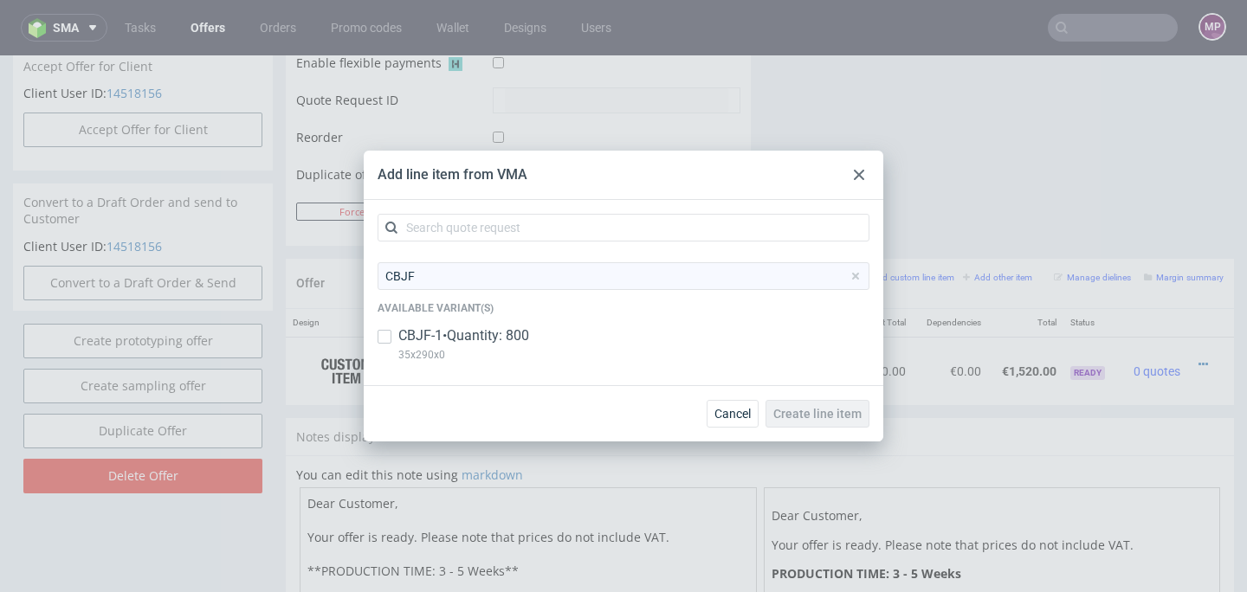
click at [523, 337] on p "CBJF-1 • Quantity: 800" at bounding box center [463, 336] width 131 height 19
checkbox input "true"
click at [845, 402] on button "Create line item" at bounding box center [818, 414] width 104 height 28
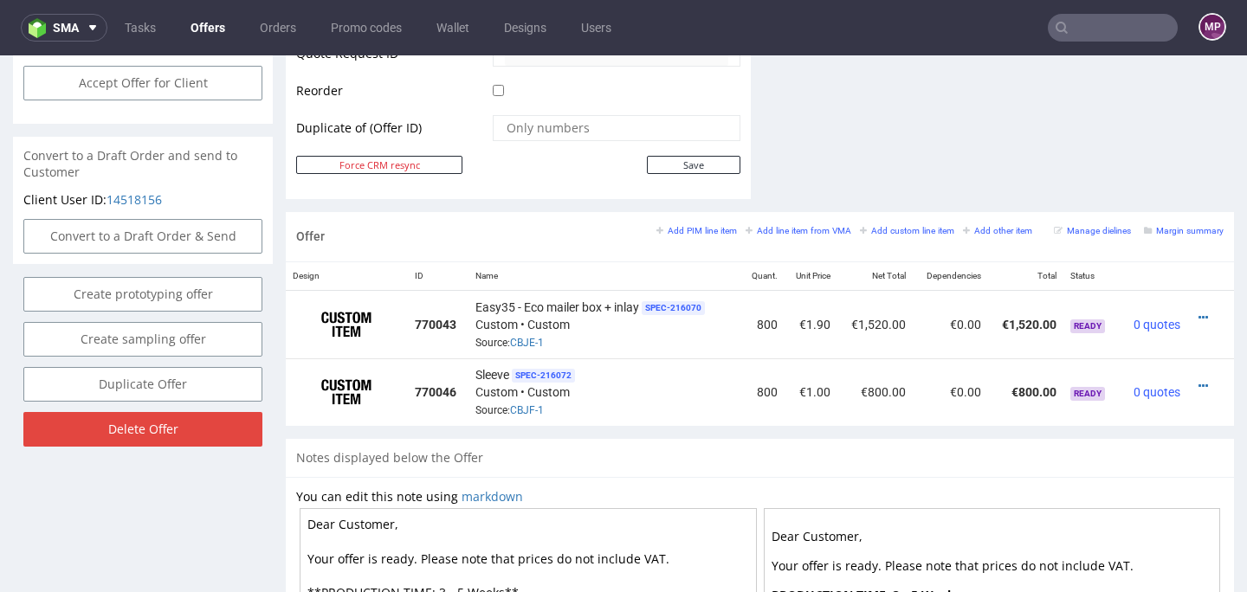
scroll to position [868, 0]
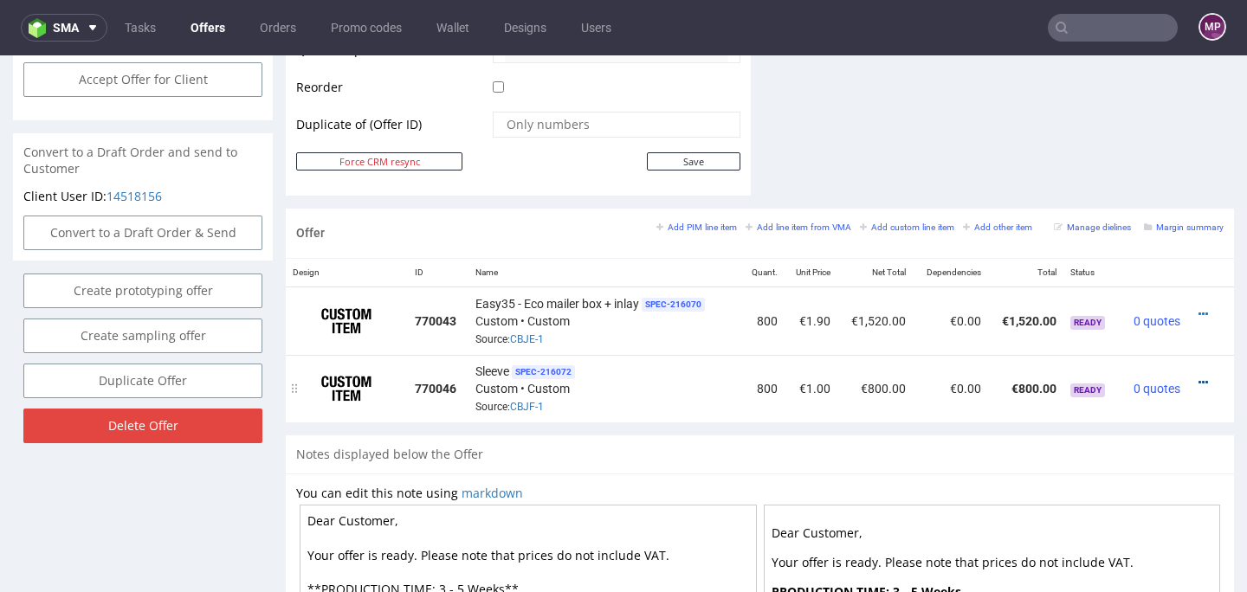
click at [1199, 383] on icon at bounding box center [1204, 383] width 10 height 12
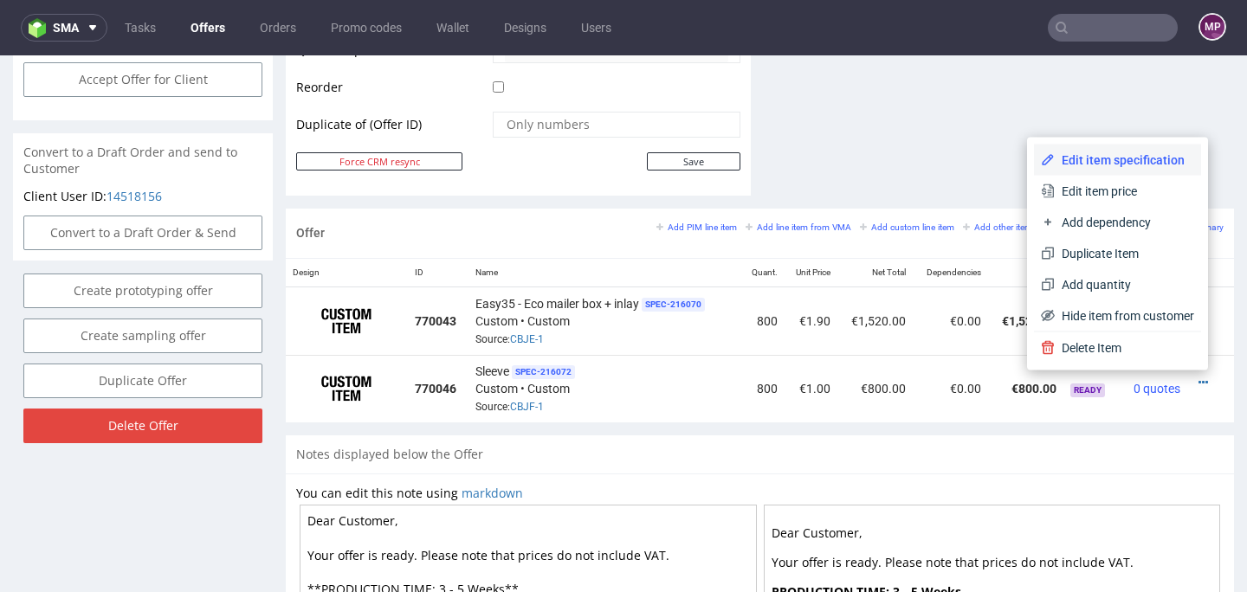
click at [1120, 156] on span "Edit item specification" at bounding box center [1124, 160] width 139 height 17
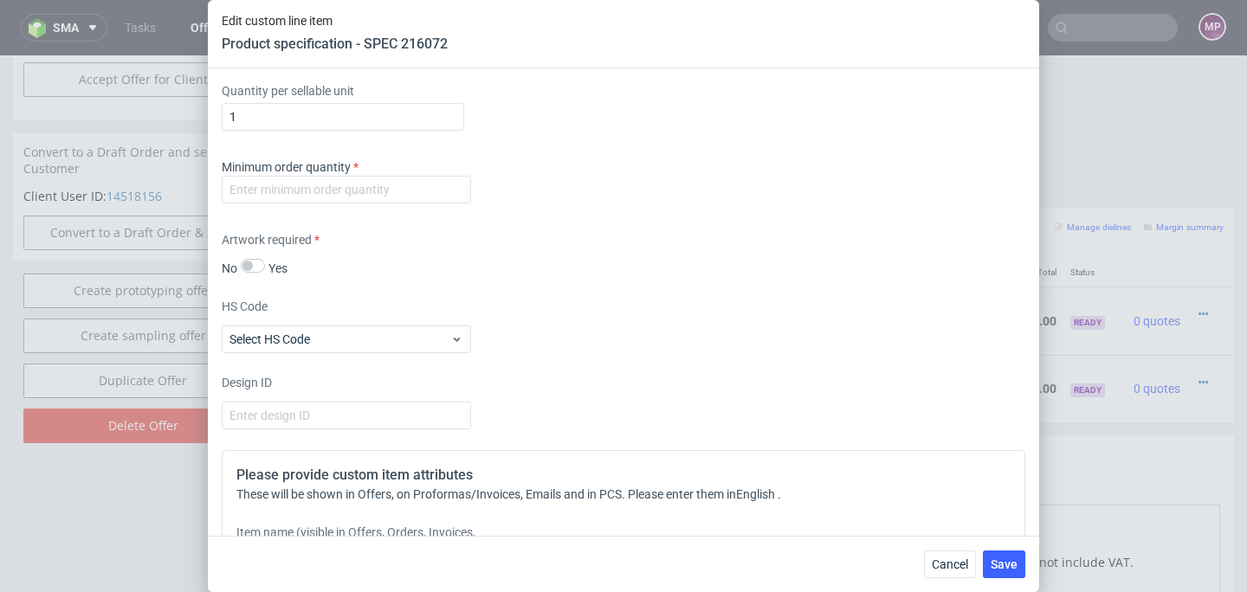
scroll to position [2104, 0]
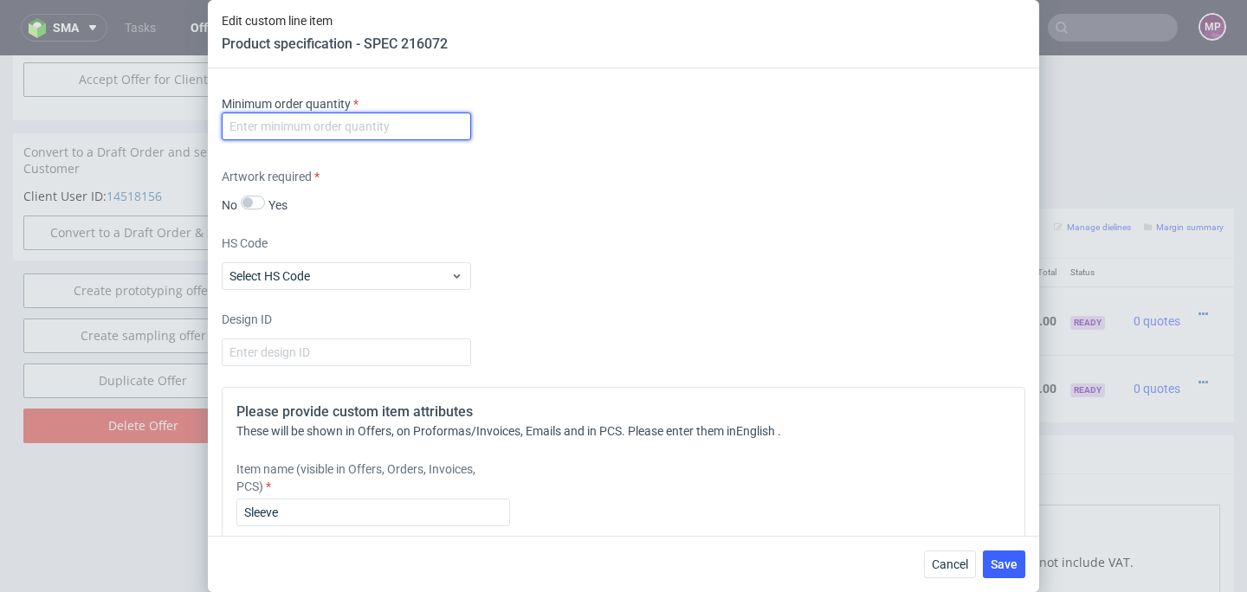
click at [421, 116] on input "number" at bounding box center [346, 127] width 249 height 28
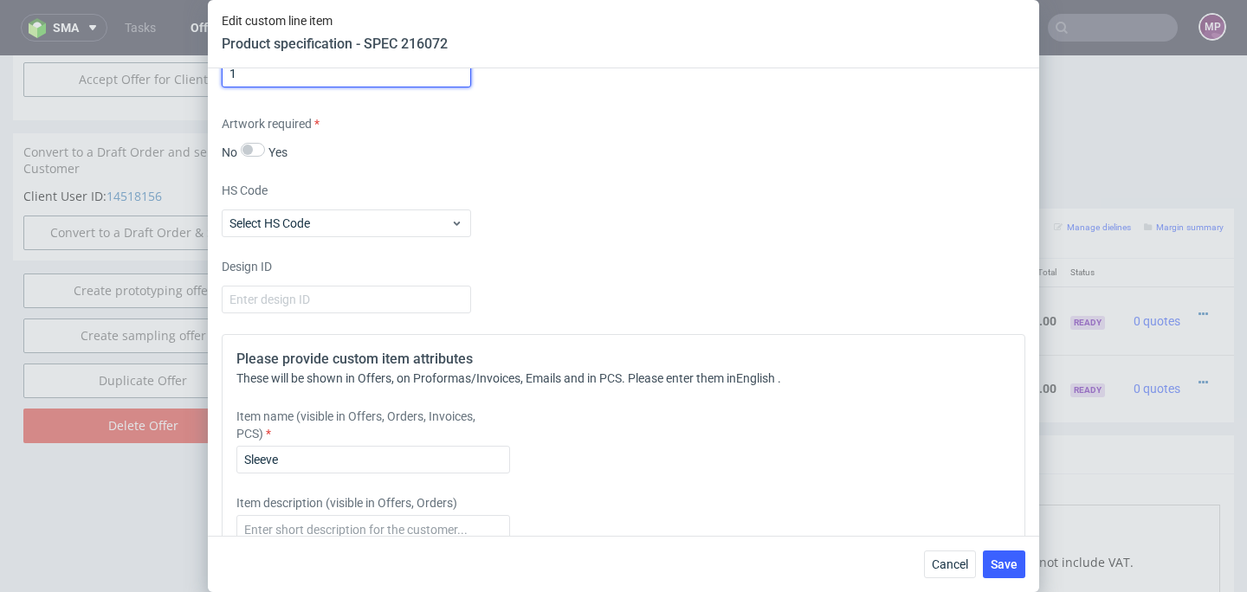
scroll to position [2228, 0]
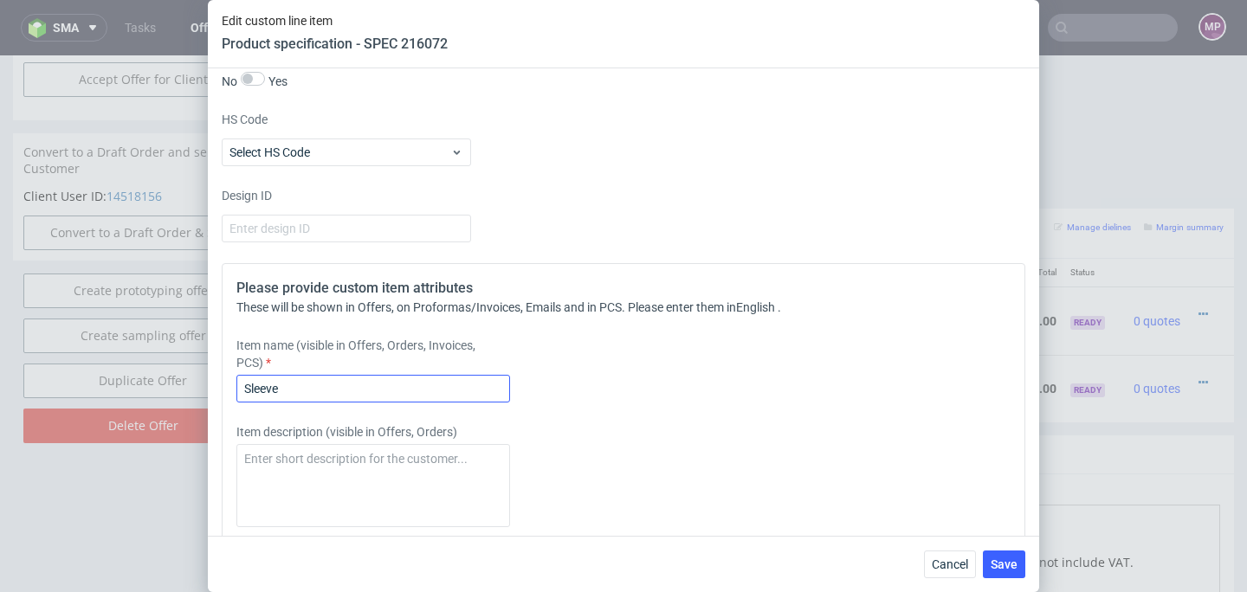
type input "1"
drag, startPoint x: 293, startPoint y: 390, endPoint x: 185, endPoint y: 390, distance: 108.3
click at [185, 390] on div "Edit custom line item Product specification - SPEC 216072 Supplier Comgraph Tec…" at bounding box center [623, 296] width 1247 height 592
paste input "CBJF-1"
drag, startPoint x: 292, startPoint y: 392, endPoint x: 206, endPoint y: 392, distance: 85.8
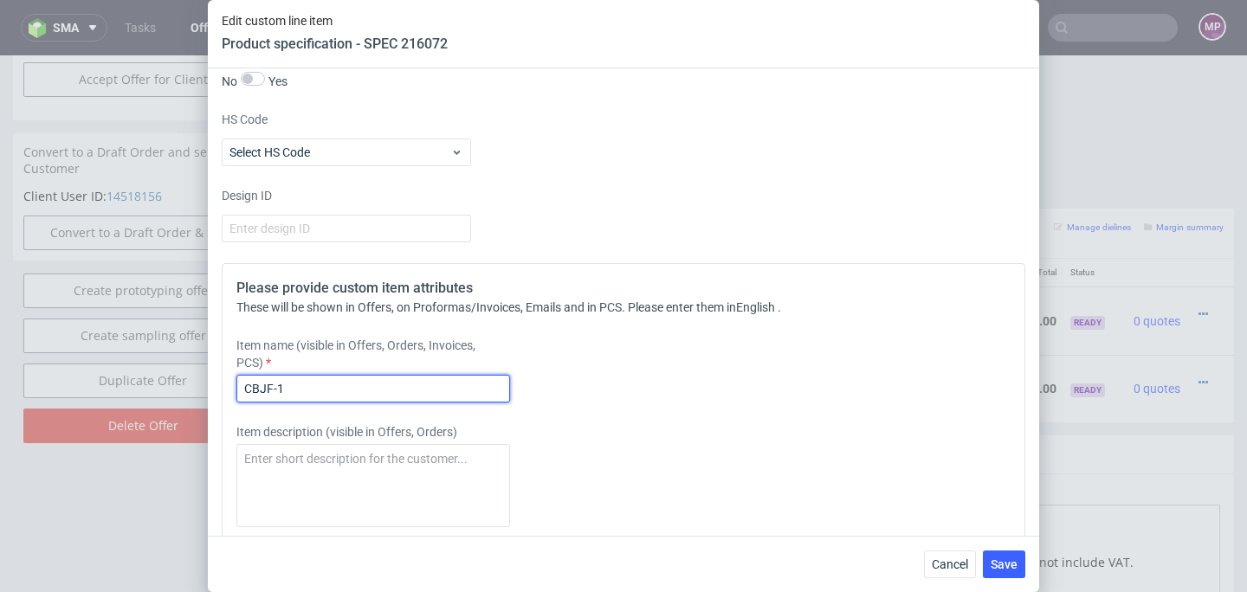
click at [206, 392] on div "Edit custom line item Product specification - SPEC 216072 Supplier Comgraph Tec…" at bounding box center [623, 296] width 1247 height 592
paste input "Easy35 internal reflecto"
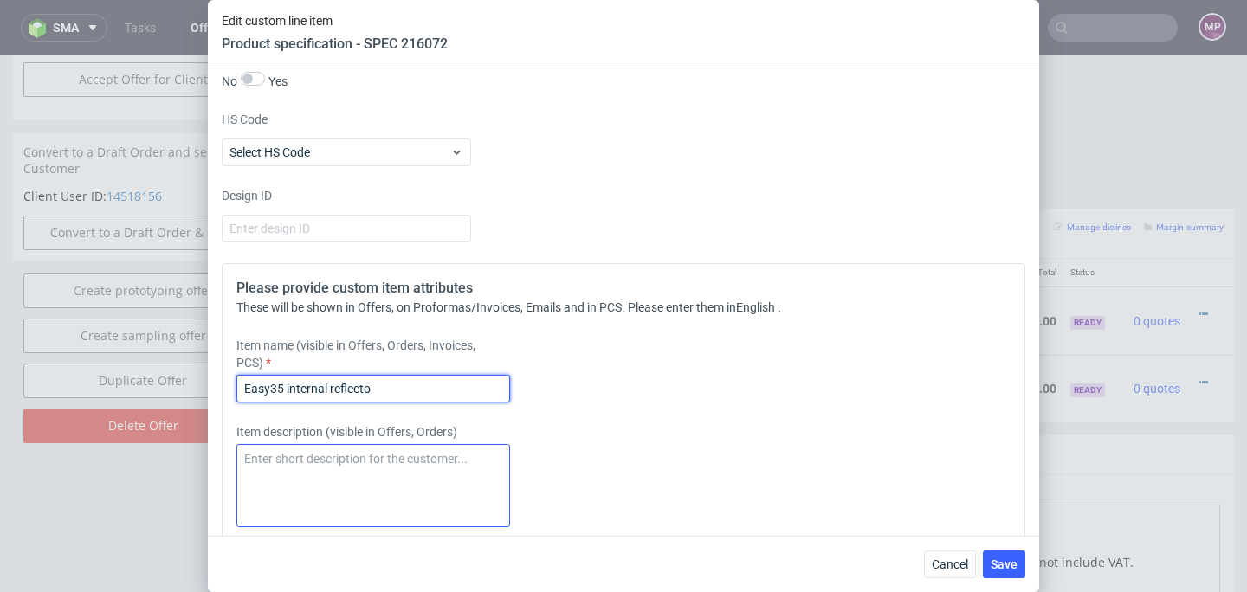
type input "Easy35 internal reflecto"
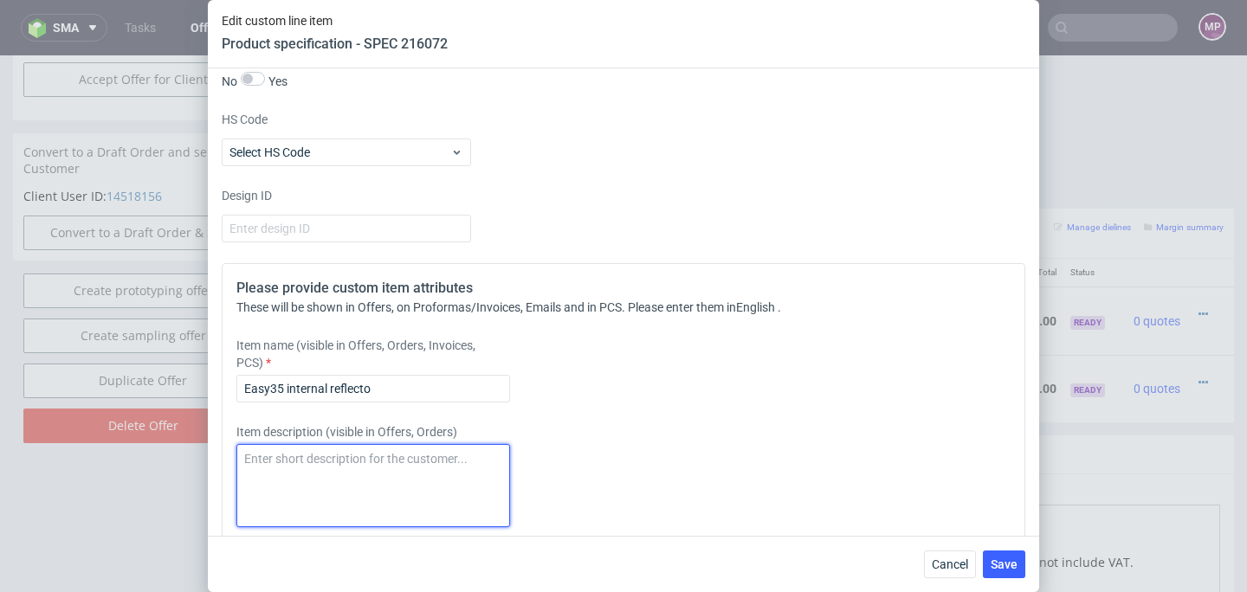
click at [262, 464] on textarea at bounding box center [373, 485] width 274 height 83
paste textarea "Easy35 internal reflecto"
type textarea "Easy35 internal reflector"
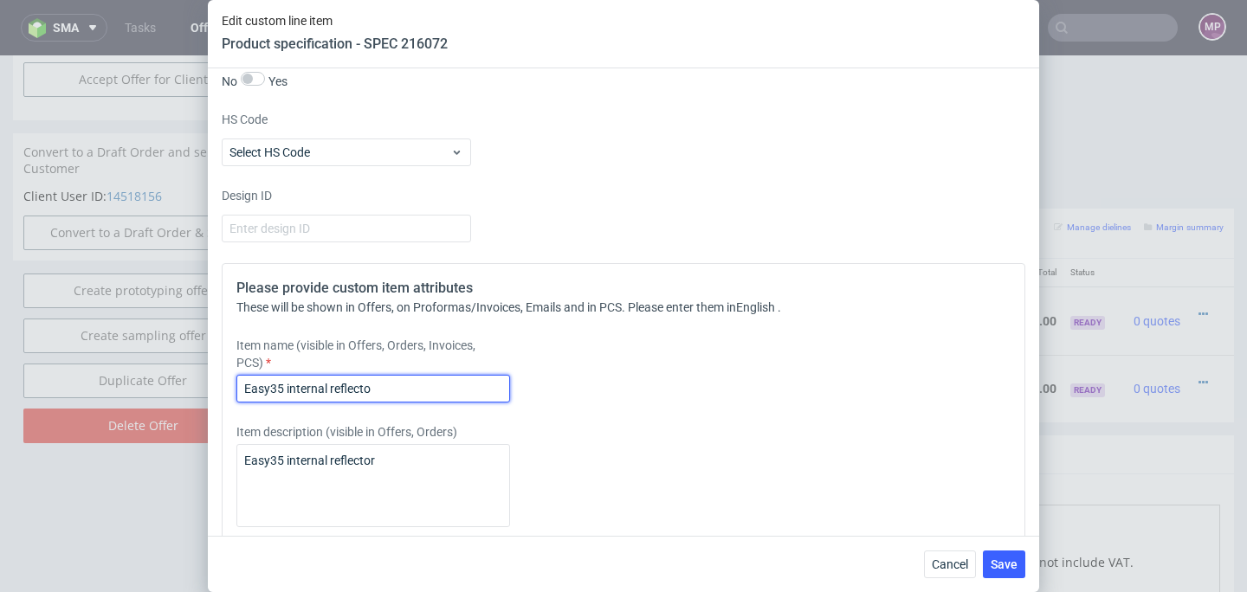
click at [399, 389] on input "Easy35 internal reflecto" at bounding box center [373, 389] width 274 height 28
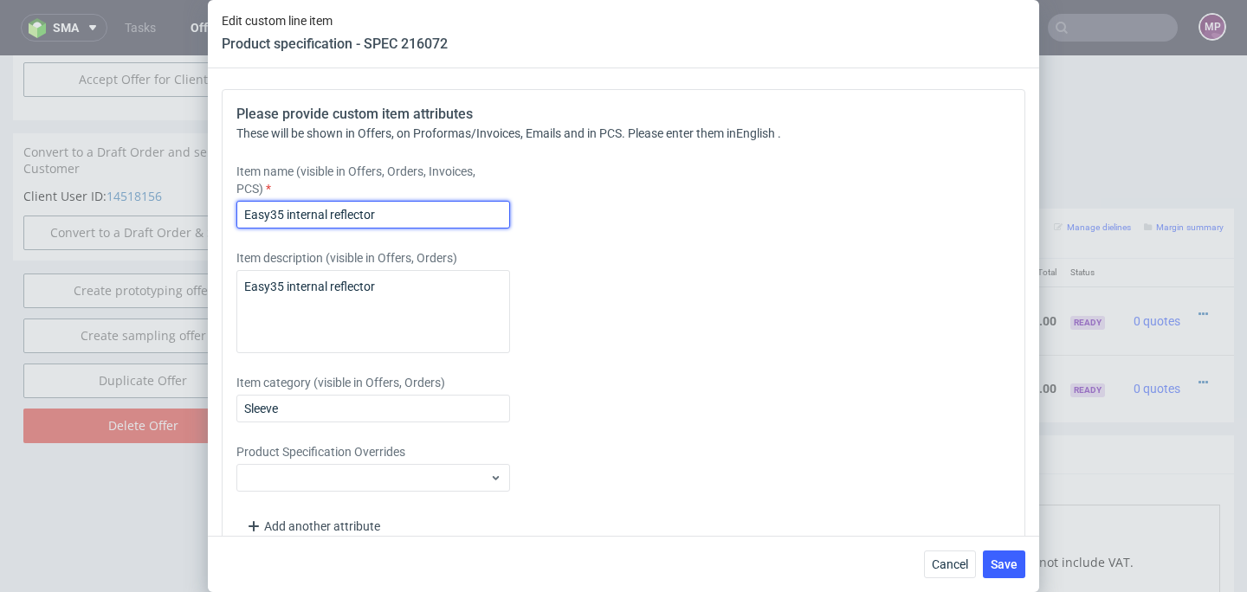
scroll to position [2437, 0]
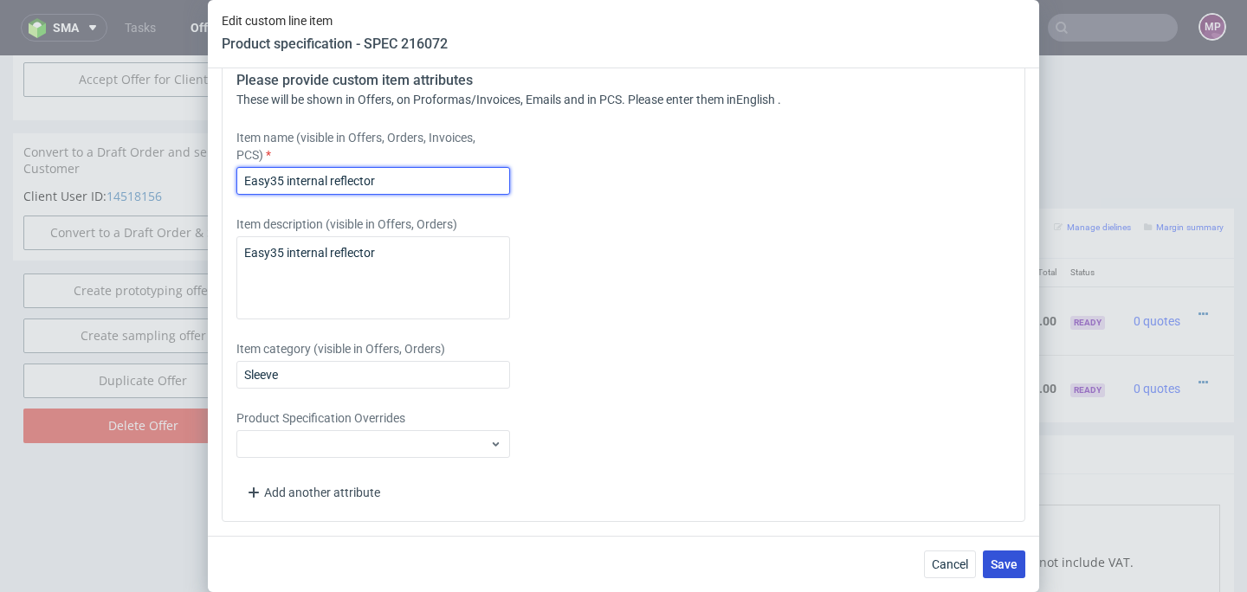
type input "Easy35 internal reflector"
click at [1014, 559] on span "Save" at bounding box center [1004, 565] width 27 height 12
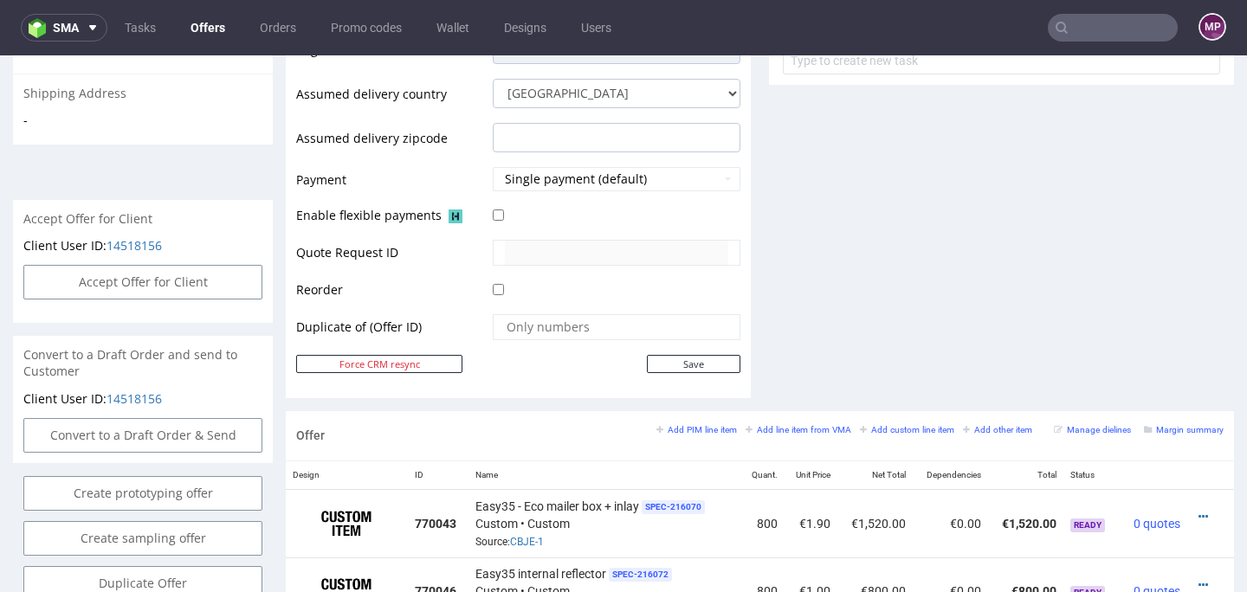
scroll to position [890, 0]
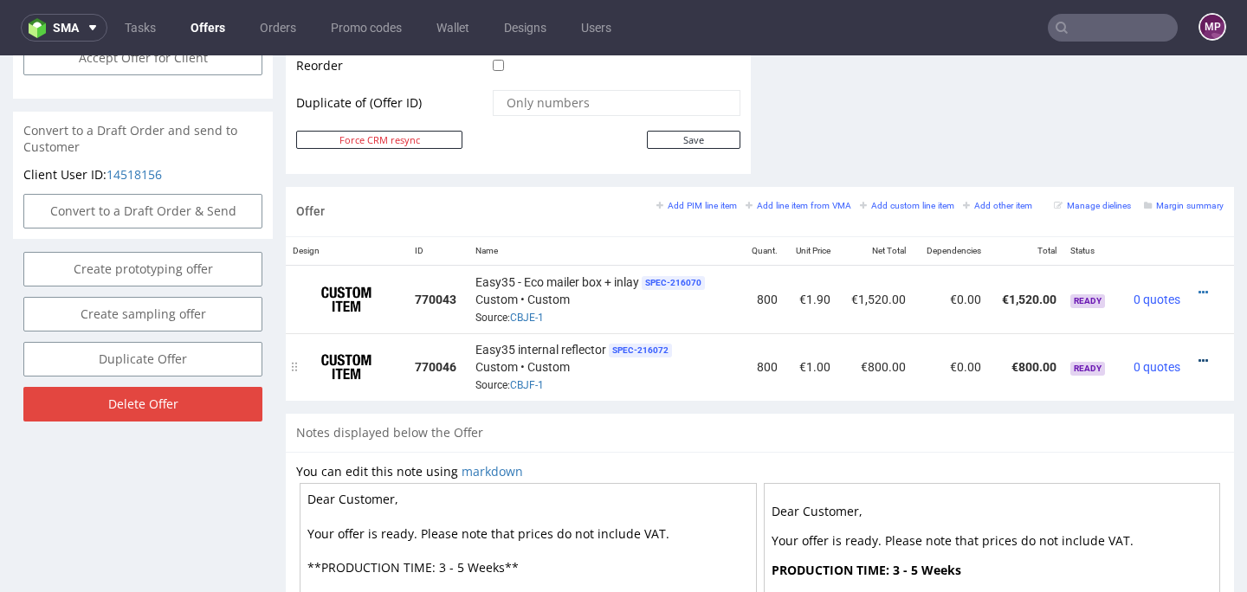
click at [1199, 357] on icon at bounding box center [1204, 361] width 10 height 12
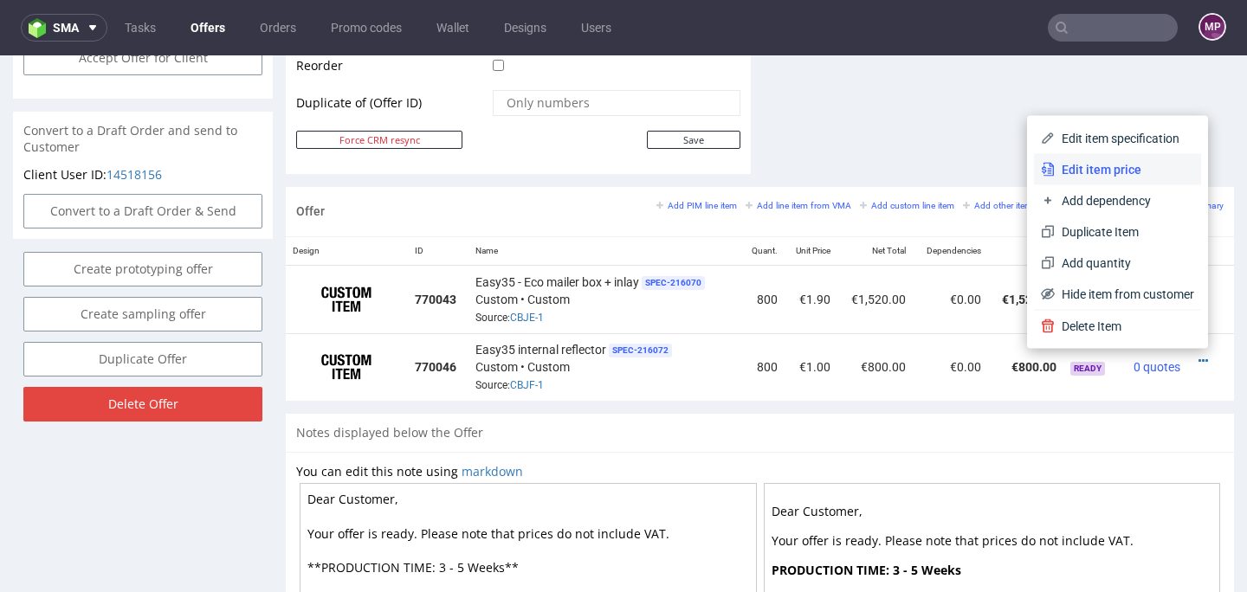
click at [1090, 172] on span "Edit item price" at bounding box center [1124, 169] width 139 height 17
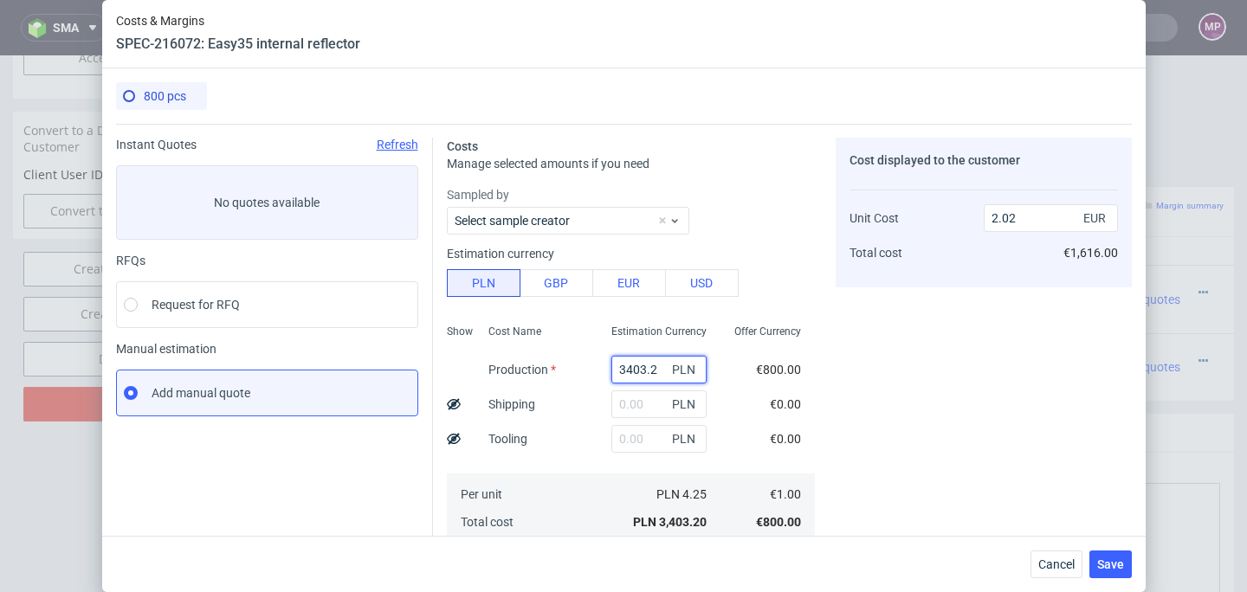
drag, startPoint x: 618, startPoint y: 364, endPoint x: 598, endPoint y: 363, distance: 19.9
click at [612, 363] on input "3403.2" at bounding box center [659, 370] width 95 height 28
type input "24"
type input "0"
type input "240"
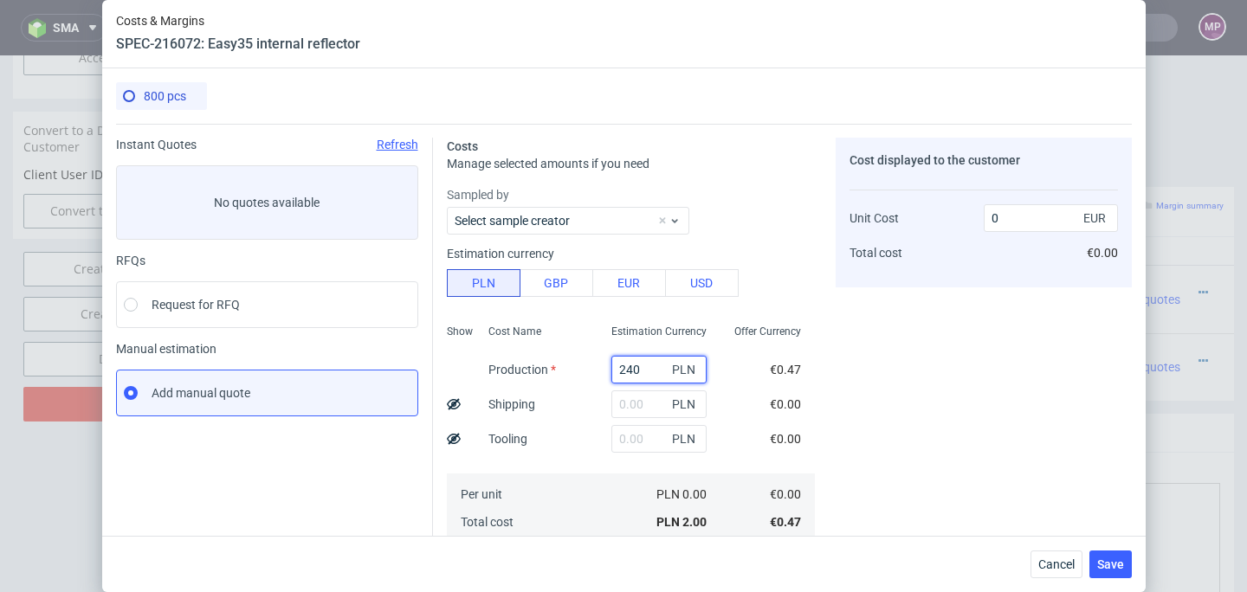
type input "0.14"
type input "240"
click at [911, 399] on div "Cost displayed to the customer Unit Cost Total cost 0.14 EUR €112.00" at bounding box center [984, 479] width 296 height 683
click at [624, 401] on input "text" at bounding box center [659, 405] width 95 height 28
type input "100"
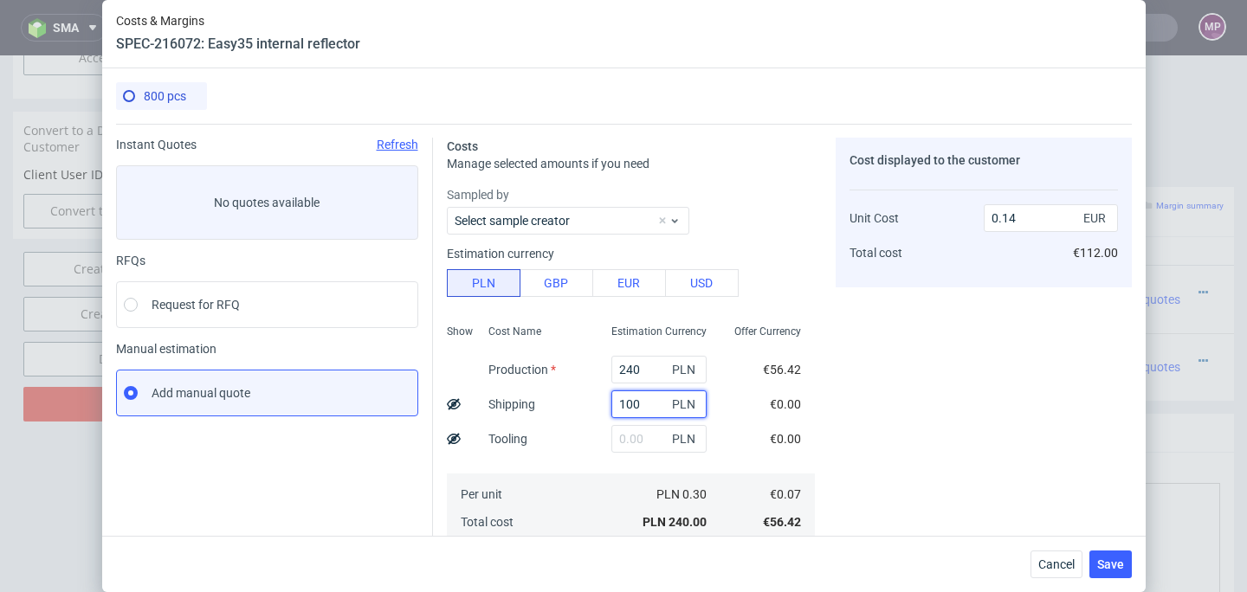
type input "0.2"
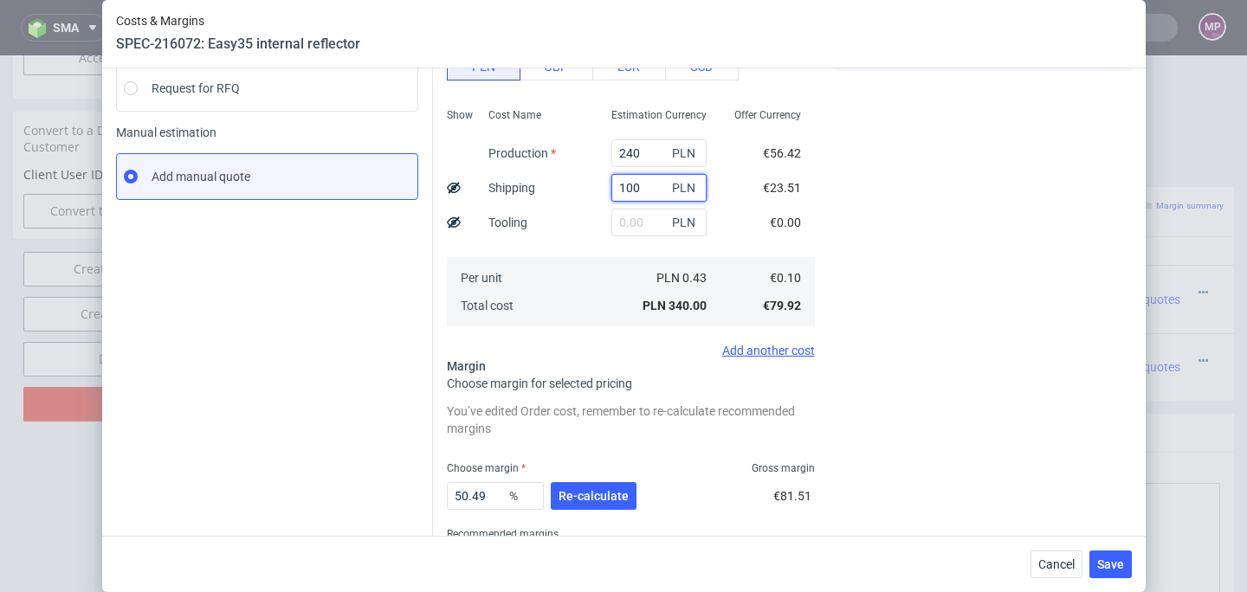
scroll to position [245, 0]
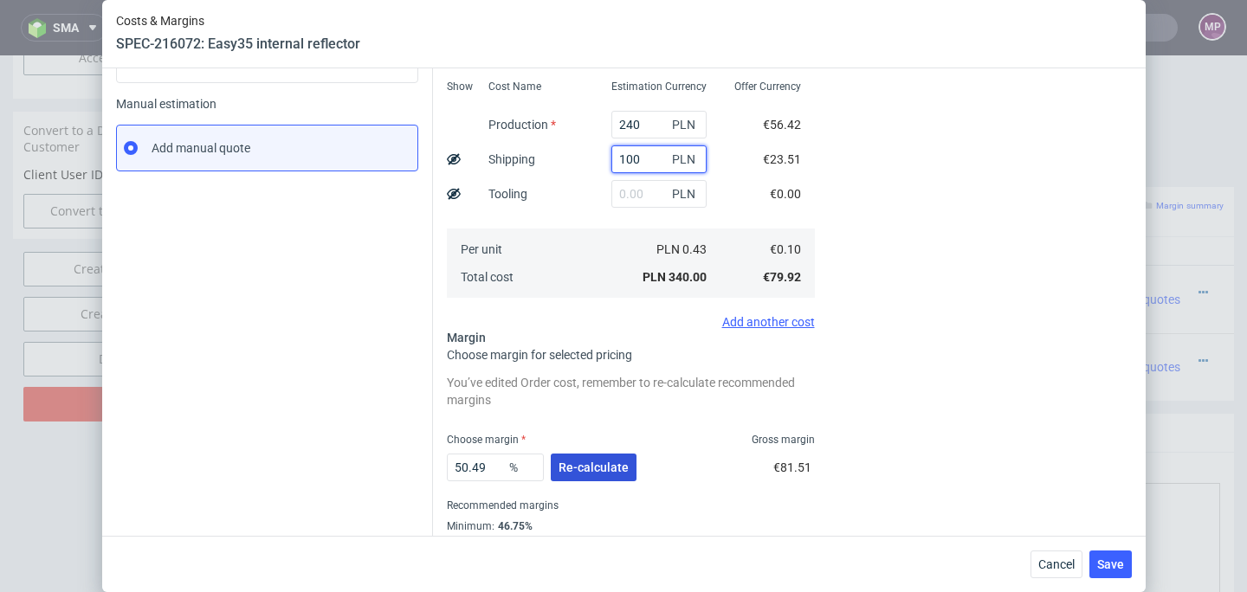
type input "100"
click at [563, 463] on span "Re-calculate" at bounding box center [594, 468] width 70 height 12
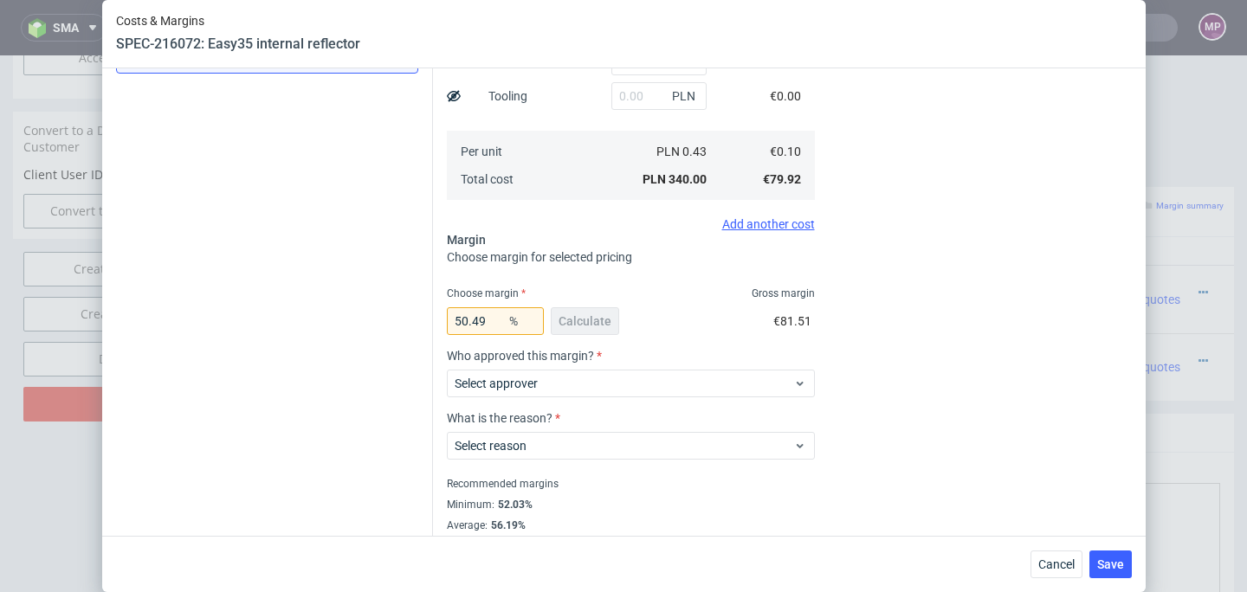
scroll to position [374, 0]
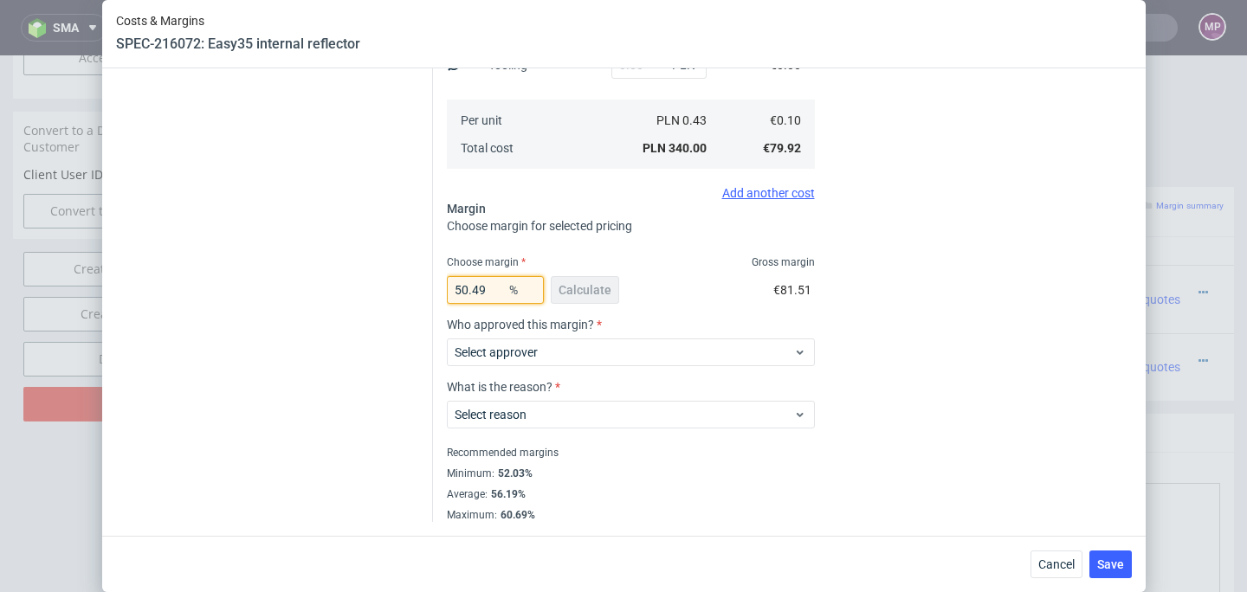
drag, startPoint x: 492, startPoint y: 289, endPoint x: 425, endPoint y: 286, distance: 66.8
click at [425, 286] on div "Instant Quotes Refresh No quotes available RFQs Request for RFQ Manual estimati…" at bounding box center [624, 136] width 1016 height 773
type input "55"
type input "0.22"
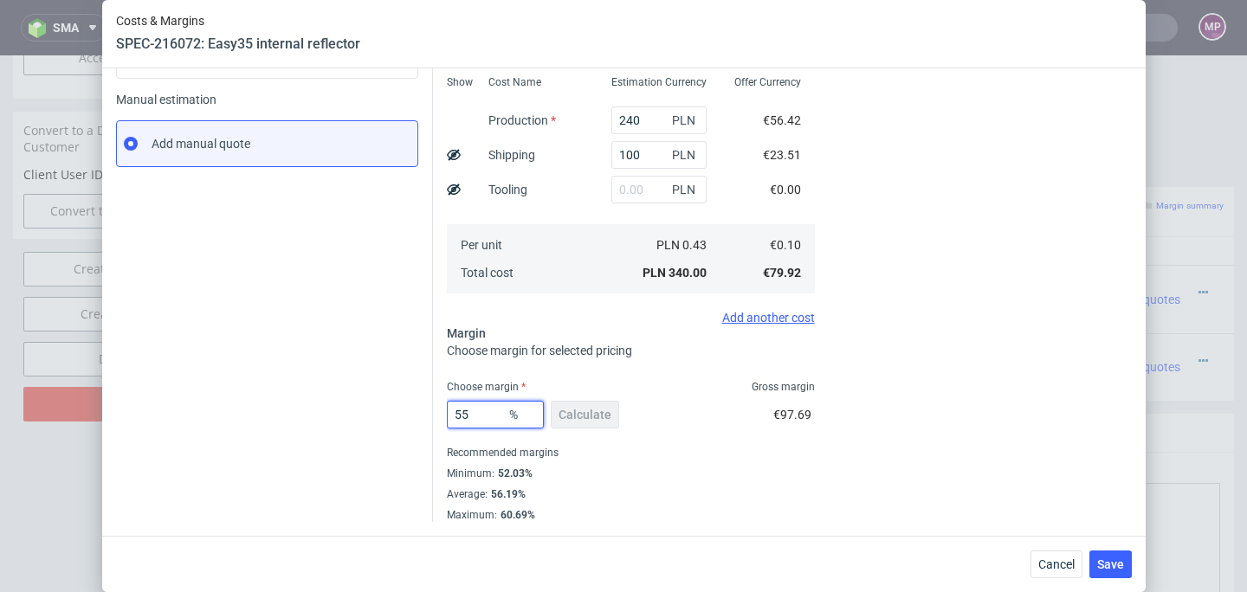
scroll to position [247, 0]
type input "55"
click at [1113, 566] on span "Save" at bounding box center [1110, 565] width 27 height 12
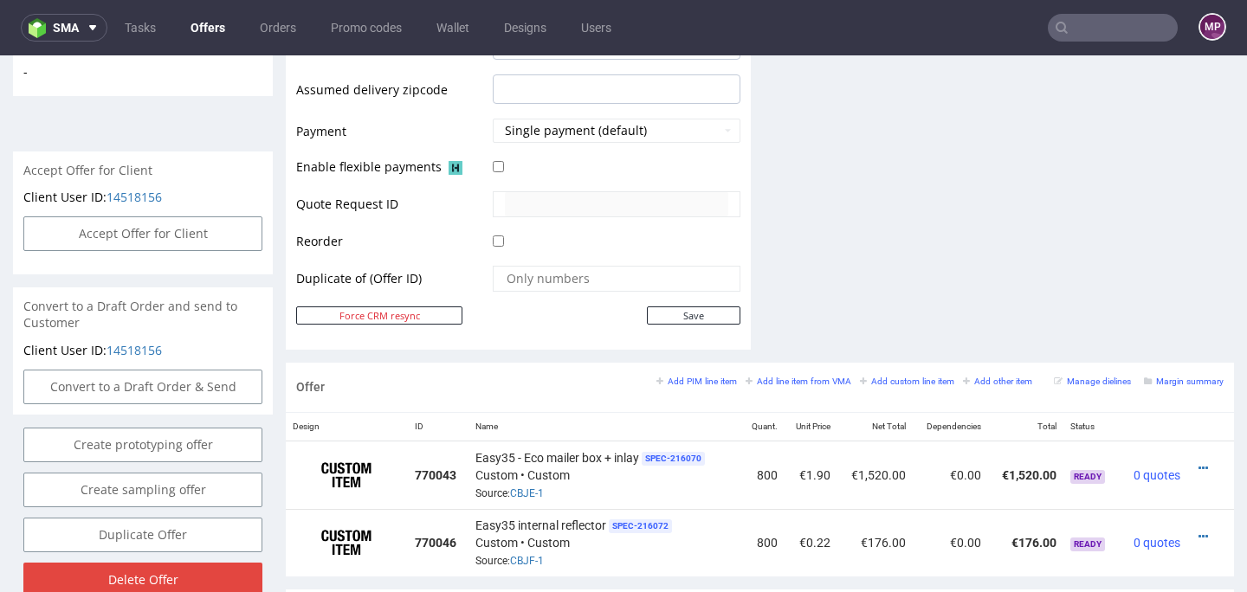
scroll to position [742, 0]
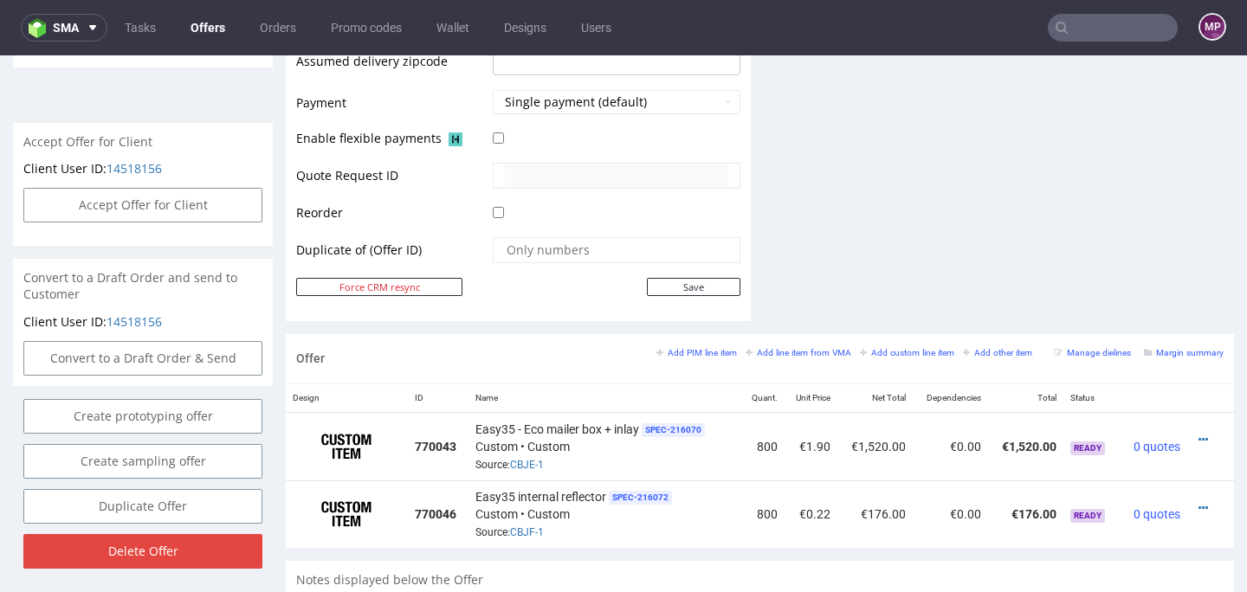
click at [805, 364] on div "Add PIM line item Add line item from VMA Add custom line item Add other item Ma…" at bounding box center [940, 359] width 567 height 29
click at [802, 355] on small "Add line item from VMA" at bounding box center [799, 353] width 106 height 10
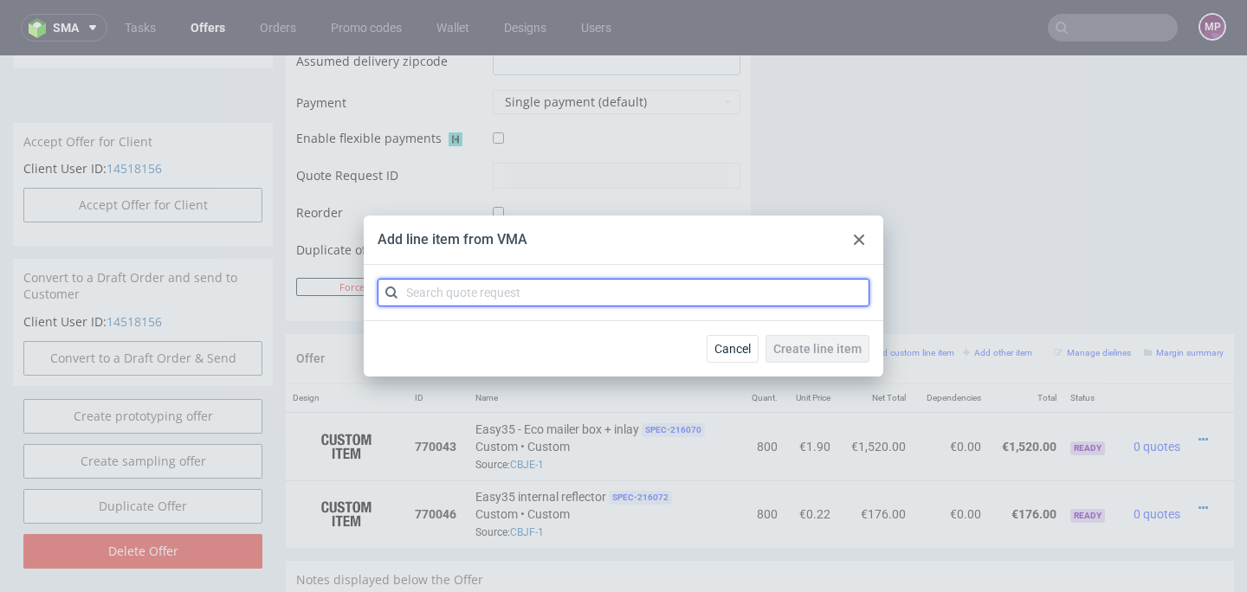
click at [728, 299] on input "text" at bounding box center [624, 293] width 492 height 28
paste input "CBJC"
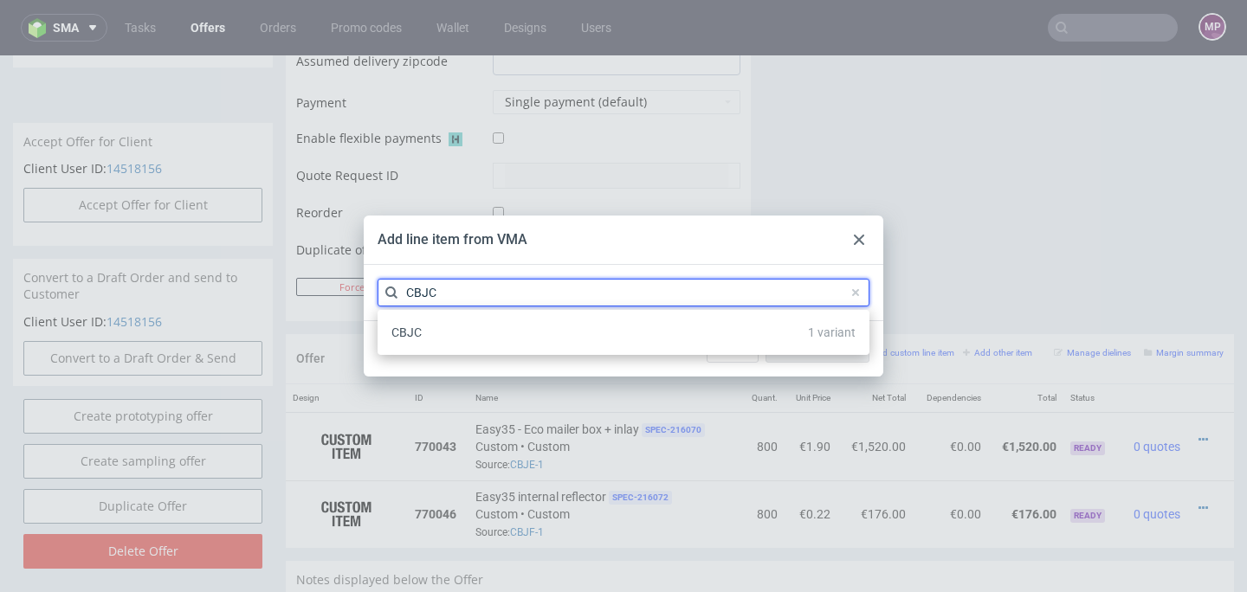
type input "CBJC"
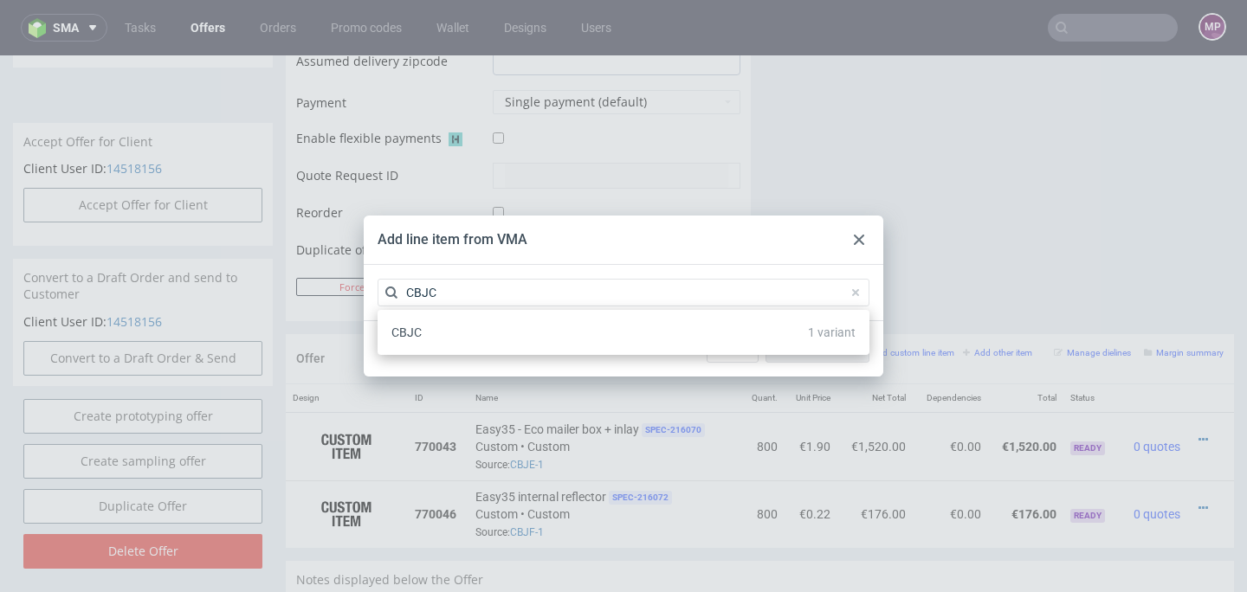
click at [640, 330] on div "CBJC 1 variant" at bounding box center [624, 332] width 478 height 31
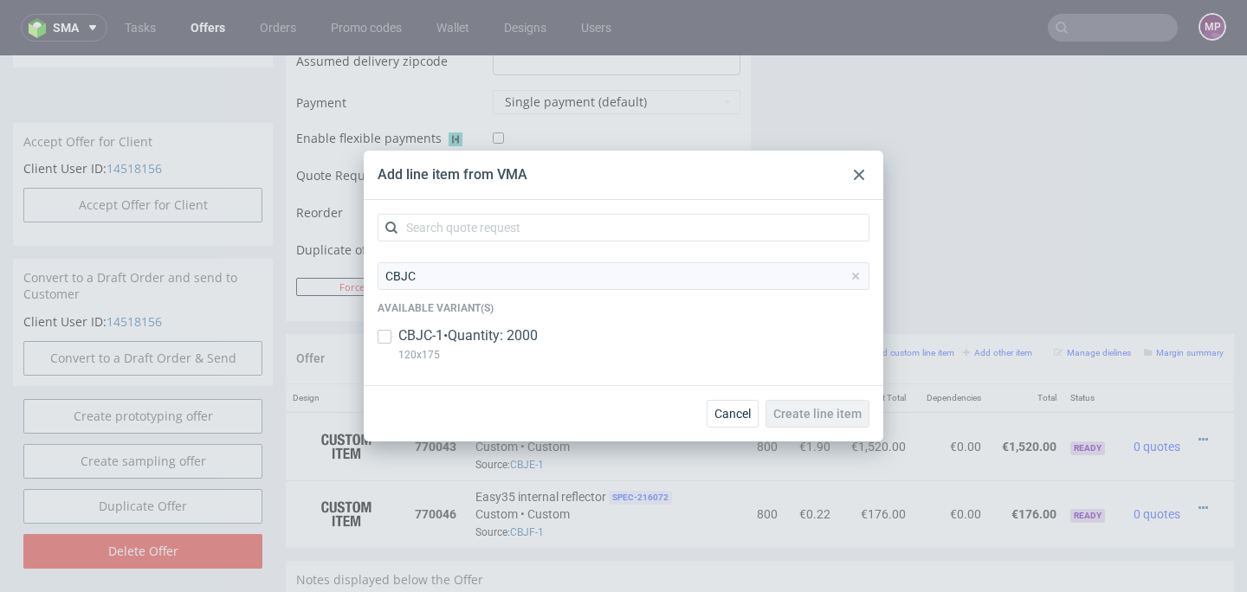
click at [526, 331] on p "CBJC-1 • Quantity: 2000" at bounding box center [467, 336] width 139 height 19
checkbox input "true"
click at [806, 415] on span "Create line item" at bounding box center [818, 414] width 88 height 12
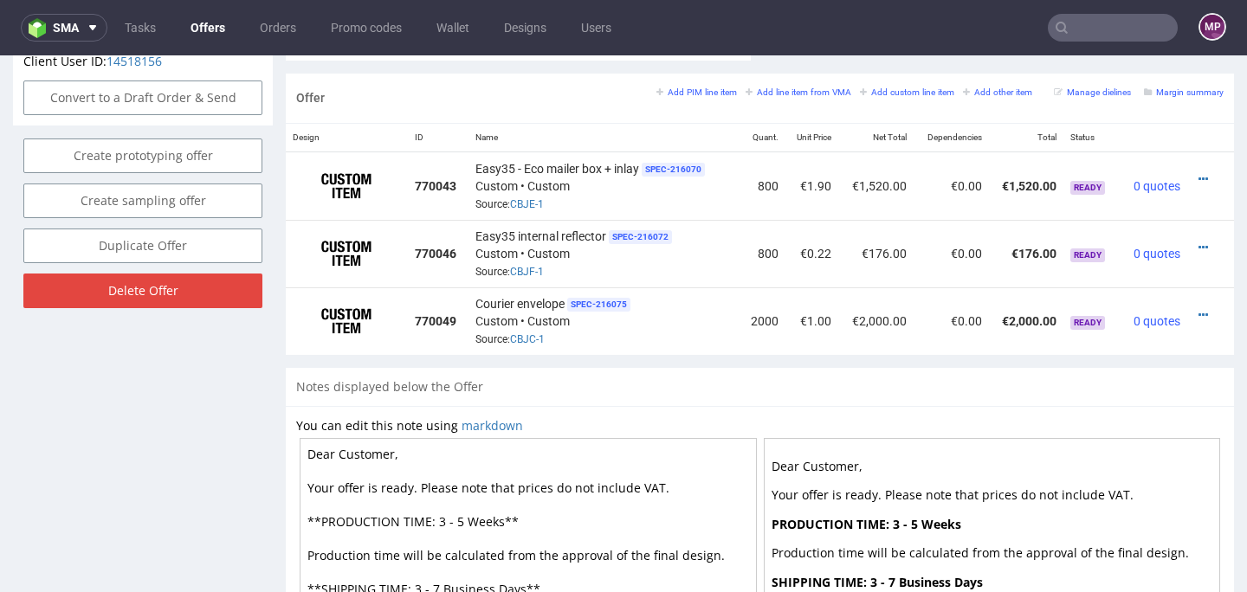
scroll to position [1030, 0]
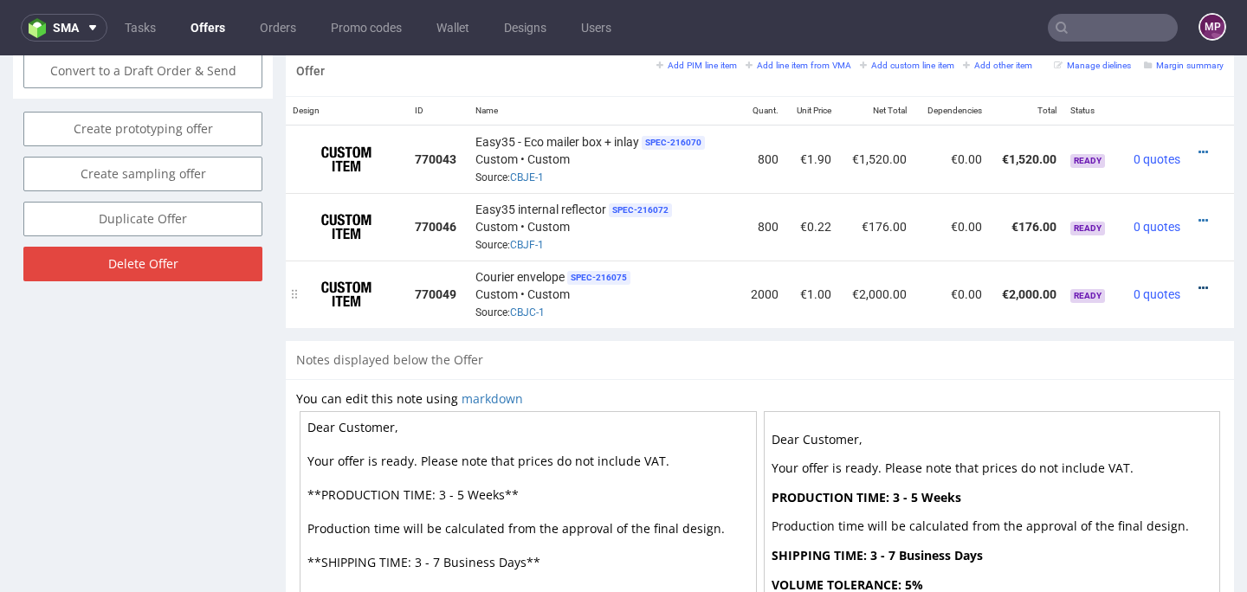
click at [1199, 282] on icon at bounding box center [1204, 288] width 10 height 12
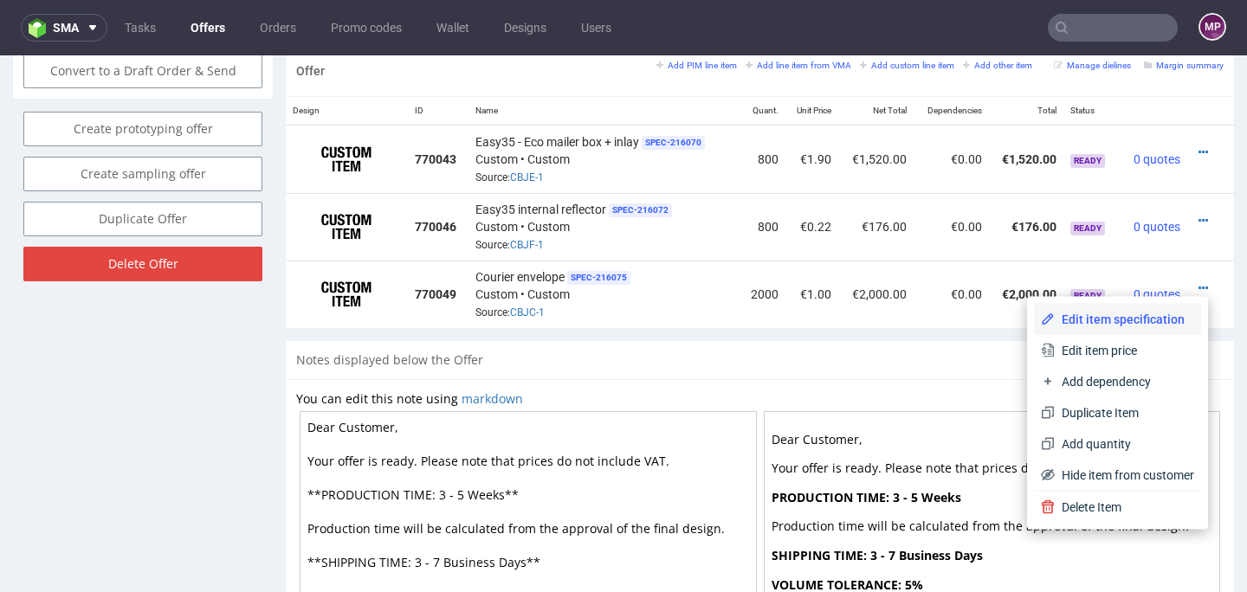
click at [1095, 320] on span "Edit item specification" at bounding box center [1124, 319] width 139 height 17
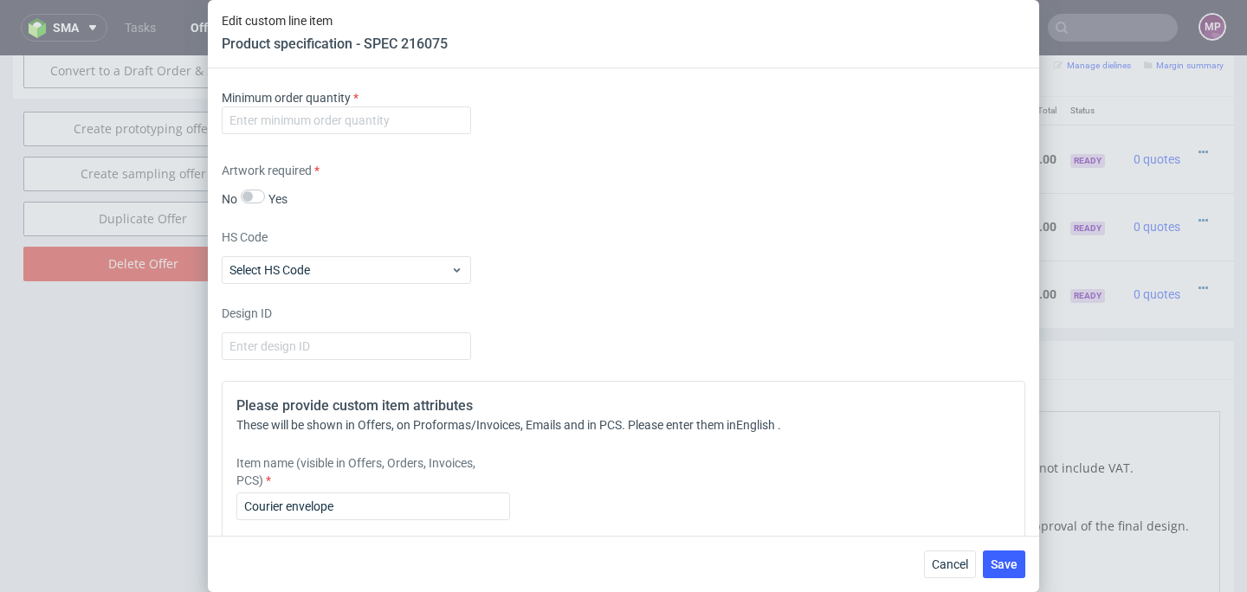
scroll to position [2179, 0]
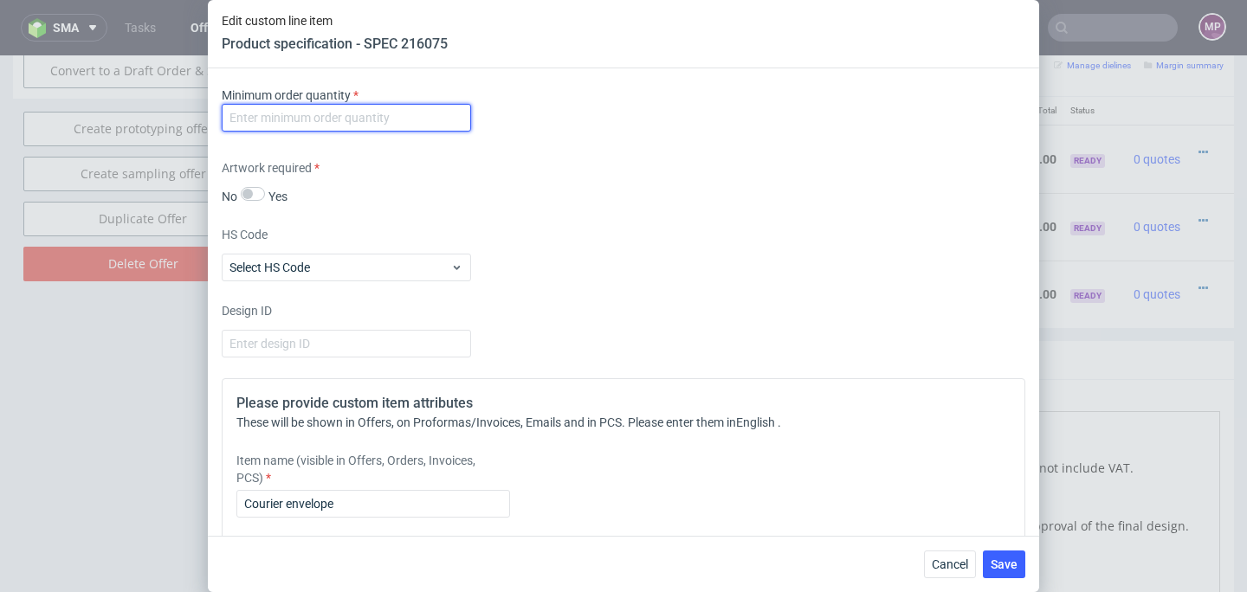
click at [348, 118] on input "number" at bounding box center [346, 118] width 249 height 28
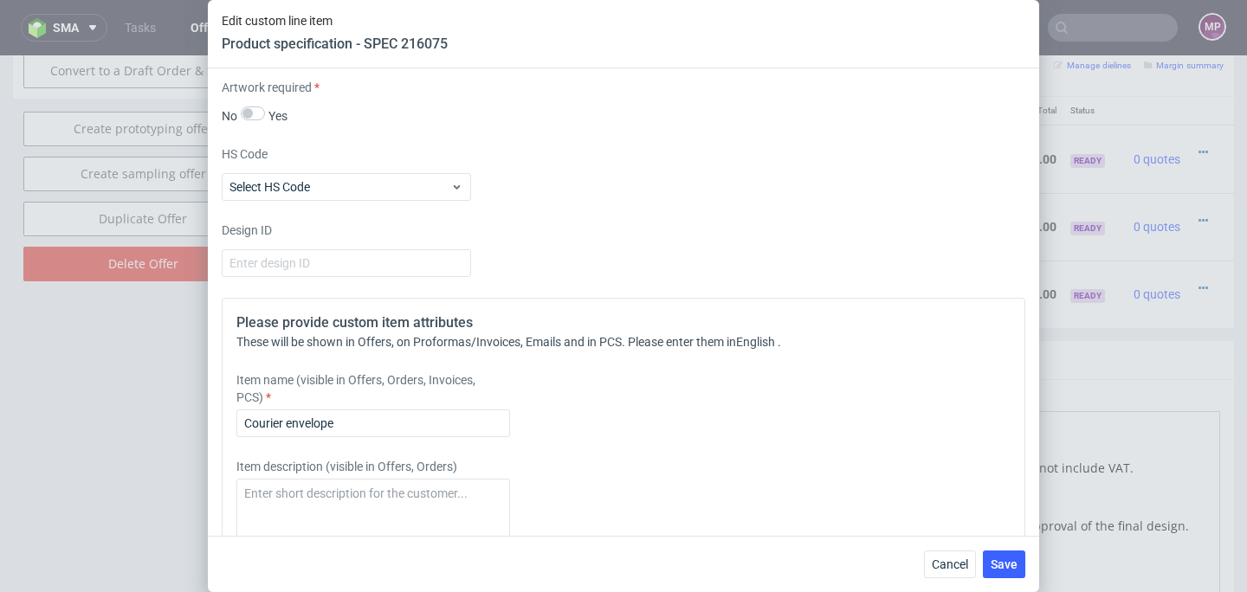
scroll to position [2306, 0]
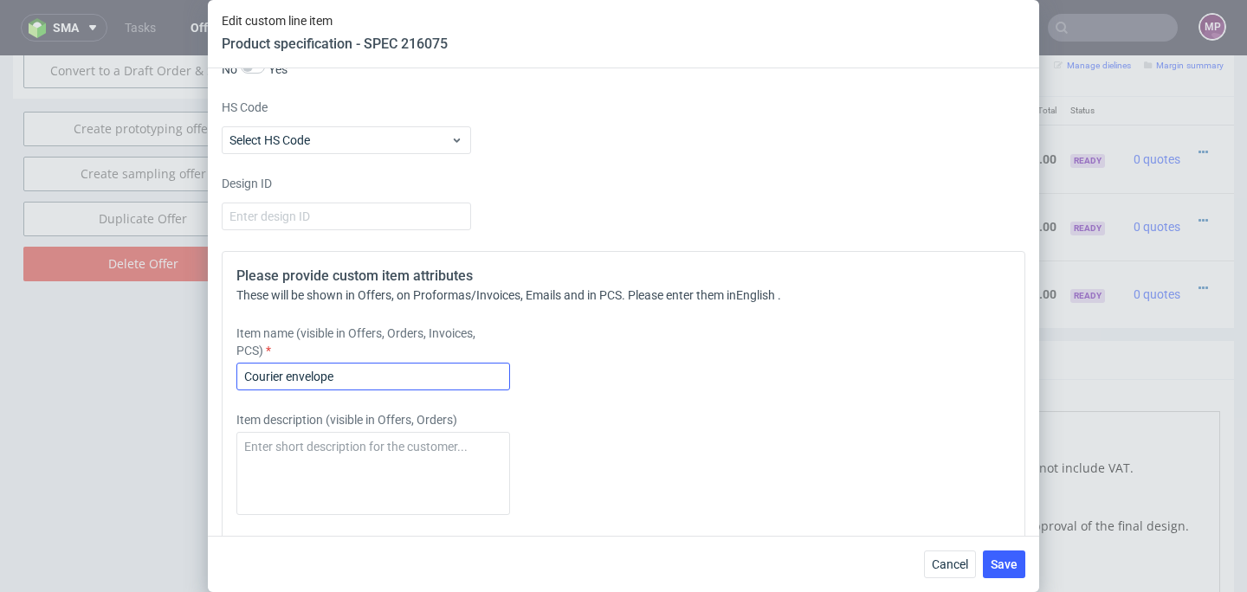
type input "1"
drag, startPoint x: 344, startPoint y: 378, endPoint x: 215, endPoint y: 374, distance: 129.1
click at [215, 374] on div "Supplier Comgraph Technical specification Instant price RFQ Type Product catego…" at bounding box center [624, 302] width 832 height 468
paste input "small"
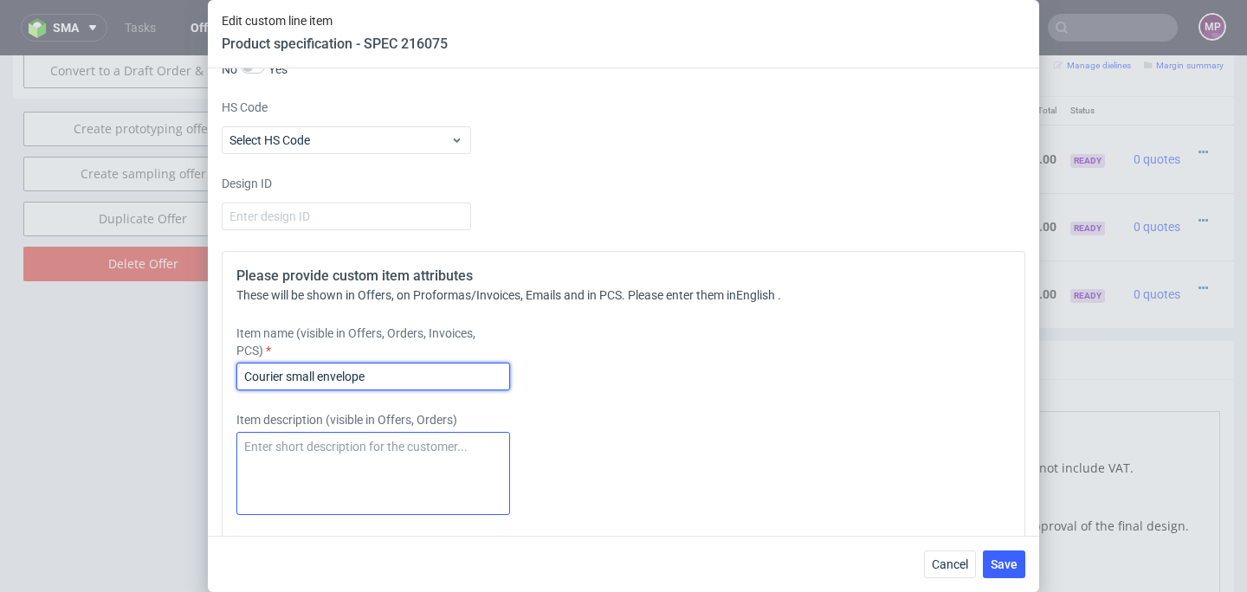
type input "Courier small envelope"
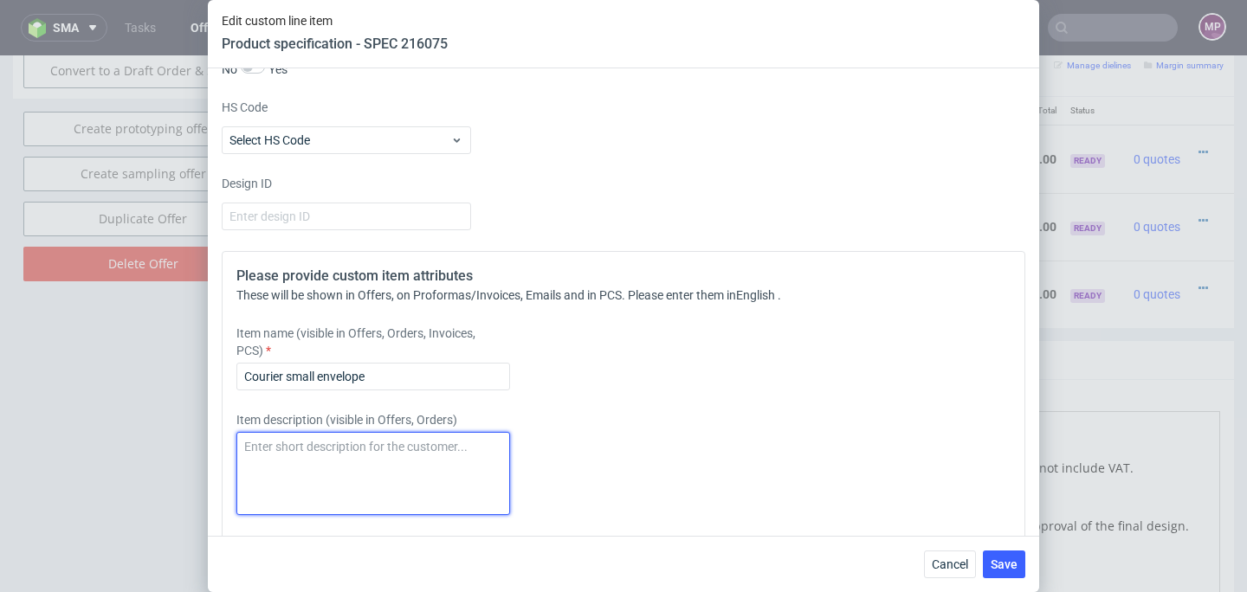
click at [262, 460] on textarea at bounding box center [373, 473] width 274 height 83
paste textarea "Courier small envelope"
type textarea "Courier small envelope"
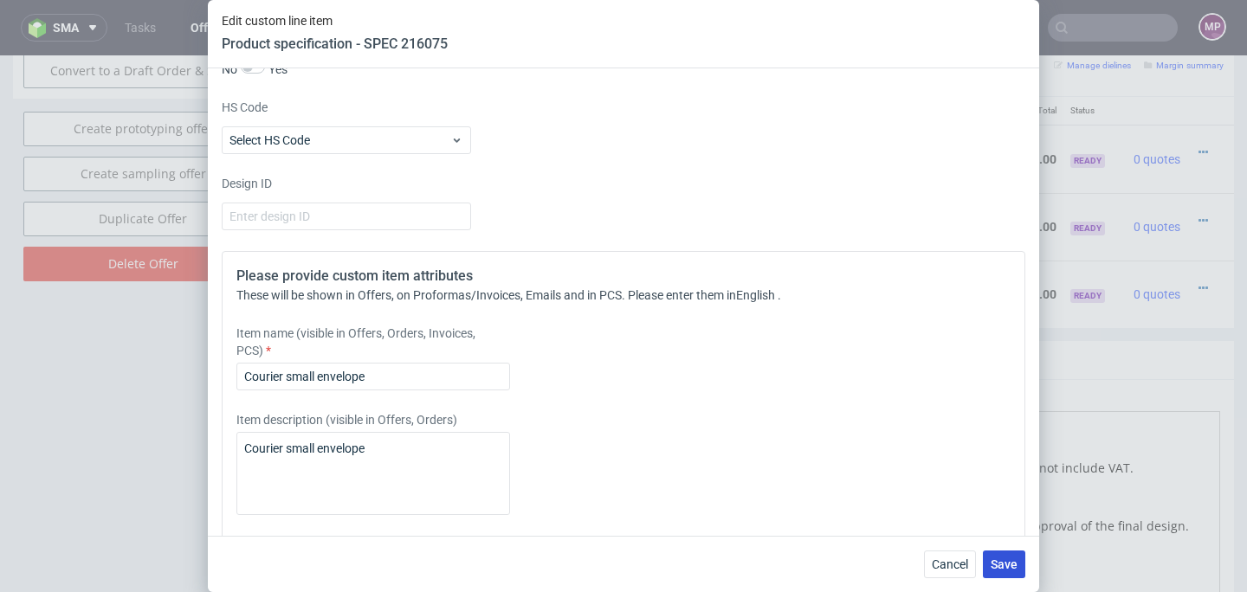
click at [1007, 568] on span "Save" at bounding box center [1004, 565] width 27 height 12
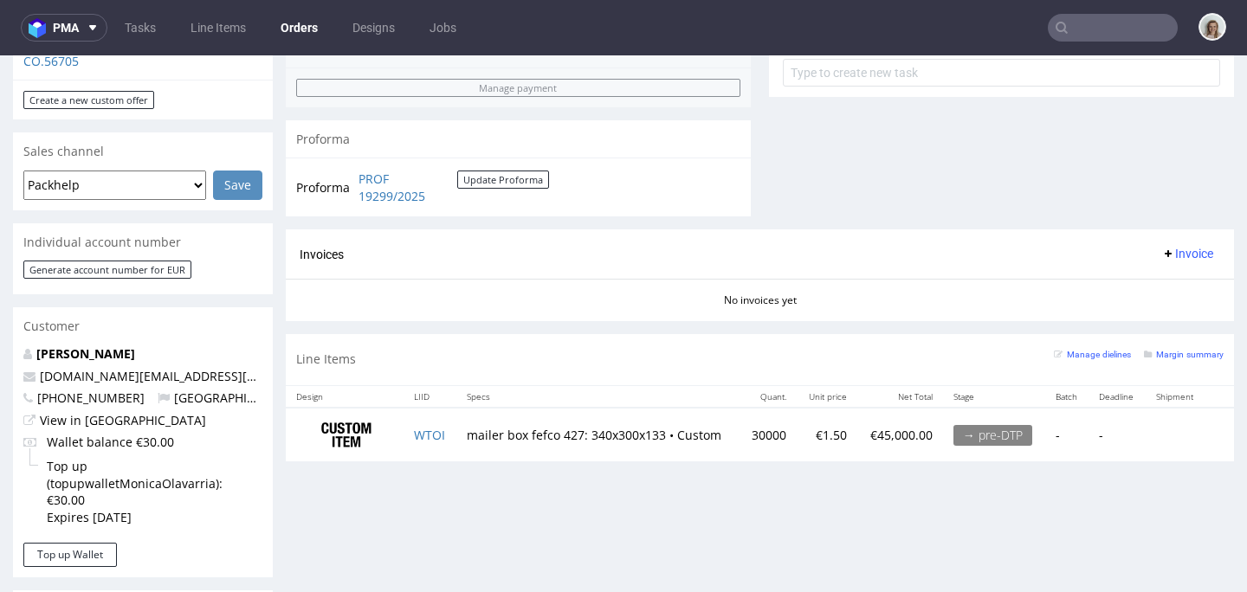
scroll to position [992, 0]
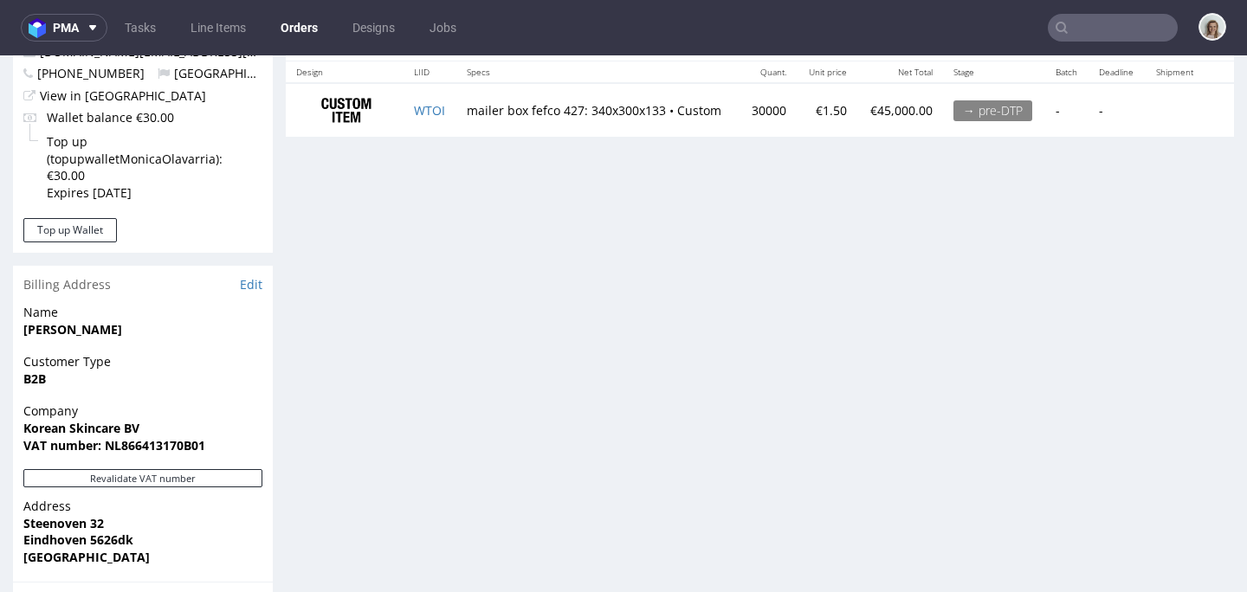
click at [1124, 26] on input "text" at bounding box center [1113, 28] width 130 height 28
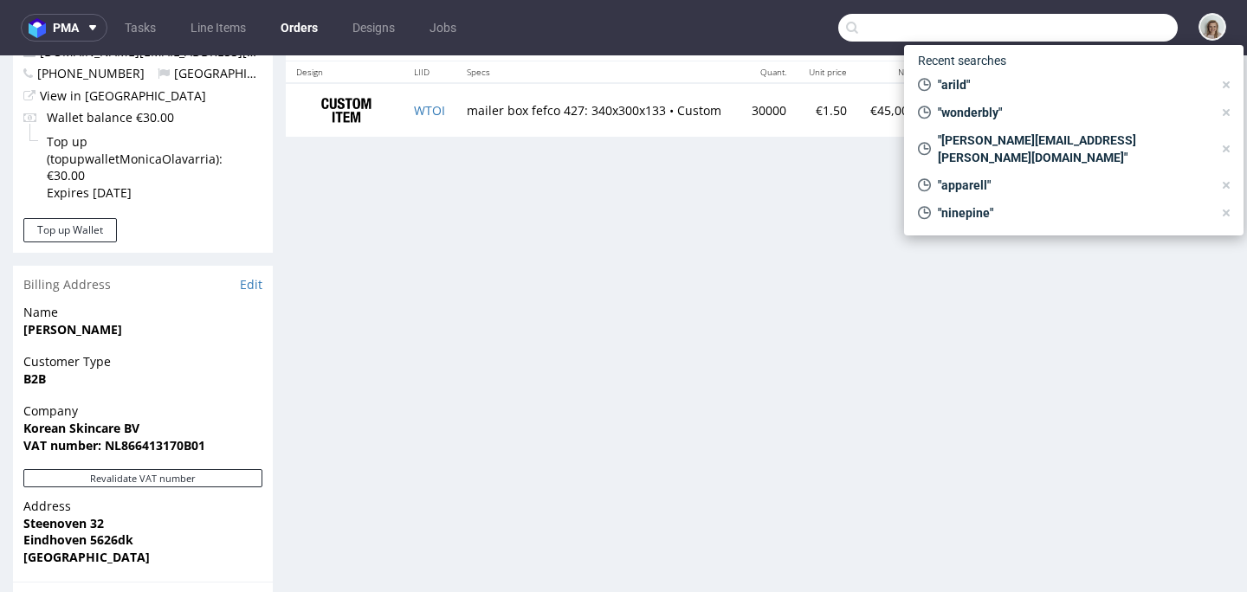
paste input "YJGP"
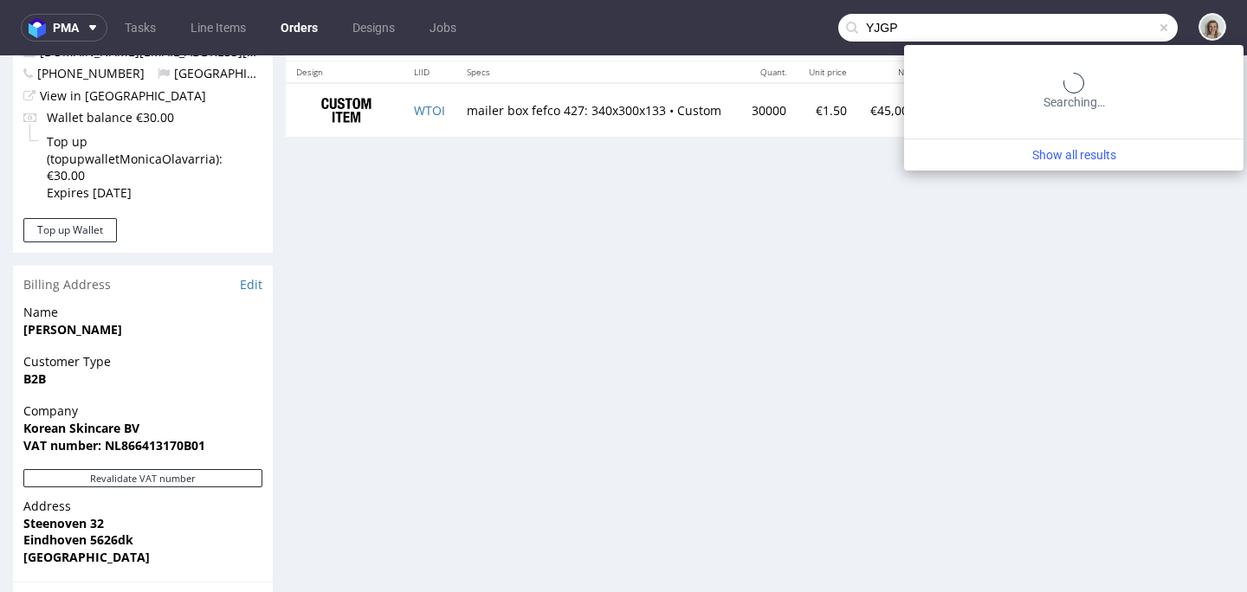
type input "YJGP"
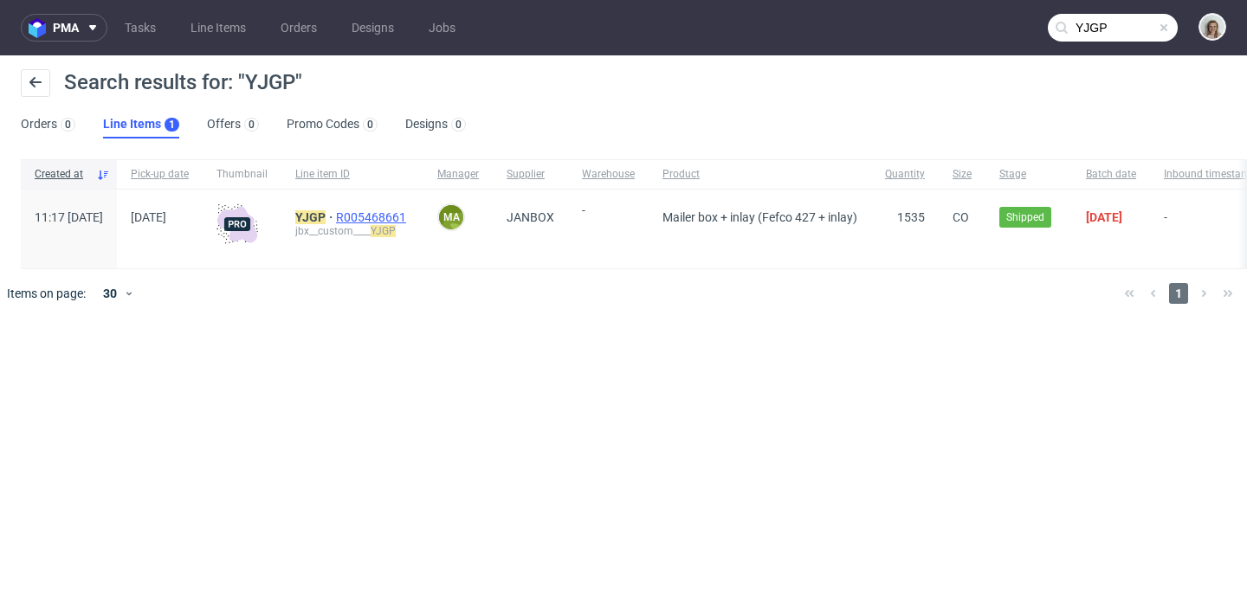
click at [404, 220] on span "R005468661" at bounding box center [373, 217] width 74 height 14
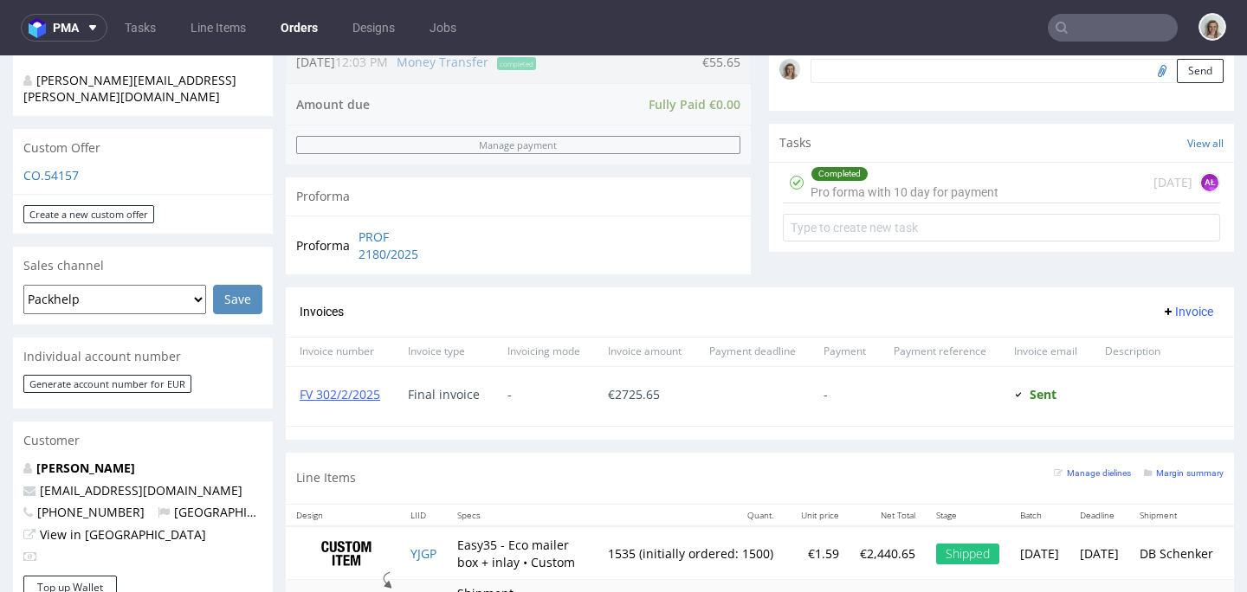
scroll to position [841, 0]
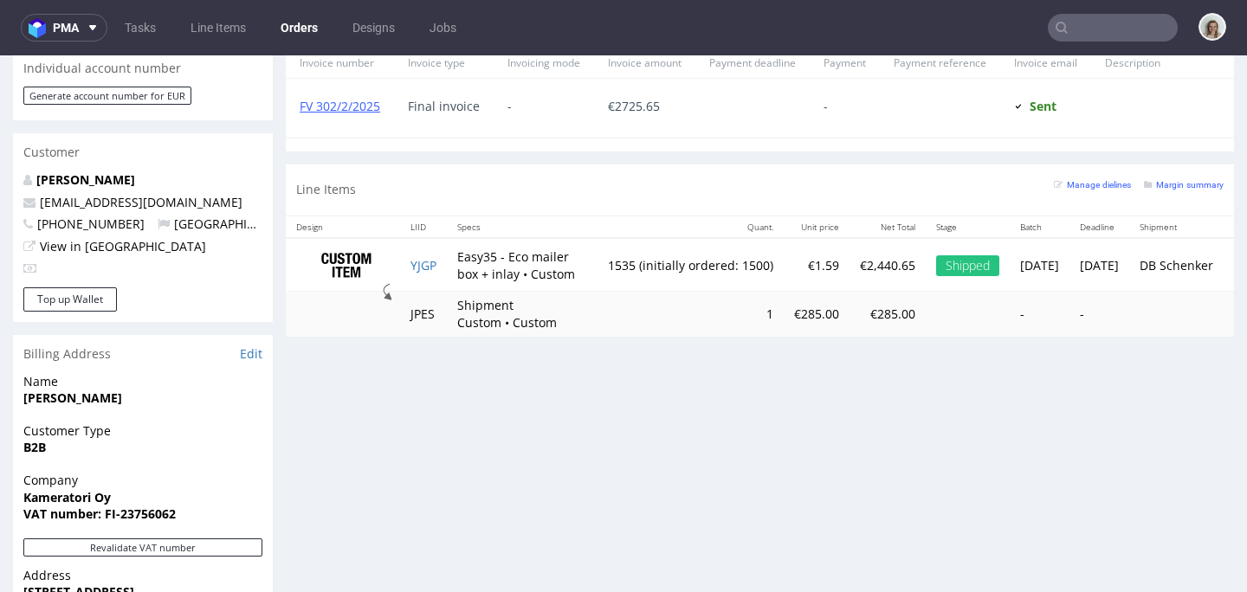
drag, startPoint x: 449, startPoint y: 254, endPoint x: 515, endPoint y: 275, distance: 69.9
click at [515, 275] on tr "YJGP Easy35 - Eco mailer box + inlay • Custom 1535 (initially ordered: 1500) €1…" at bounding box center [769, 265] width 966 height 55
drag, startPoint x: 521, startPoint y: 274, endPoint x: 462, endPoint y: 255, distance: 62.7
click at [462, 255] on td "Easy35 - Eco mailer box + inlay • Custom" at bounding box center [522, 265] width 151 height 55
copy td "Easy35 - Eco mailer box + inlay"
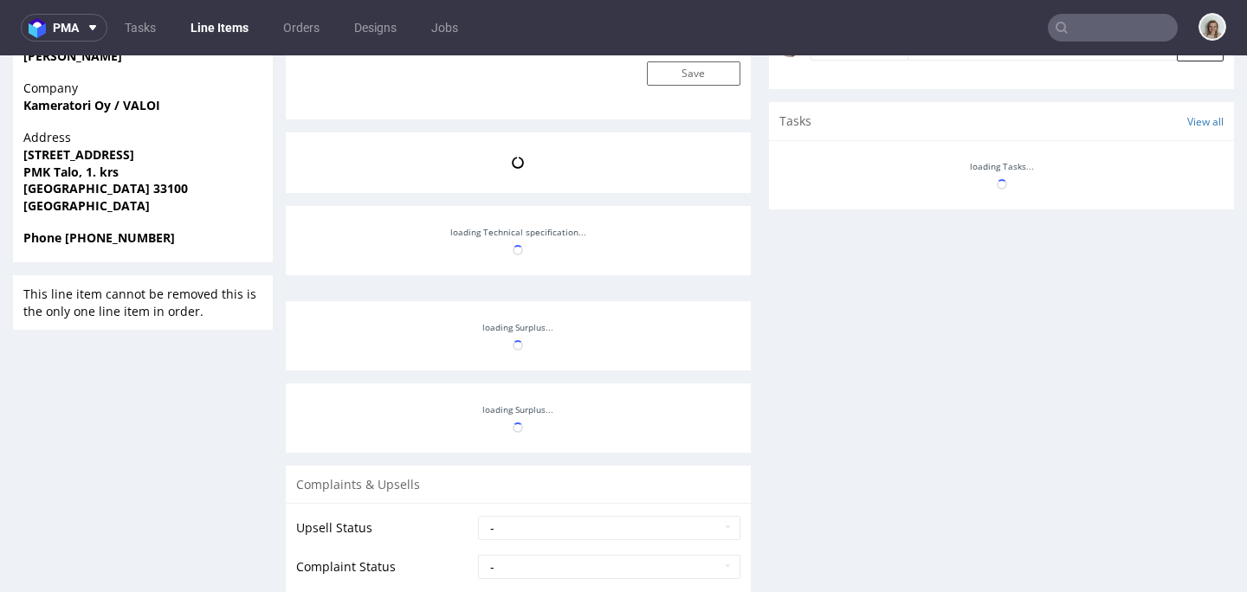
scroll to position [333, 0]
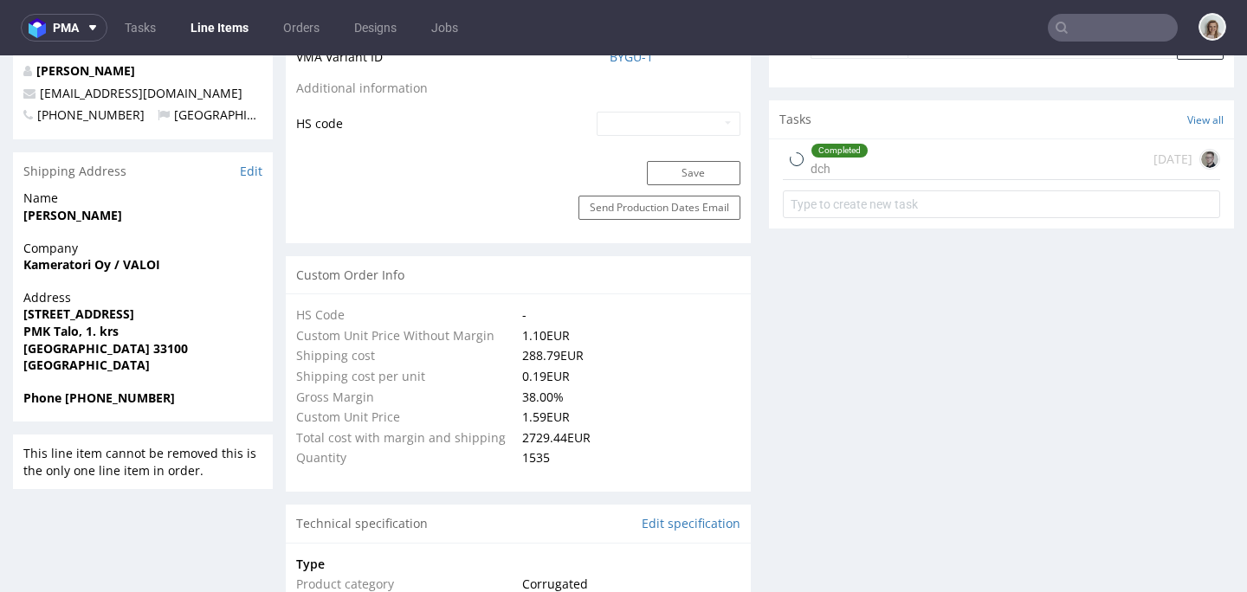
select select "in_progress"
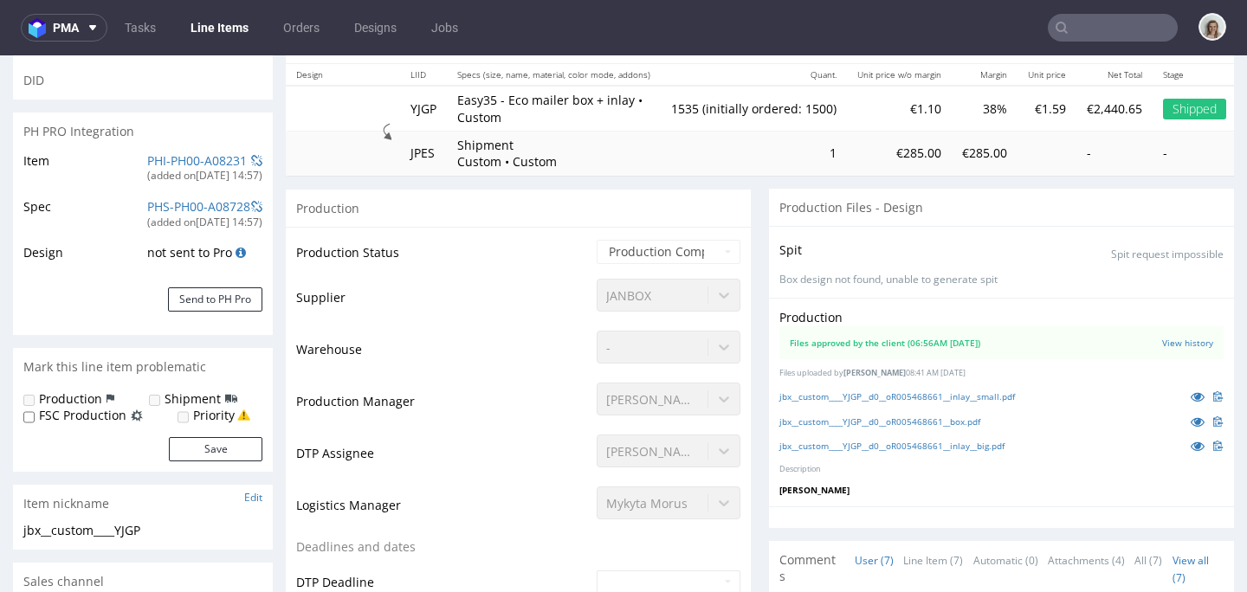
scroll to position [0, 0]
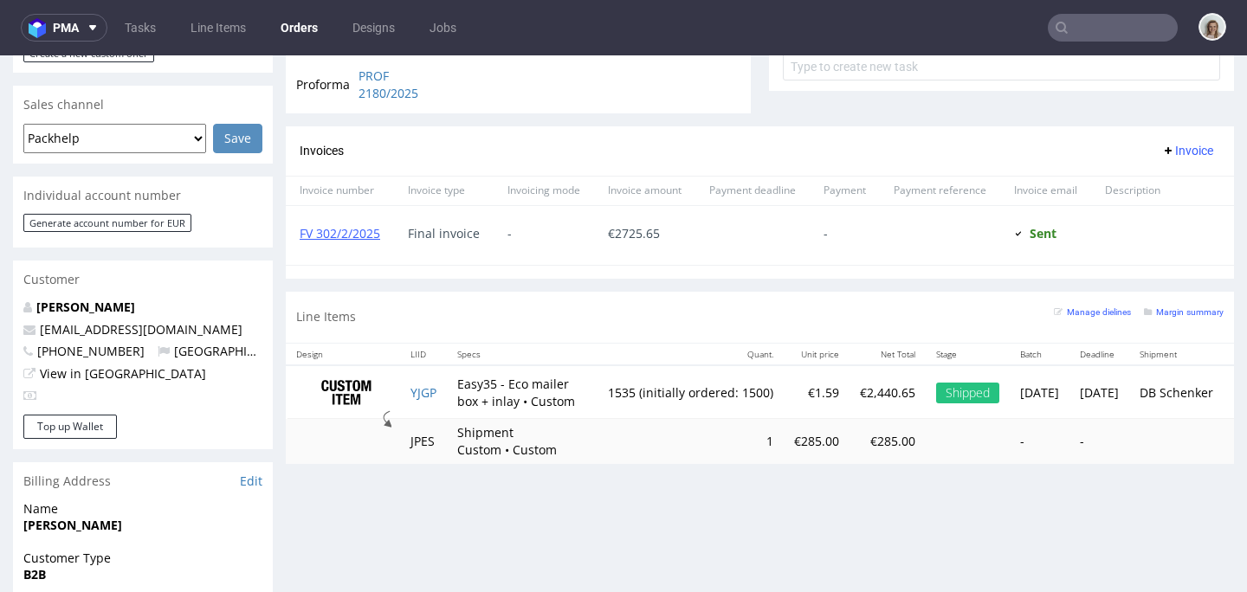
scroll to position [609, 0]
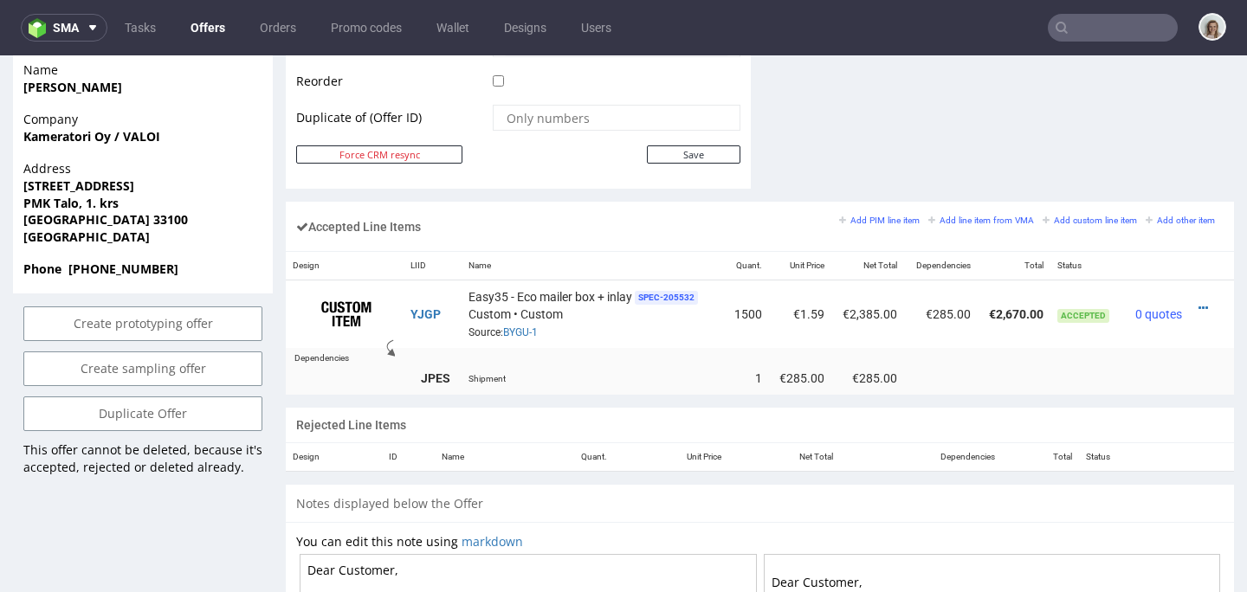
scroll to position [1149, 0]
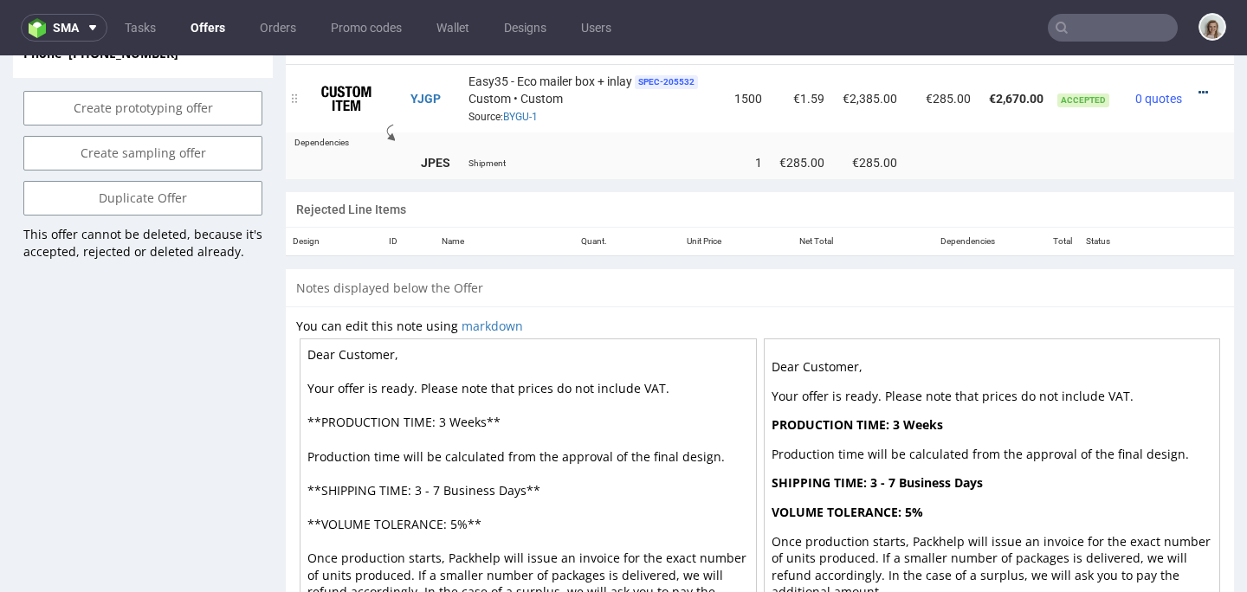
click at [1199, 87] on icon at bounding box center [1204, 93] width 10 height 12
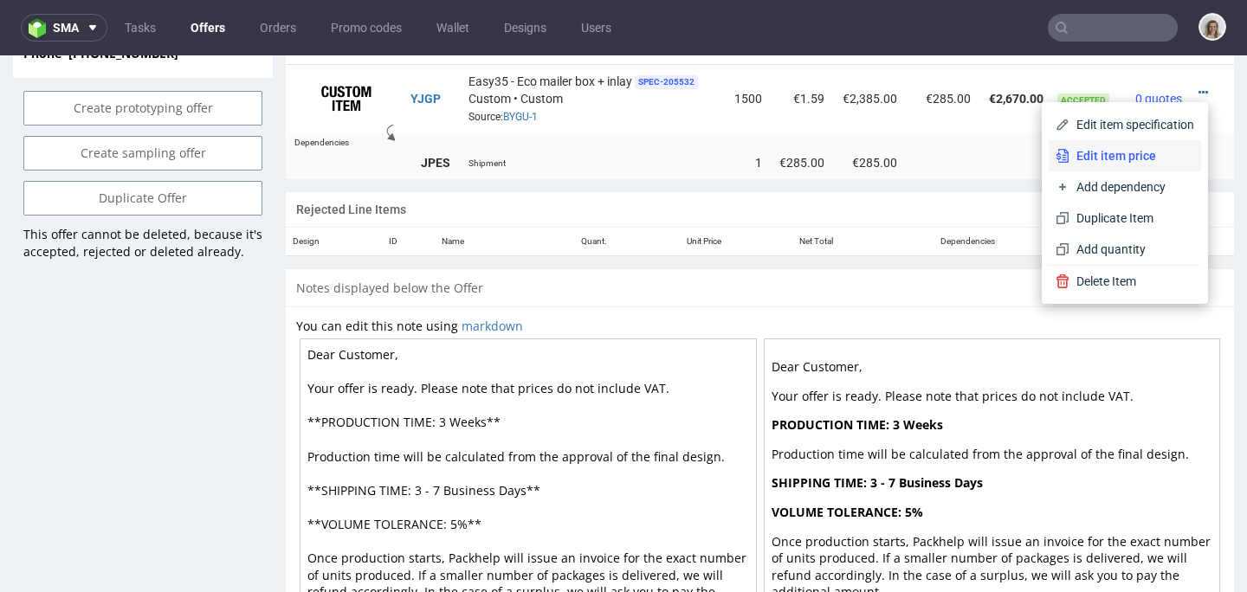
click at [1149, 152] on span "Edit item price" at bounding box center [1132, 155] width 125 height 17
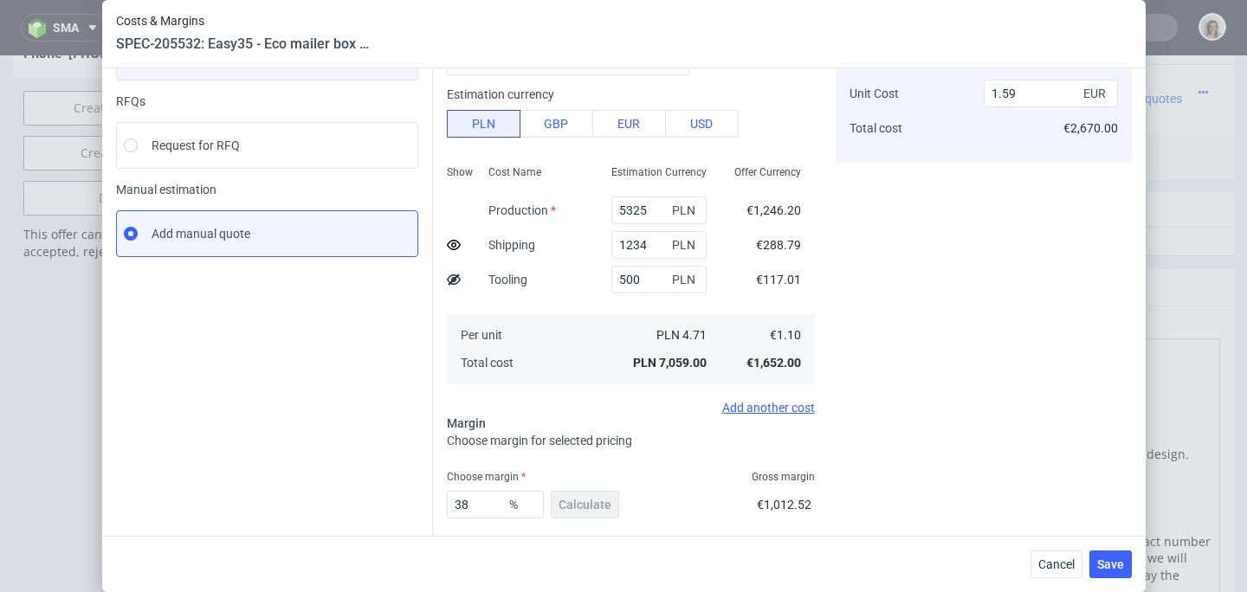
scroll to position [249, 0]
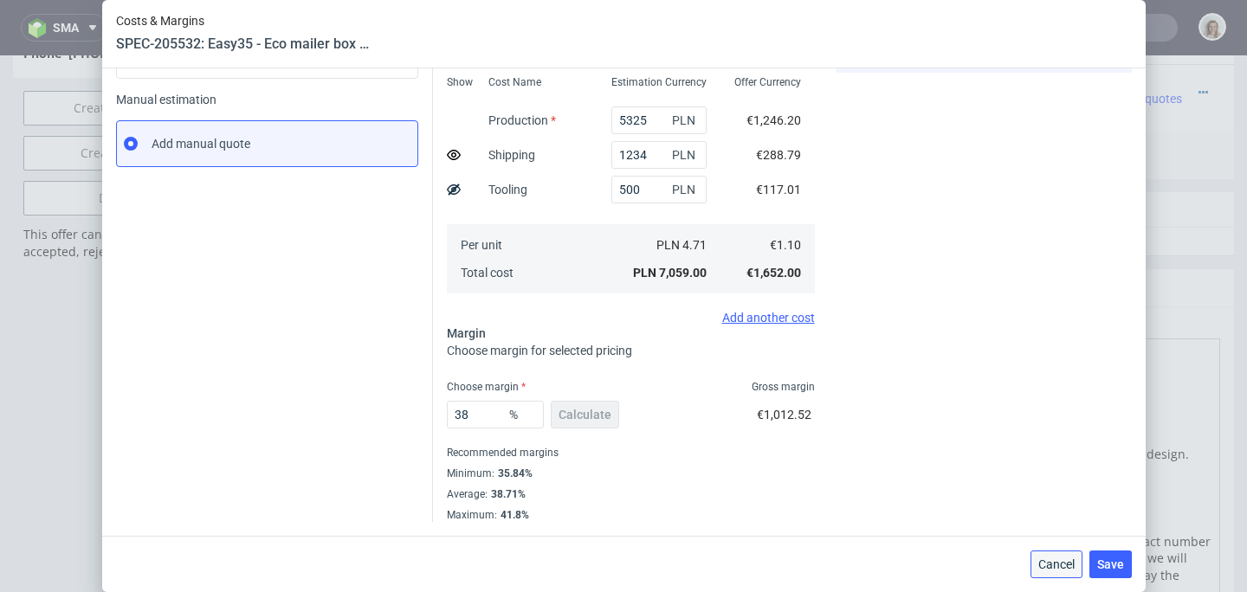
click at [1075, 560] on span "Cancel" at bounding box center [1057, 565] width 36 height 12
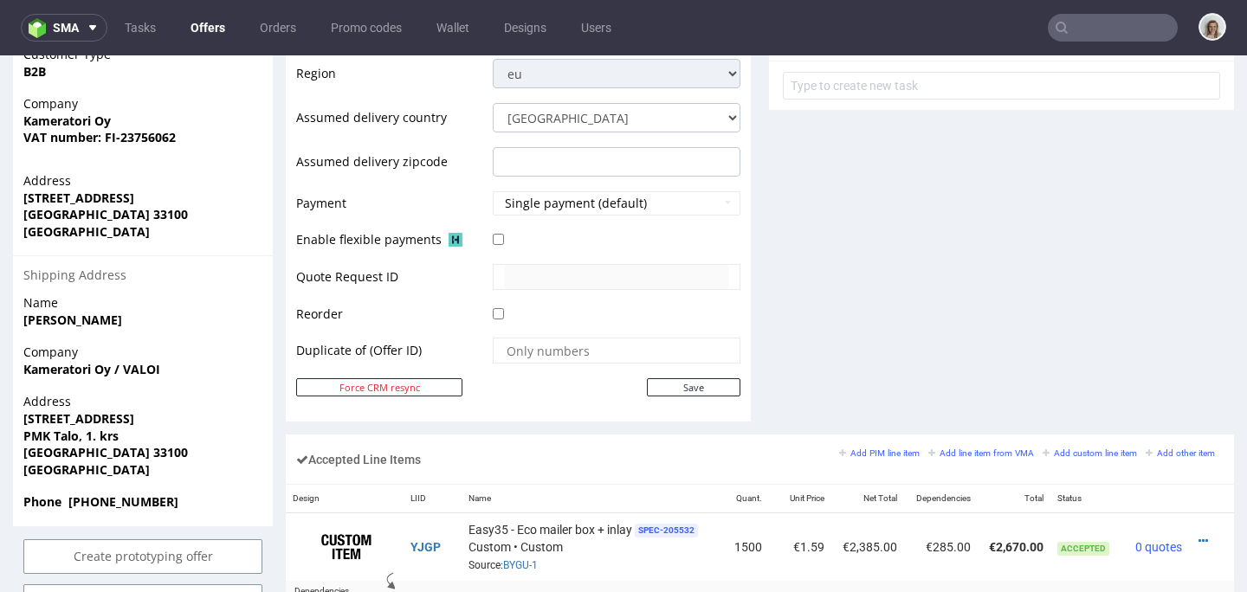
scroll to position [700, 0]
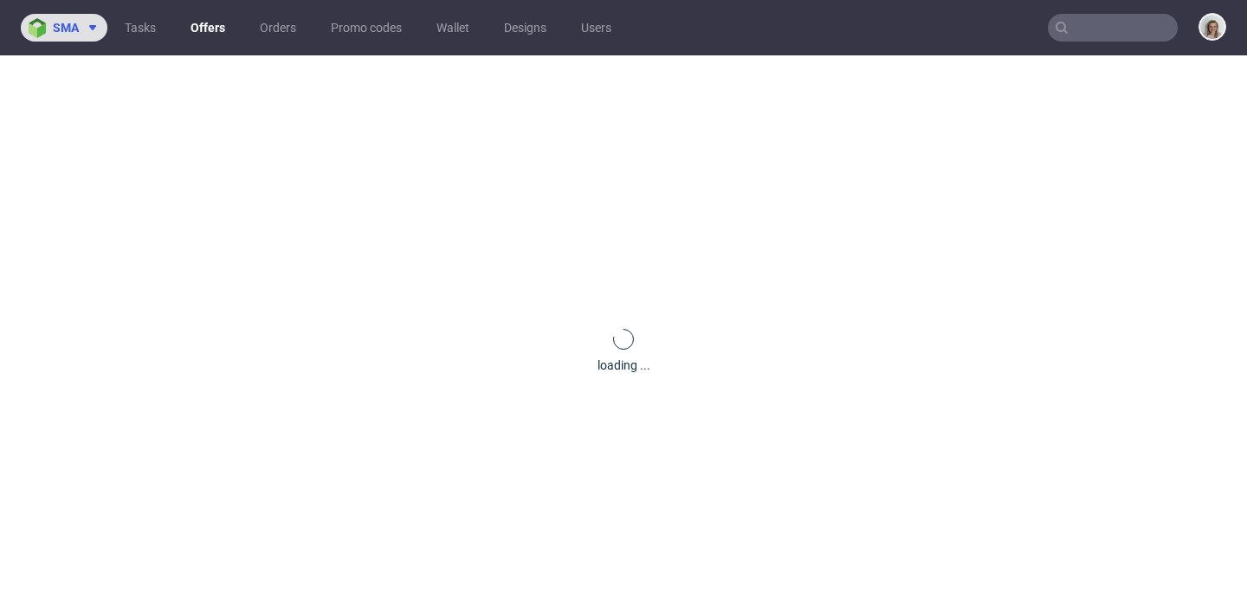
drag, startPoint x: 91, startPoint y: 30, endPoint x: 96, endPoint y: 41, distance: 11.6
click at [91, 30] on icon at bounding box center [93, 28] width 14 height 14
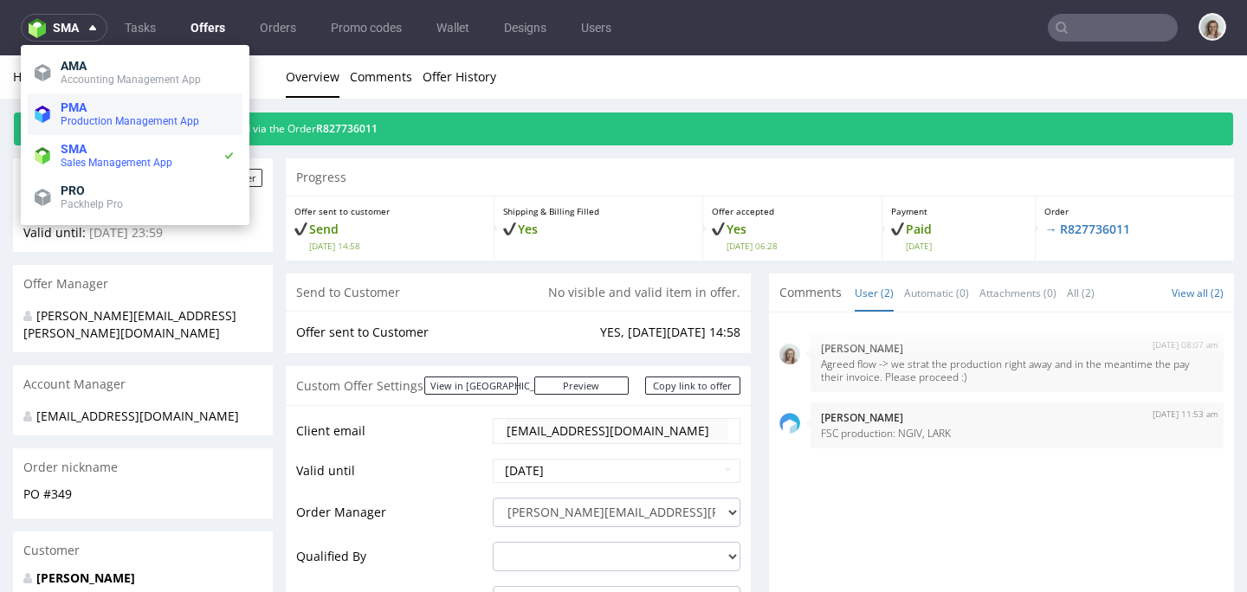
click at [124, 113] on span "PMA" at bounding box center [148, 107] width 175 height 14
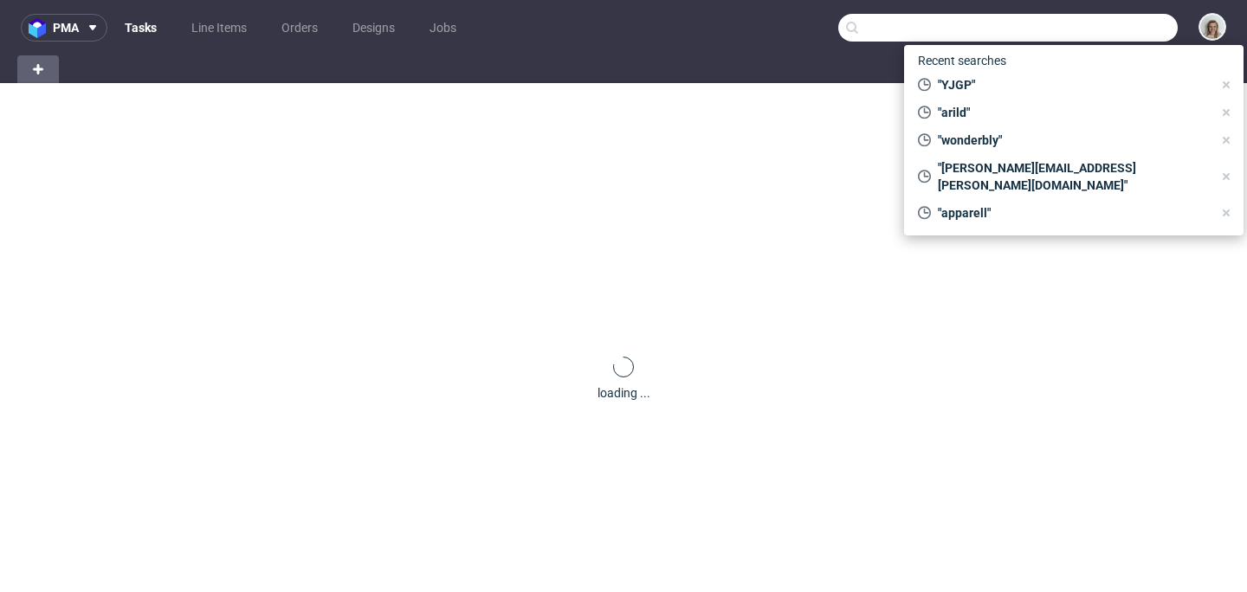
click at [1123, 25] on input "text" at bounding box center [1008, 28] width 340 height 28
paste input "HXTM"
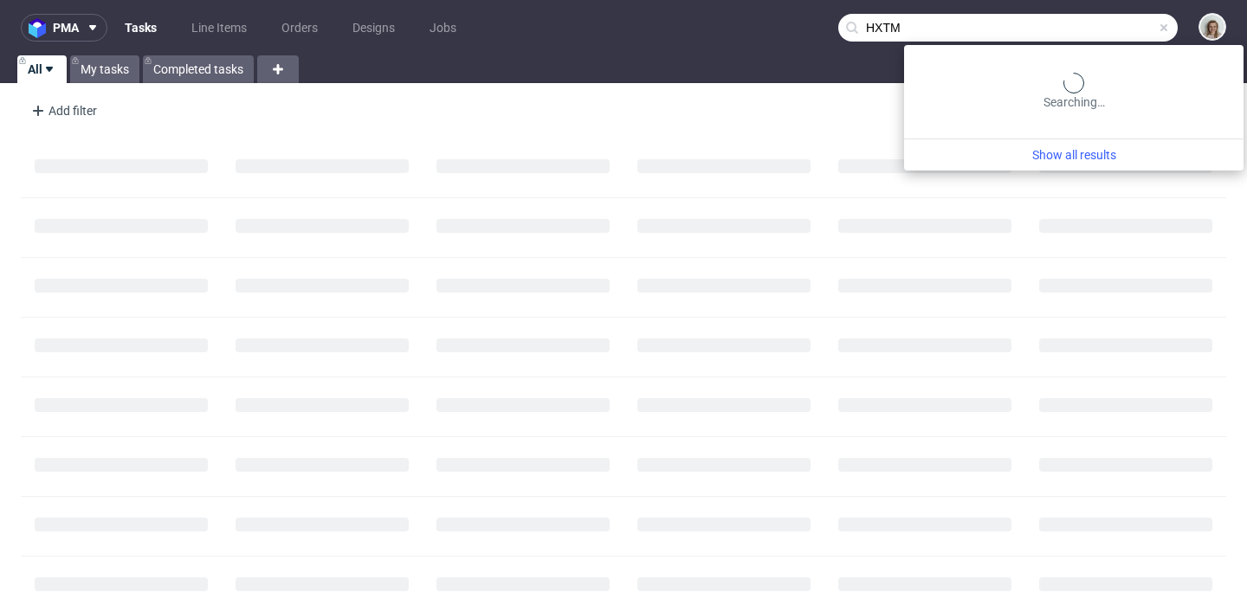
type input "HXTM"
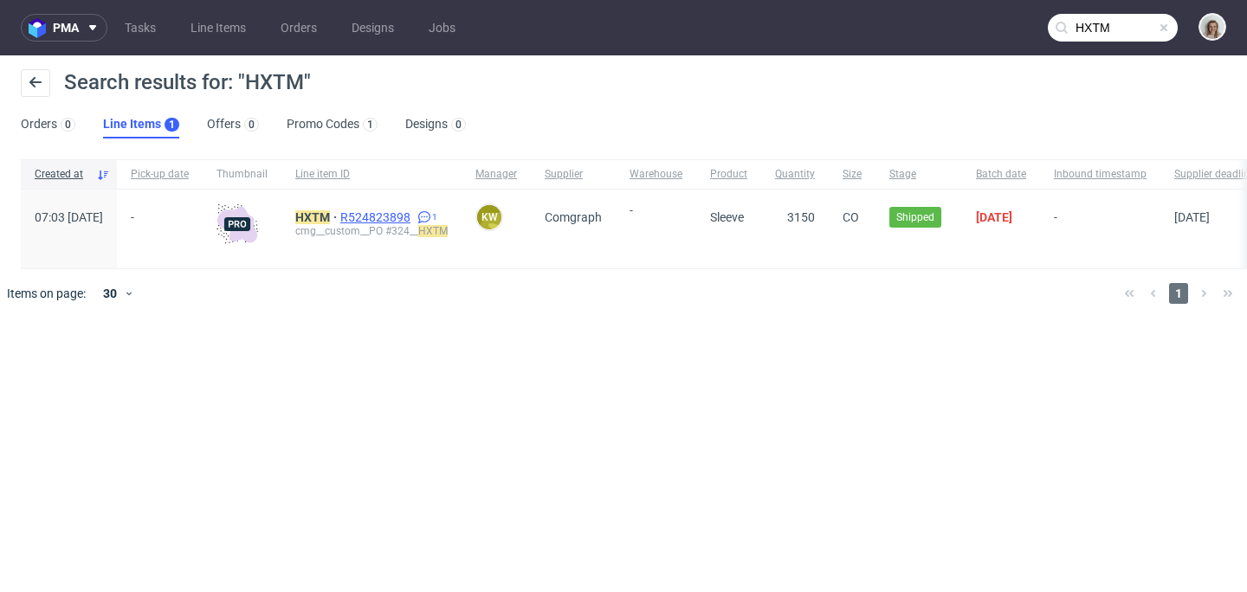
click at [414, 212] on span "R524823898" at bounding box center [377, 217] width 74 height 14
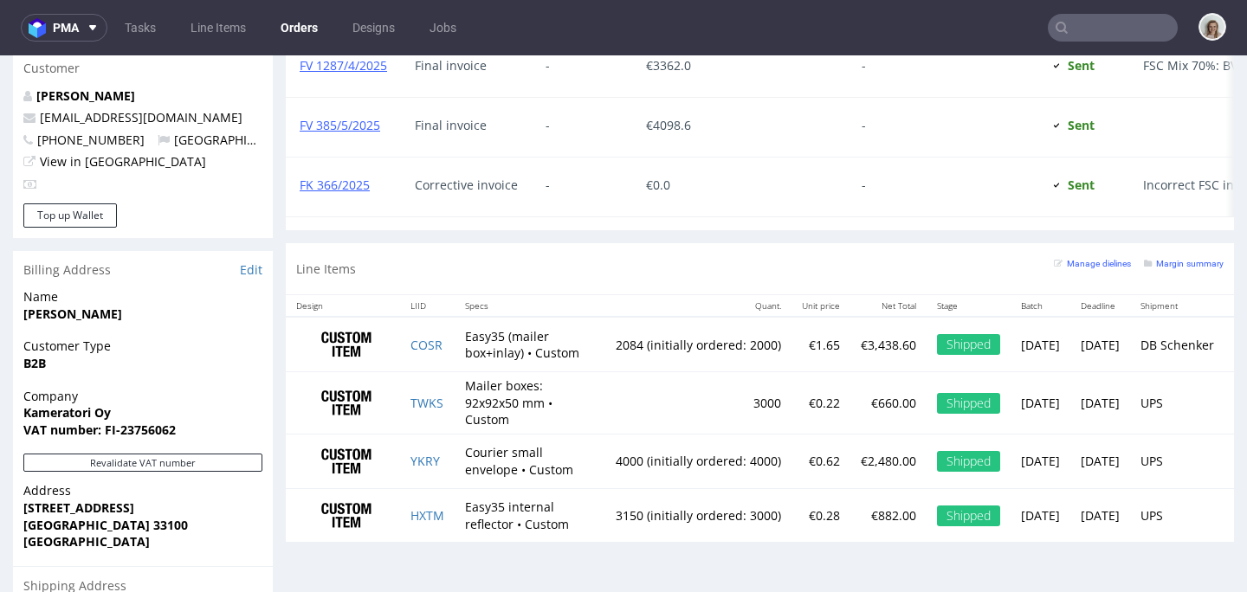
scroll to position [994, 0]
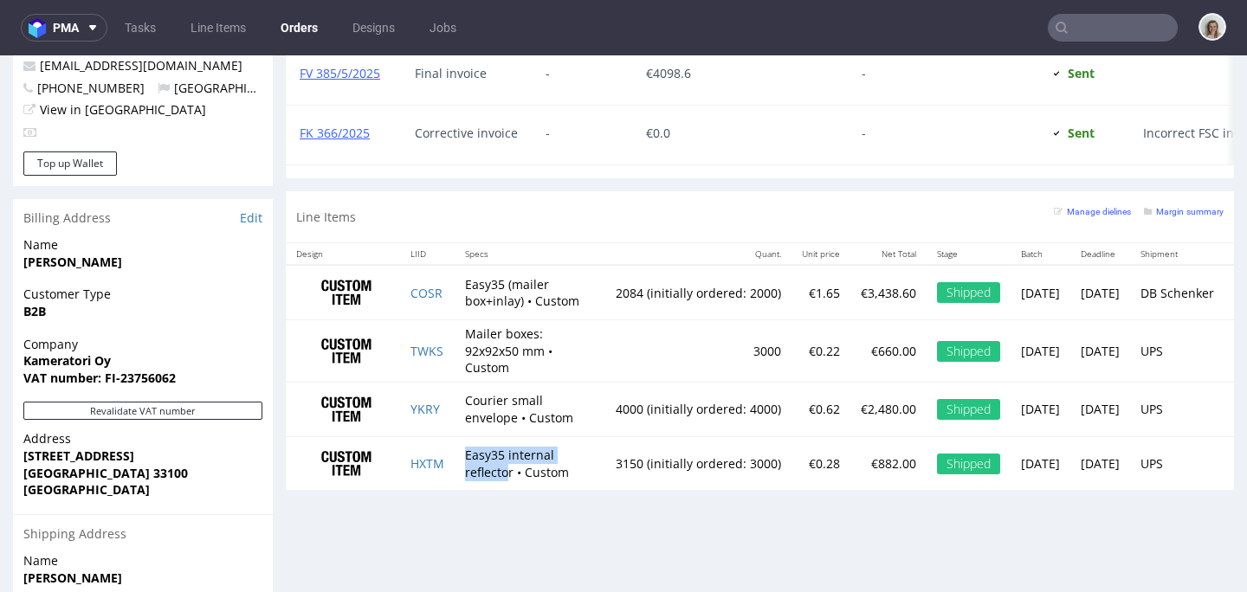
drag, startPoint x: 462, startPoint y: 478, endPoint x: 511, endPoint y: 507, distance: 57.1
click at [511, 490] on td "Easy35 internal reflector • Custom" at bounding box center [530, 464] width 151 height 54
copy td "Easy35 internal reflecto"
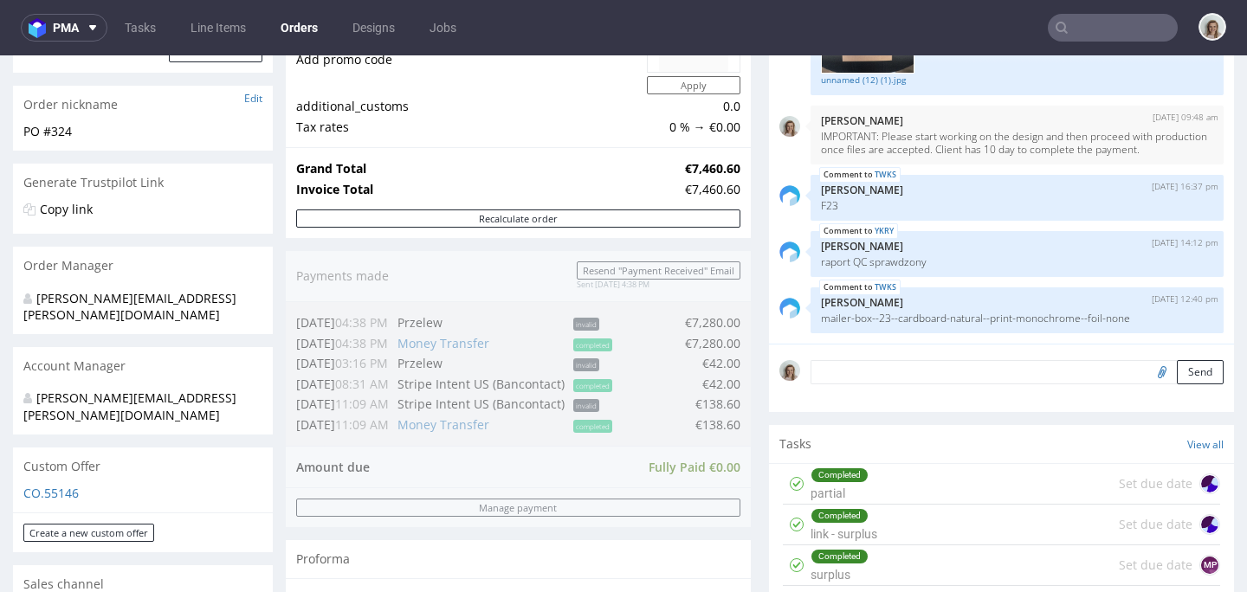
scroll to position [315, 0]
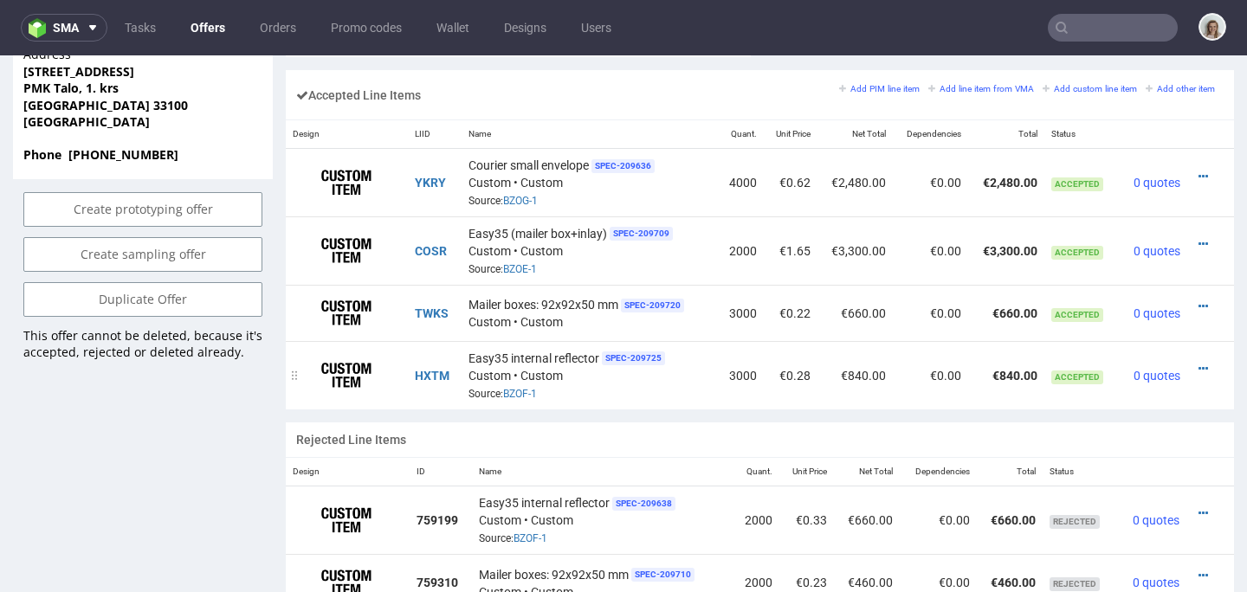
scroll to position [1073, 0]
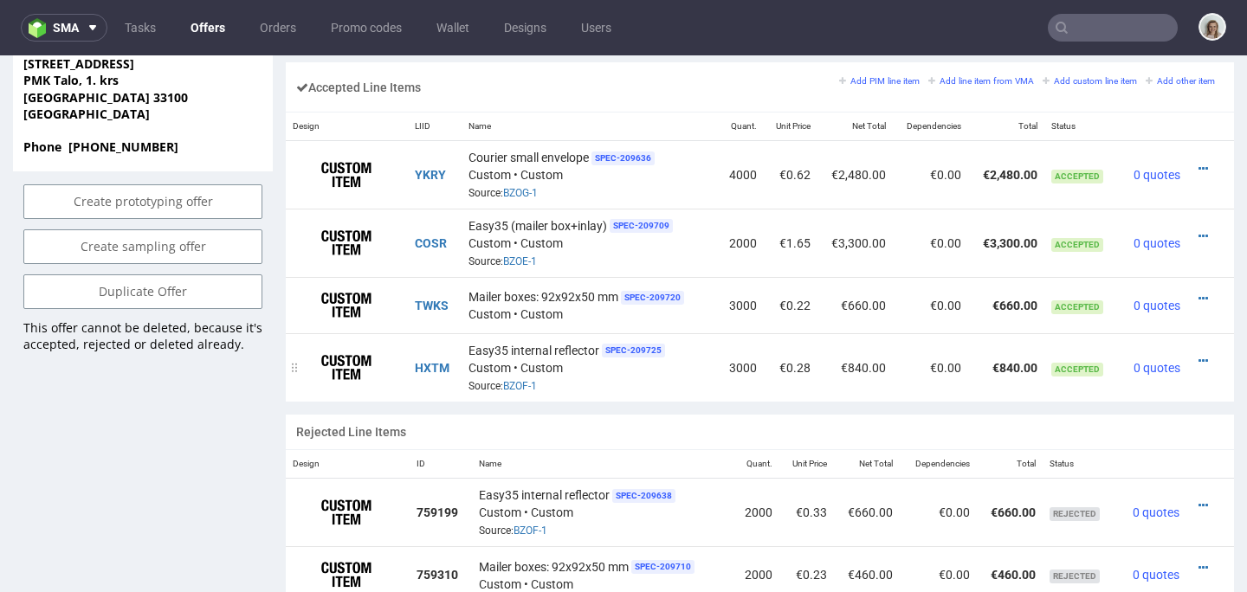
click at [1195, 357] on div at bounding box center [1206, 361] width 23 height 17
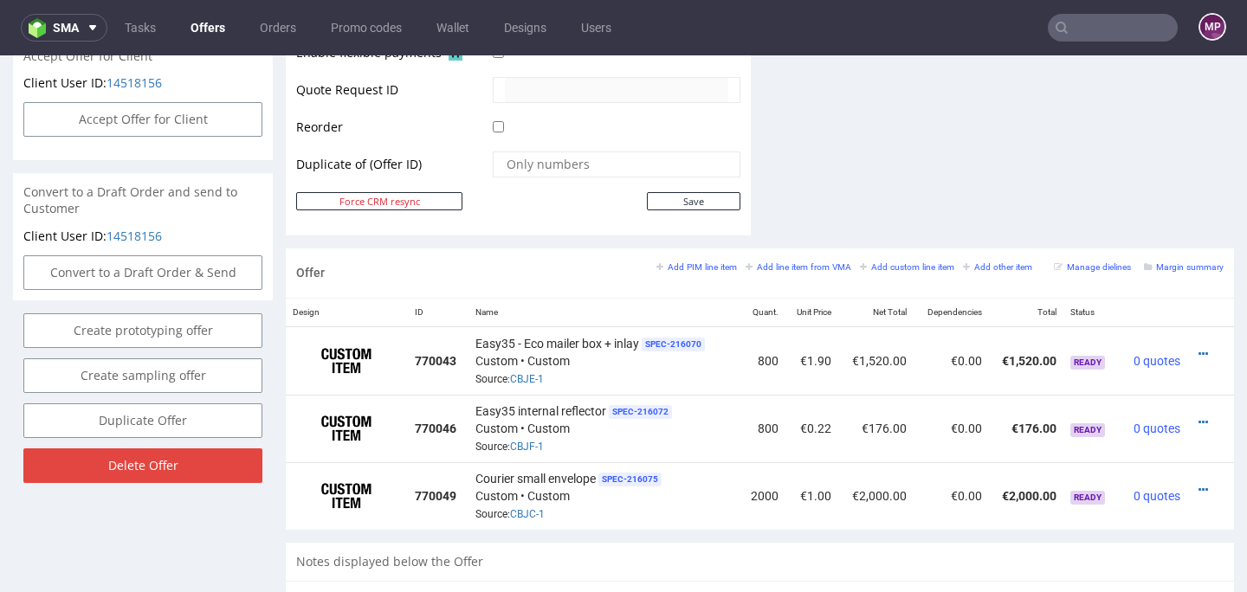
scroll to position [838, 0]
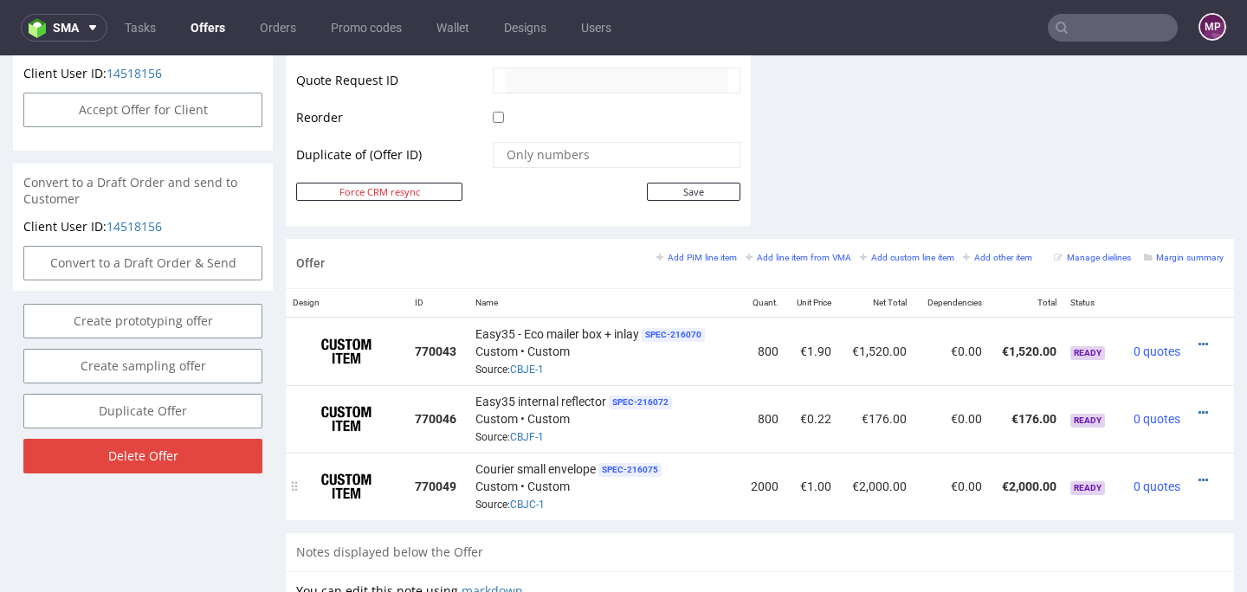
click at [1195, 472] on div at bounding box center [1206, 480] width 23 height 17
click at [1199, 475] on icon at bounding box center [1204, 481] width 10 height 12
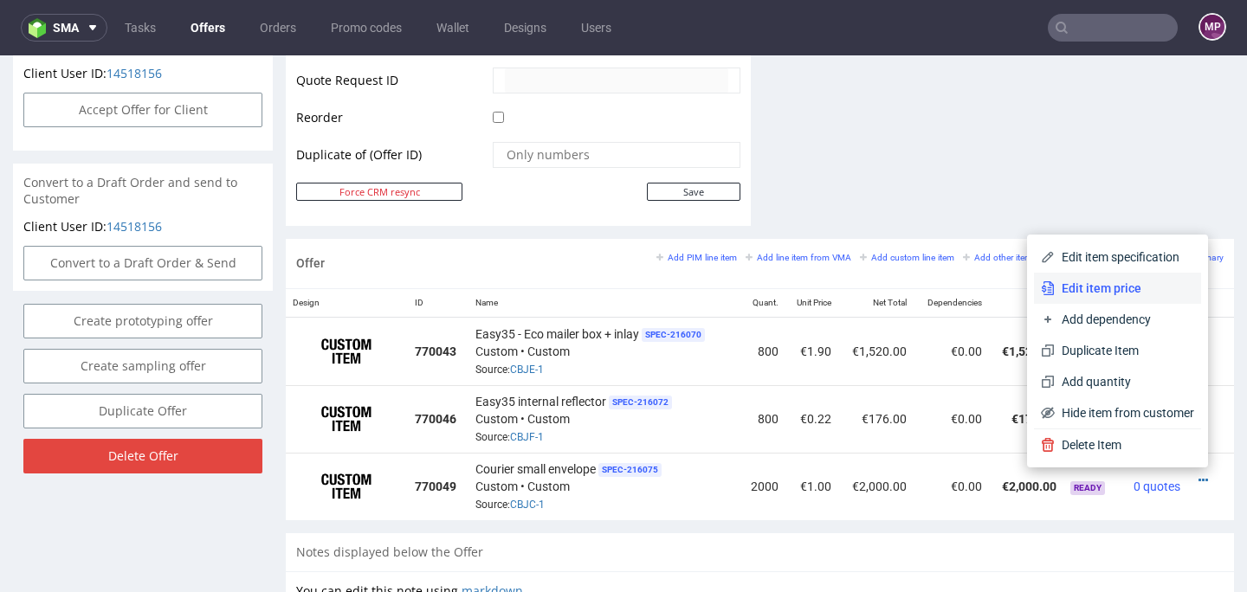
click at [1122, 297] on li "Edit item price" at bounding box center [1117, 288] width 167 height 31
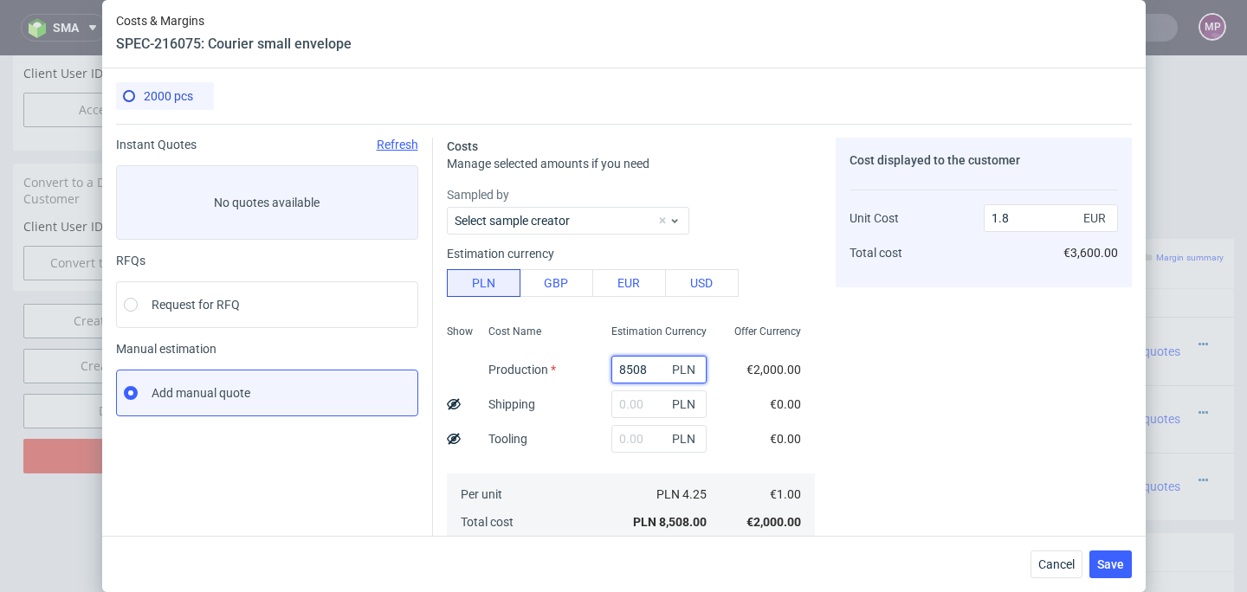
drag, startPoint x: 634, startPoint y: 363, endPoint x: 576, endPoint y: 362, distance: 58.0
click at [576, 362] on div "Show Cost Name Production Shipping Tooling Per unit Total cost Estimation Curre…" at bounding box center [631, 432] width 368 height 229
paste input "3160"
type input "3160"
type input "0.67"
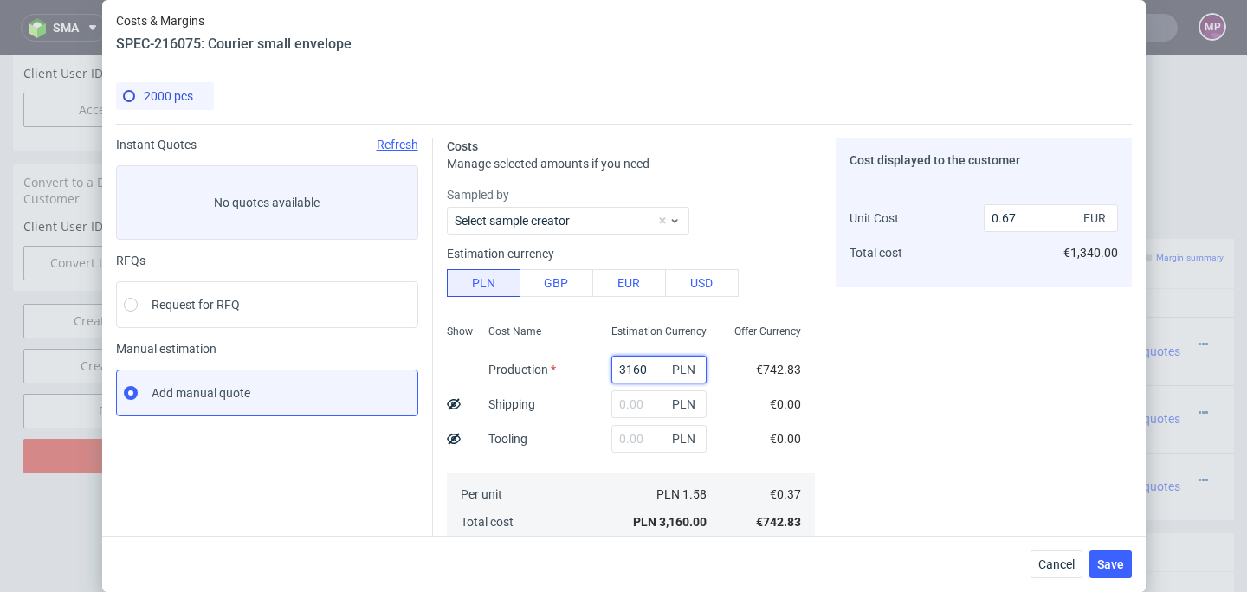
type input "3160"
click at [612, 399] on input "text" at bounding box center [659, 405] width 95 height 28
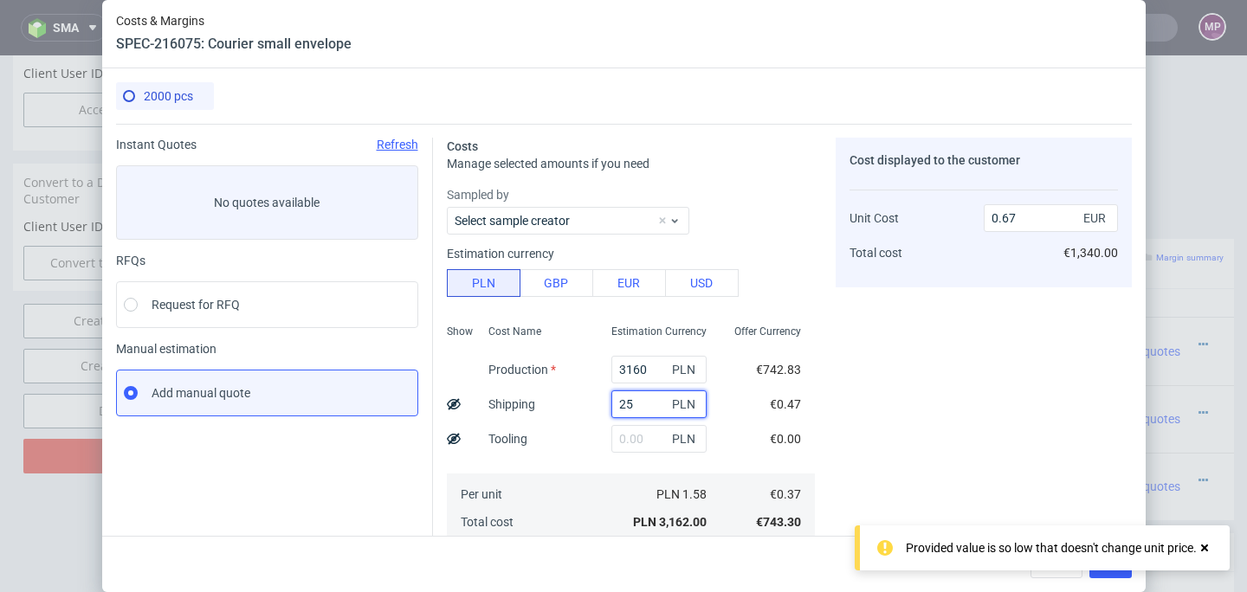
type input "250"
type input "0.72"
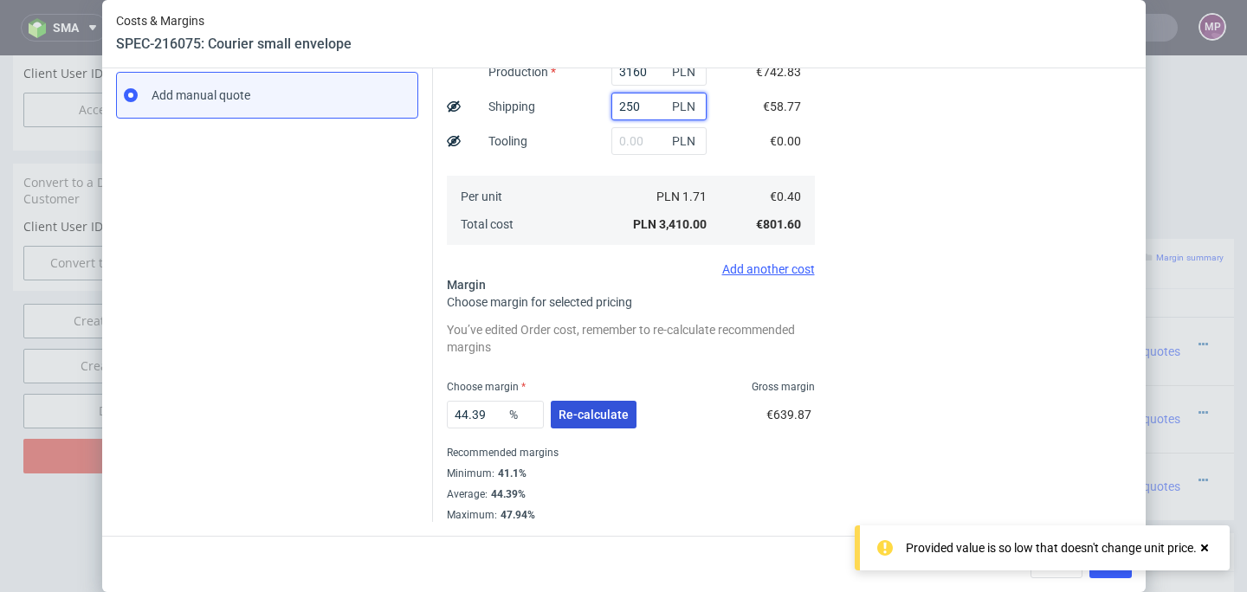
type input "250"
click at [559, 409] on span "Re-calculate" at bounding box center [594, 415] width 70 height 12
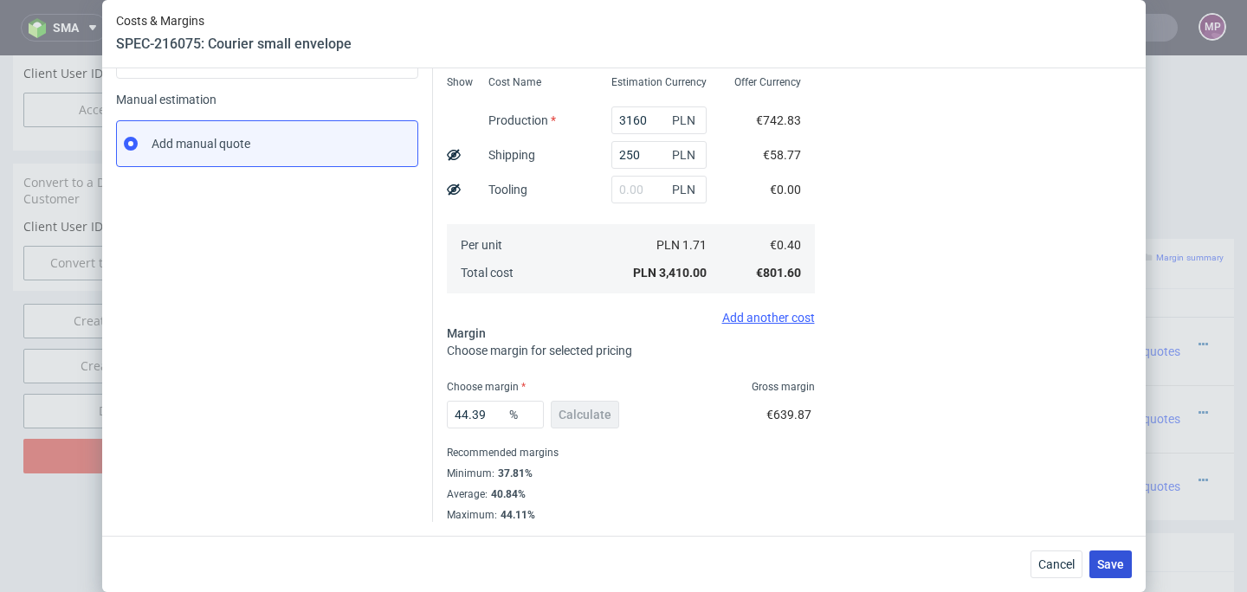
click at [1121, 561] on span "Save" at bounding box center [1110, 565] width 27 height 12
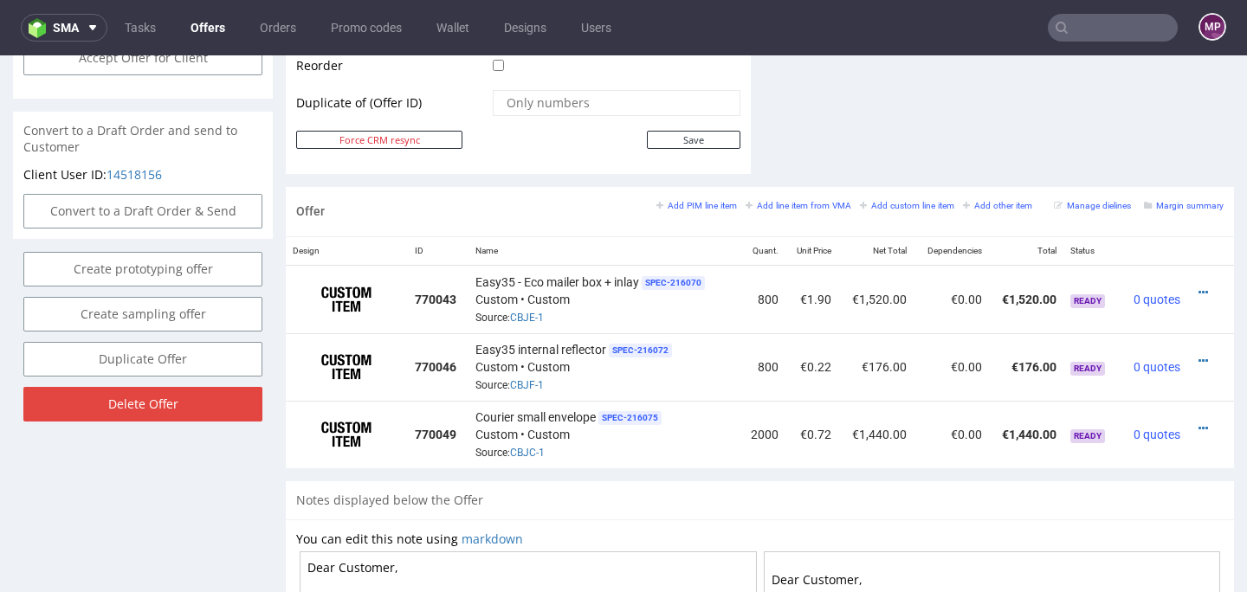
scroll to position [894, 0]
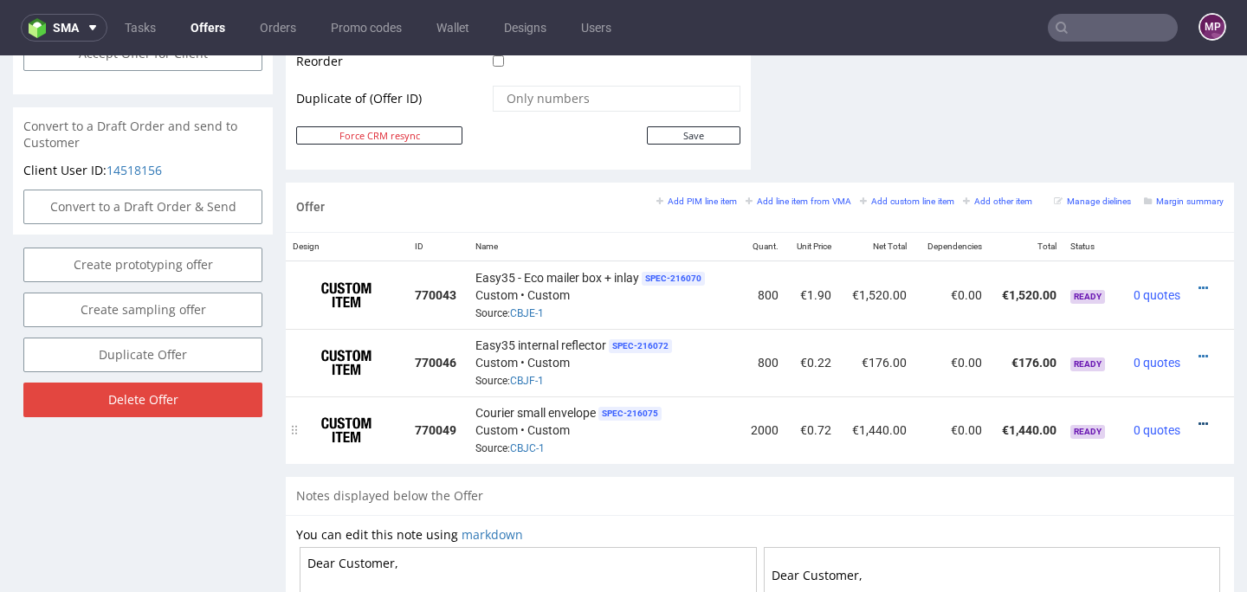
click at [1199, 419] on icon at bounding box center [1204, 424] width 10 height 12
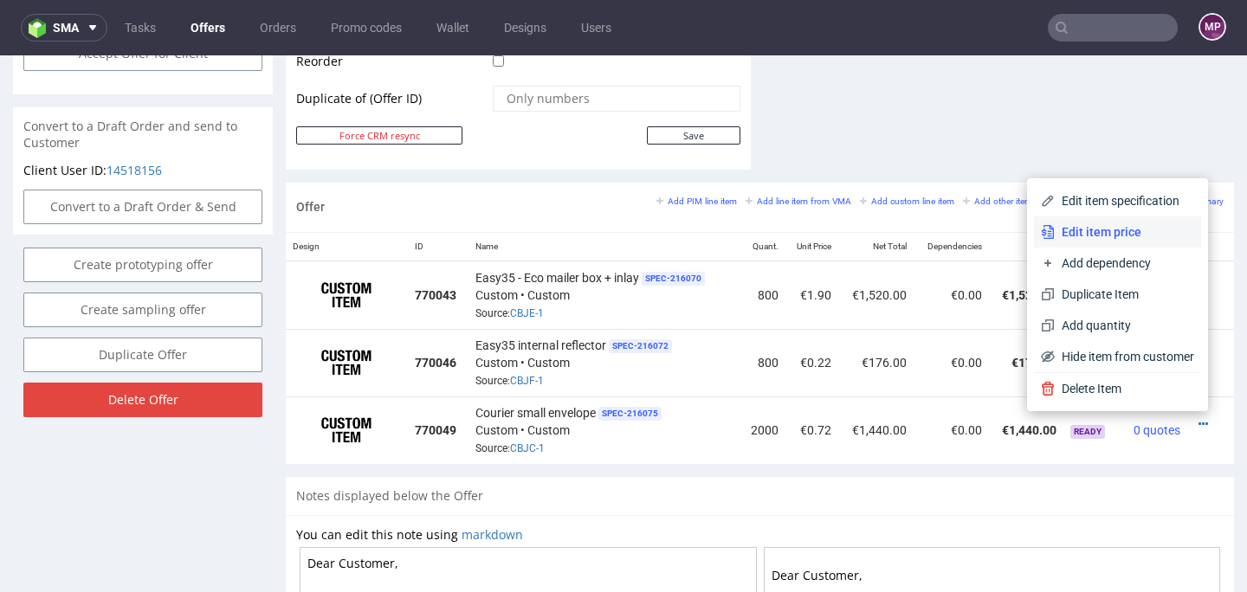
click at [1110, 234] on span "Edit item price" at bounding box center [1124, 231] width 139 height 17
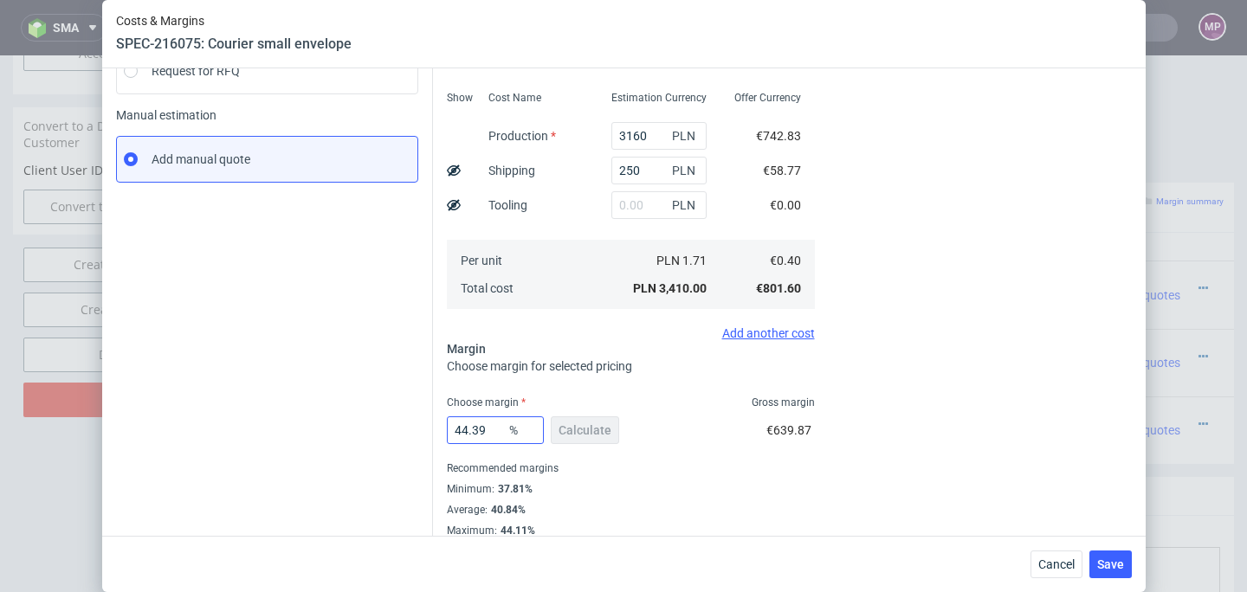
scroll to position [249, 0]
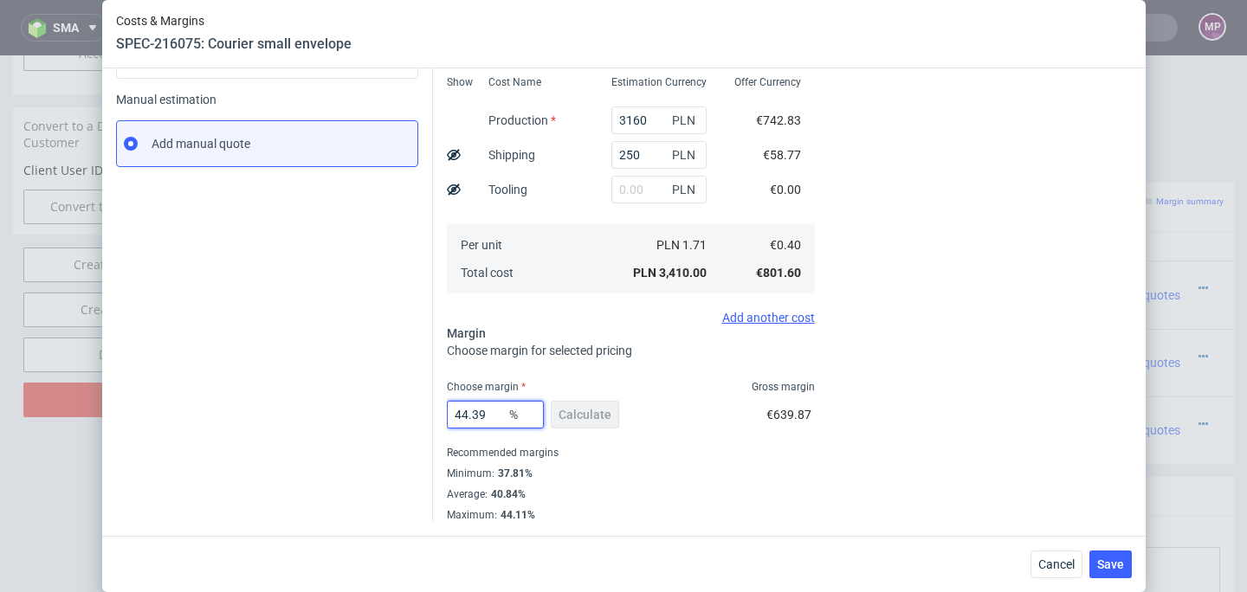
drag, startPoint x: 483, startPoint y: 408, endPoint x: 411, endPoint y: 408, distance: 72.8
click at [411, 408] on div "Instant Quotes Refresh No quotes available RFQs Request for RFQ Manual estimati…" at bounding box center [624, 198] width 1016 height 648
type input "40"
type input "0.67"
drag, startPoint x: 469, startPoint y: 414, endPoint x: 431, endPoint y: 413, distance: 37.3
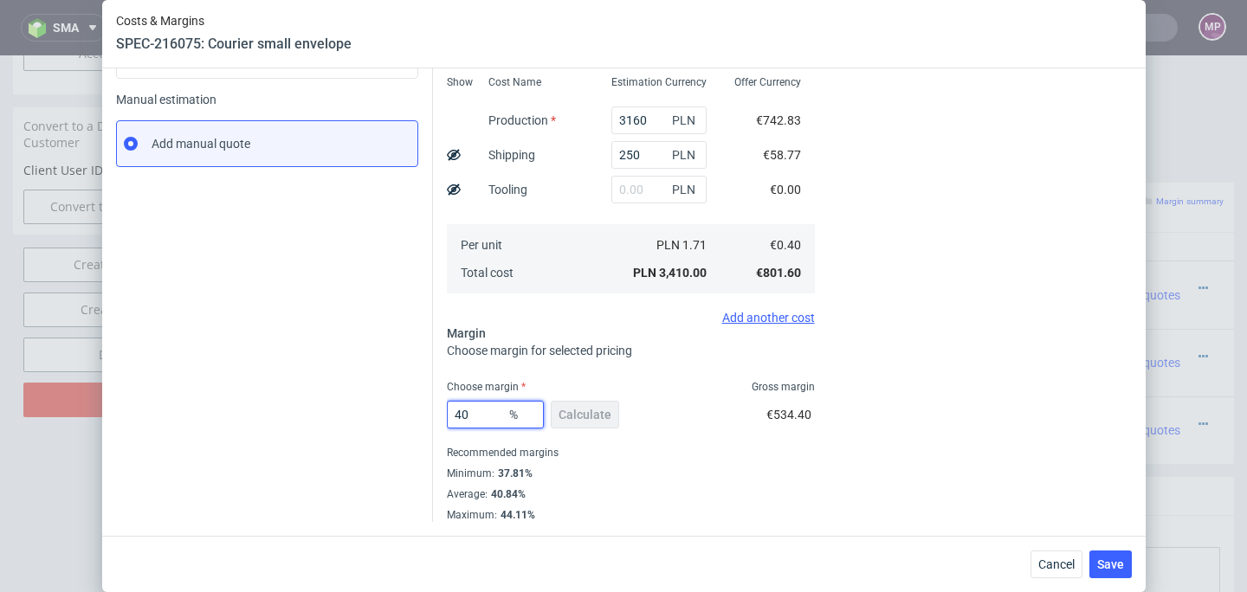
click at [433, 413] on div "Costs Manage selected amounts if you need Sampled by Select sample creator Esti…" at bounding box center [782, 198] width 699 height 648
type input "38"
type input "0.65"
type input "3"
type input "0.41"
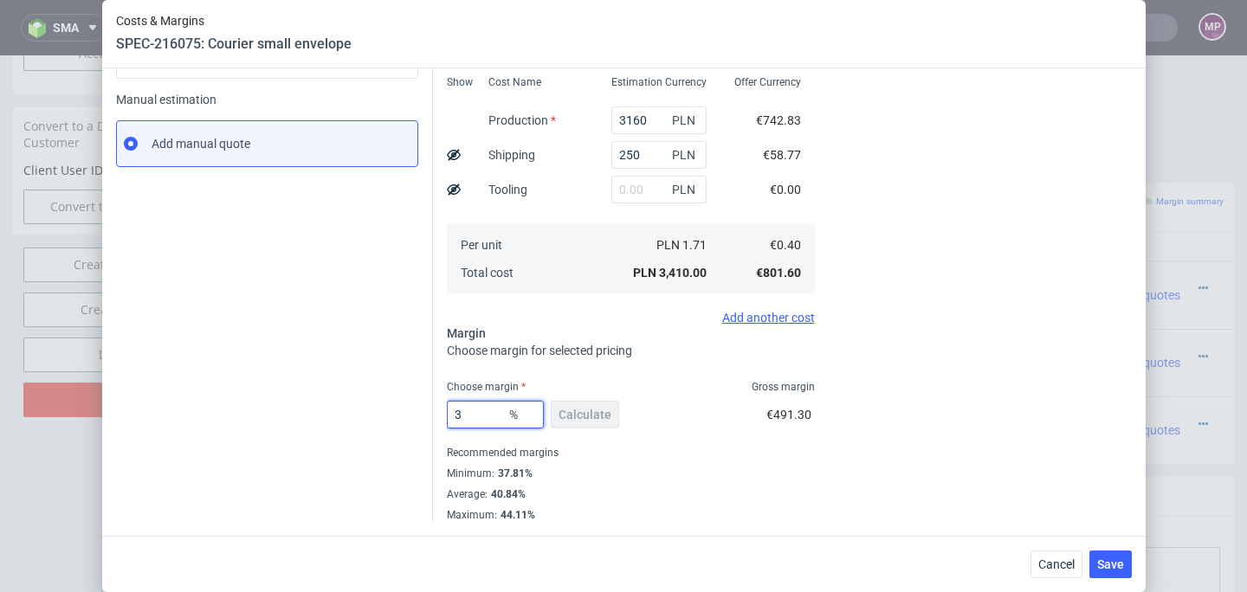
type input "39"
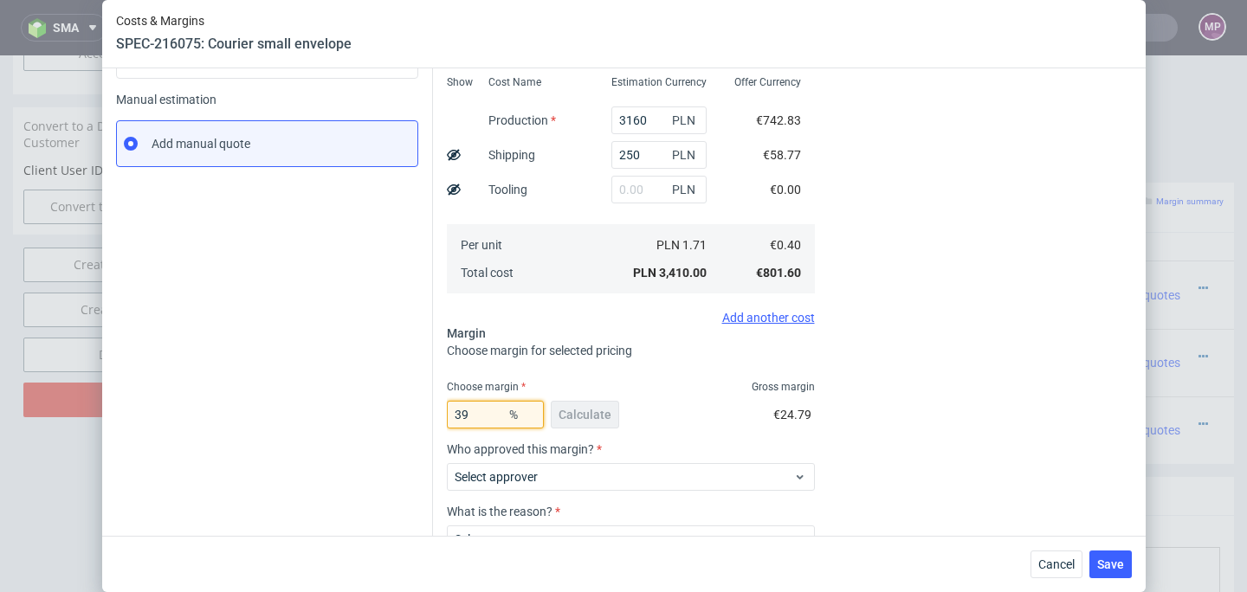
type input "0.66"
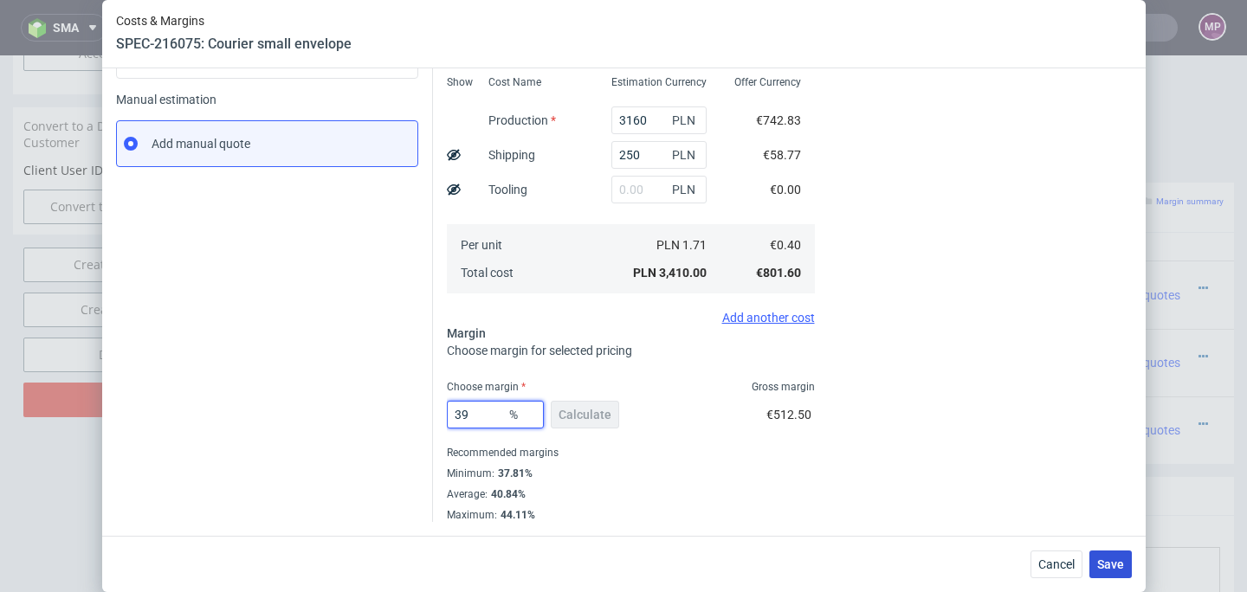
type input "39"
click at [1104, 559] on span "Save" at bounding box center [1110, 565] width 27 height 12
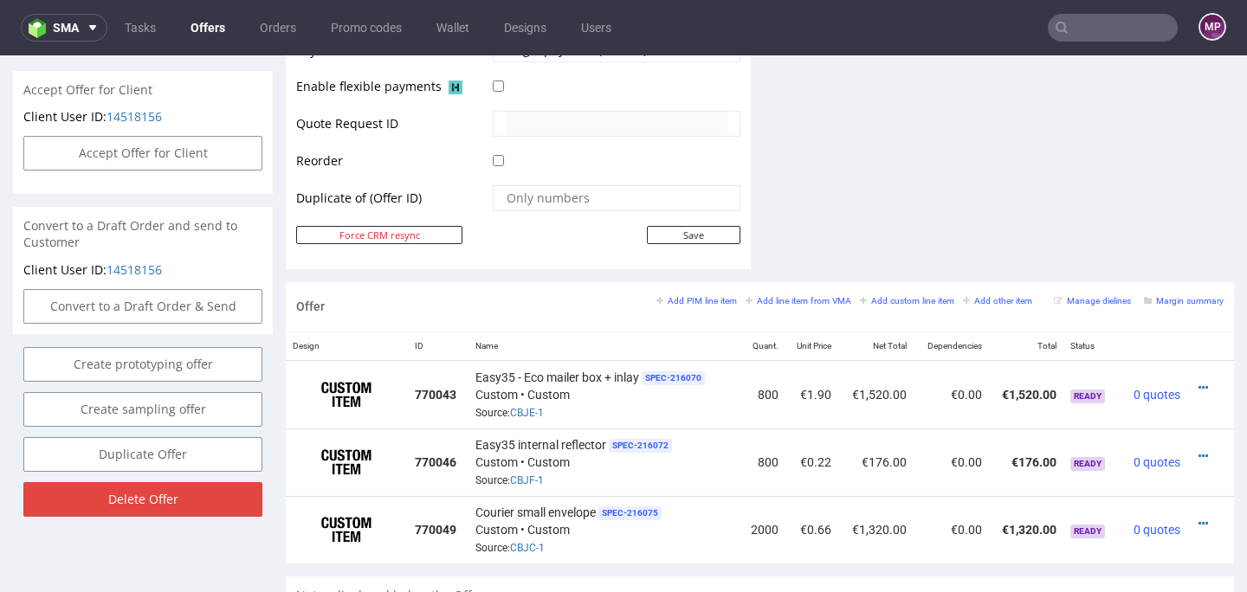
scroll to position [802, 0]
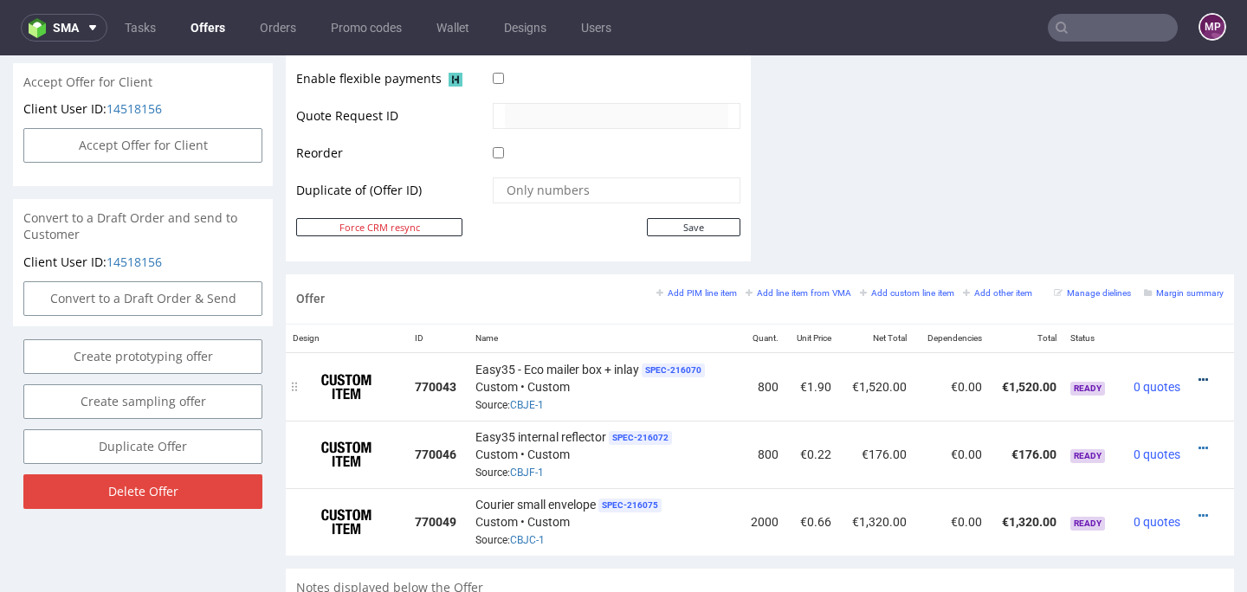
click at [1199, 378] on icon at bounding box center [1204, 380] width 10 height 12
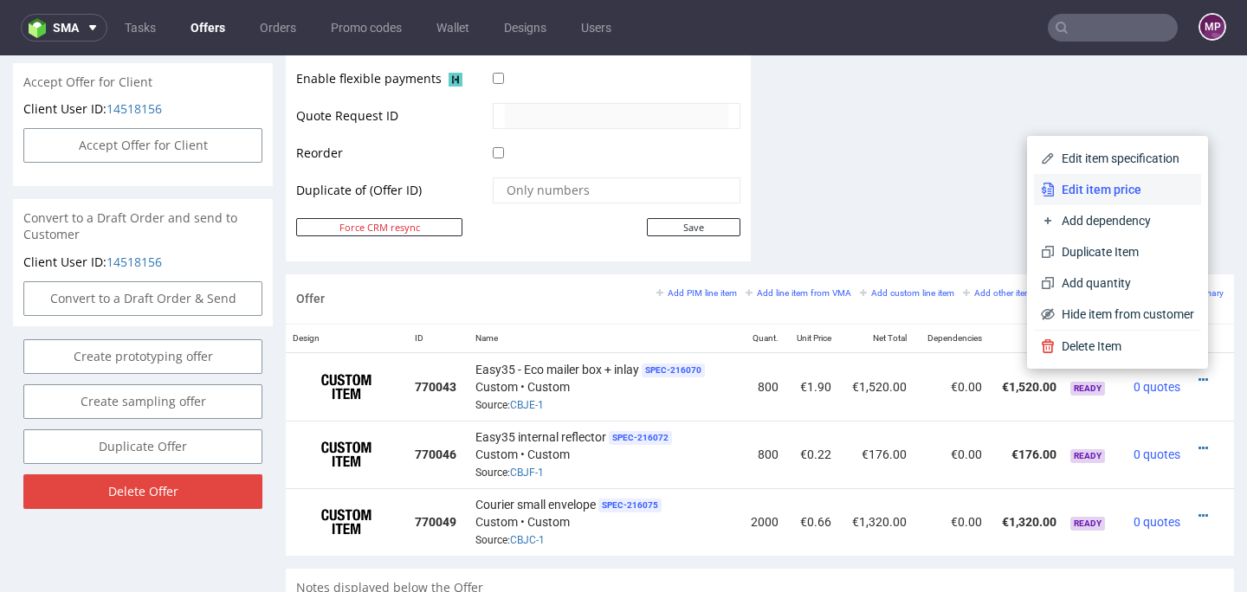
click at [1099, 192] on span "Edit item price" at bounding box center [1124, 189] width 139 height 17
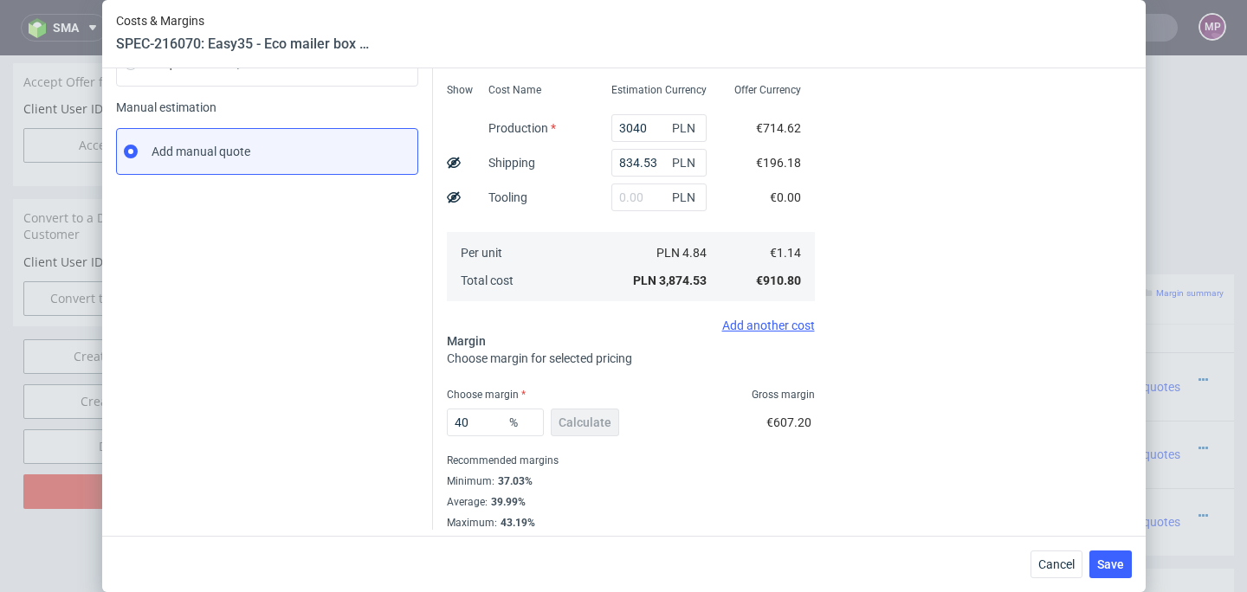
scroll to position [249, 0]
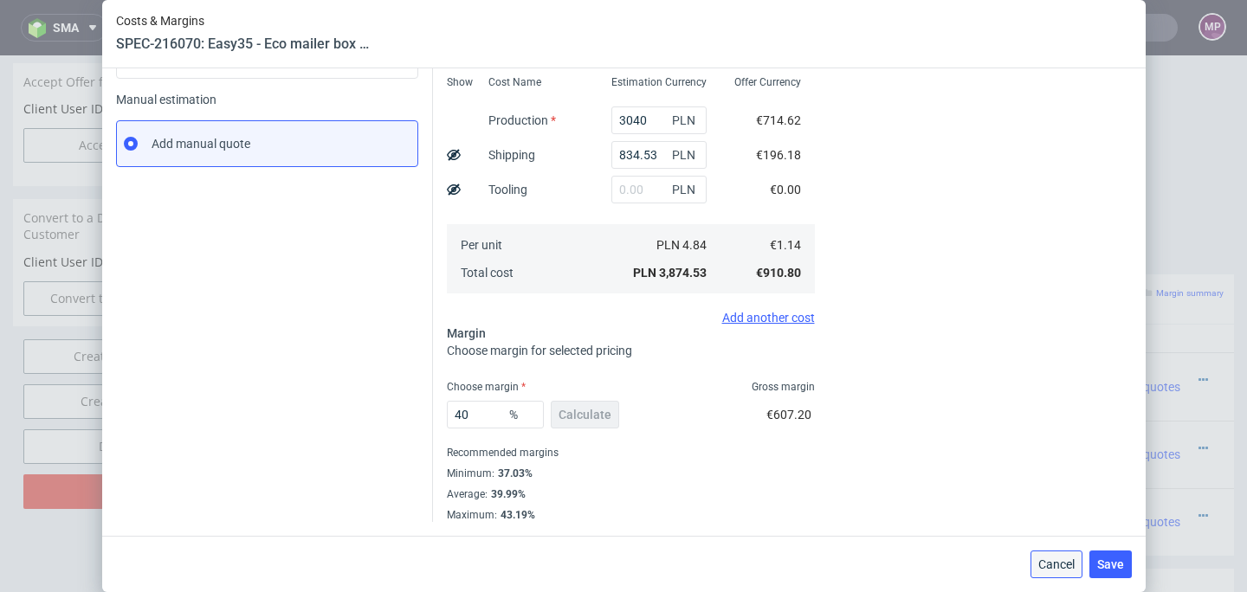
click at [1041, 567] on button "Cancel" at bounding box center [1057, 565] width 52 height 28
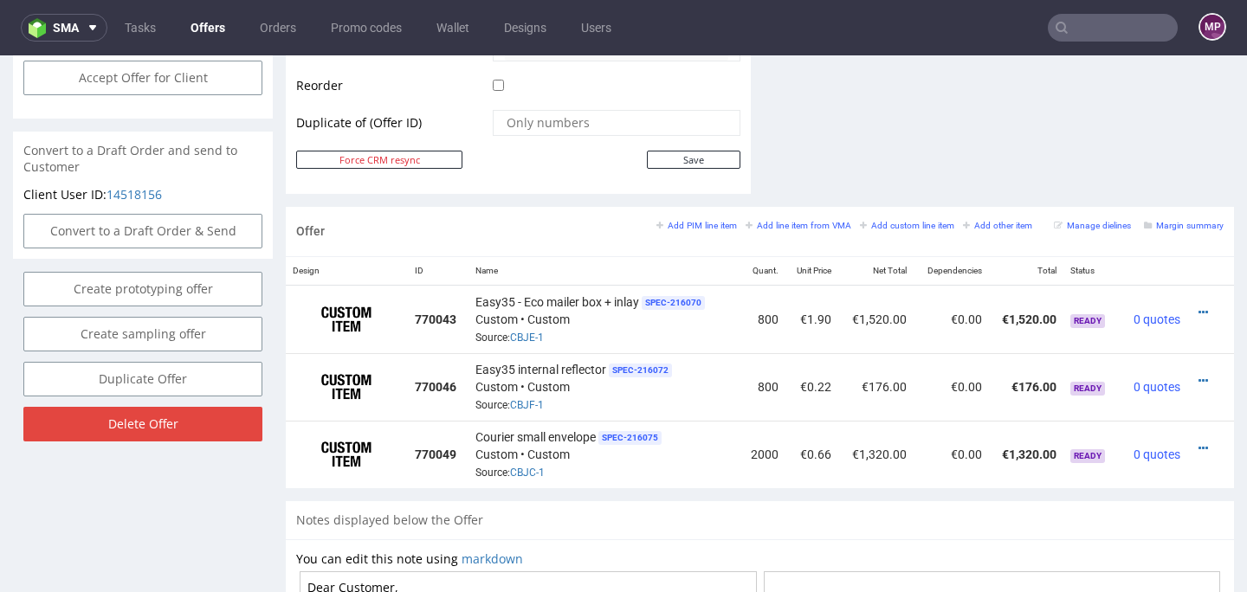
scroll to position [897, 0]
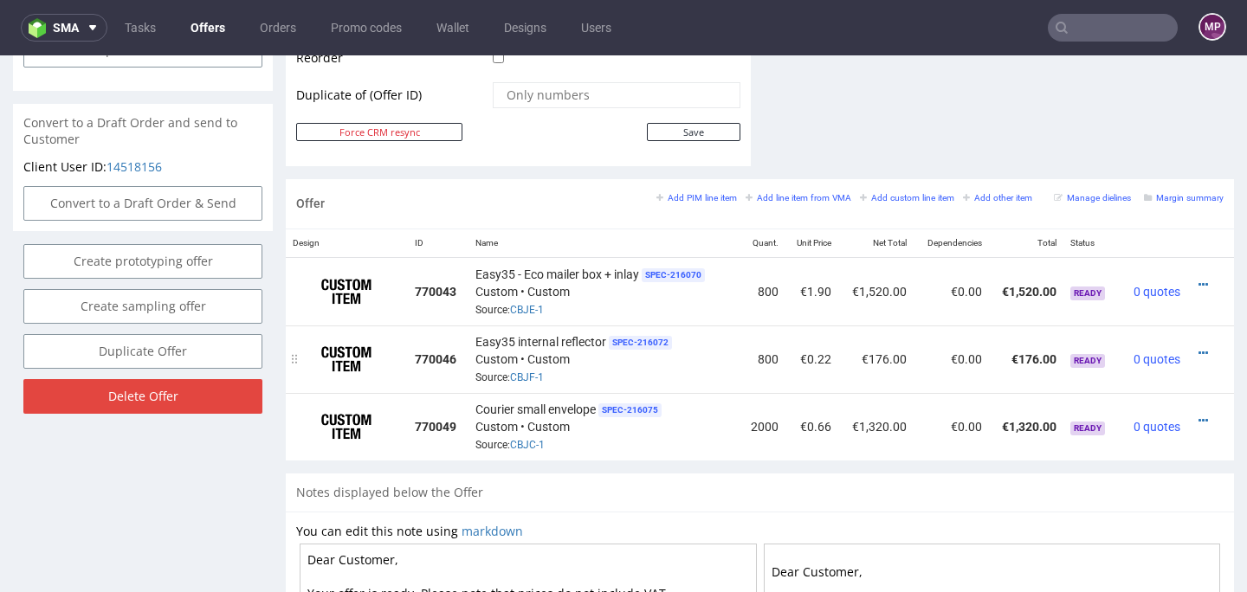
click at [1195, 350] on div at bounding box center [1206, 353] width 23 height 17
click at [1199, 349] on icon at bounding box center [1204, 353] width 10 height 12
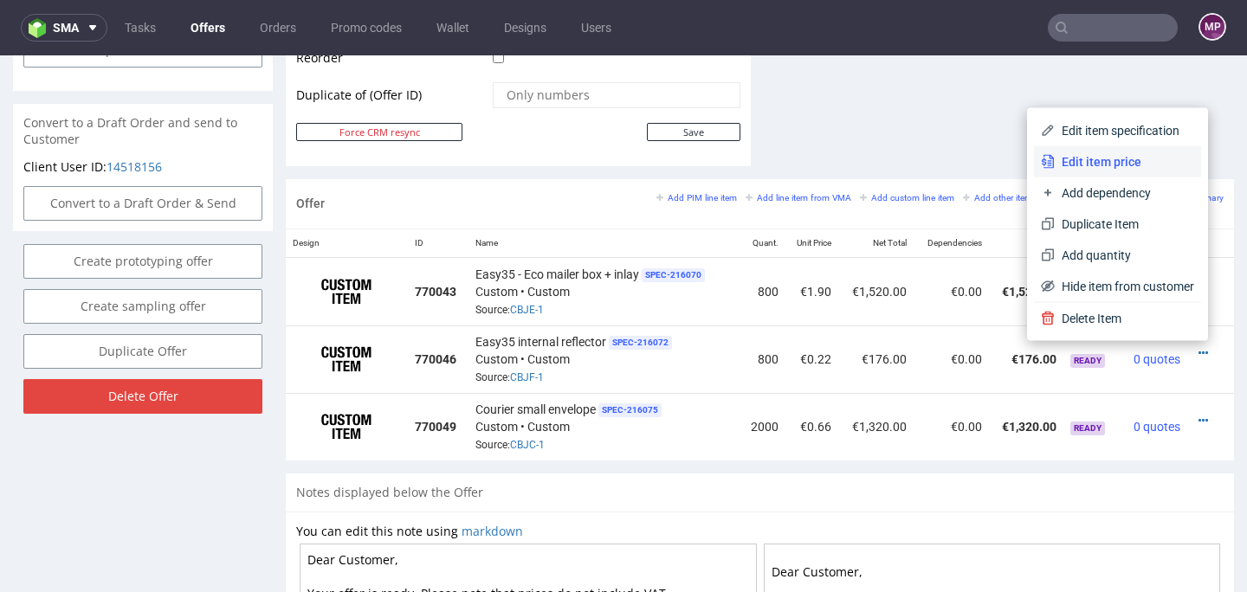
click at [1091, 148] on li "Edit item price" at bounding box center [1117, 161] width 167 height 31
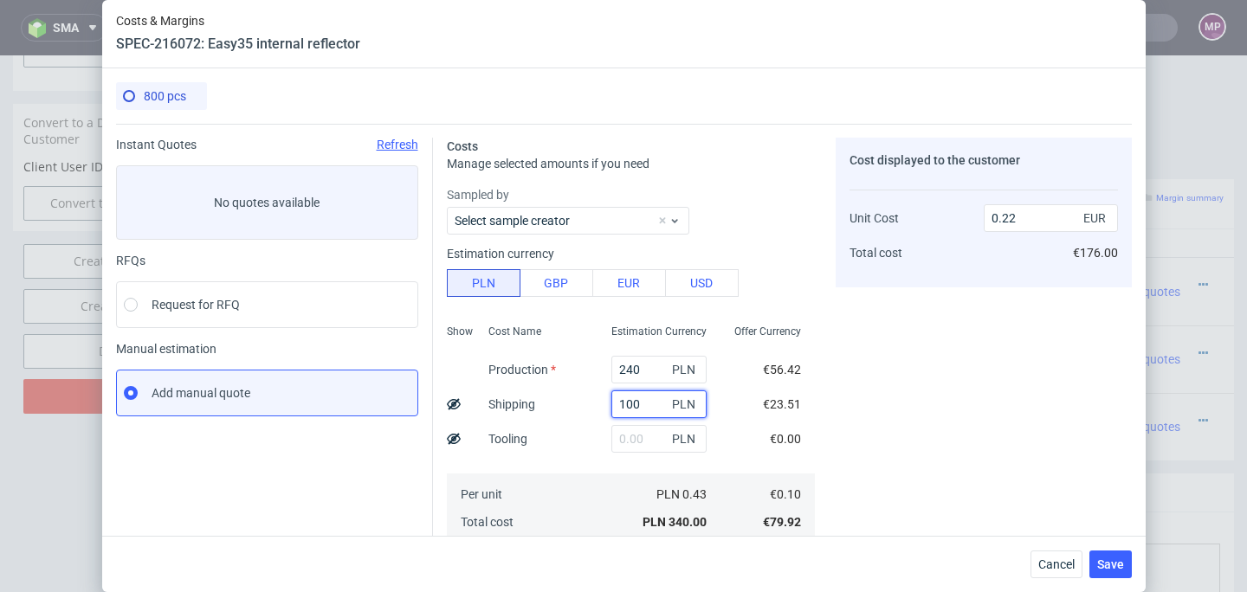
drag, startPoint x: 624, startPoint y: 402, endPoint x: 587, endPoint y: 402, distance: 36.4
click at [598, 402] on div "100 PLN" at bounding box center [659, 404] width 123 height 35
type input "60"
type input "0.2"
type input "60"
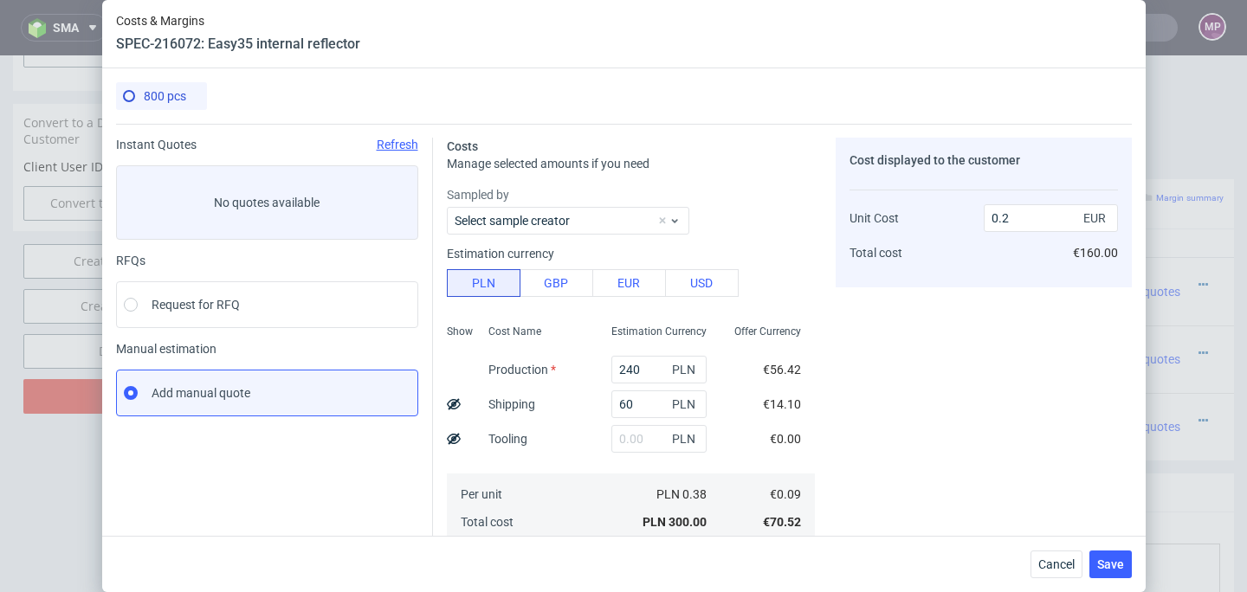
click at [930, 401] on div "Cost displayed to the customer Unit Cost Total cost 0.2 EUR €160.00" at bounding box center [984, 479] width 296 height 683
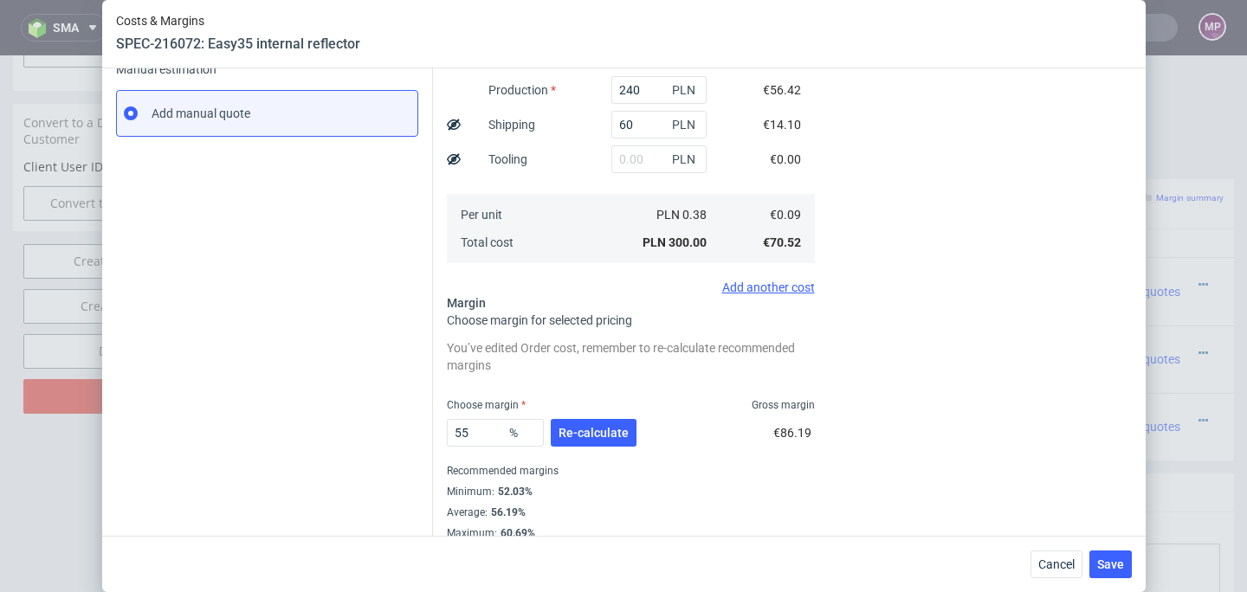
scroll to position [298, 0]
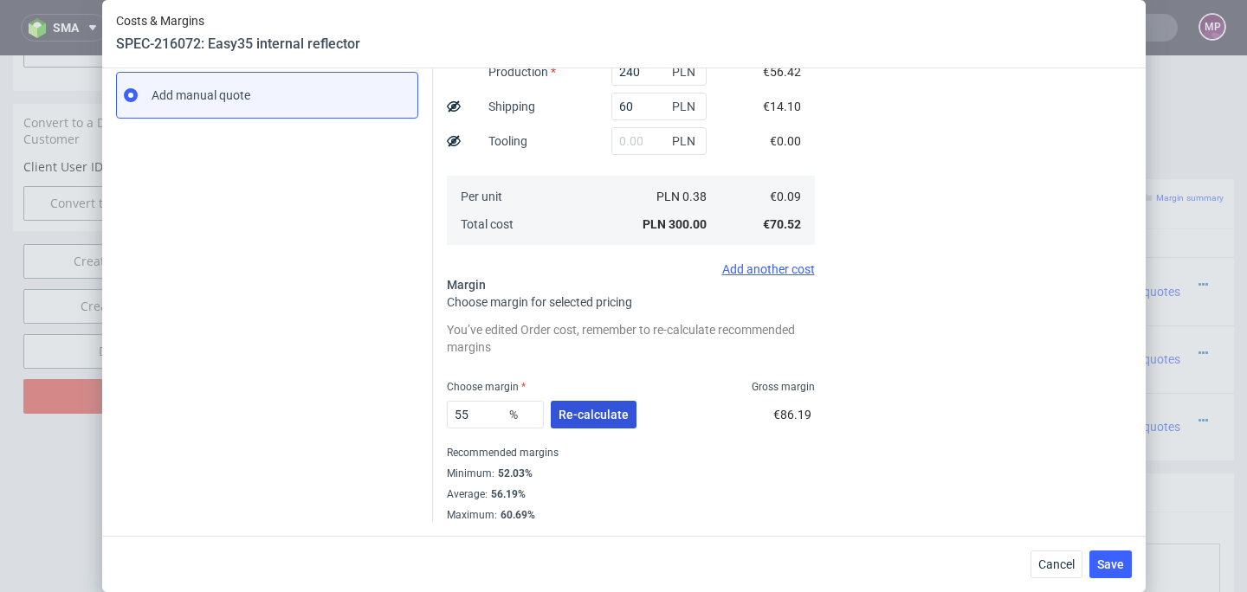
click at [586, 421] on span "Re-calculate" at bounding box center [594, 415] width 70 height 12
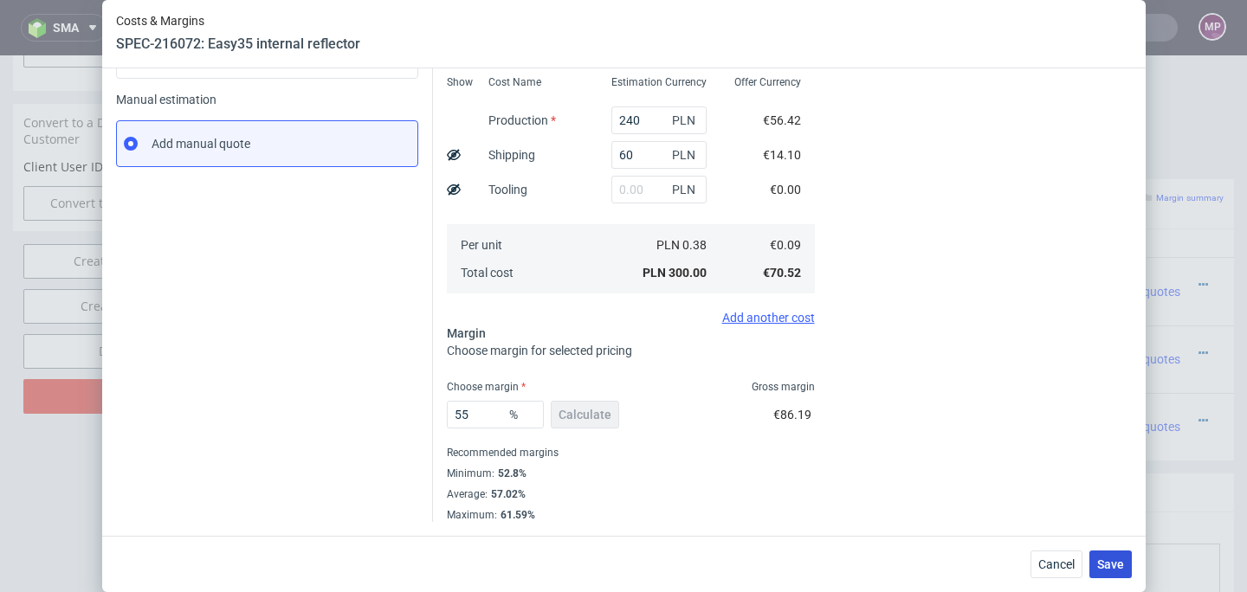
click at [1106, 567] on span "Save" at bounding box center [1110, 565] width 27 height 12
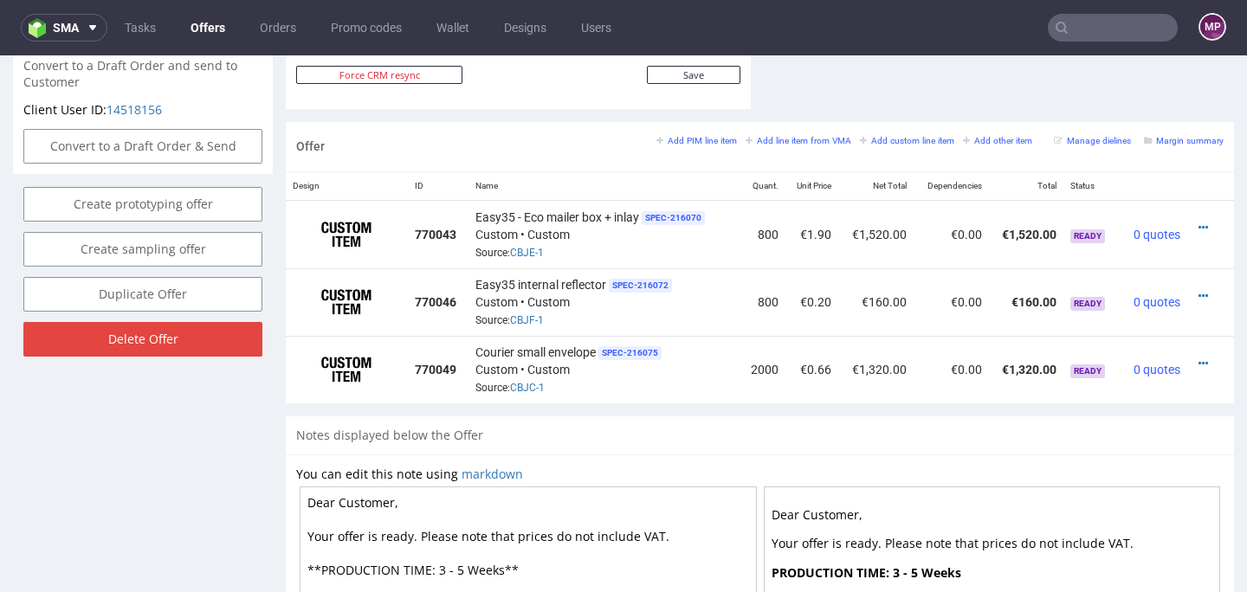
scroll to position [963, 0]
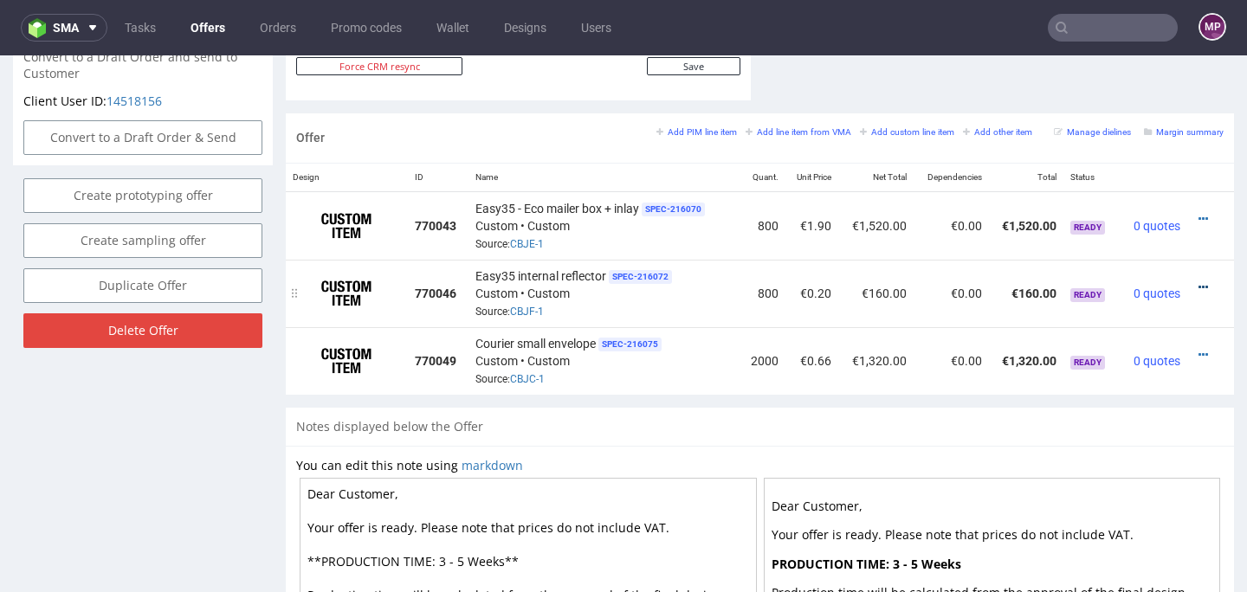
click at [1199, 285] on icon at bounding box center [1204, 288] width 10 height 12
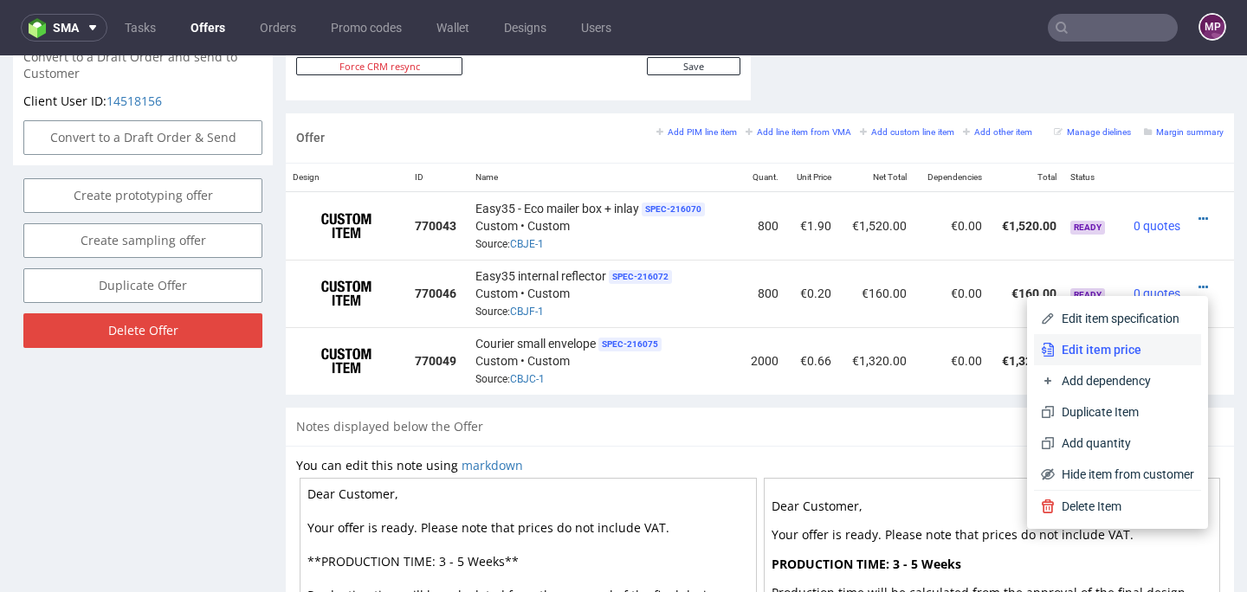
click at [1099, 342] on span "Edit item price" at bounding box center [1124, 349] width 139 height 17
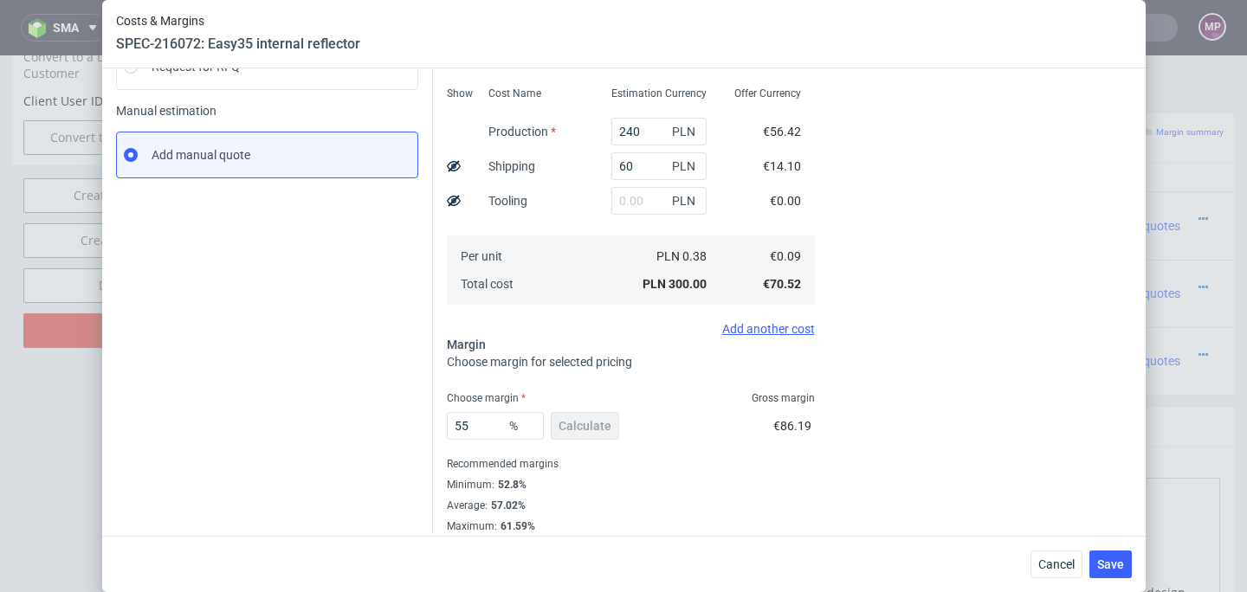
scroll to position [249, 0]
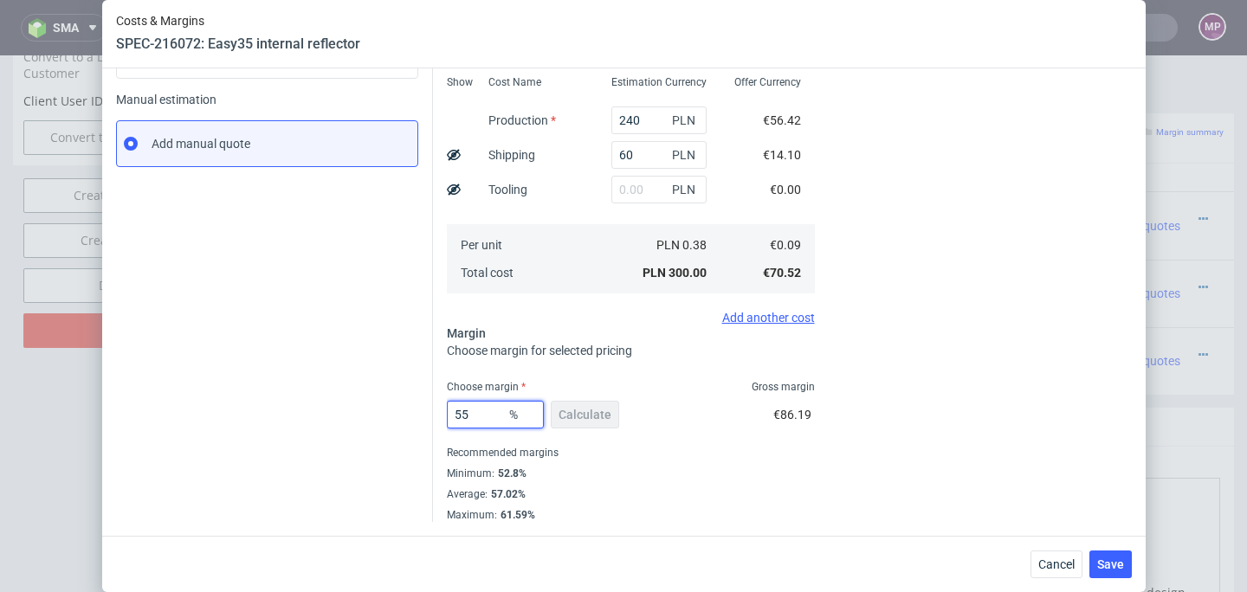
drag, startPoint x: 476, startPoint y: 413, endPoint x: 428, endPoint y: 413, distance: 48.5
click at [433, 413] on div "Costs Manage selected amounts if you need Sampled by Select sample creator Esti…" at bounding box center [782, 198] width 699 height 648
type input "62"
type input "0.23"
type input "62"
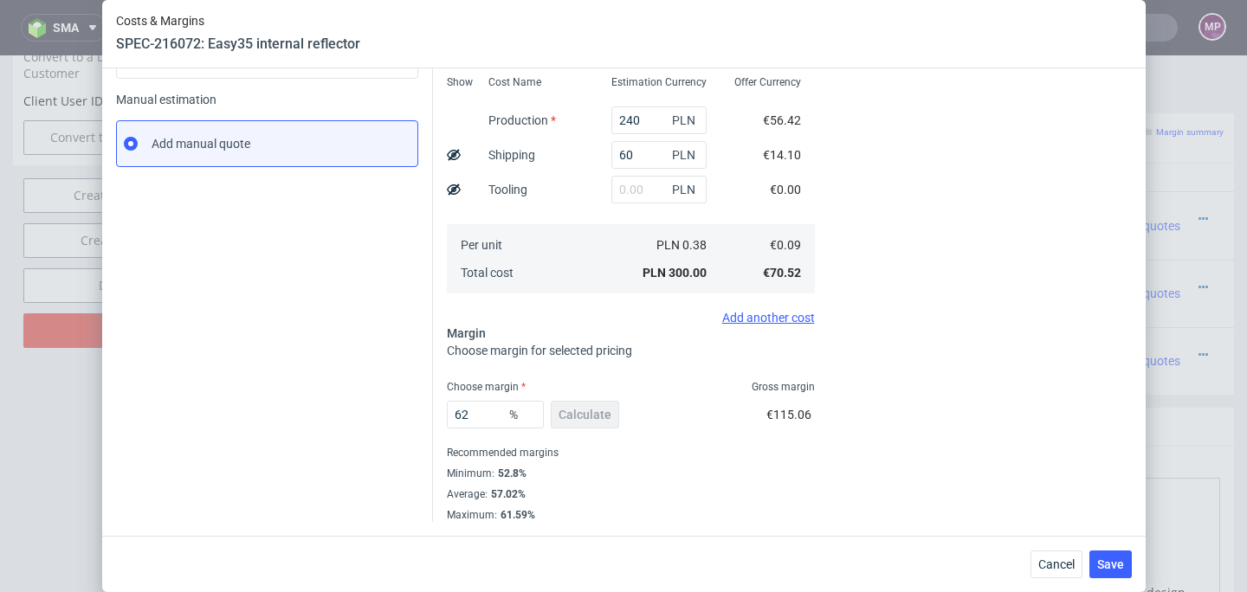
click at [701, 424] on div "62 % Calculate €115.06" at bounding box center [631, 418] width 368 height 49
click at [1117, 561] on span "Save" at bounding box center [1110, 565] width 27 height 12
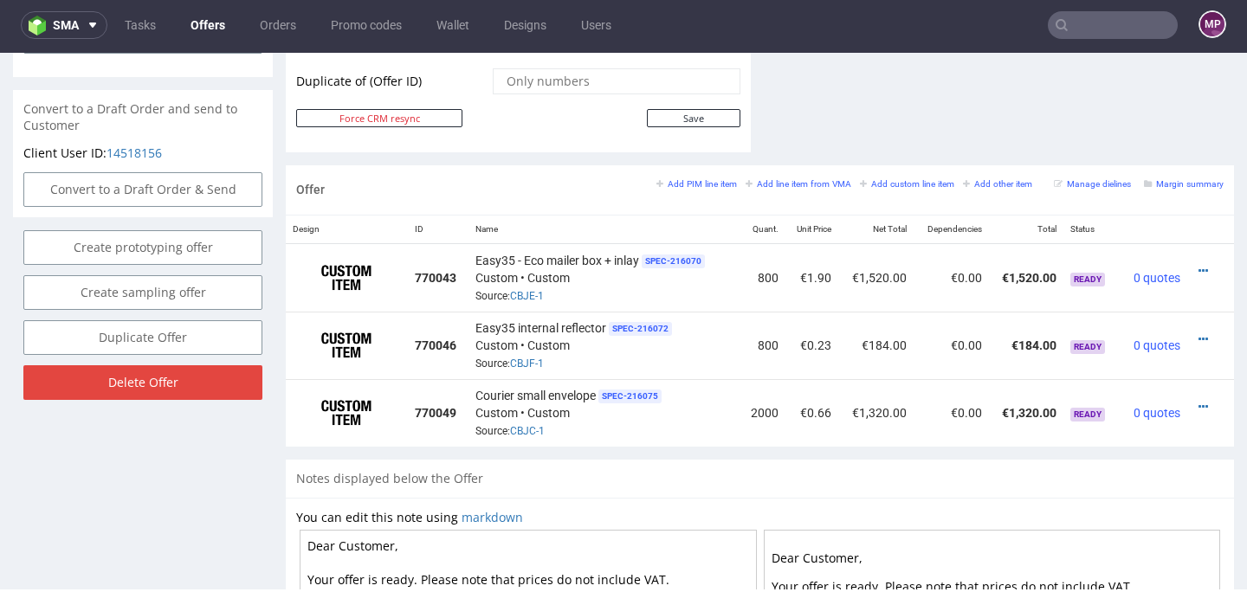
scroll to position [936, 0]
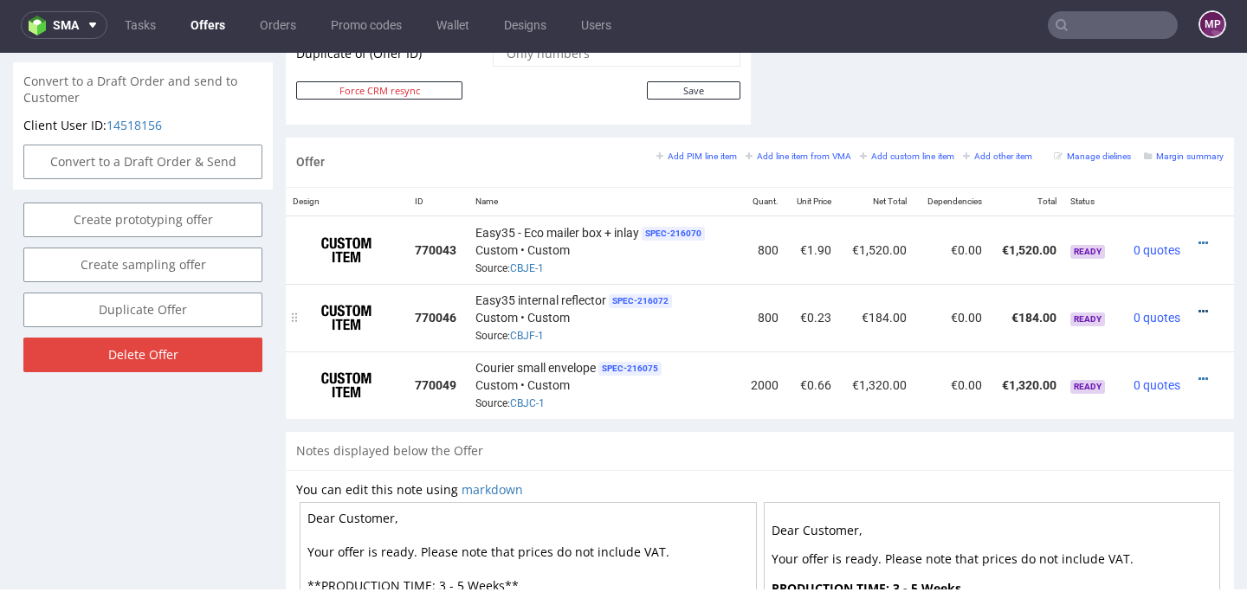
click at [1199, 309] on icon at bounding box center [1204, 312] width 10 height 12
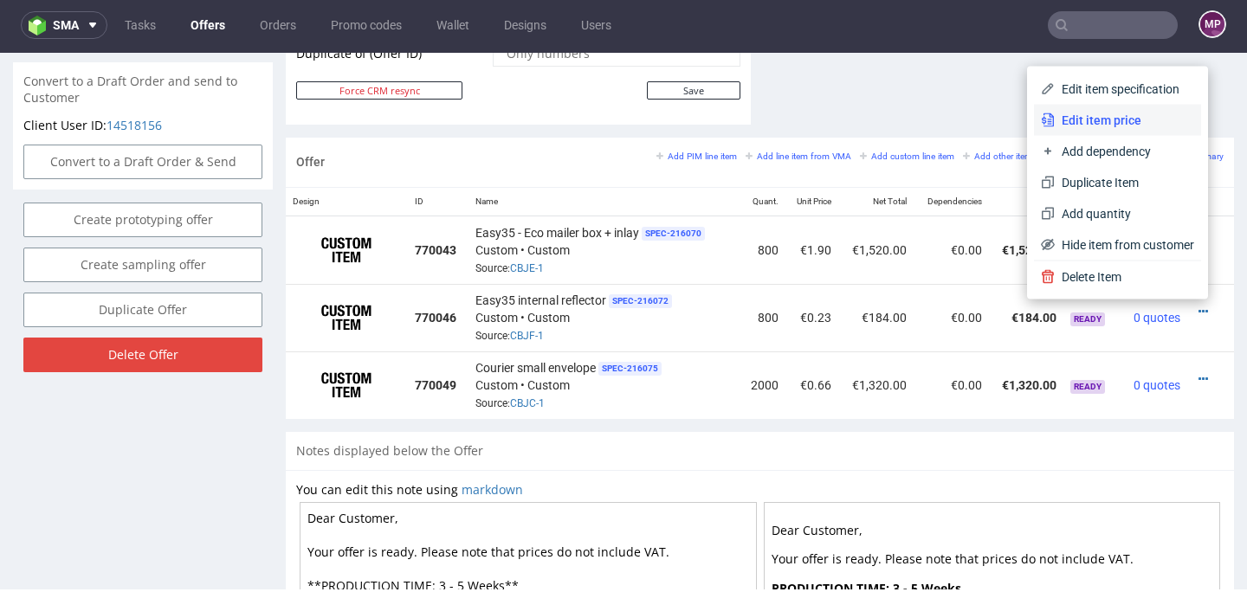
click at [1125, 130] on li "Edit item price" at bounding box center [1117, 120] width 167 height 31
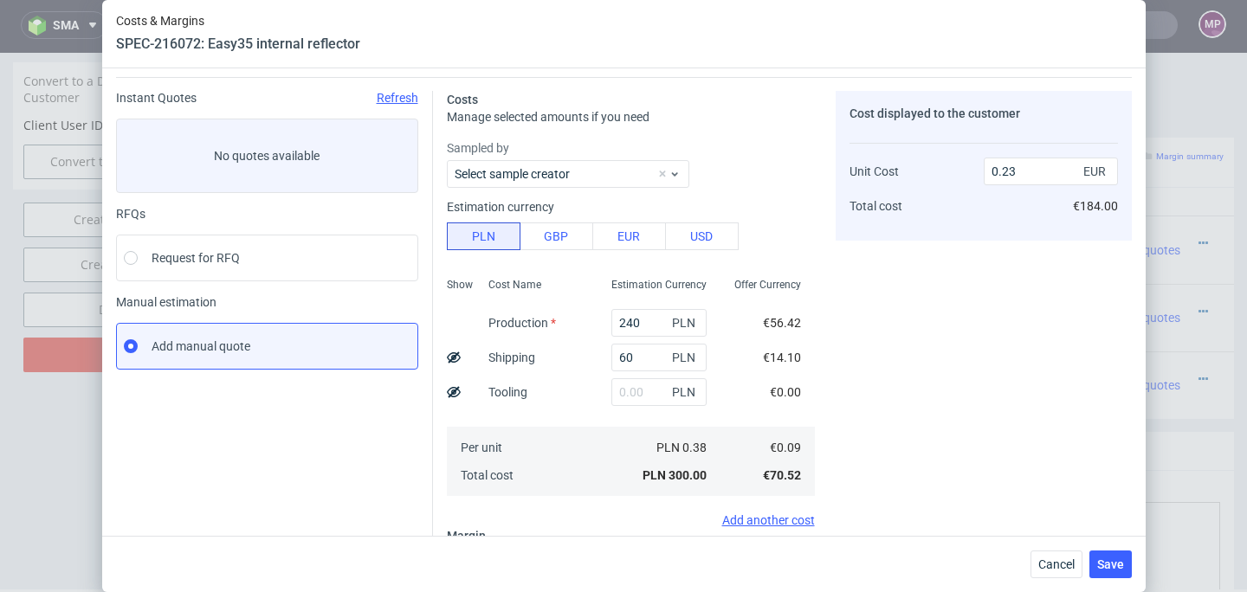
scroll to position [249, 0]
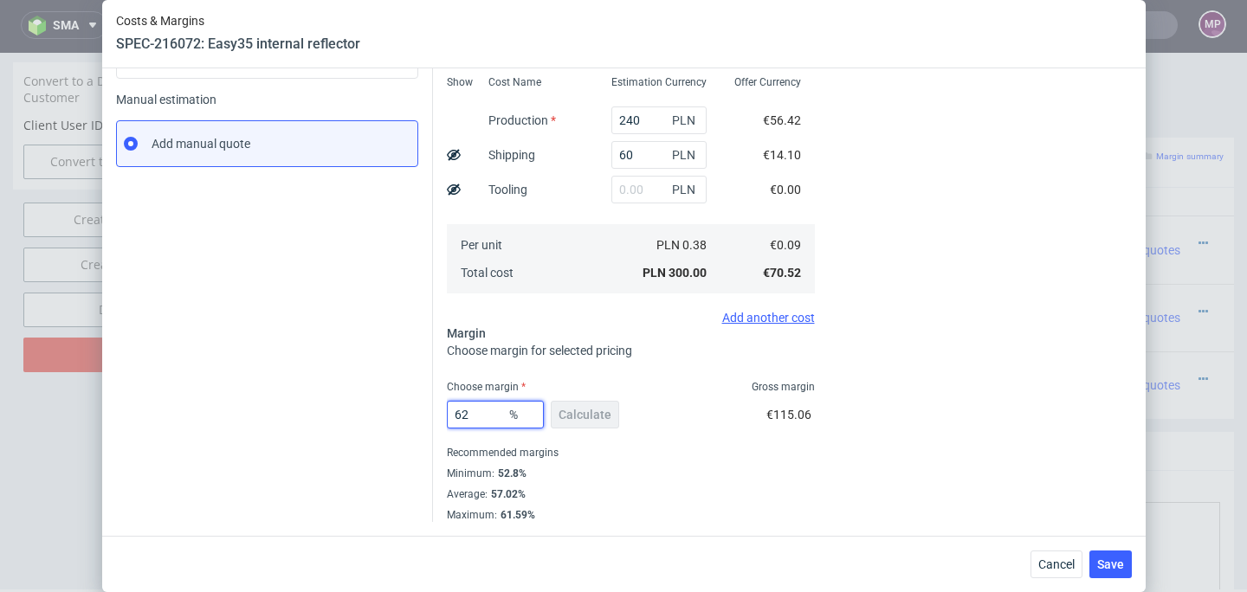
drag, startPoint x: 465, startPoint y: 414, endPoint x: 440, endPoint y: 414, distance: 25.1
click at [447, 414] on input "62" at bounding box center [495, 415] width 97 height 28
type input "80"
type input "0.44"
drag, startPoint x: 466, startPoint y: 417, endPoint x: 437, endPoint y: 417, distance: 28.6
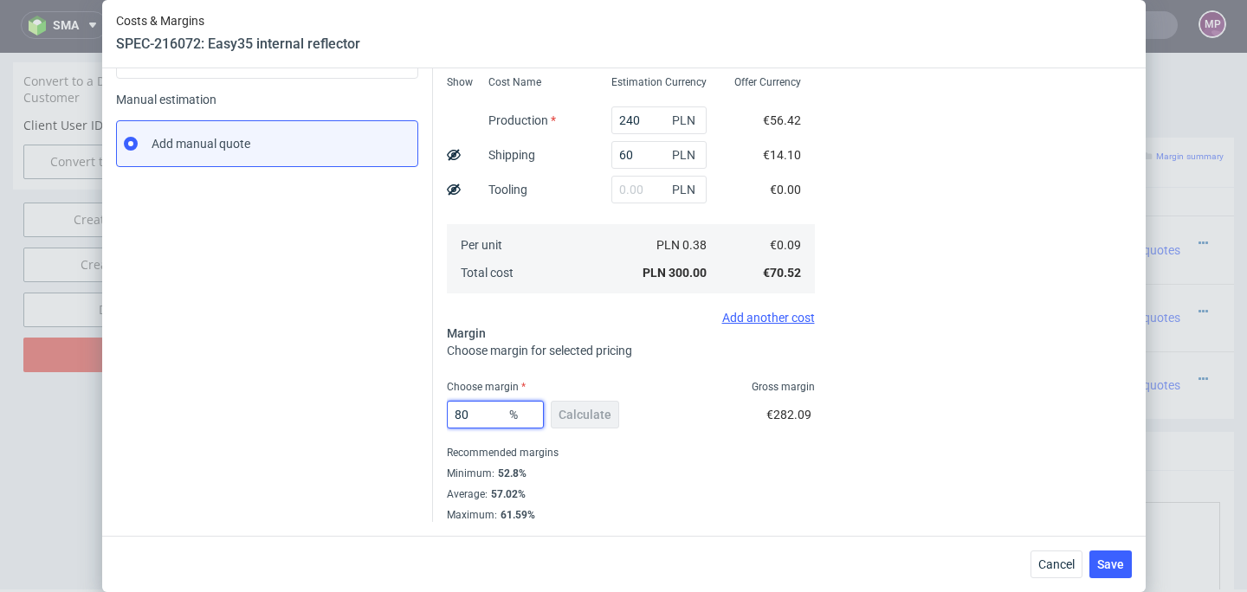
click at [437, 417] on div "Costs Manage selected amounts if you need Sampled by Select sample creator Esti…" at bounding box center [782, 198] width 699 height 648
type input "60"
type input "0.22"
click at [481, 412] on input "60" at bounding box center [495, 415] width 97 height 28
type input "6"
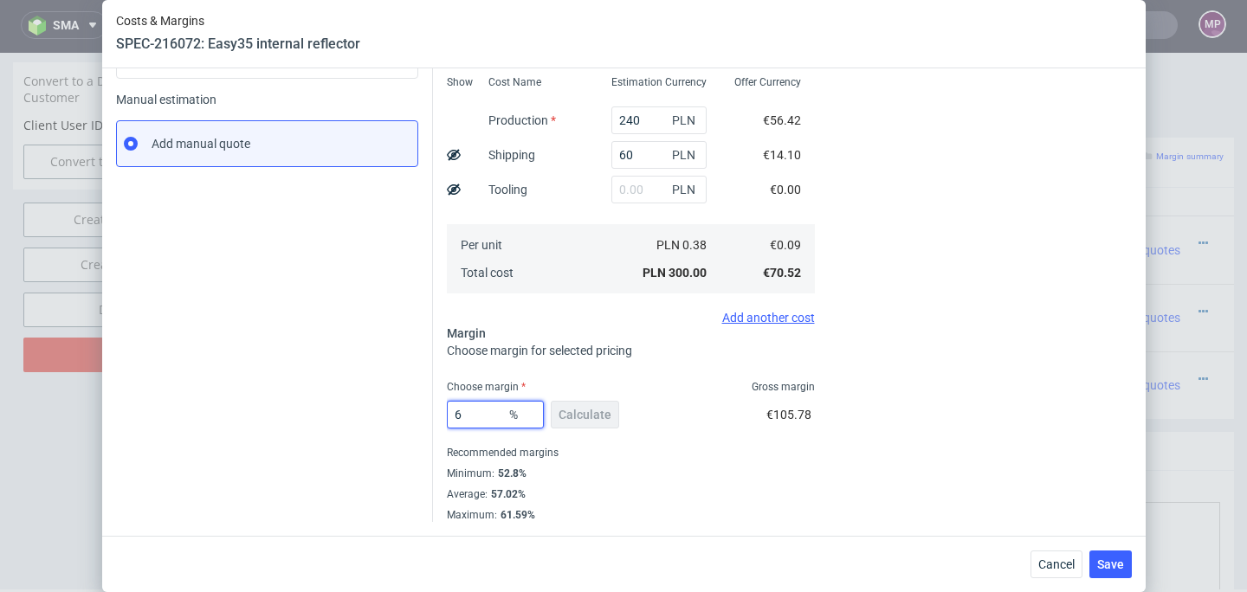
type input "0.1"
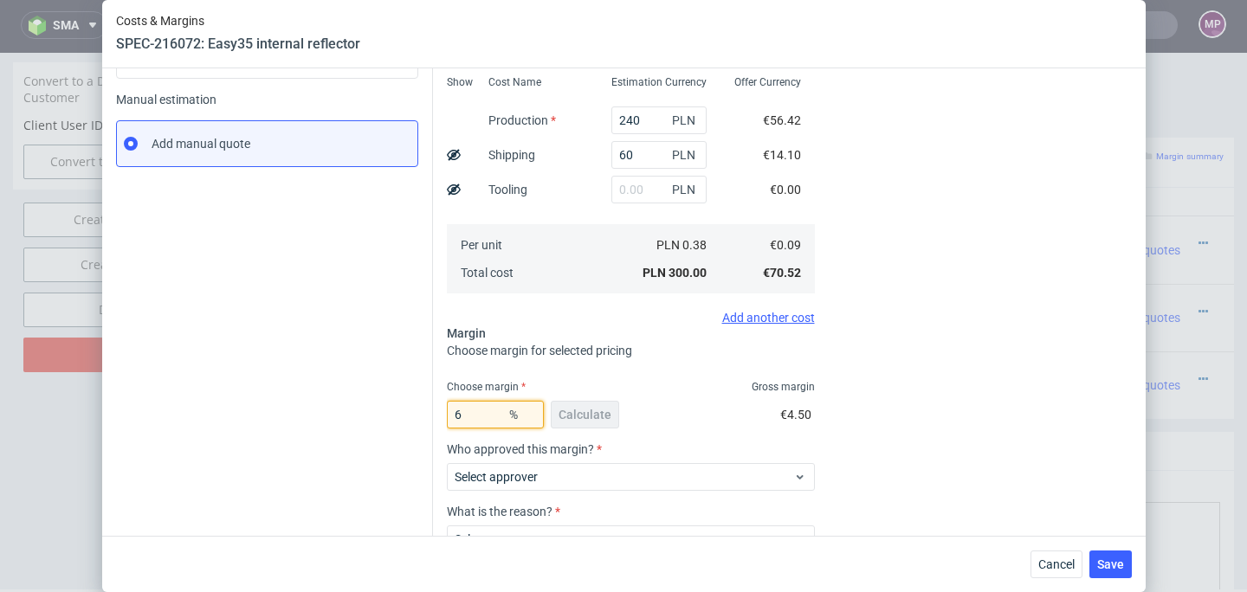
type input "65"
type input "0.25"
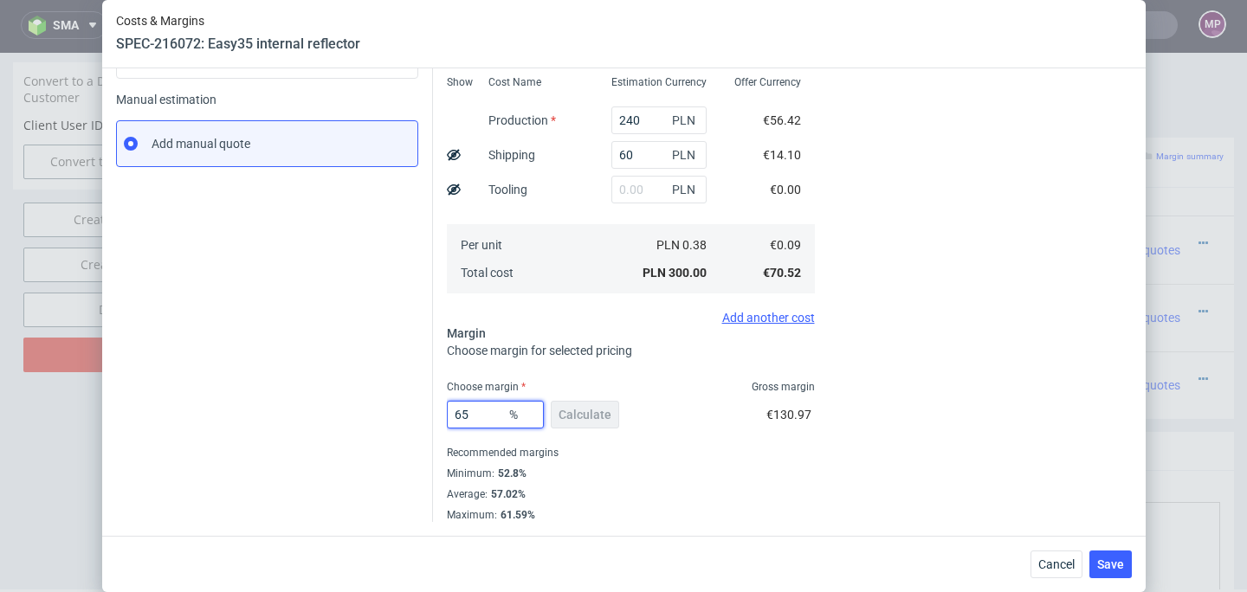
type input "6"
type input "0.1"
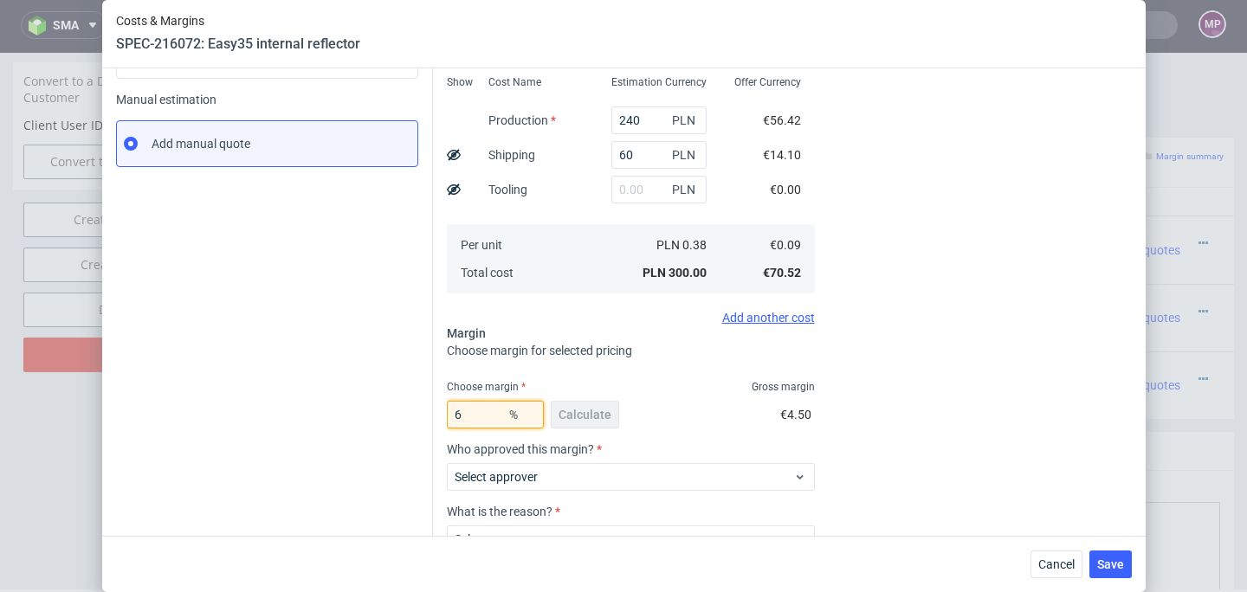
type input "69"
type input "0.29"
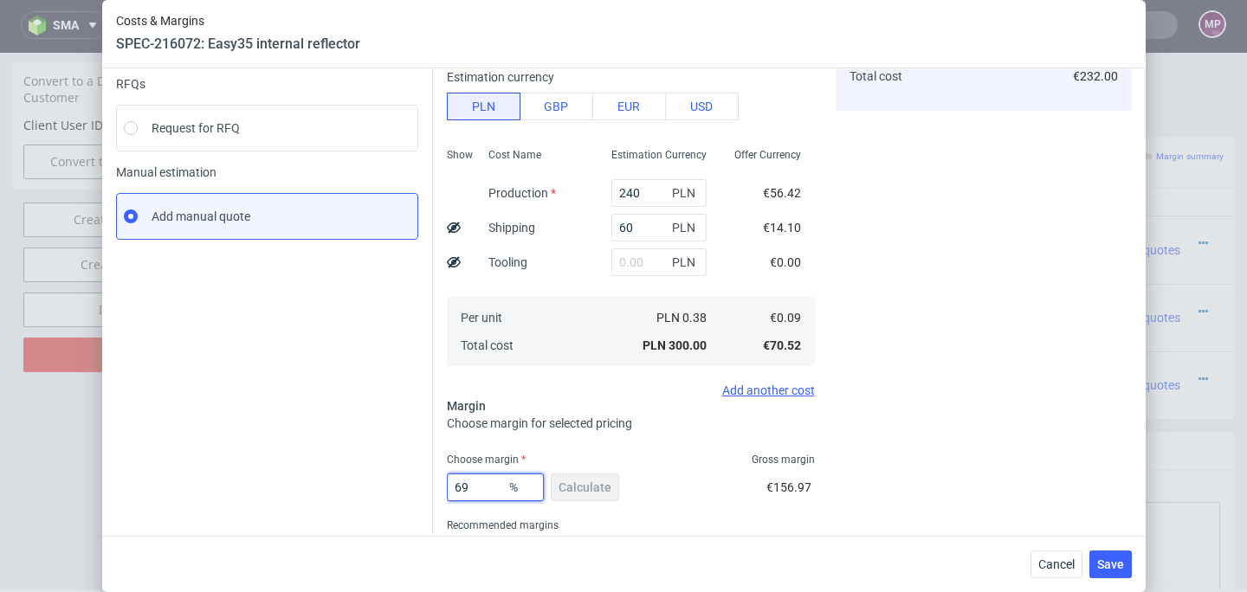
scroll to position [178, 0]
type input "6"
type input "0"
type input "0.09"
type input "7"
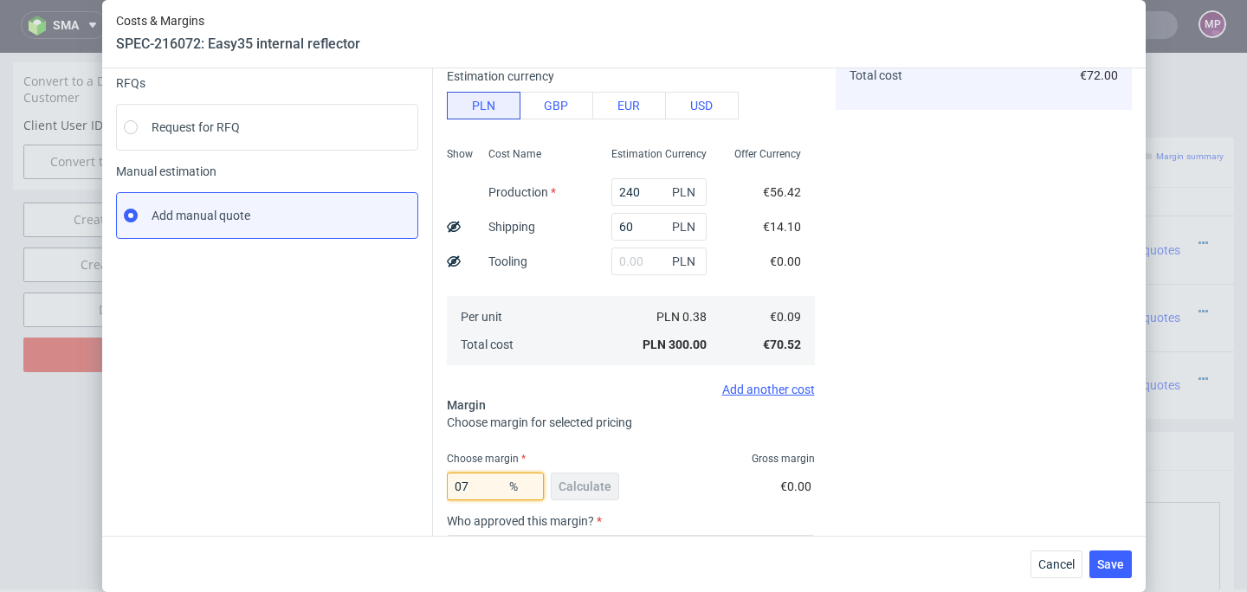
type input "0.1"
type input "72"
type input "0.32"
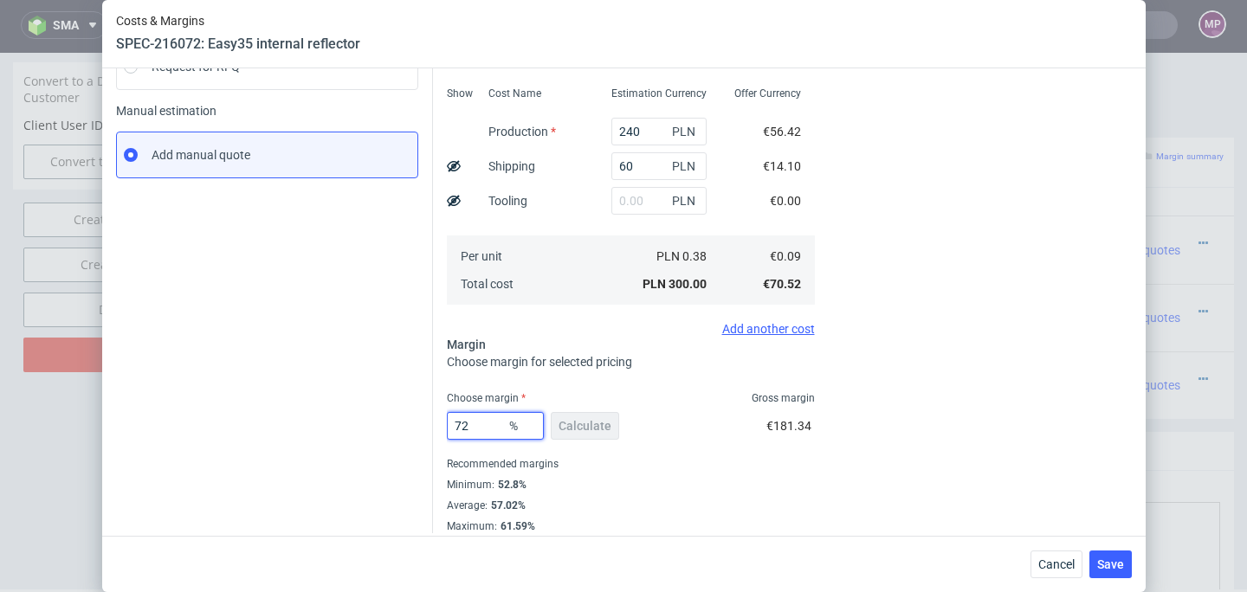
scroll to position [249, 0]
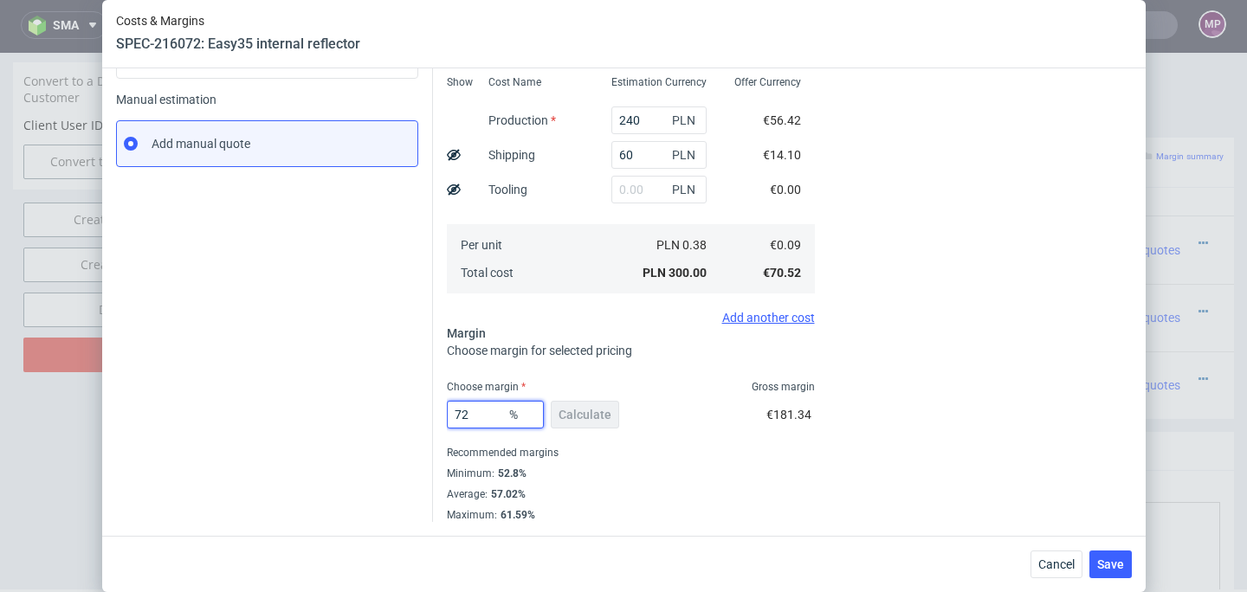
type input "7"
type input "0.1"
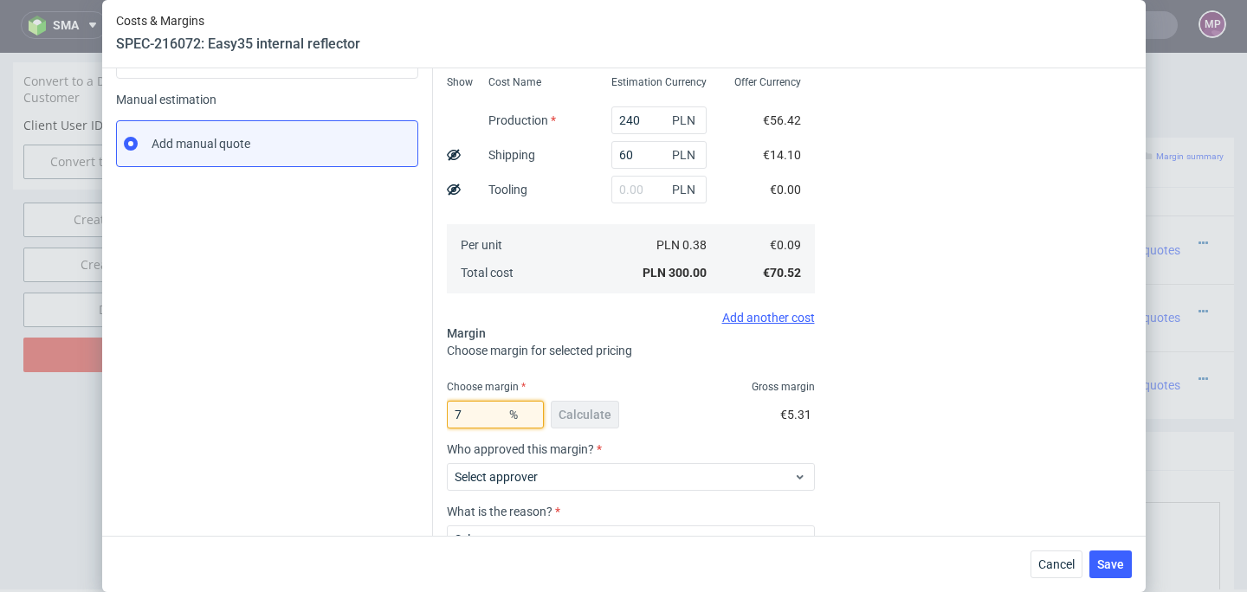
type input "70"
type input "0.3"
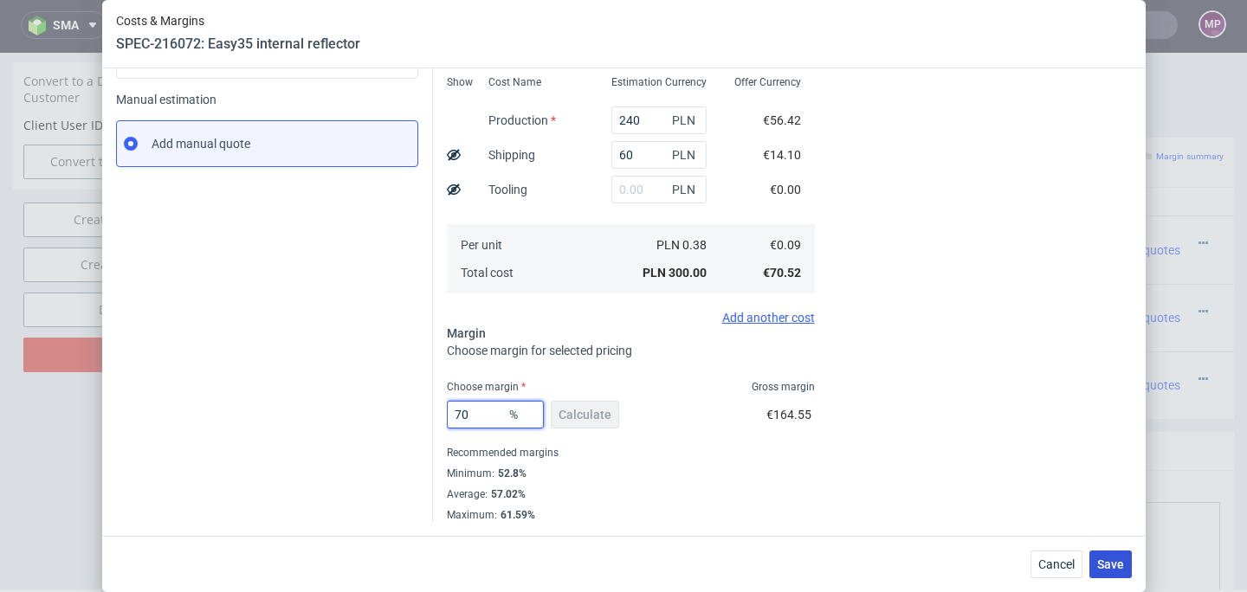
type input "70"
click at [1120, 555] on button "Save" at bounding box center [1111, 565] width 42 height 28
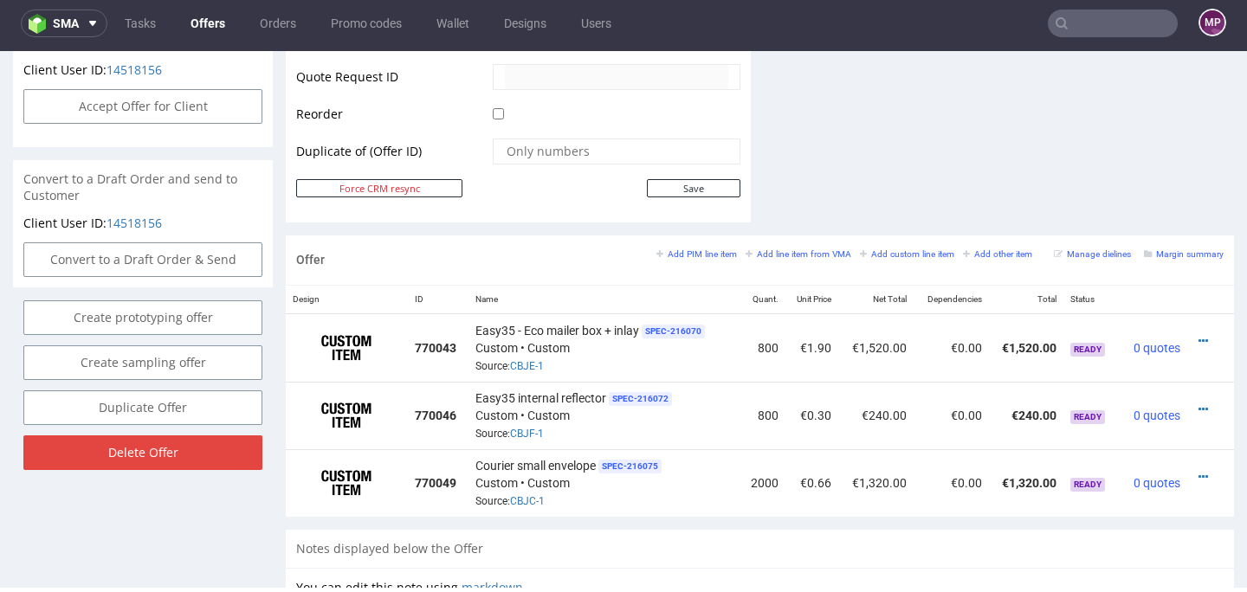
scroll to position [838, 0]
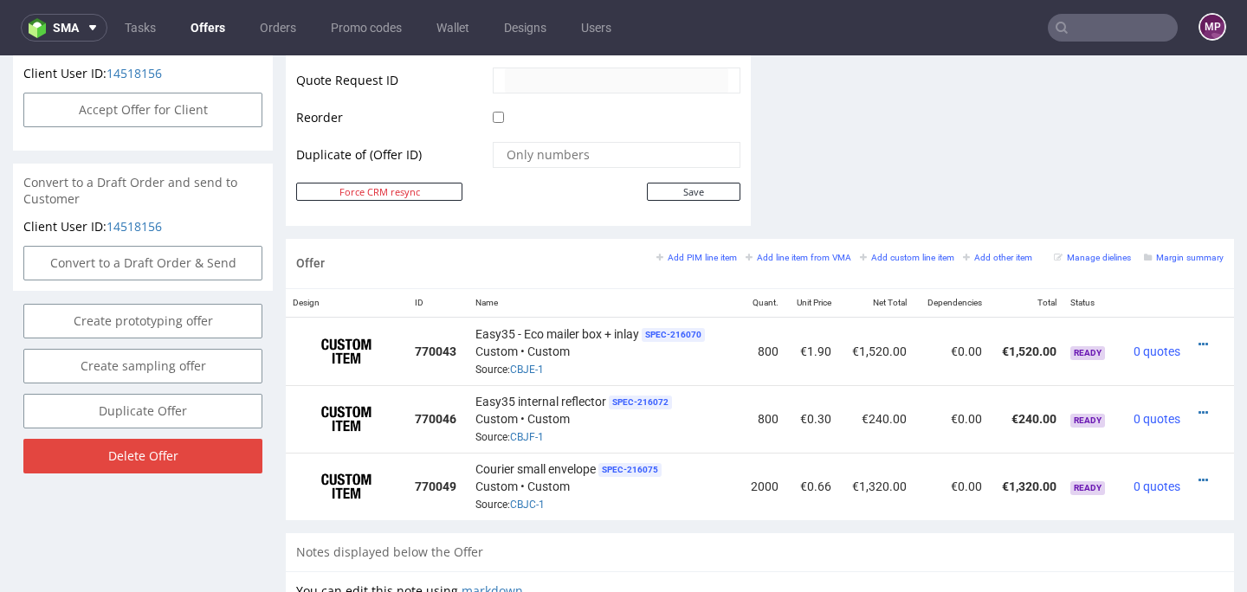
scroll to position [4, 0]
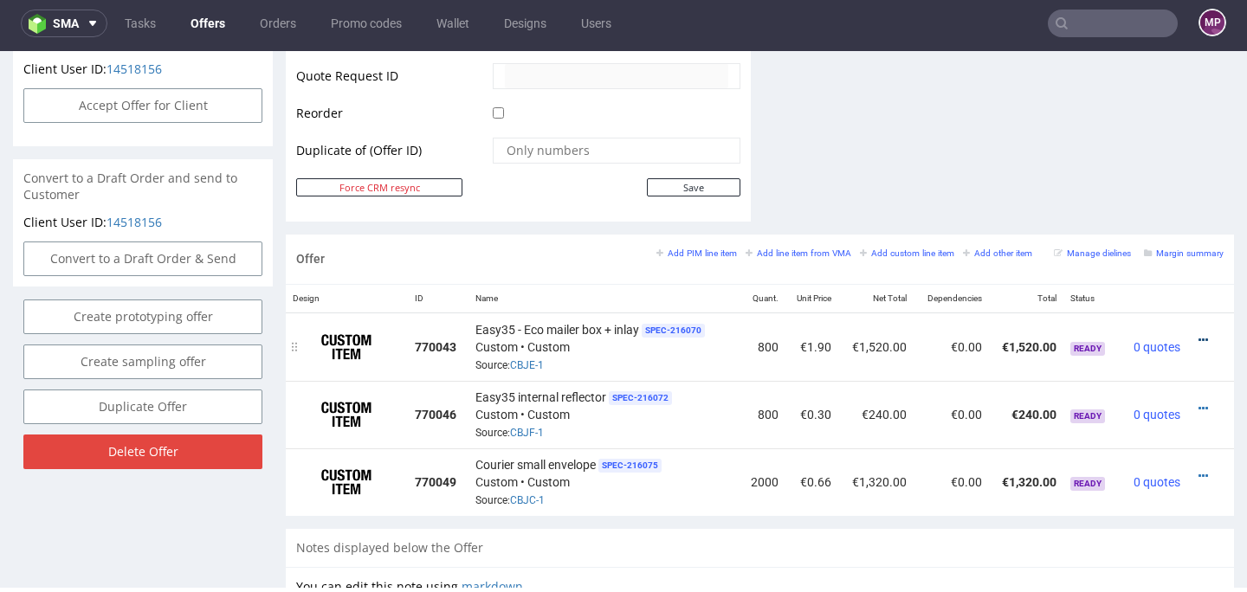
click at [1199, 337] on icon at bounding box center [1204, 340] width 10 height 12
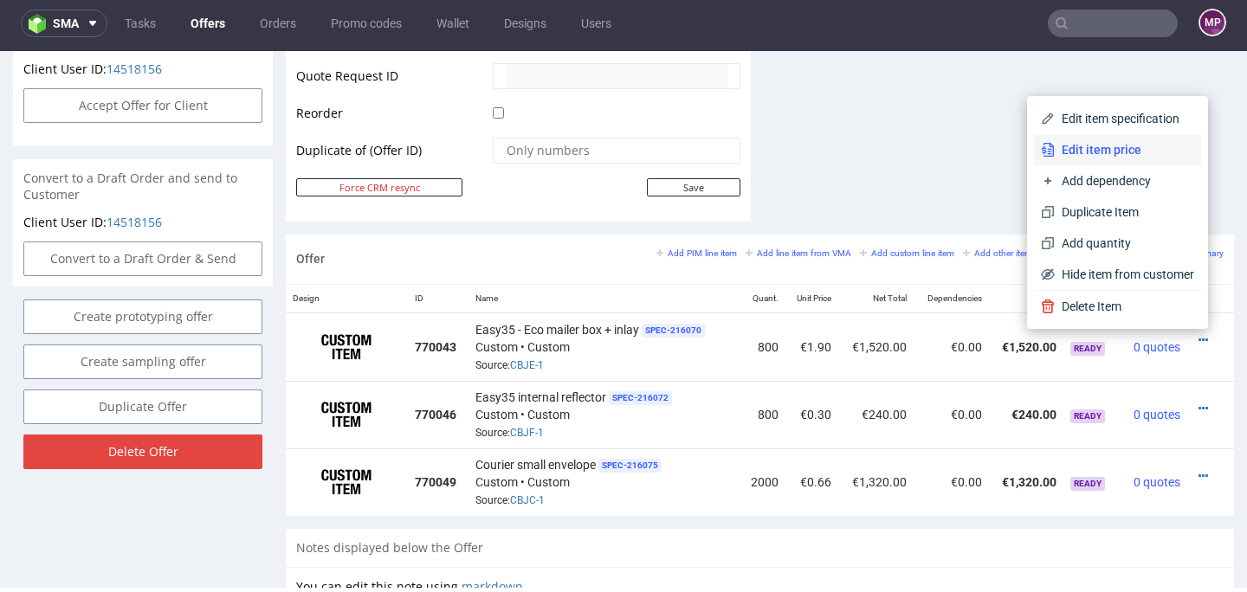
click at [1102, 147] on span "Edit item price" at bounding box center [1124, 149] width 139 height 17
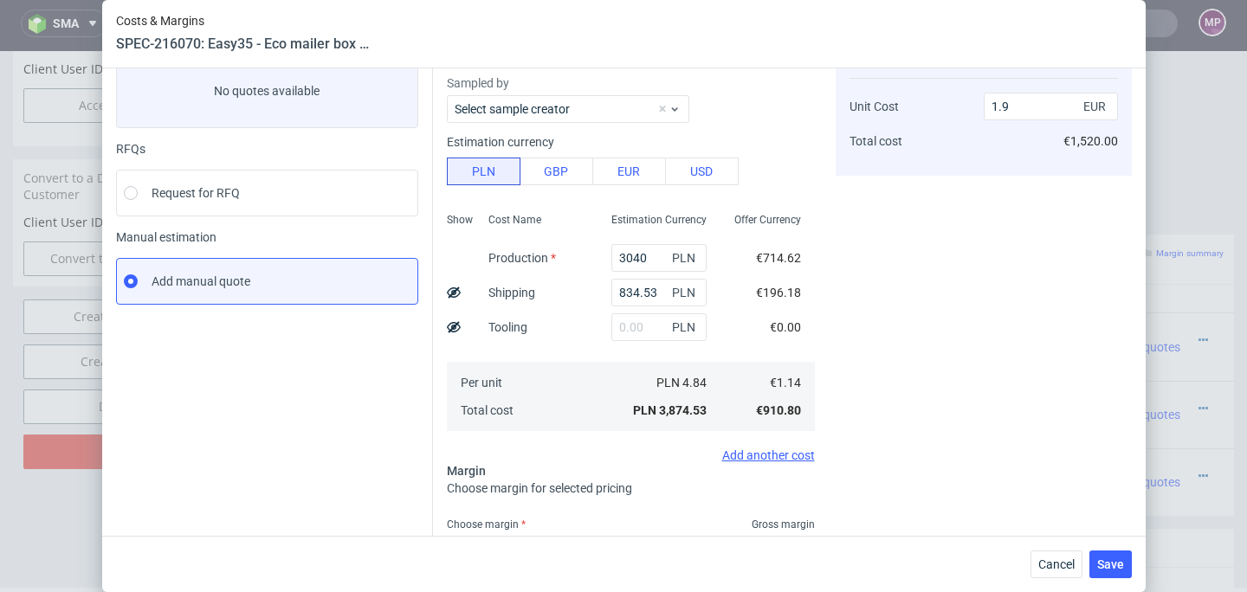
scroll to position [249, 0]
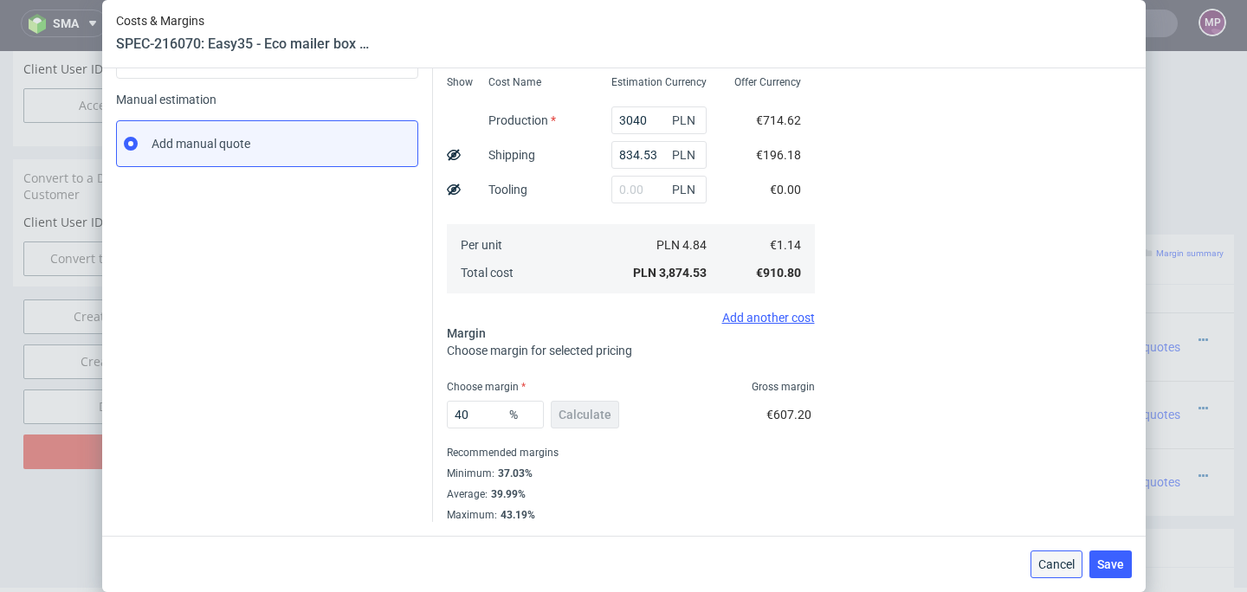
click at [1061, 559] on span "Cancel" at bounding box center [1057, 565] width 36 height 12
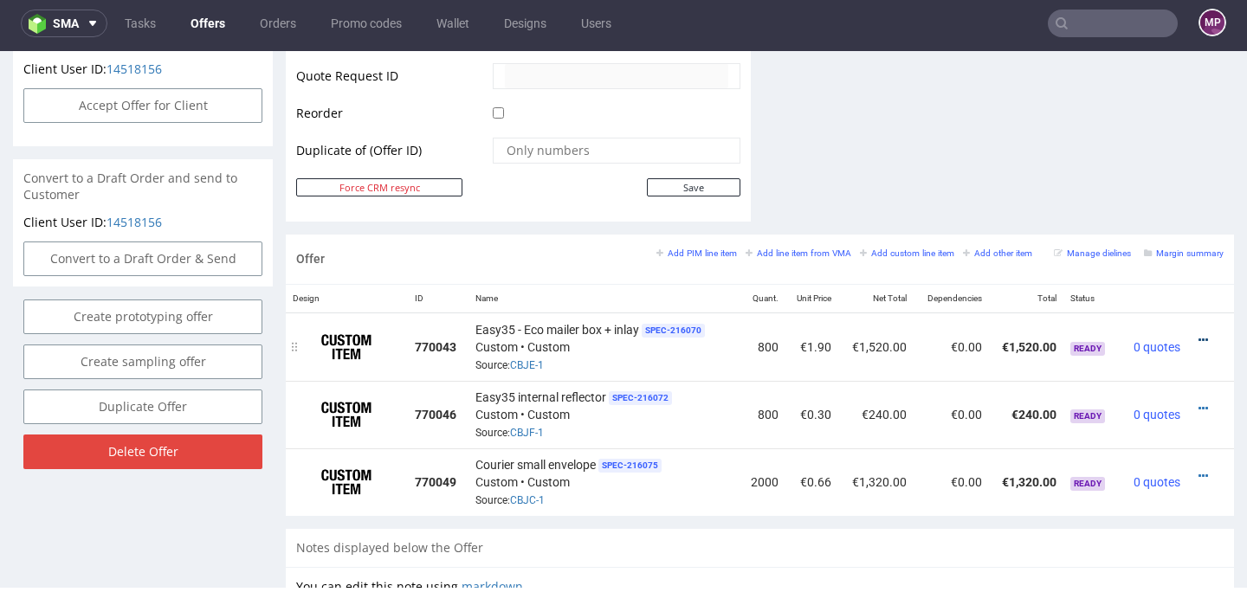
click at [1199, 339] on icon at bounding box center [1204, 340] width 10 height 12
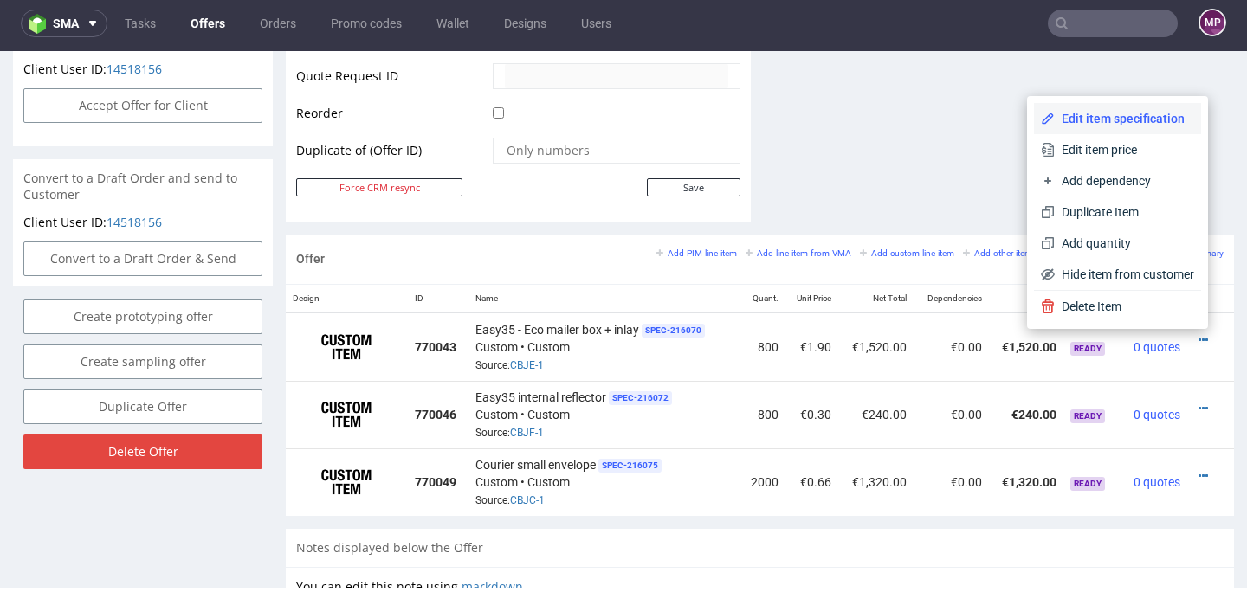
click at [1150, 112] on span "Edit item specification" at bounding box center [1124, 118] width 139 height 17
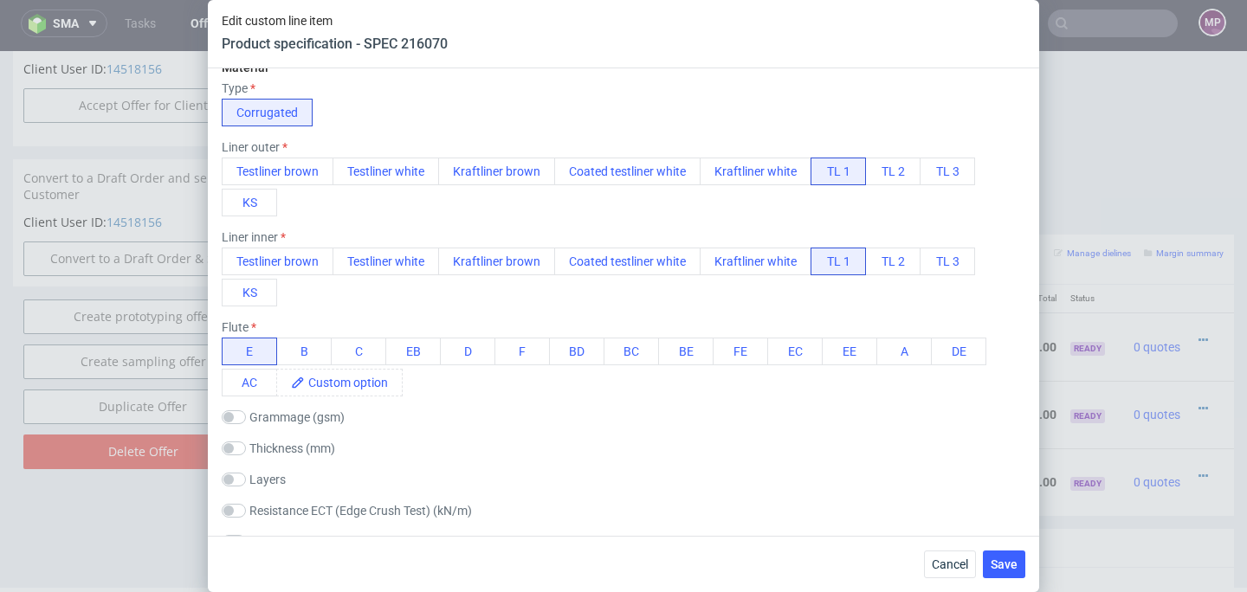
scroll to position [539, 0]
click at [943, 559] on span "Cancel" at bounding box center [950, 565] width 36 height 12
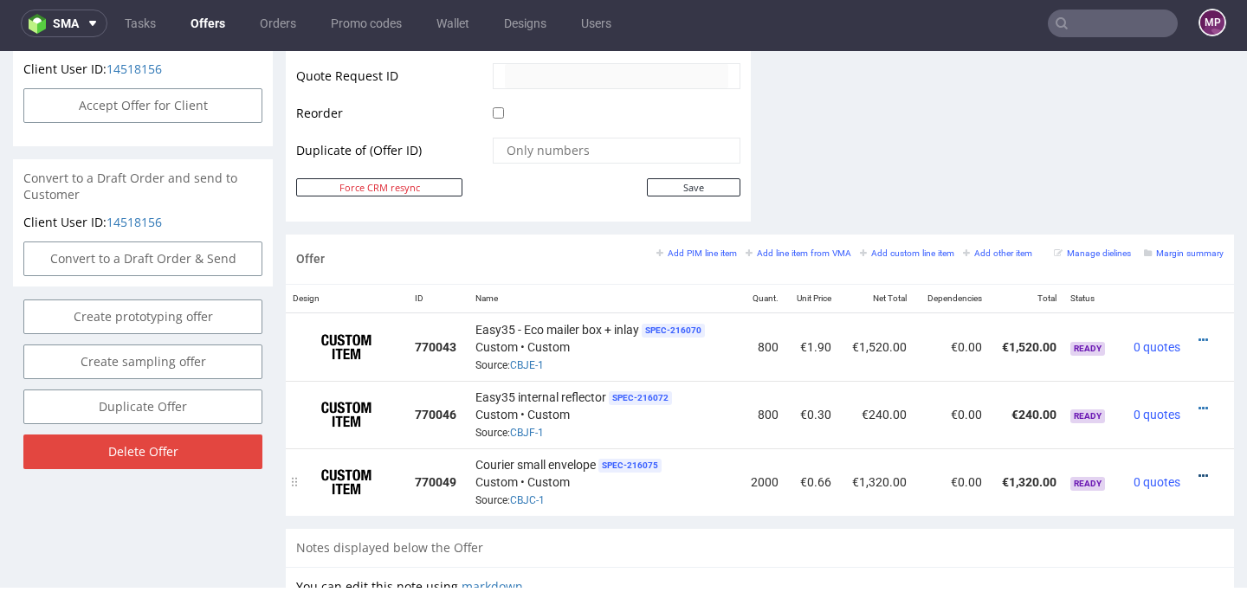
click at [1199, 472] on icon at bounding box center [1204, 476] width 10 height 12
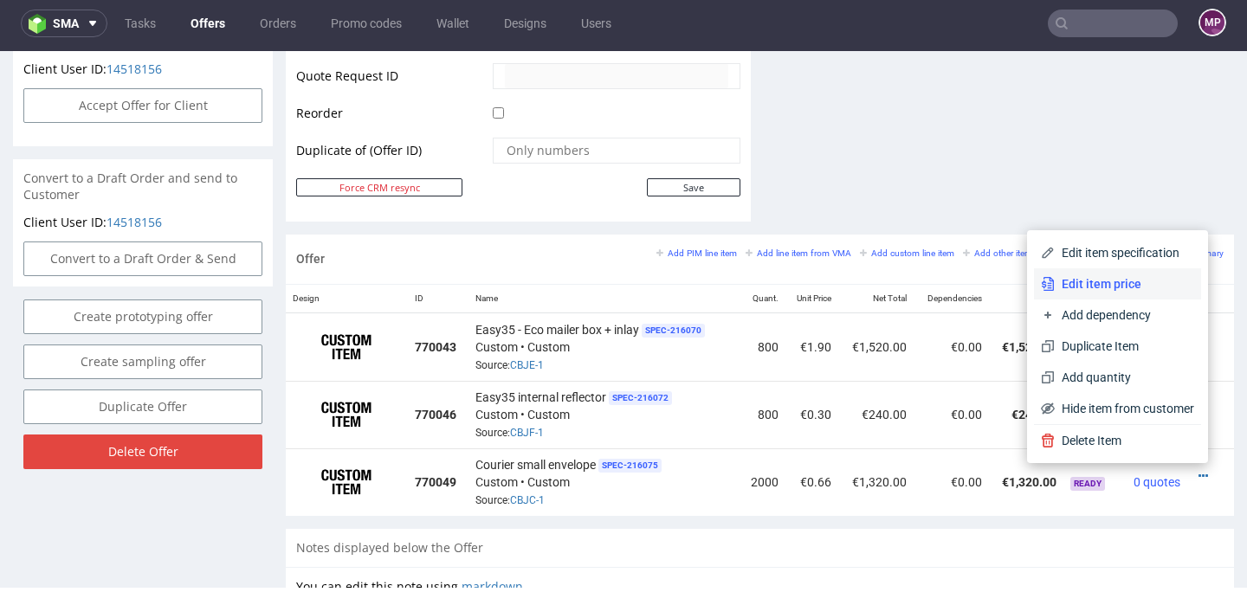
click at [1120, 275] on span "Edit item price" at bounding box center [1124, 283] width 139 height 17
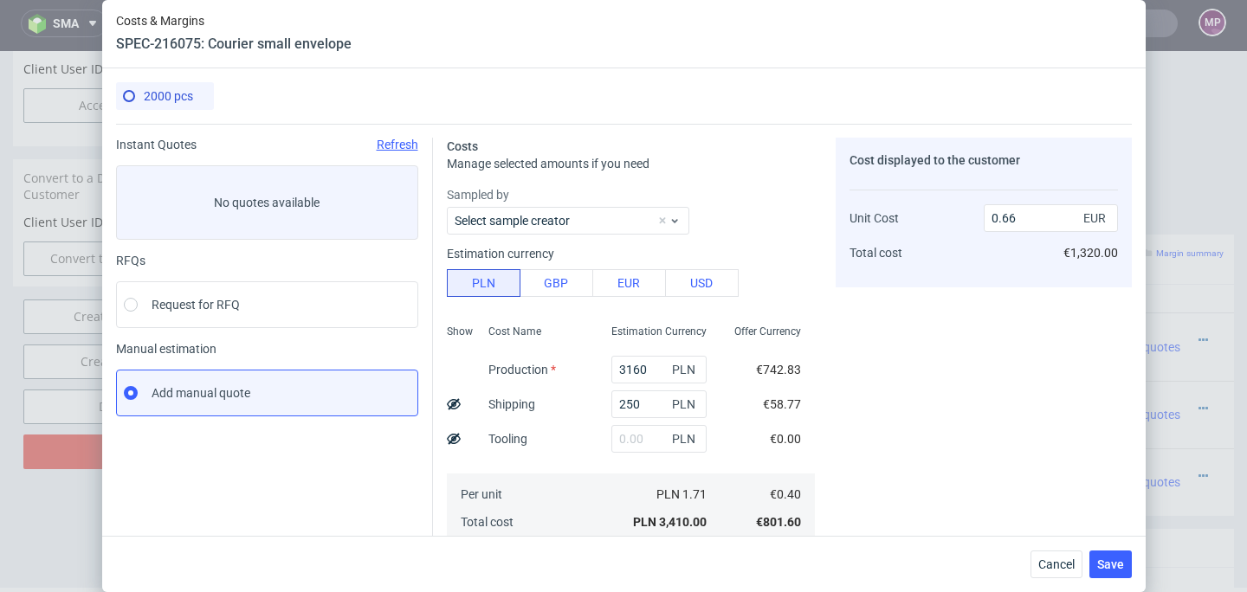
scroll to position [249, 0]
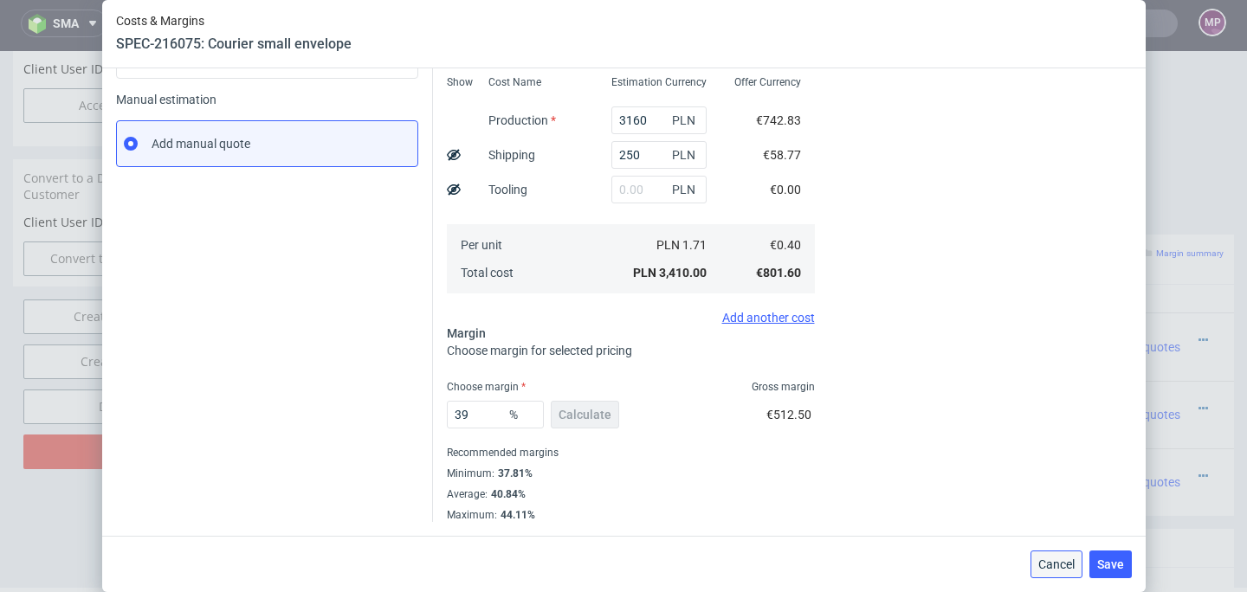
click at [1068, 562] on span "Cancel" at bounding box center [1057, 565] width 36 height 12
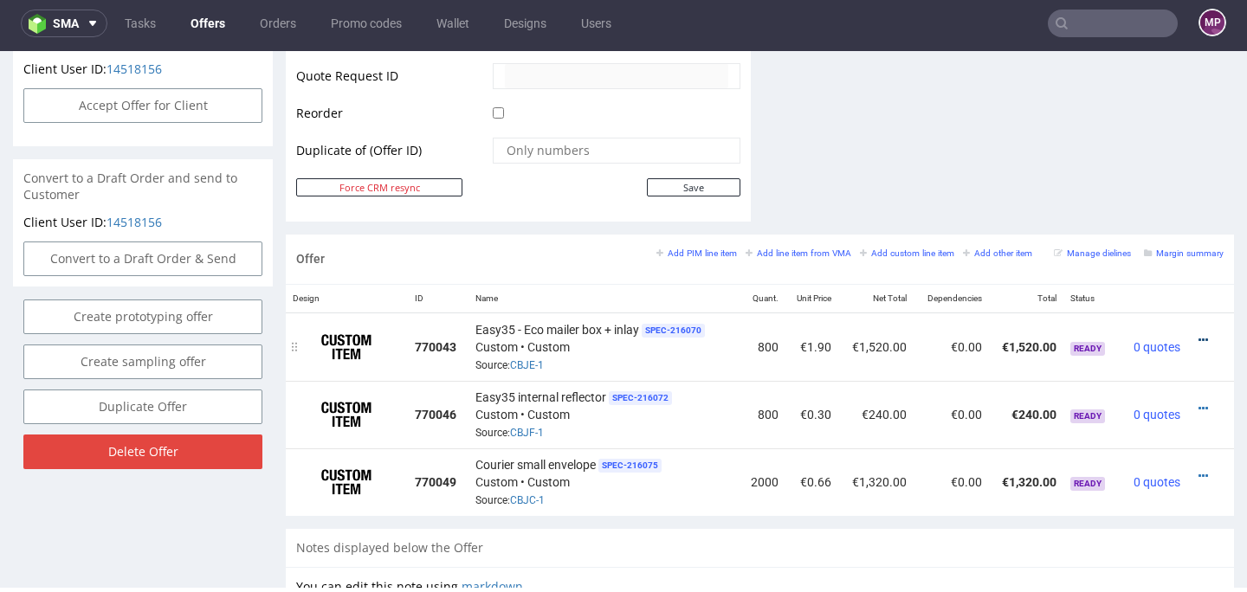
click at [1199, 337] on icon at bounding box center [1204, 340] width 10 height 12
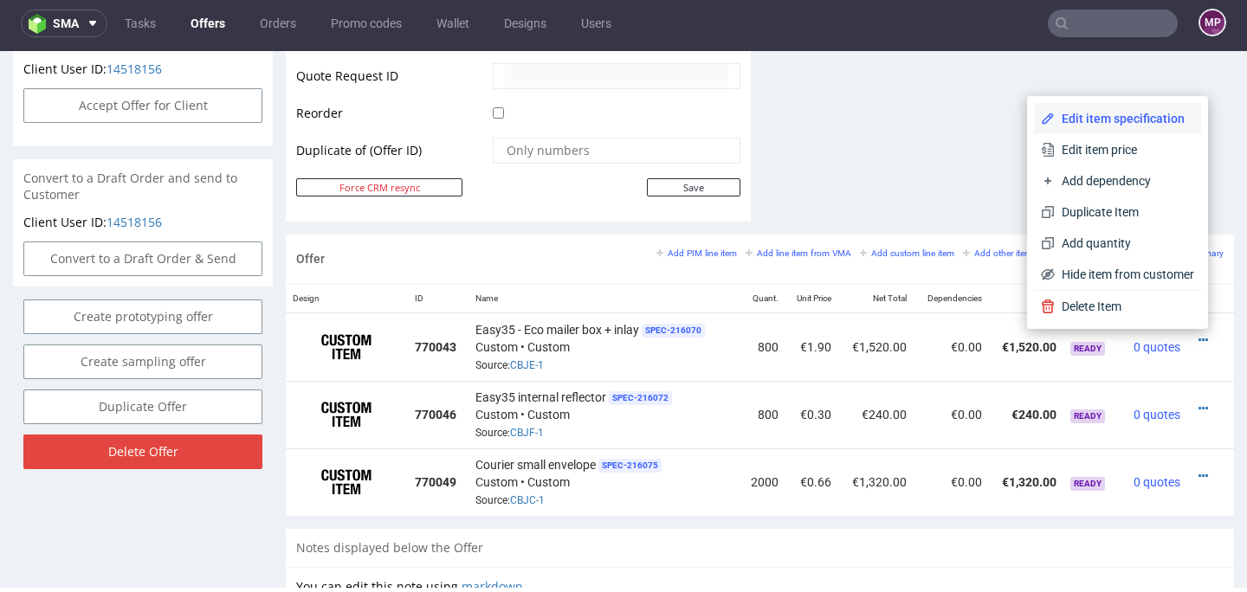
click at [1087, 127] on li "Edit item specification" at bounding box center [1117, 118] width 167 height 31
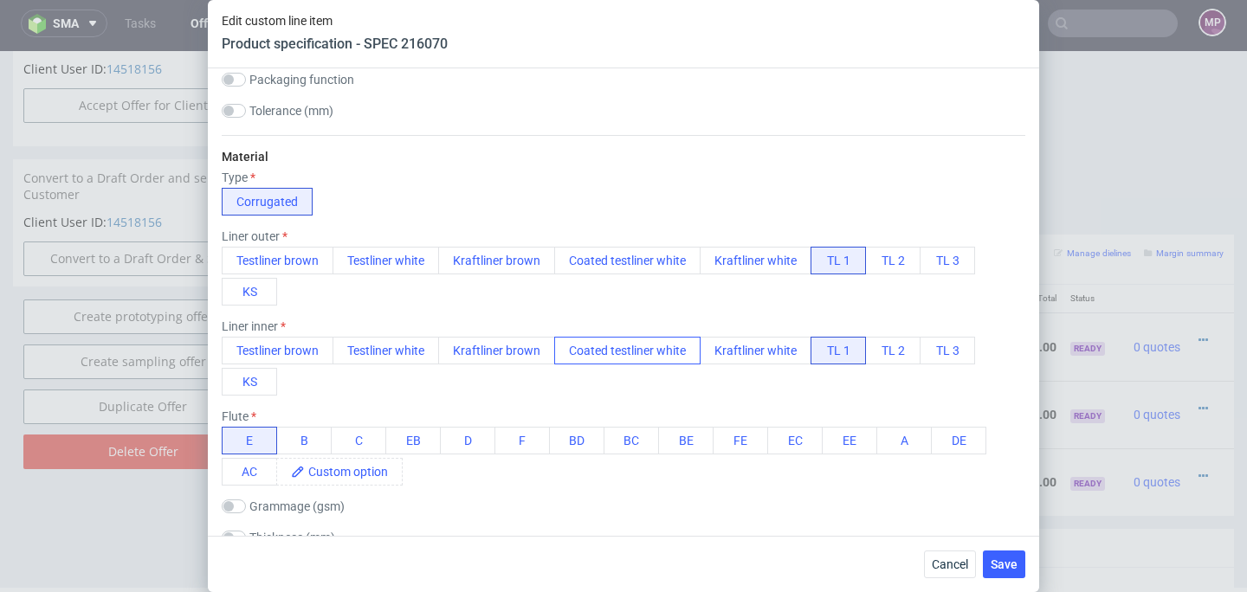
scroll to position [456, 0]
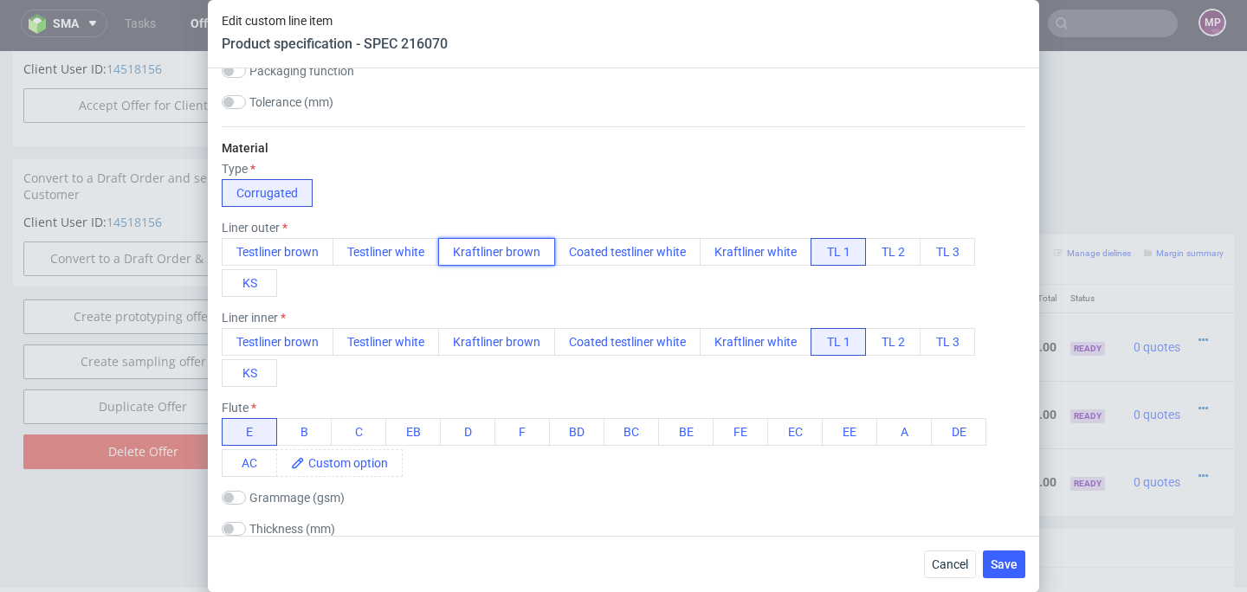
click at [508, 249] on button "Kraftliner brown" at bounding box center [496, 252] width 117 height 28
click at [504, 343] on button "Kraftliner brown" at bounding box center [496, 342] width 117 height 28
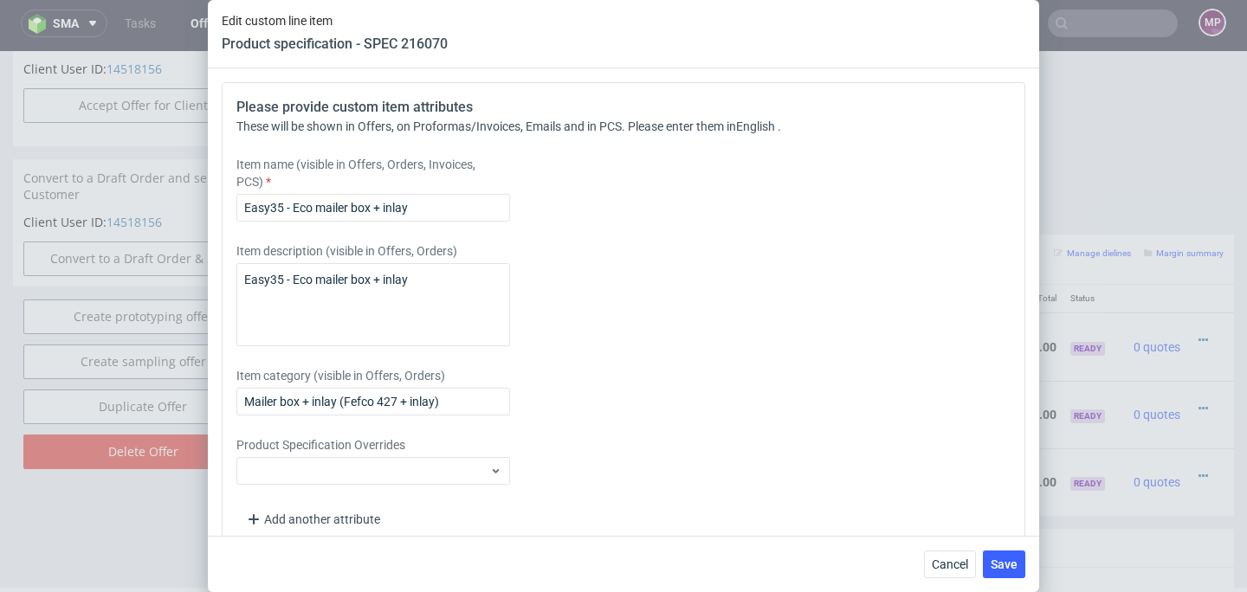
scroll to position [3056, 0]
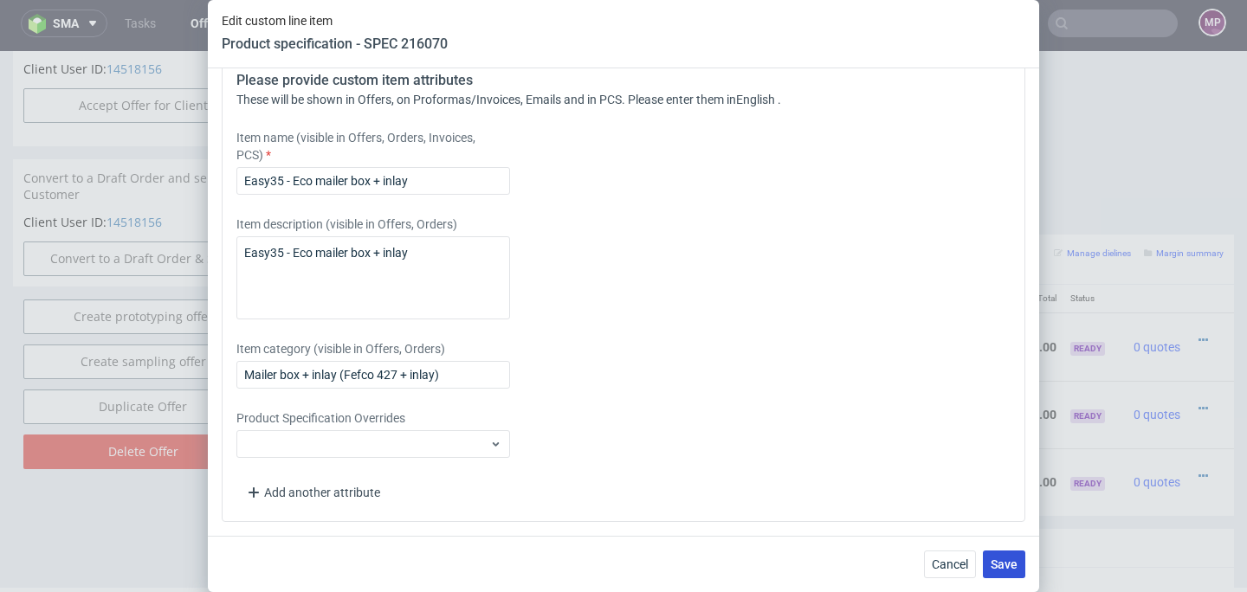
click at [997, 567] on span "Save" at bounding box center [1004, 565] width 27 height 12
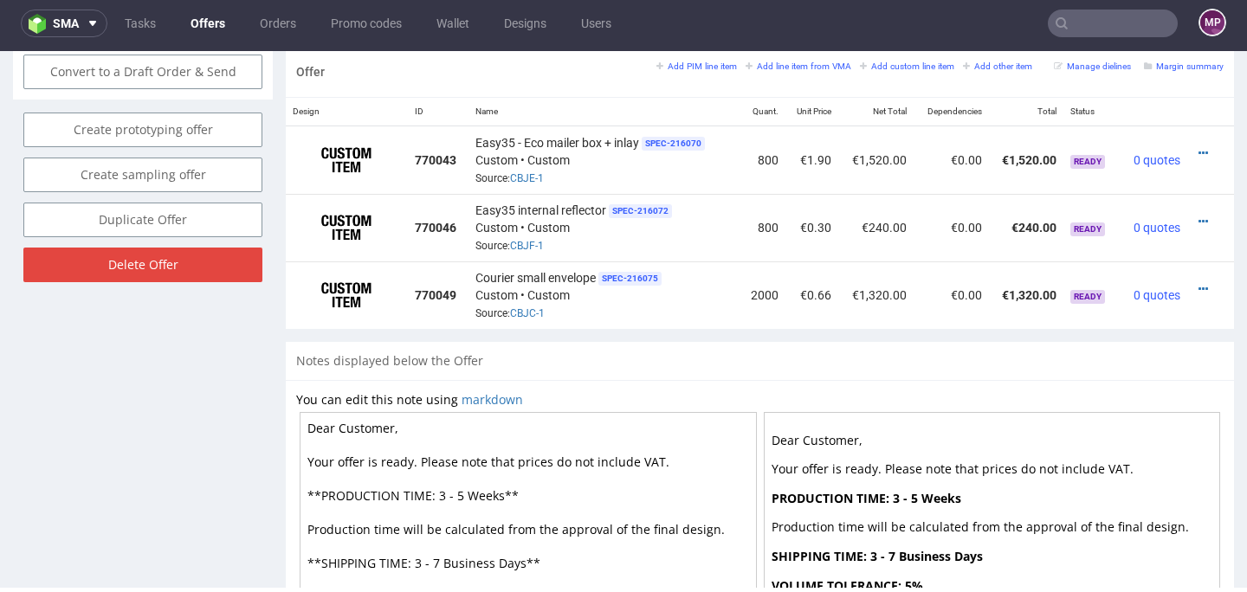
scroll to position [1051, 0]
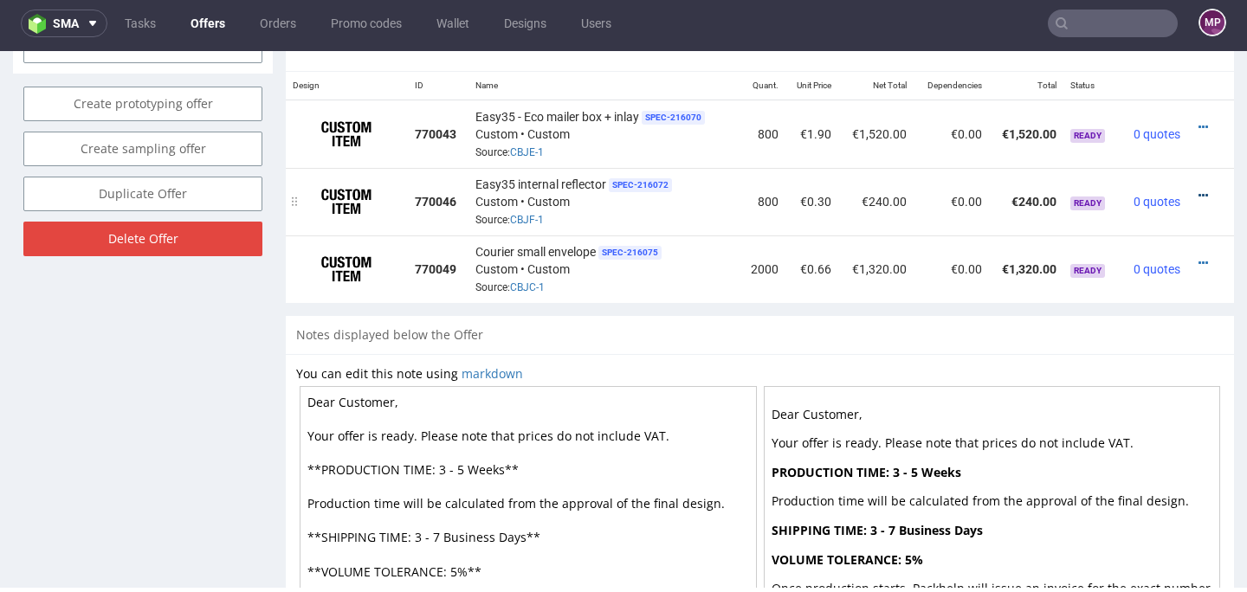
click at [1199, 191] on icon at bounding box center [1204, 196] width 10 height 12
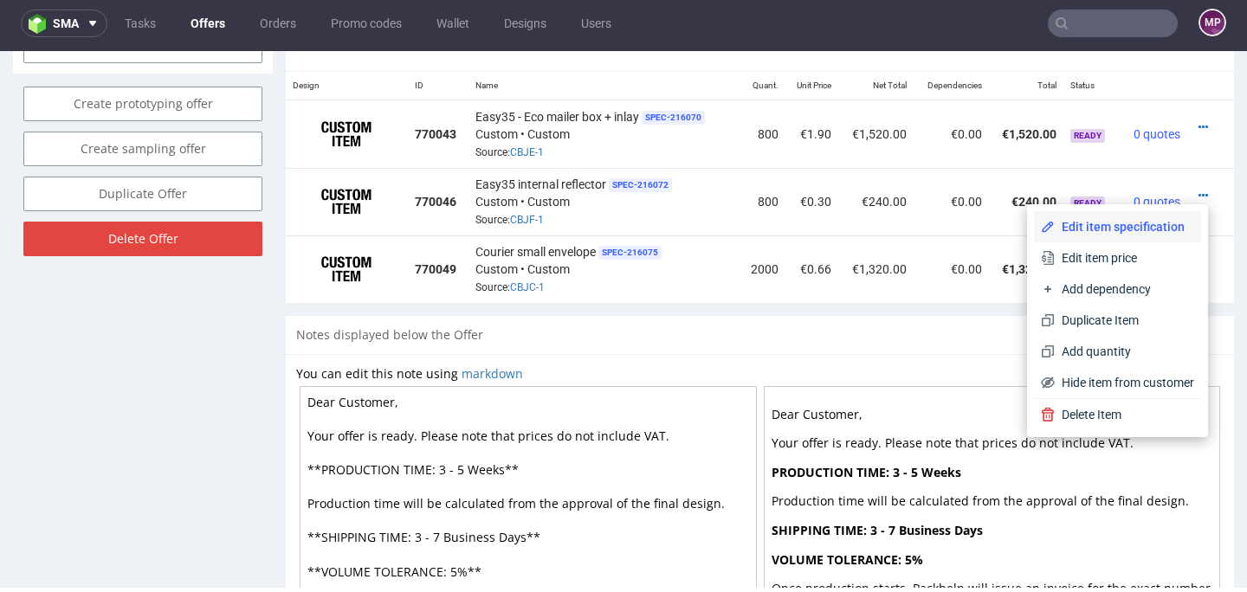
click at [1154, 220] on span "Edit item specification" at bounding box center [1124, 226] width 139 height 17
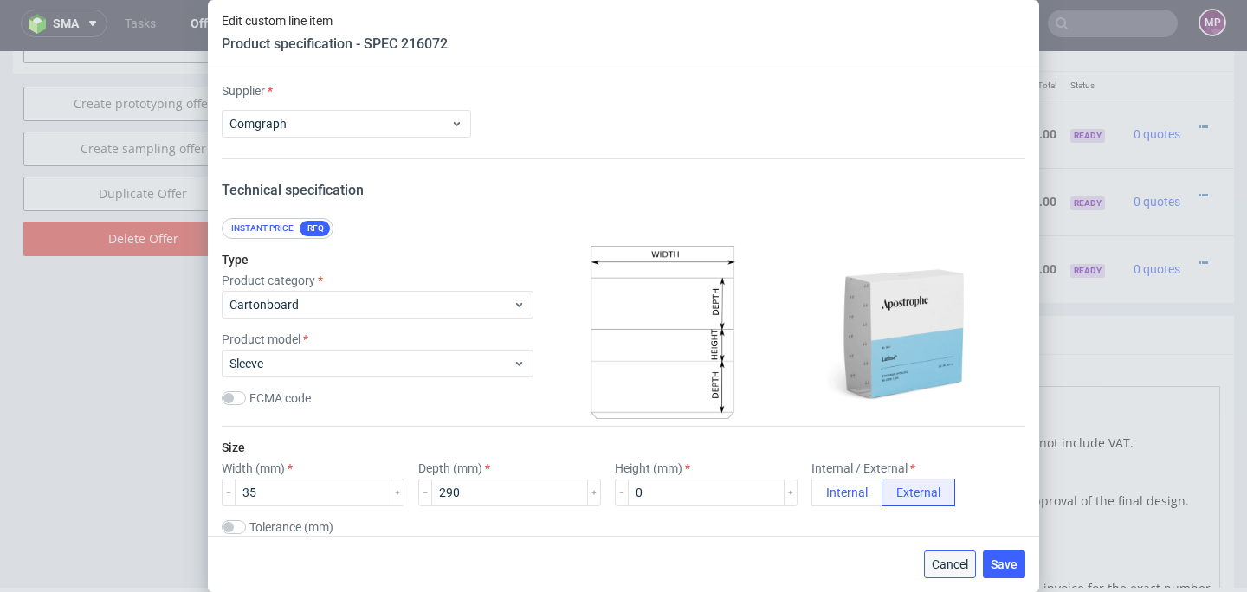
click at [943, 565] on span "Cancel" at bounding box center [950, 565] width 36 height 12
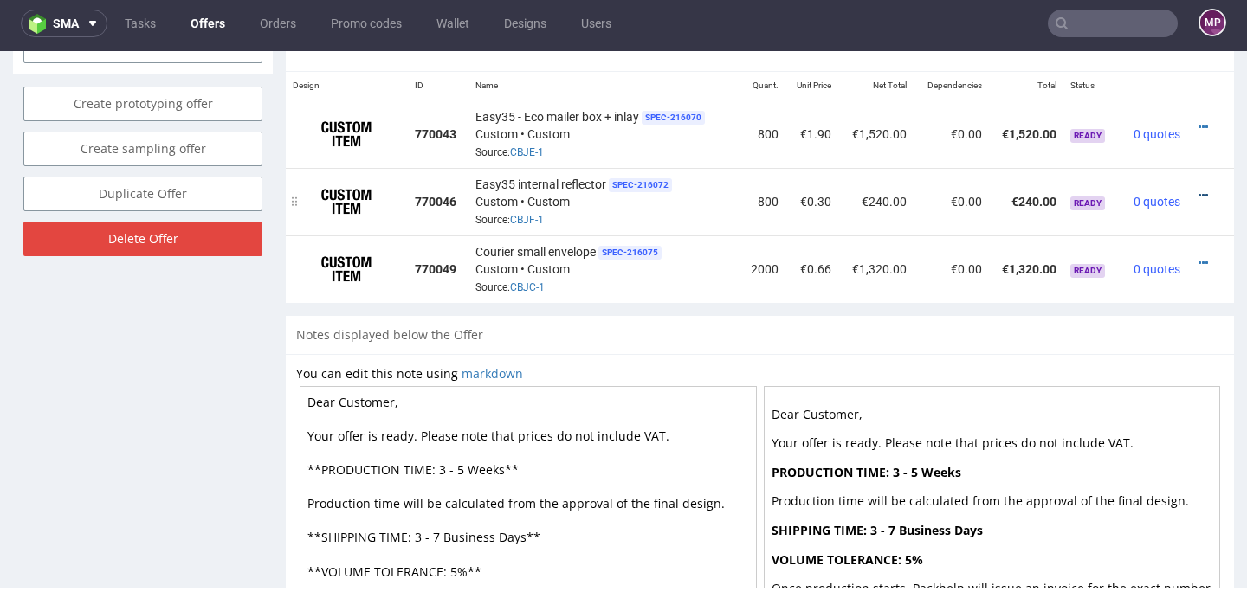
click at [1199, 197] on icon at bounding box center [1204, 196] width 10 height 12
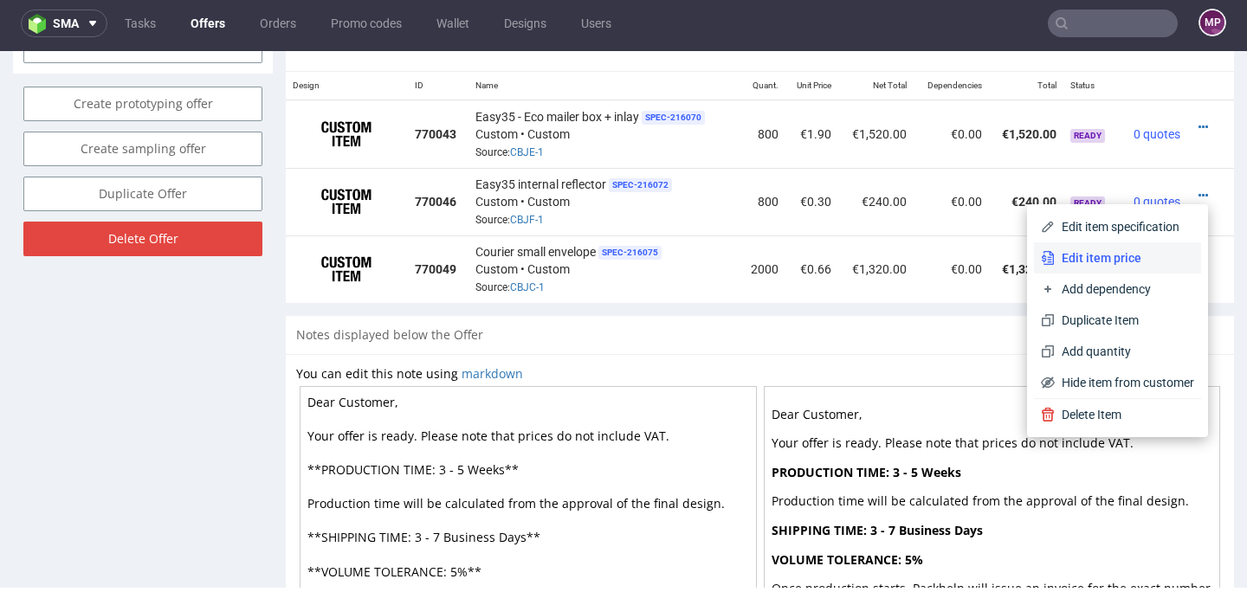
click at [1125, 256] on span "Edit item price" at bounding box center [1124, 257] width 139 height 17
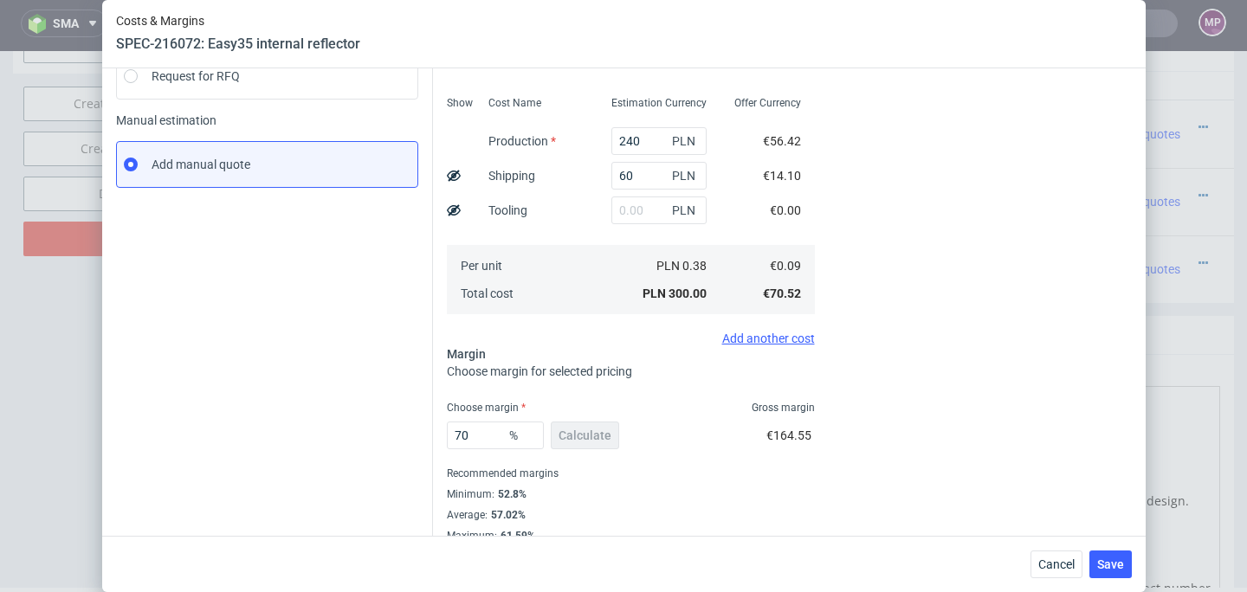
scroll to position [249, 0]
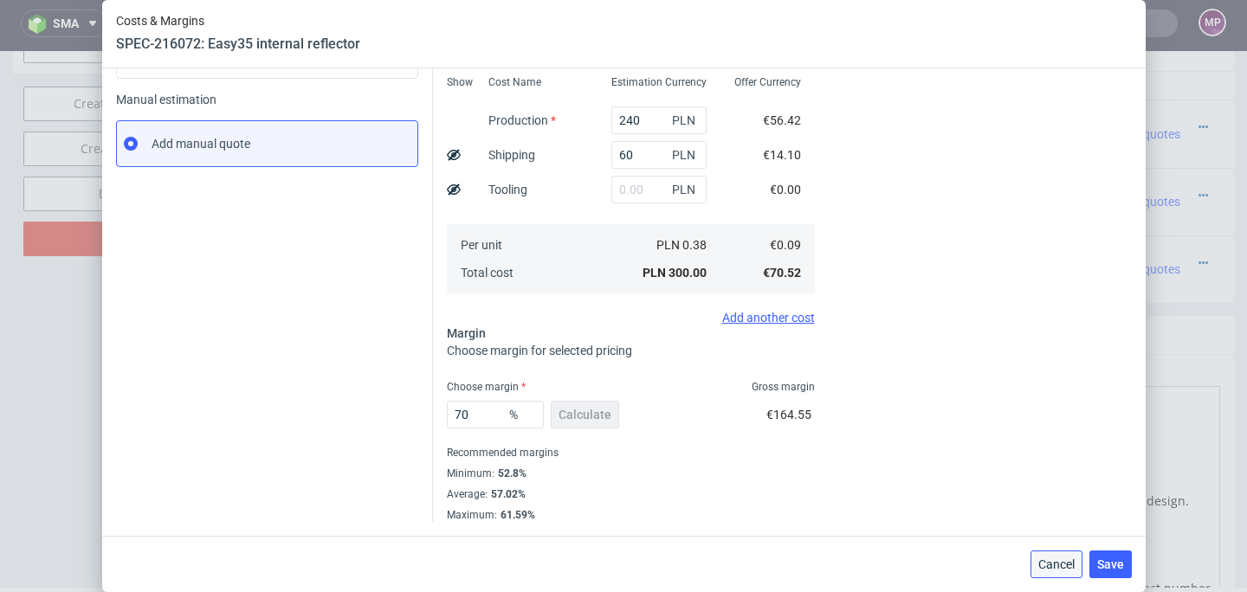
click at [1065, 563] on span "Cancel" at bounding box center [1057, 565] width 36 height 12
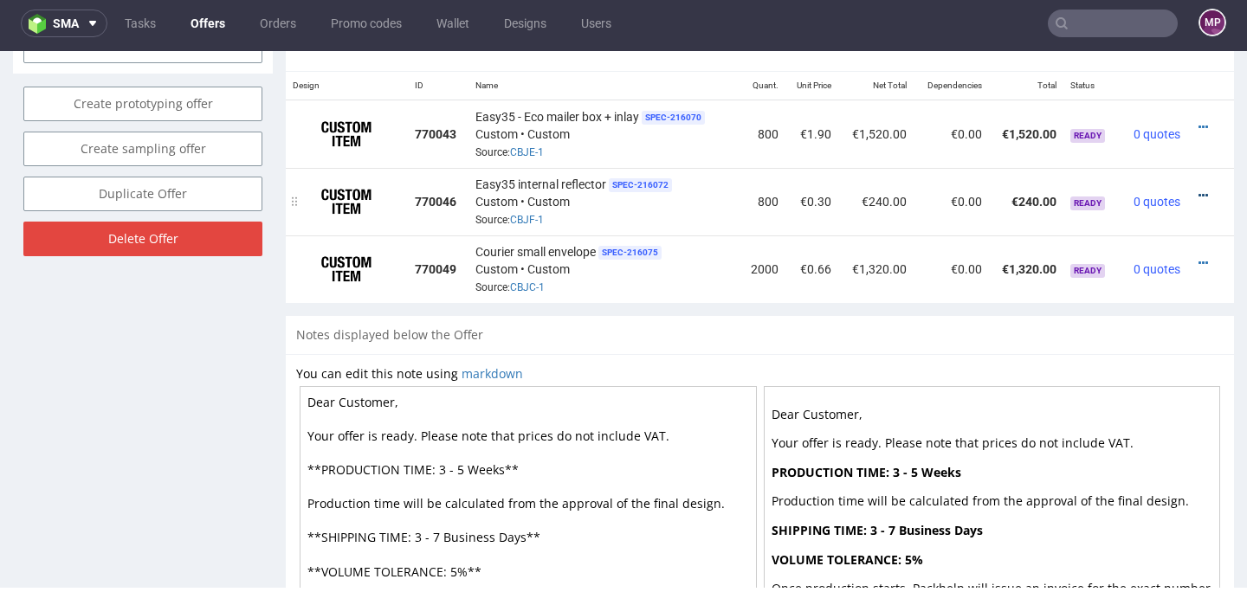
click at [1199, 195] on icon at bounding box center [1204, 196] width 10 height 12
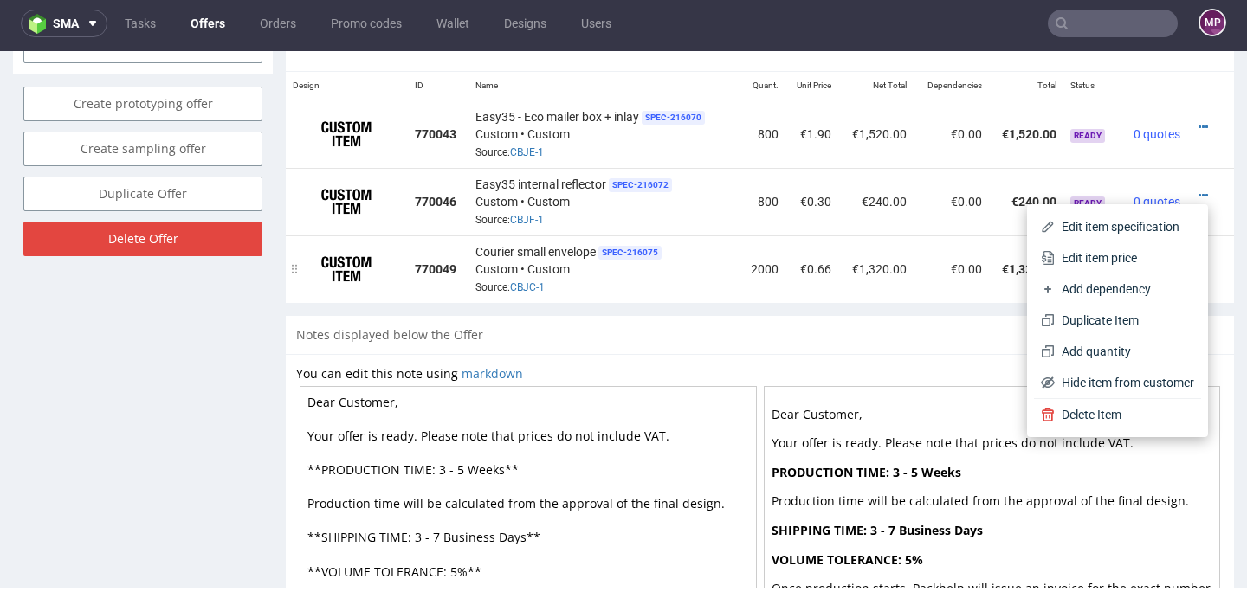
click at [740, 296] on td "2000" at bounding box center [763, 270] width 46 height 68
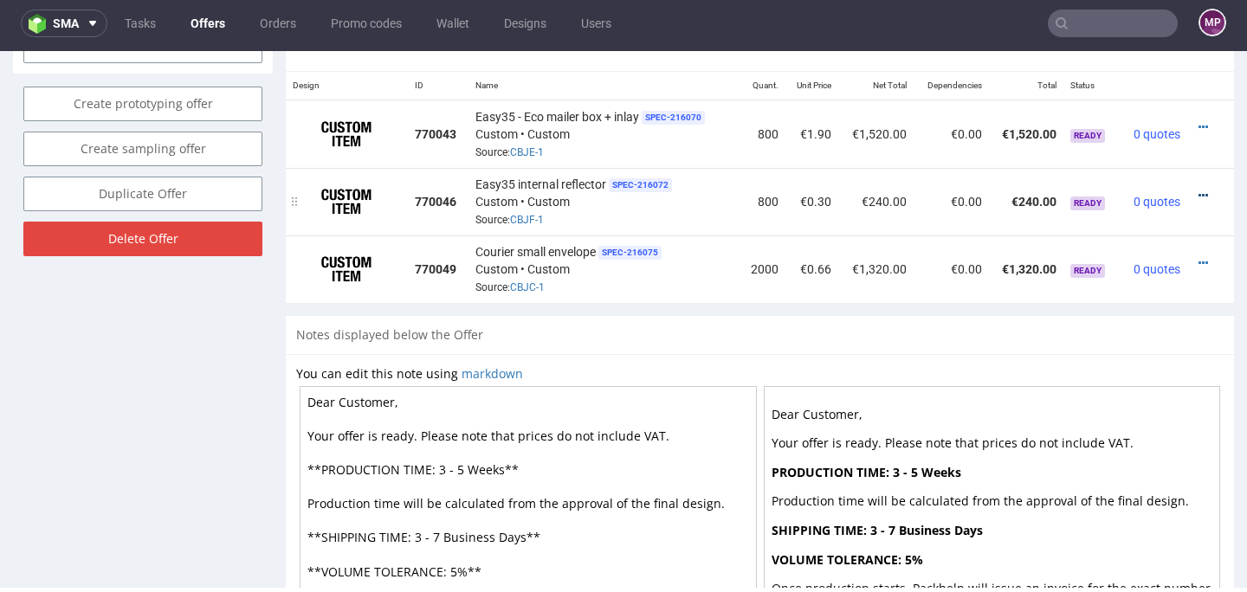
click at [1199, 192] on icon at bounding box center [1204, 196] width 10 height 12
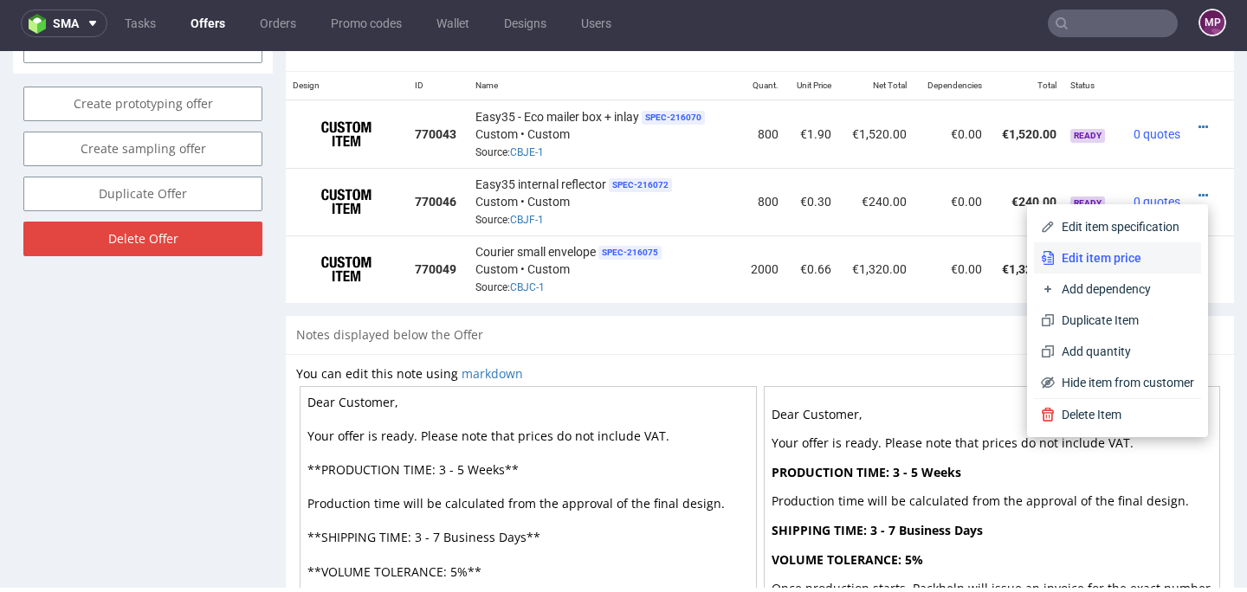
click at [1128, 256] on span "Edit item price" at bounding box center [1124, 257] width 139 height 17
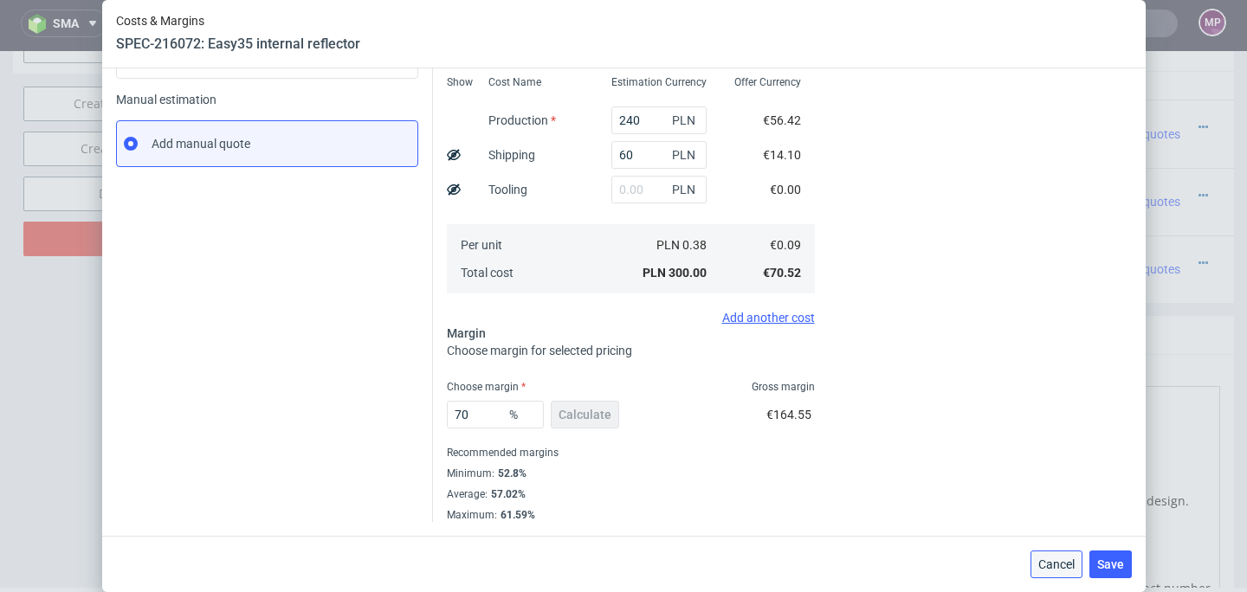
click at [1042, 557] on button "Cancel" at bounding box center [1057, 565] width 52 height 28
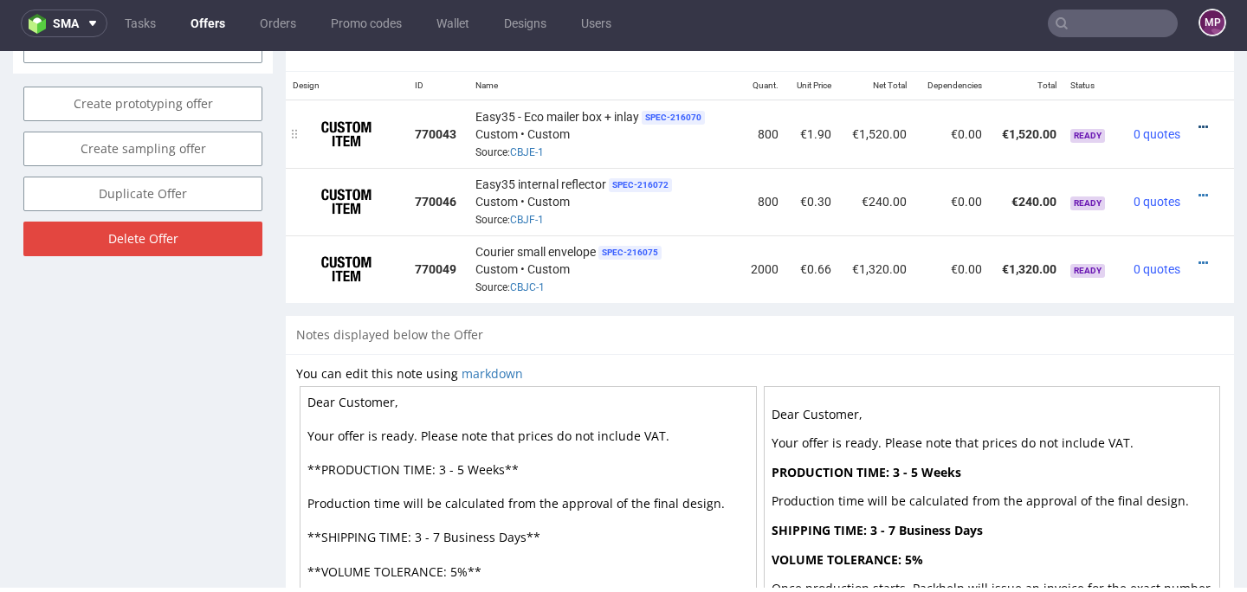
click at [1199, 127] on icon at bounding box center [1204, 127] width 10 height 12
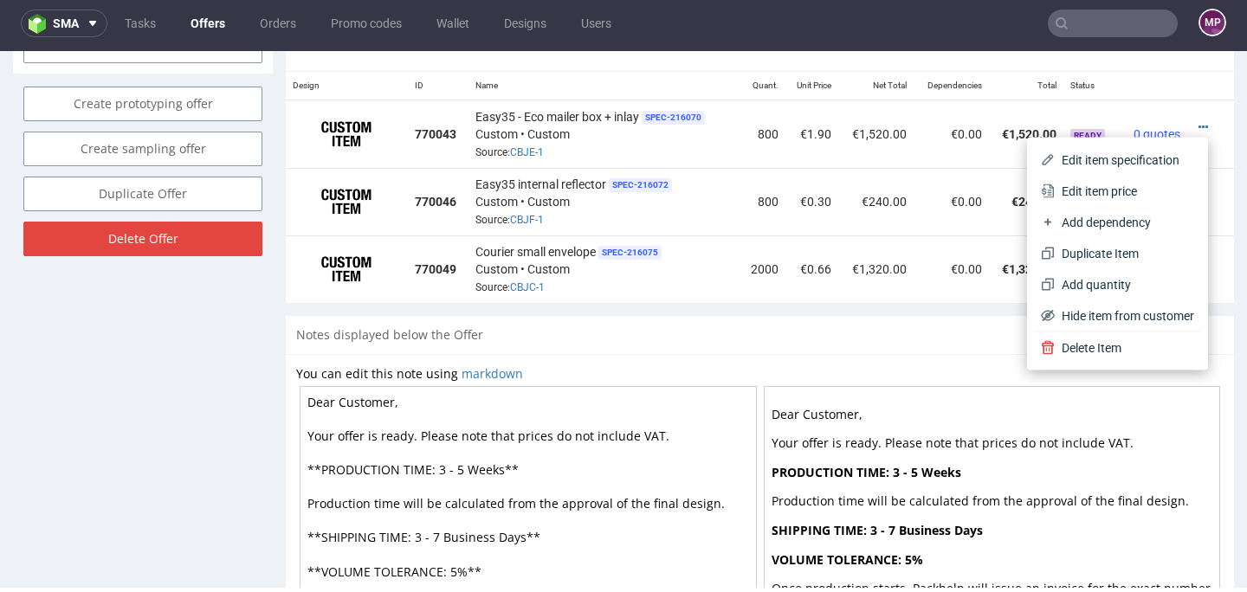
click at [786, 320] on div "Notes displayed below the Offer" at bounding box center [760, 335] width 949 height 38
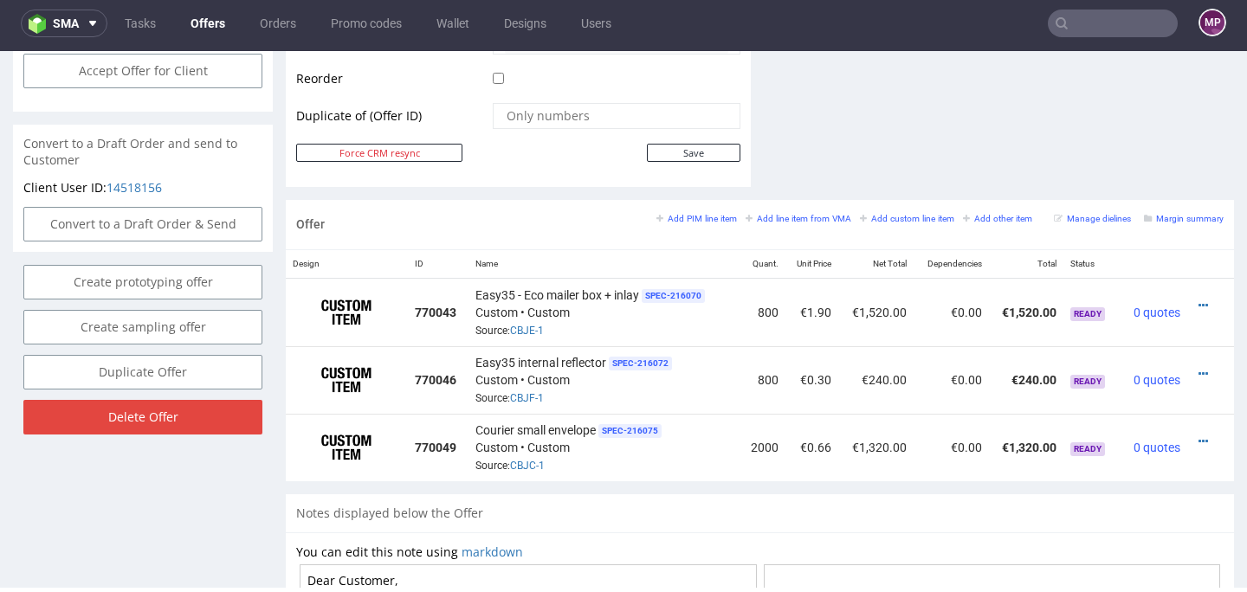
scroll to position [846, 0]
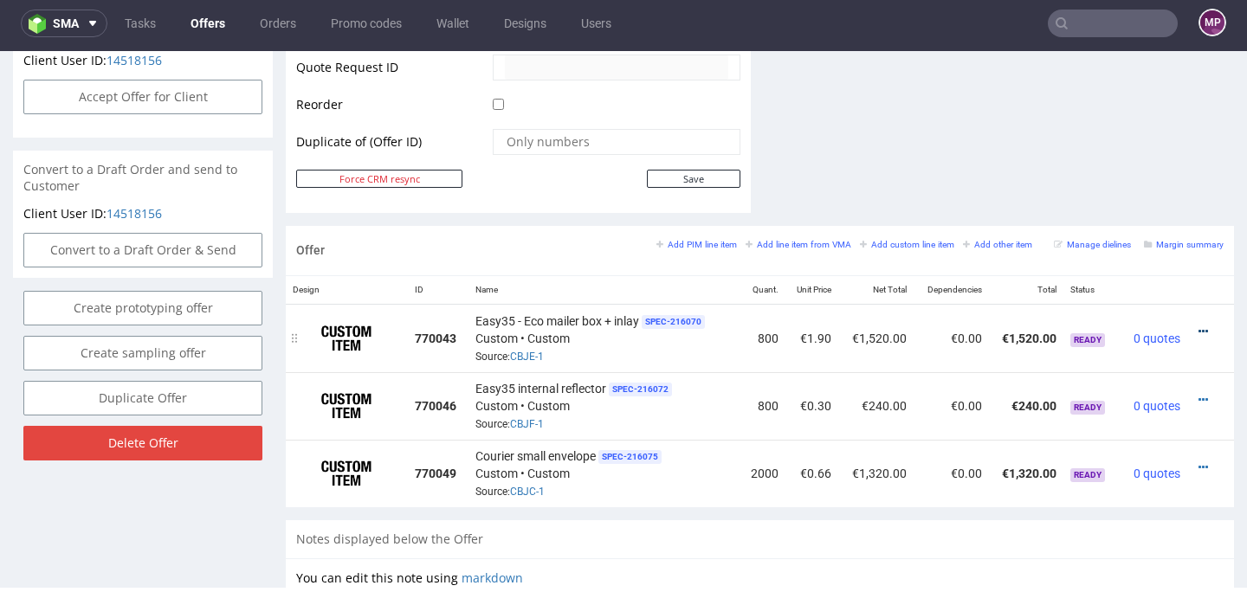
click at [1199, 330] on icon at bounding box center [1204, 332] width 10 height 12
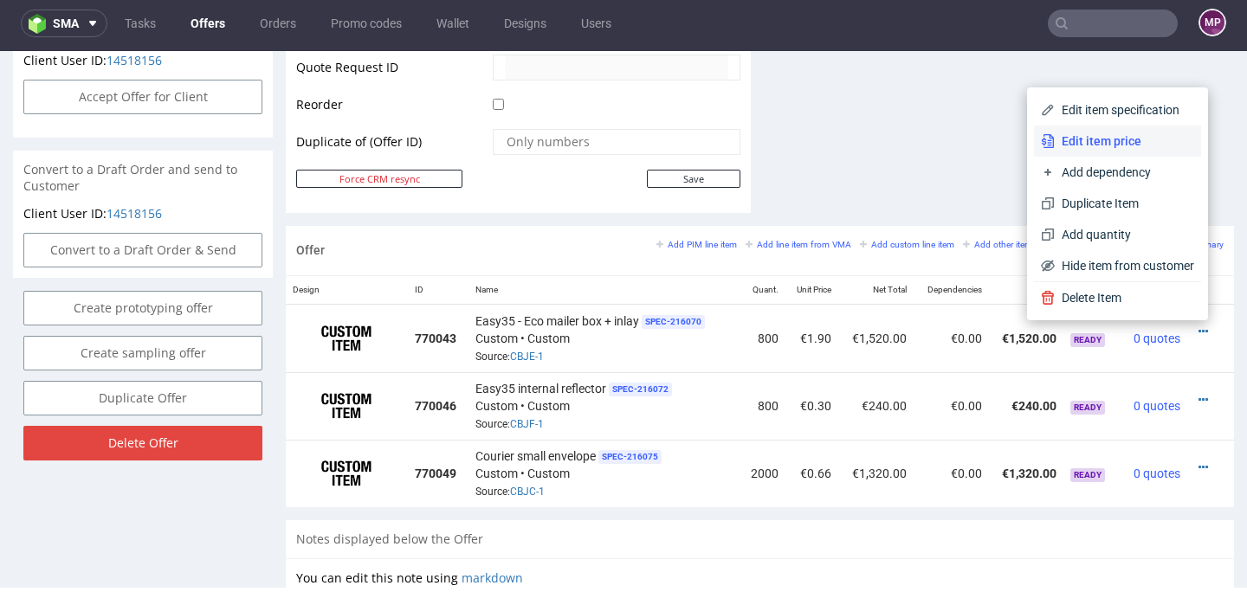
click at [1120, 146] on span "Edit item price" at bounding box center [1124, 141] width 139 height 17
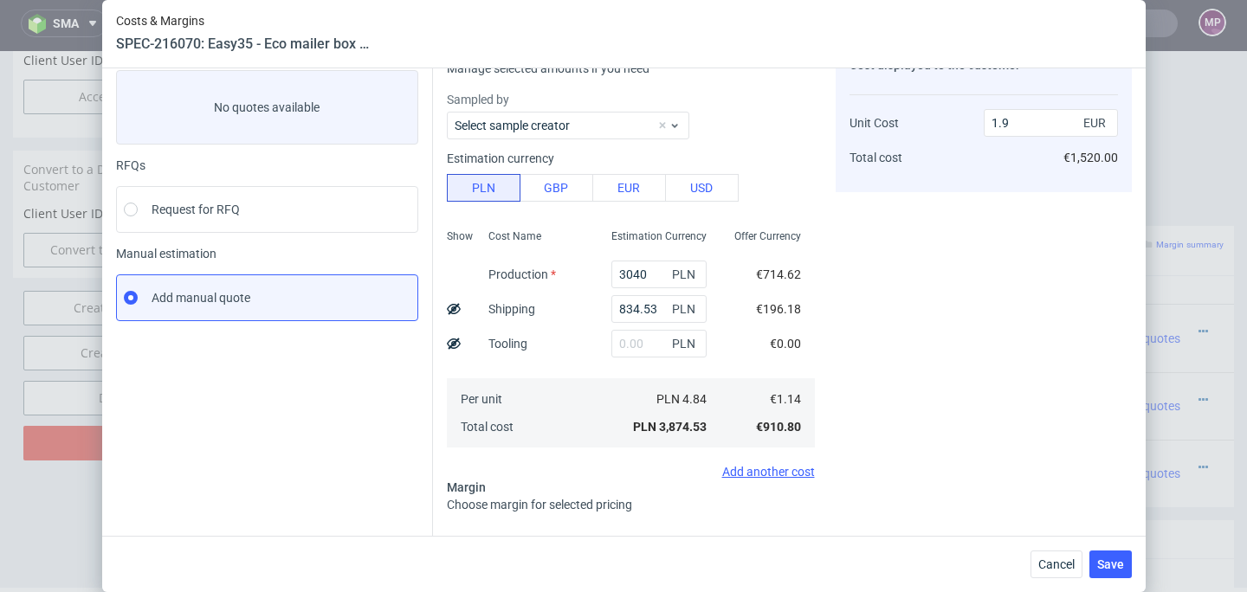
scroll to position [249, 0]
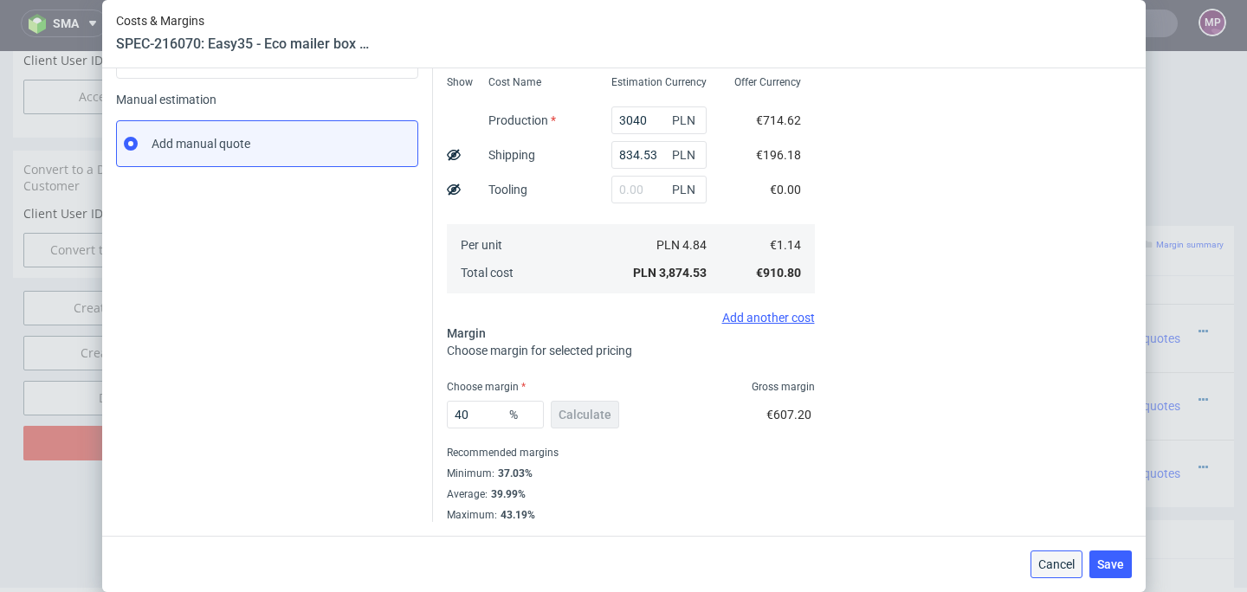
click at [1046, 560] on span "Cancel" at bounding box center [1057, 565] width 36 height 12
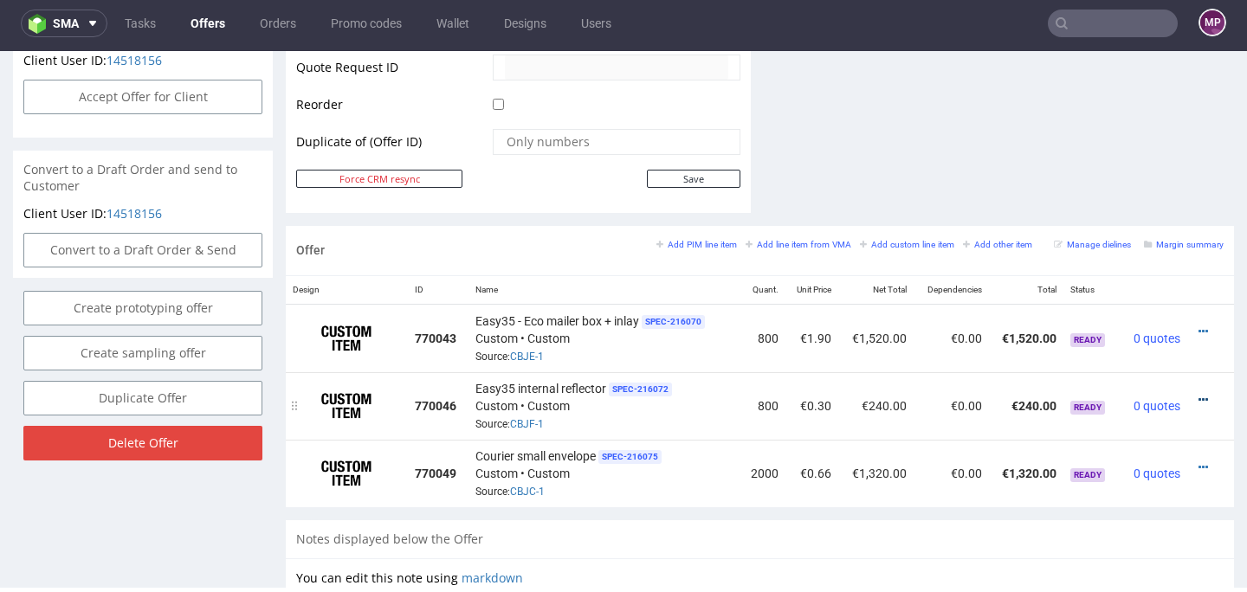
click at [1199, 397] on icon at bounding box center [1204, 400] width 10 height 12
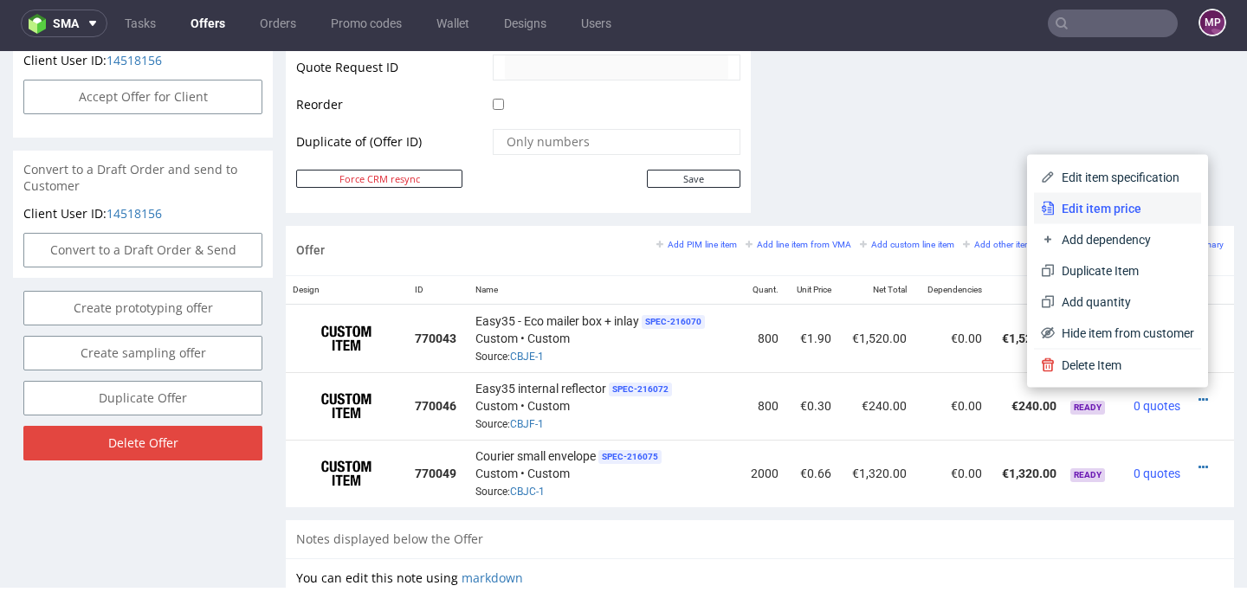
click at [1125, 197] on li "Edit item price" at bounding box center [1117, 208] width 167 height 31
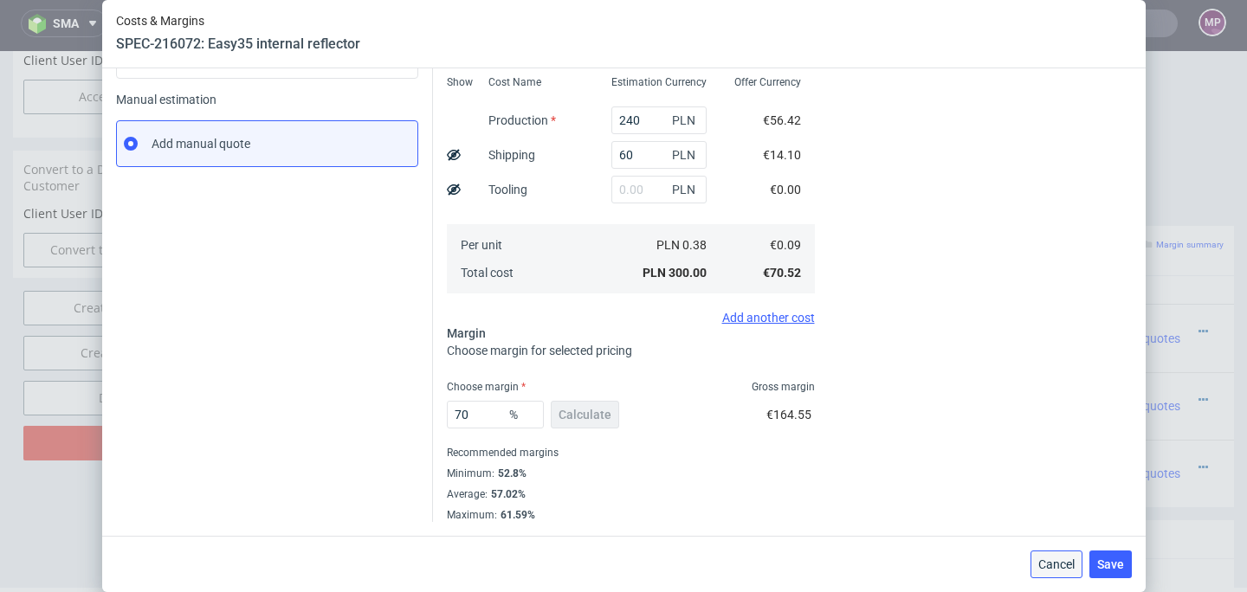
click at [1044, 559] on button "Cancel" at bounding box center [1057, 565] width 52 height 28
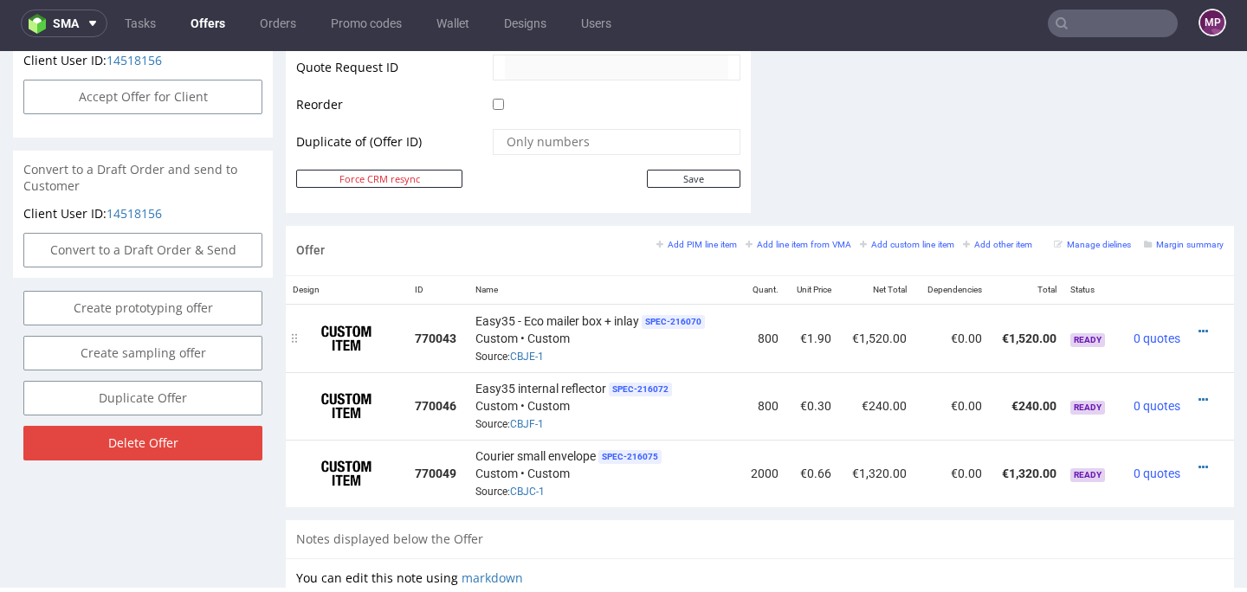
click at [1195, 333] on div at bounding box center [1206, 331] width 23 height 17
click at [1199, 331] on icon at bounding box center [1204, 332] width 10 height 12
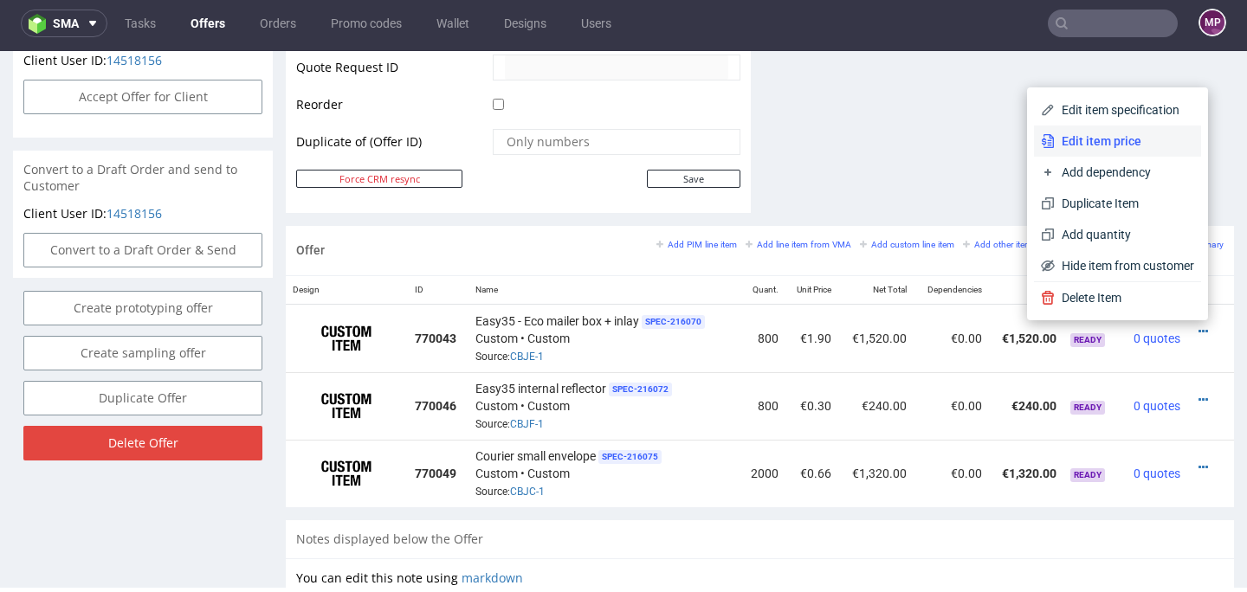
click at [1118, 133] on span "Edit item price" at bounding box center [1124, 141] width 139 height 17
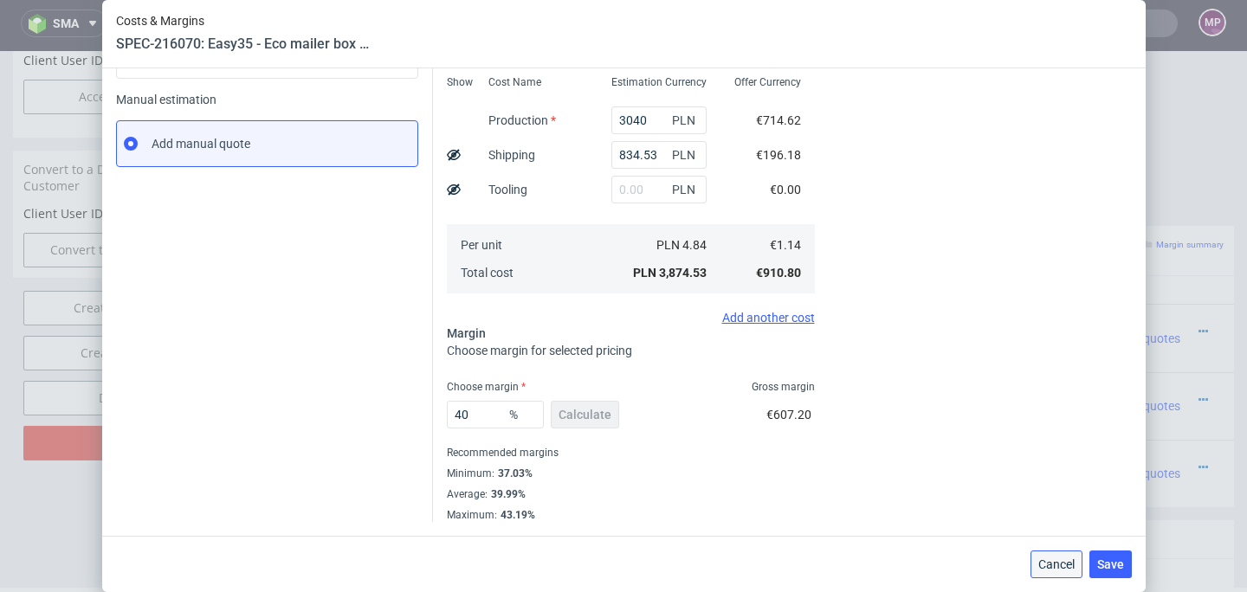
click at [1047, 559] on span "Cancel" at bounding box center [1057, 565] width 36 height 12
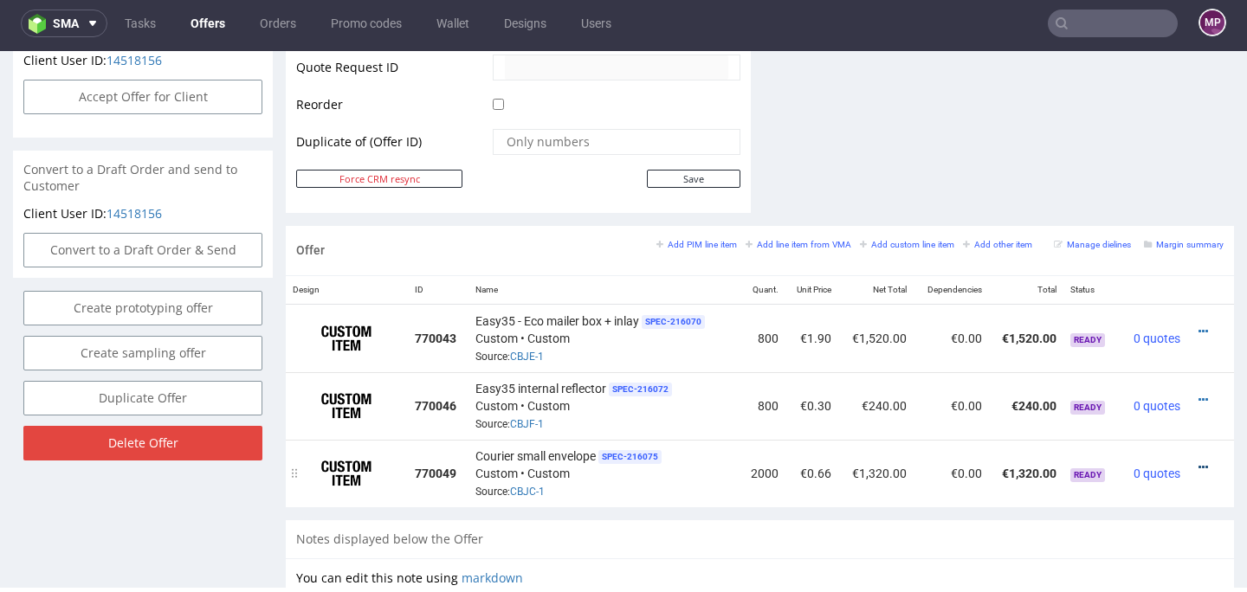
click at [1199, 464] on icon at bounding box center [1204, 468] width 10 height 12
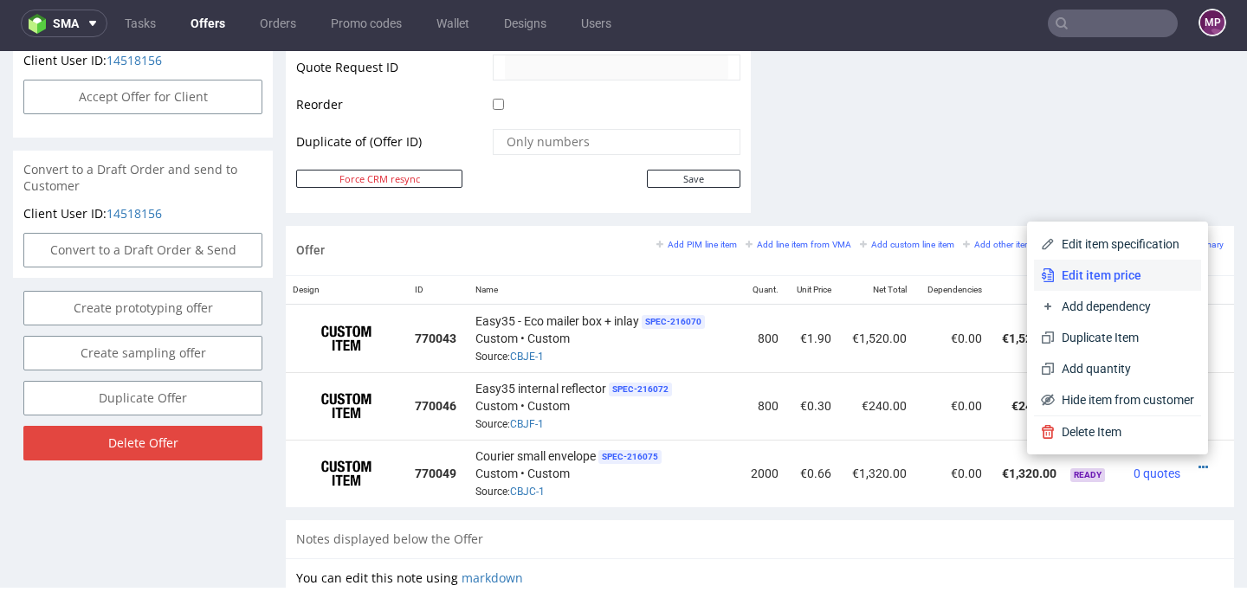
drag, startPoint x: 1129, startPoint y: 291, endPoint x: 1129, endPoint y: 275, distance: 16.5
click at [1129, 275] on div "Edit item specification Edit item price Add dependency Duplicate Item Add quant…" at bounding box center [1117, 322] width 167 height 187
click at [1129, 275] on span "Edit item price" at bounding box center [1124, 275] width 139 height 17
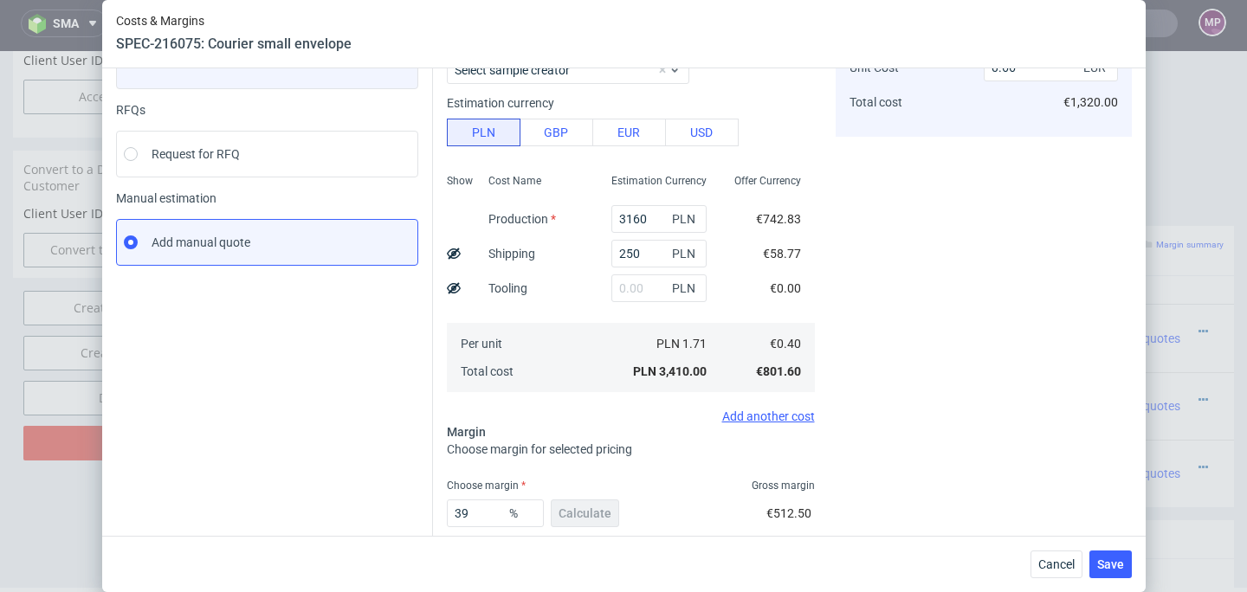
scroll to position [152, 0]
click at [1051, 566] on span "Cancel" at bounding box center [1057, 565] width 36 height 12
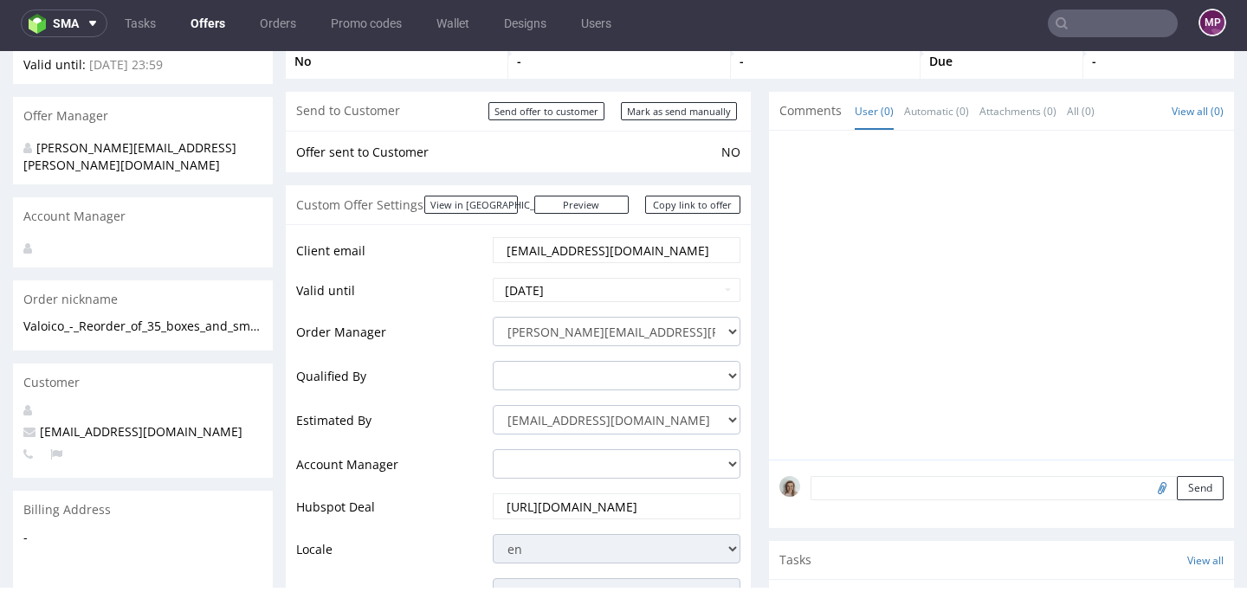
scroll to position [0, 0]
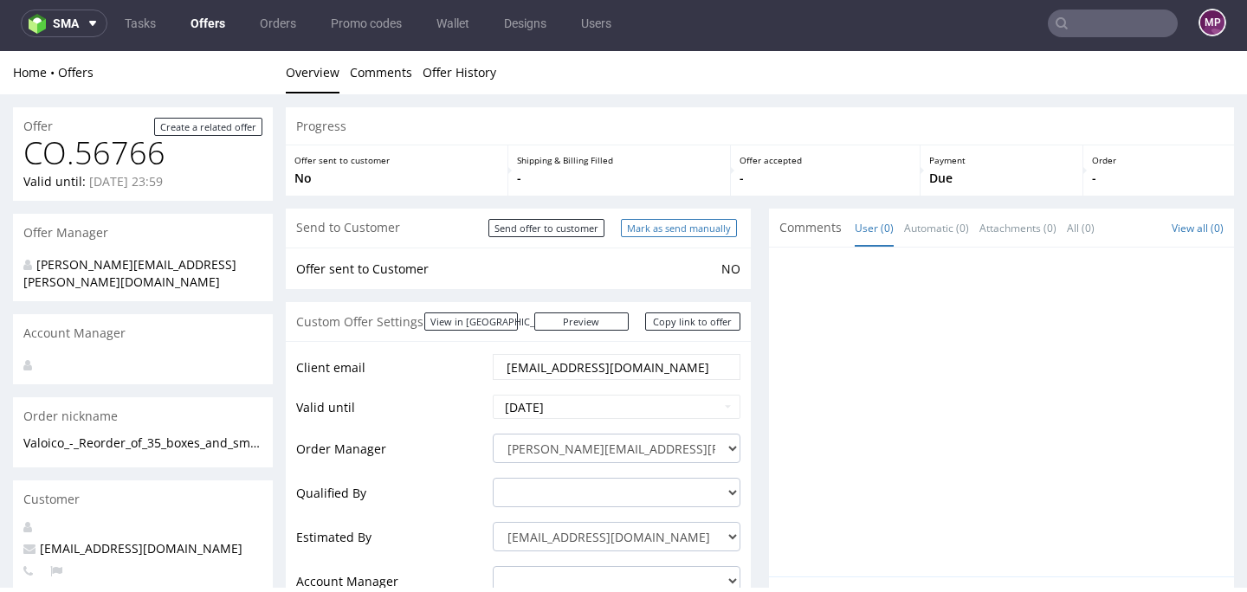
click at [684, 230] on input "Mark as send manually" at bounding box center [679, 228] width 116 height 18
type input "In progress..."
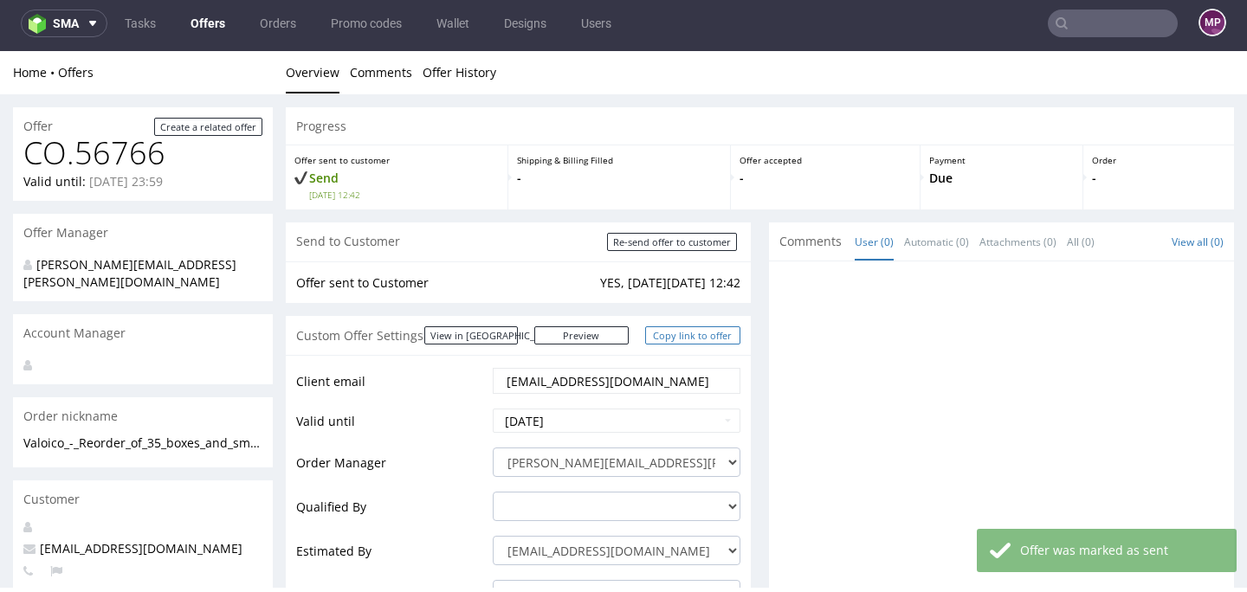
click at [664, 331] on link "Copy link to offer" at bounding box center [692, 336] width 95 height 18
copy div
click at [664, 331] on link "Copy link to offer" at bounding box center [692, 336] width 95 height 18
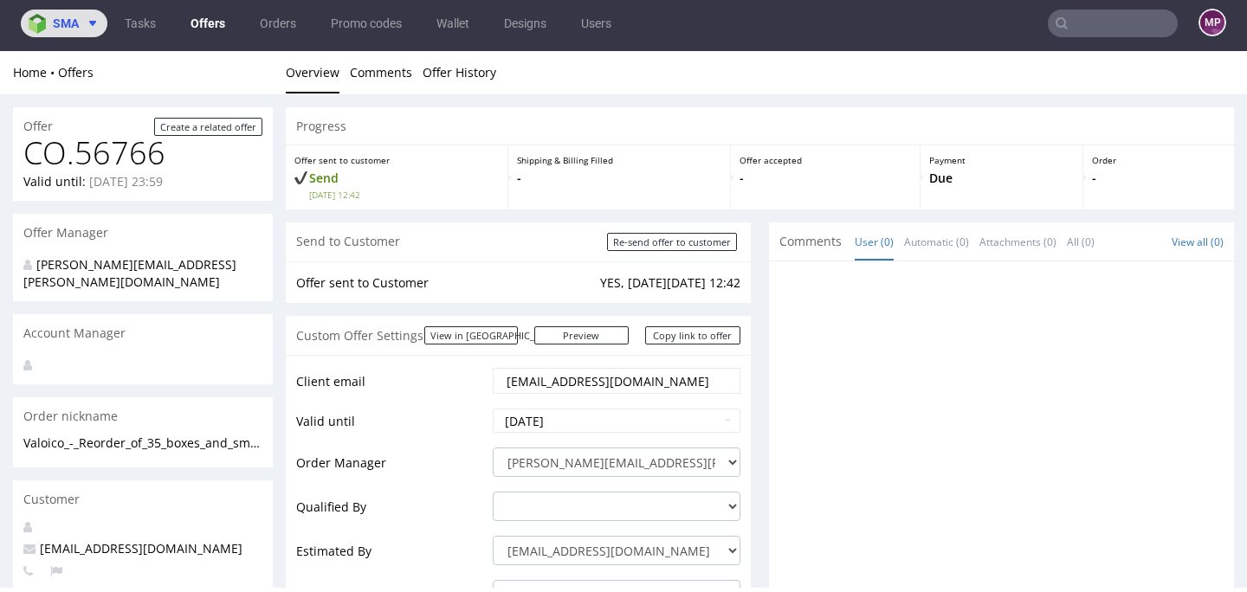
click at [96, 24] on icon at bounding box center [93, 23] width 14 height 14
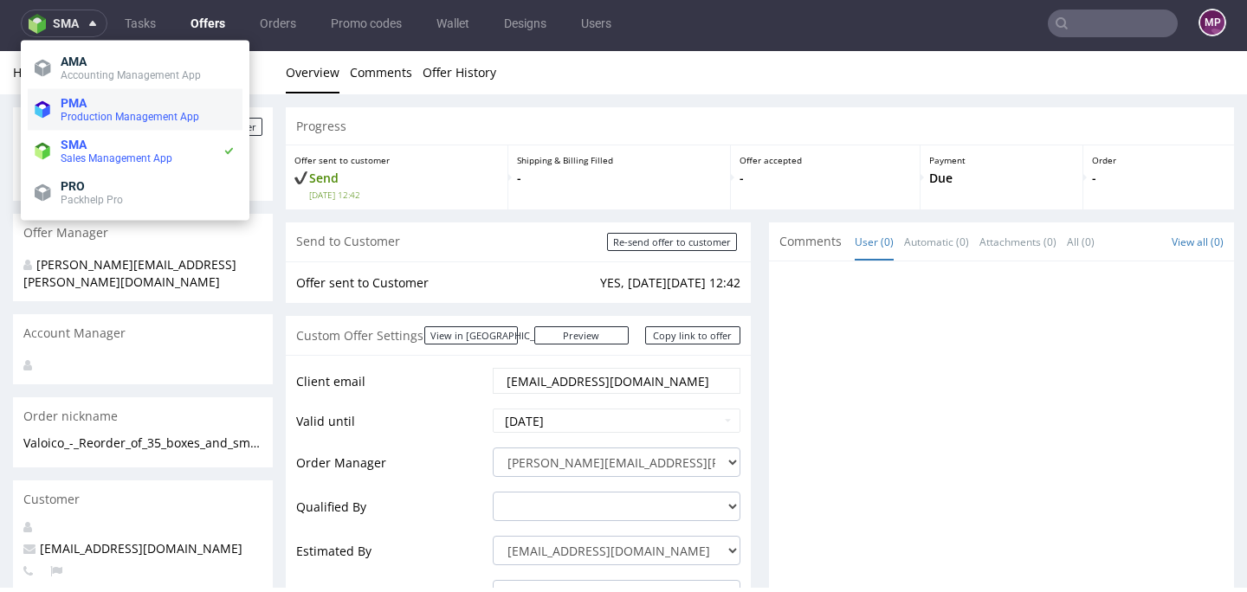
click at [98, 104] on span "PMA" at bounding box center [148, 103] width 175 height 14
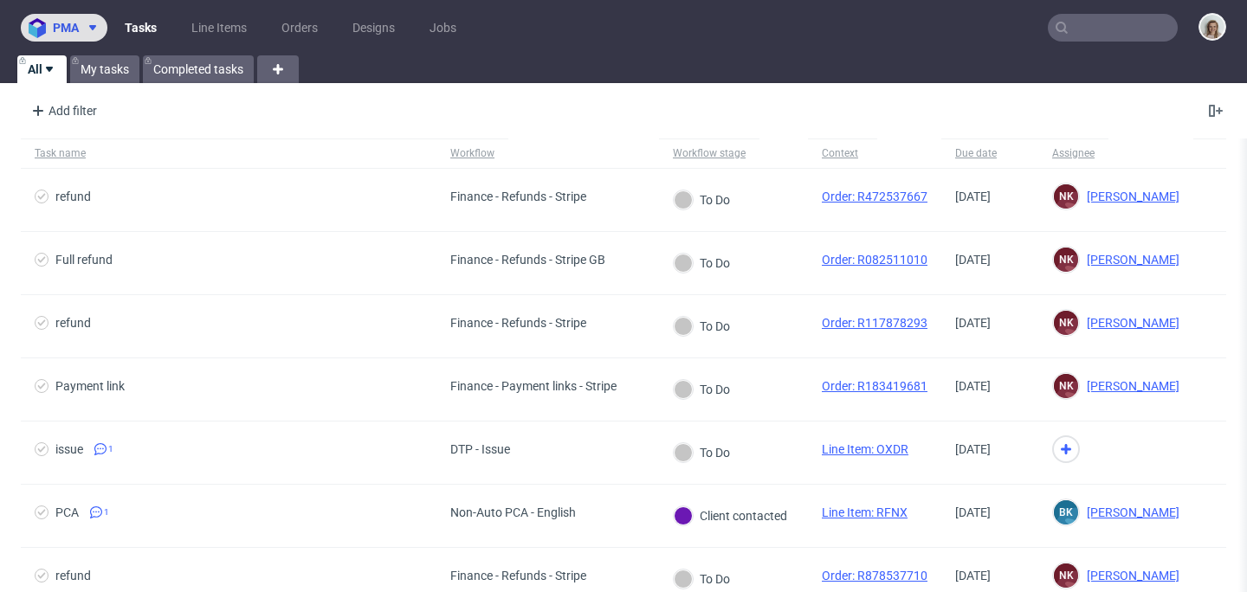
click at [101, 16] on button "pma" at bounding box center [64, 28] width 87 height 28
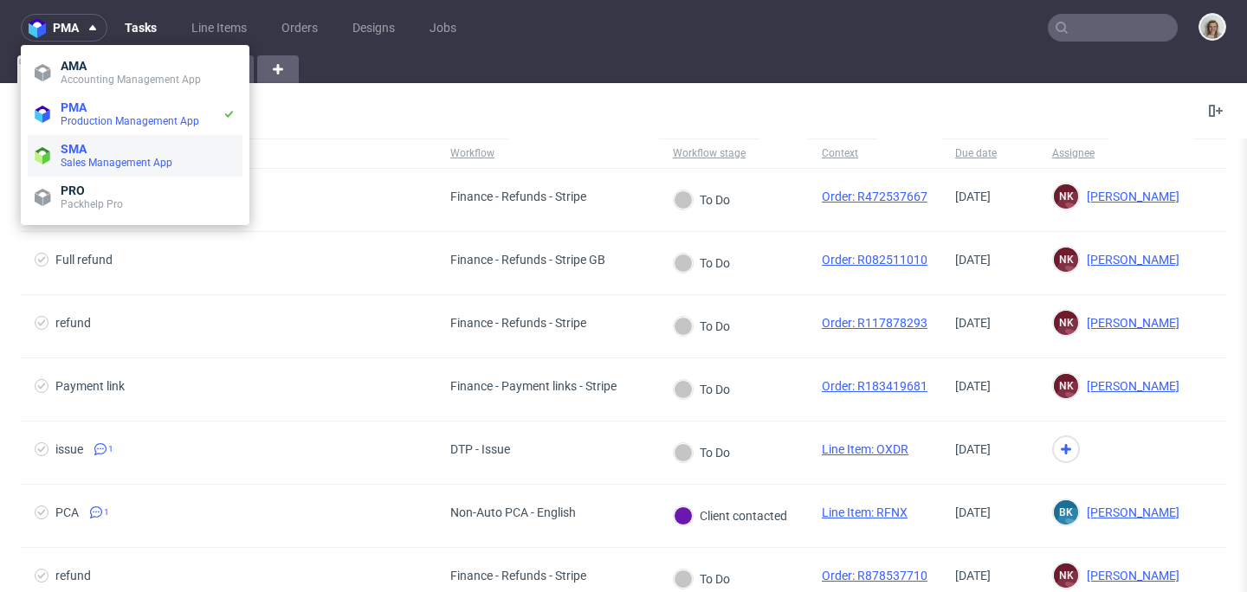
click at [92, 152] on span "SMA" at bounding box center [148, 149] width 175 height 14
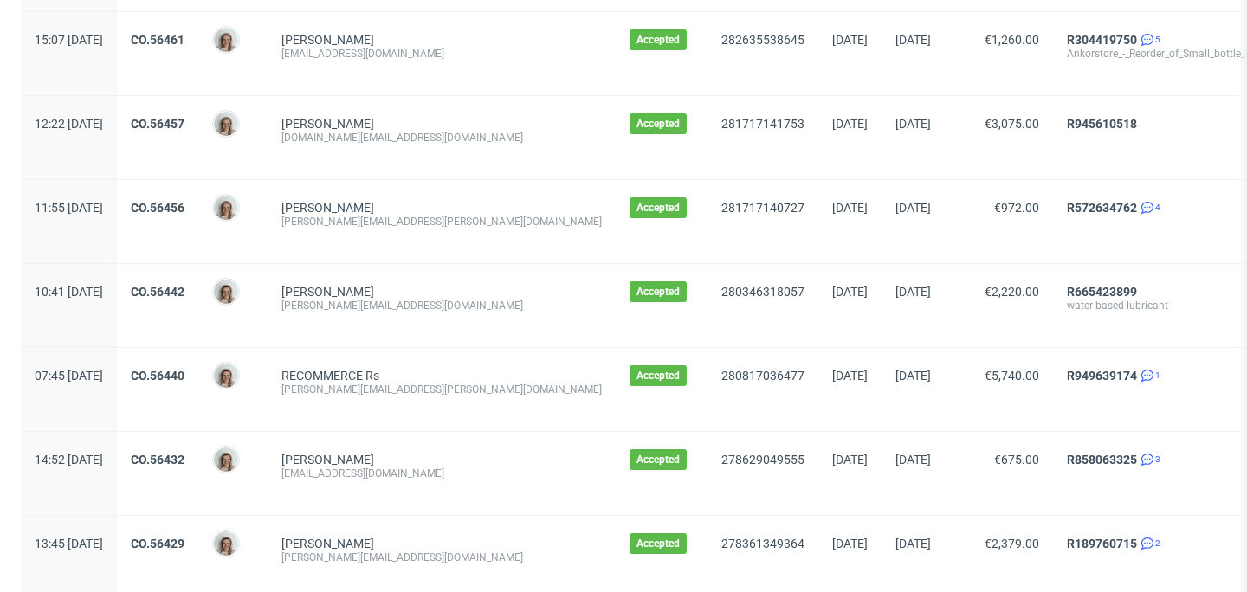
scroll to position [2062, 0]
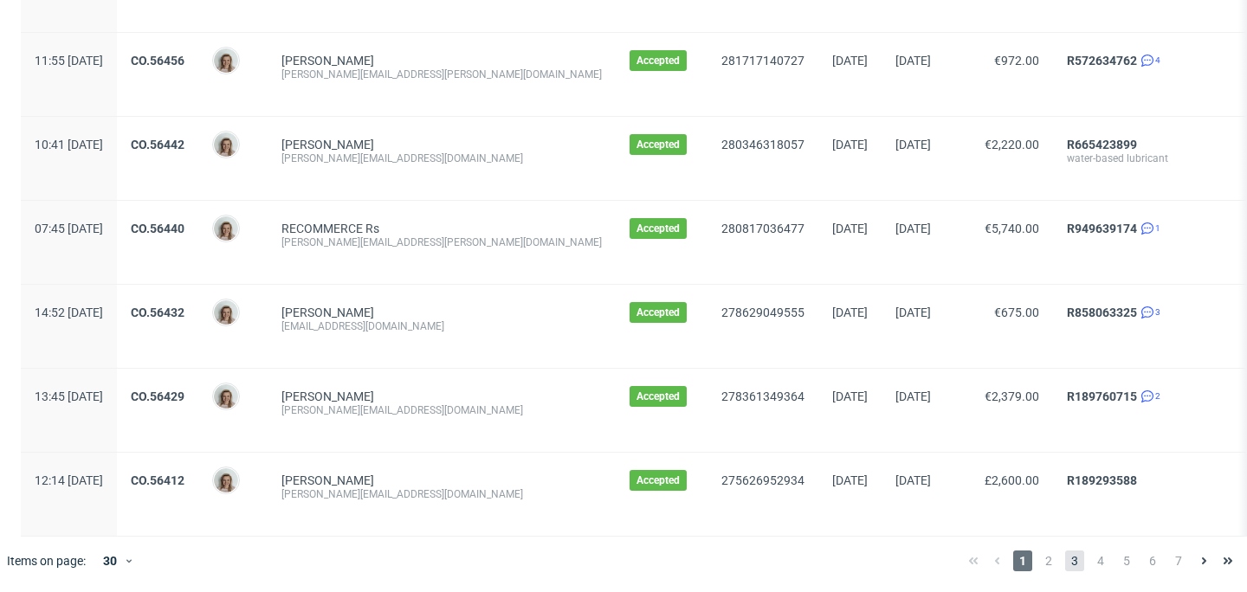
click at [1065, 561] on span "3" at bounding box center [1074, 561] width 19 height 21
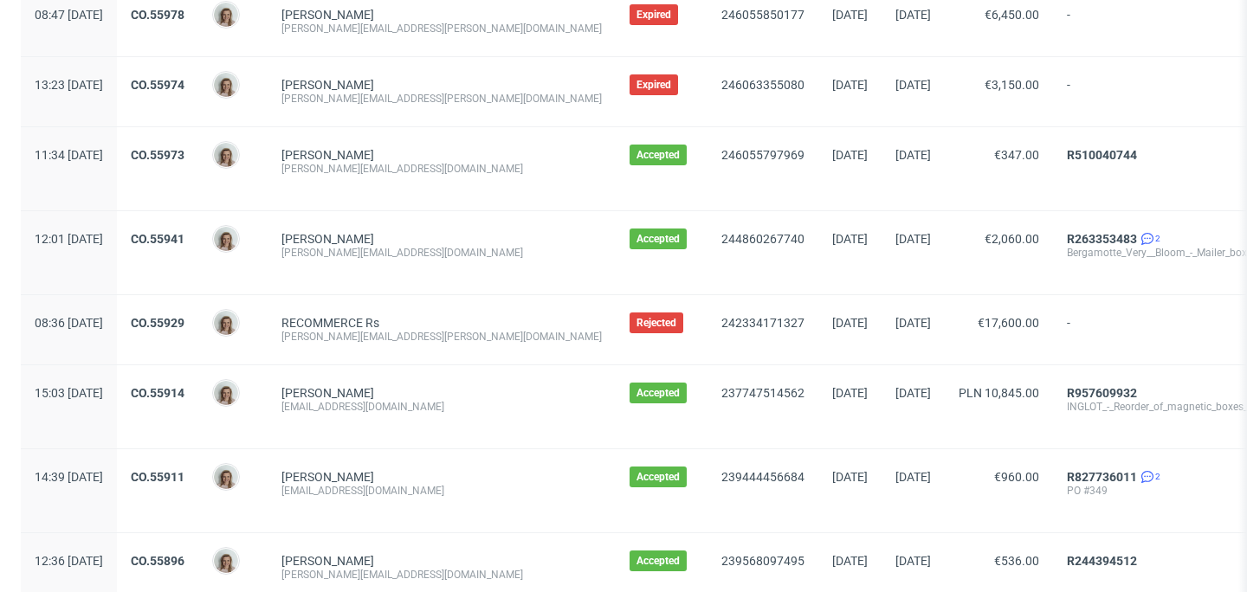
scroll to position [823, 0]
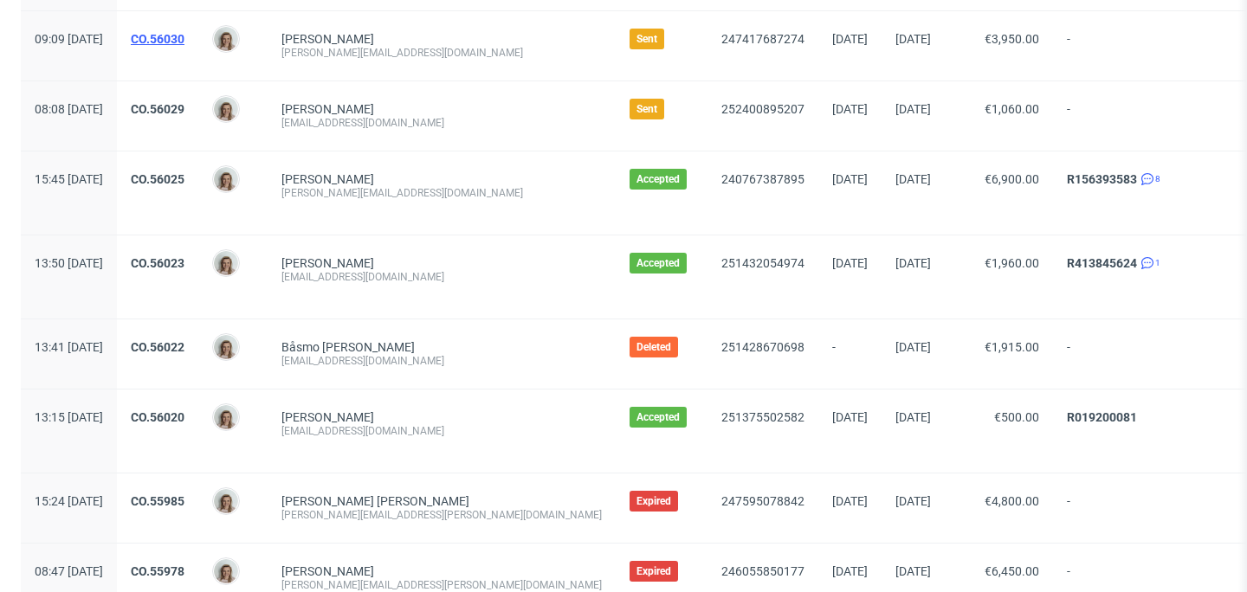
click at [185, 39] on link "CO.56030" at bounding box center [158, 39] width 54 height 14
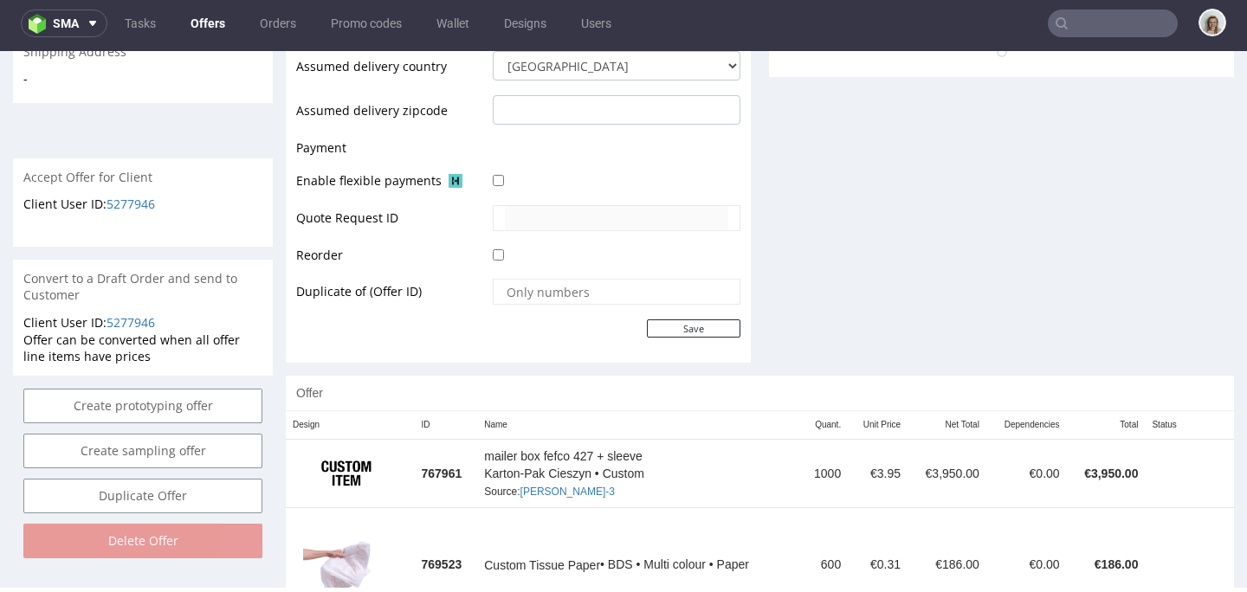
scroll to position [744, 0]
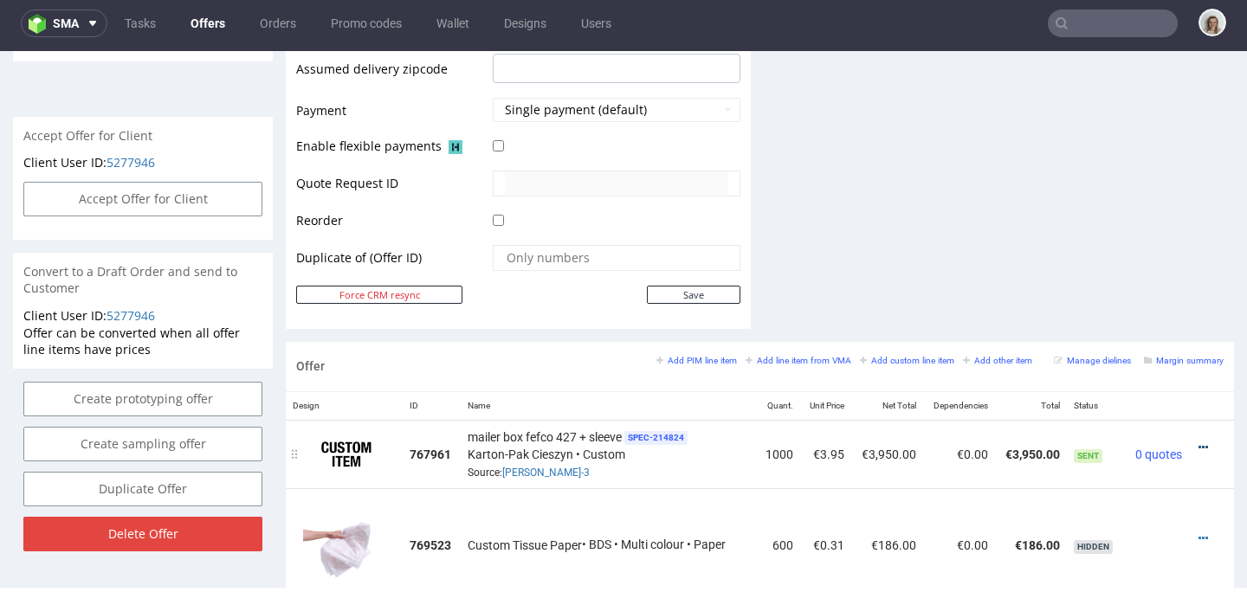
click at [1199, 447] on icon at bounding box center [1204, 448] width 10 height 12
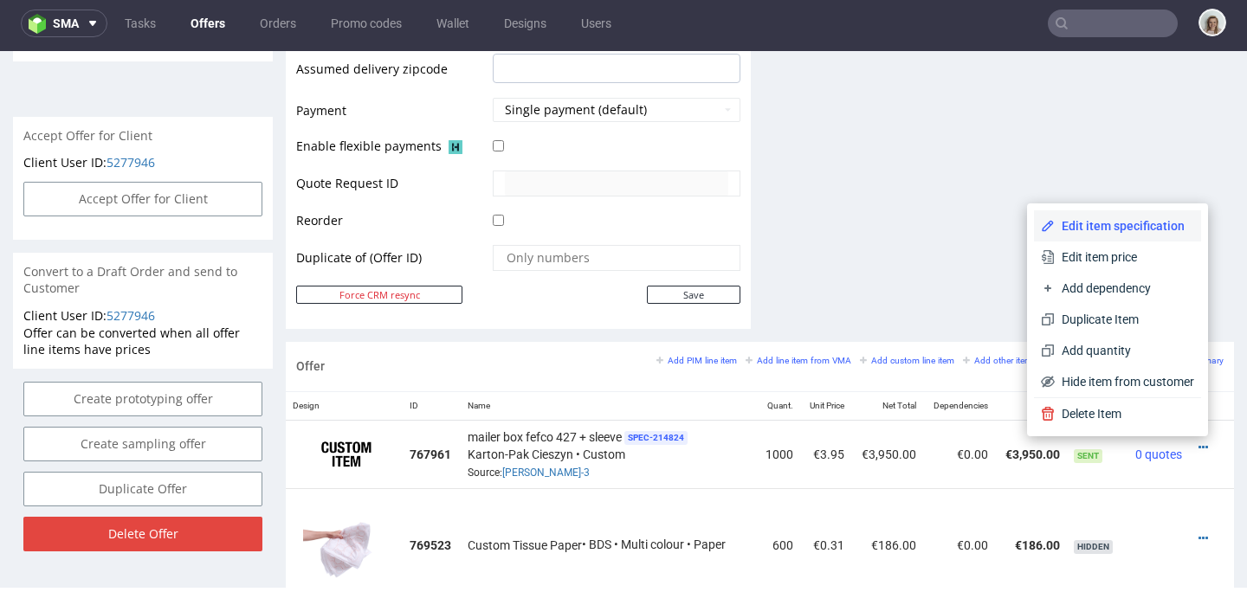
click at [1111, 230] on span "Edit item specification" at bounding box center [1124, 225] width 139 height 17
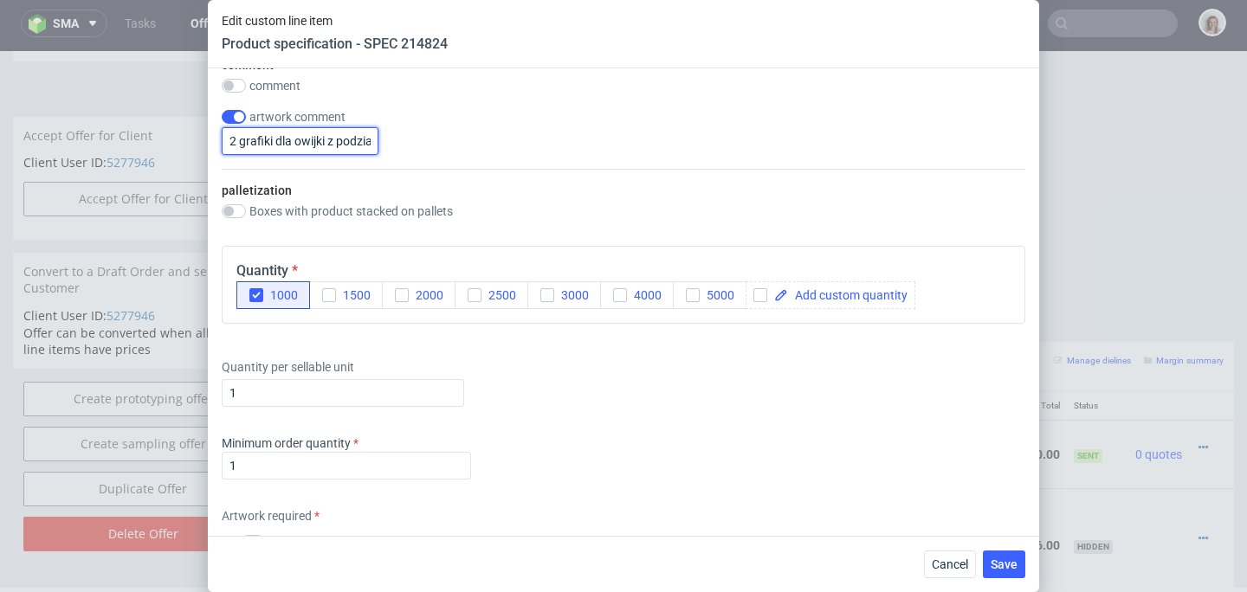
scroll to position [0, 90]
drag, startPoint x: 228, startPoint y: 140, endPoint x: 405, endPoint y: 142, distance: 177.6
click at [405, 142] on div "artwork comment 2 grafiki dla owijki z podziałem: 800/200" at bounding box center [624, 132] width 804 height 45
paste input "production lead time is 15 WD"
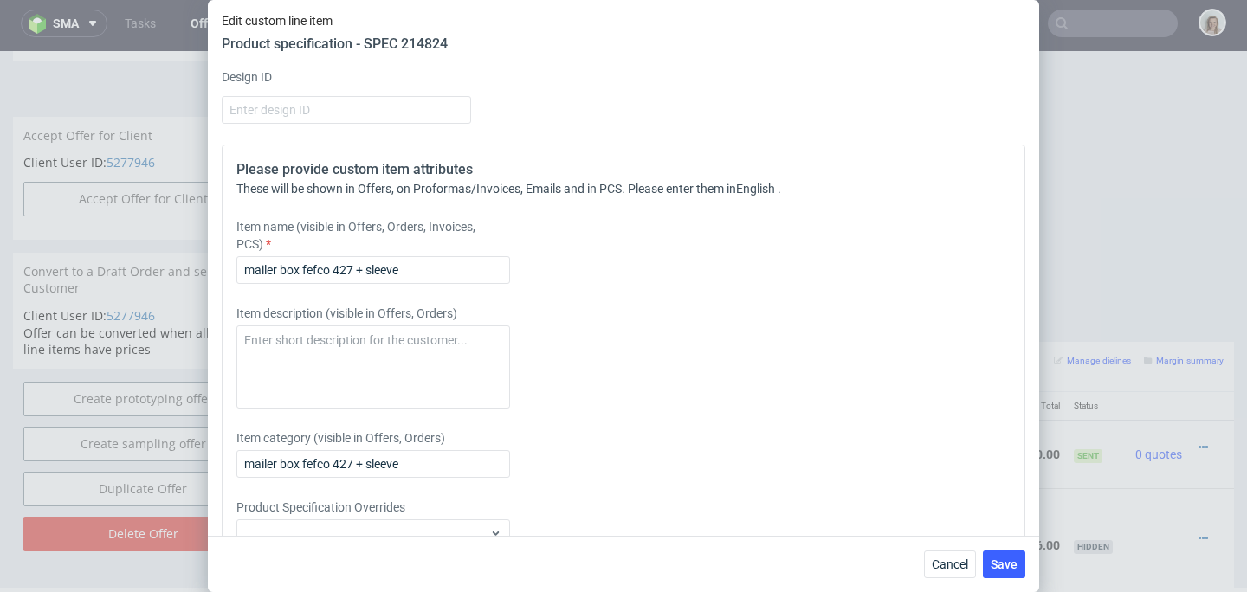
scroll to position [3300, 0]
type input "2 artworks: 710 and 290 units"
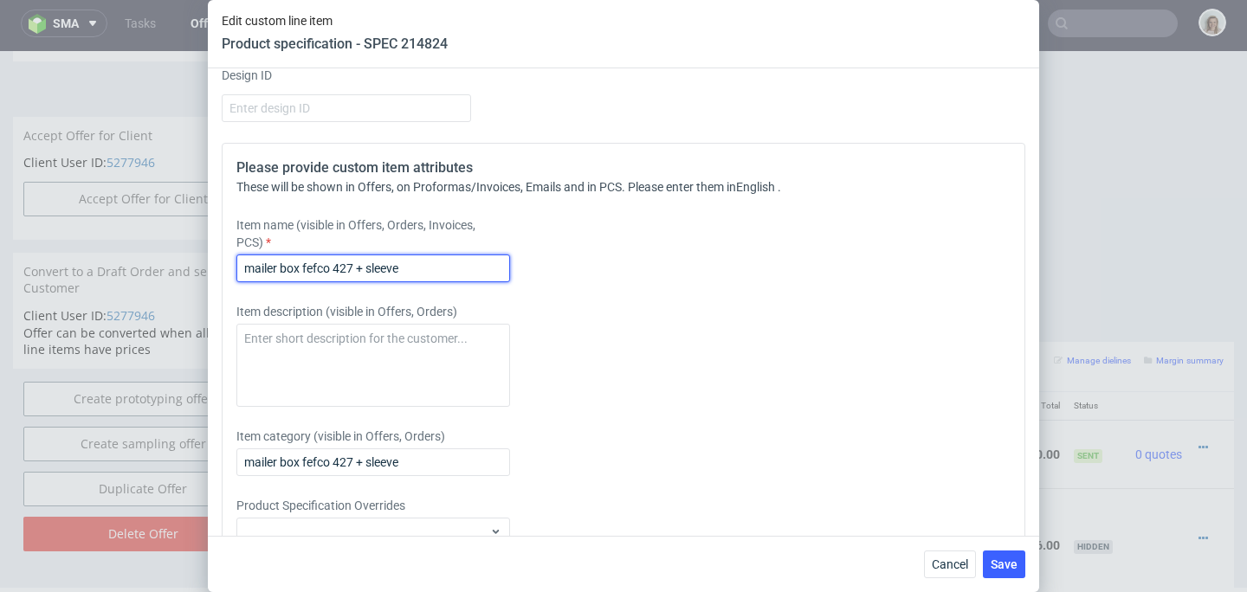
scroll to position [0, 0]
drag, startPoint x: 443, startPoint y: 270, endPoint x: 245, endPoint y: 264, distance: 197.6
click at [244, 264] on input "mailer box fefco 427 + sleeve" at bounding box center [373, 269] width 274 height 28
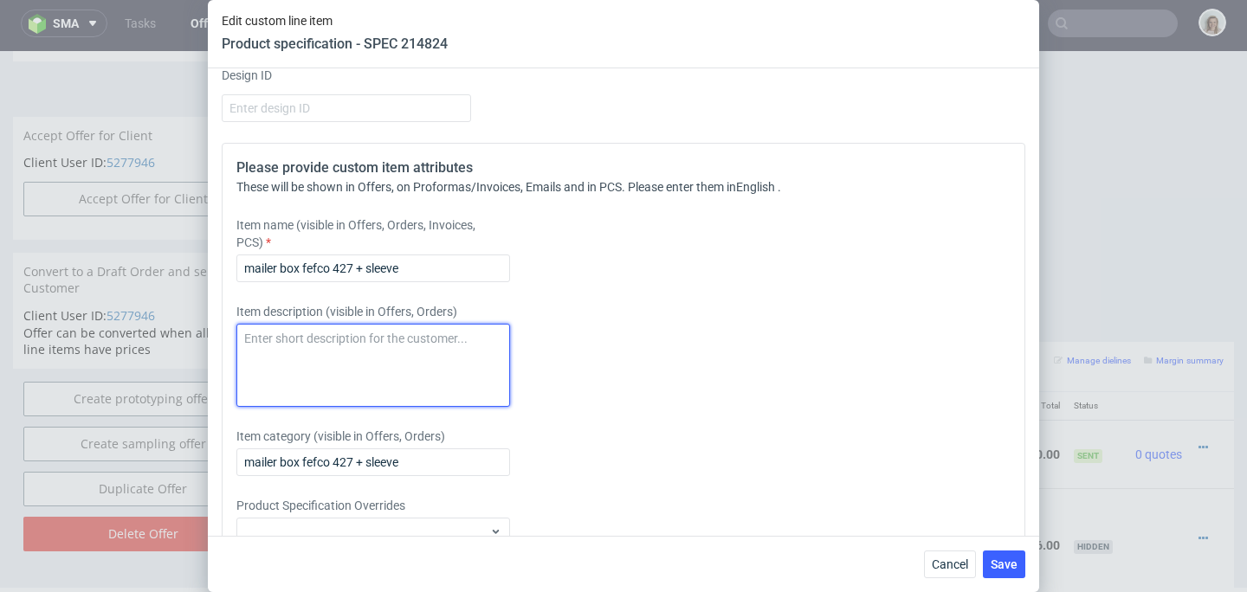
click at [284, 357] on textarea at bounding box center [373, 365] width 274 height 83
paste textarea "mailer box fefco 427 + sleeve"
type textarea "mailer box fefco 427 + sleeve"
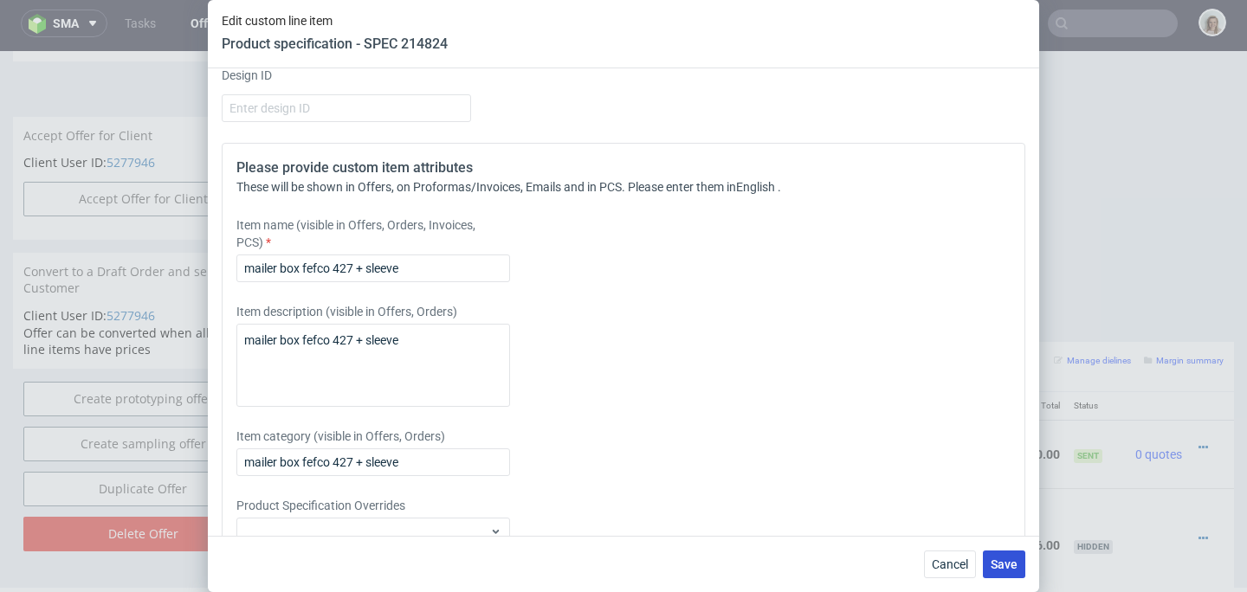
click at [1000, 559] on span "Save" at bounding box center [1004, 565] width 27 height 12
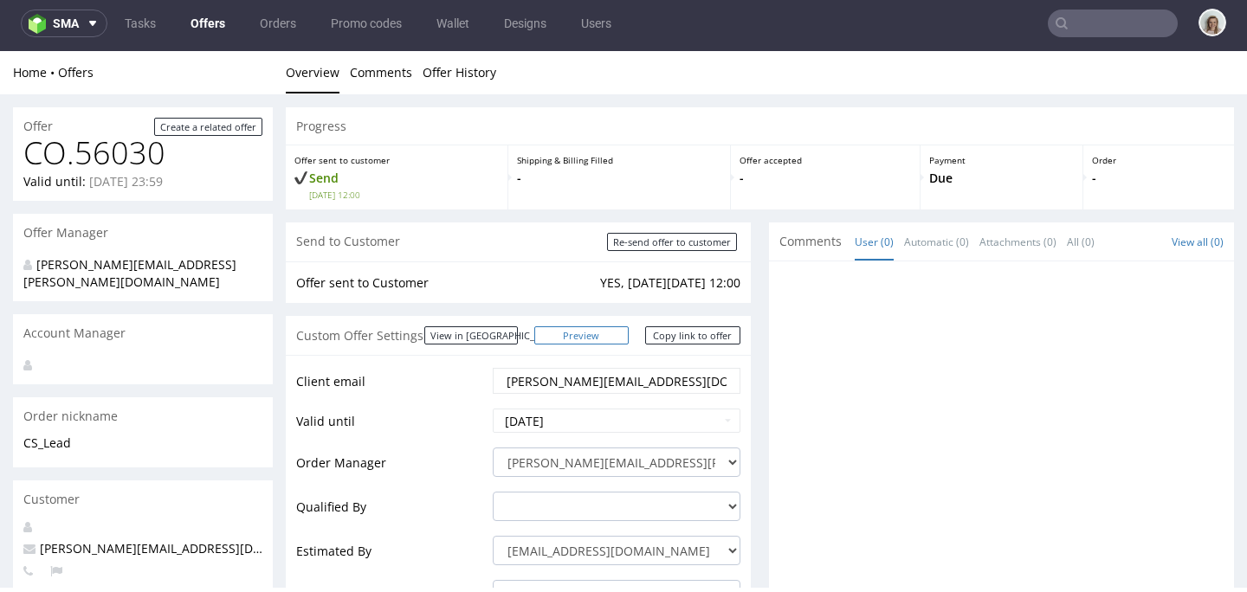
click at [587, 341] on link "Preview" at bounding box center [581, 336] width 95 height 18
click at [661, 243] on input "Re-send offer to customer" at bounding box center [672, 242] width 130 height 18
type input "In progress..."
click at [670, 338] on link "Copy link to offer" at bounding box center [692, 336] width 95 height 18
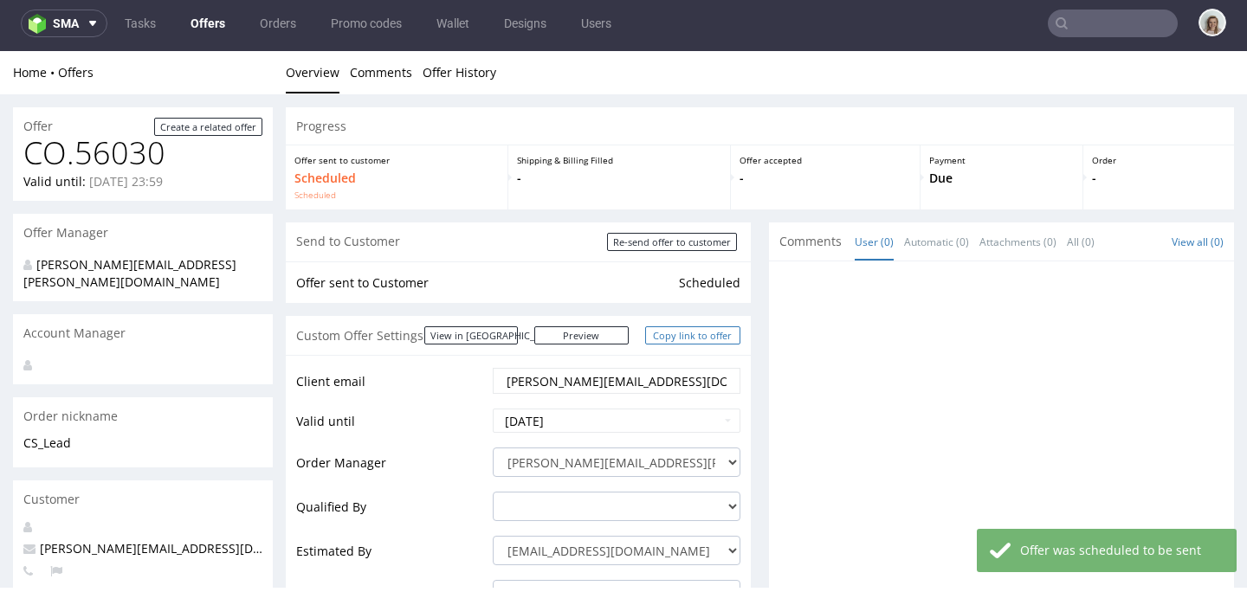
click at [670, 338] on link "Copy link to offer" at bounding box center [692, 336] width 95 height 18
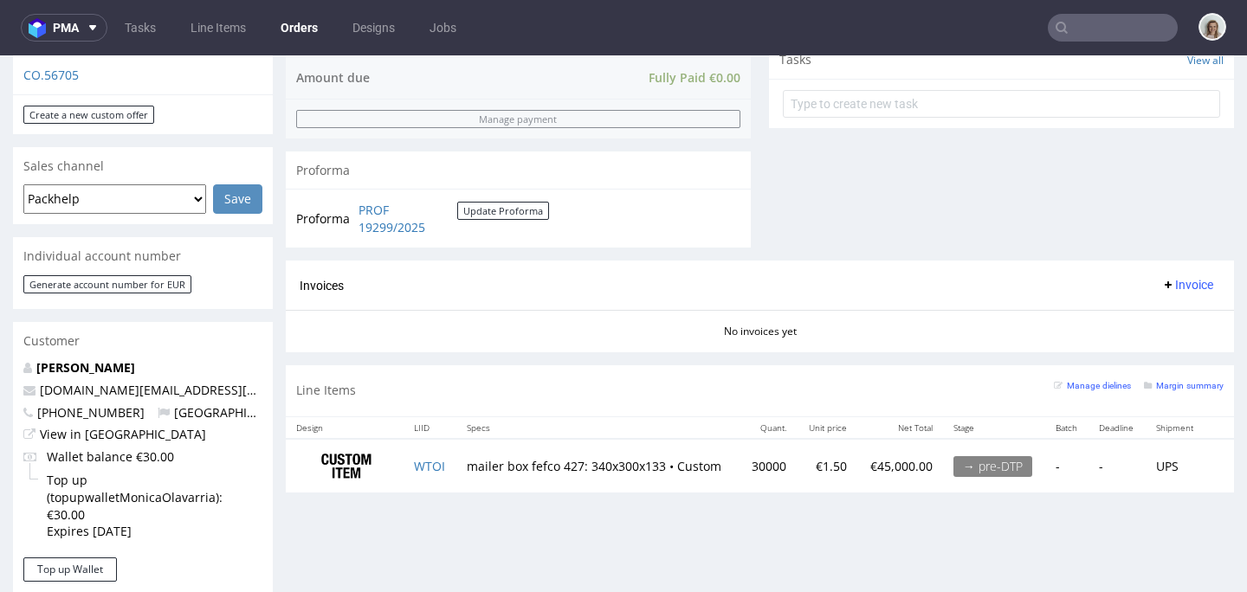
scroll to position [642, 0]
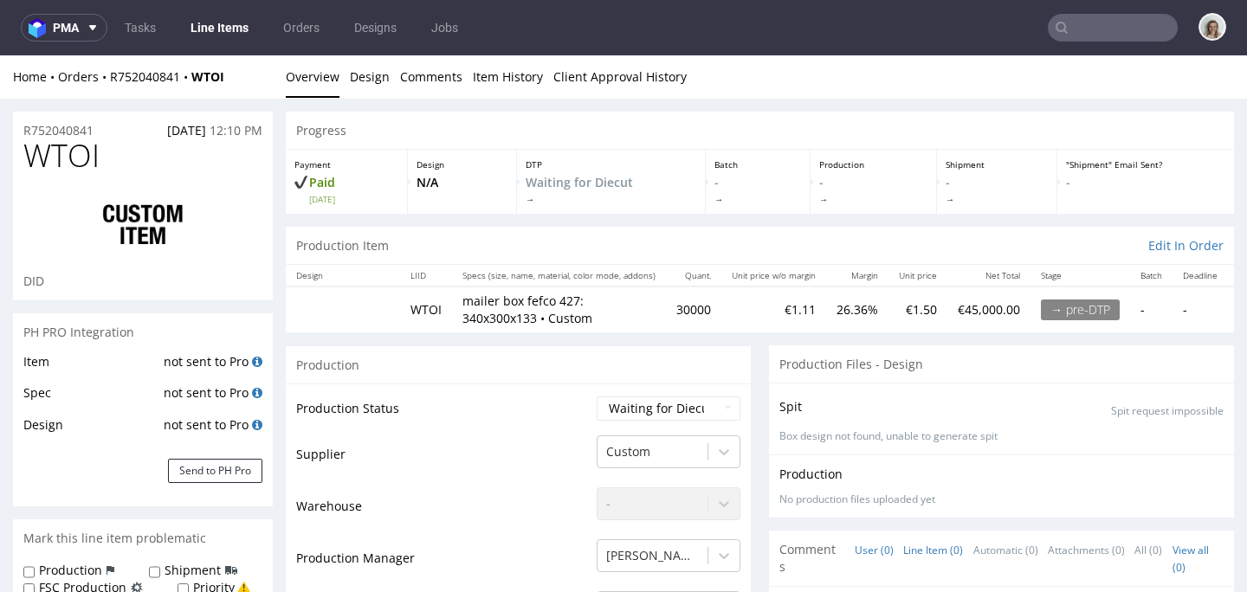
click at [905, 554] on link "Line Item (0)" at bounding box center [933, 550] width 60 height 37
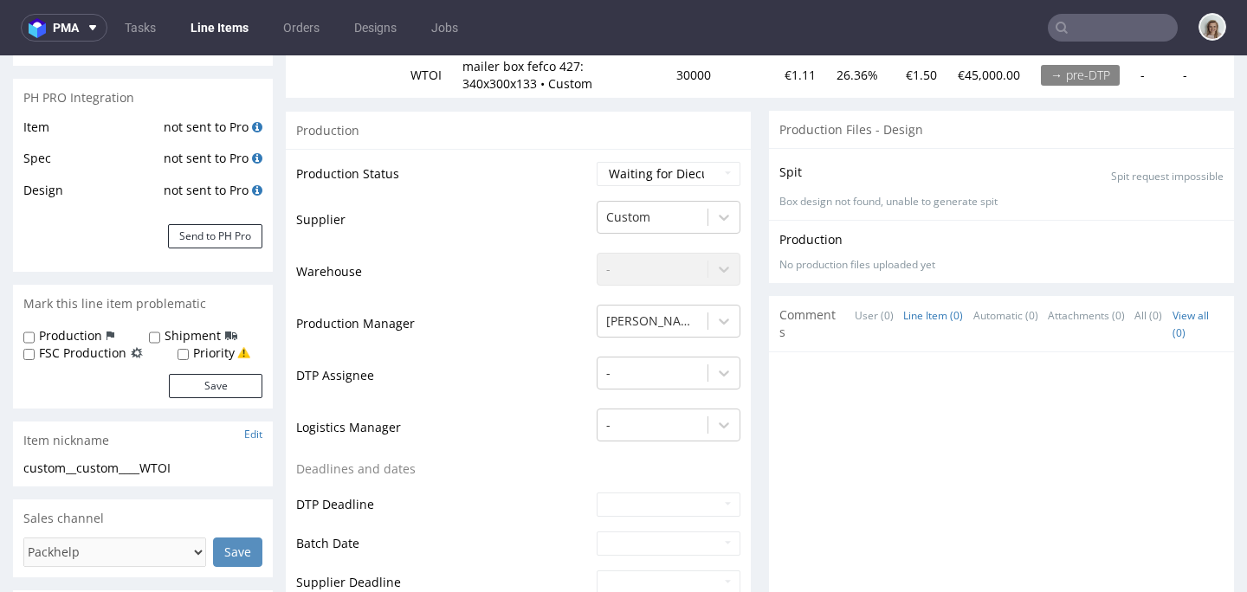
scroll to position [274, 0]
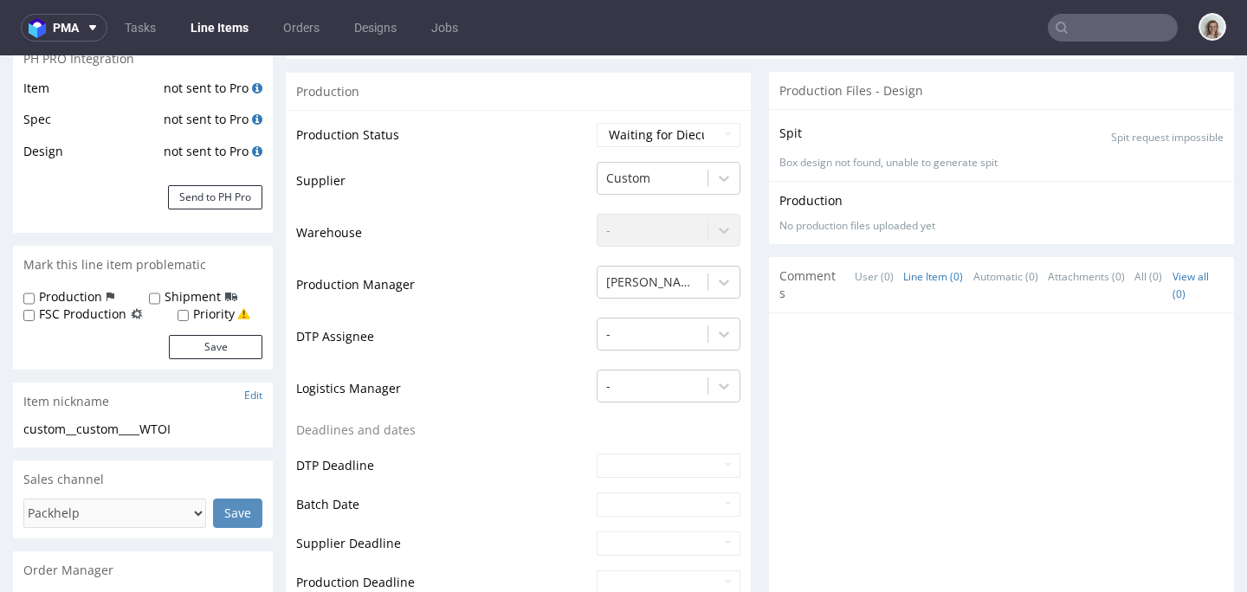
click at [1096, 23] on input "text" at bounding box center [1113, 28] width 130 height 28
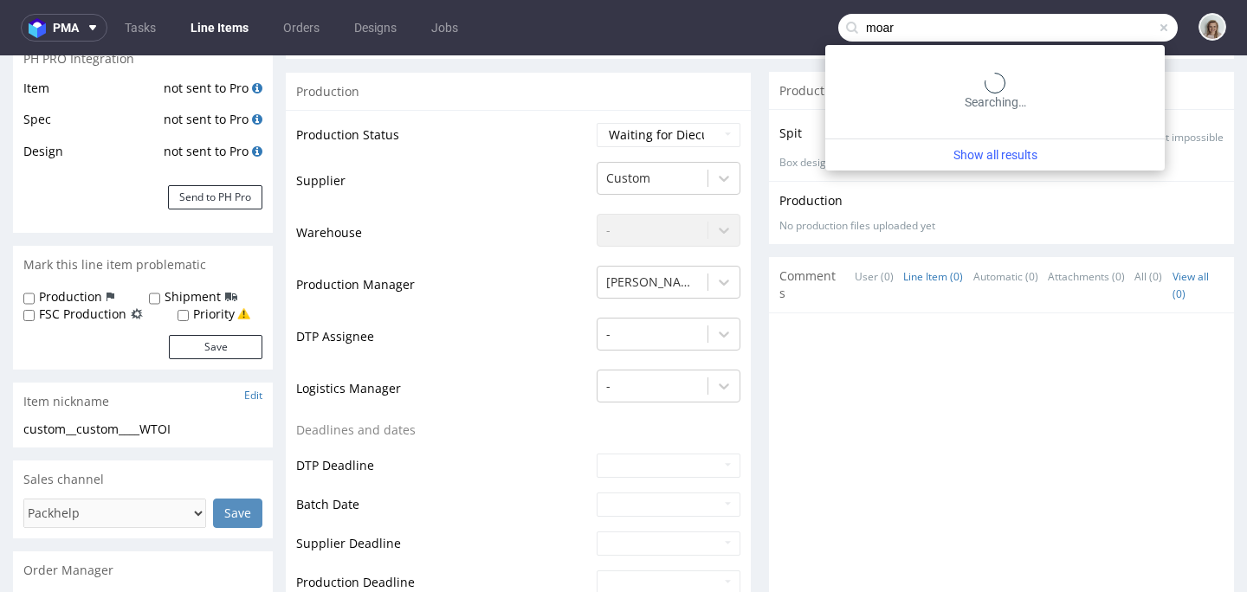
type input "moar"
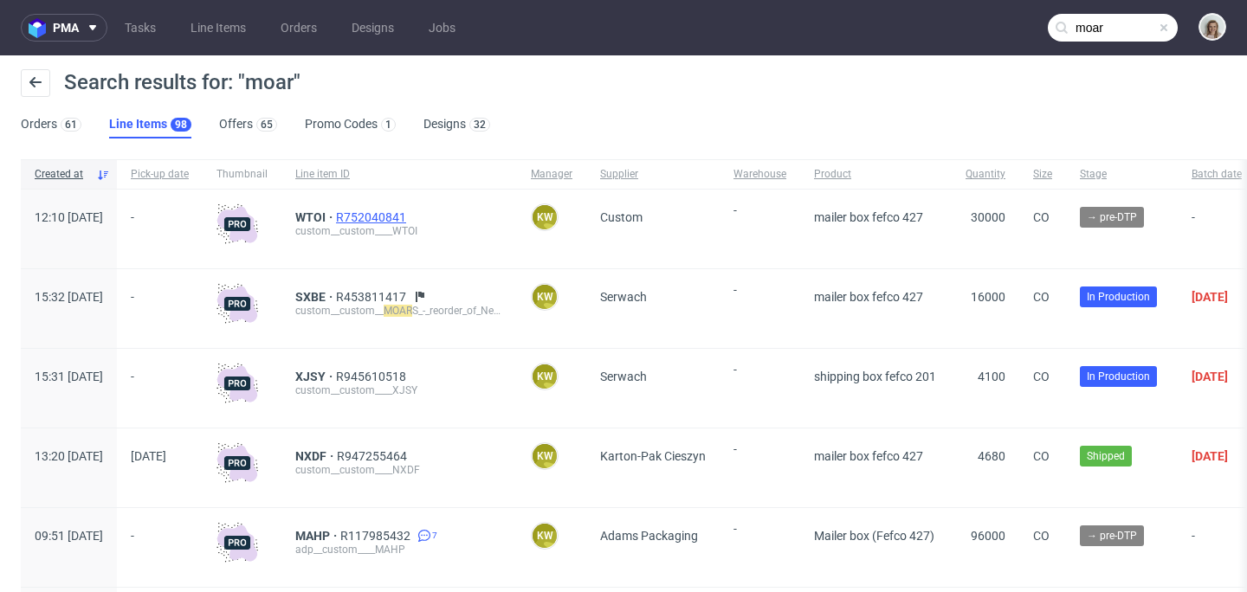
click at [410, 217] on span "R752040841" at bounding box center [373, 217] width 74 height 14
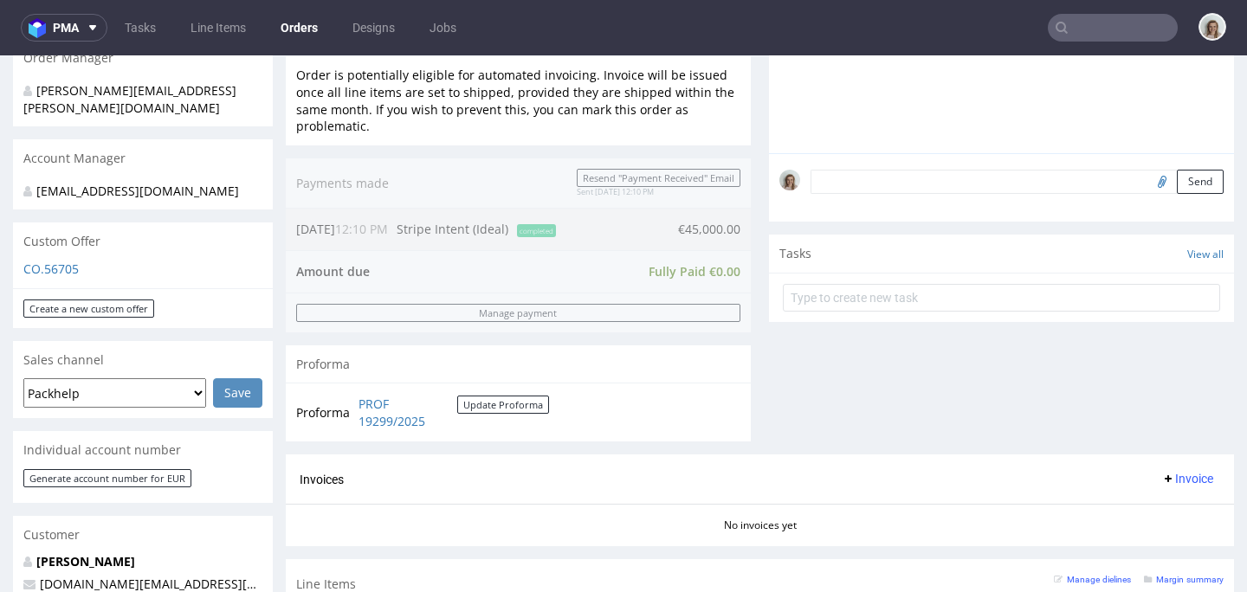
scroll to position [517, 0]
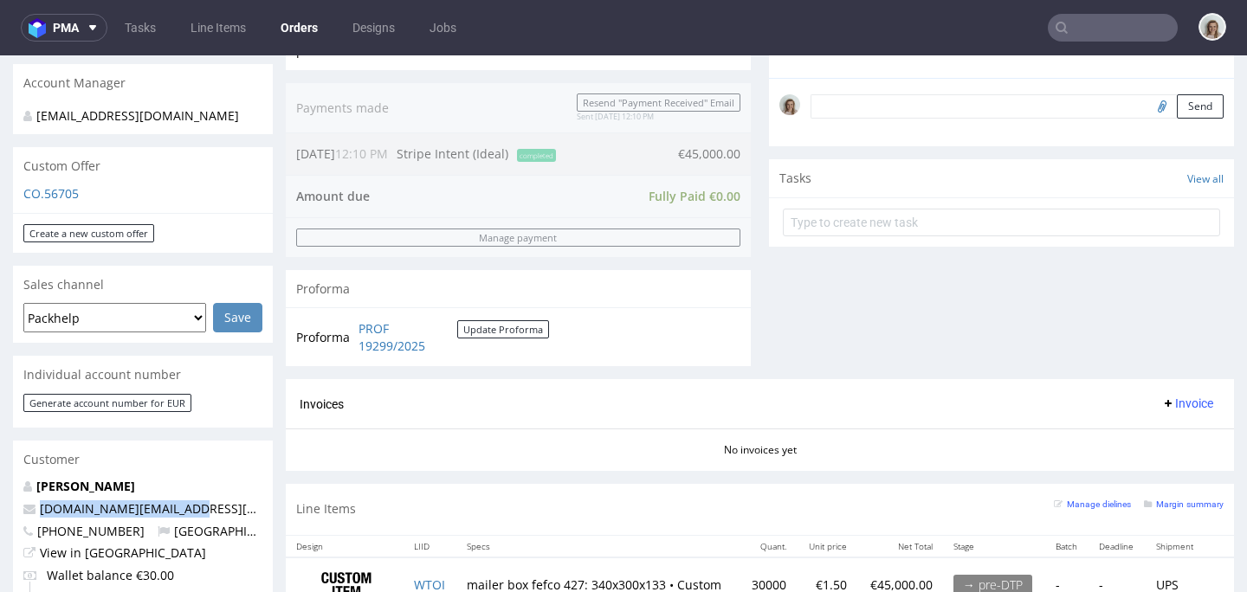
drag, startPoint x: 223, startPoint y: 508, endPoint x: 29, endPoint y: 503, distance: 194.1
click at [29, 503] on p "[DOMAIN_NAME][EMAIL_ADDRESS][DOMAIN_NAME]" at bounding box center [142, 509] width 239 height 17
copy span "[DOMAIN_NAME][EMAIL_ADDRESS][DOMAIN_NAME]"
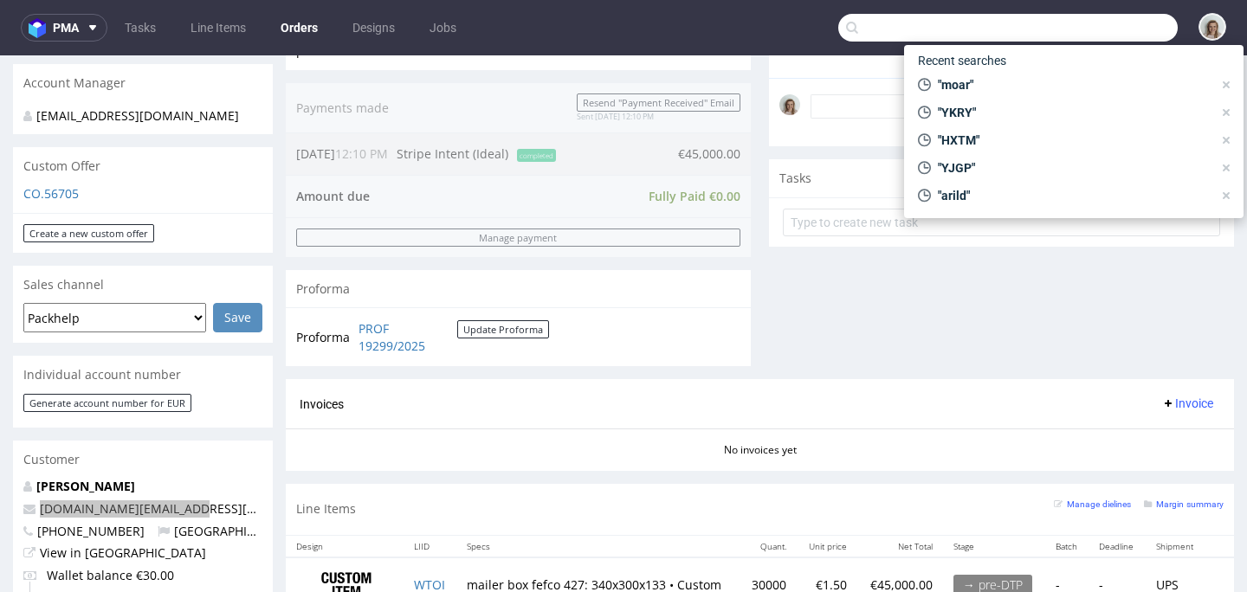
click at [1087, 38] on input "text" at bounding box center [1008, 28] width 340 height 28
paste input "[DOMAIN_NAME][EMAIL_ADDRESS][DOMAIN_NAME]"
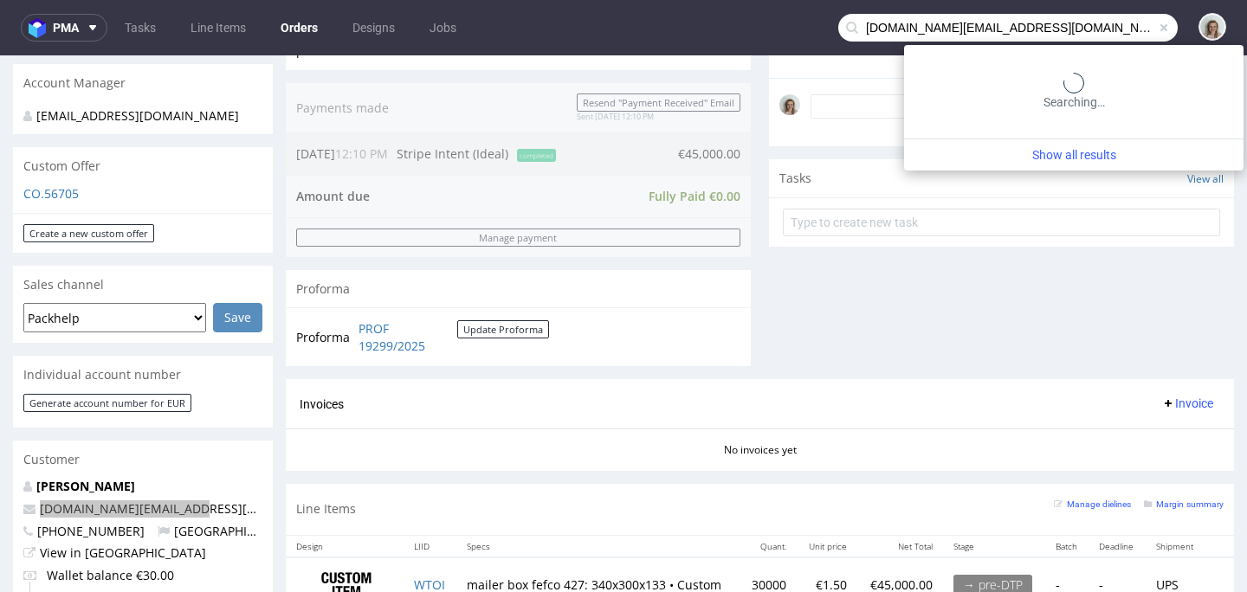
type input "[DOMAIN_NAME][EMAIL_ADDRESS][DOMAIN_NAME]"
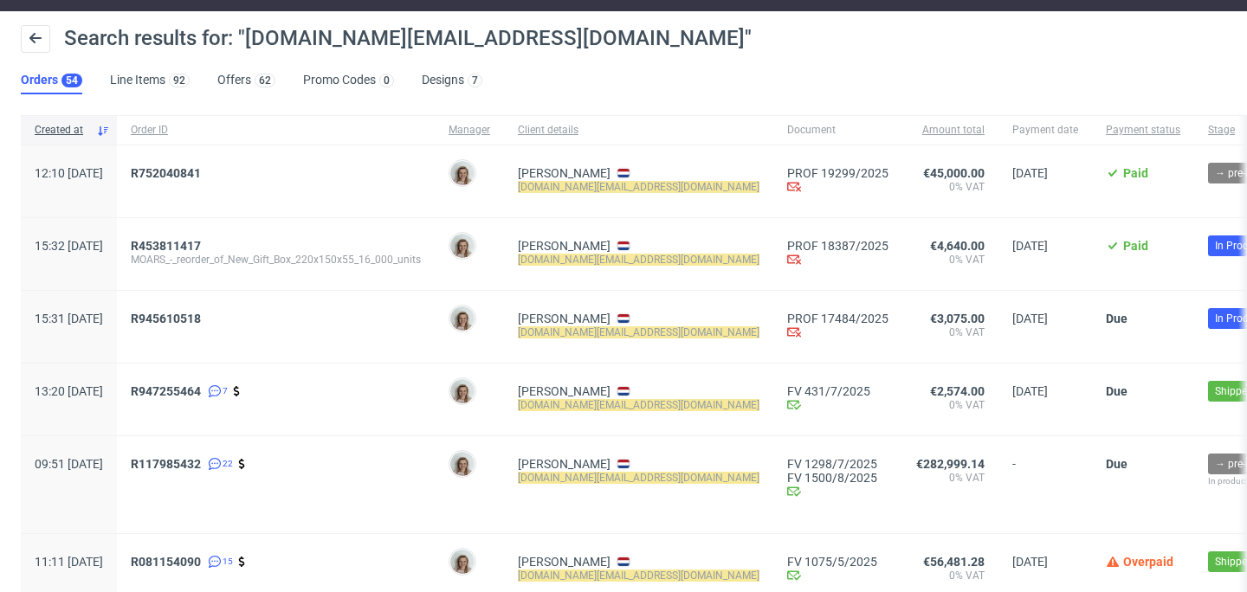
scroll to position [45, 0]
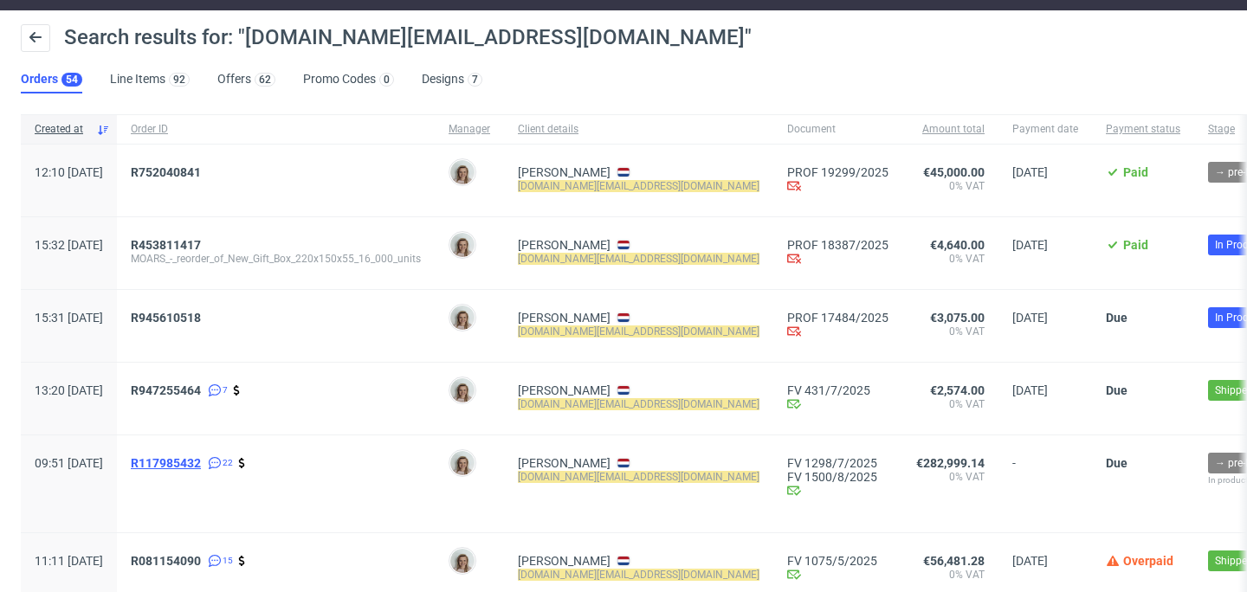
click at [201, 463] on span "R117985432" at bounding box center [166, 463] width 70 height 14
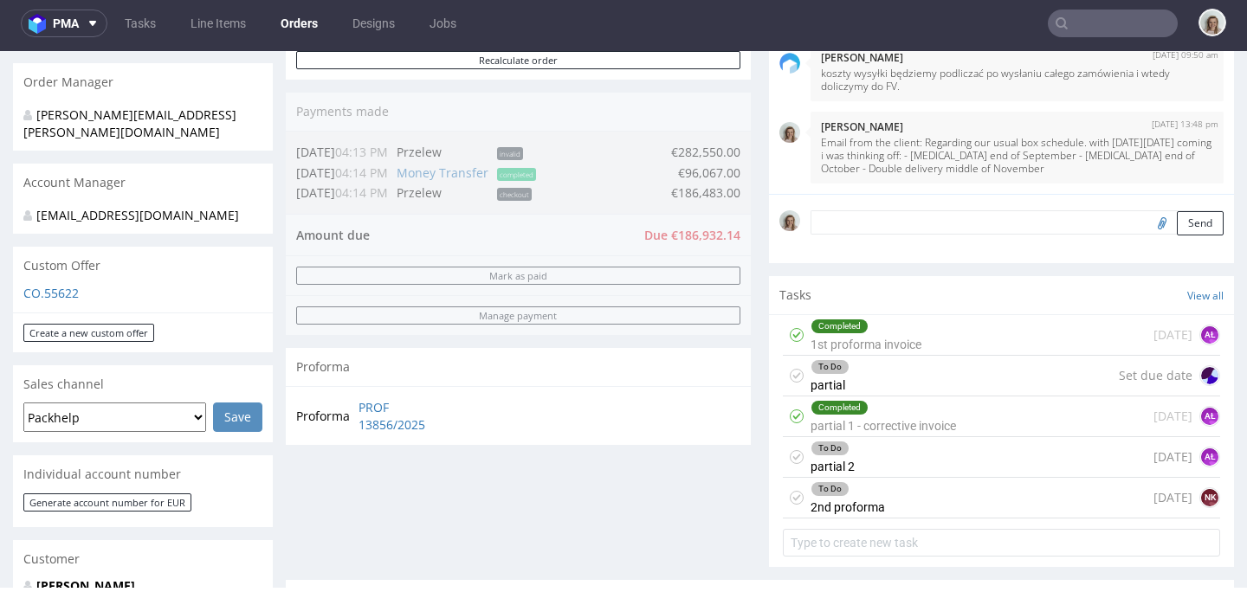
scroll to position [424, 0]
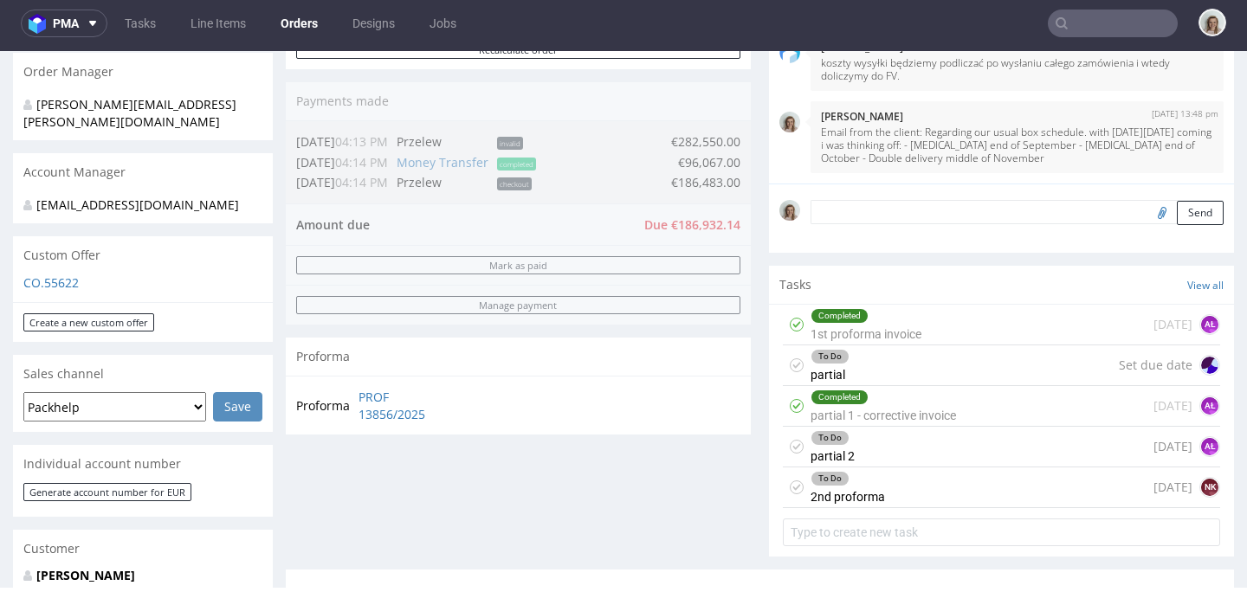
click at [943, 493] on div "To Do 2nd proforma [DATE] NK" at bounding box center [1001, 488] width 437 height 41
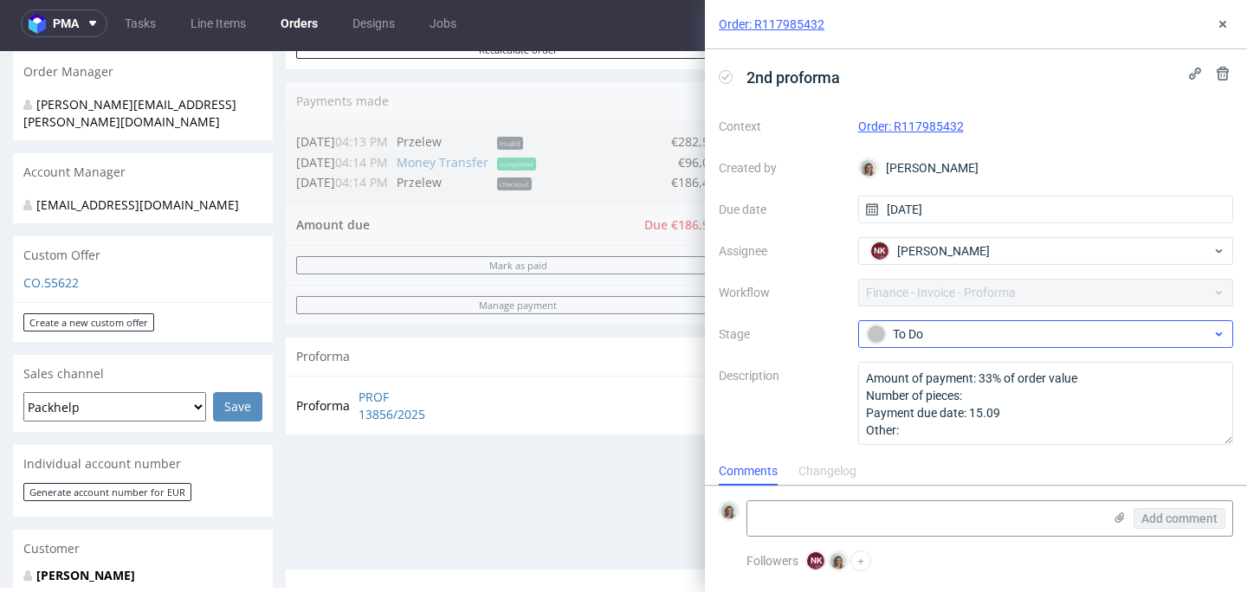
scroll to position [2, 0]
click at [1227, 23] on icon at bounding box center [1223, 24] width 14 height 14
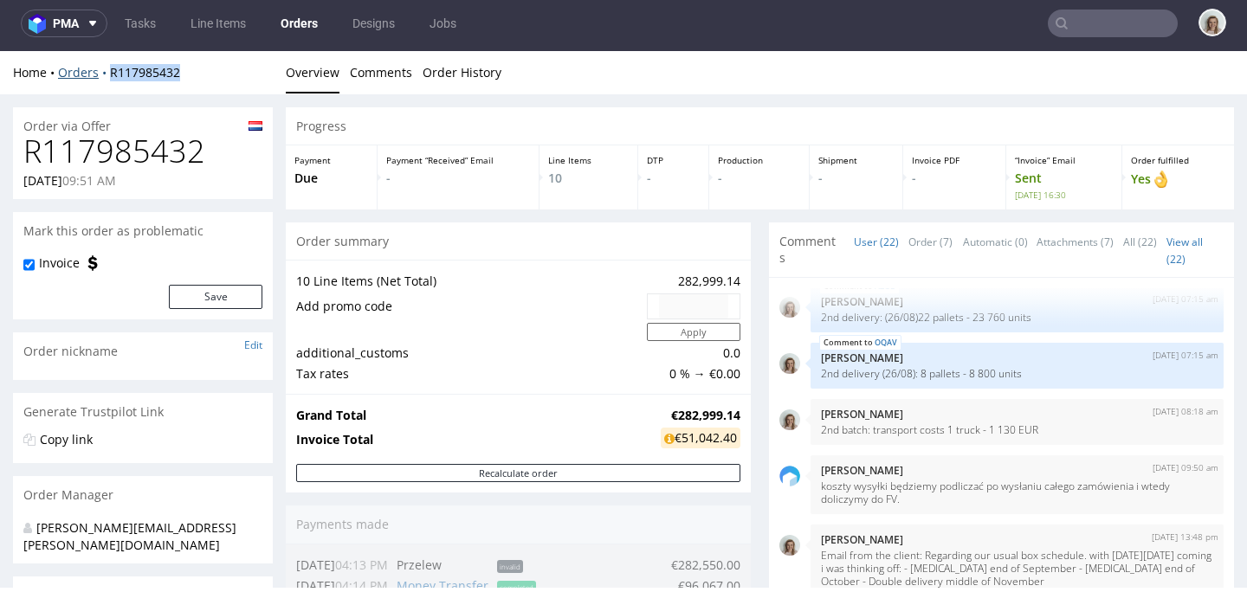
drag, startPoint x: 193, startPoint y: 75, endPoint x: 107, endPoint y: 69, distance: 86.8
click at [107, 69] on div "Home Orders R117985432" at bounding box center [143, 72] width 260 height 17
copy link "R117985432"
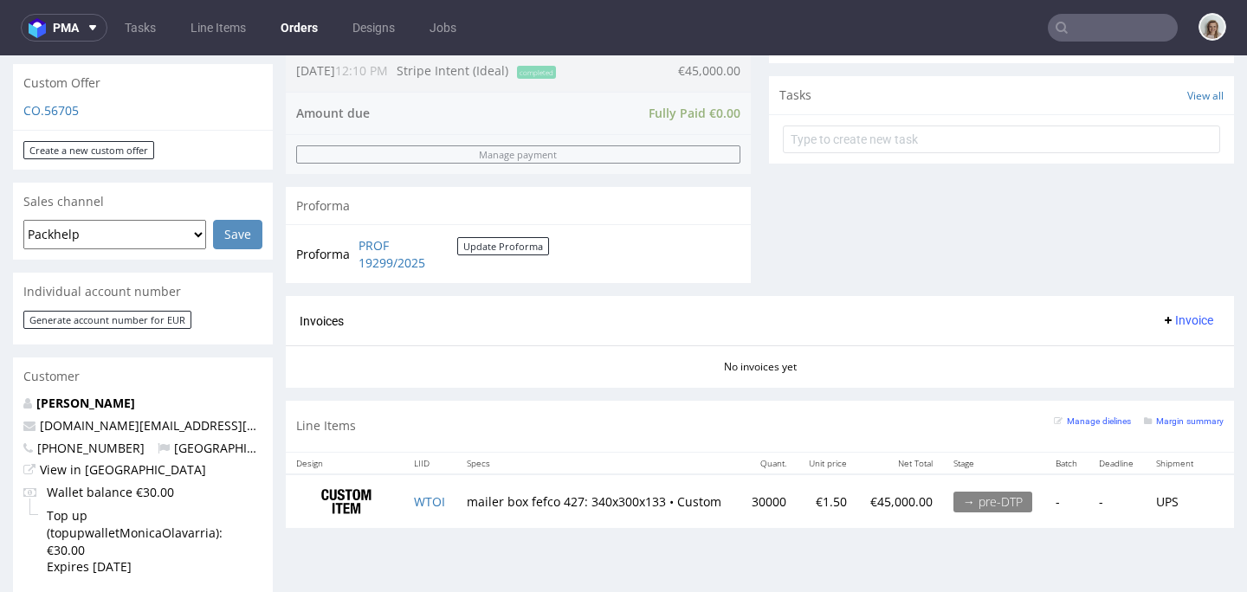
scroll to position [682, 0]
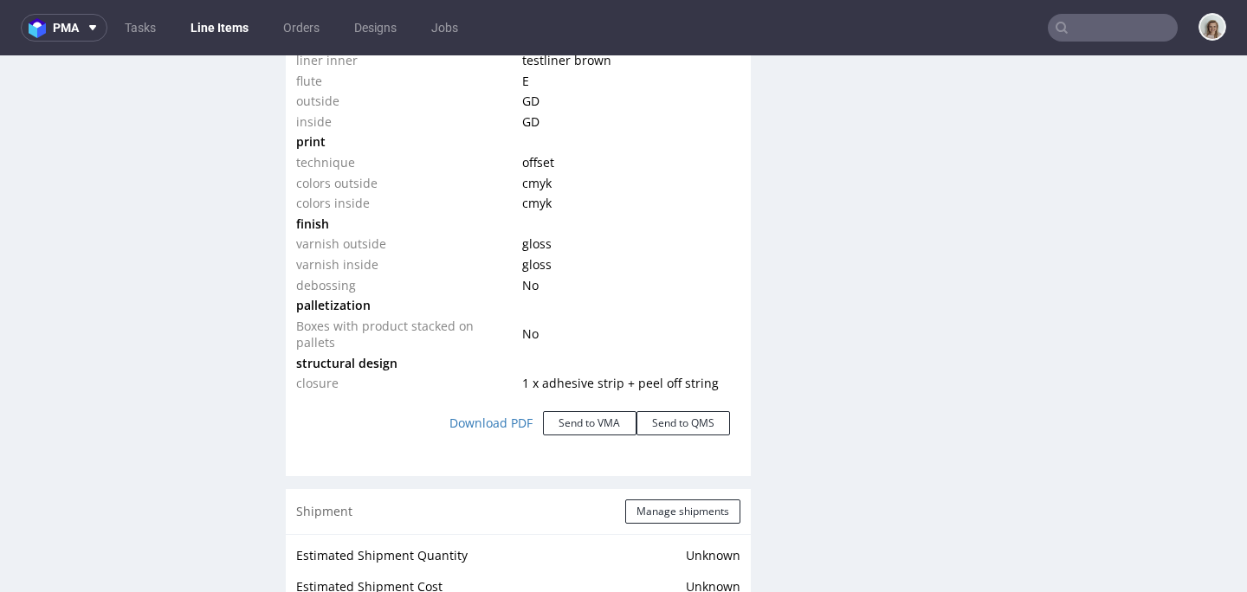
scroll to position [2004, 0]
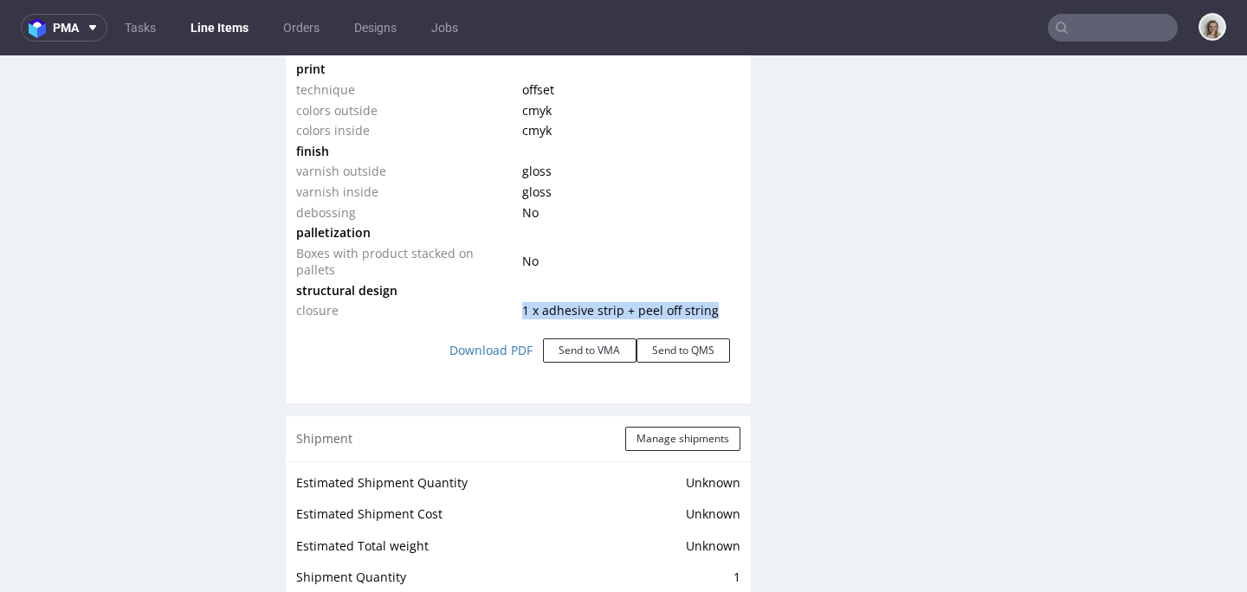
drag, startPoint x: 710, startPoint y: 312, endPoint x: 541, endPoint y: 298, distance: 169.5
click at [518, 313] on td "1 x adhesive strip + peel off string" at bounding box center [629, 311] width 222 height 21
copy span "1 x adhesive strip + peel off string"
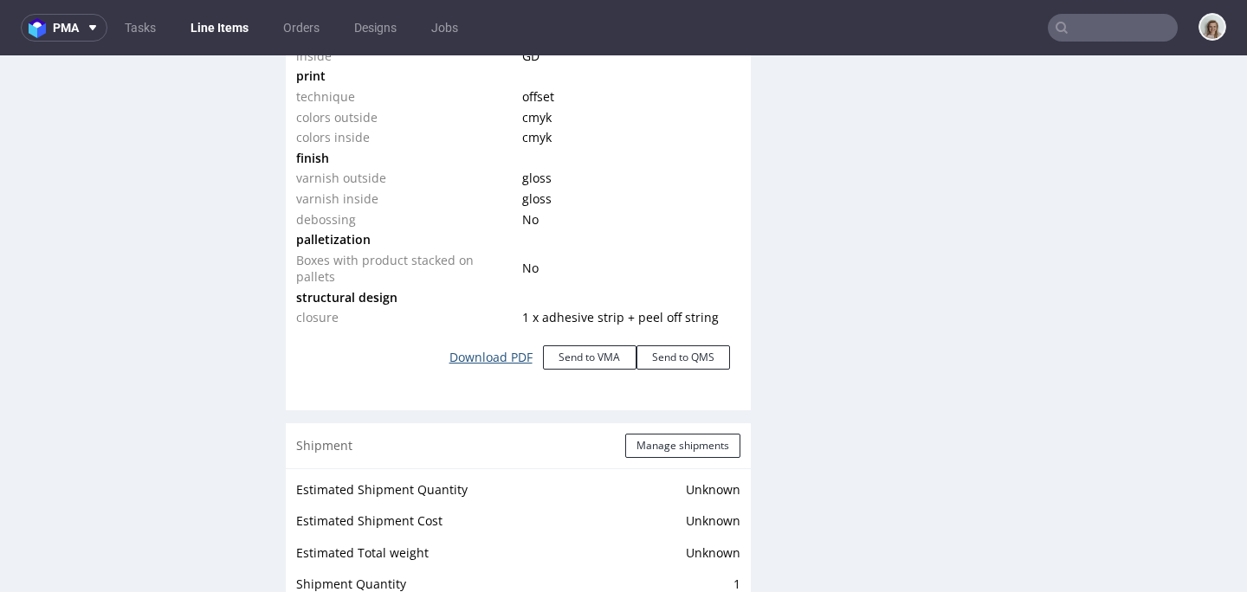
click at [489, 357] on link "Download PDF" at bounding box center [491, 358] width 104 height 38
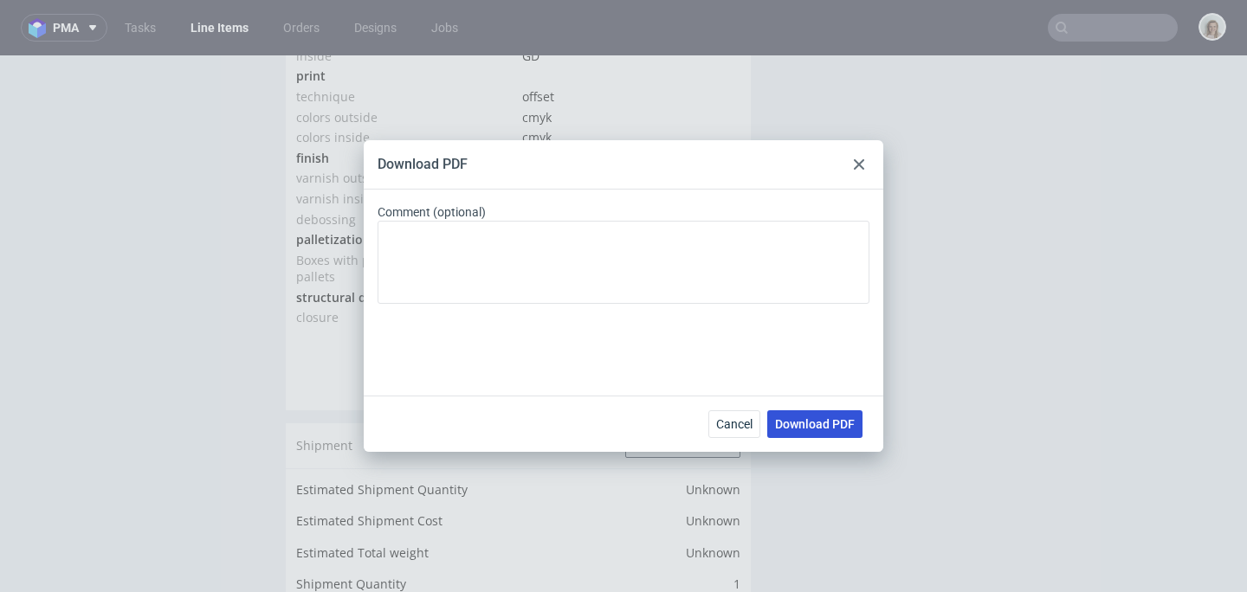
click at [798, 424] on span "Download PDF" at bounding box center [815, 424] width 80 height 12
